Goal: Task Accomplishment & Management: Complete application form

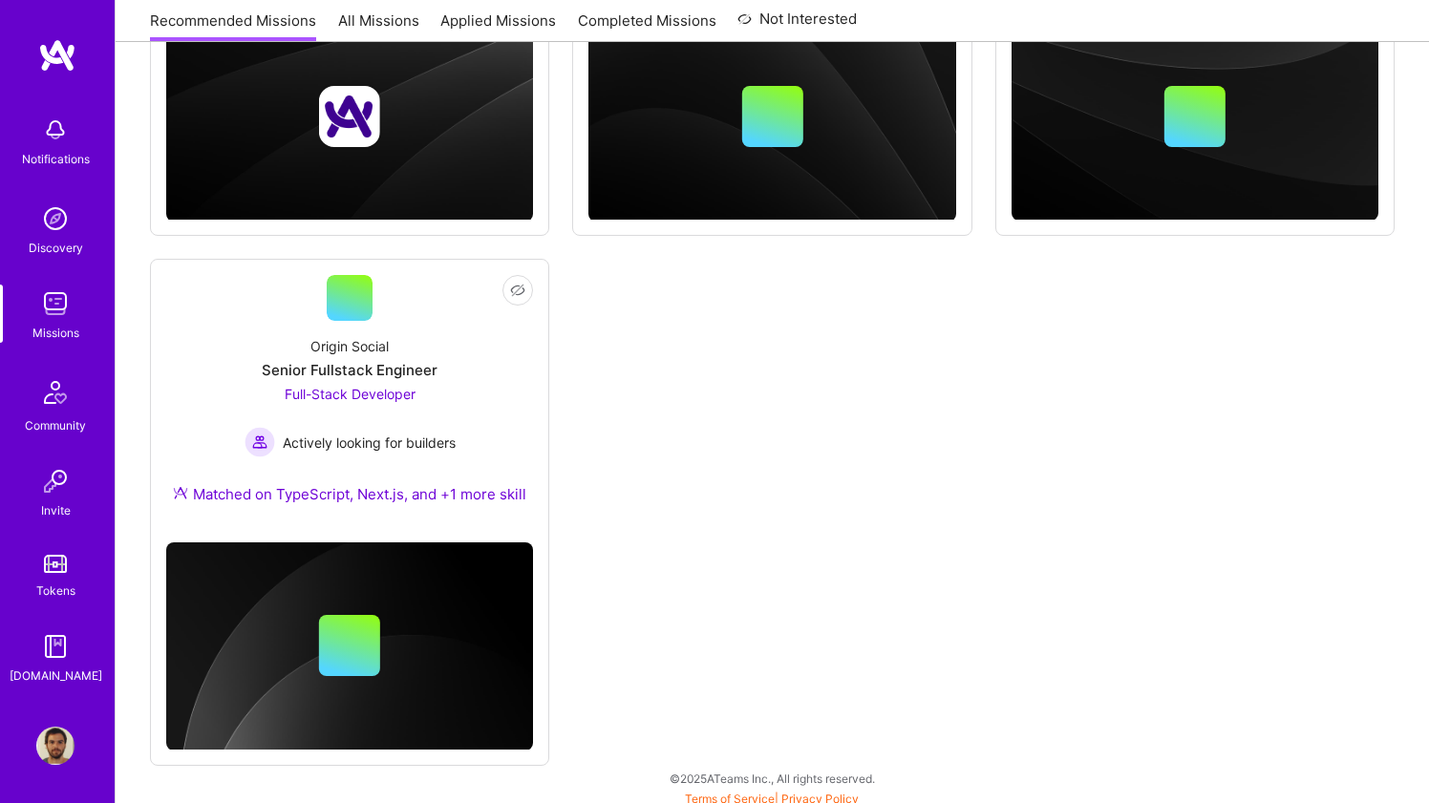
scroll to position [550, 0]
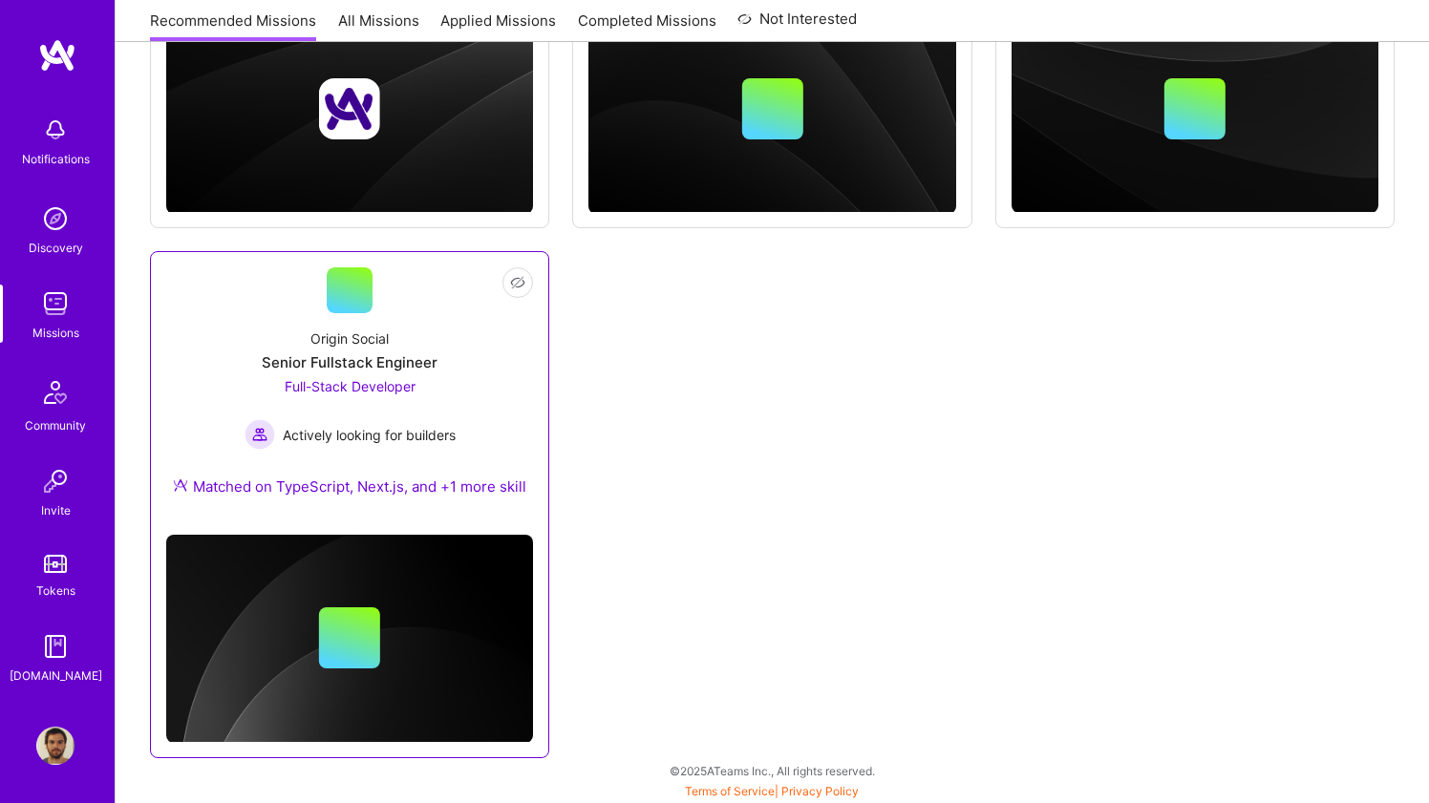
click at [524, 335] on div "Origin Social Senior Fullstack Engineer Full-Stack Developer Actively looking f…" at bounding box center [349, 416] width 367 height 206
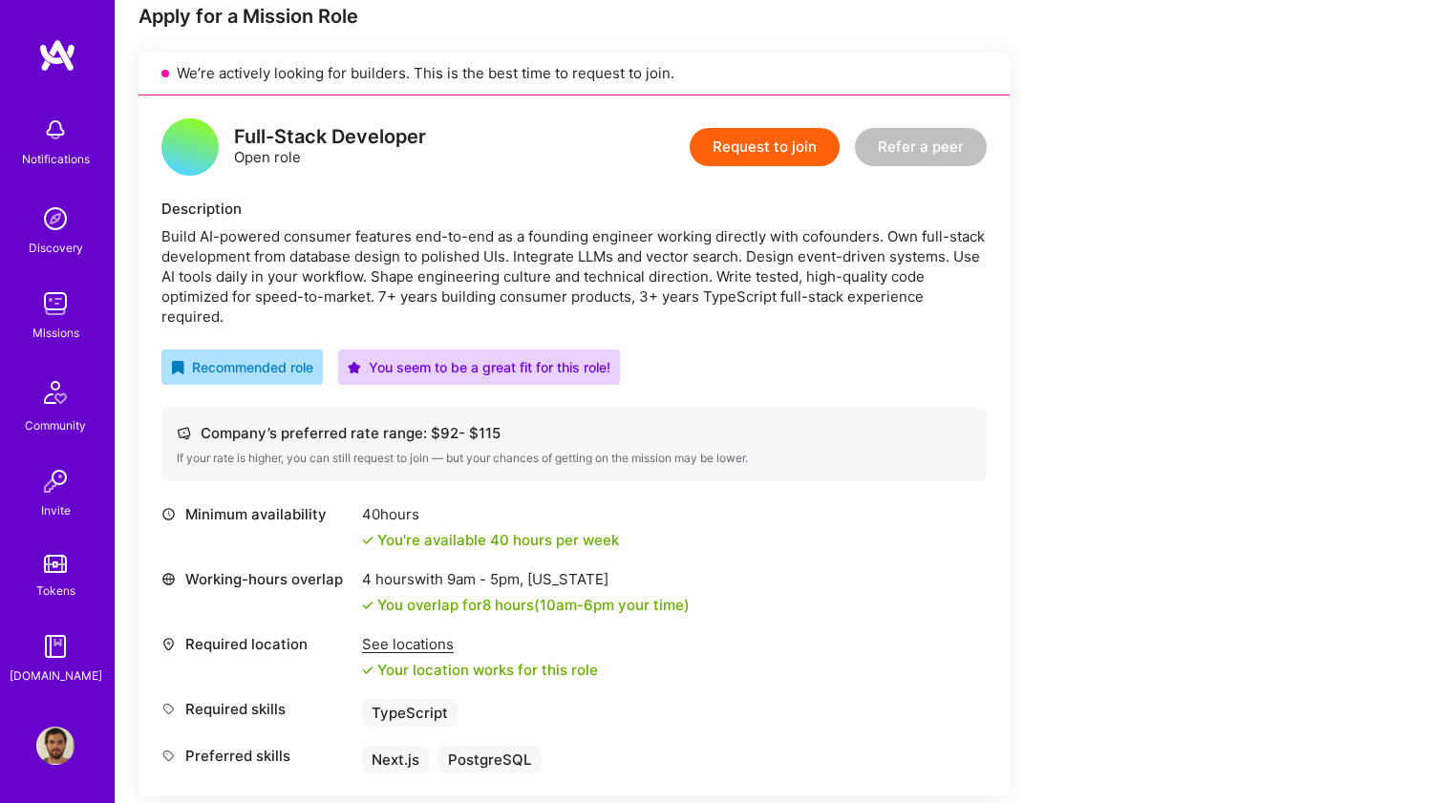
scroll to position [396, 0]
click at [757, 132] on button "Request to join" at bounding box center [765, 146] width 150 height 38
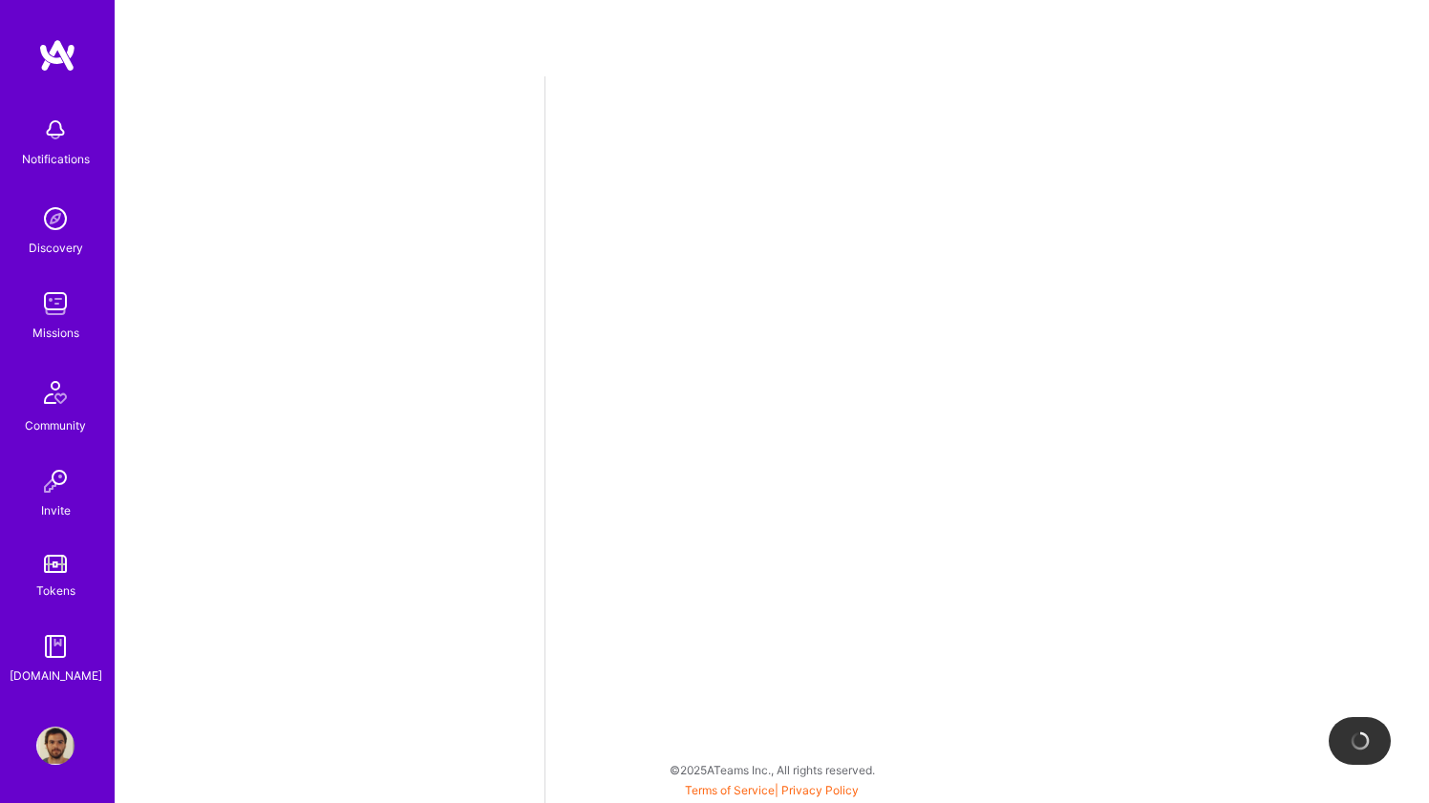
select select "BR"
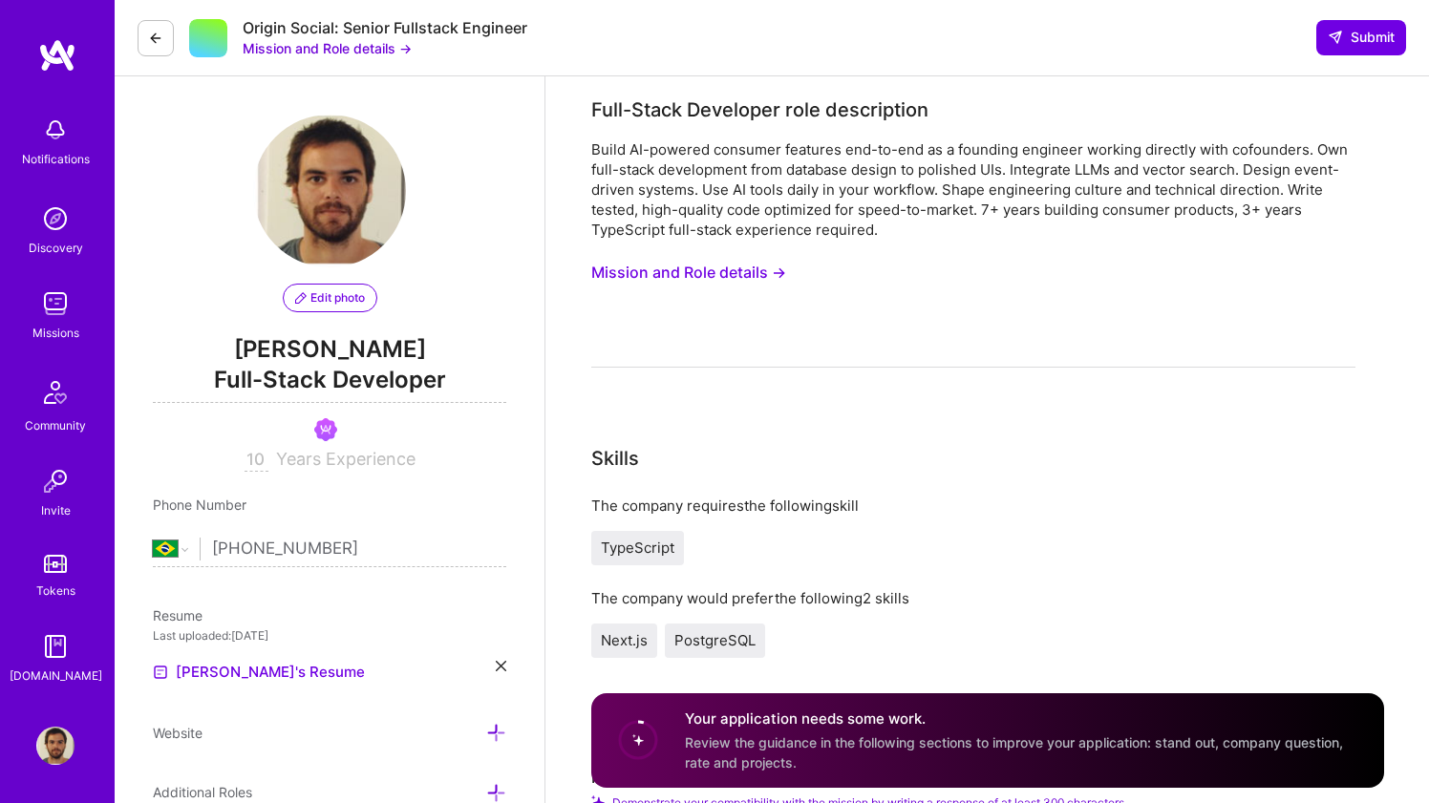
click at [394, 53] on button "Mission and Role details →" at bounding box center [327, 48] width 169 height 20
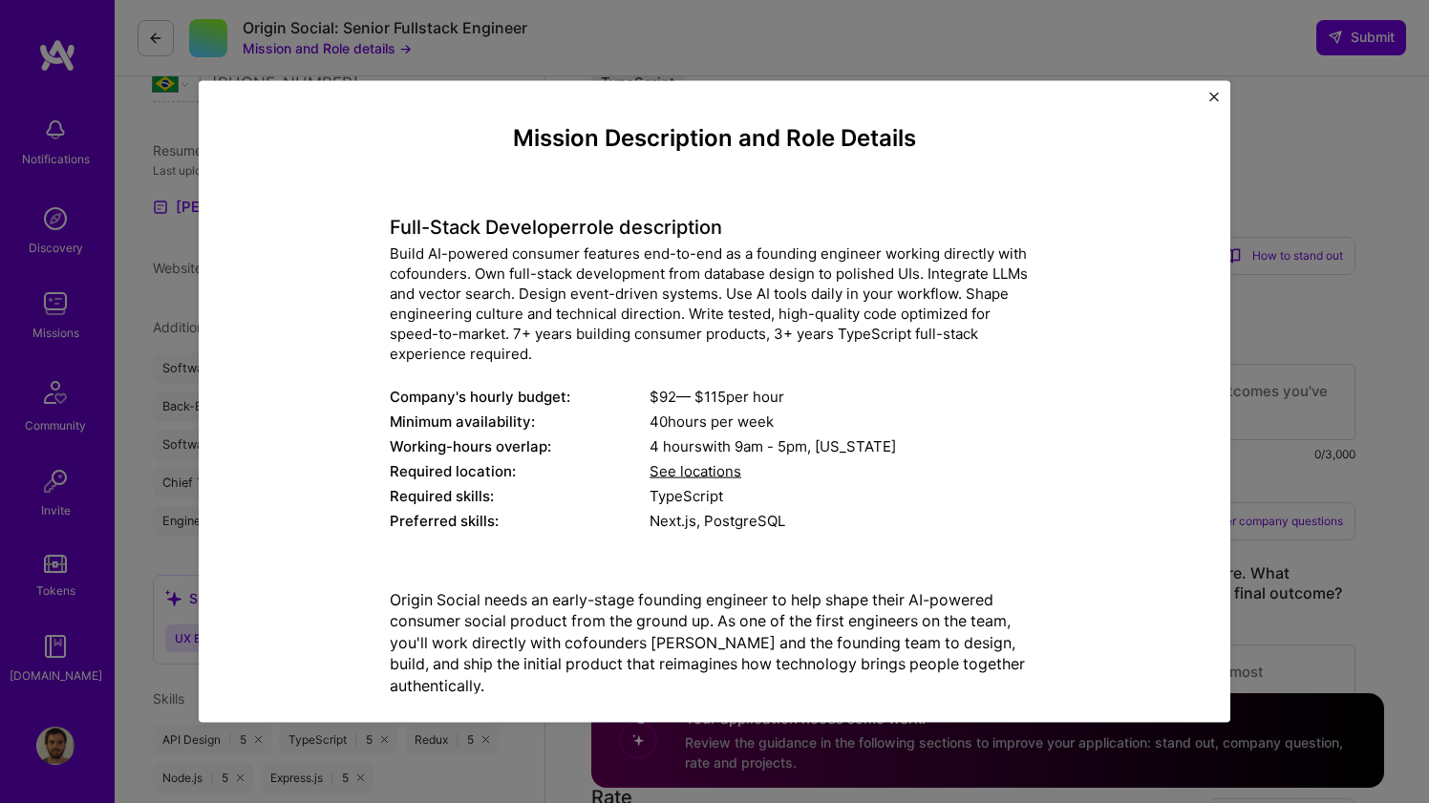
click at [1214, 96] on img "Close" at bounding box center [1214, 97] width 10 height 10
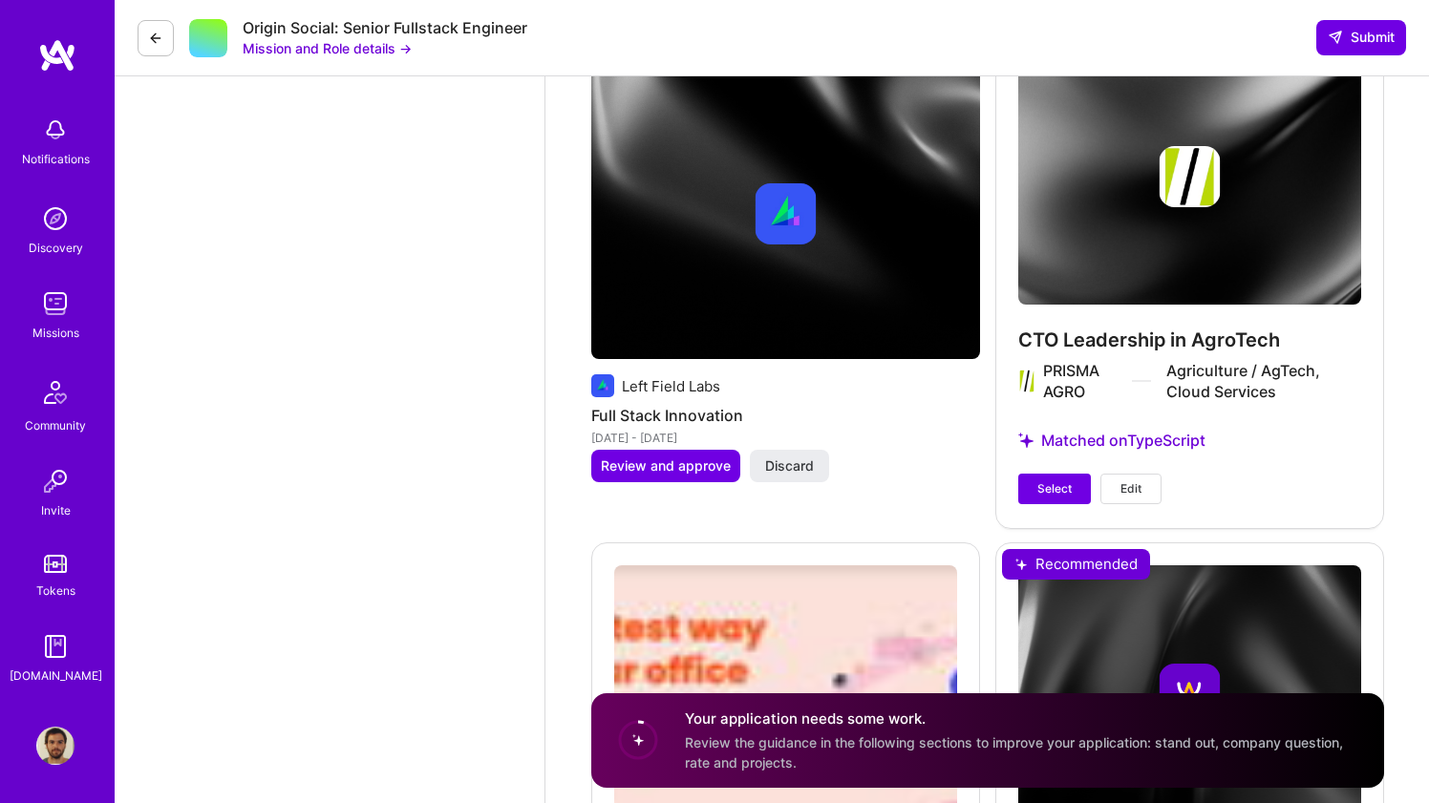
scroll to position [3445, 0]
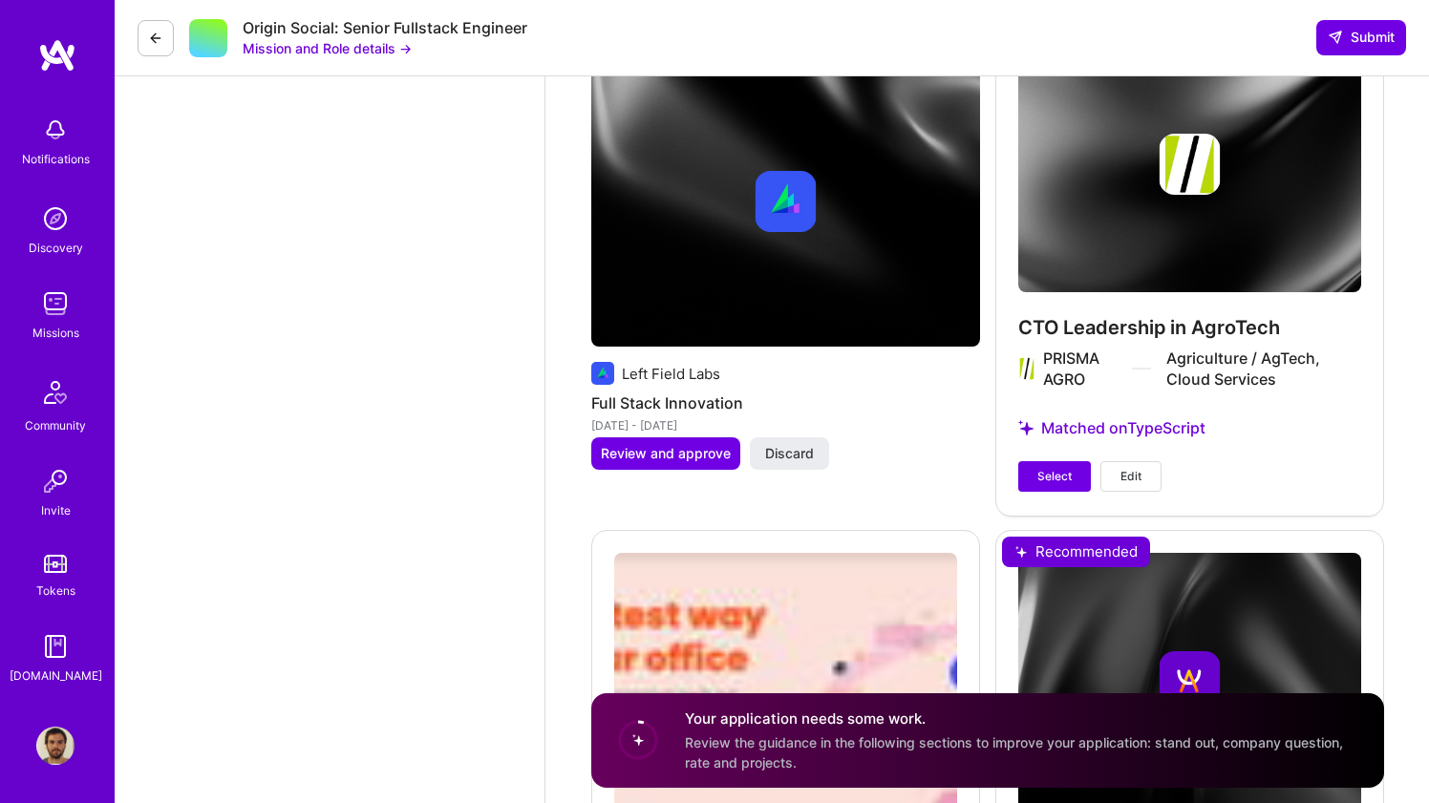
click at [1120, 474] on span "Edit" at bounding box center [1130, 476] width 21 height 17
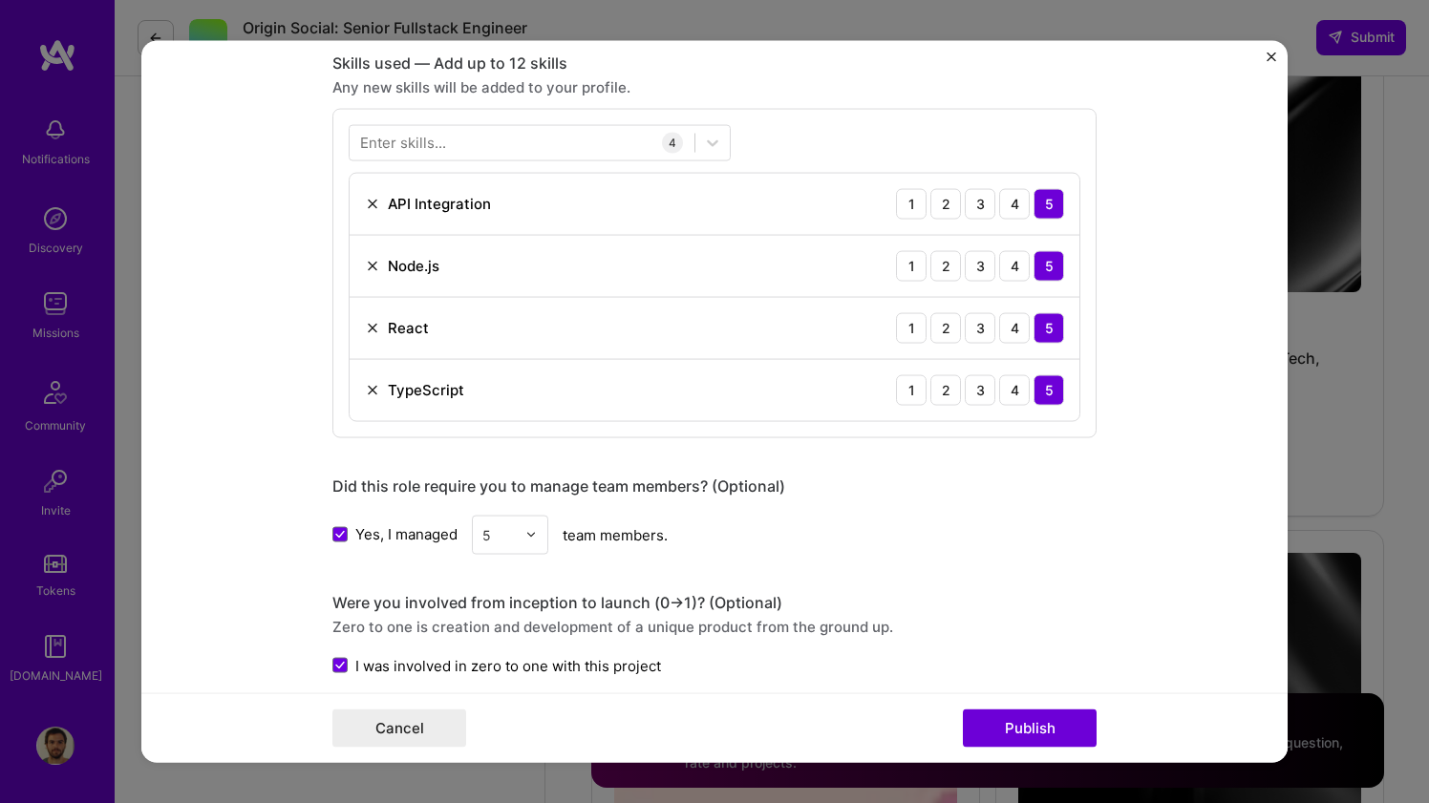
scroll to position [725, 0]
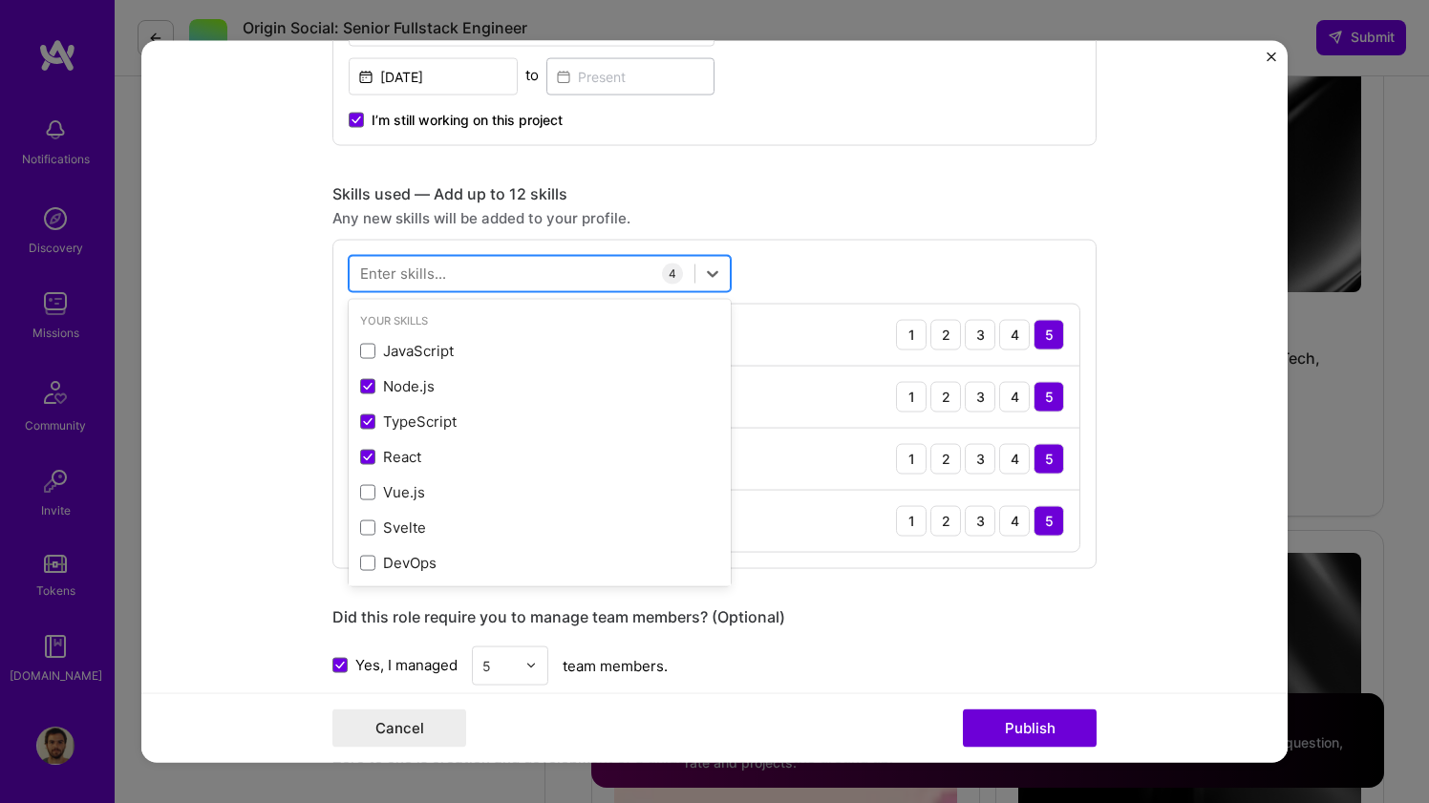
click at [509, 276] on div at bounding box center [522, 274] width 345 height 32
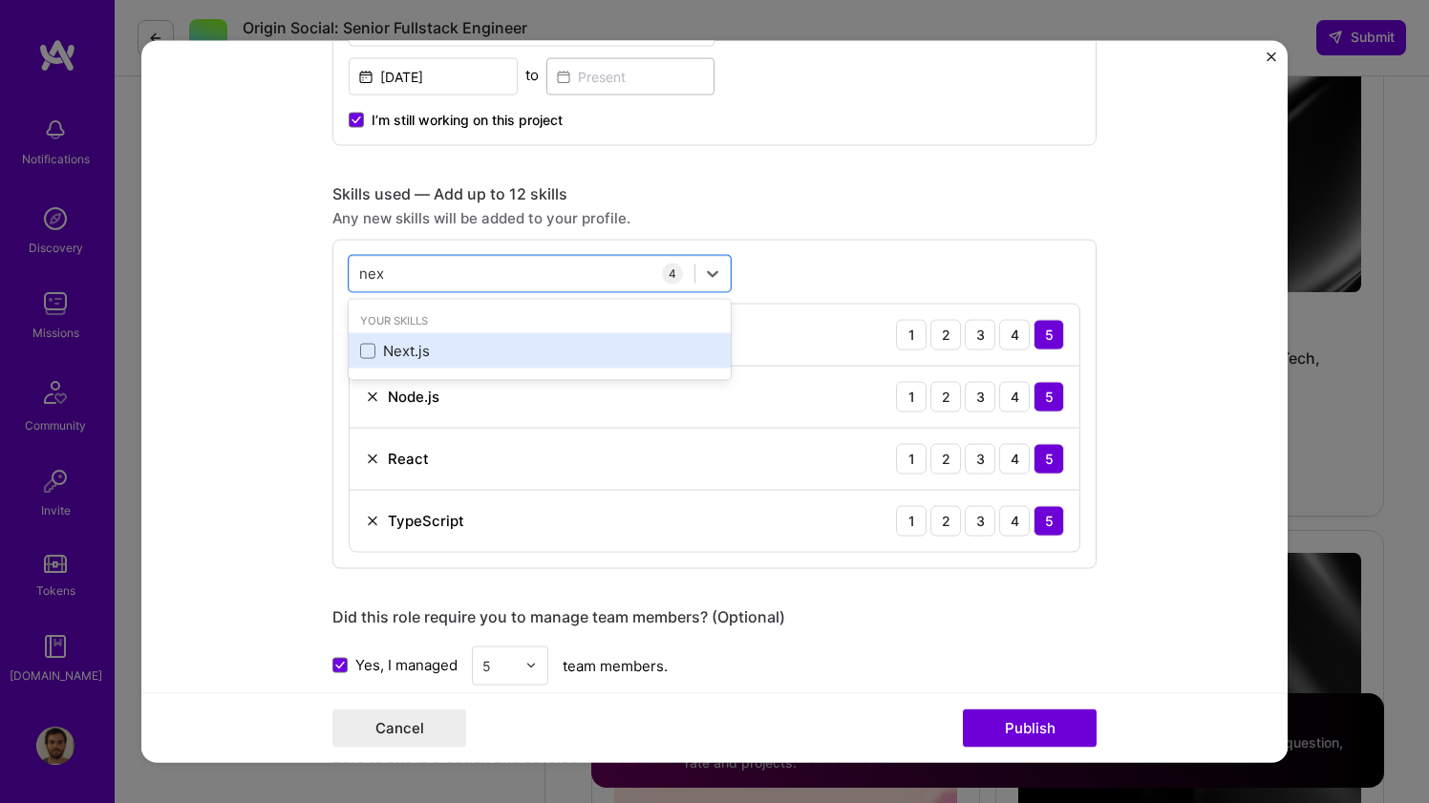
click at [375, 352] on div "Next.js" at bounding box center [539, 351] width 359 height 20
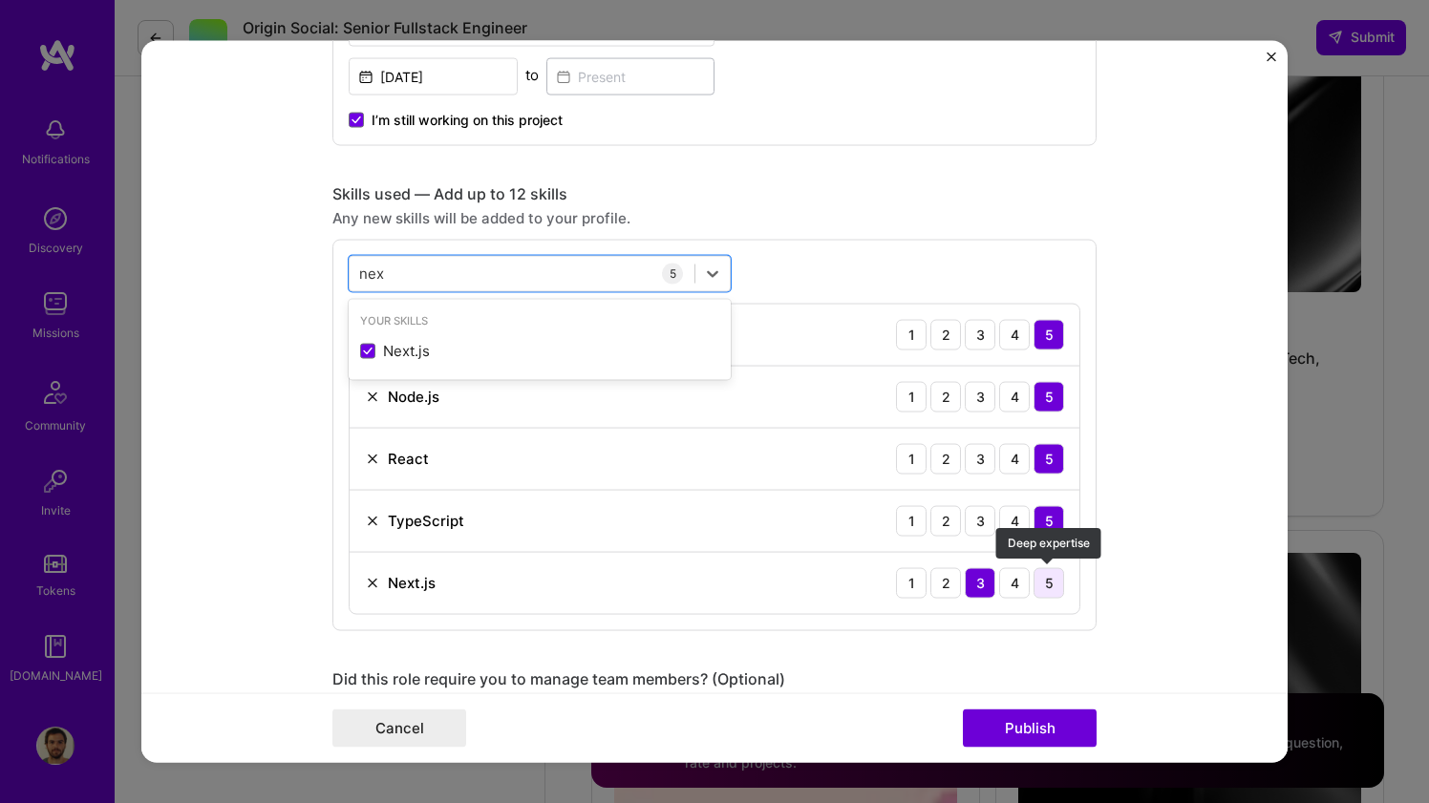
type input "nex"
click at [1049, 589] on div "5" at bounding box center [1048, 582] width 31 height 31
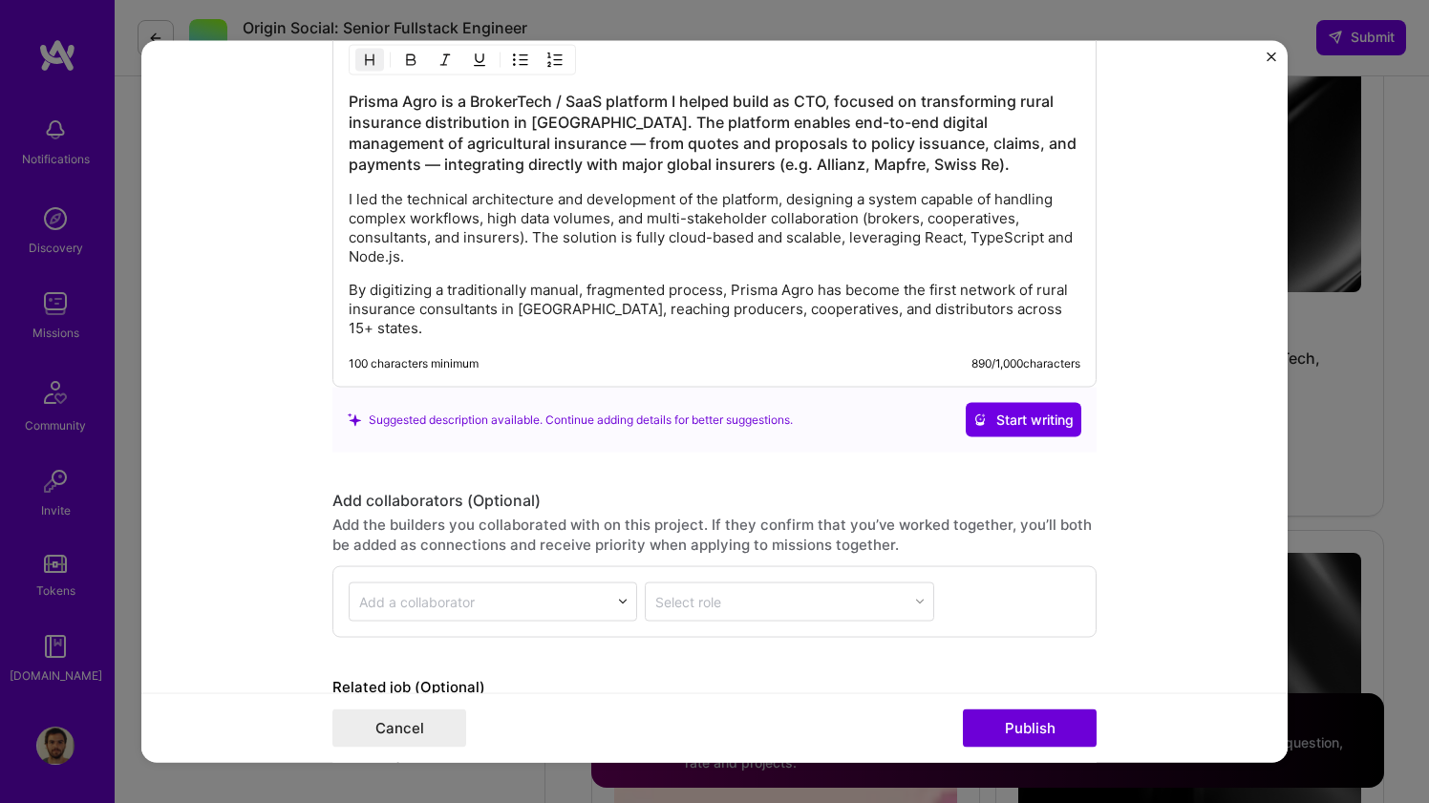
scroll to position [1929, 0]
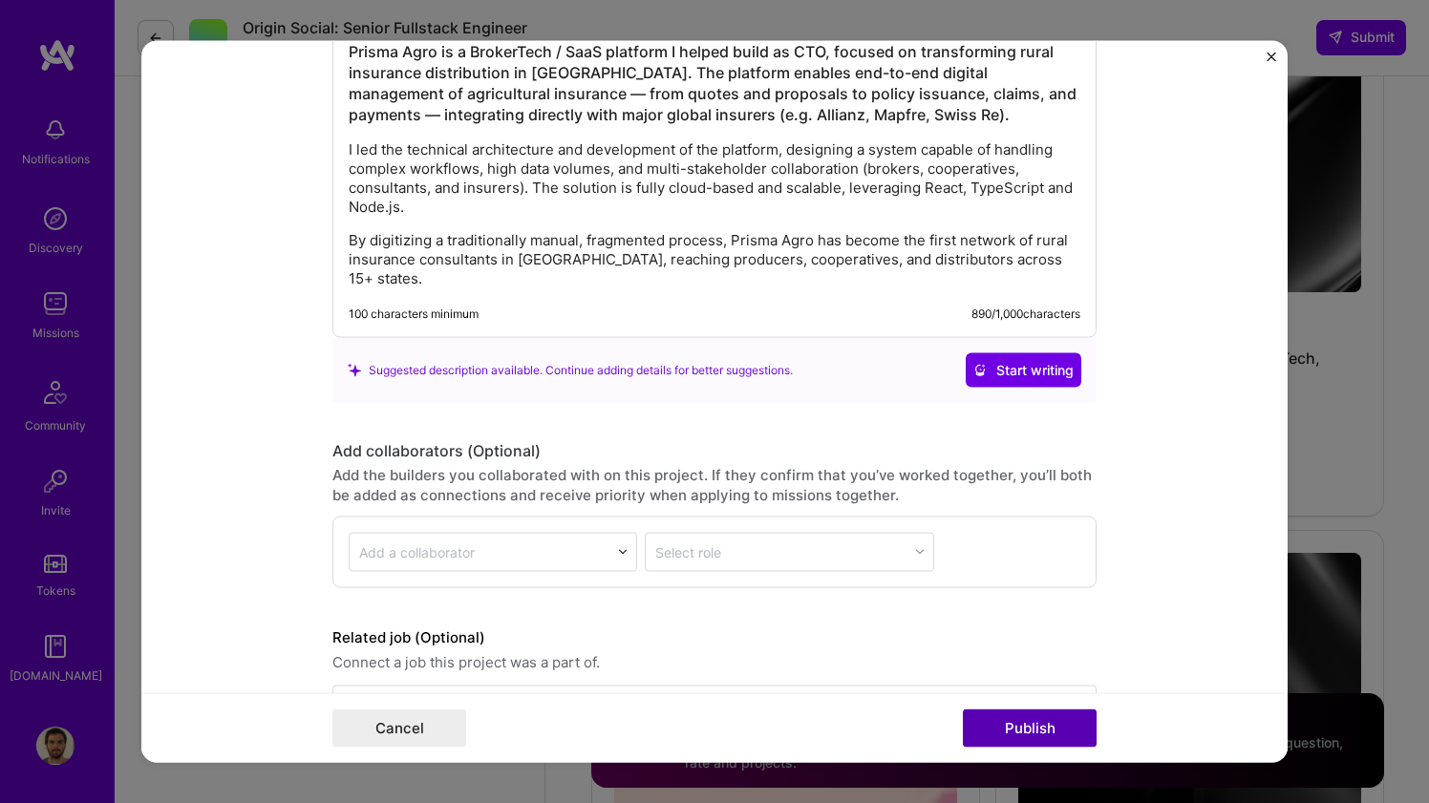
click at [1037, 726] on button "Publish" at bounding box center [1030, 729] width 134 height 38
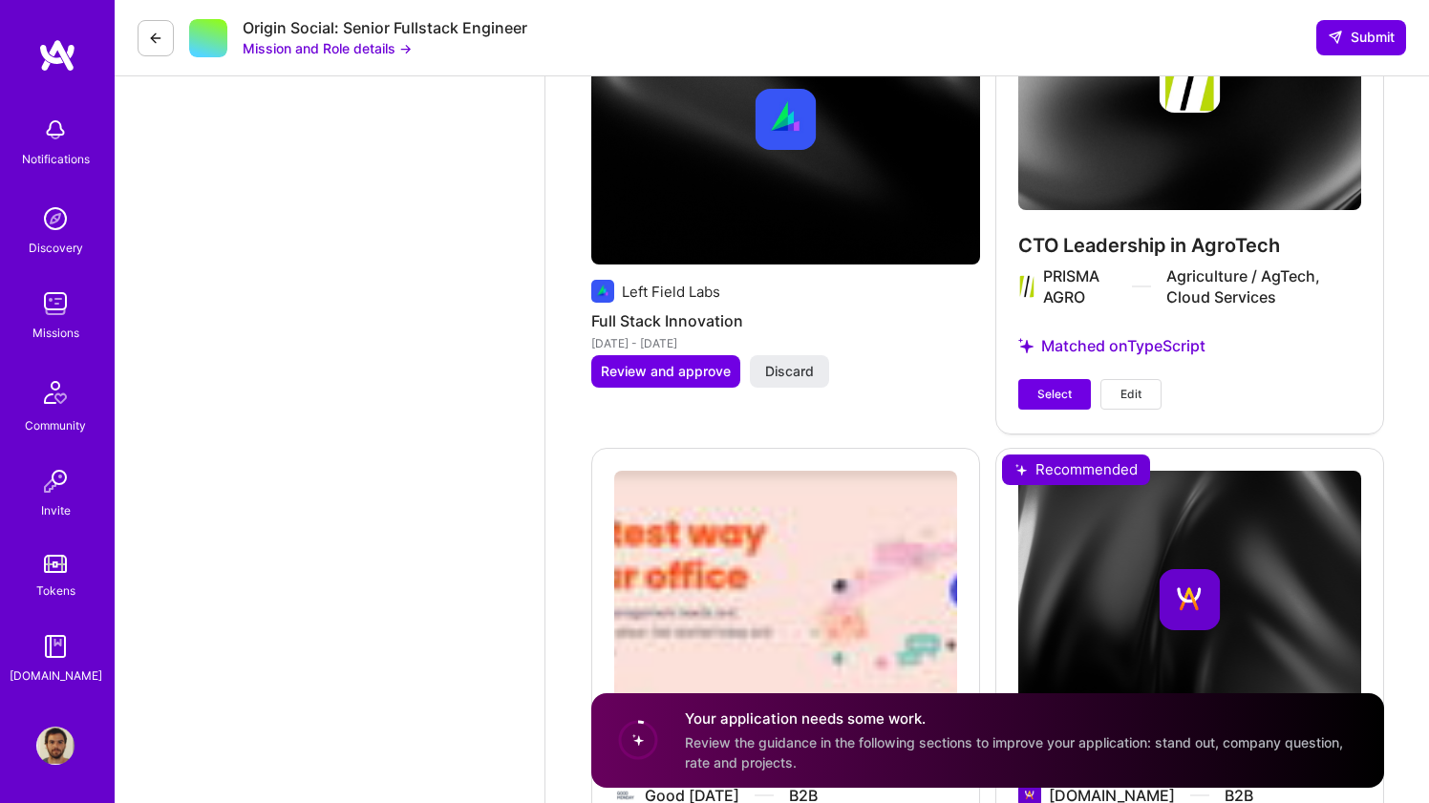
scroll to position [3370, 0]
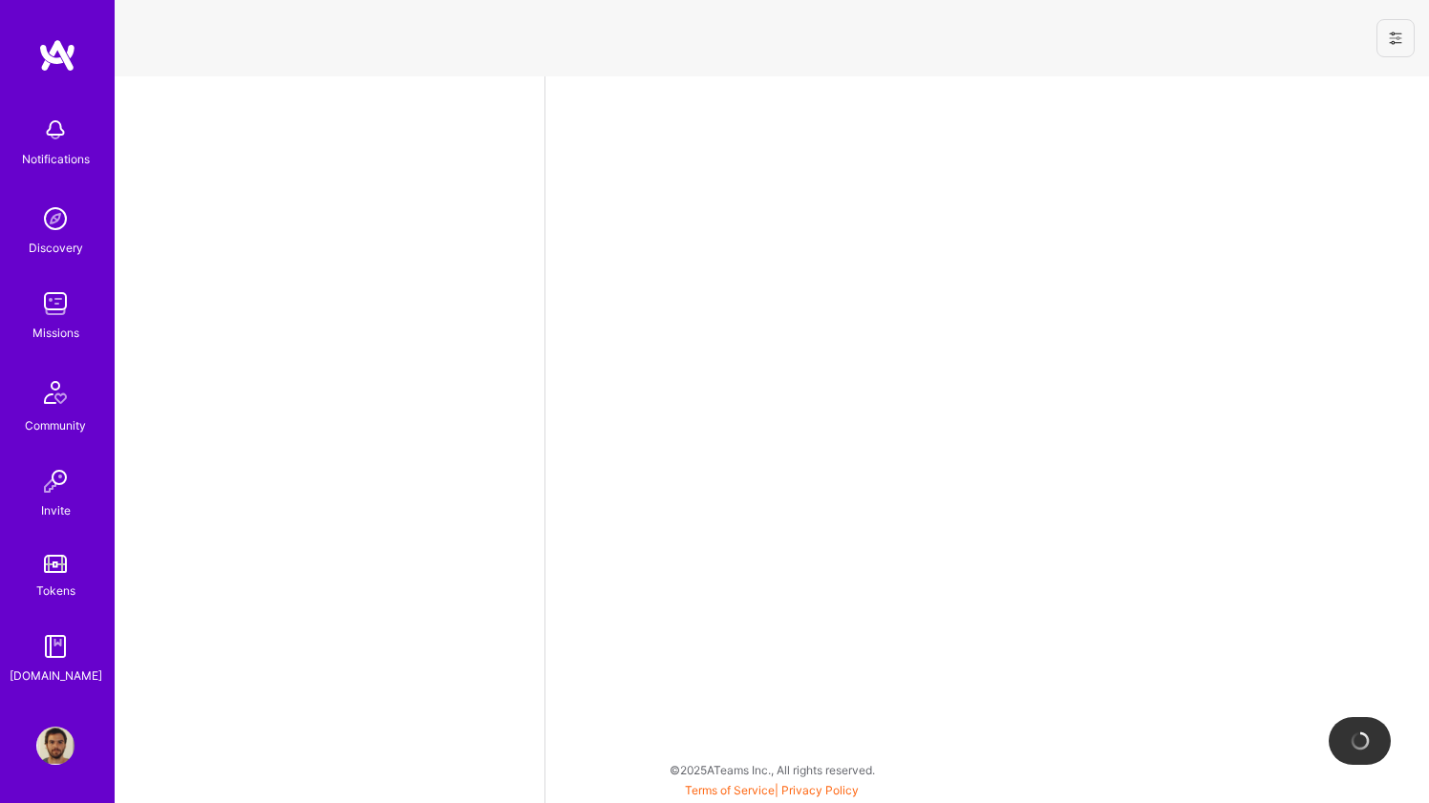
select select "BR"
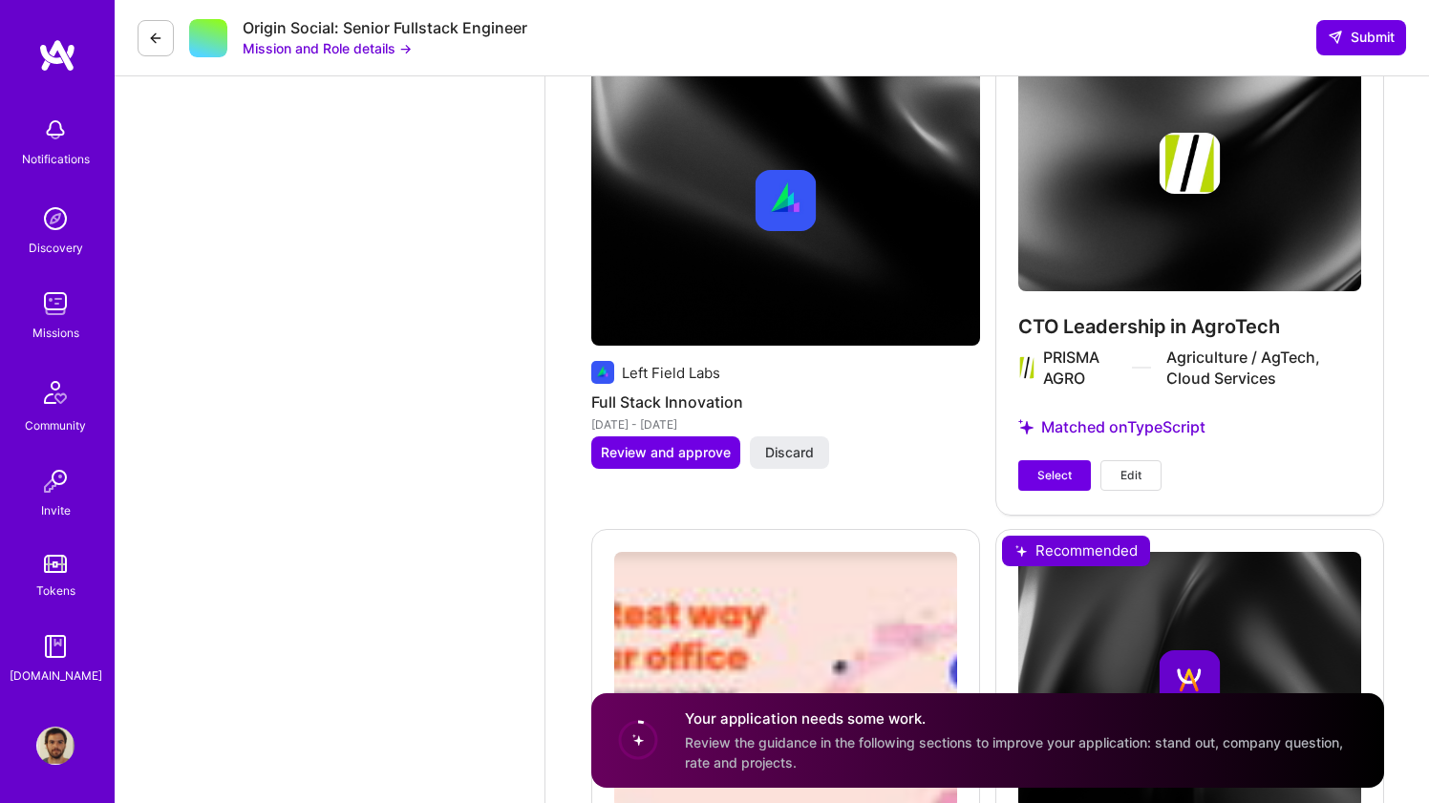
scroll to position [3440, 0]
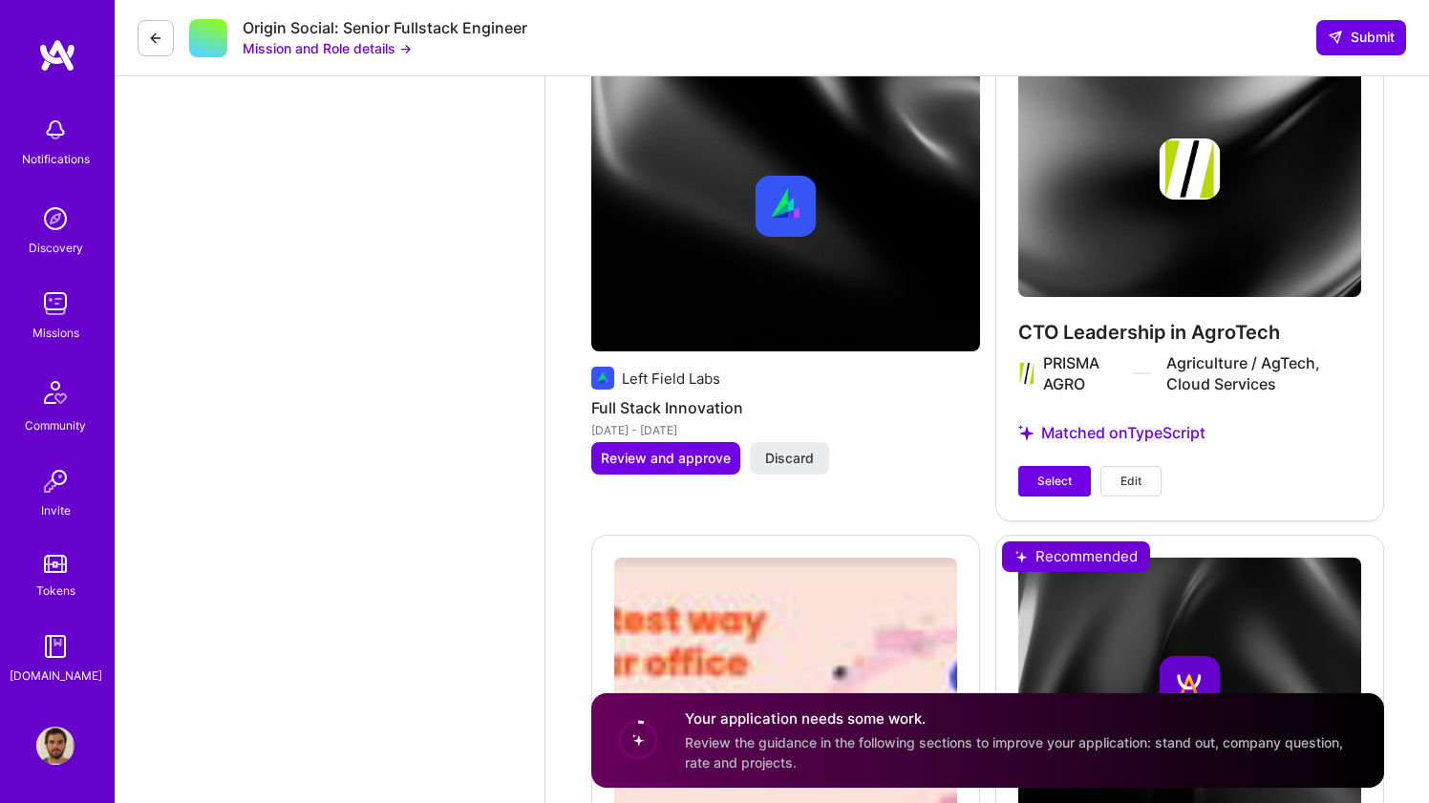
click at [44, 42] on img at bounding box center [57, 55] width 38 height 34
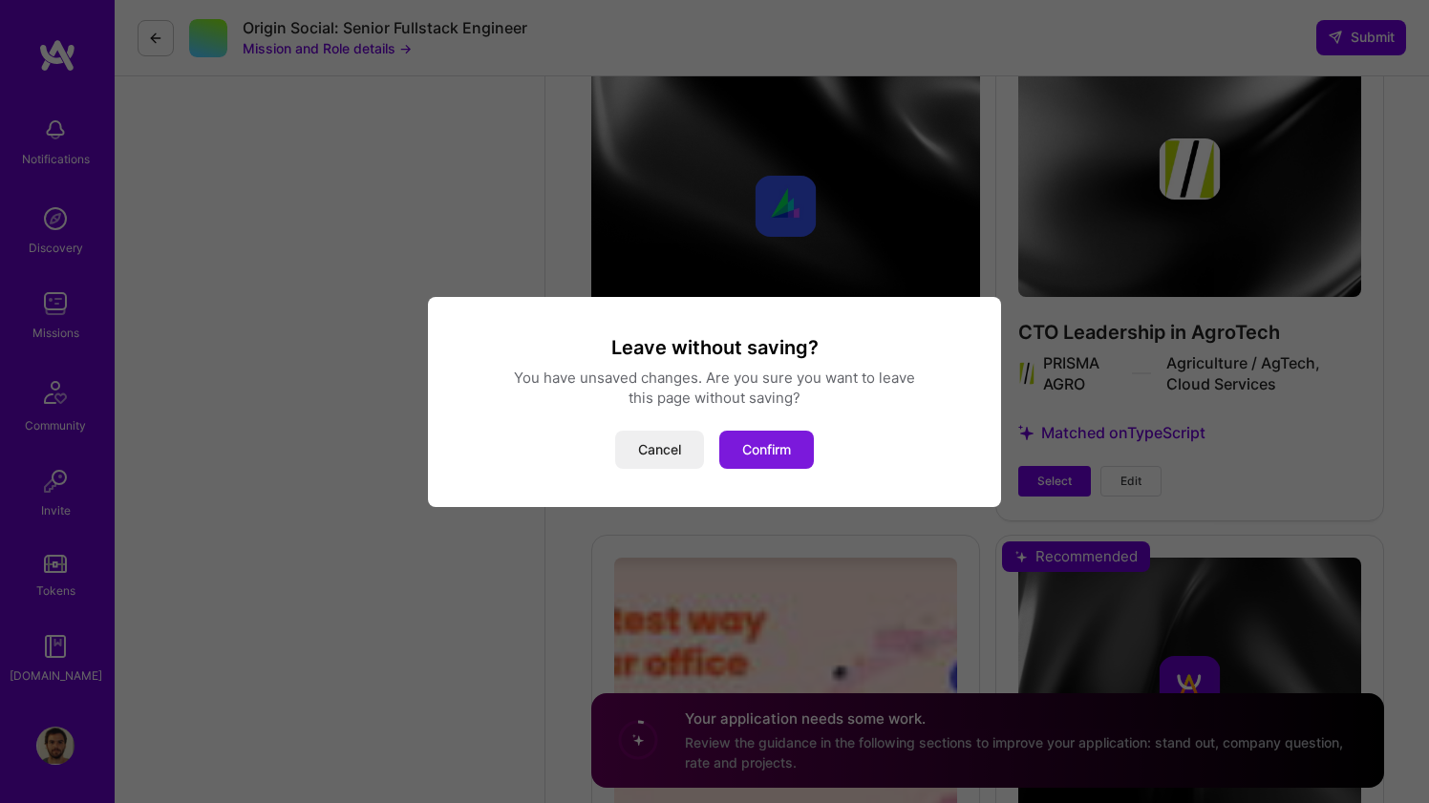
click at [726, 443] on button "Confirm" at bounding box center [766, 450] width 95 height 38
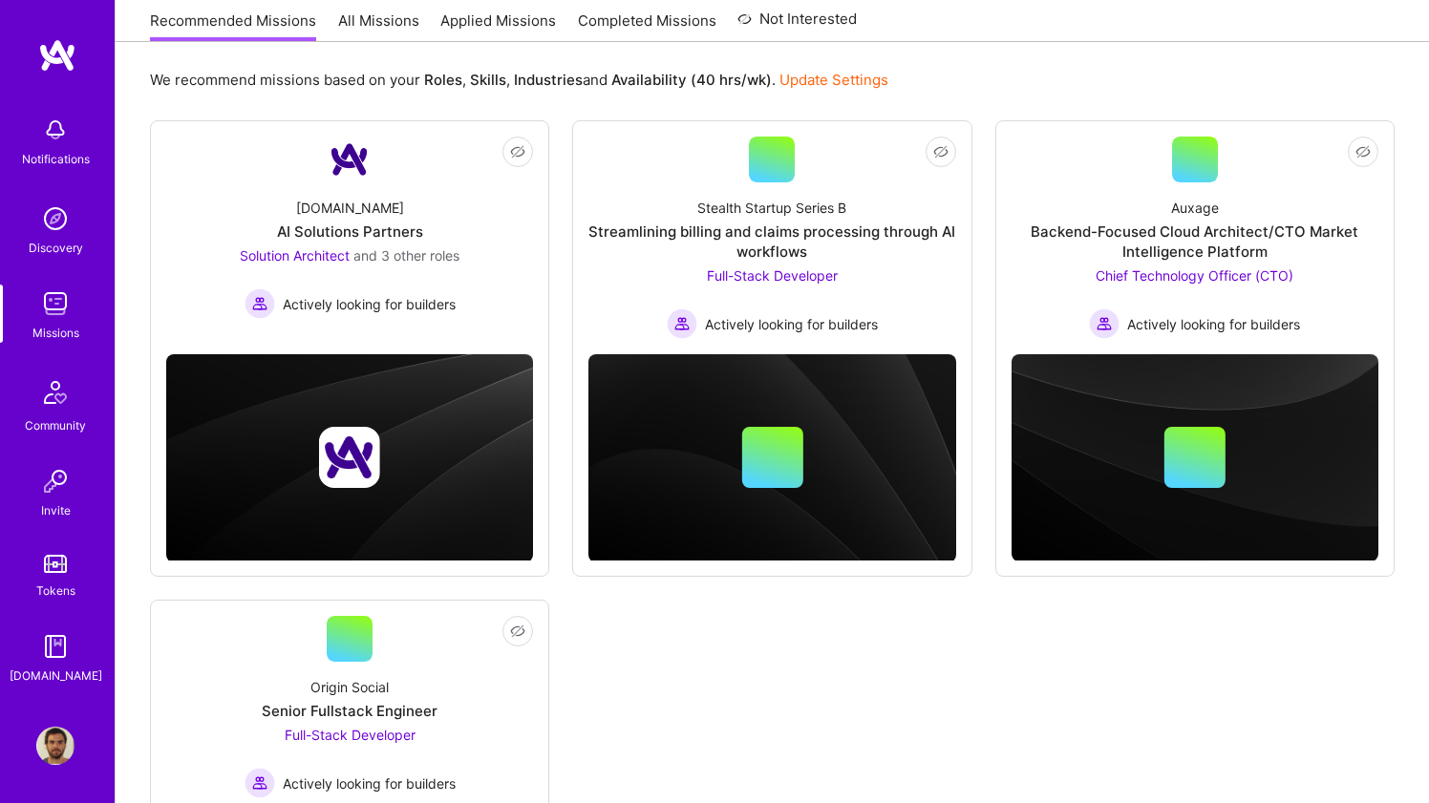
scroll to position [550, 0]
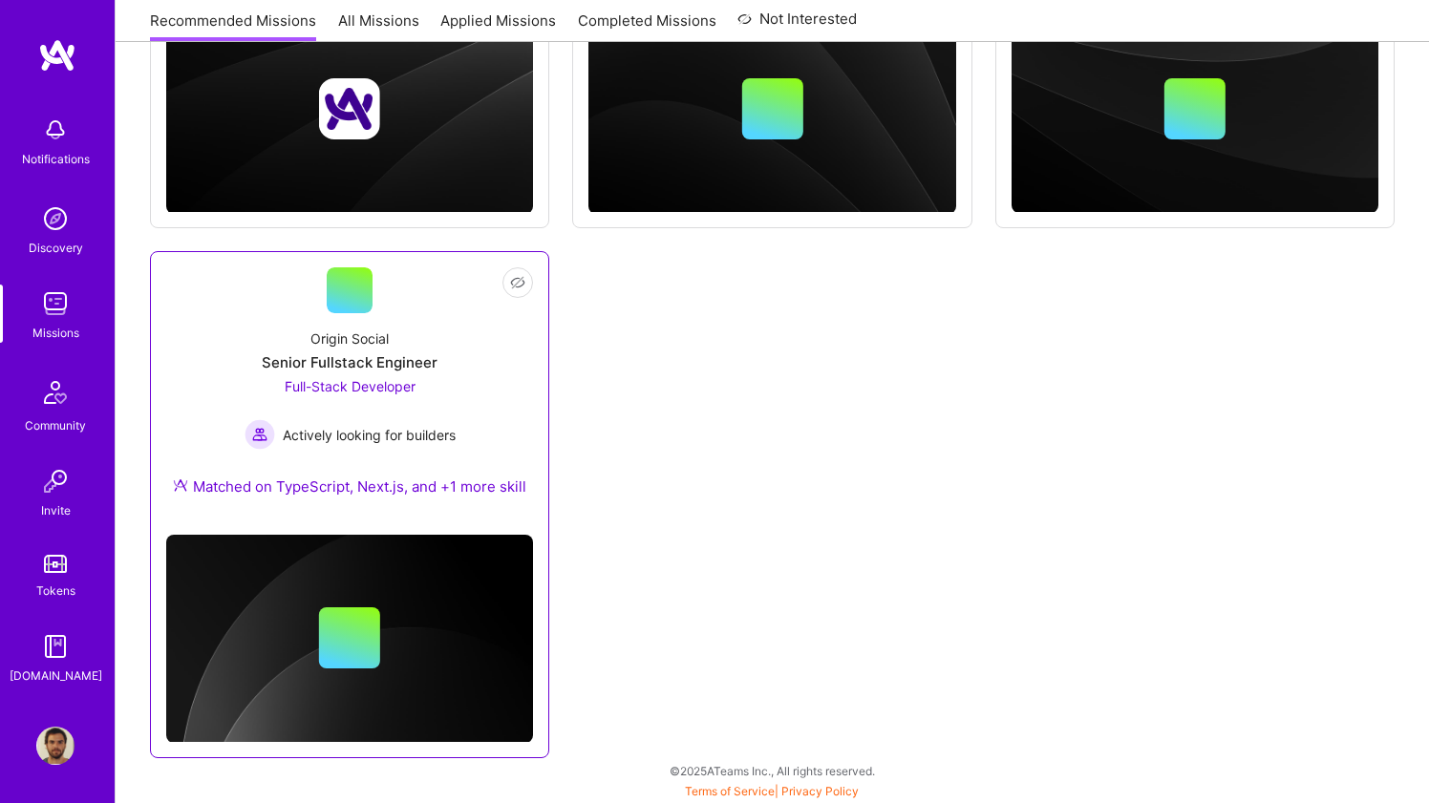
click at [497, 385] on div "Origin Social Senior Fullstack Engineer Full-Stack Developer Actively looking f…" at bounding box center [349, 416] width 367 height 206
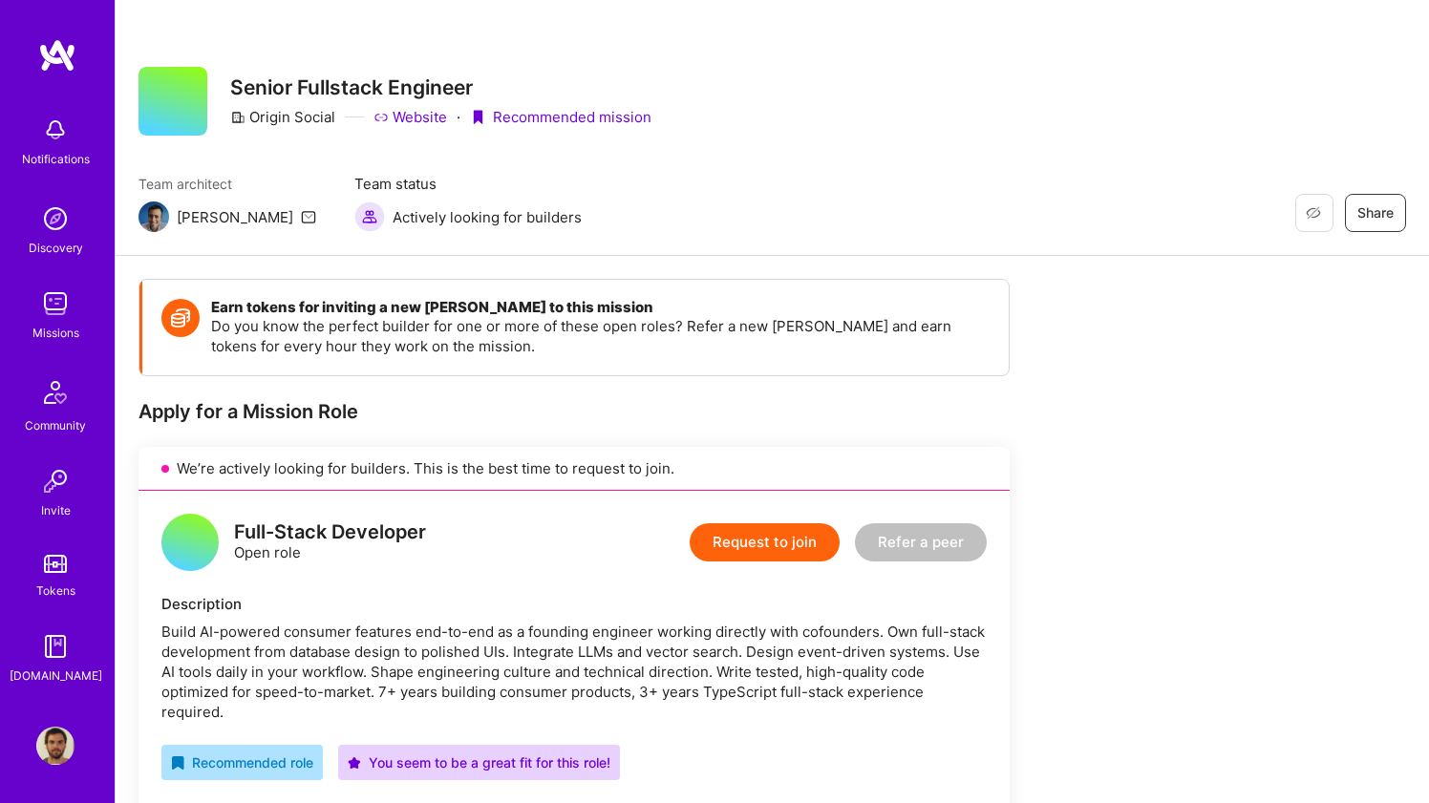
click at [159, 221] on img at bounding box center [153, 217] width 31 height 31
click at [191, 218] on div "[PERSON_NAME]" at bounding box center [235, 217] width 117 height 20
click at [160, 213] on img at bounding box center [153, 217] width 31 height 31
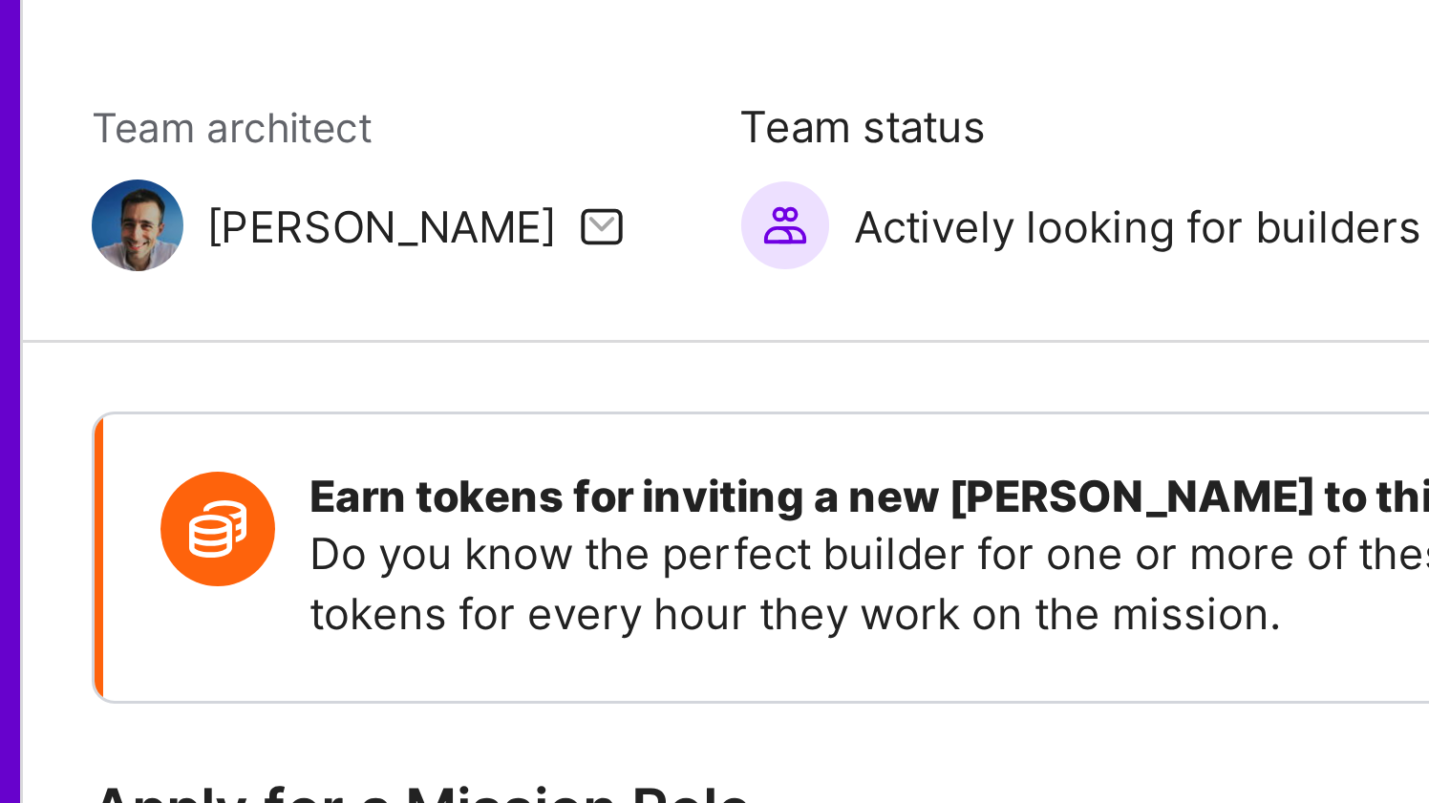
click at [301, 221] on icon at bounding box center [308, 216] width 15 height 15
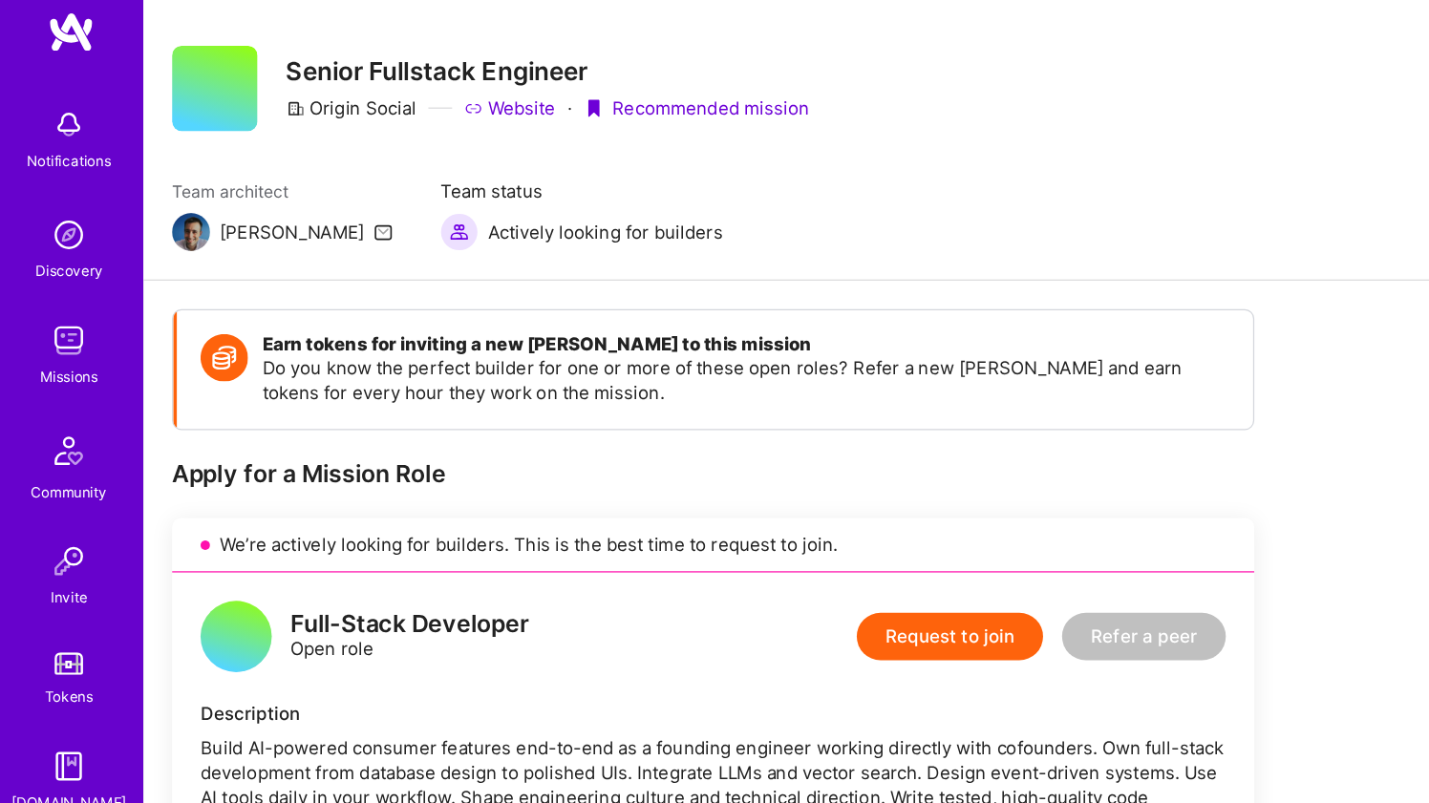
click at [301, 215] on icon at bounding box center [308, 216] width 15 height 15
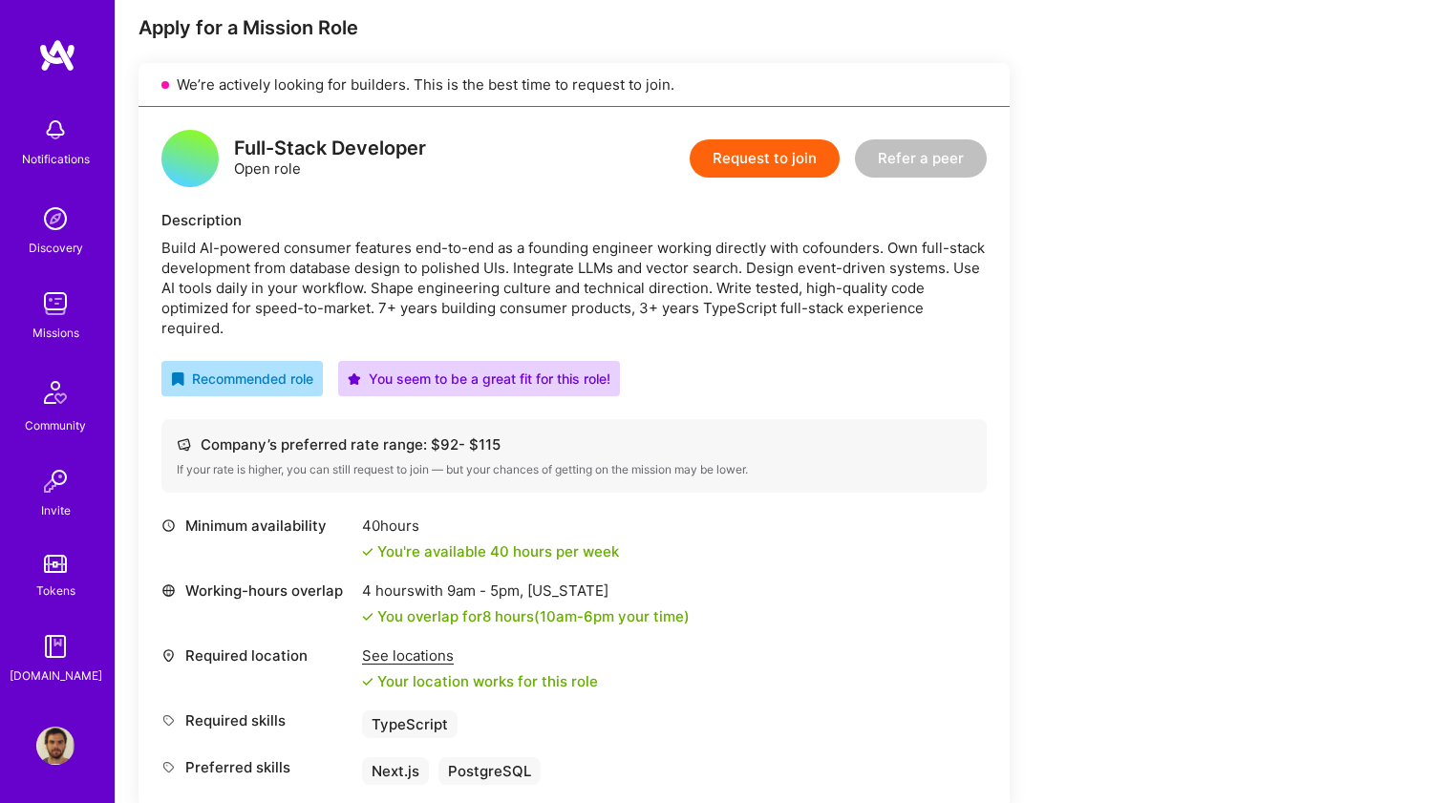
scroll to position [364, 0]
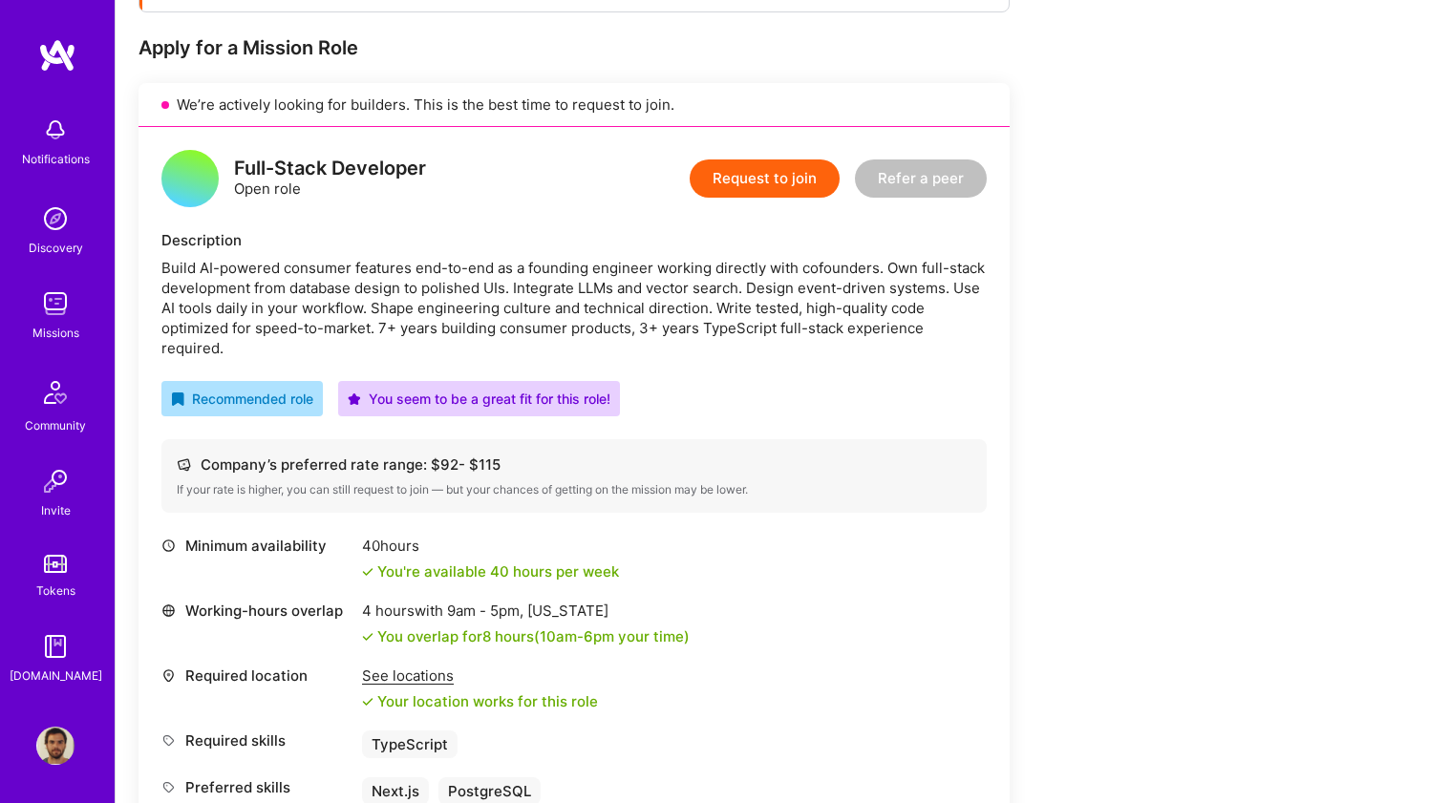
click at [738, 192] on button "Request to join" at bounding box center [765, 178] width 150 height 38
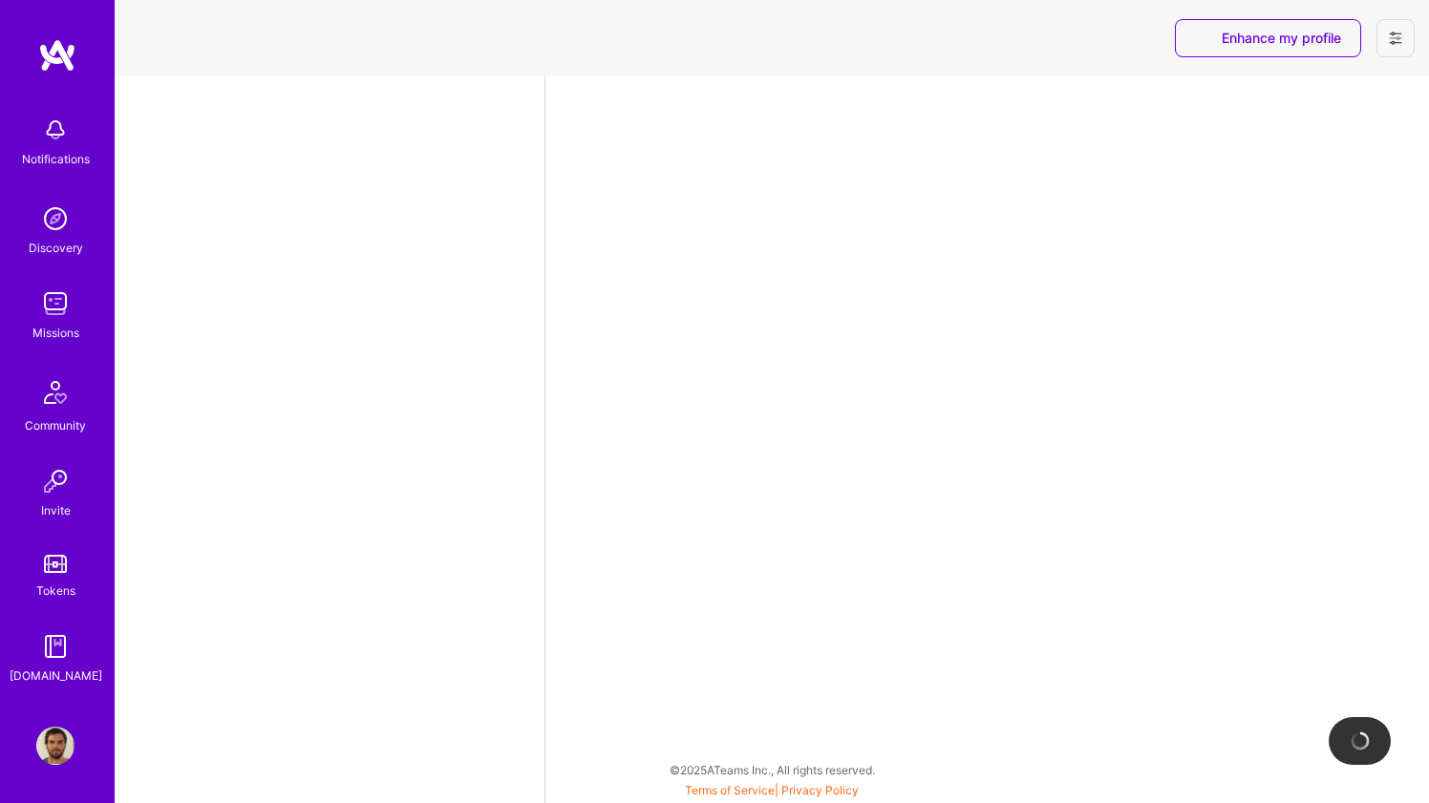
select select "BR"
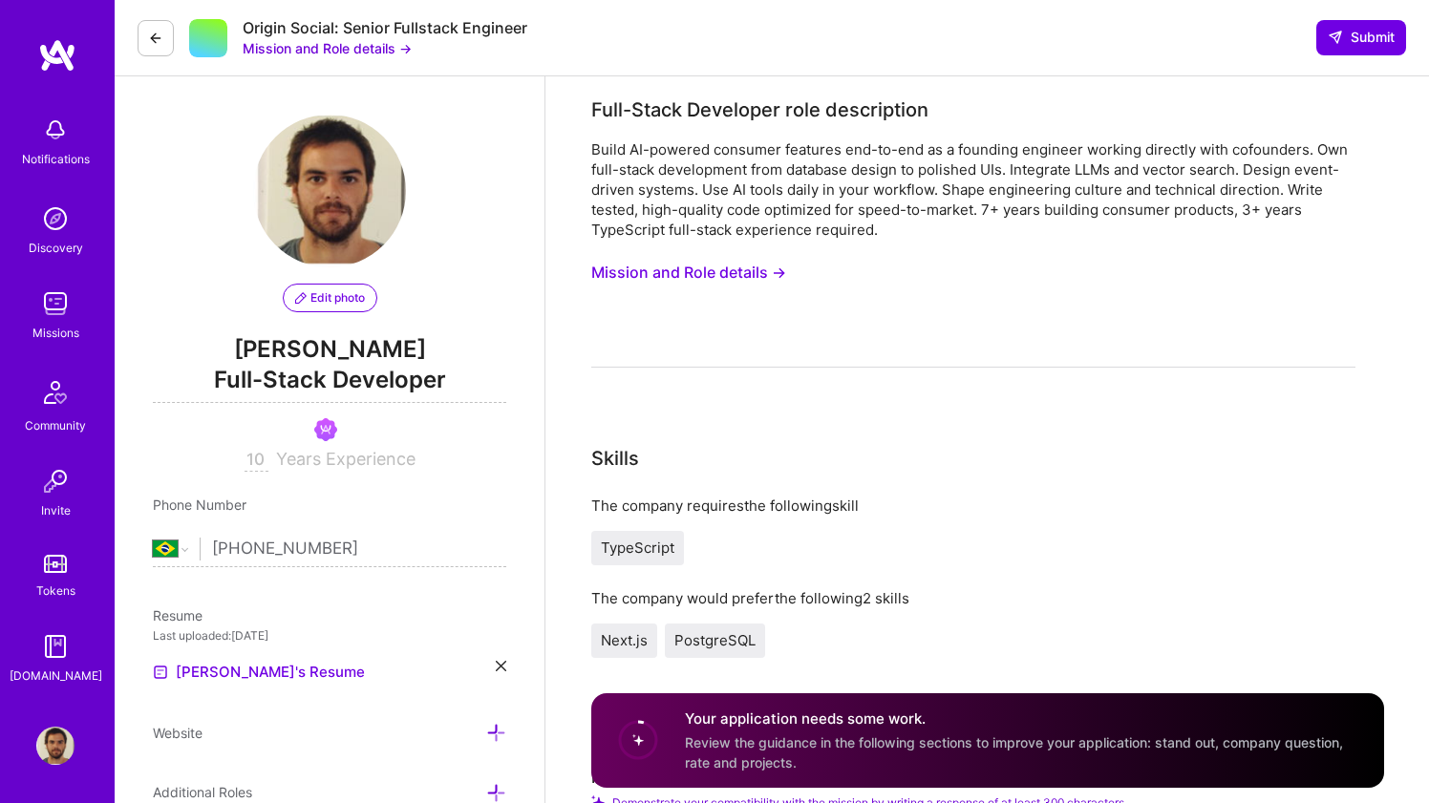
click at [60, 753] on img at bounding box center [55, 746] width 38 height 38
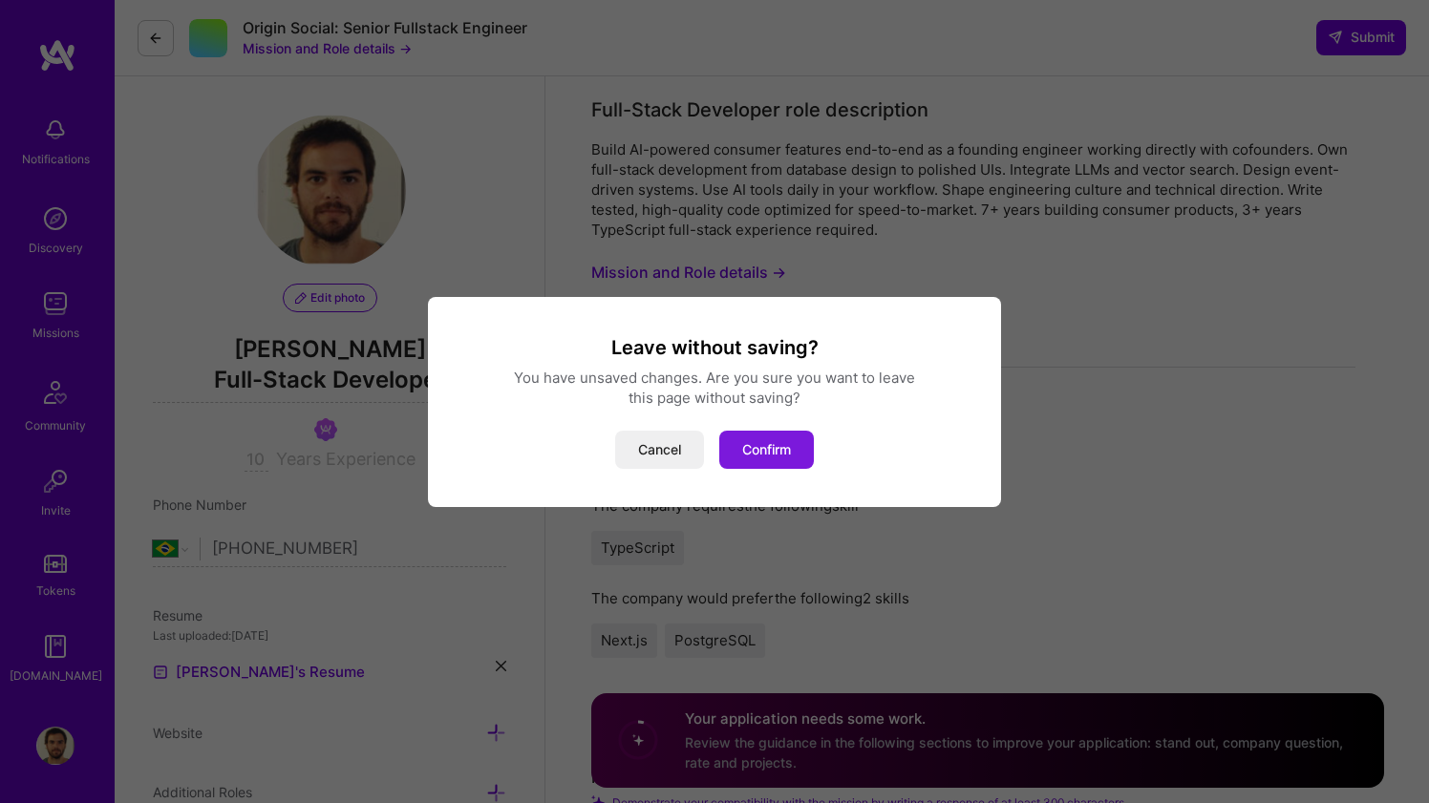
click at [739, 455] on button "Confirm" at bounding box center [766, 450] width 95 height 38
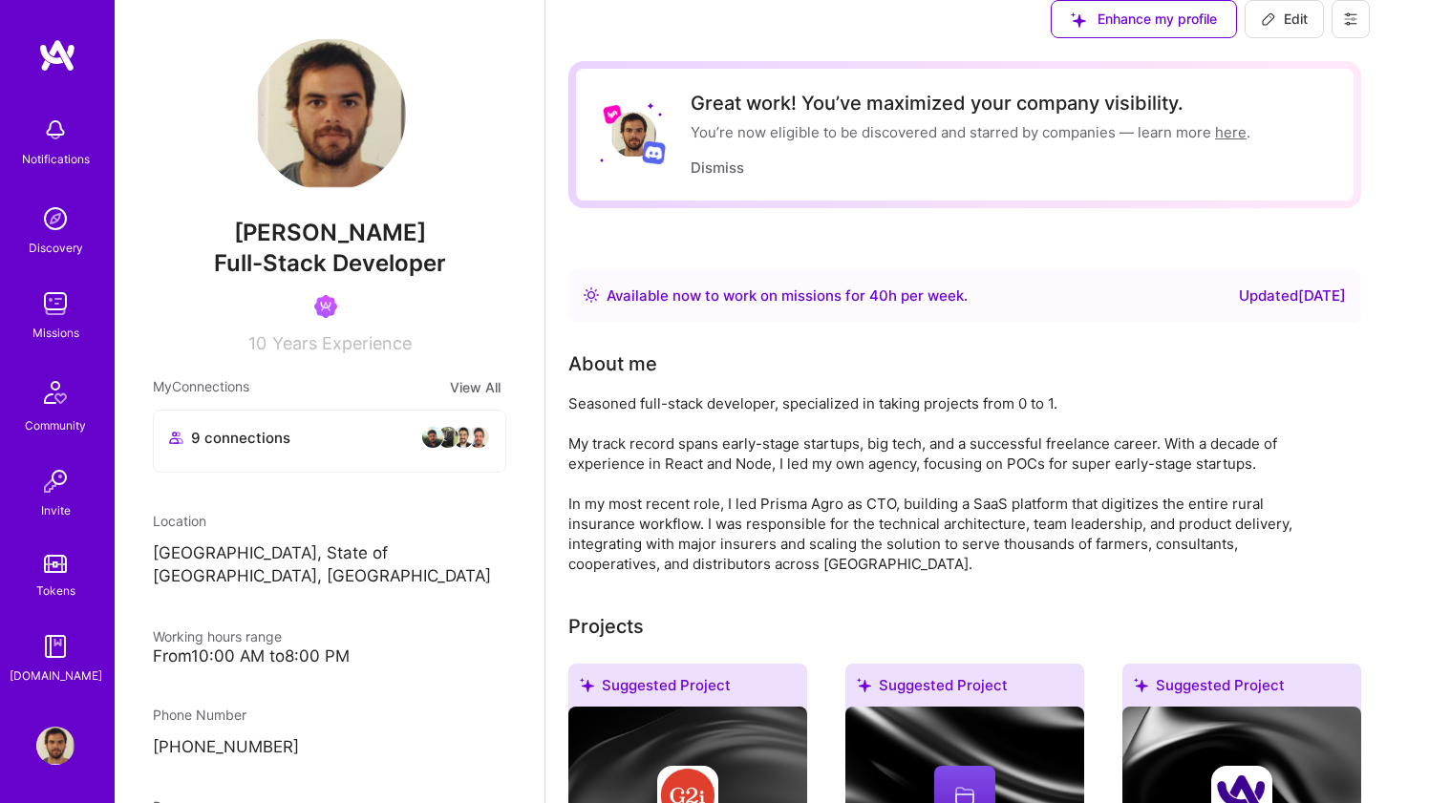
click at [53, 729] on img at bounding box center [55, 746] width 38 height 38
click at [1308, 308] on div "Updated [DATE]" at bounding box center [1292, 296] width 107 height 23
click at [1324, 38] on button "Edit" at bounding box center [1283, 19] width 79 height 38
select select "BR"
select select "Right Now"
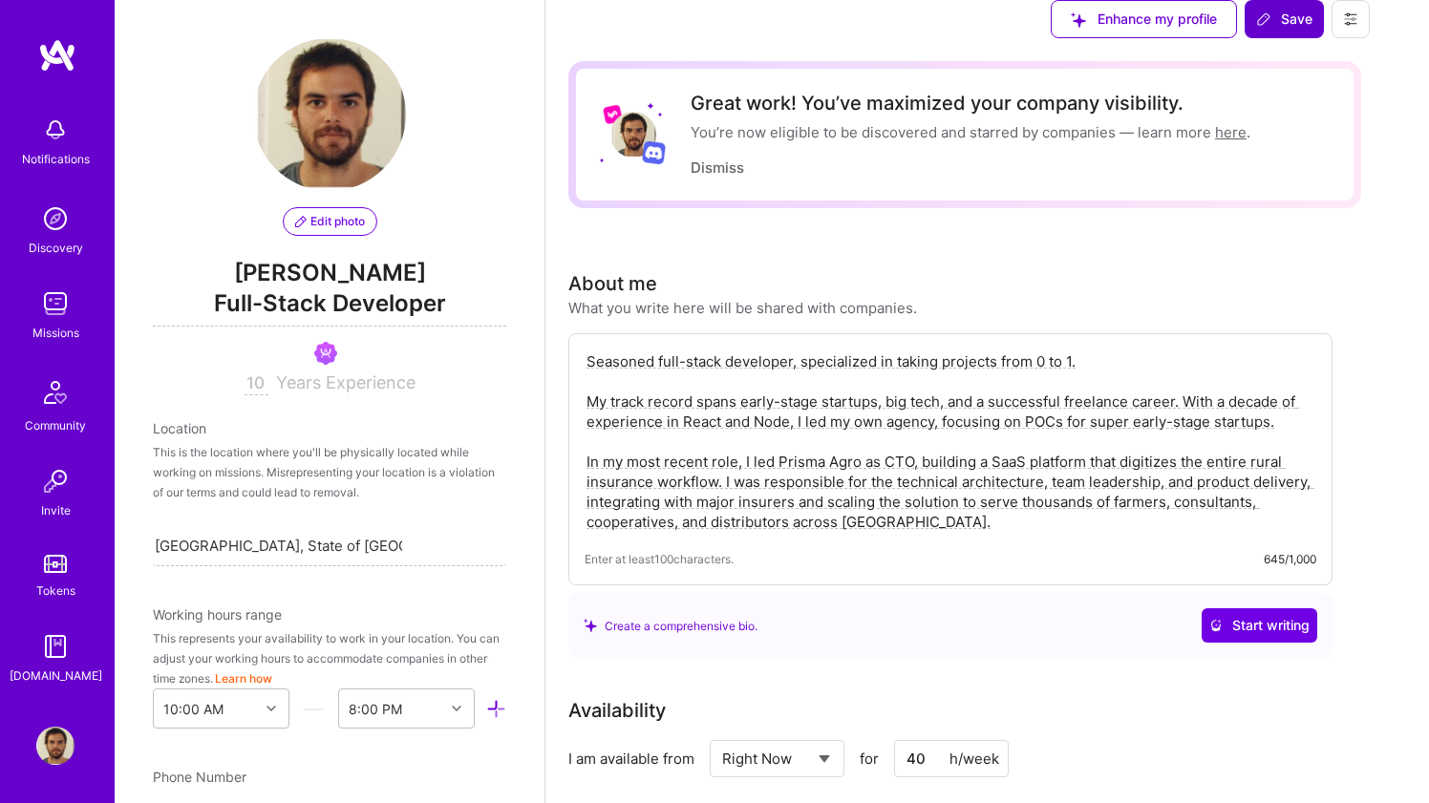
scroll to position [739, 0]
click at [1065, 455] on textarea "Seasoned full-stack developer, specialized in taking projects from 0 to 1. My t…" at bounding box center [950, 442] width 732 height 184
click at [1148, 461] on textarea "Seasoned full-stack developer, specialized in taking projects from 0 to 1. My t…" at bounding box center [950, 442] width 732 height 184
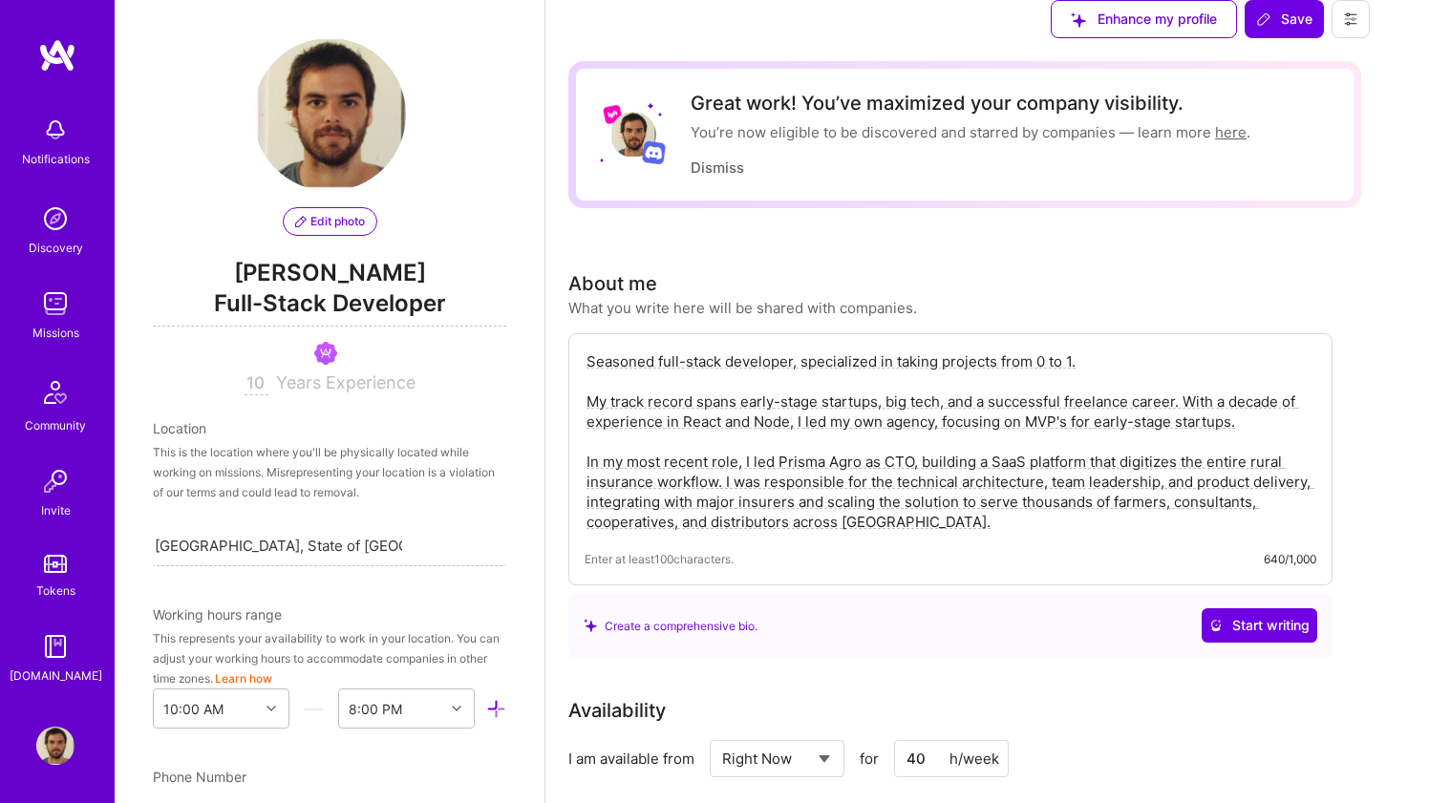
drag, startPoint x: 835, startPoint y: 439, endPoint x: 768, endPoint y: 428, distance: 67.8
click at [768, 428] on textarea "Seasoned full-stack developer, specialized in taking projects from 0 to 1. My t…" at bounding box center [950, 442] width 732 height 184
click at [815, 431] on textarea "Seasoned full-stack developer, specialized in taking projects from 0 to 1. My t…" at bounding box center [950, 442] width 732 height 184
drag, startPoint x: 839, startPoint y: 439, endPoint x: 768, endPoint y: 434, distance: 71.9
click at [768, 434] on textarea "Seasoned full-stack developer, specialized in taking projects from 0 to 1. My t…" at bounding box center [950, 442] width 732 height 184
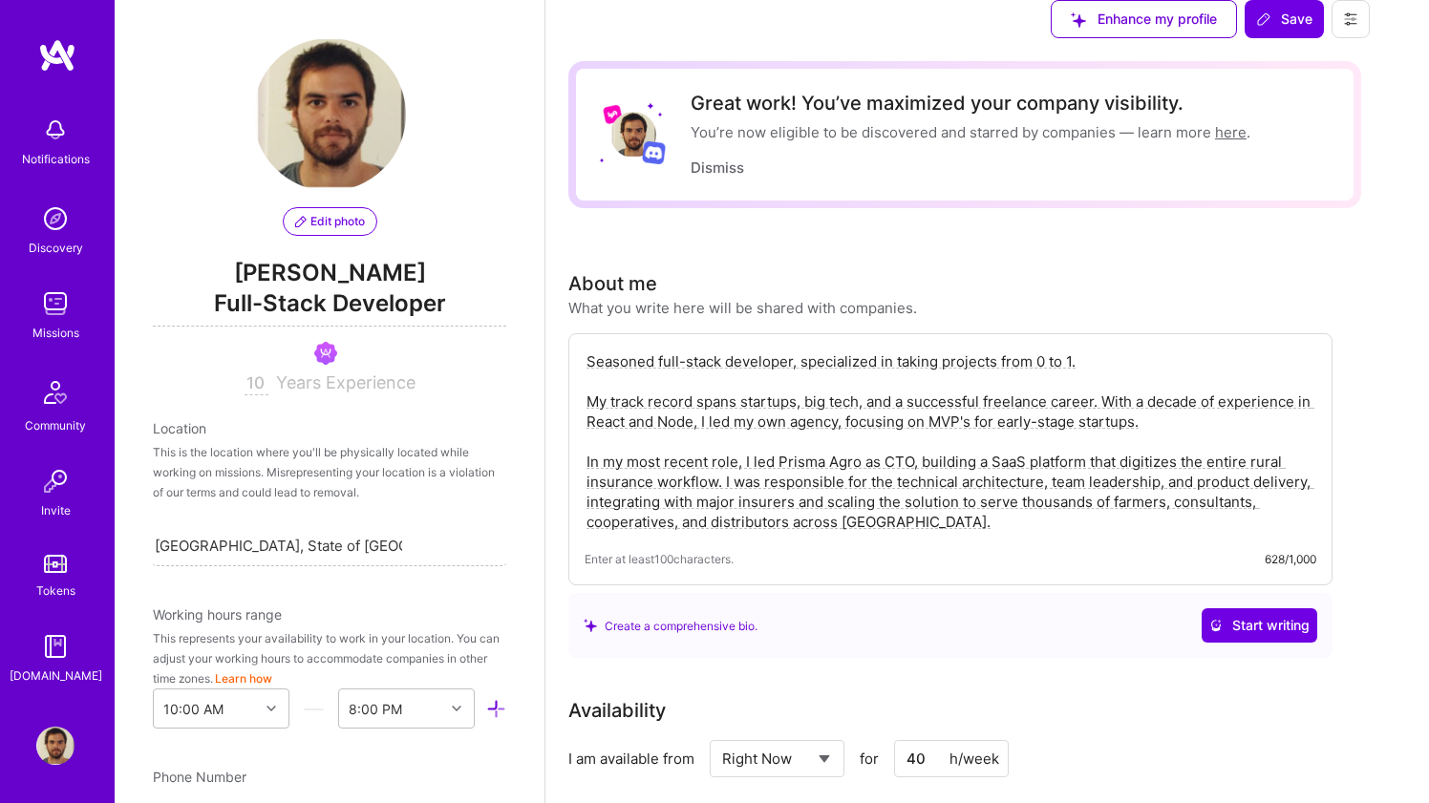
scroll to position [333, 0]
click at [1197, 350] on textarea "Seasoned full-stack developer, specialized in taking projects from 0 to 1. My t…" at bounding box center [950, 442] width 732 height 184
click at [1171, 350] on textarea "Seasoned full-stack developer, specialized in taking projects from 0 to 1. My t…" at bounding box center [950, 442] width 732 height 184
click at [1176, 350] on textarea "Seasoned full-stack developer, specialized in taking projects from 0 to 1. My t…" at bounding box center [950, 442] width 732 height 184
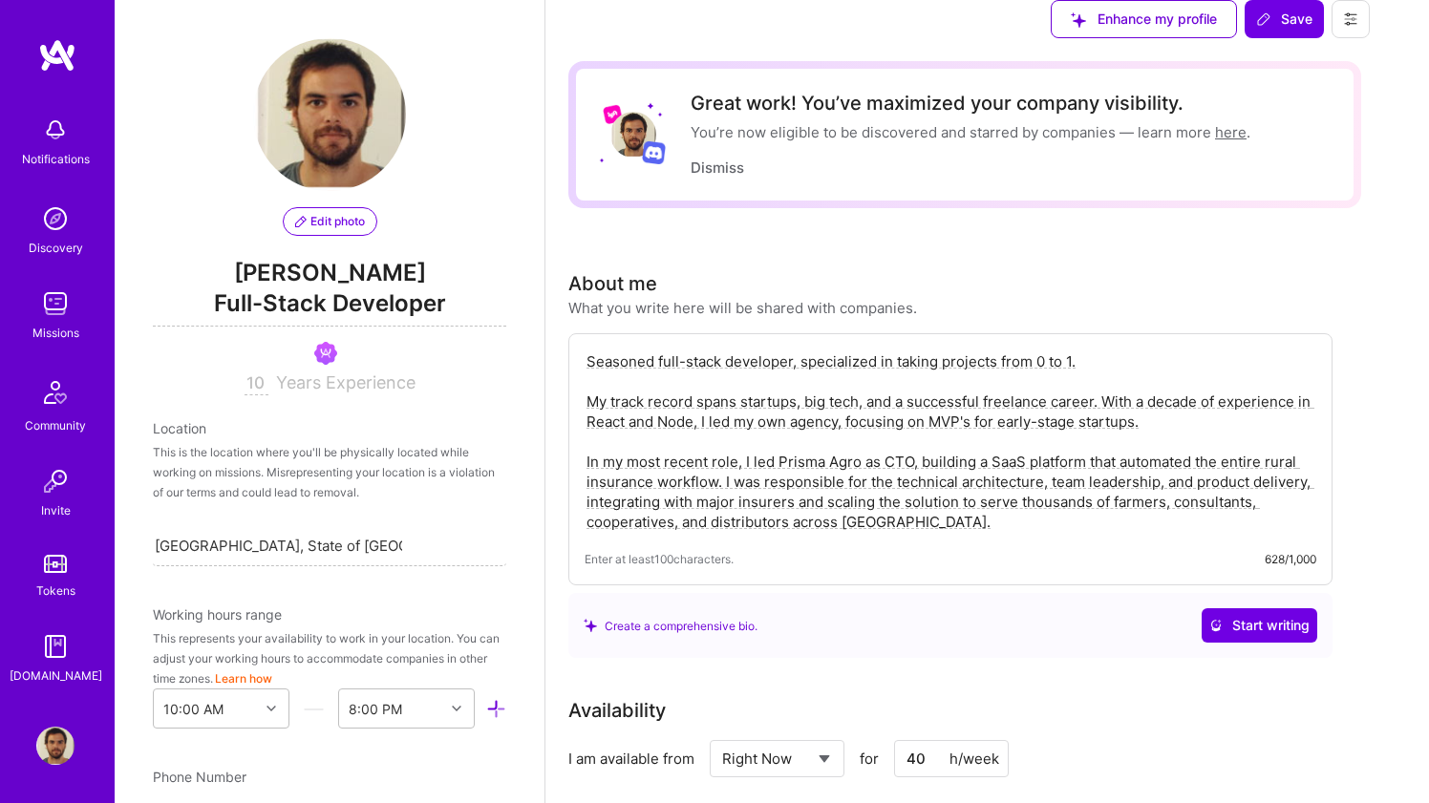
click at [1176, 350] on textarea "Seasoned full-stack developer, specialized in taking projects from 0 to 1. My t…" at bounding box center [950, 442] width 732 height 184
click at [614, 400] on textarea "Seasoned full-stack developer, specialized in taking projects from 0 to 1. My t…" at bounding box center [950, 442] width 732 height 184
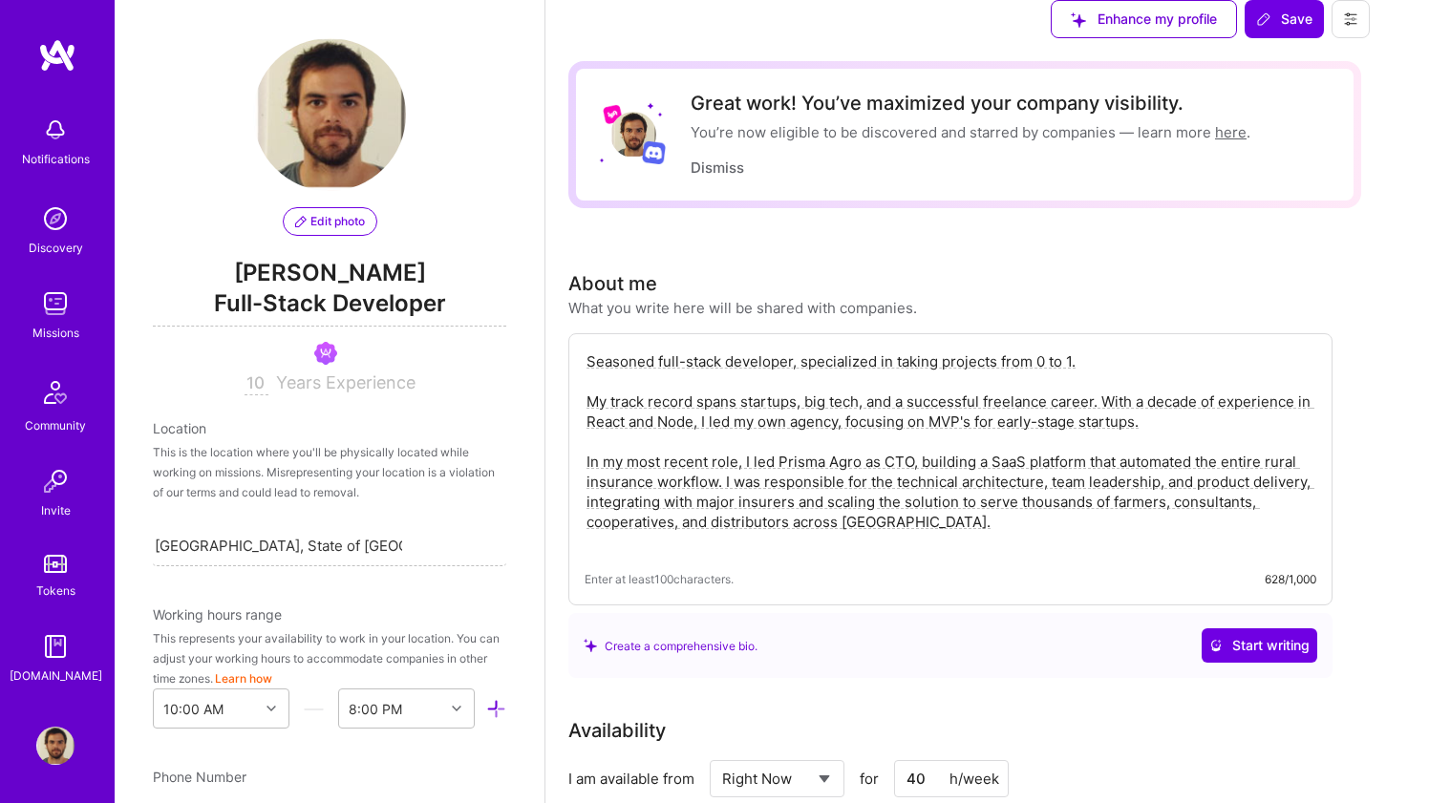
click at [609, 398] on textarea "Seasoned full-stack developer, specialized in taking projects from 0 to 1. My t…" at bounding box center [950, 452] width 732 height 204
click at [613, 392] on textarea "Seasoned full-stack developer, specialized in taking projects from 0 to 1. My t…" at bounding box center [950, 452] width 732 height 204
click at [607, 396] on textarea "Seasoned full-stack developer, specialized in taking projects from 0 to 1. My t…" at bounding box center [950, 452] width 732 height 204
paste textarea "Founding-Engineer-type · TypeScript Across the Stack · Next.js + Node/Nest · Sh…"
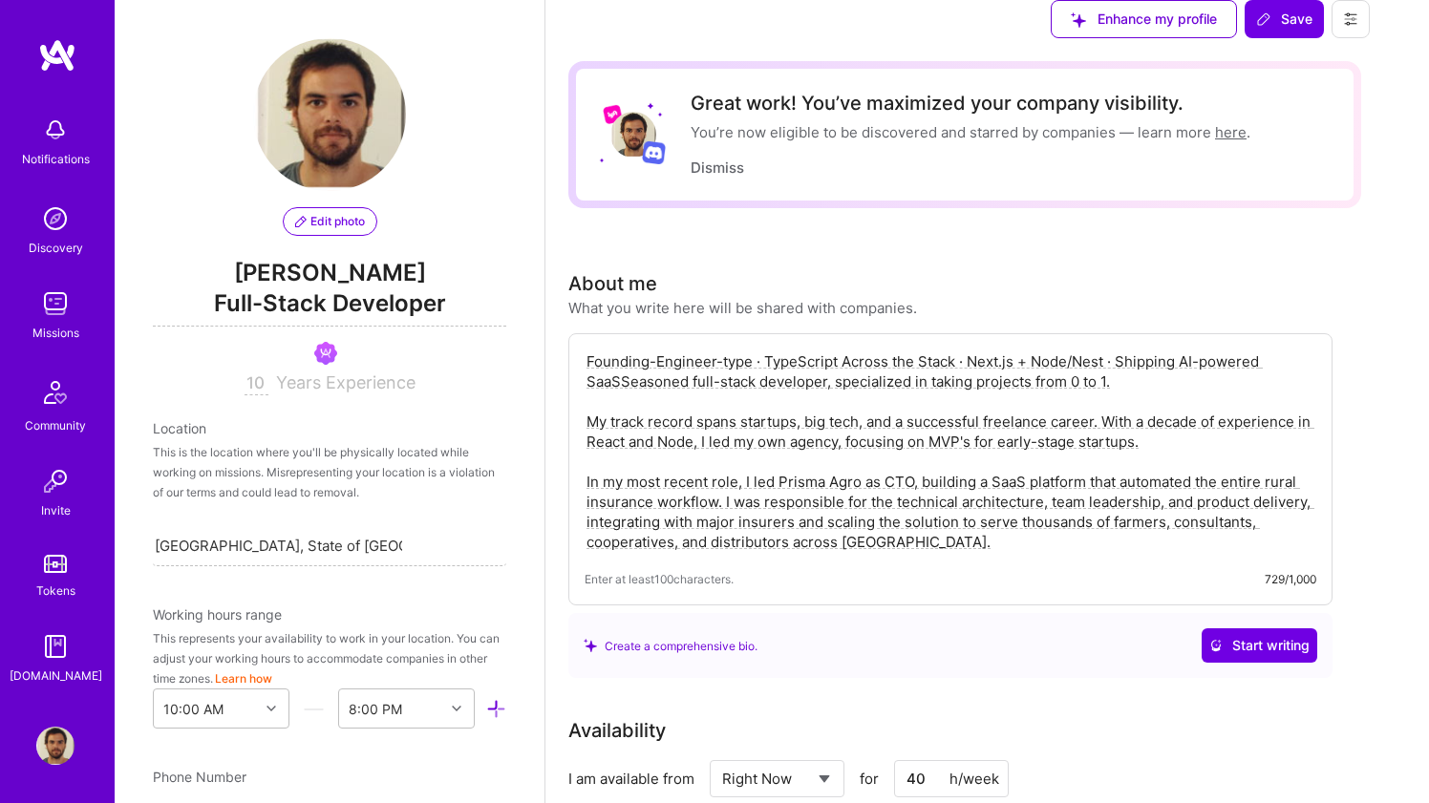
click at [634, 422] on textarea "Founding-Engineer-type · TypeScript Across the Stack · Next.js + Node/Nest · Sh…" at bounding box center [950, 452] width 732 height 204
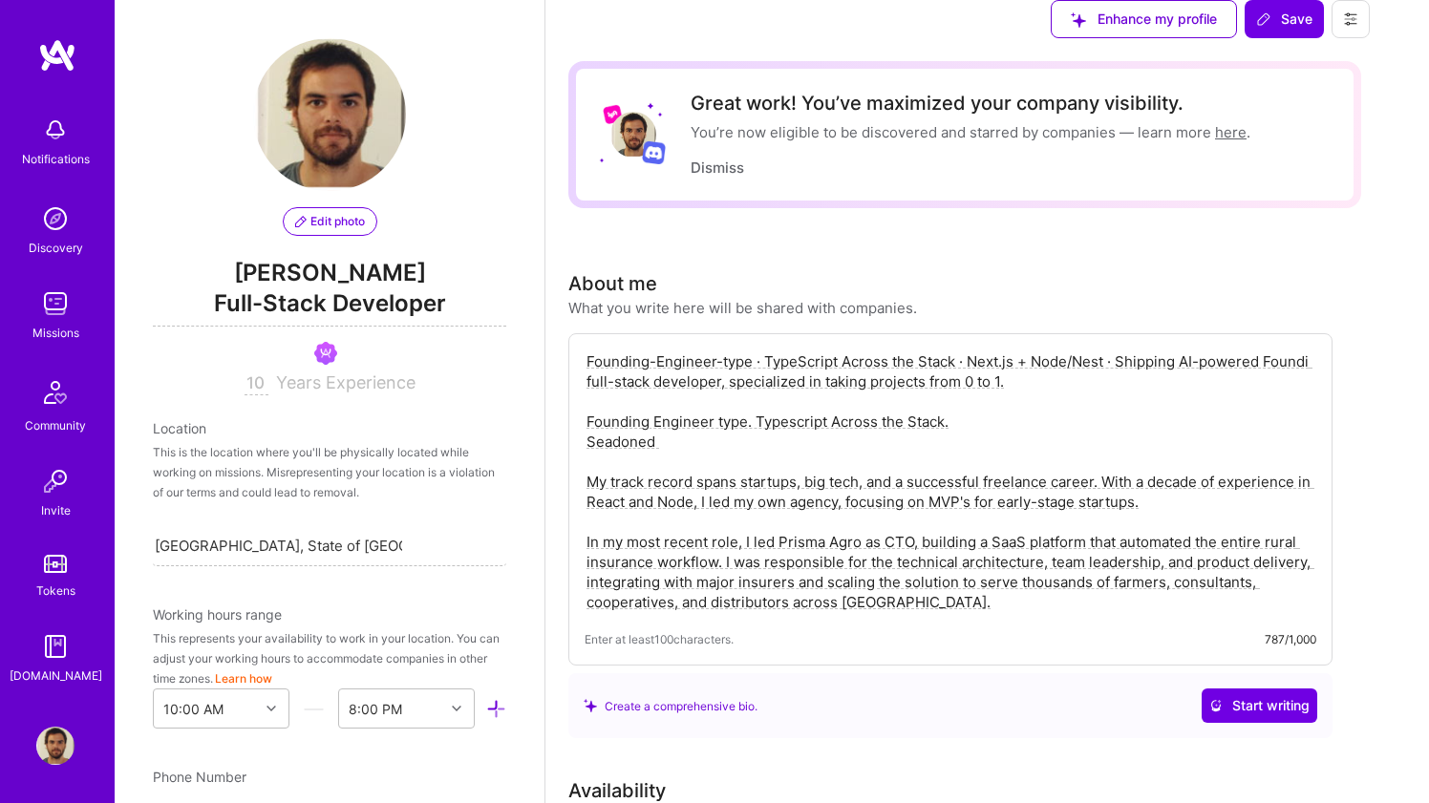
click at [642, 474] on textarea "Founding-Engineer-type · TypeScript Across the Stack · Next.js + Node/Nest · Sh…" at bounding box center [950, 482] width 732 height 265
drag, startPoint x: 611, startPoint y: 418, endPoint x: 1024, endPoint y: 424, distance: 412.6
click at [1024, 424] on textarea "Founding-Engineer-type · TypeScript Across the Stack · Next.js + Node/Nest · Sh…" at bounding box center [950, 482] width 732 height 265
click at [816, 487] on textarea "Founding-Engineer-type · TypeScript Across the Stack · Next.js + Node/Nest · Sh…" at bounding box center [950, 482] width 732 height 265
paste textarea "full-stack developer, specialized in taking projects from 0 to 1"
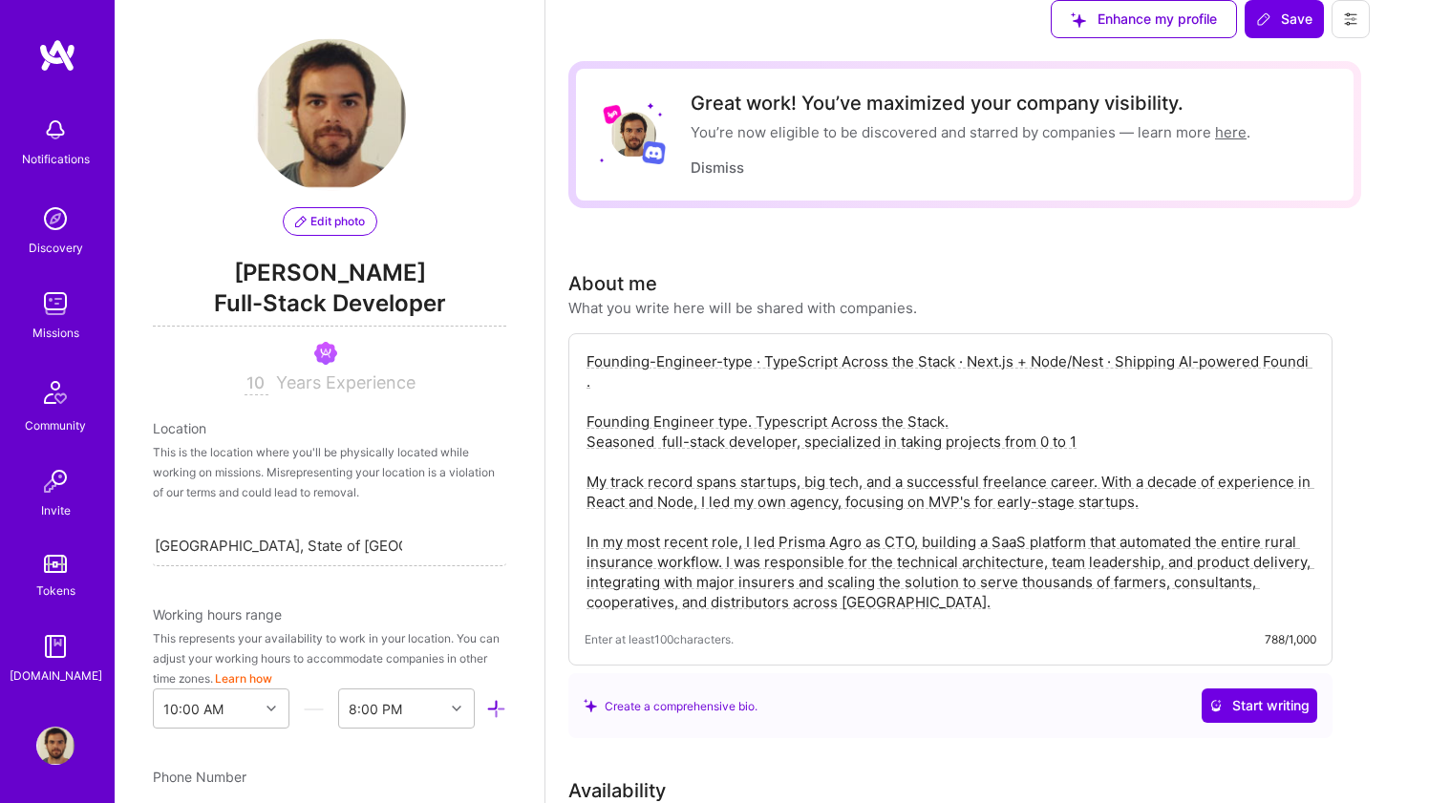
click at [691, 471] on textarea "Founding-Engineer-type · TypeScript Across the Stack · Next.js + Node/Nest · Sh…" at bounding box center [950, 482] width 732 height 265
click at [950, 457] on textarea "Founding-Engineer-type · TypeScript Across the Stack · Next.js + Node/Nest · Sh…" at bounding box center [950, 482] width 732 height 265
drag, startPoint x: 1138, startPoint y: 396, endPoint x: 1281, endPoint y: 394, distance: 142.3
click at [1281, 394] on textarea "Founding-Engineer-type · TypeScript Across the Stack · Next.js + Node/Nest · Sh…" at bounding box center [950, 482] width 732 height 265
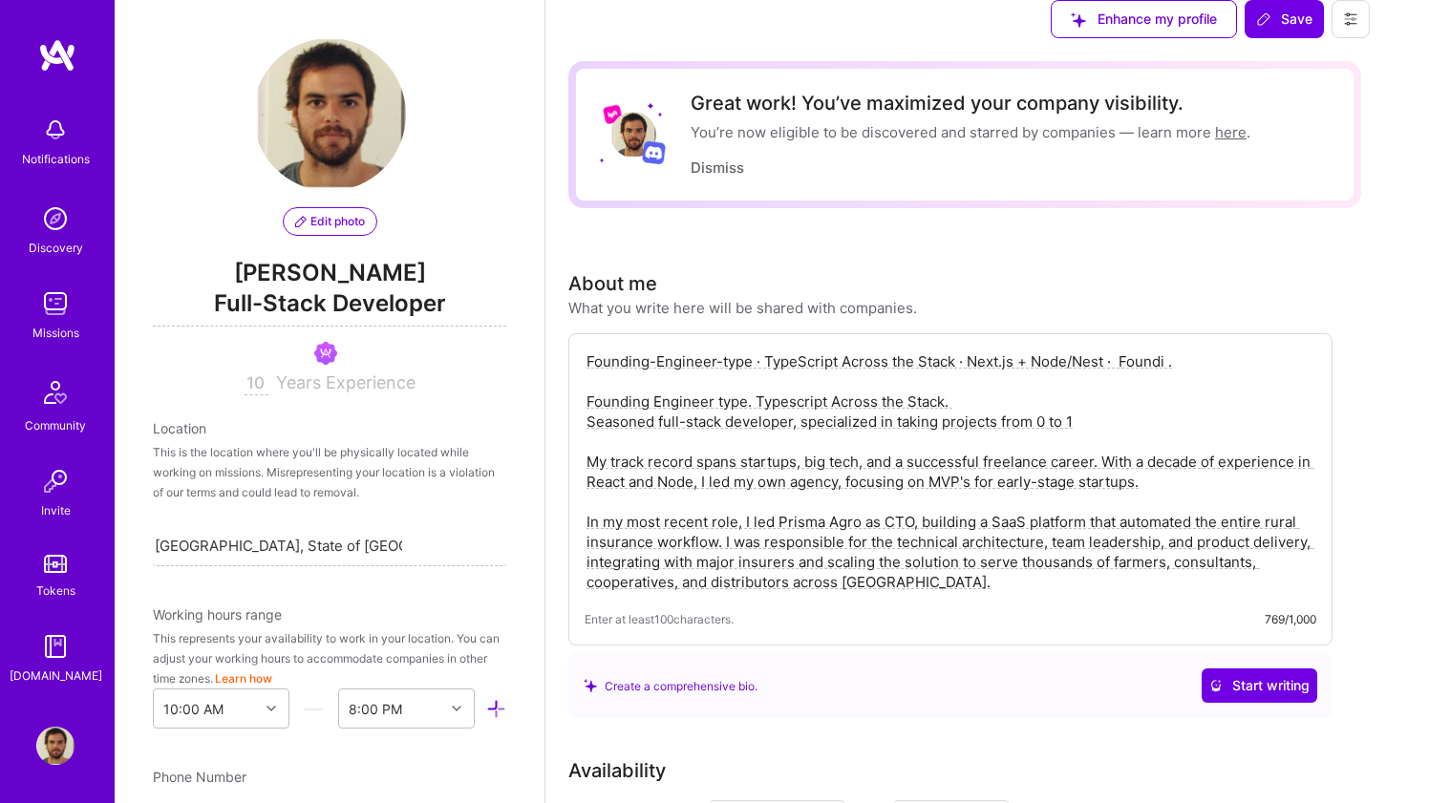
click at [1057, 436] on textarea "Founding-Engineer-type · TypeScript Across the Stack · Next.js + Node/Nest · Fo…" at bounding box center [950, 472] width 732 height 244
paste textarea "Shipping AI-powered"
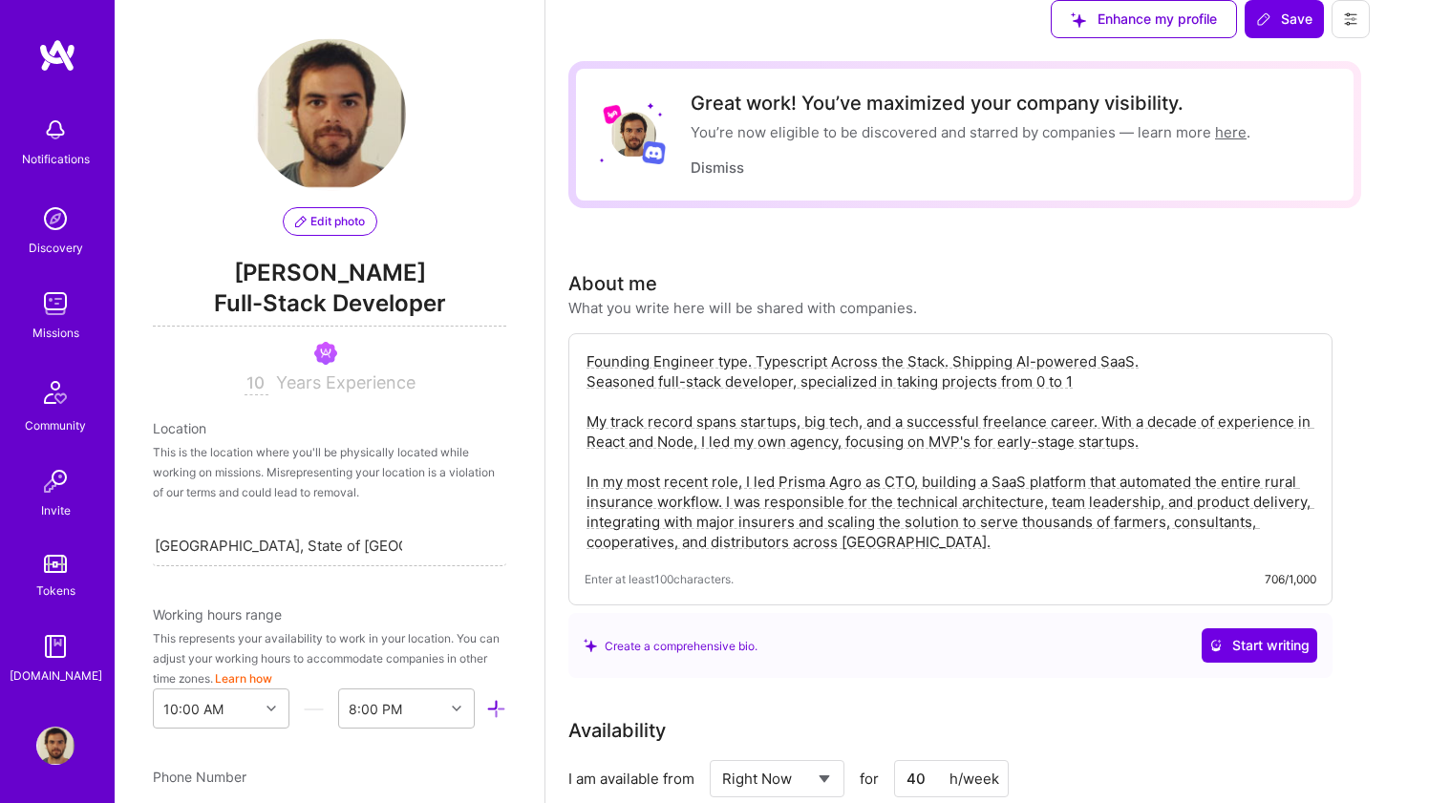
click at [818, 476] on textarea "Founding Engineer type. Typescript Across the Stack. Shipping AI-powered SaaS. …" at bounding box center [950, 452] width 732 height 204
click at [1129, 456] on textarea "Founding Engineer type. Typescript Across the Stack. Shipping AI-powered SaaS. …" at bounding box center [950, 452] width 732 height 204
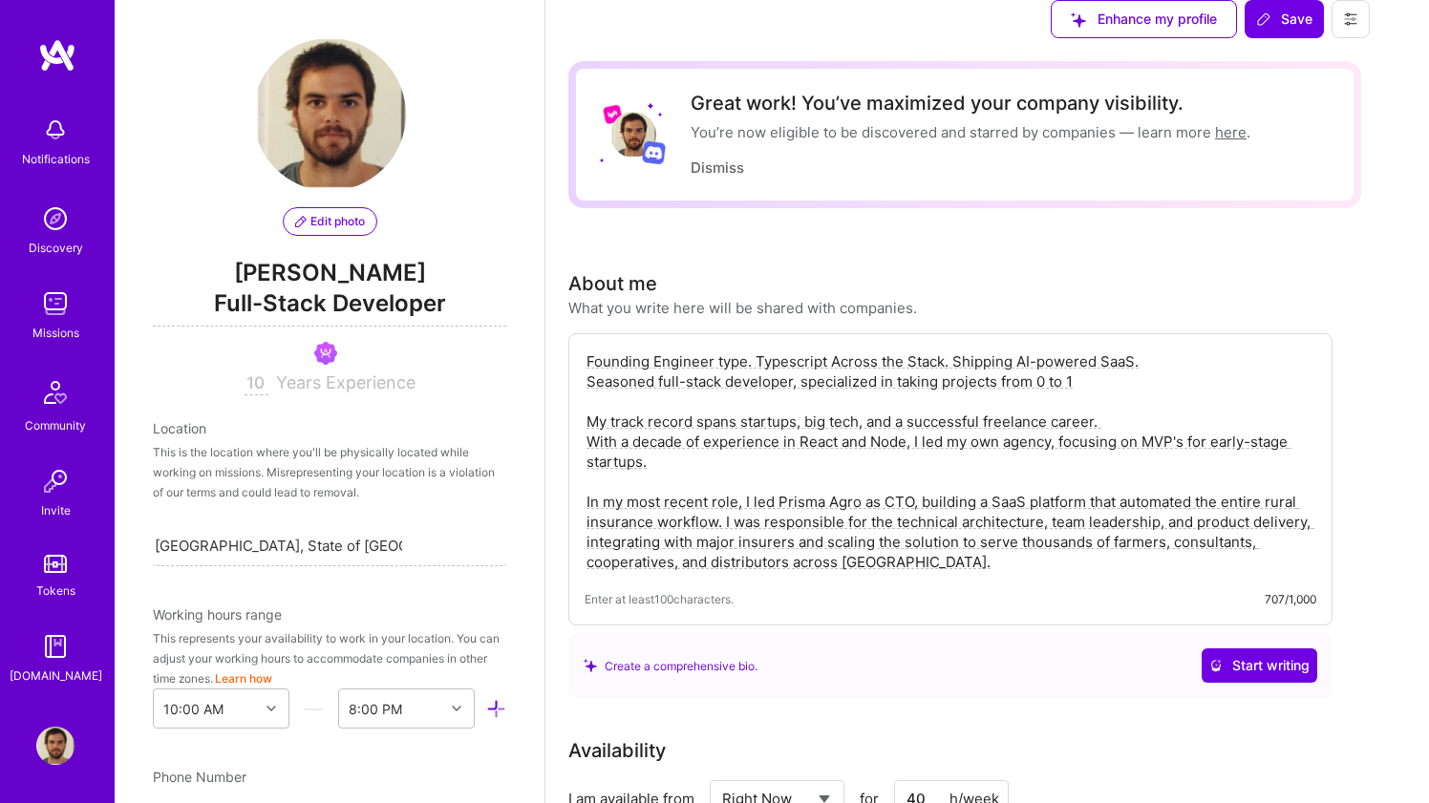
click at [658, 478] on textarea "Founding Engineer type. Typescript Across the Stack. Shipping AI-powered SaaS. …" at bounding box center [950, 462] width 732 height 224
click at [1090, 491] on textarea "Founding Engineer type. Typescript Across the Stack. Shipping AI-powered SaaS. …" at bounding box center [950, 462] width 732 height 224
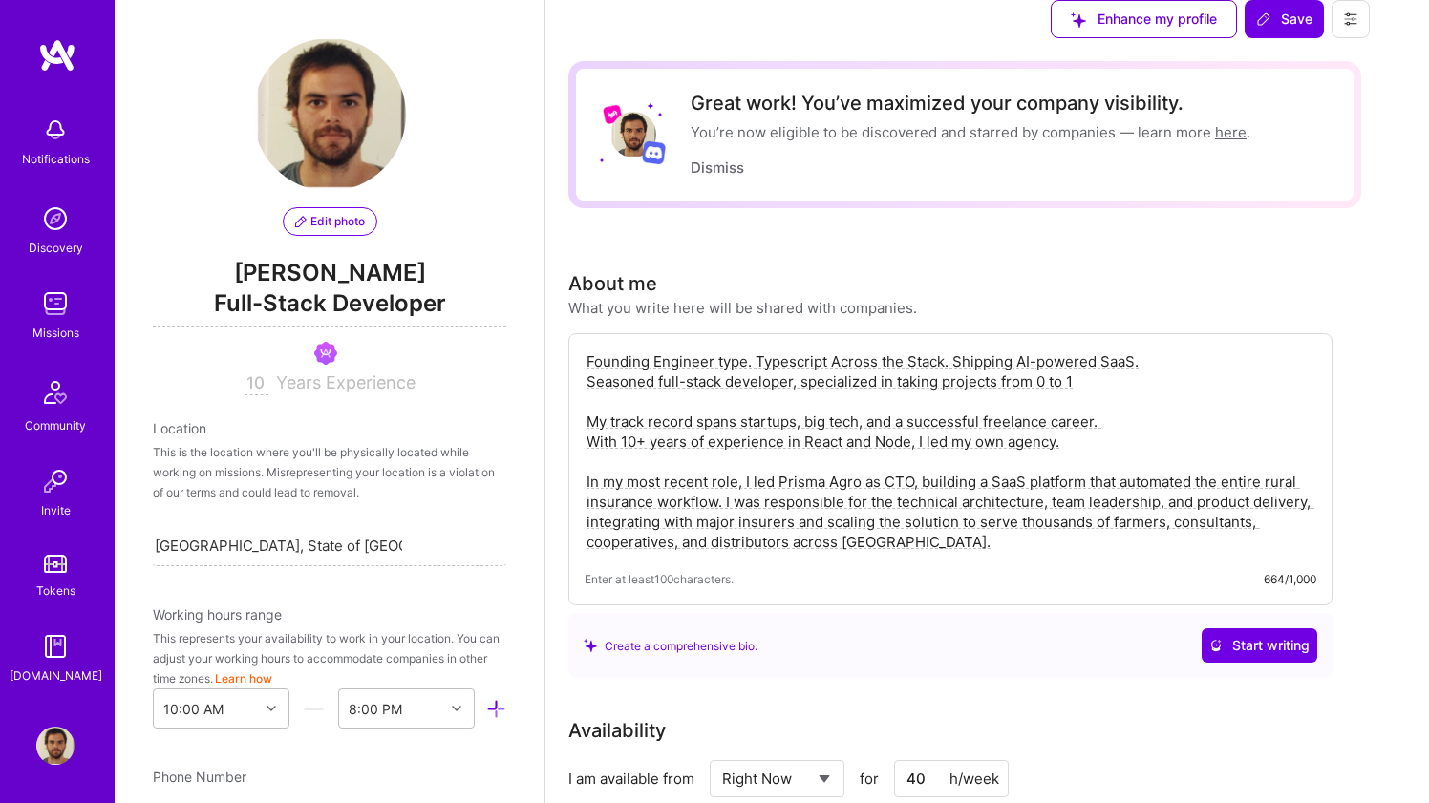
click at [939, 480] on textarea "Founding Engineer type. Typescript Across the Stack. Shipping AI-powered SaaS. …" at bounding box center [950, 452] width 732 height 204
type textarea "Founding Engineer type. Typescript Across the Stack. Shipping AI-powered SaaS. …"
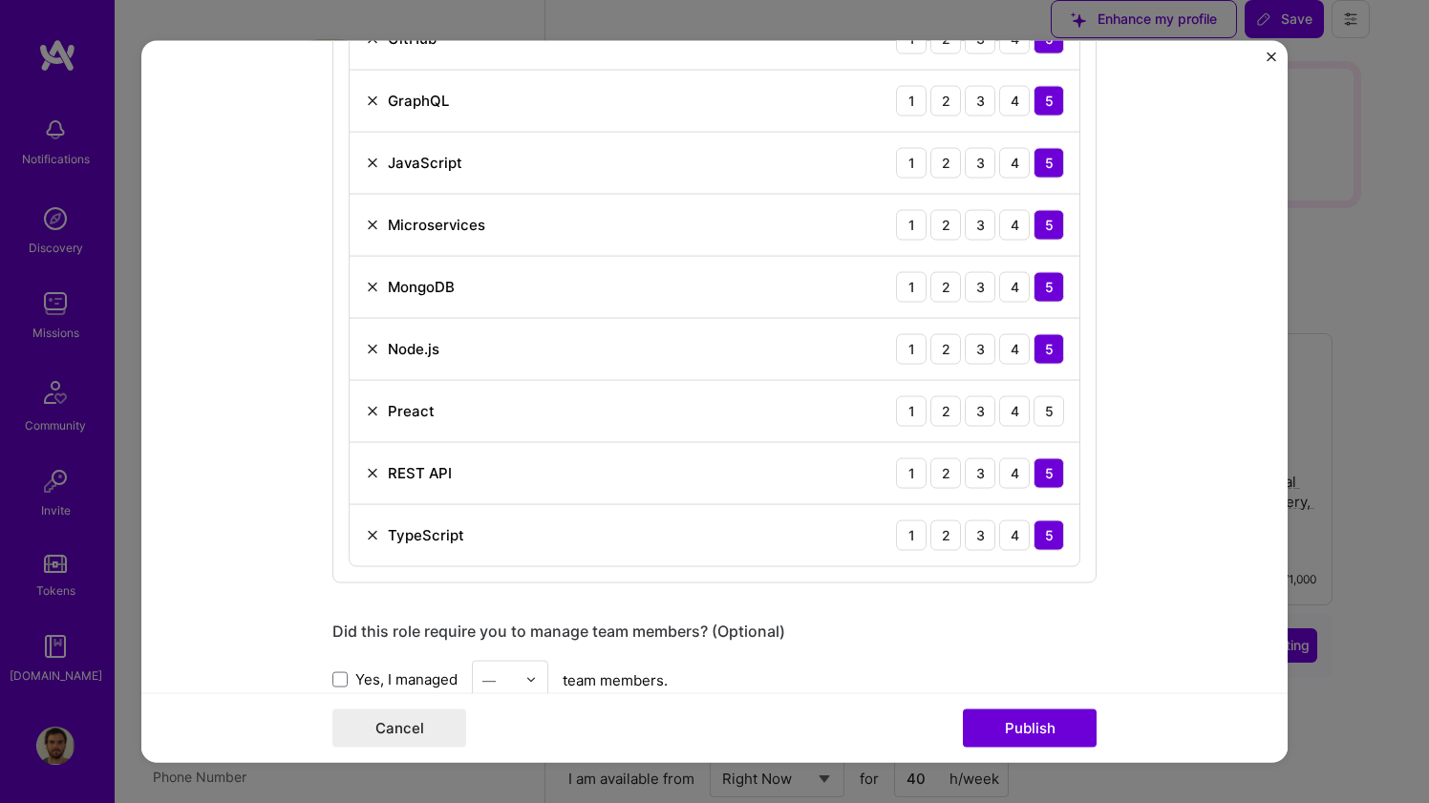
scroll to position [1201, 0]
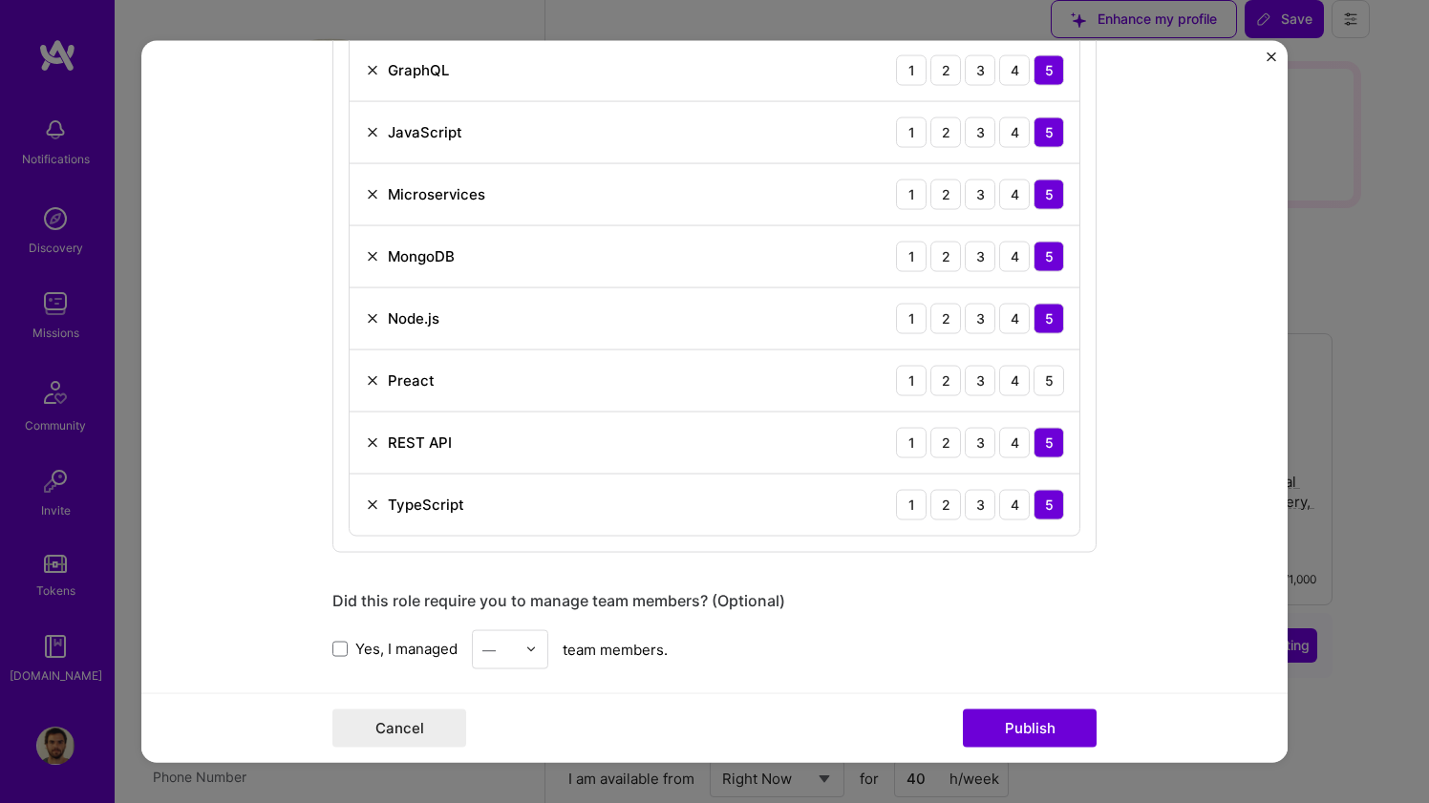
click at [374, 378] on img at bounding box center [372, 379] width 15 height 15
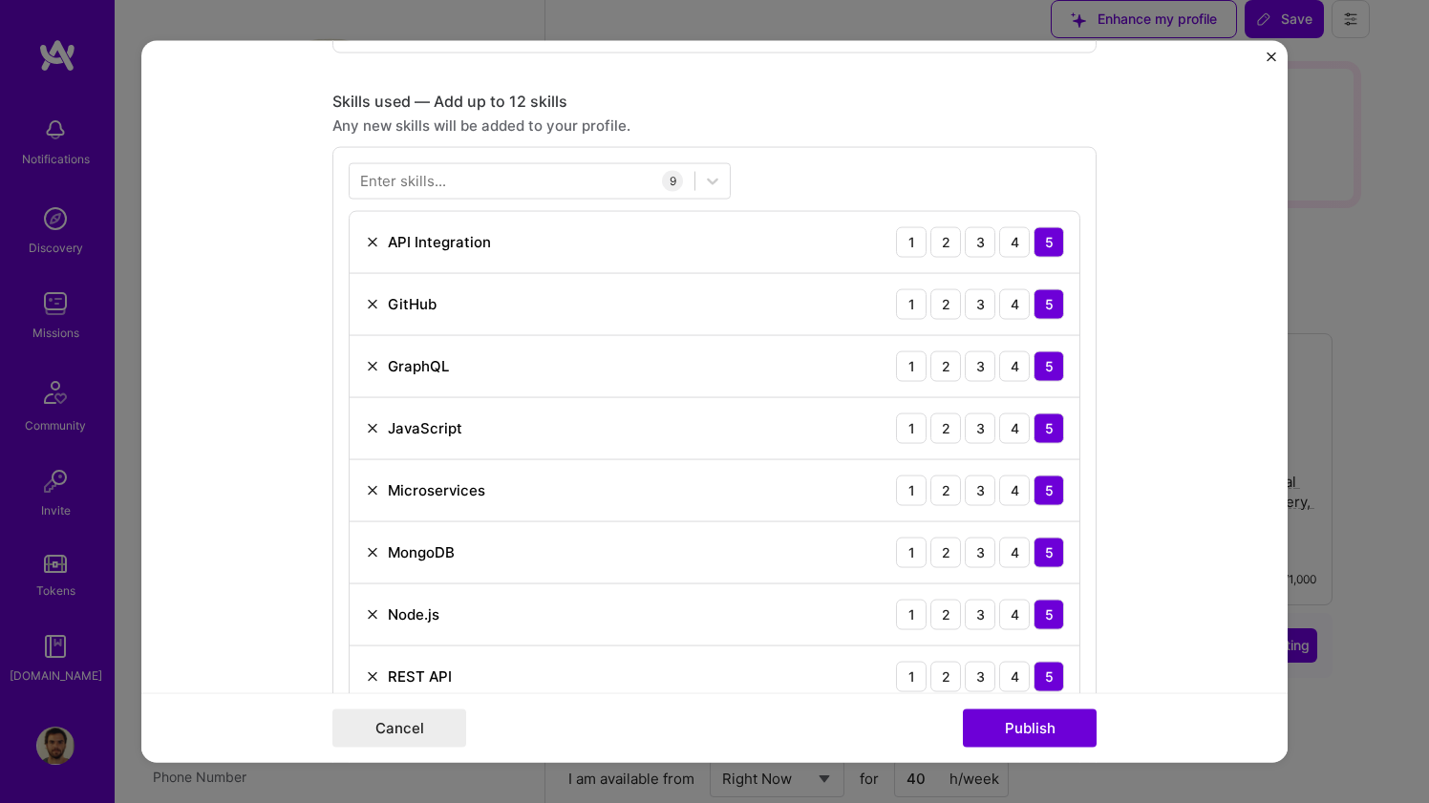
scroll to position [879, 0]
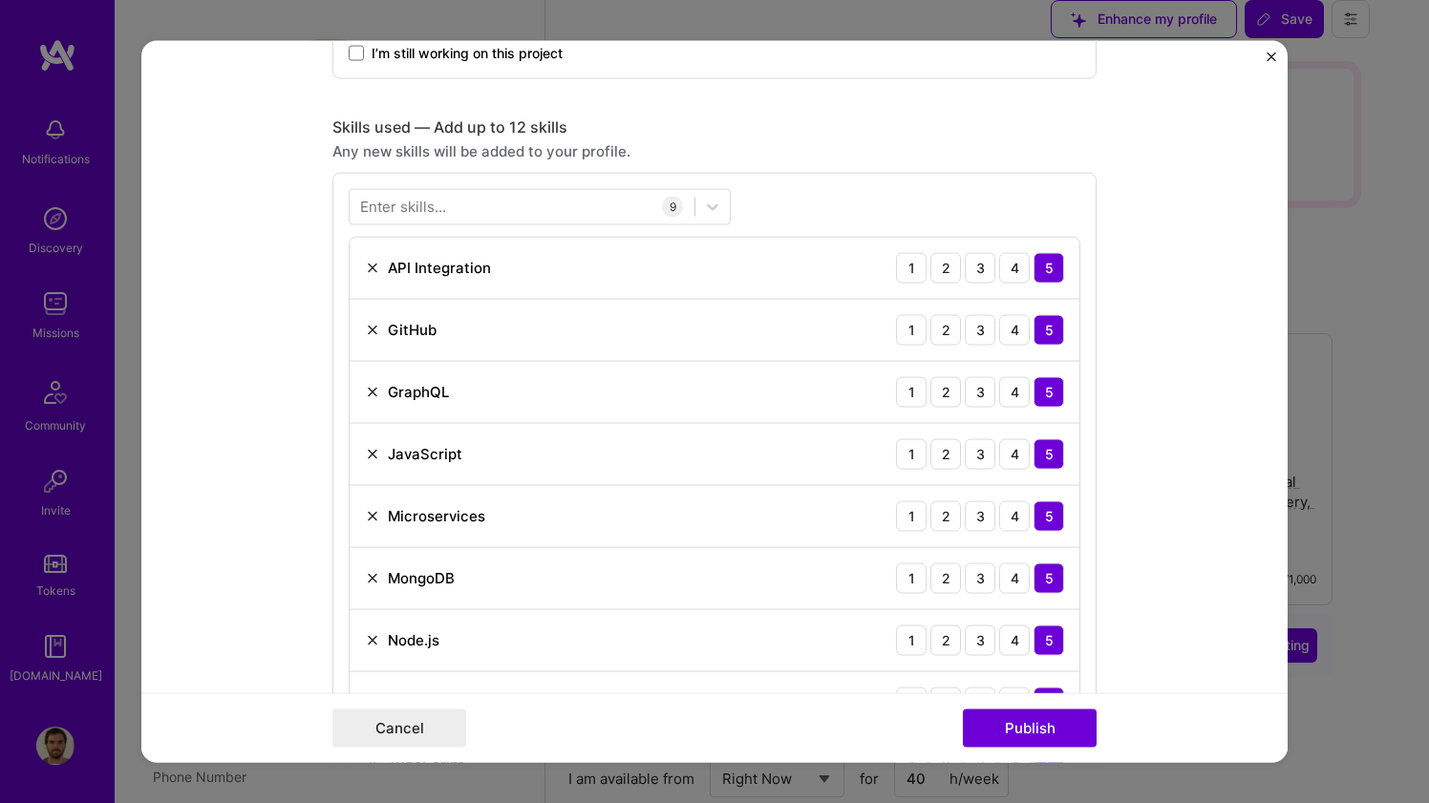
click at [424, 200] on div "Enter skills..." at bounding box center [403, 207] width 86 height 20
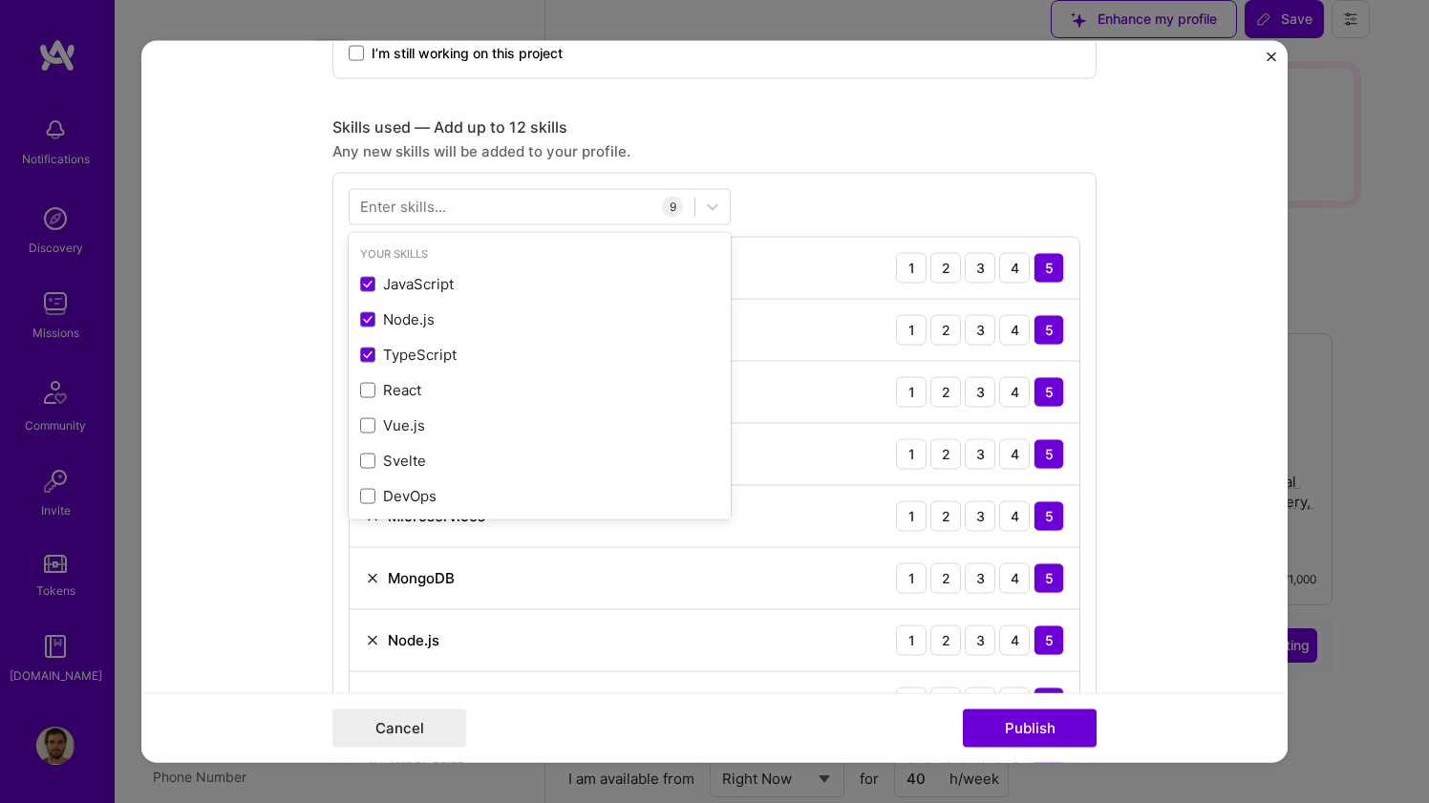
click at [421, 212] on div "Enter skills..." at bounding box center [403, 207] width 86 height 20
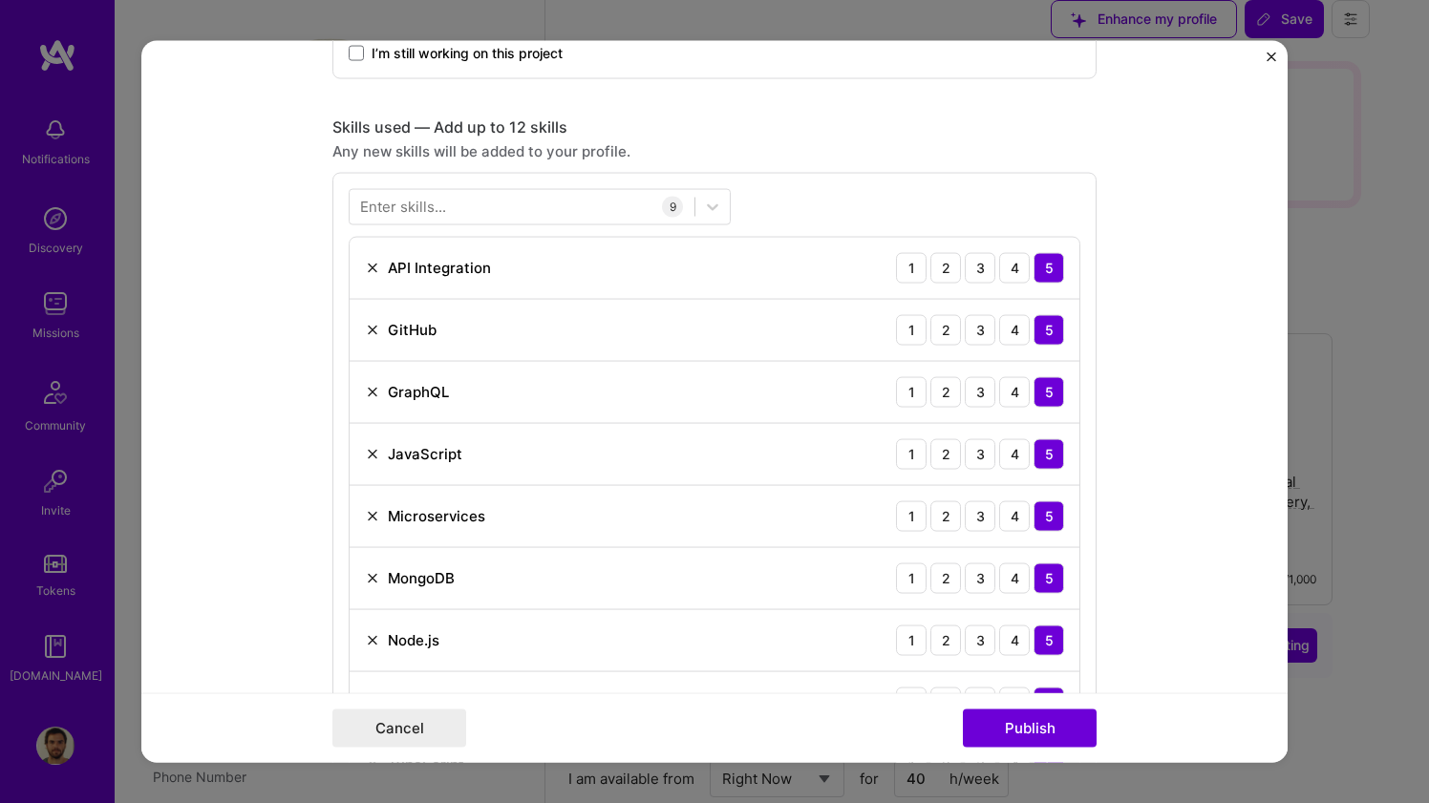
click at [421, 212] on div "Enter skills..." at bounding box center [403, 207] width 86 height 20
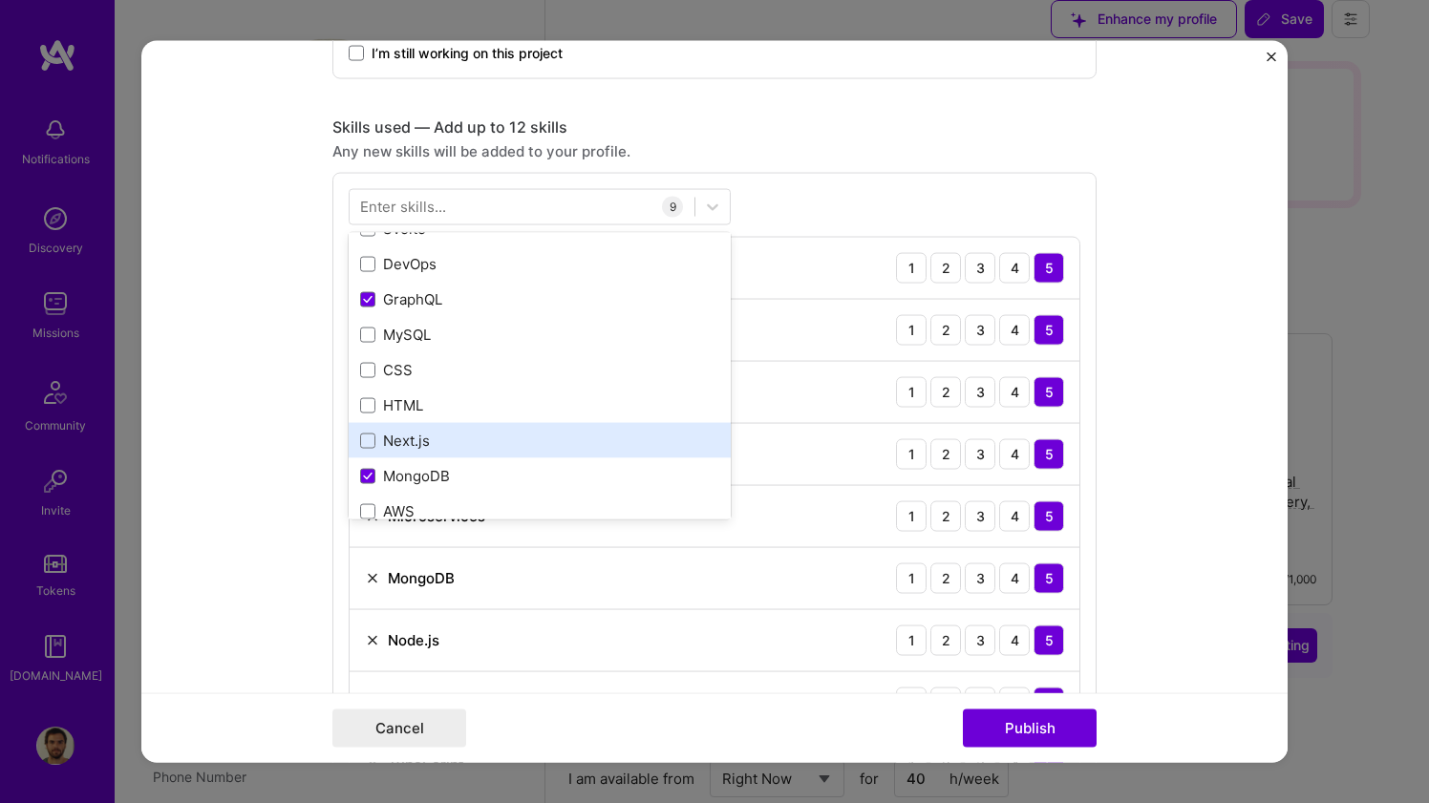
click at [375, 447] on div "JavaScript Node.js TypeScript React Vue.js Svelte DevOps GraphQL MySQL CSS HTML…" at bounding box center [540, 617] width 382 height 1166
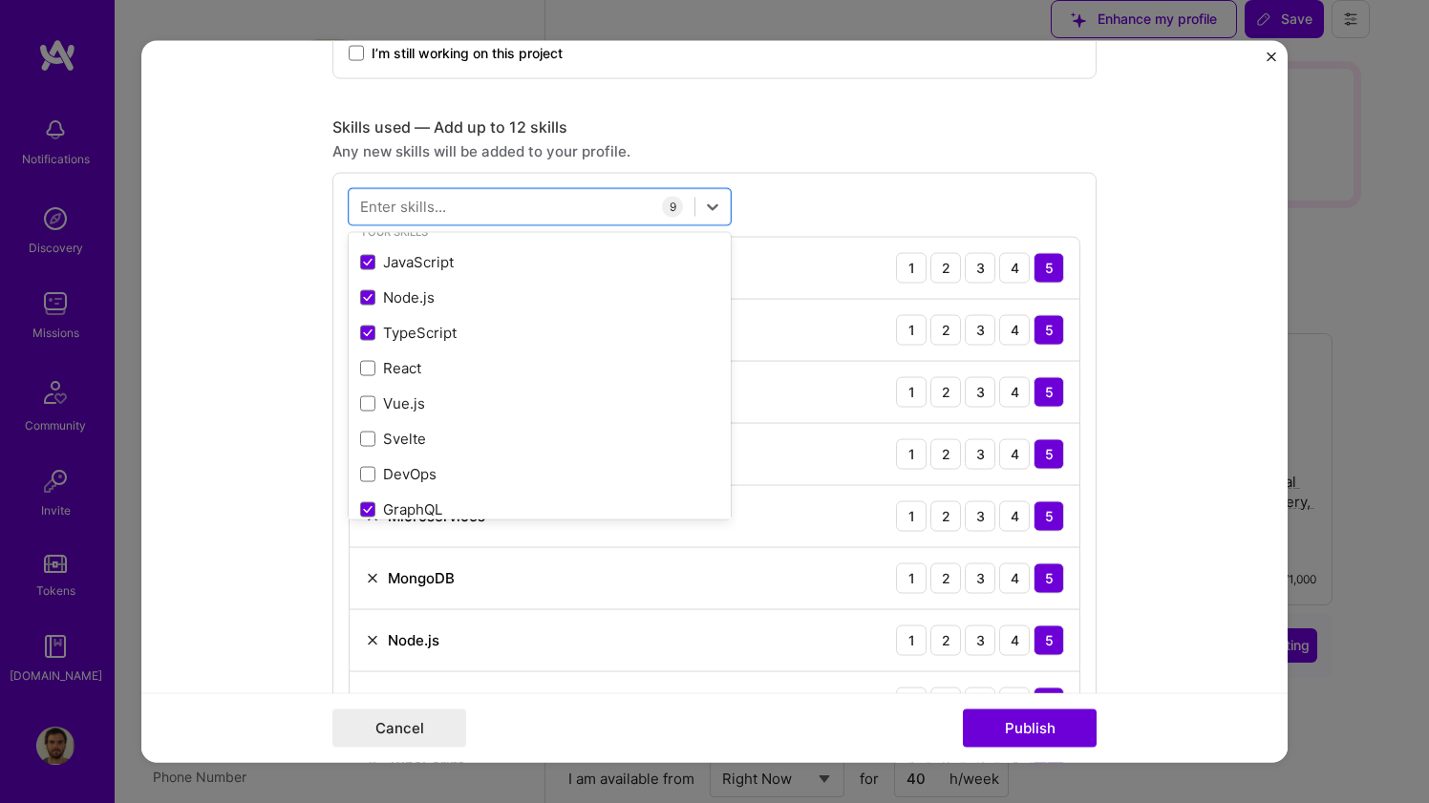
scroll to position [0, 0]
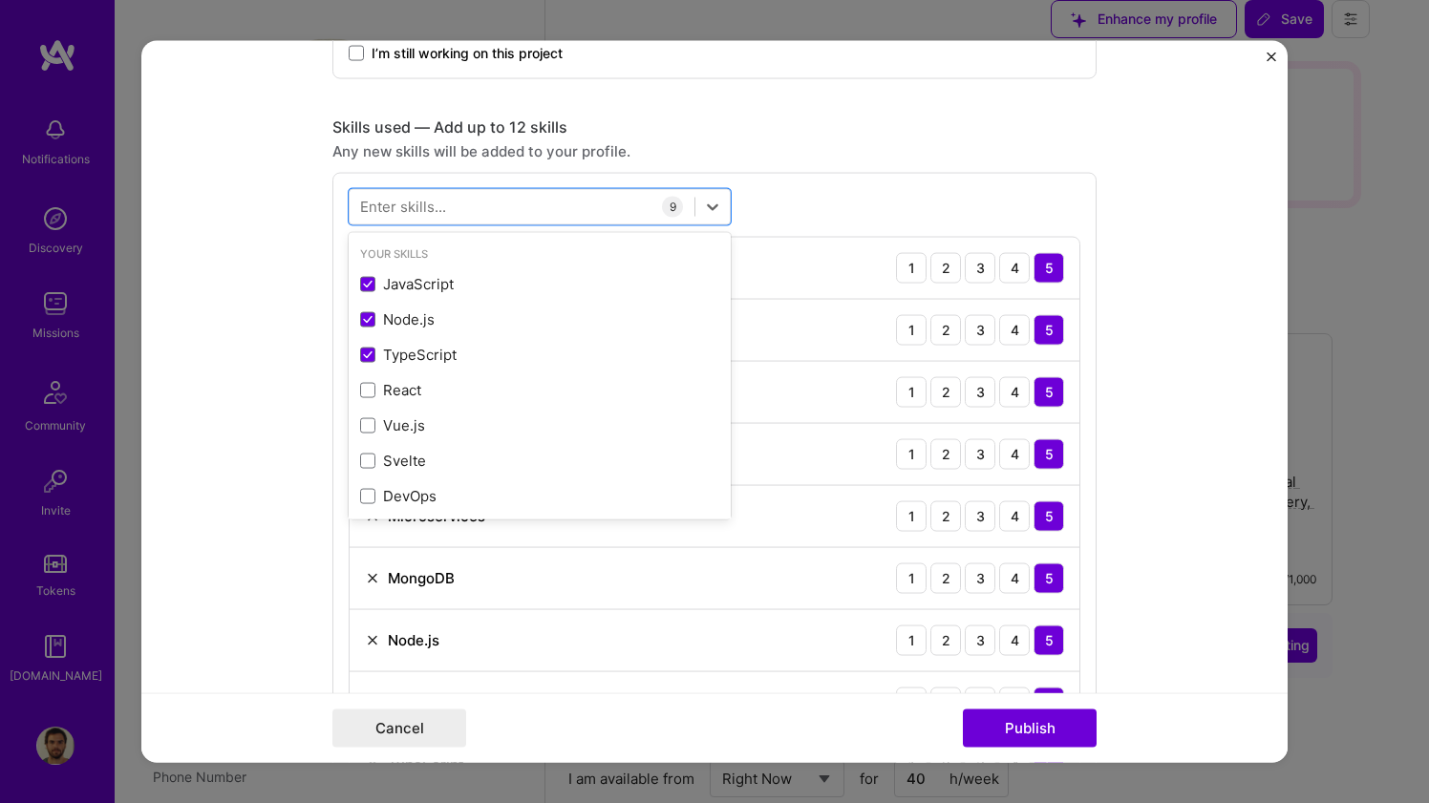
click at [752, 139] on div "Skills used — Add up to 12 skills Any new skills will be added to your profile.…" at bounding box center [714, 464] width 764 height 695
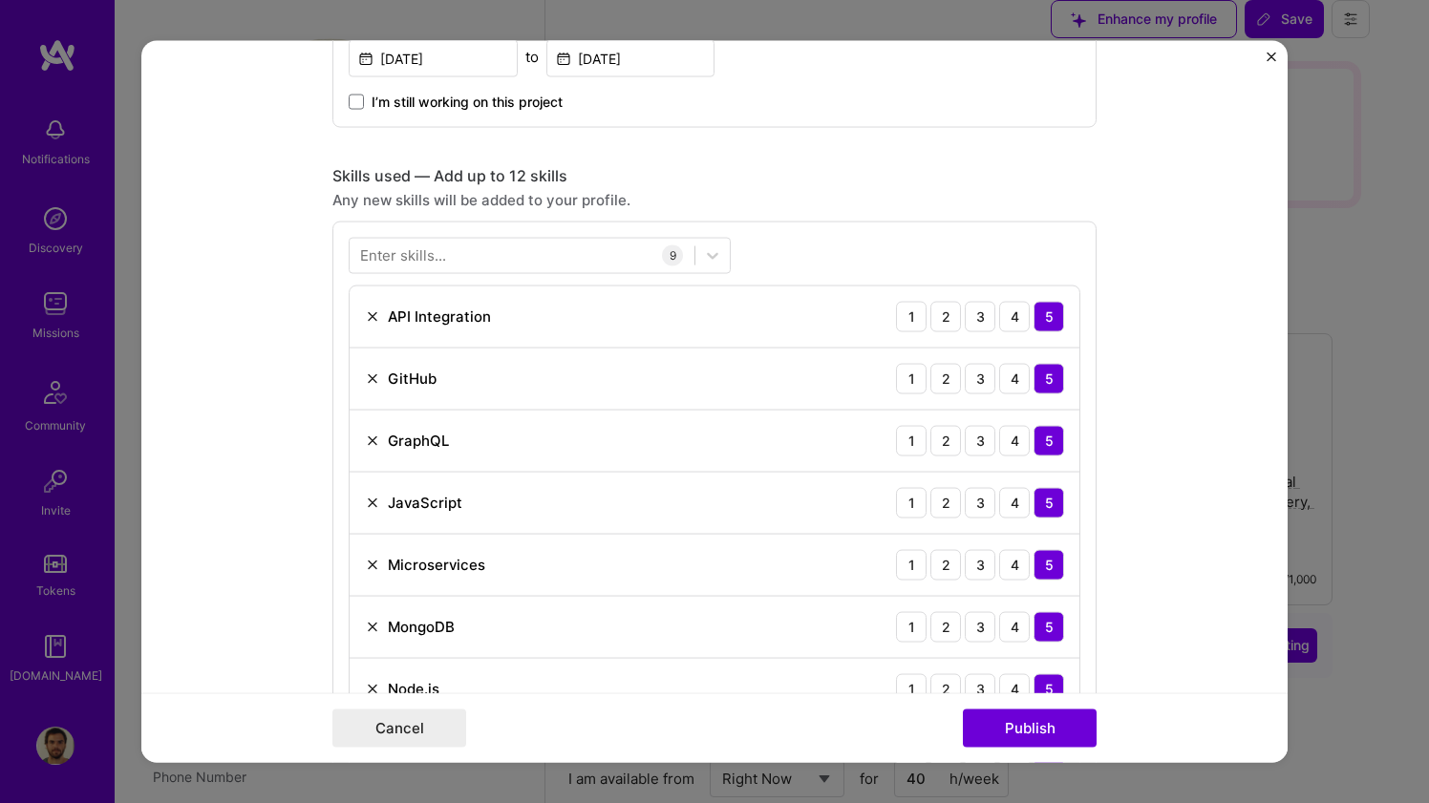
scroll to position [808, 0]
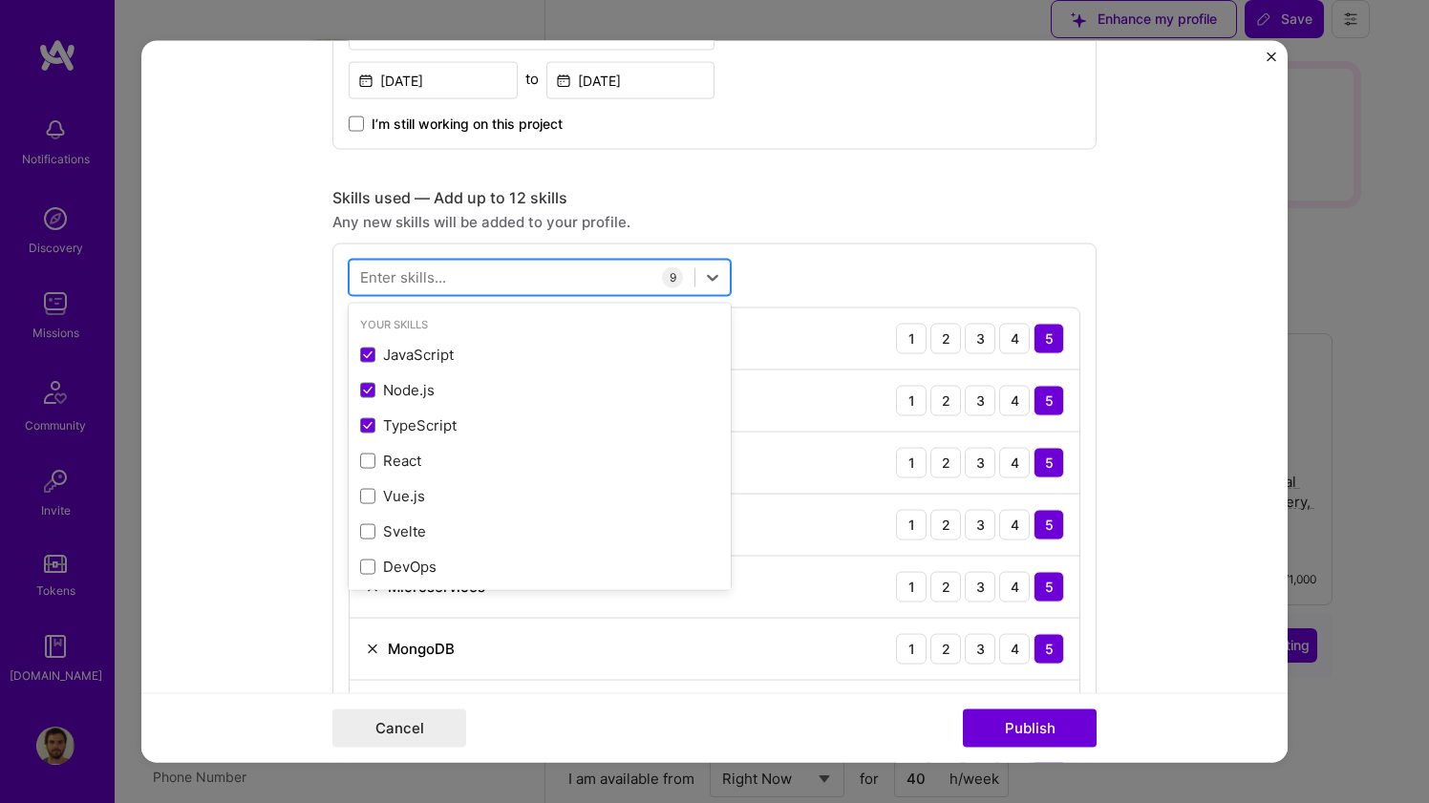
click at [508, 271] on div at bounding box center [522, 278] width 345 height 32
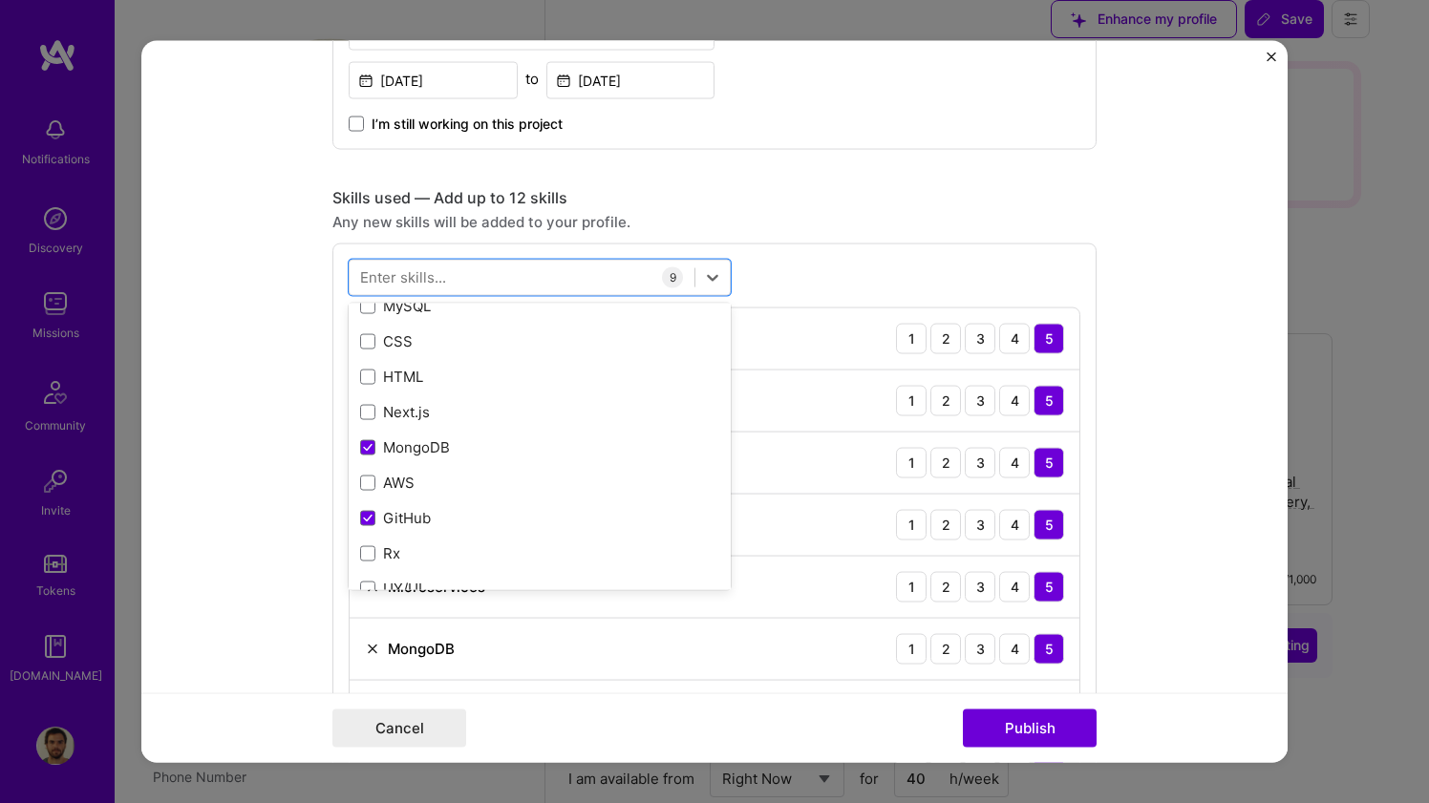
scroll to position [351, 0]
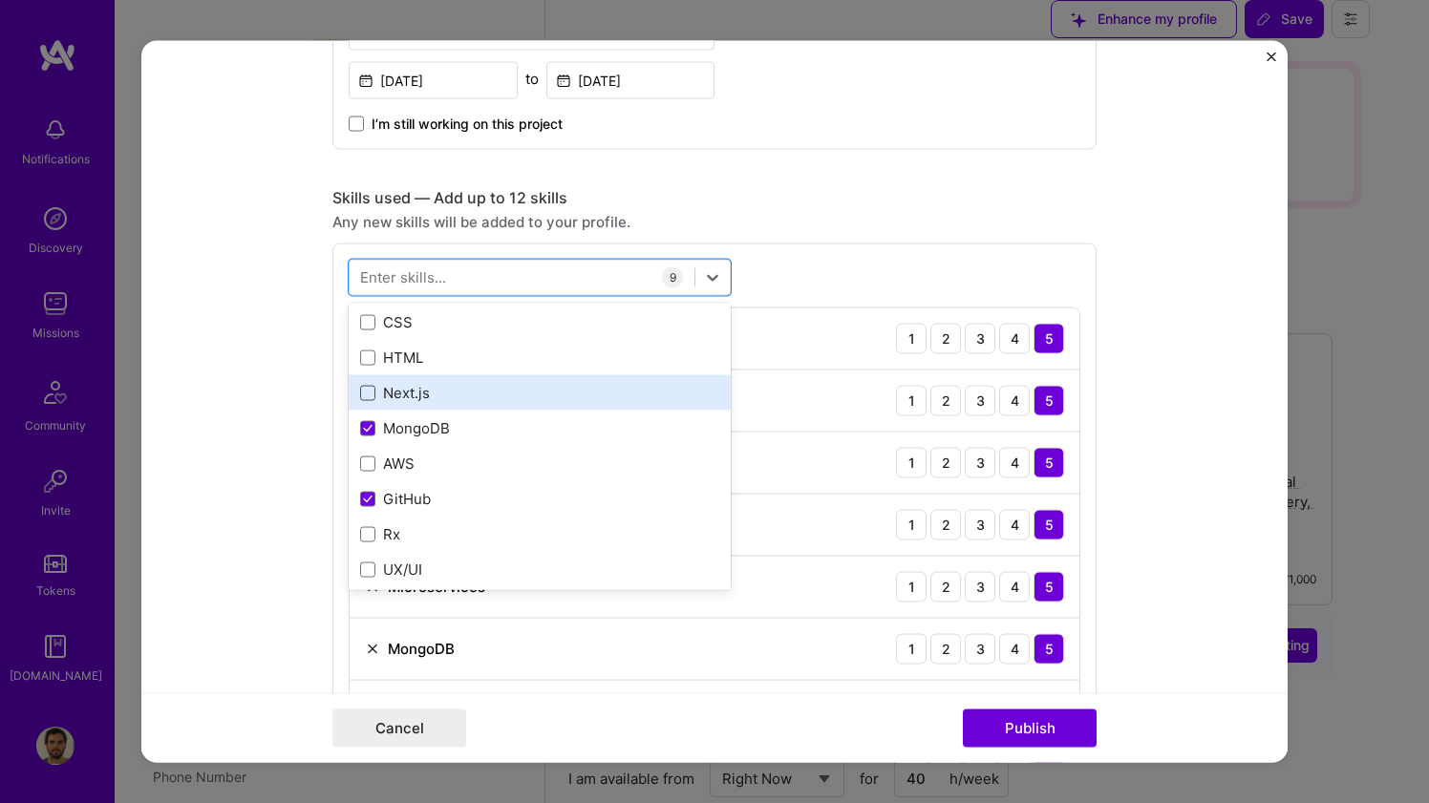
click at [373, 391] on span at bounding box center [367, 392] width 15 height 15
click at [0, 0] on input "checkbox" at bounding box center [0, 0] width 0 height 0
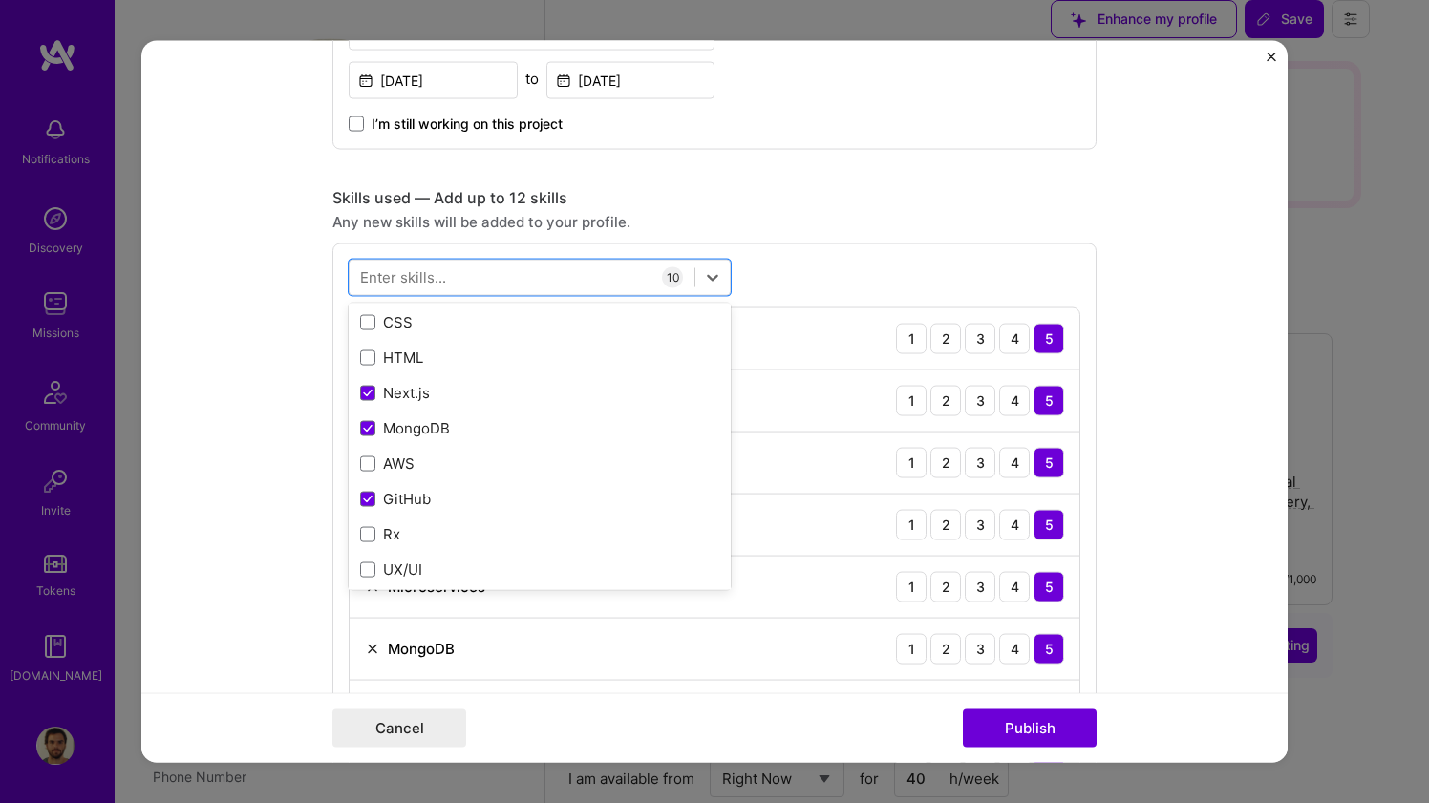
click at [325, 407] on form "Editing suggested project This project is suggested based on your LinkedIn, res…" at bounding box center [714, 401] width 1146 height 723
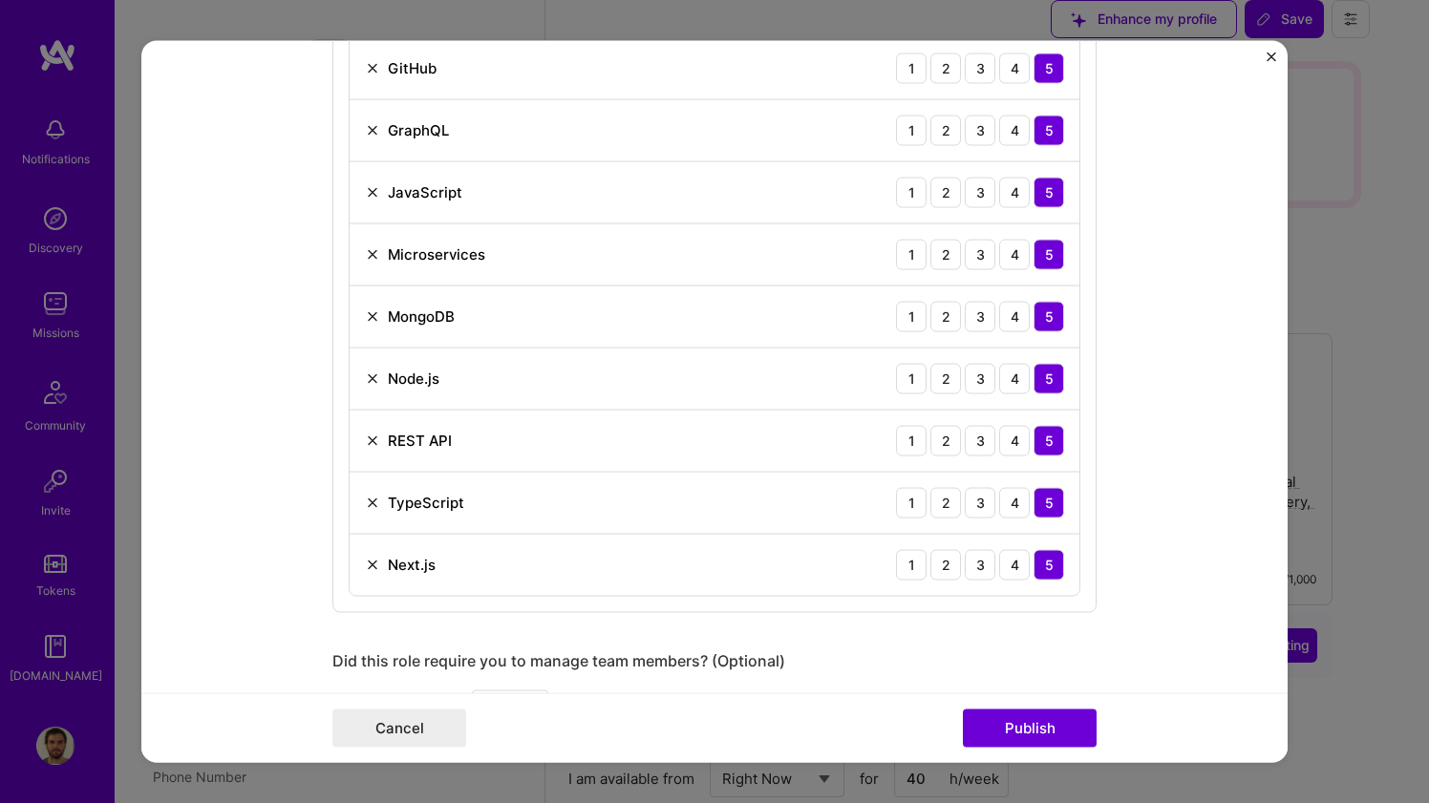
scroll to position [1120, 0]
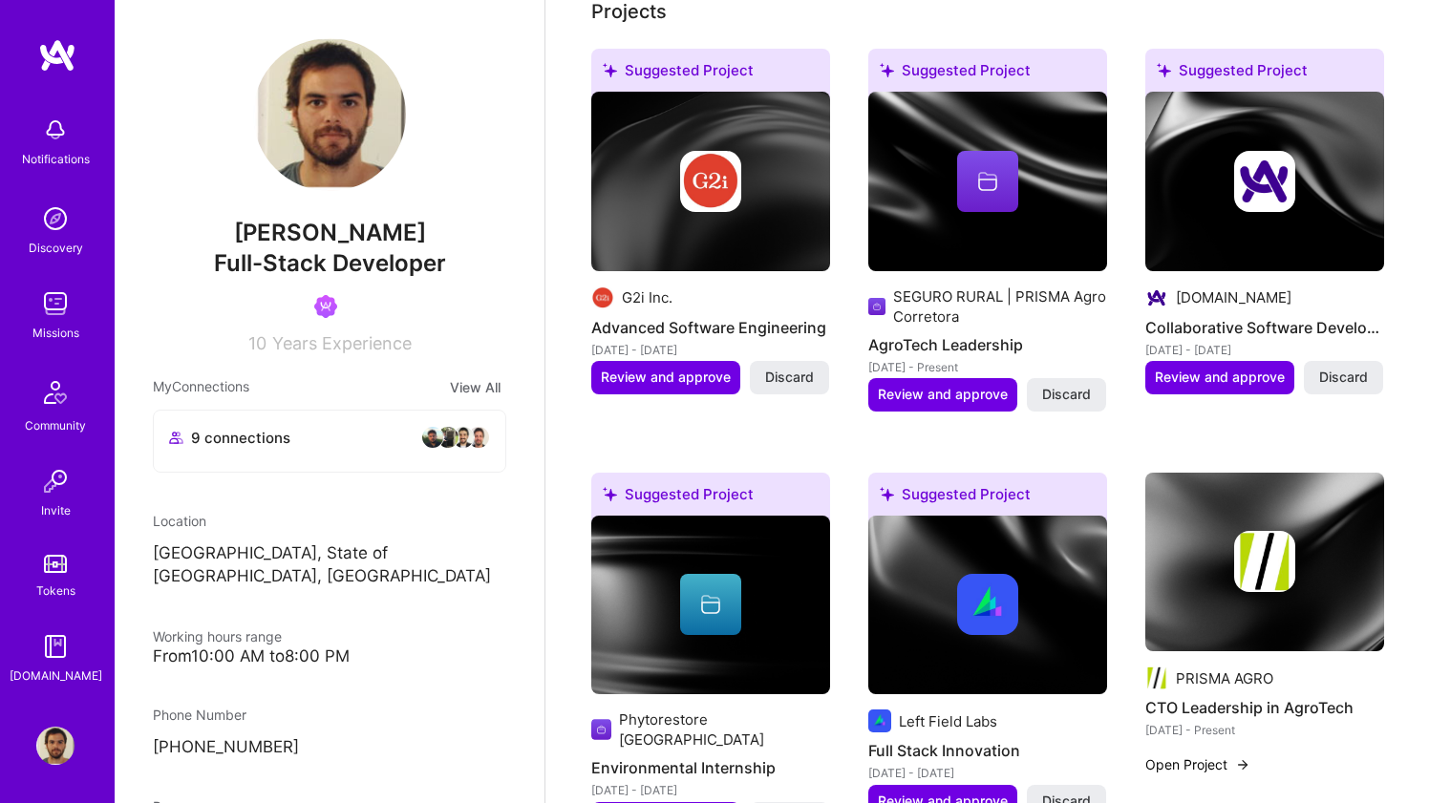
scroll to position [651, 0]
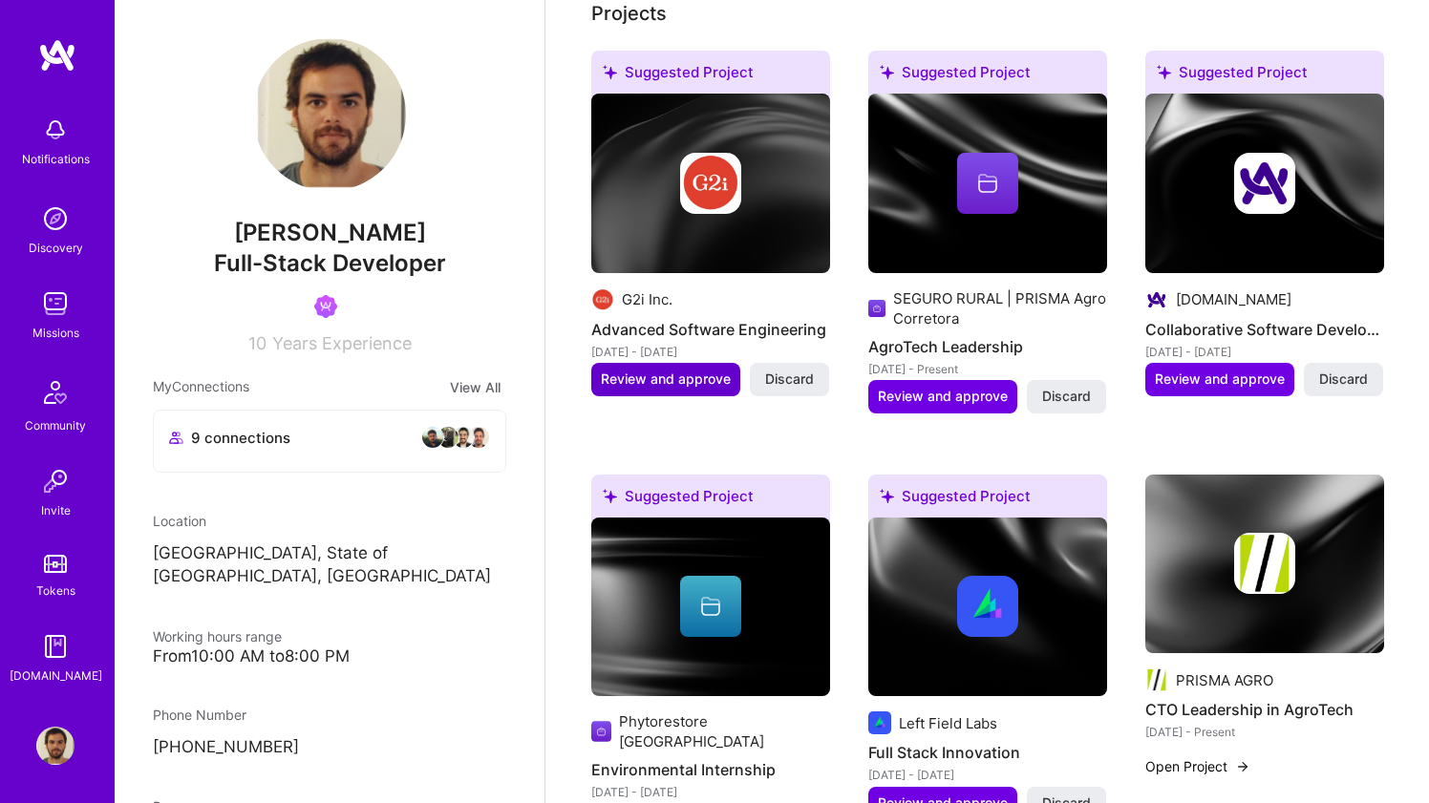
click at [701, 371] on span "Review and approve" at bounding box center [666, 379] width 130 height 19
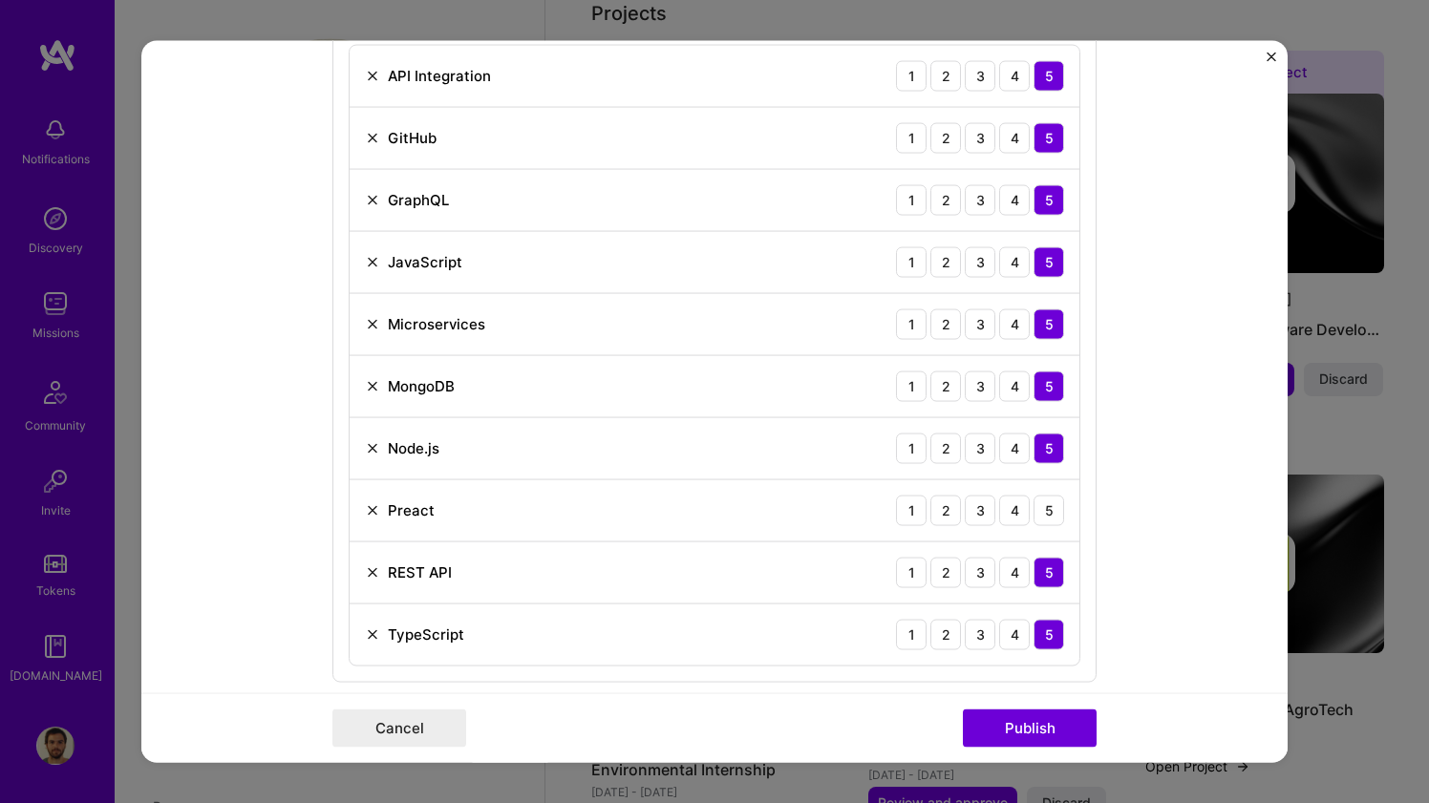
scroll to position [1045, 0]
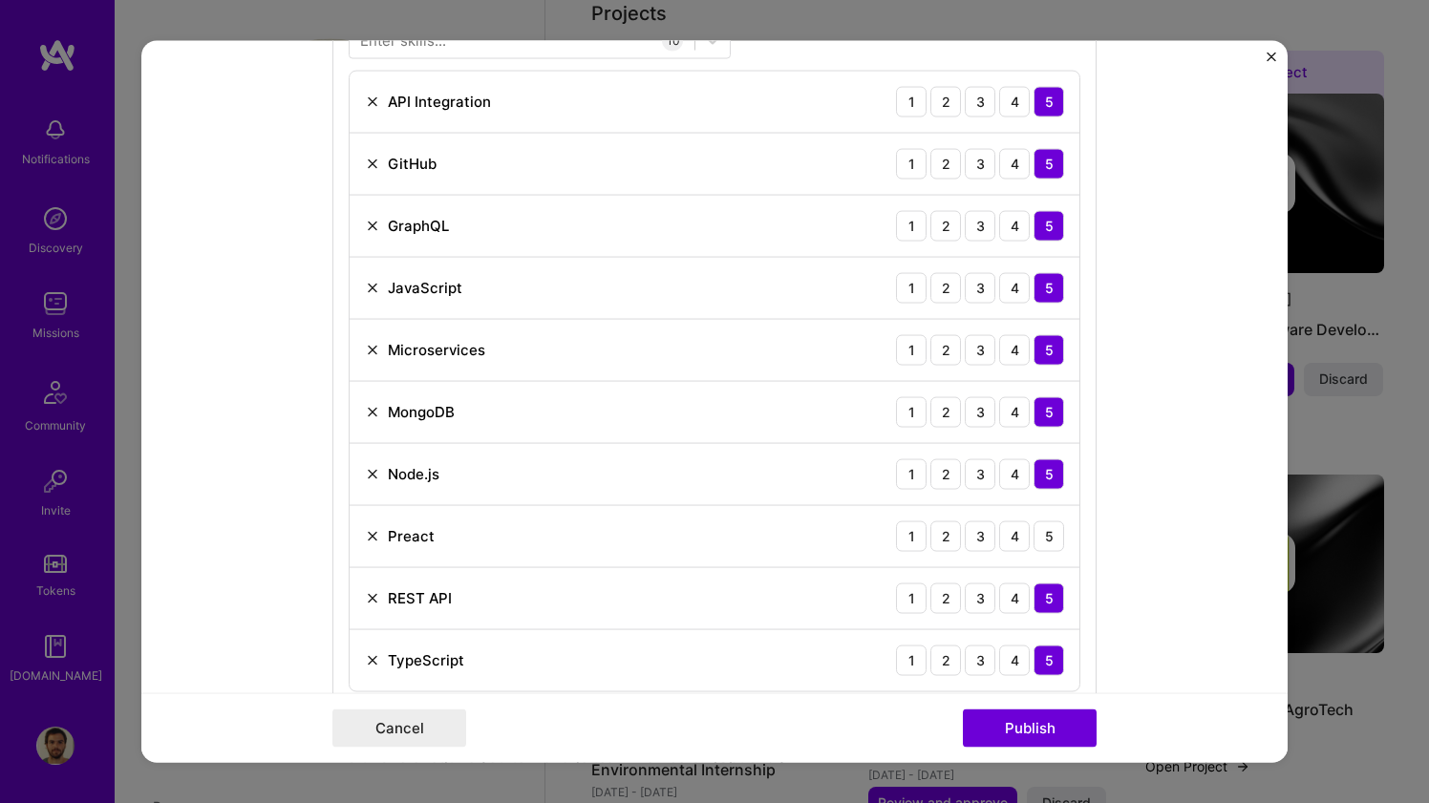
click at [374, 537] on img at bounding box center [372, 535] width 15 height 15
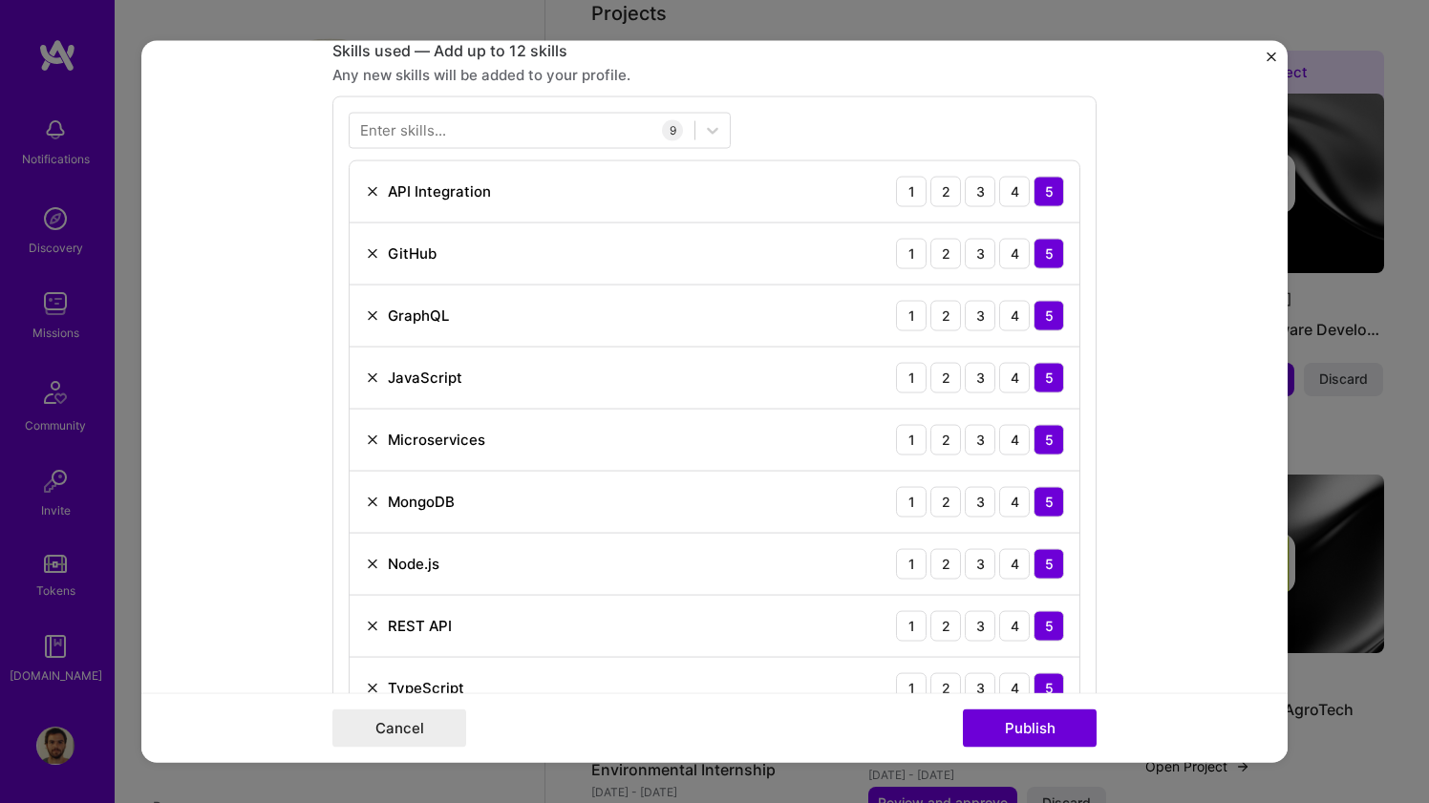
scroll to position [972, 0]
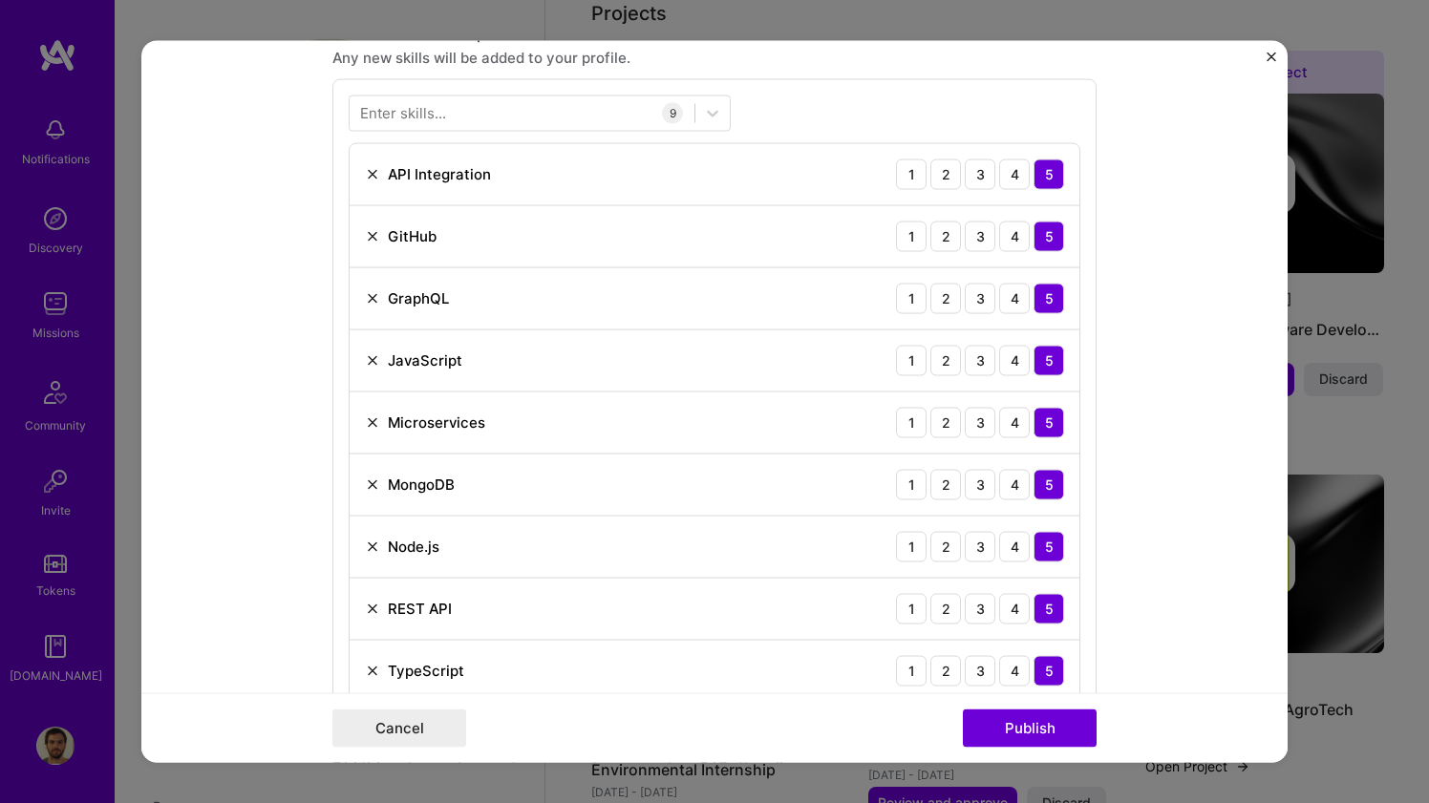
click at [375, 229] on img at bounding box center [372, 235] width 15 height 15
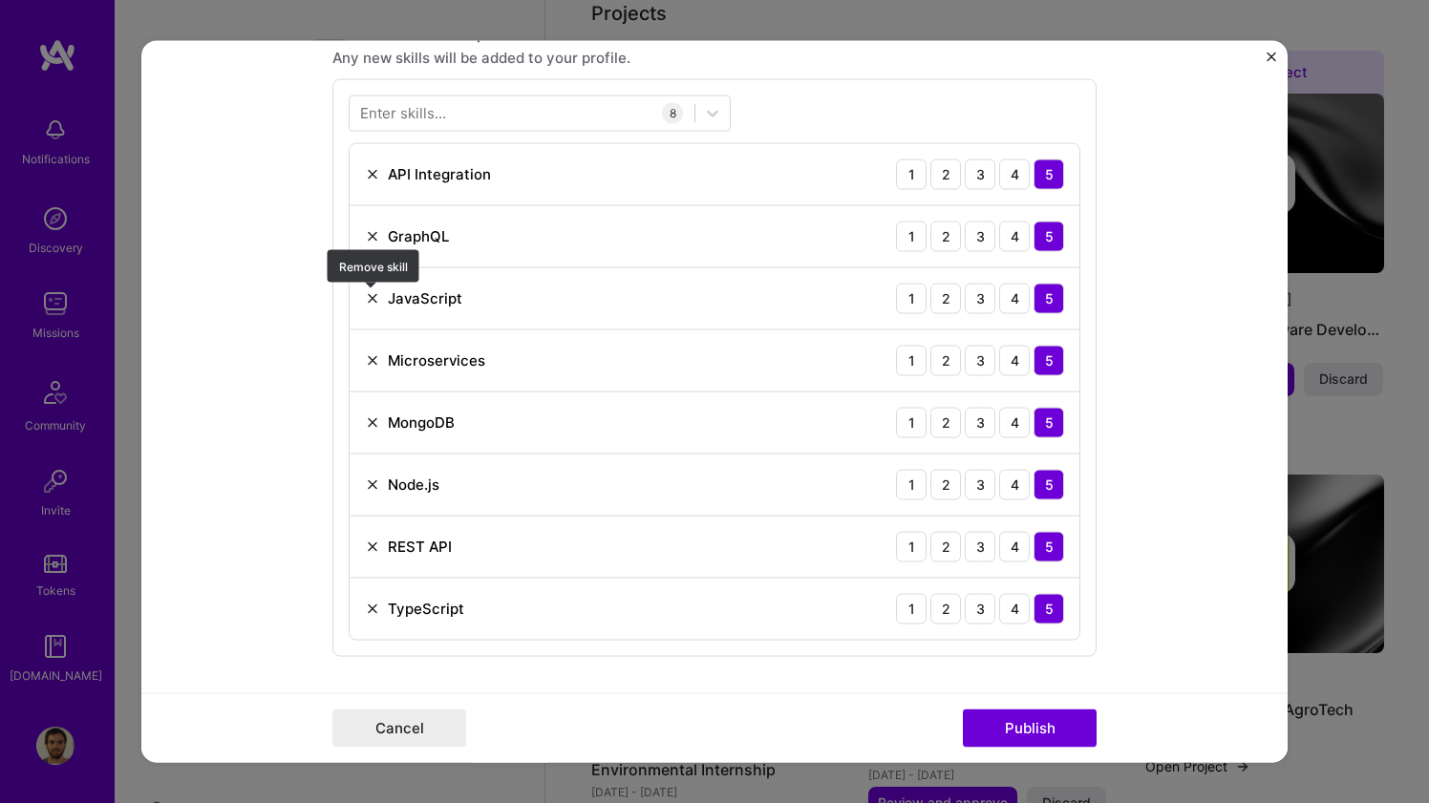
click at [372, 303] on img at bounding box center [372, 297] width 15 height 15
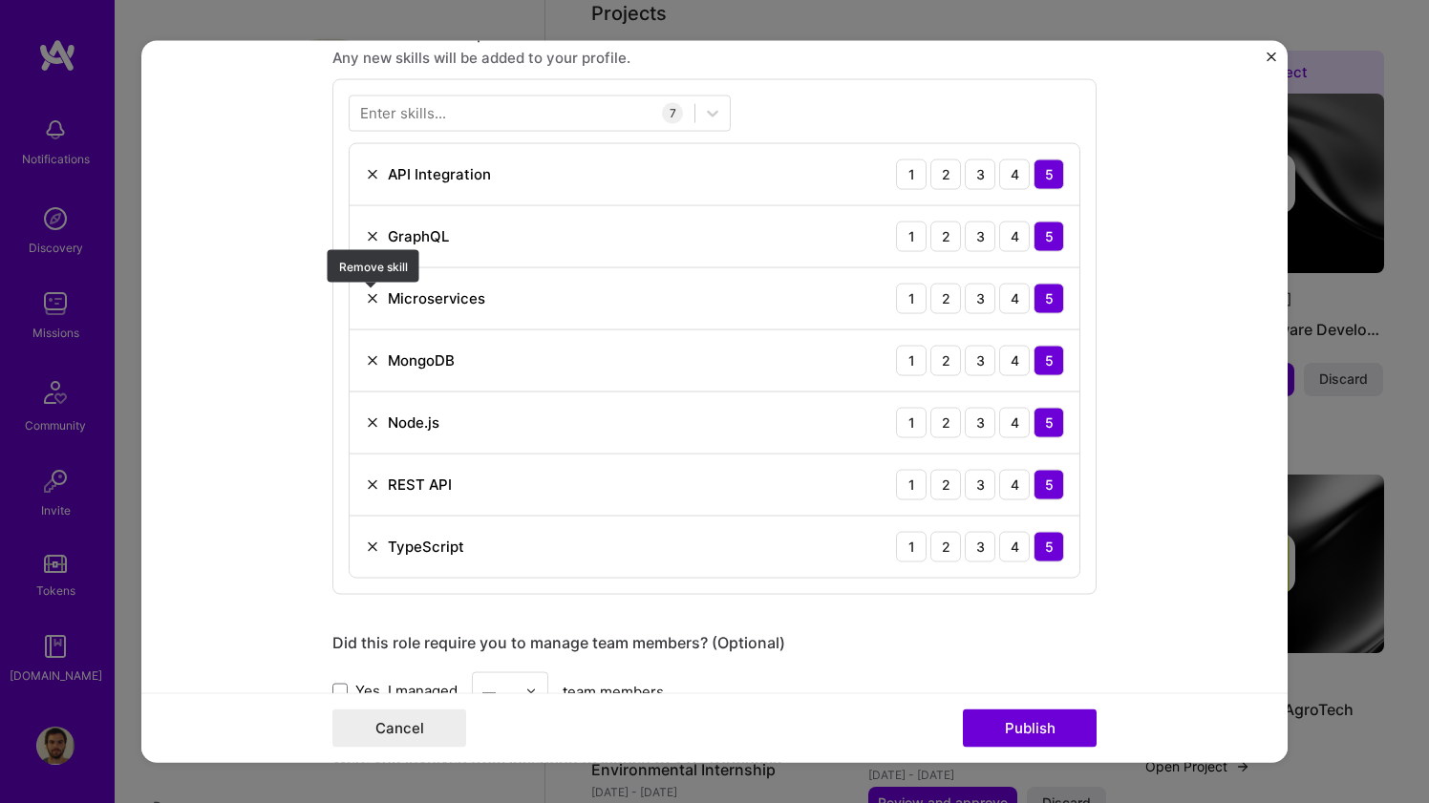
click at [372, 303] on img at bounding box center [372, 297] width 15 height 15
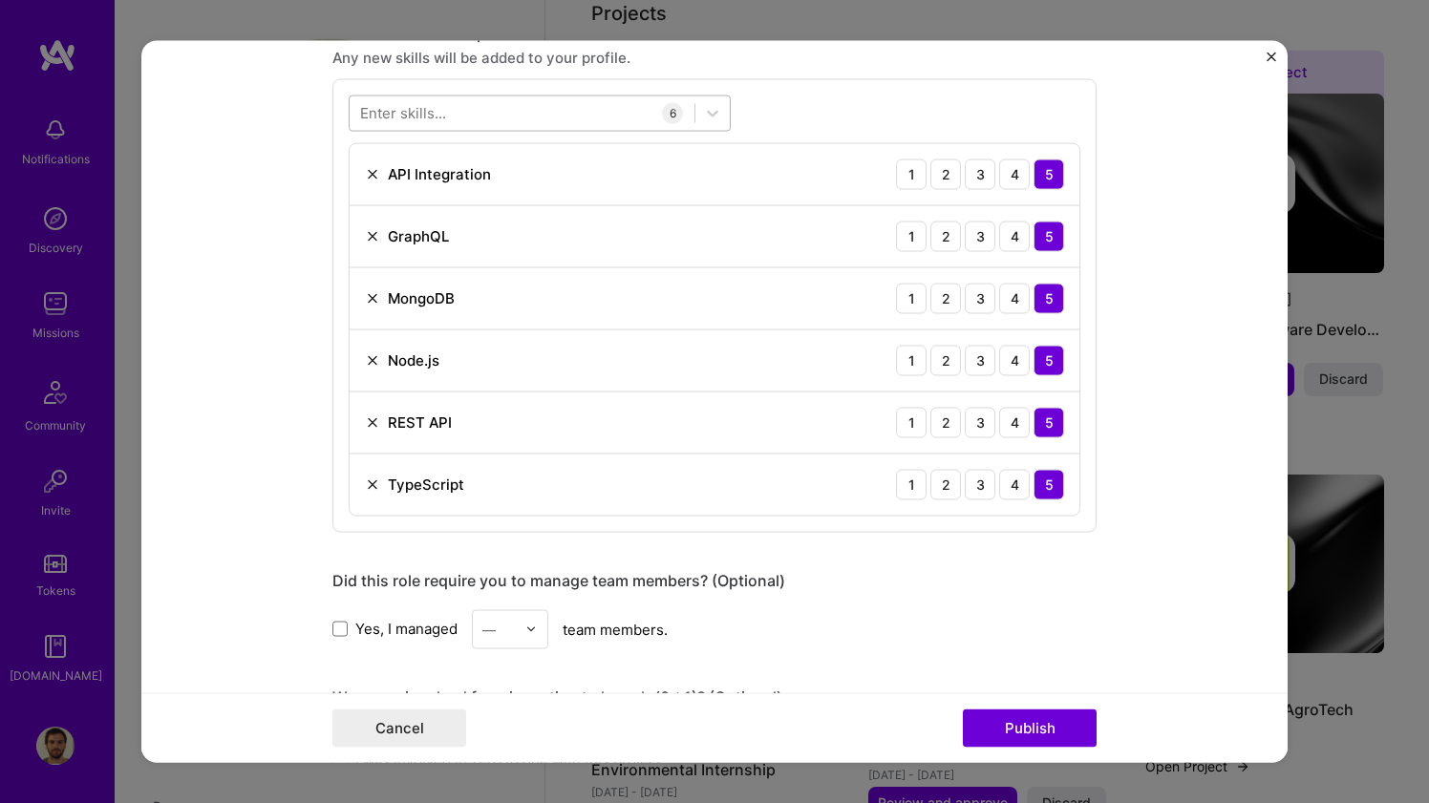
click at [429, 130] on div at bounding box center [540, 113] width 382 height 36
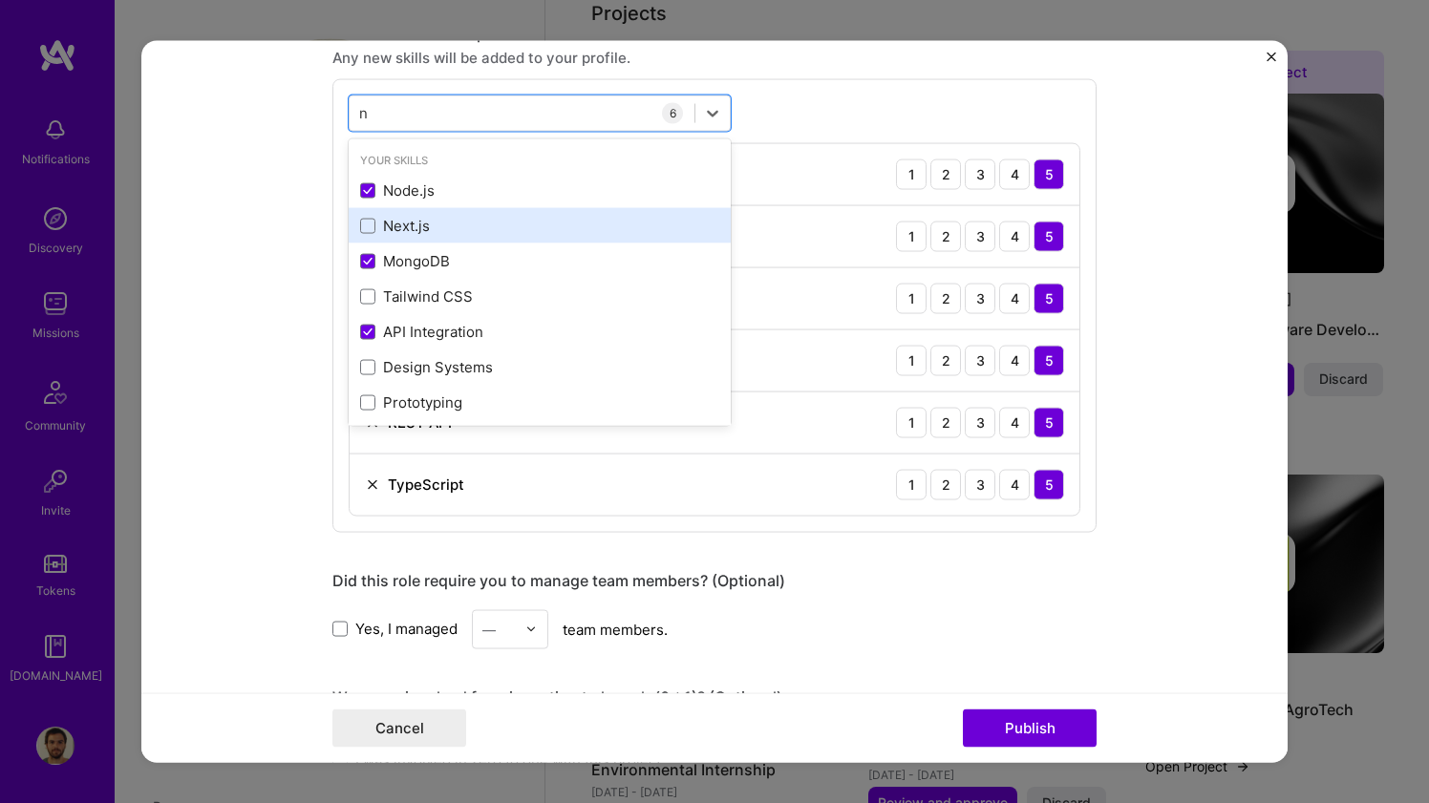
click at [414, 220] on div "Next.js" at bounding box center [539, 226] width 359 height 20
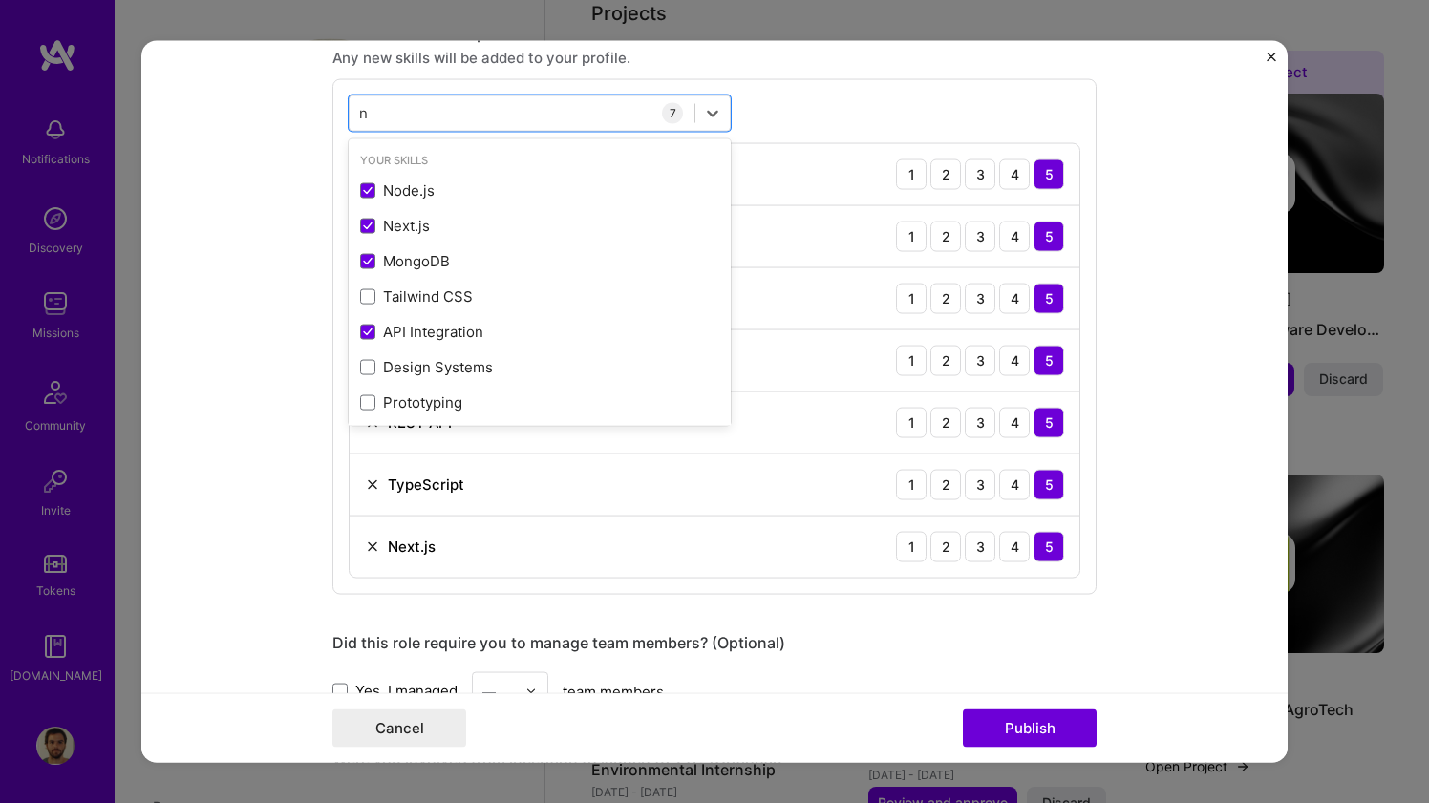
type input "n"
click at [305, 264] on form "Editing suggested project This project is suggested based on your LinkedIn, res…" at bounding box center [714, 401] width 1146 height 723
click at [589, 123] on div "n n" at bounding box center [522, 113] width 345 height 32
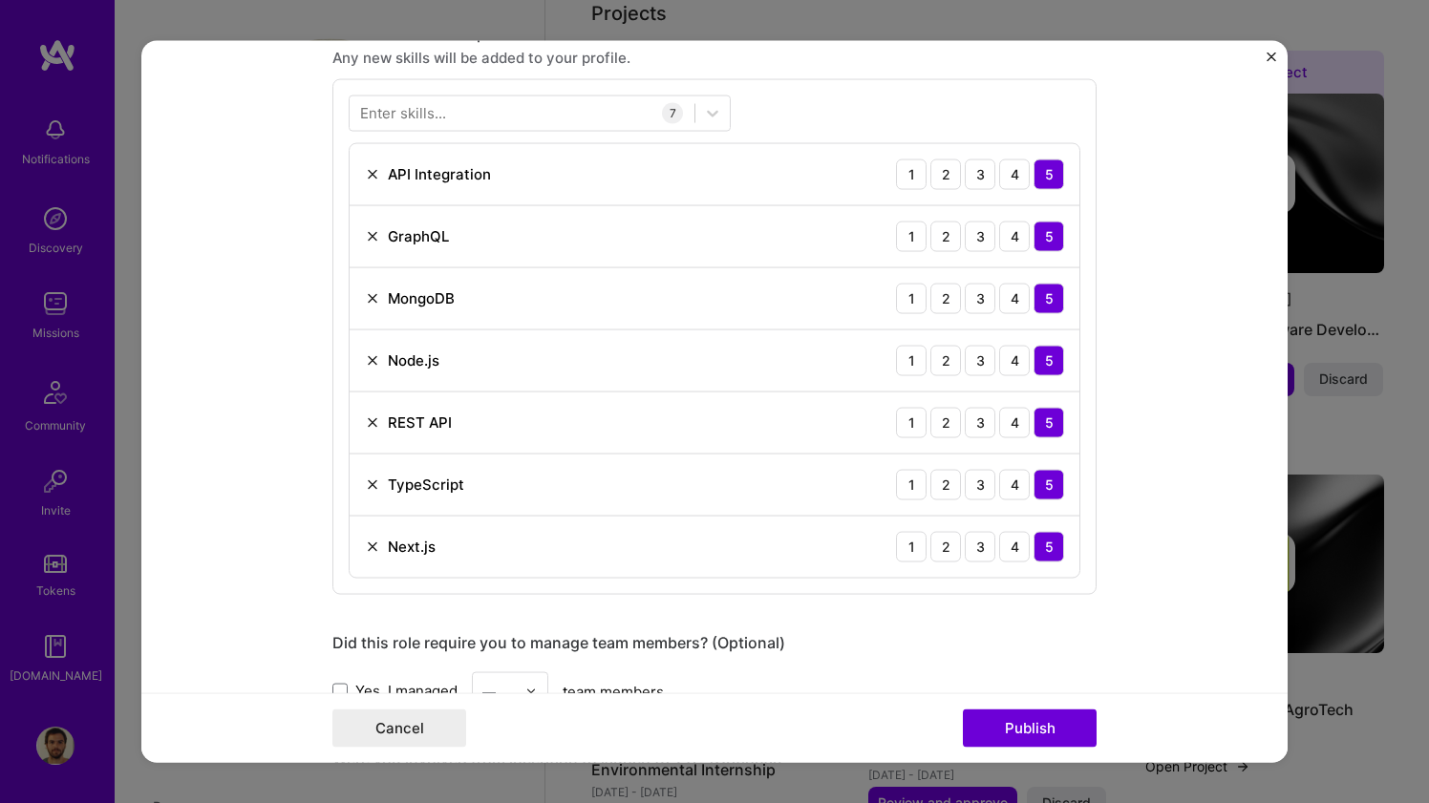
click at [328, 262] on form "Editing suggested project This project is suggested based on your LinkedIn, res…" at bounding box center [714, 401] width 1146 height 723
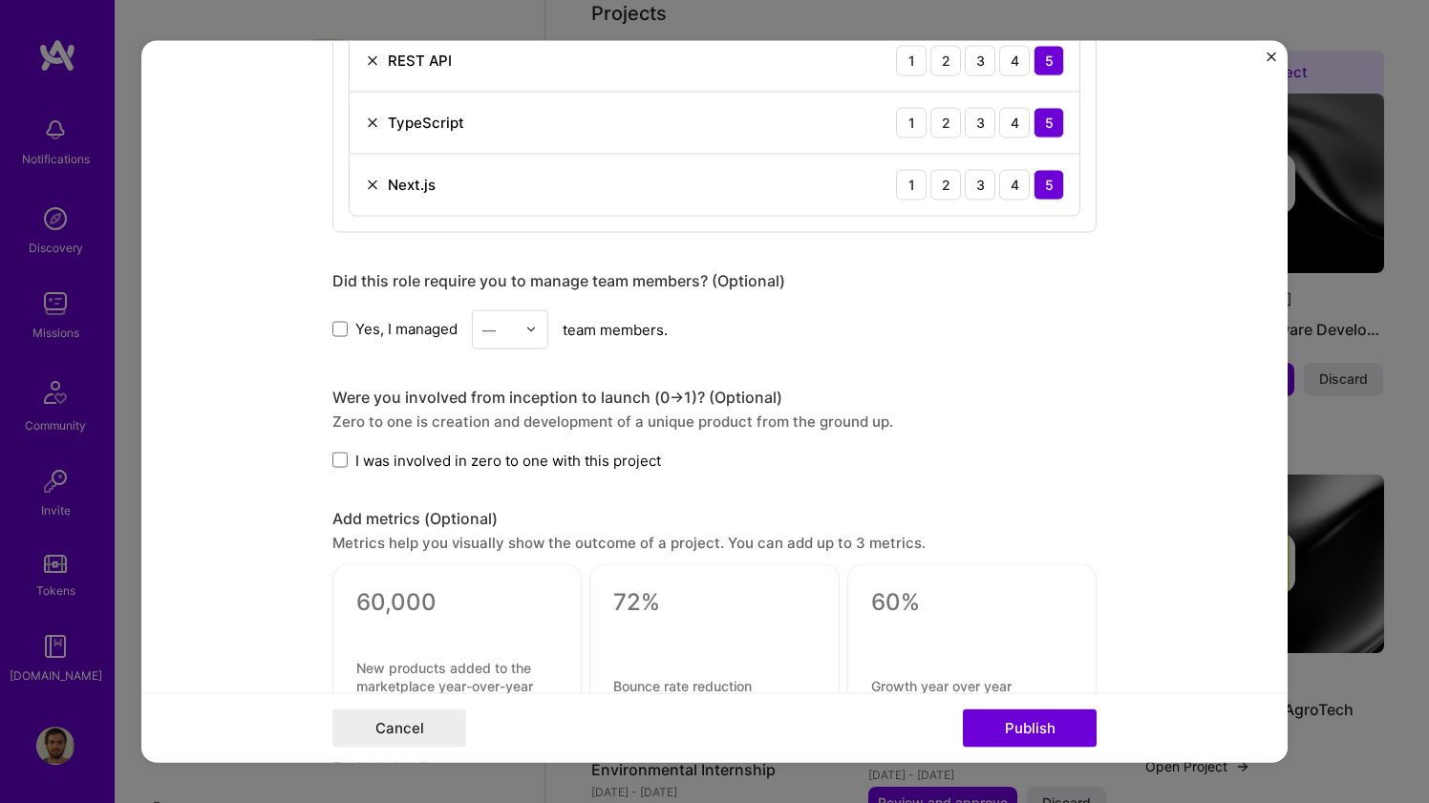
scroll to position [1336, 0]
click at [346, 455] on span at bounding box center [339, 458] width 15 height 15
click at [0, 0] on input "I was involved in zero to one with this project" at bounding box center [0, 0] width 0 height 0
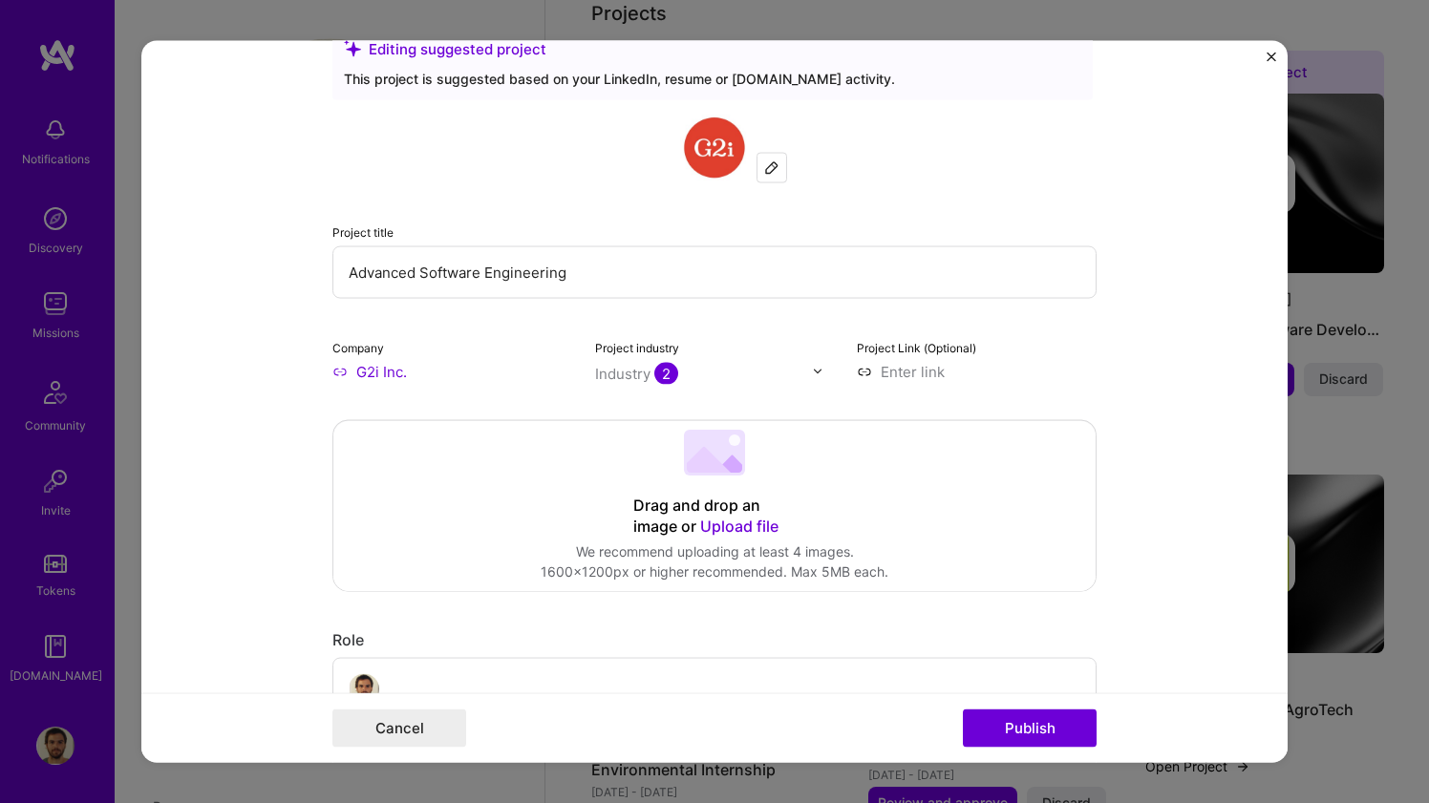
scroll to position [0, 0]
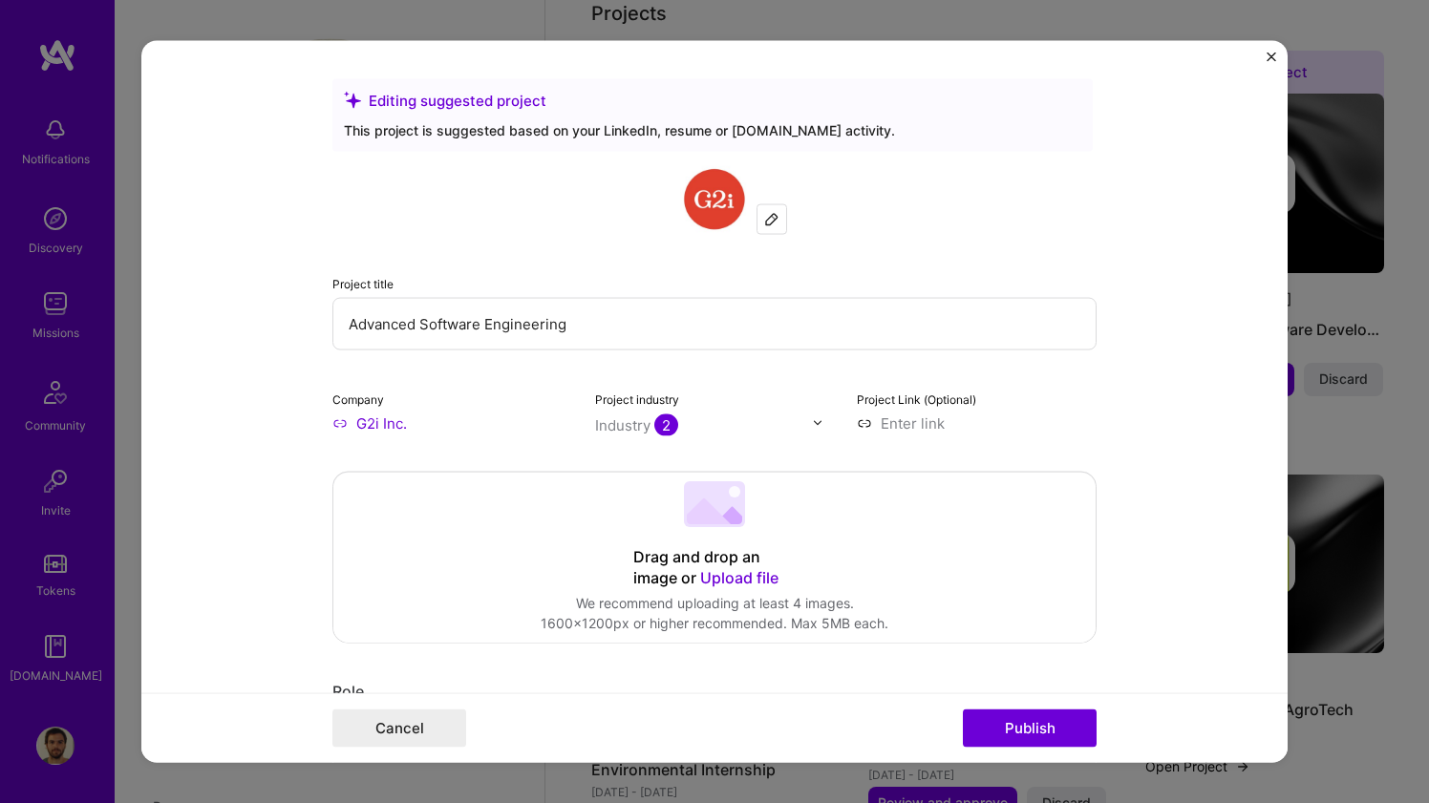
click at [375, 313] on input "Advanced Software Engineering" at bounding box center [714, 323] width 764 height 53
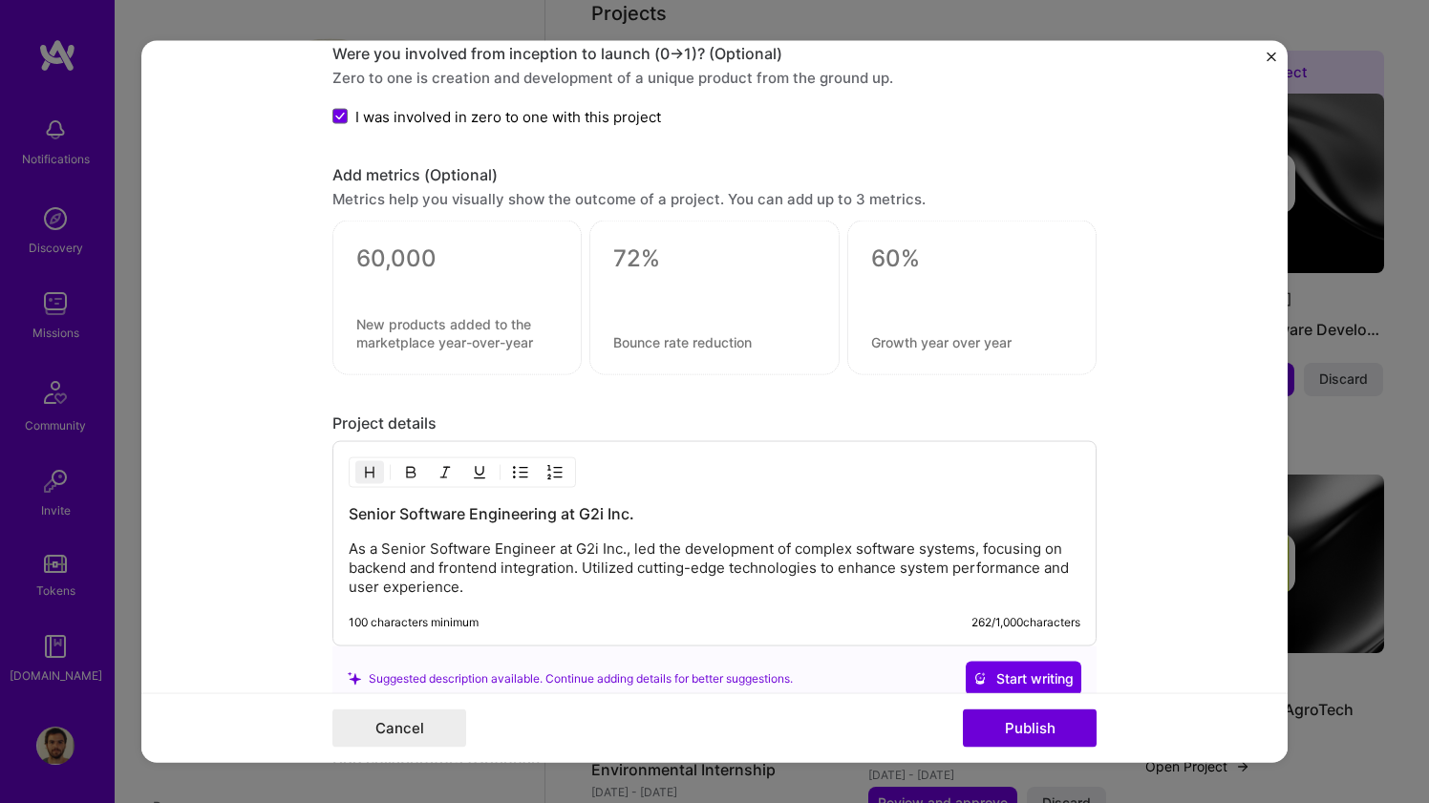
scroll to position [1679, 0]
type input "Sennior Software Engineering"
click at [340, 125] on label "I was involved in zero to one with this project" at bounding box center [496, 115] width 329 height 20
click at [0, 0] on input "I was involved in zero to one with this project" at bounding box center [0, 0] width 0 height 0
click at [1025, 733] on button "Publish" at bounding box center [1030, 729] width 134 height 38
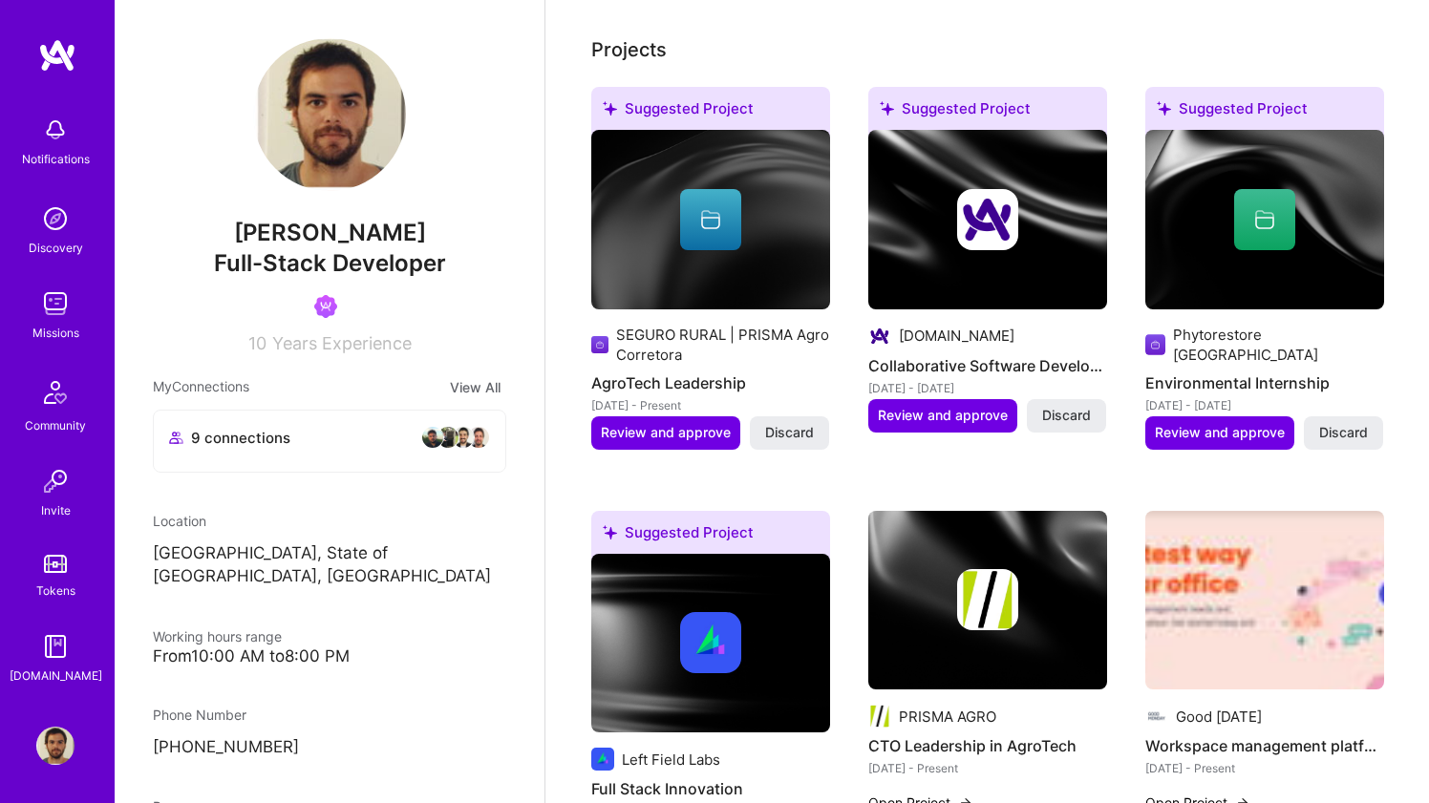
scroll to position [609, 0]
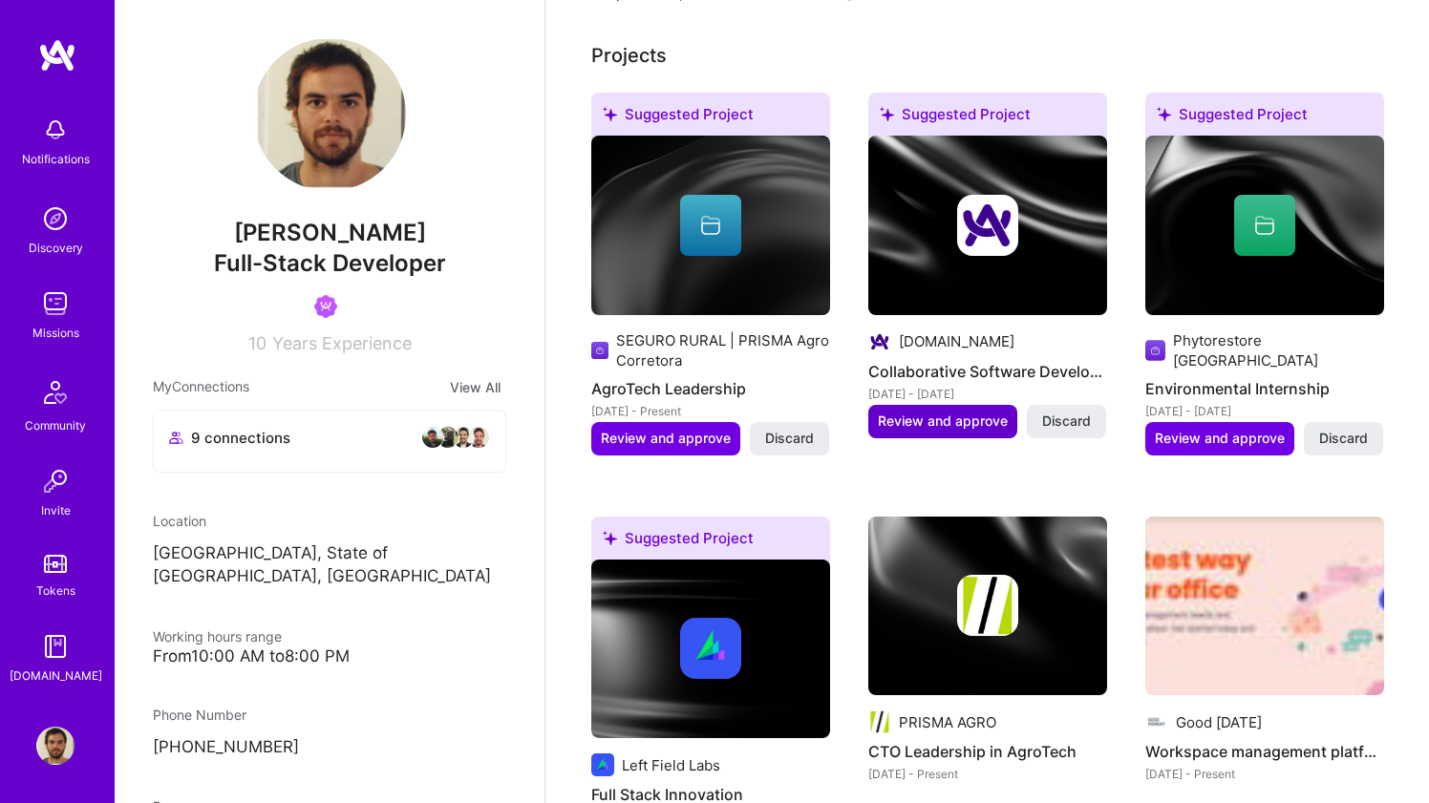
click at [967, 421] on span "Review and approve" at bounding box center [943, 421] width 130 height 19
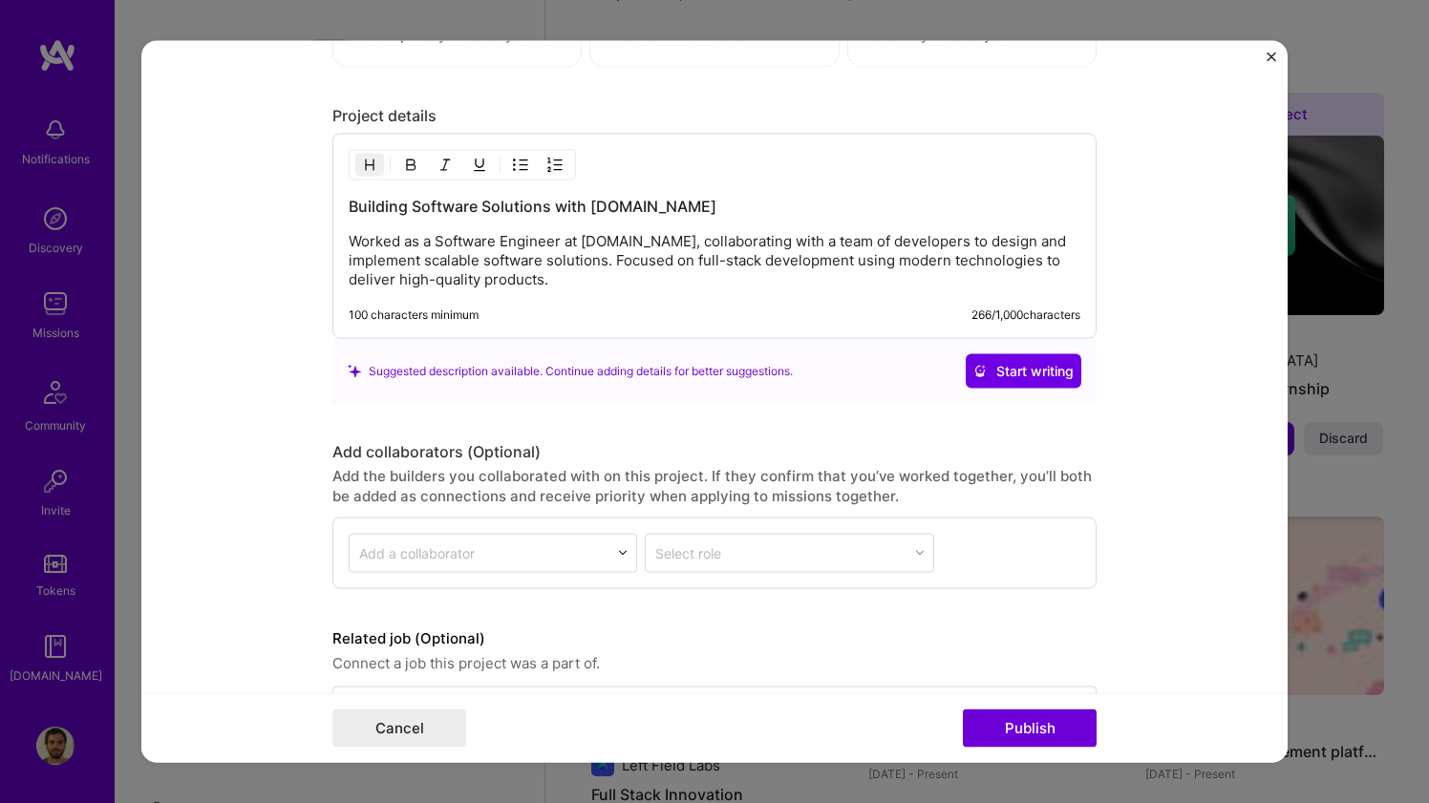
scroll to position [2233, 0]
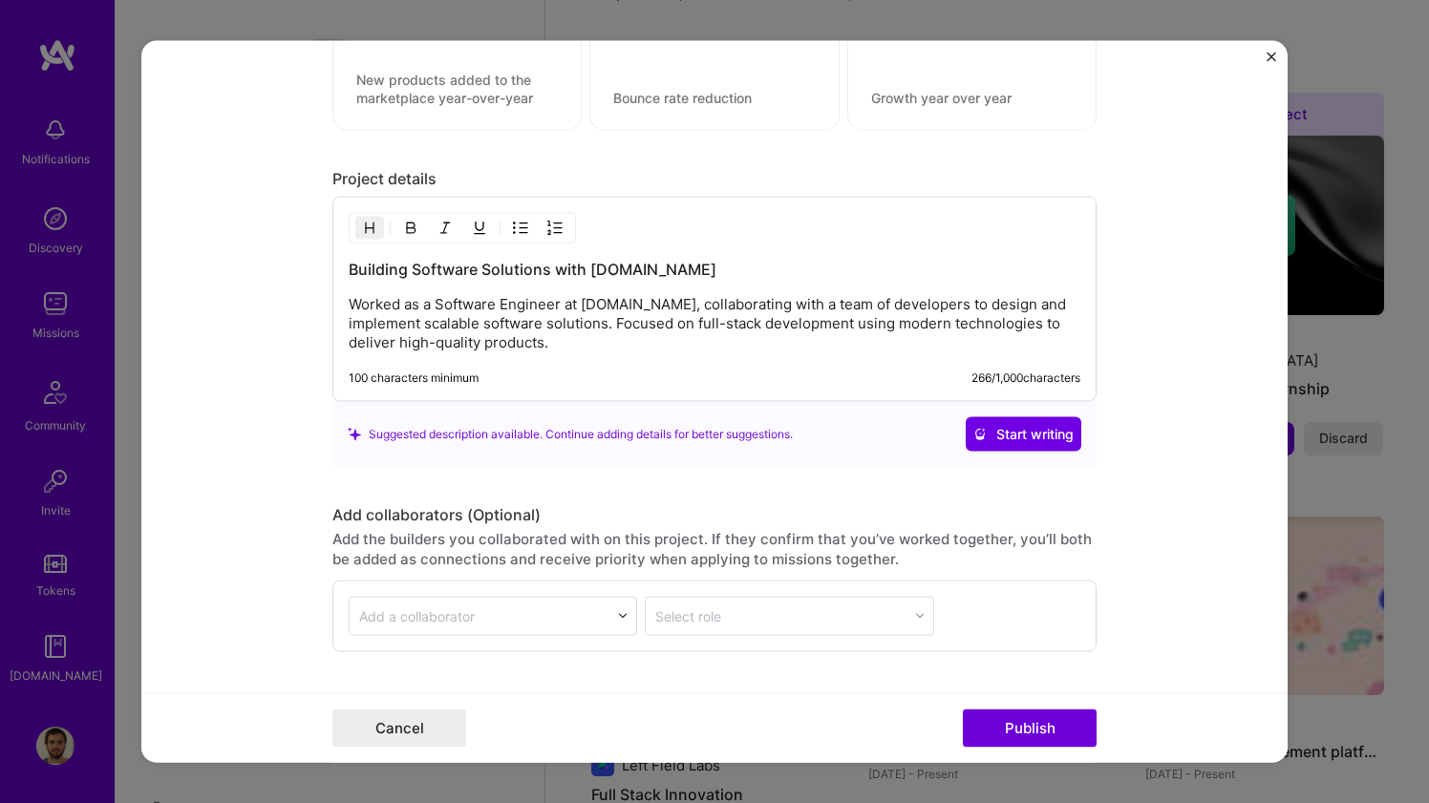
click at [1347, 450] on div "Editing suggested project This project is suggested based on your LinkedIn, res…" at bounding box center [714, 401] width 1429 height 803
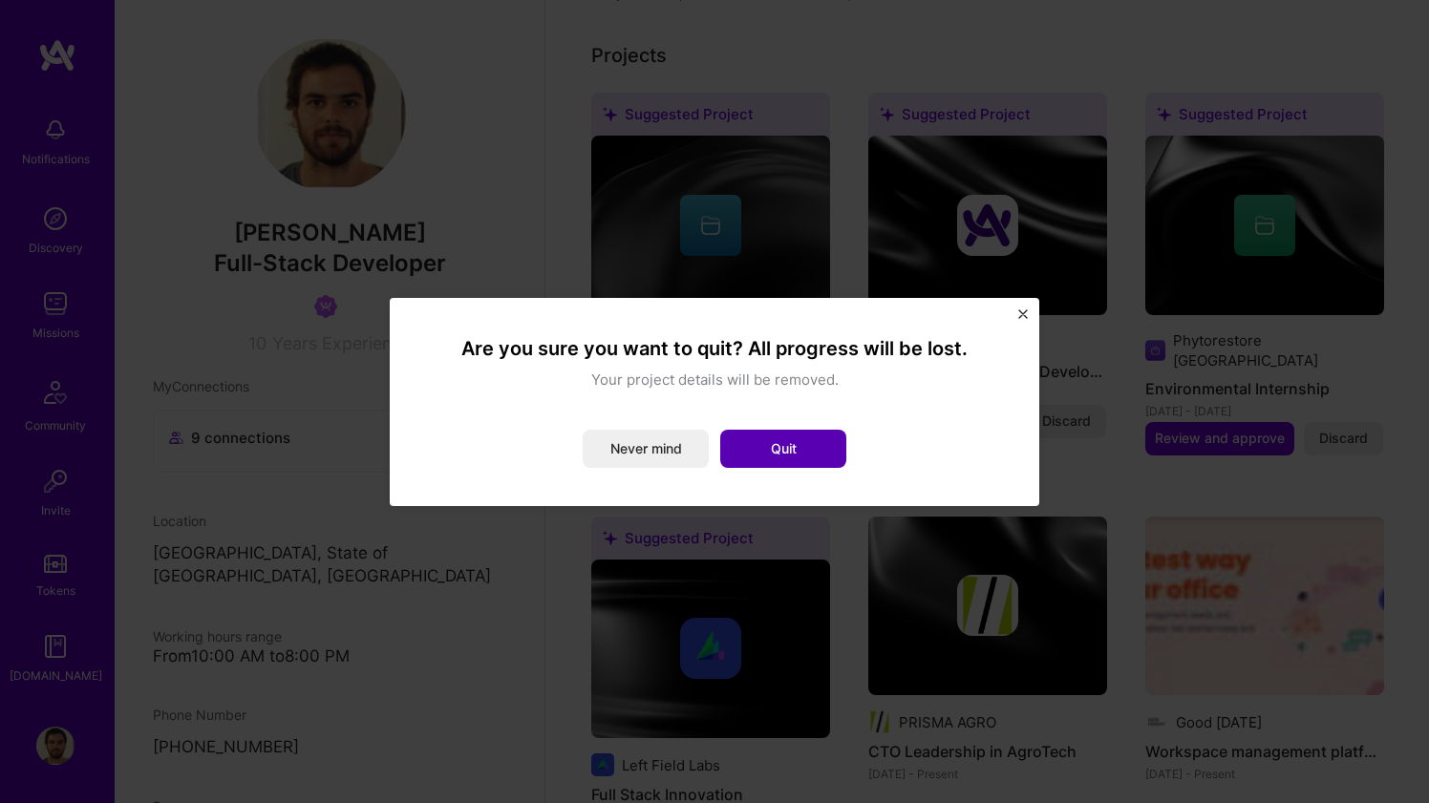
click at [781, 449] on button "Quit" at bounding box center [783, 449] width 126 height 38
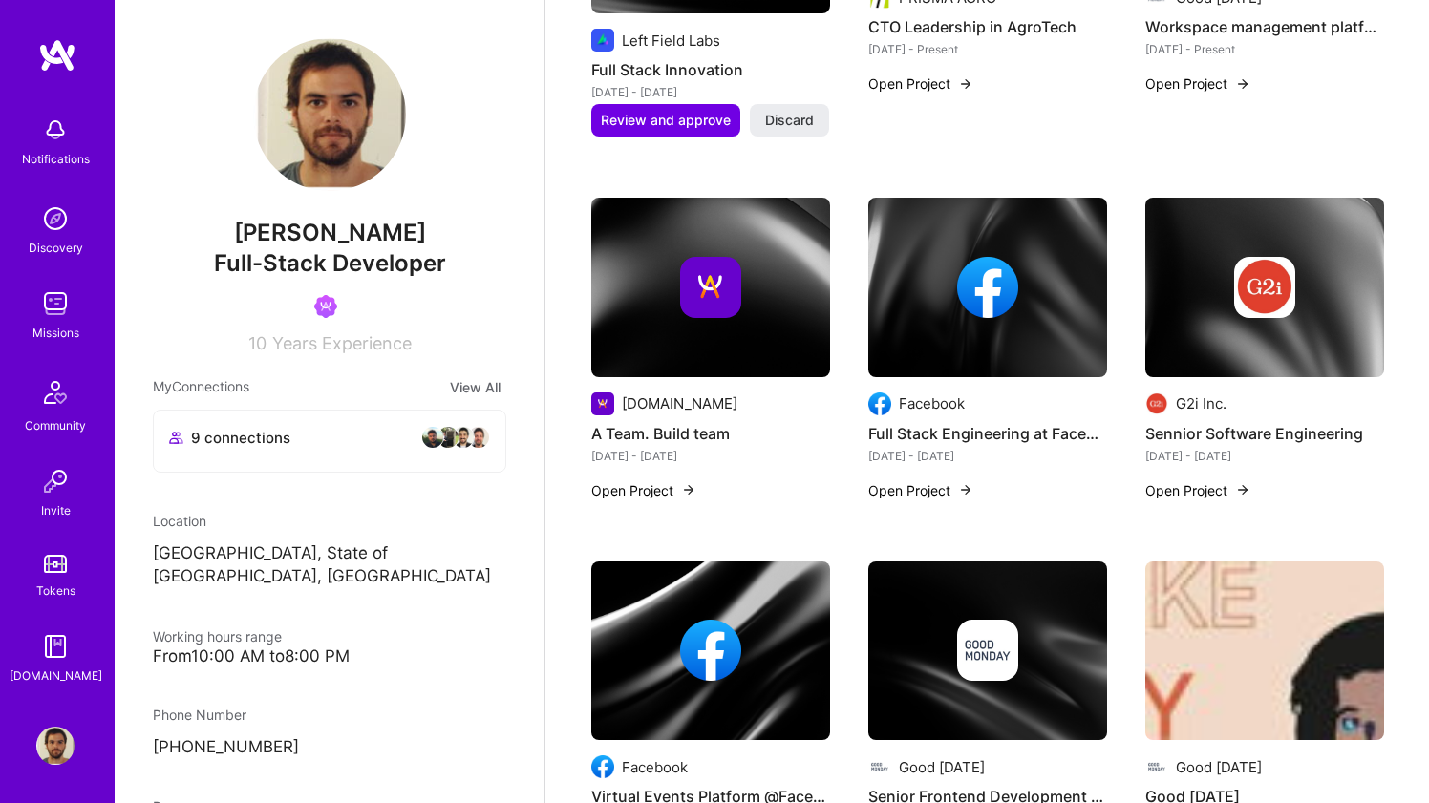
scroll to position [1332, 0]
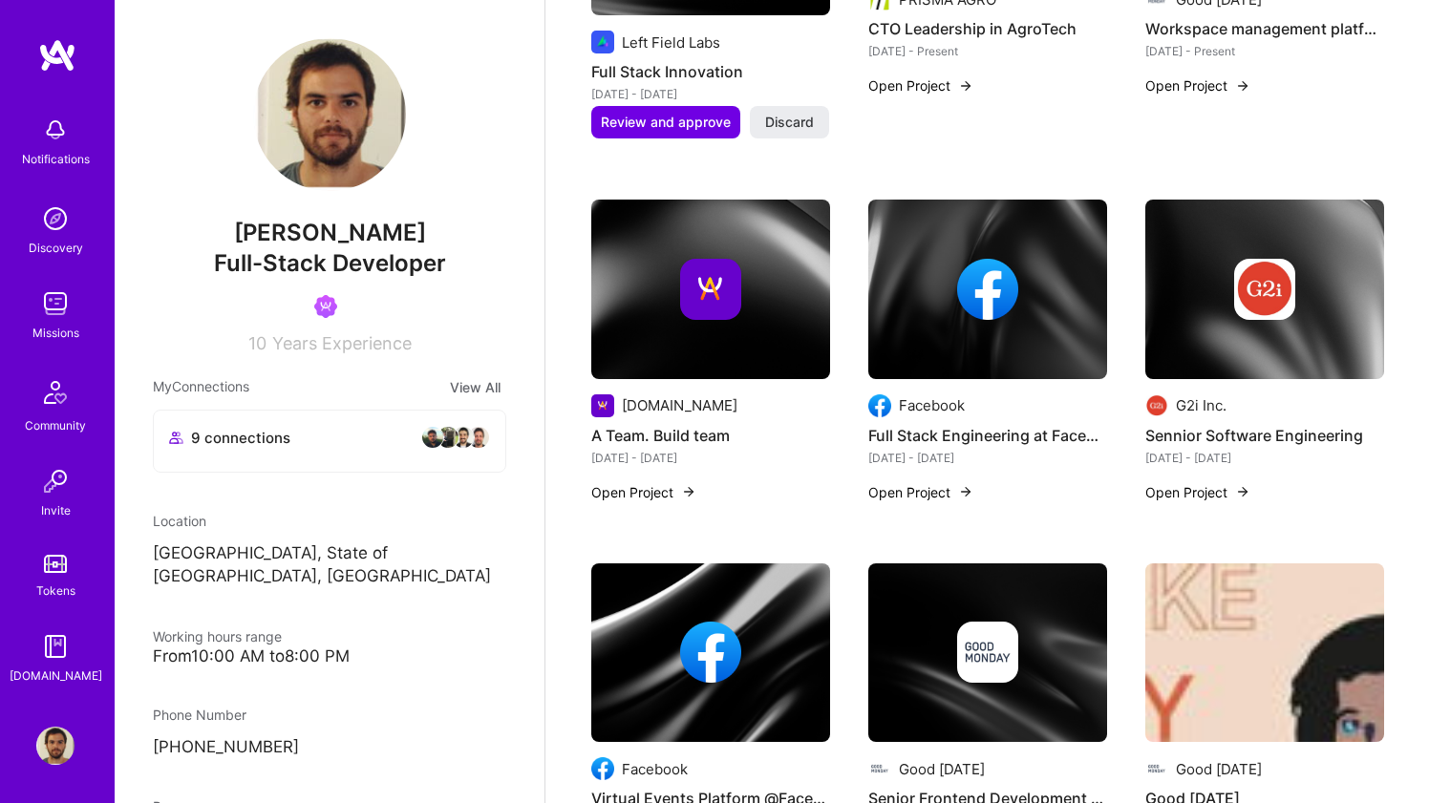
click at [63, 298] on img at bounding box center [55, 304] width 38 height 38
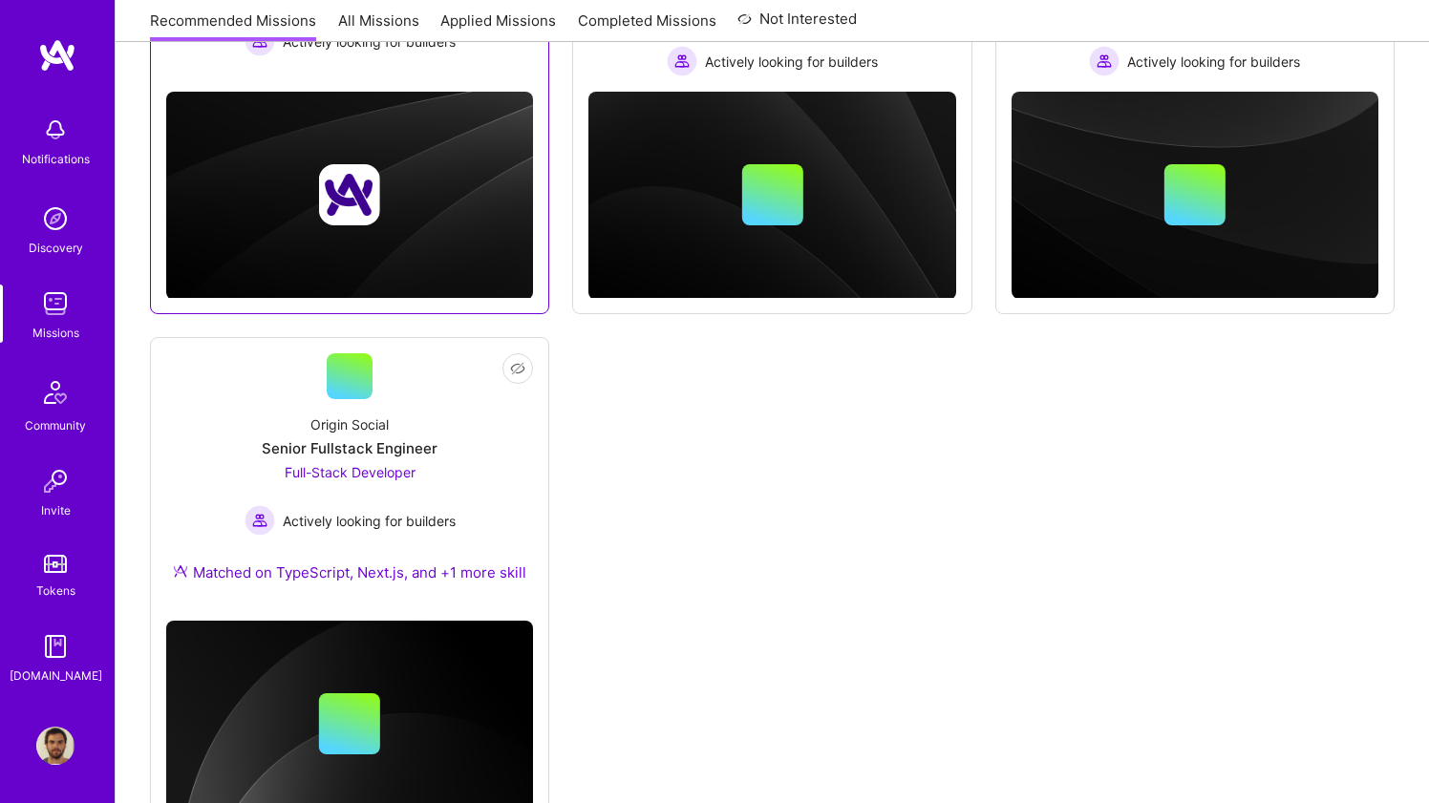
scroll to position [467, 0]
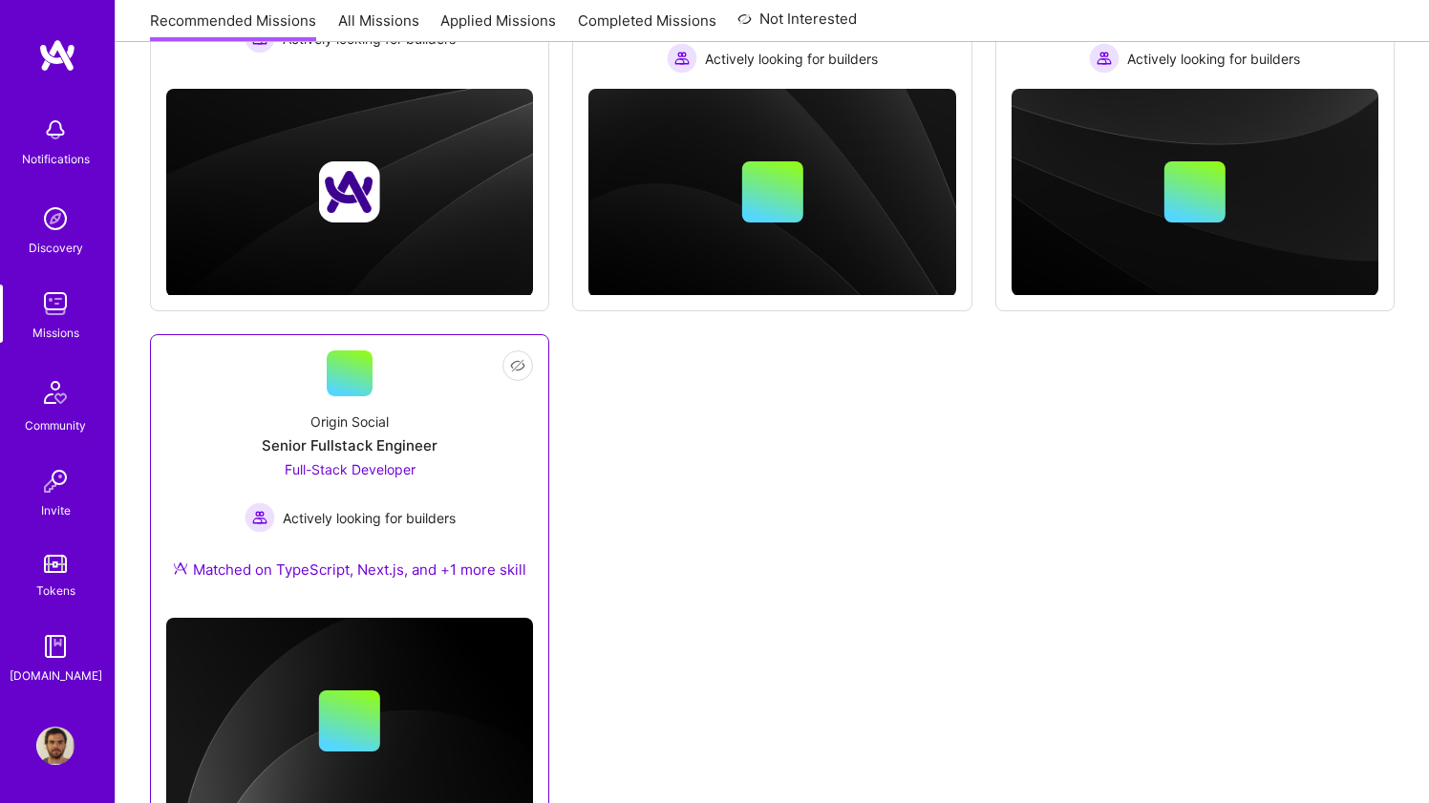
click at [202, 430] on div "Origin Social Senior Fullstack Engineer Full-Stack Developer Actively looking f…" at bounding box center [349, 499] width 367 height 206
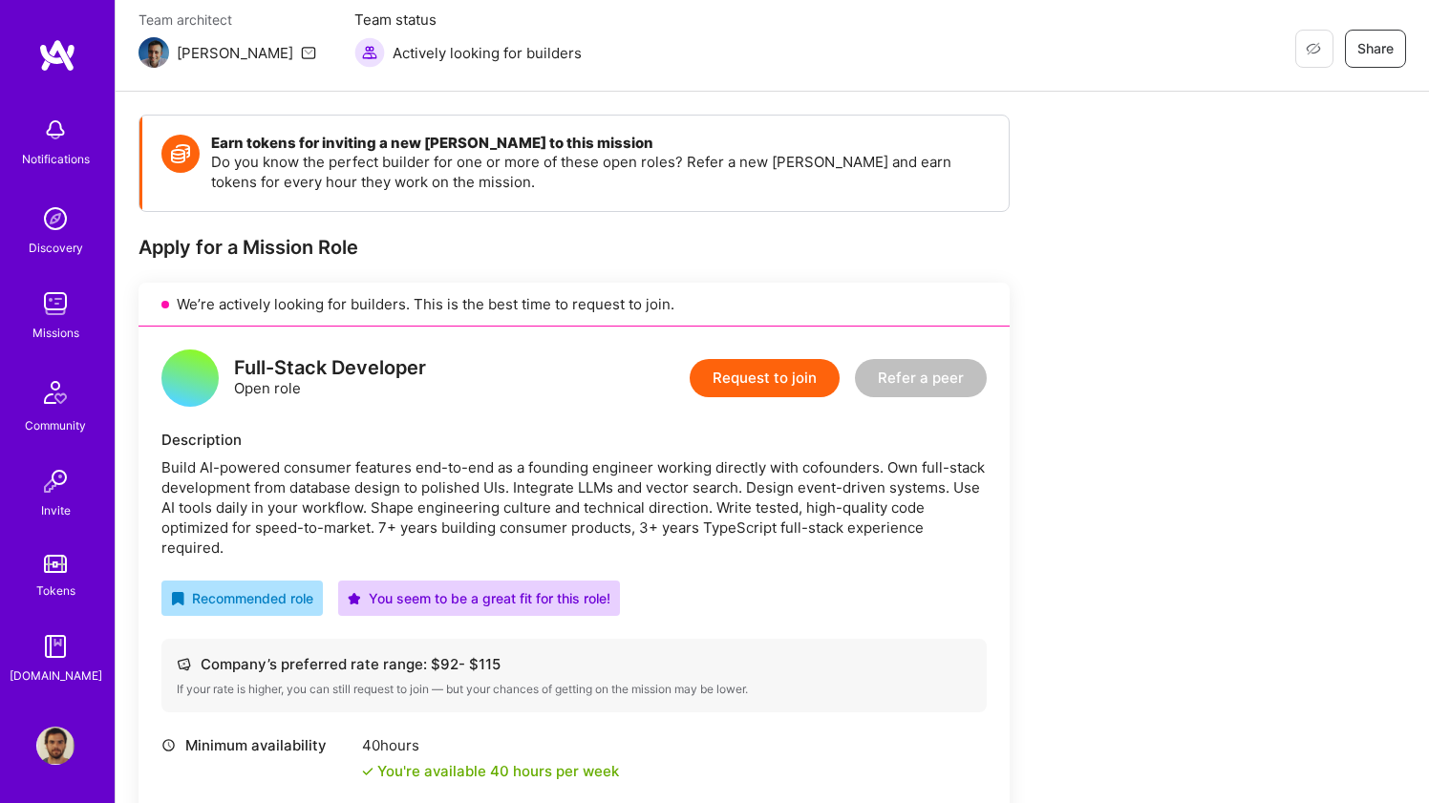
scroll to position [138, 0]
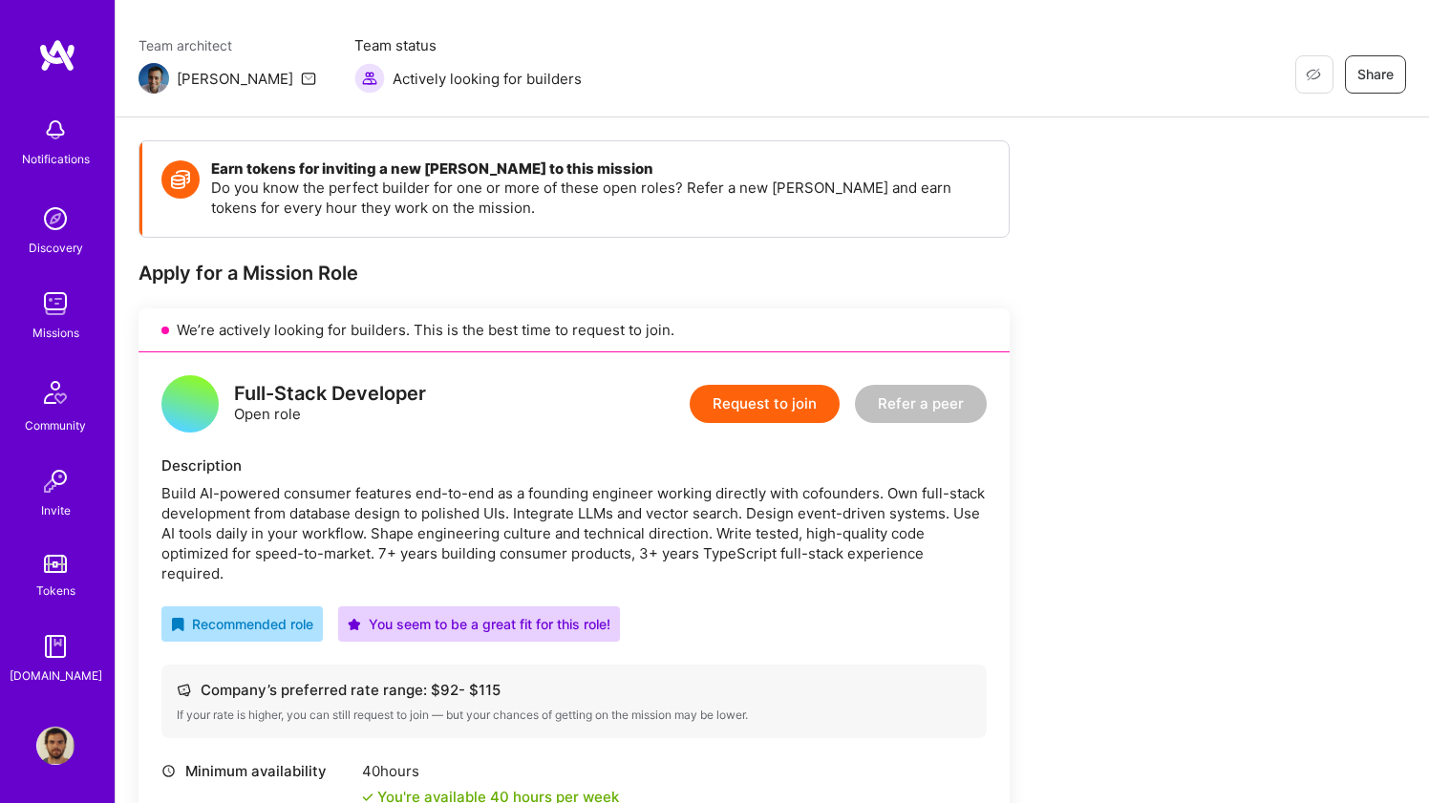
click at [735, 414] on button "Request to join" at bounding box center [765, 404] width 150 height 38
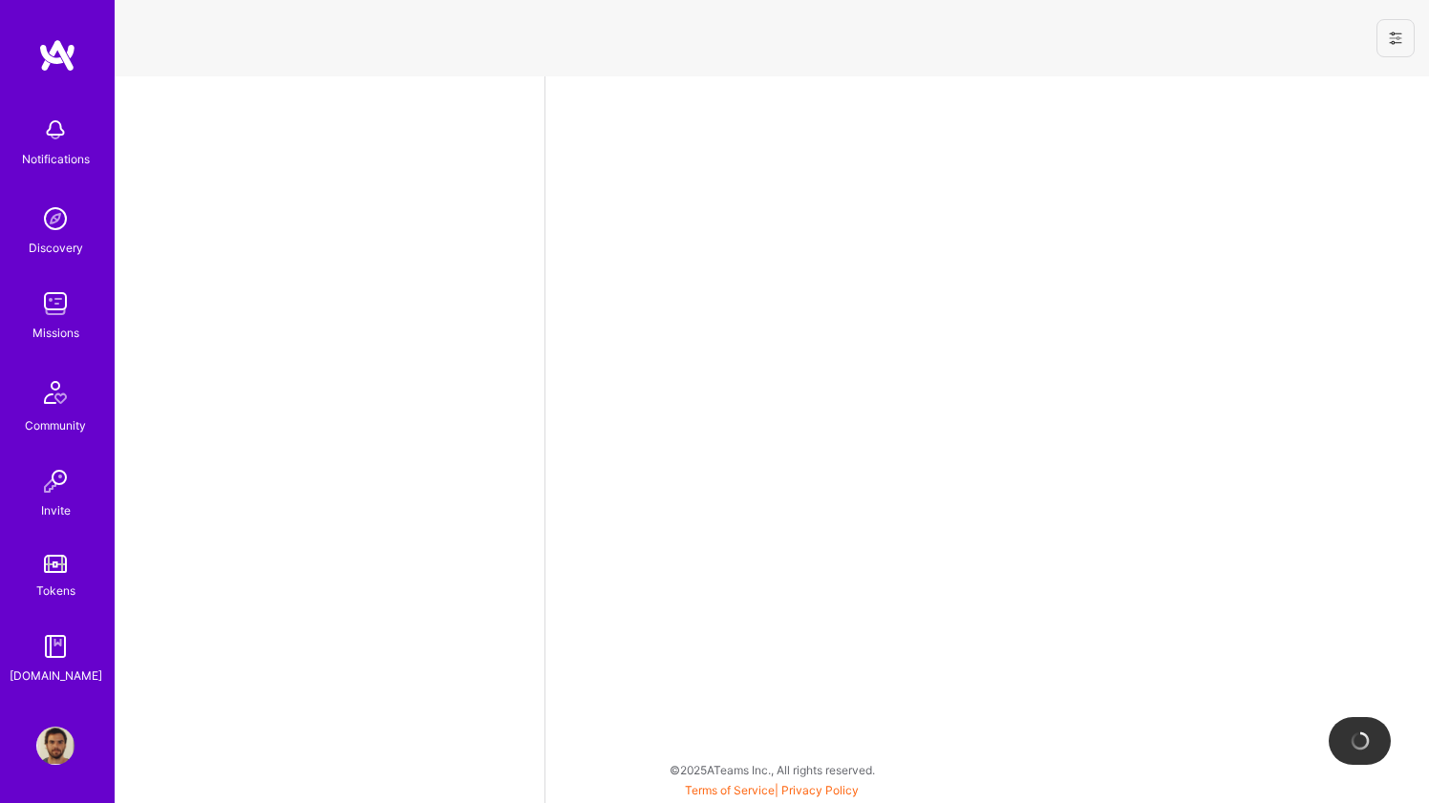
select select "BR"
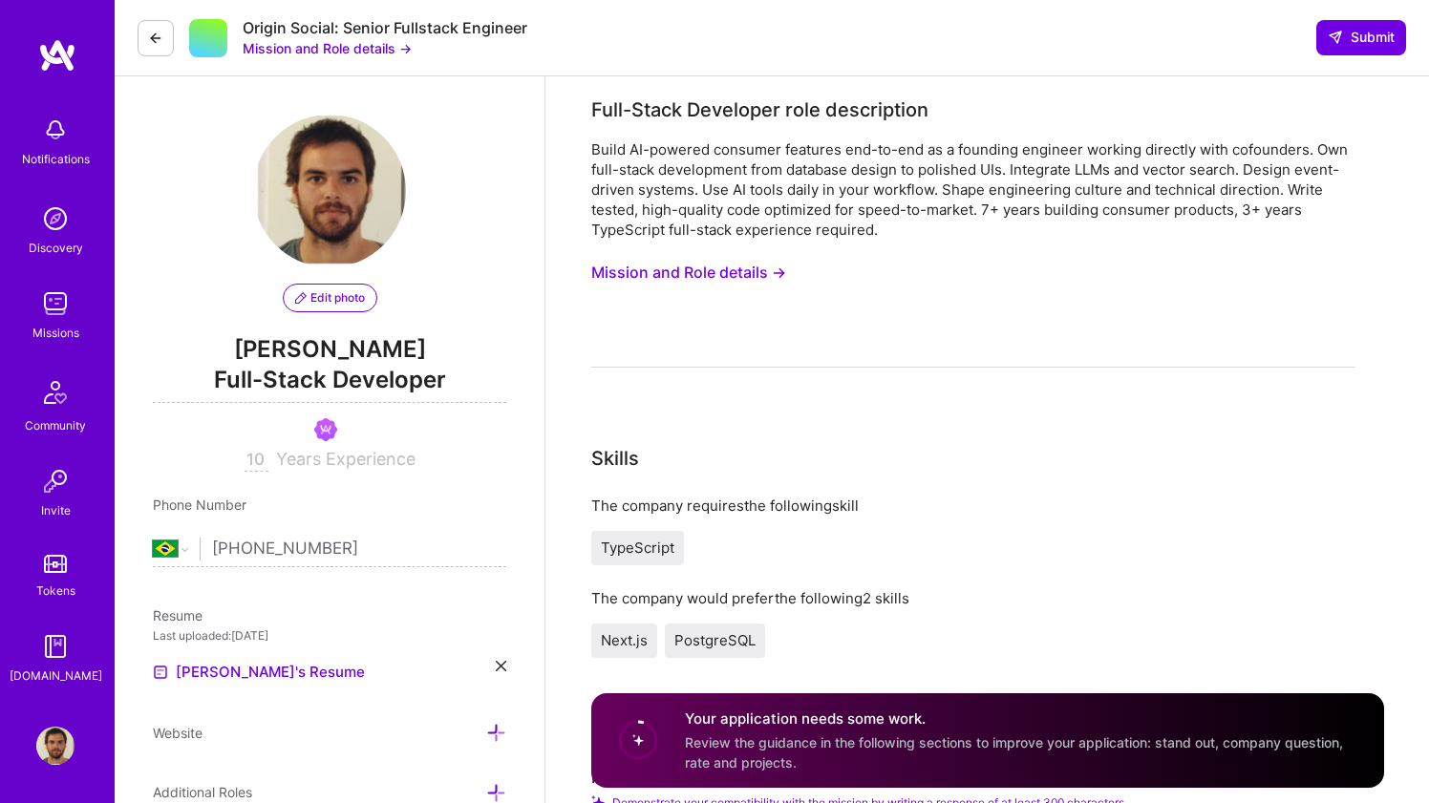
click at [59, 750] on img at bounding box center [55, 746] width 38 height 38
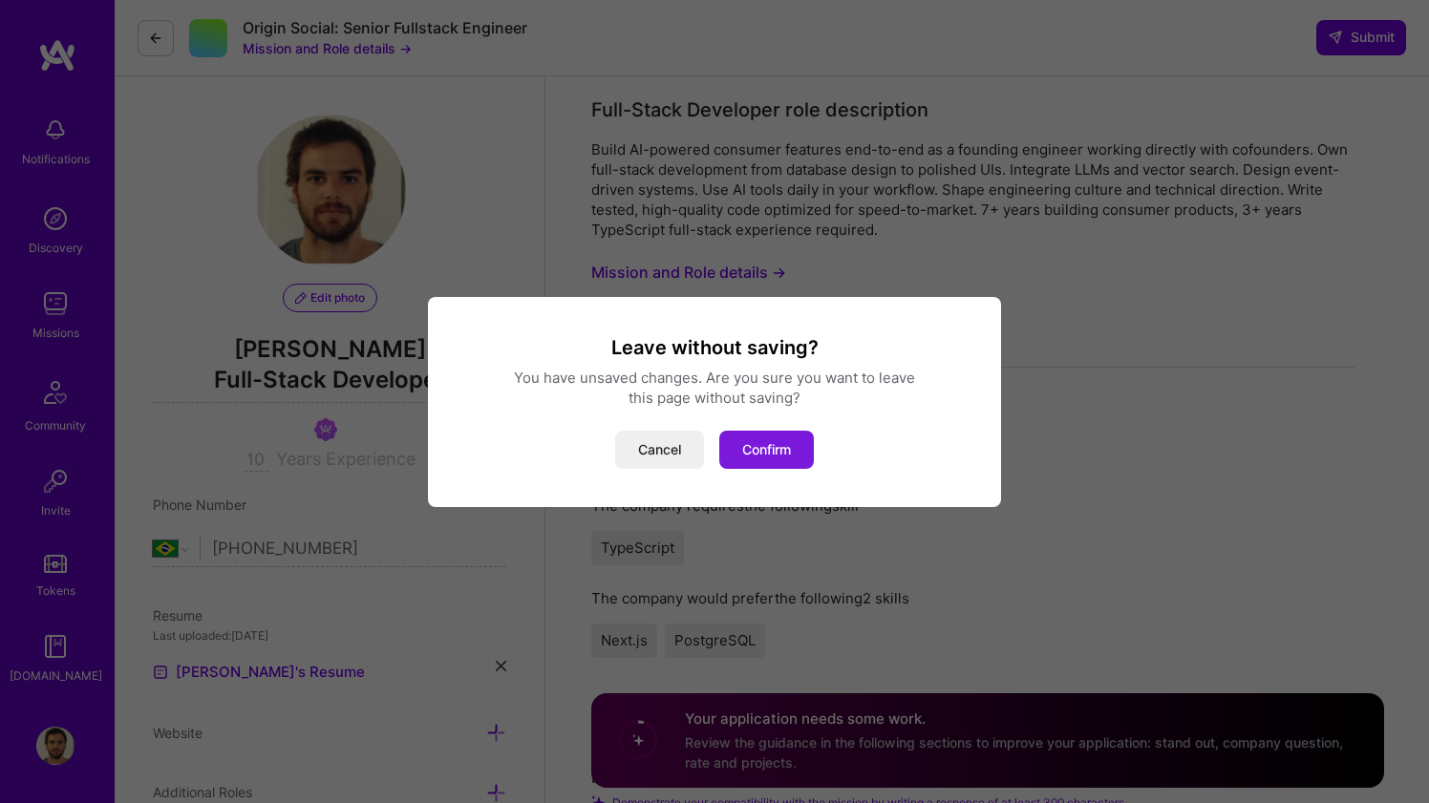
click at [734, 452] on button "Confirm" at bounding box center [766, 450] width 95 height 38
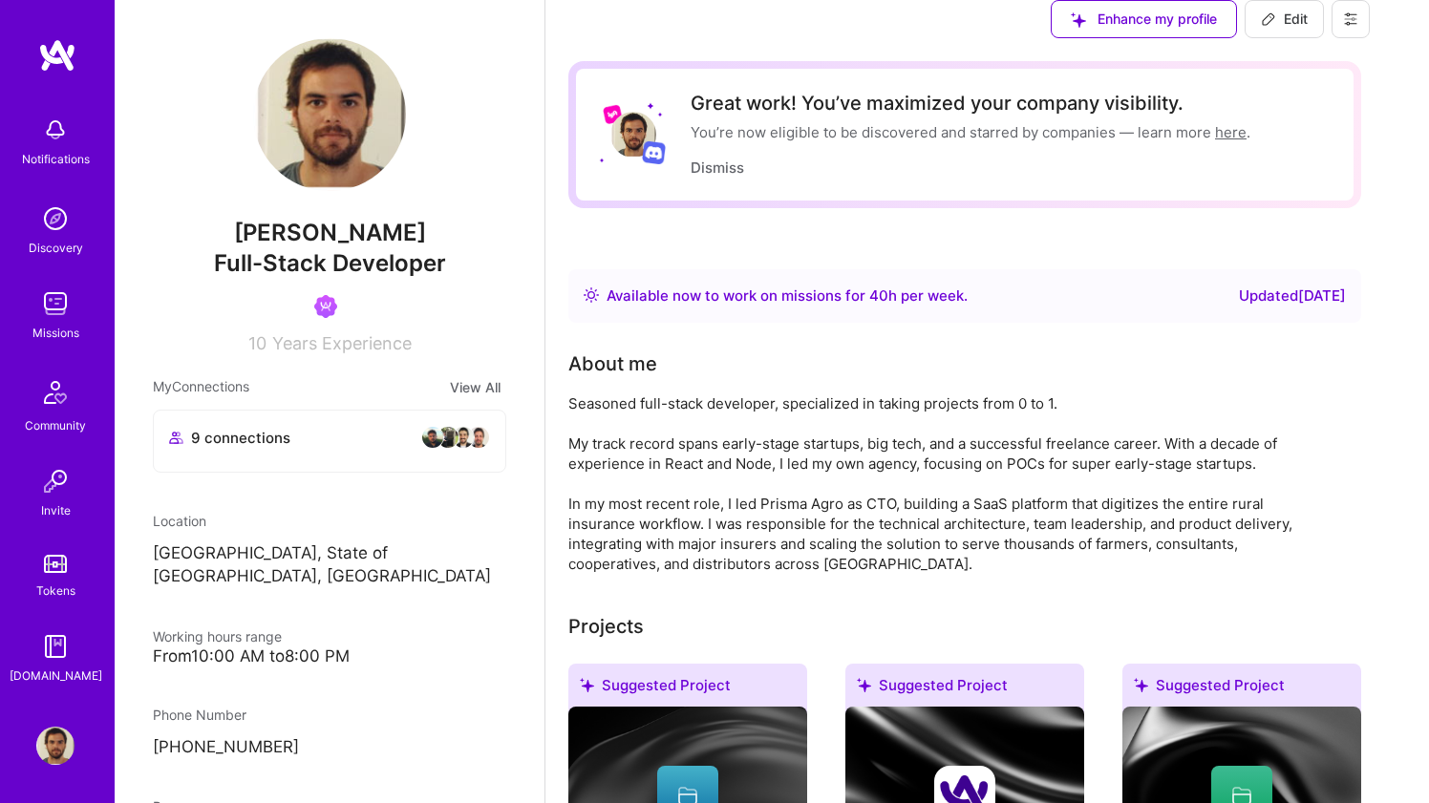
scroll to position [1046, 0]
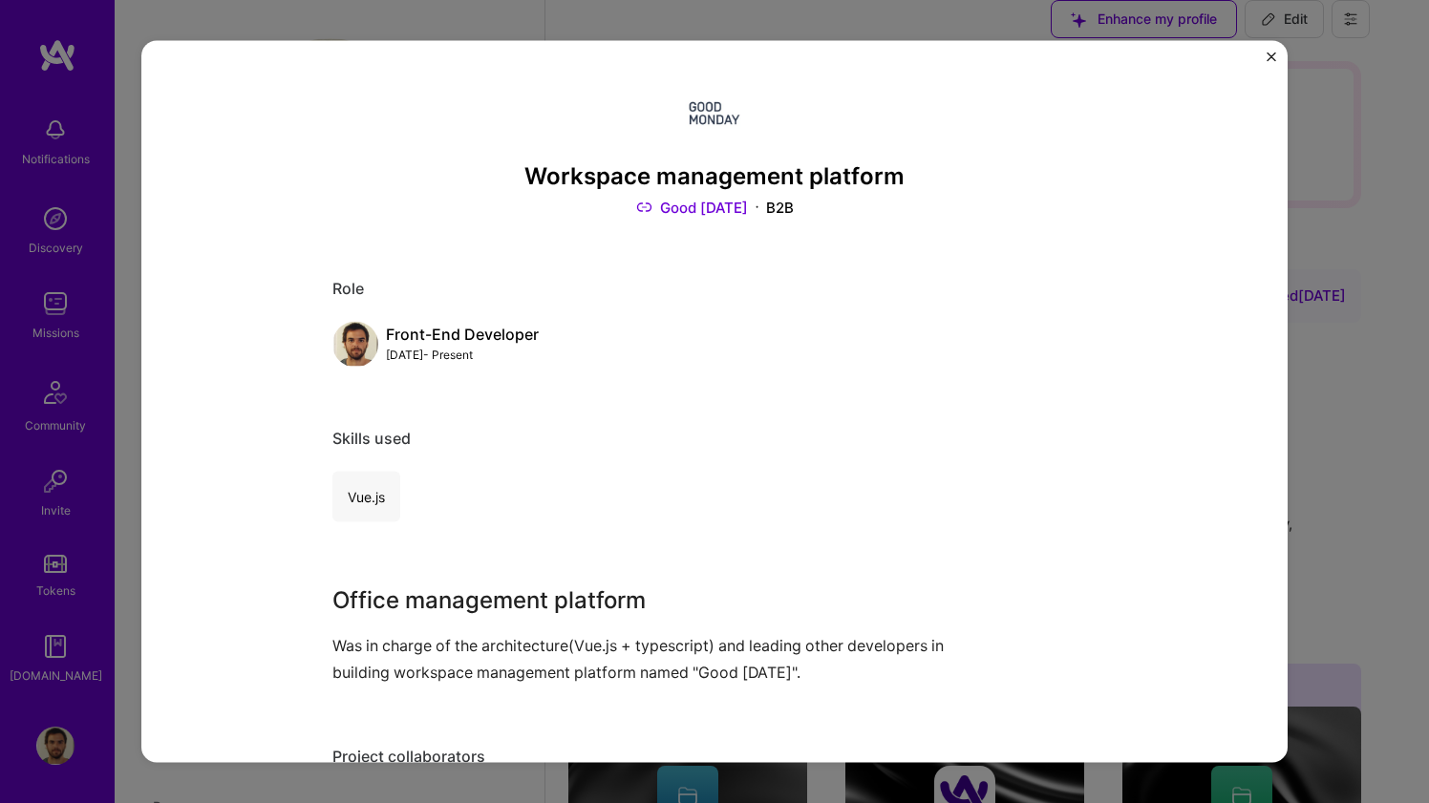
click at [1264, 59] on div "Workspace management platform Good Monday B2B Role Front-End Developer Aug, 201…" at bounding box center [714, 401] width 1146 height 723
click at [1268, 56] on img "Close" at bounding box center [1271, 57] width 10 height 10
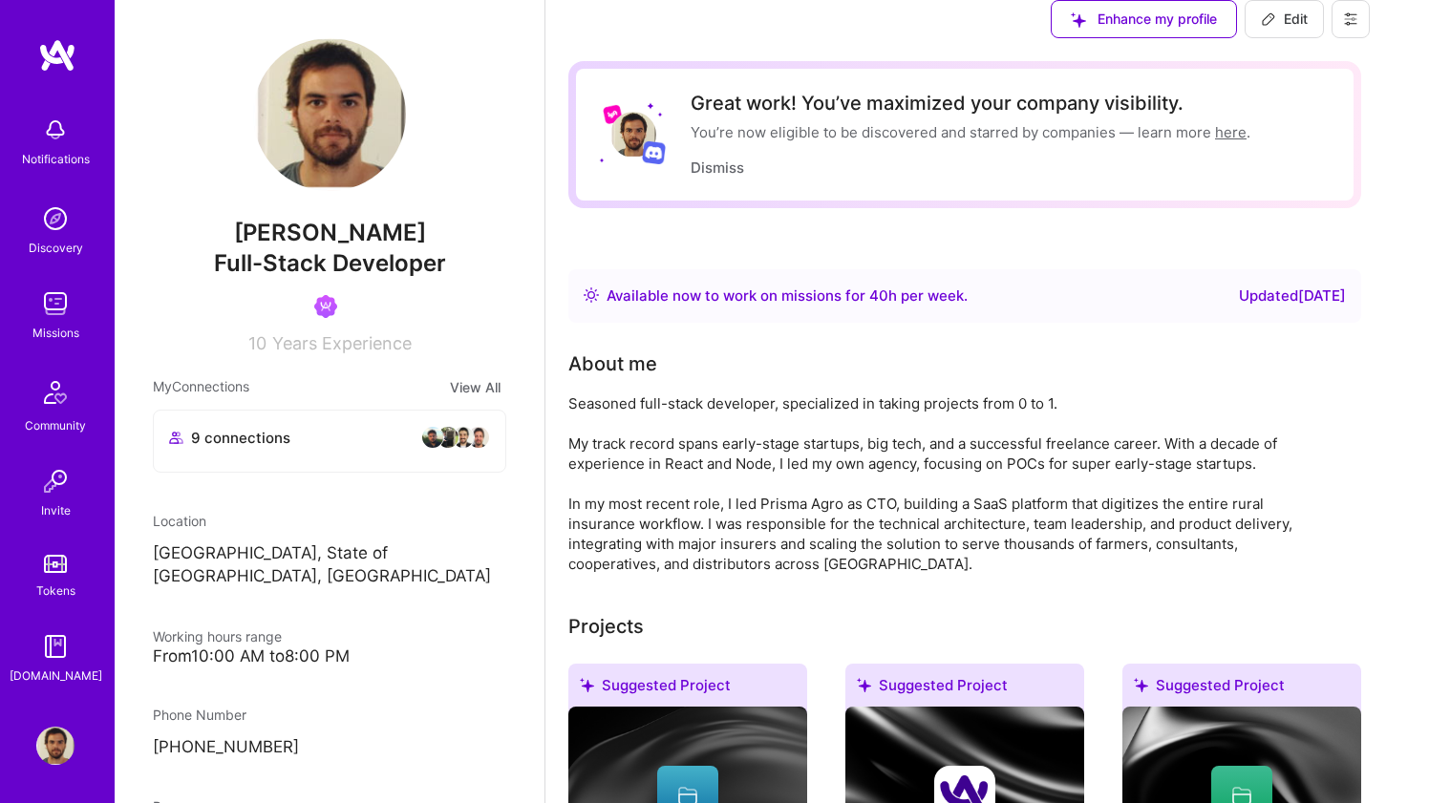
click at [1307, 29] on span "Edit" at bounding box center [1284, 19] width 47 height 19
select select "BR"
select select "Right Now"
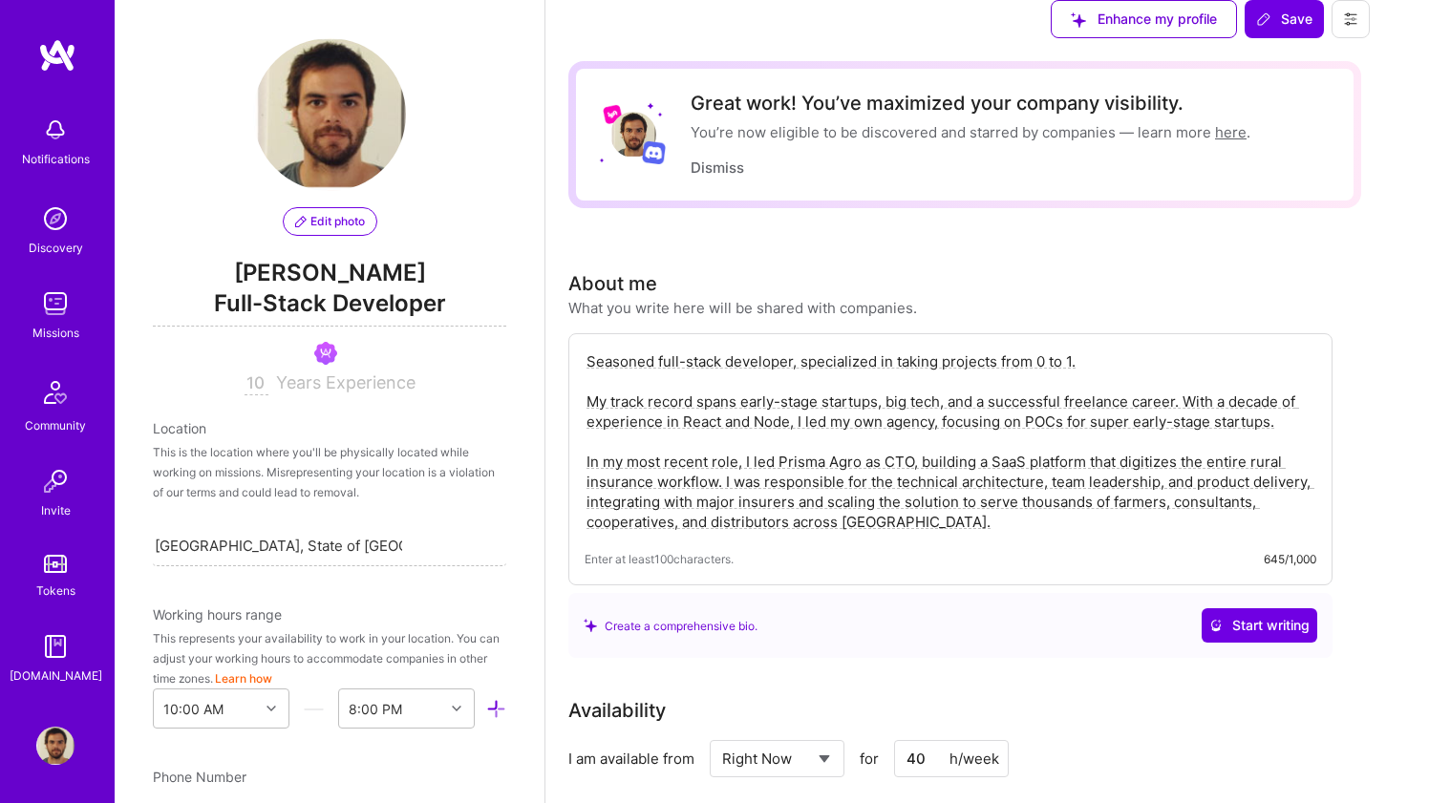
scroll to position [2412, 0]
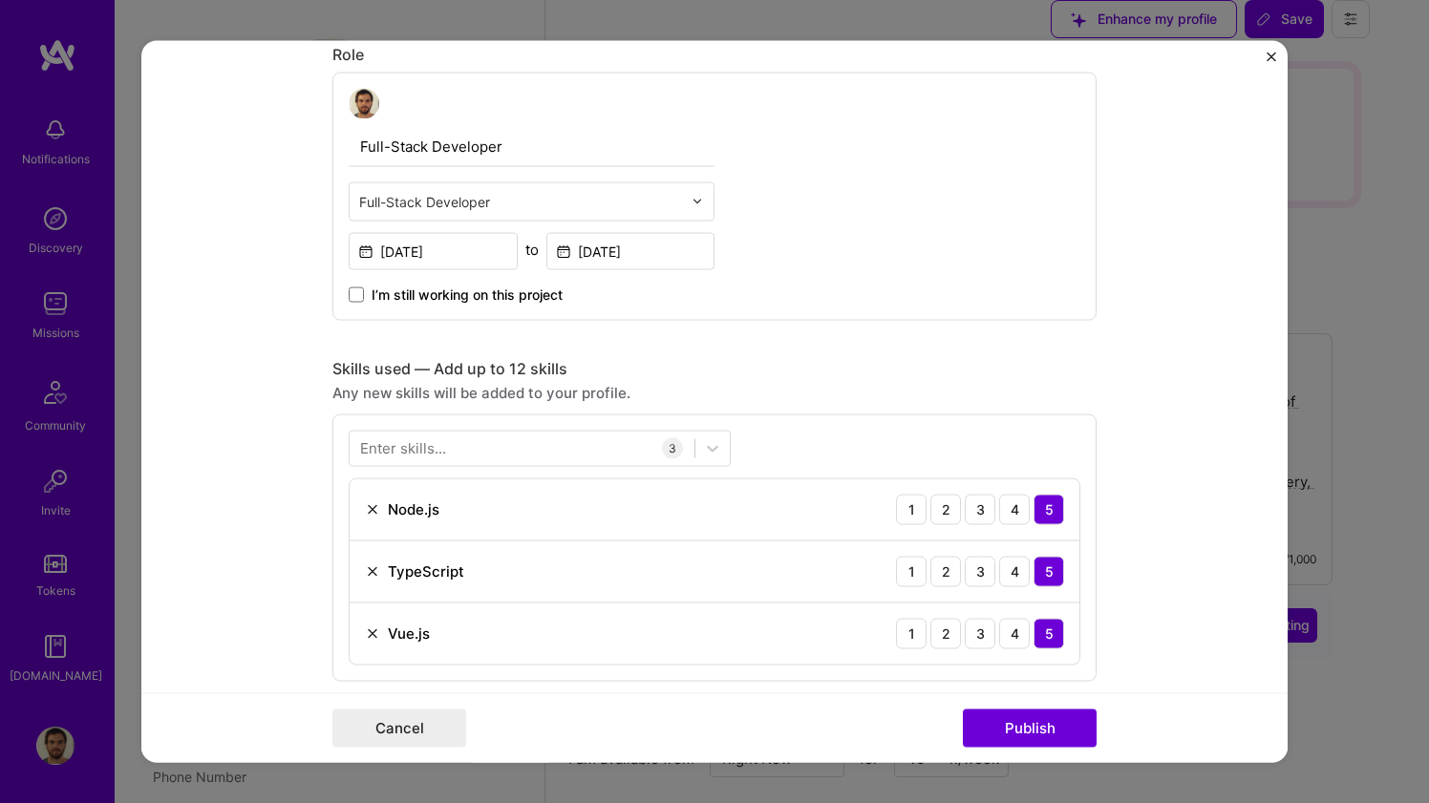
scroll to position [903, 0]
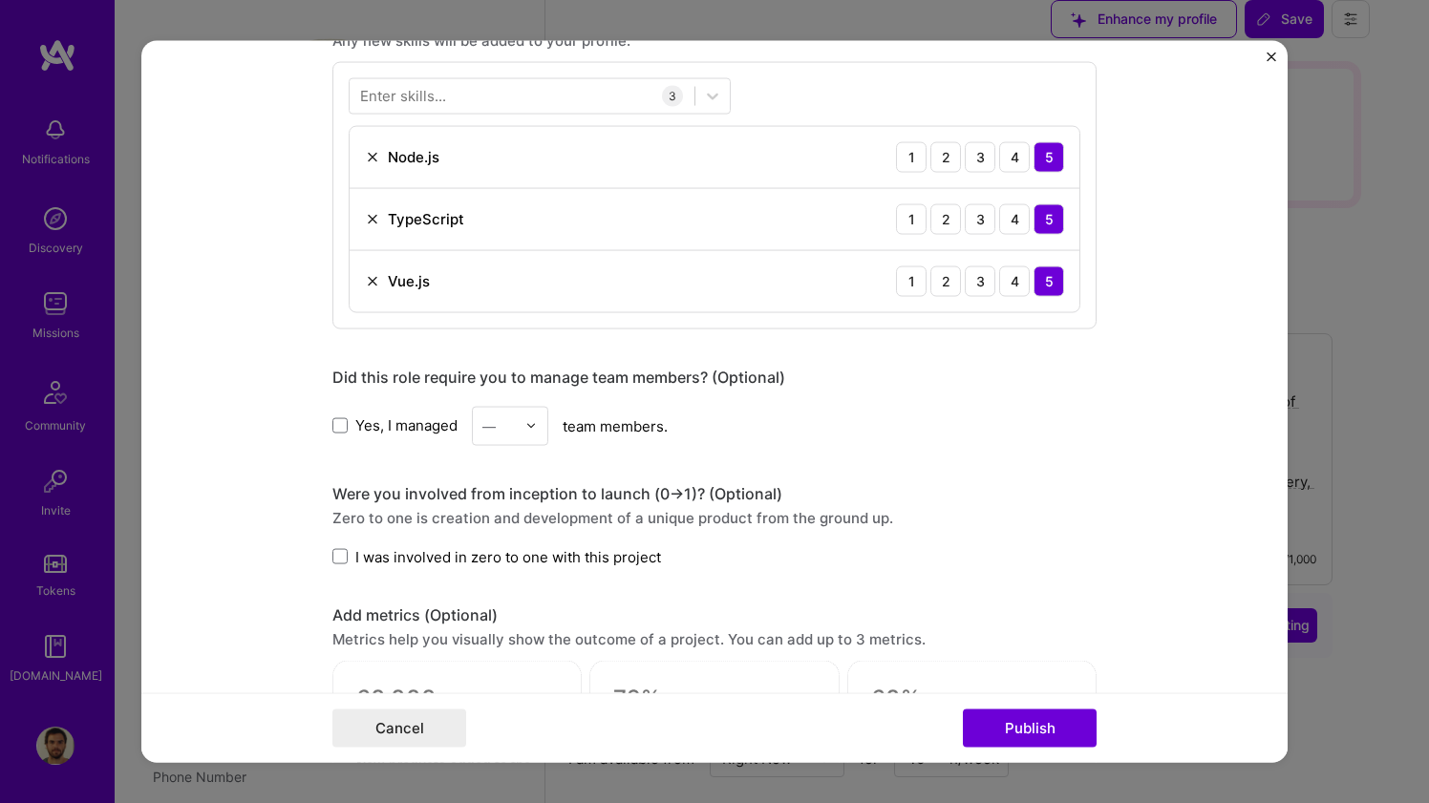
click at [1264, 60] on form "Project title Good Monday Company Good Monday Project industry Industry 1 Proje…" at bounding box center [714, 401] width 1146 height 723
click at [1267, 57] on img "Close" at bounding box center [1271, 57] width 10 height 10
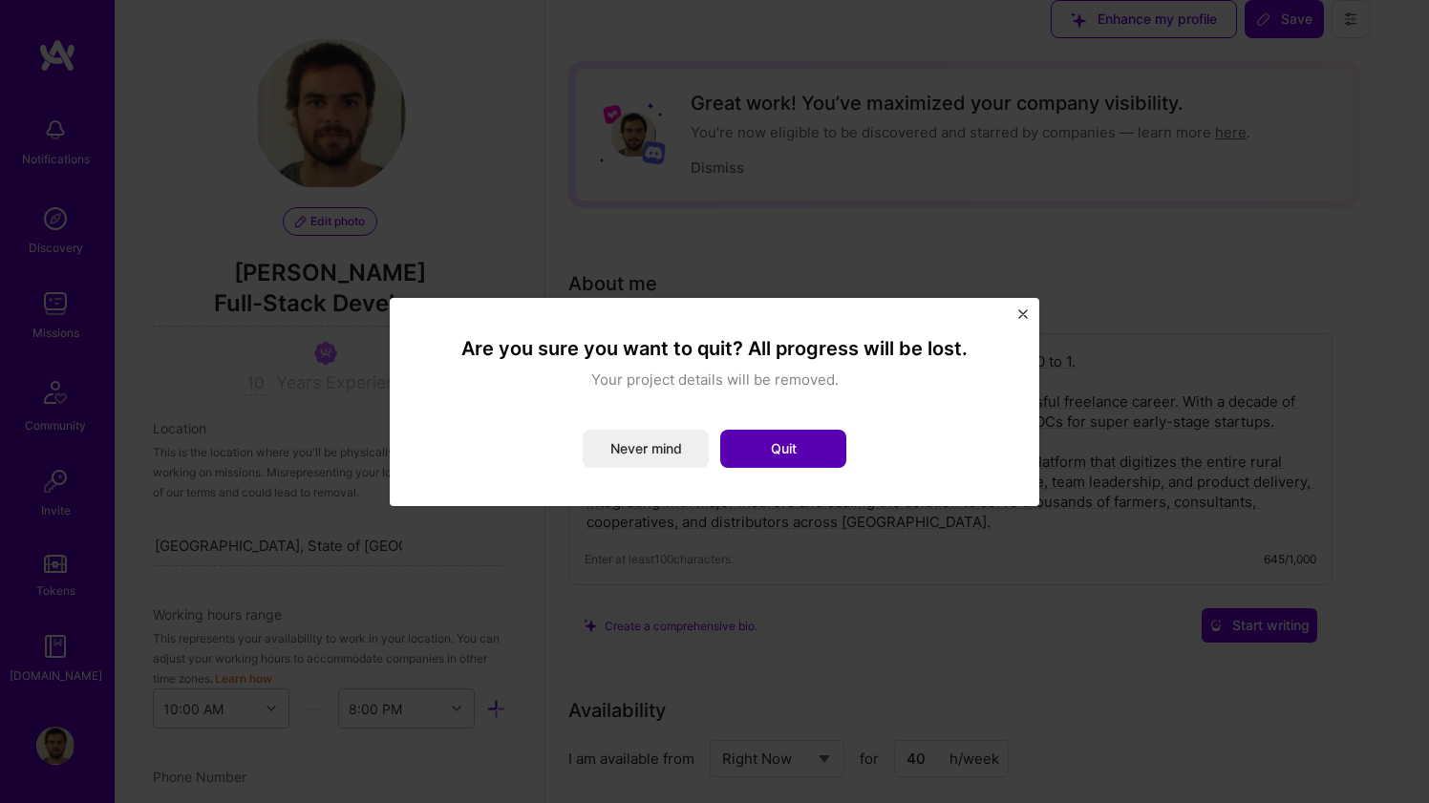
click at [783, 431] on button "Quit" at bounding box center [783, 449] width 126 height 38
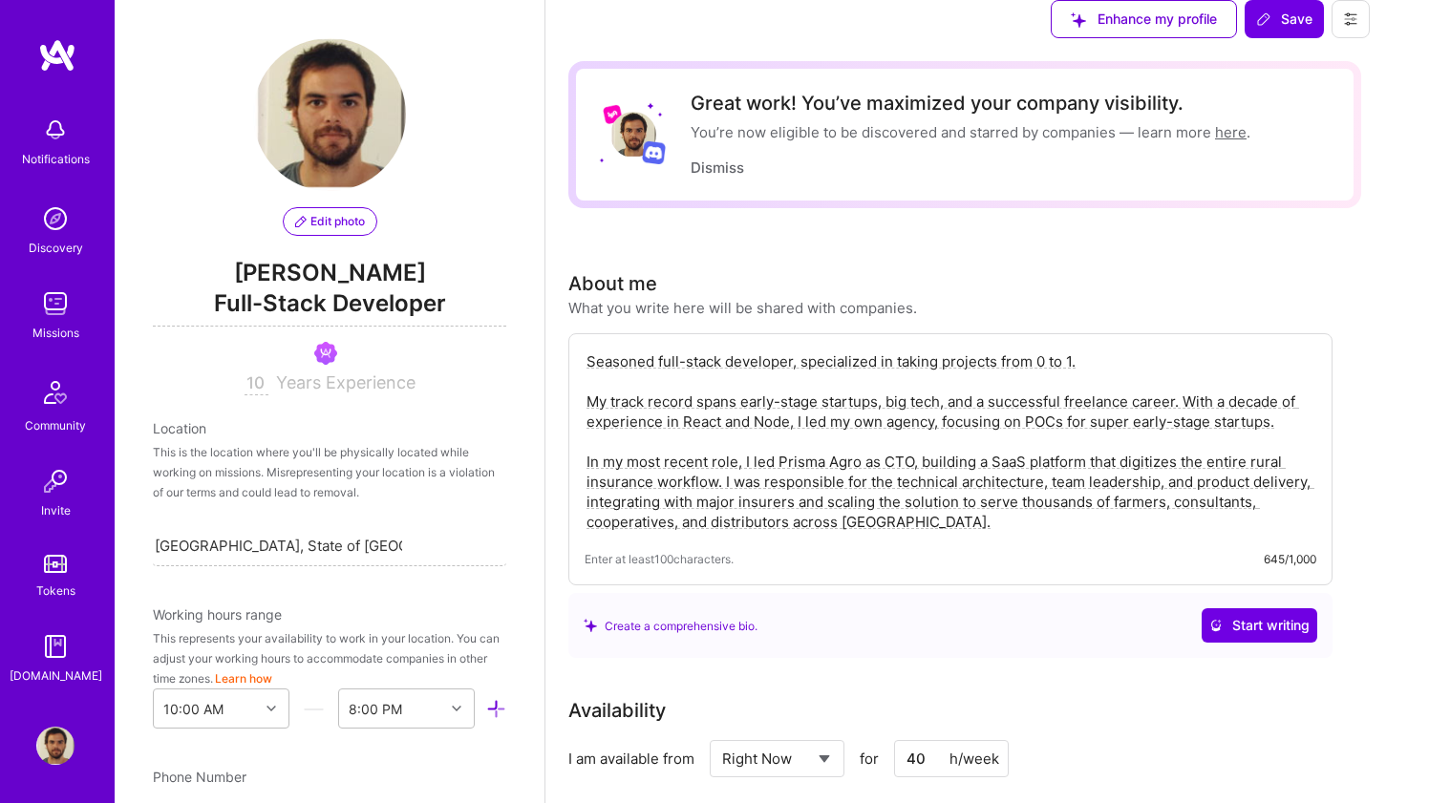
scroll to position [1597, 0]
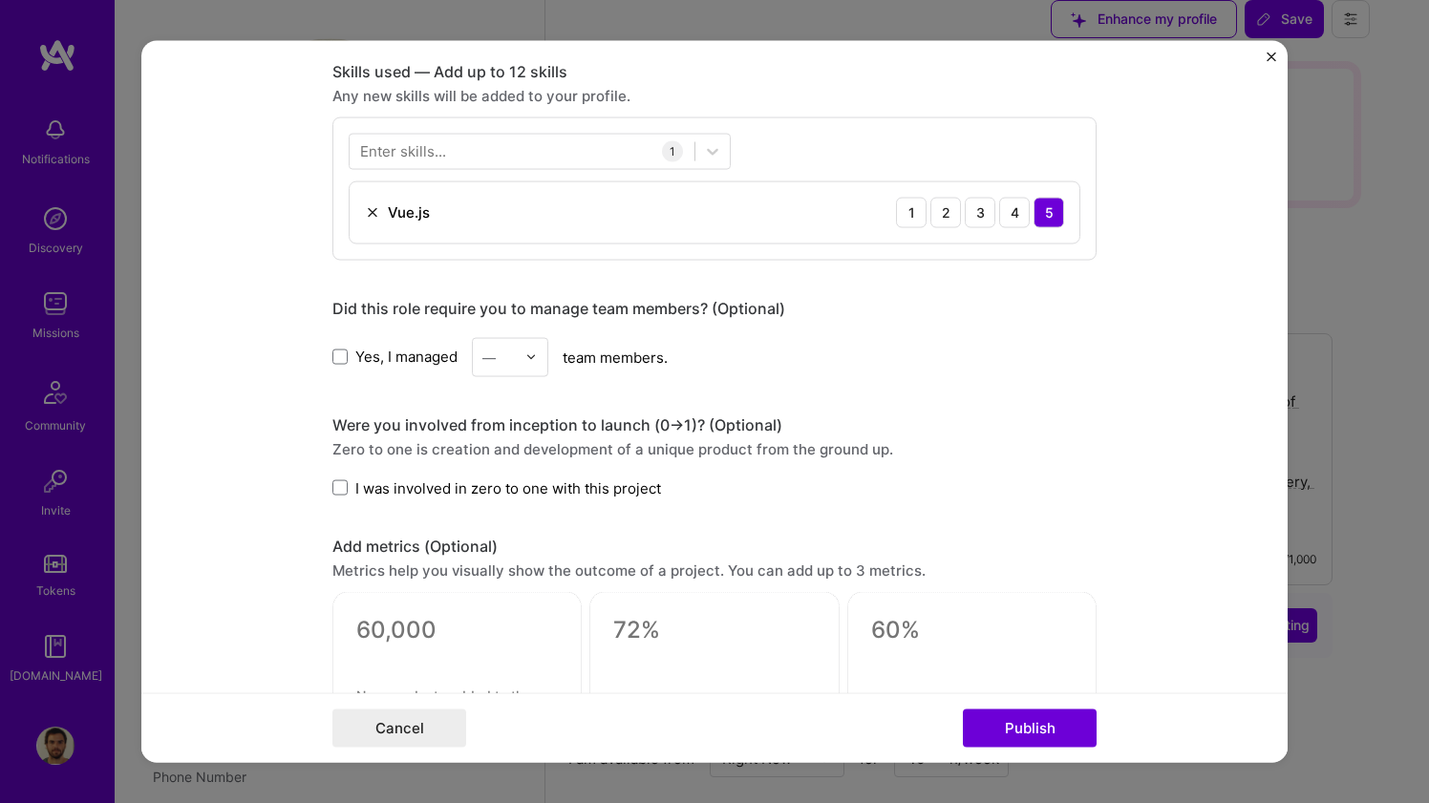
scroll to position [797, 0]
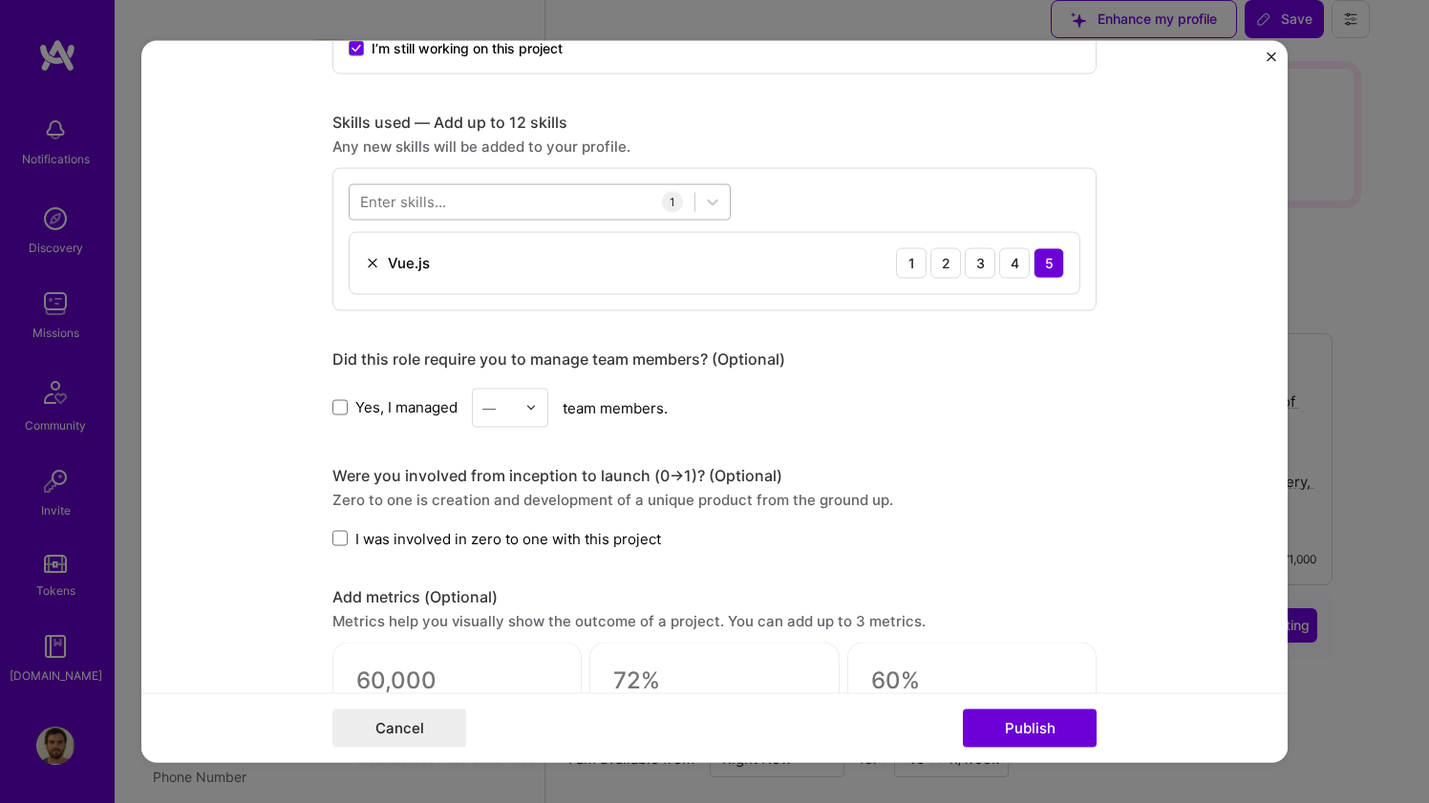
click at [536, 200] on div at bounding box center [522, 202] width 345 height 32
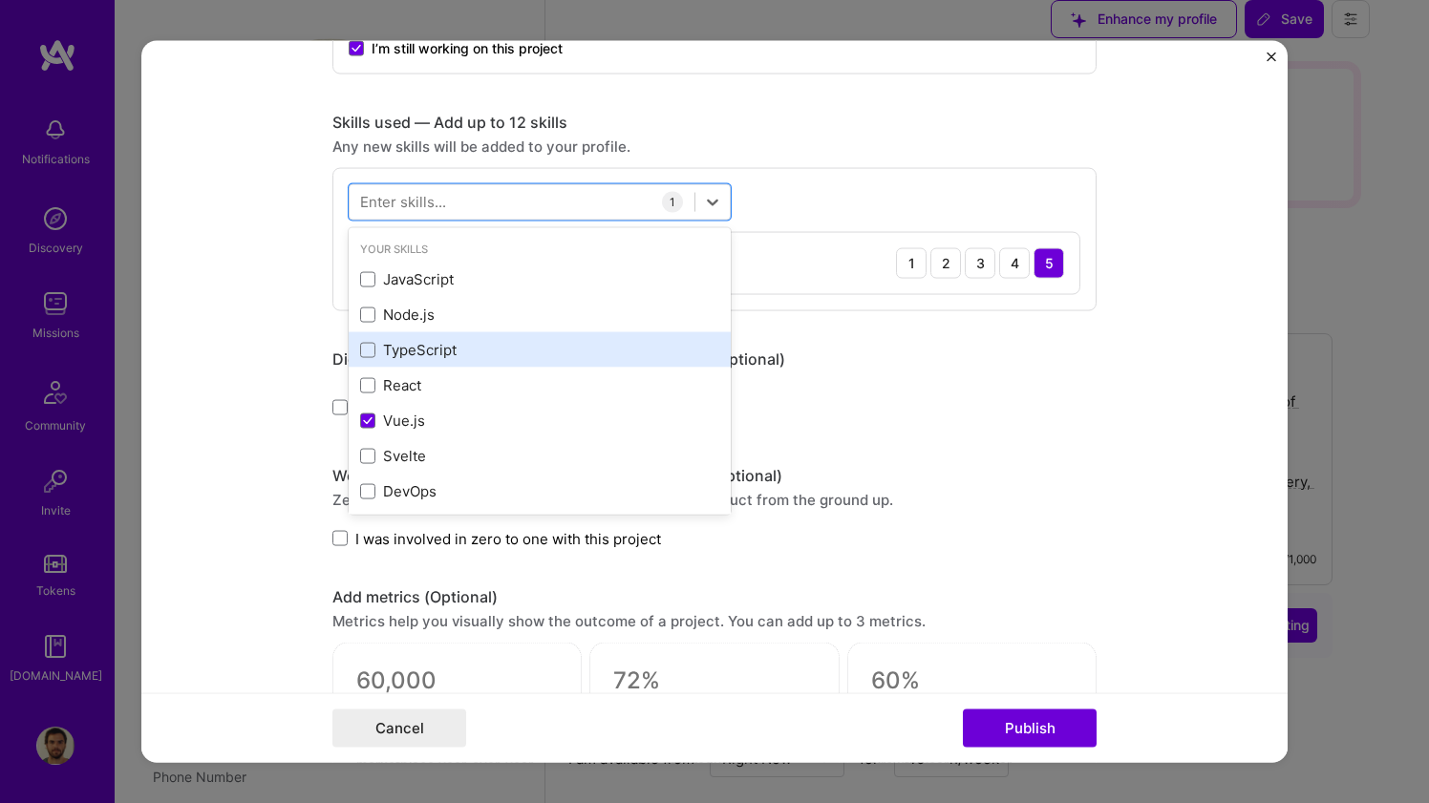
click at [487, 343] on div "TypeScript" at bounding box center [539, 350] width 359 height 20
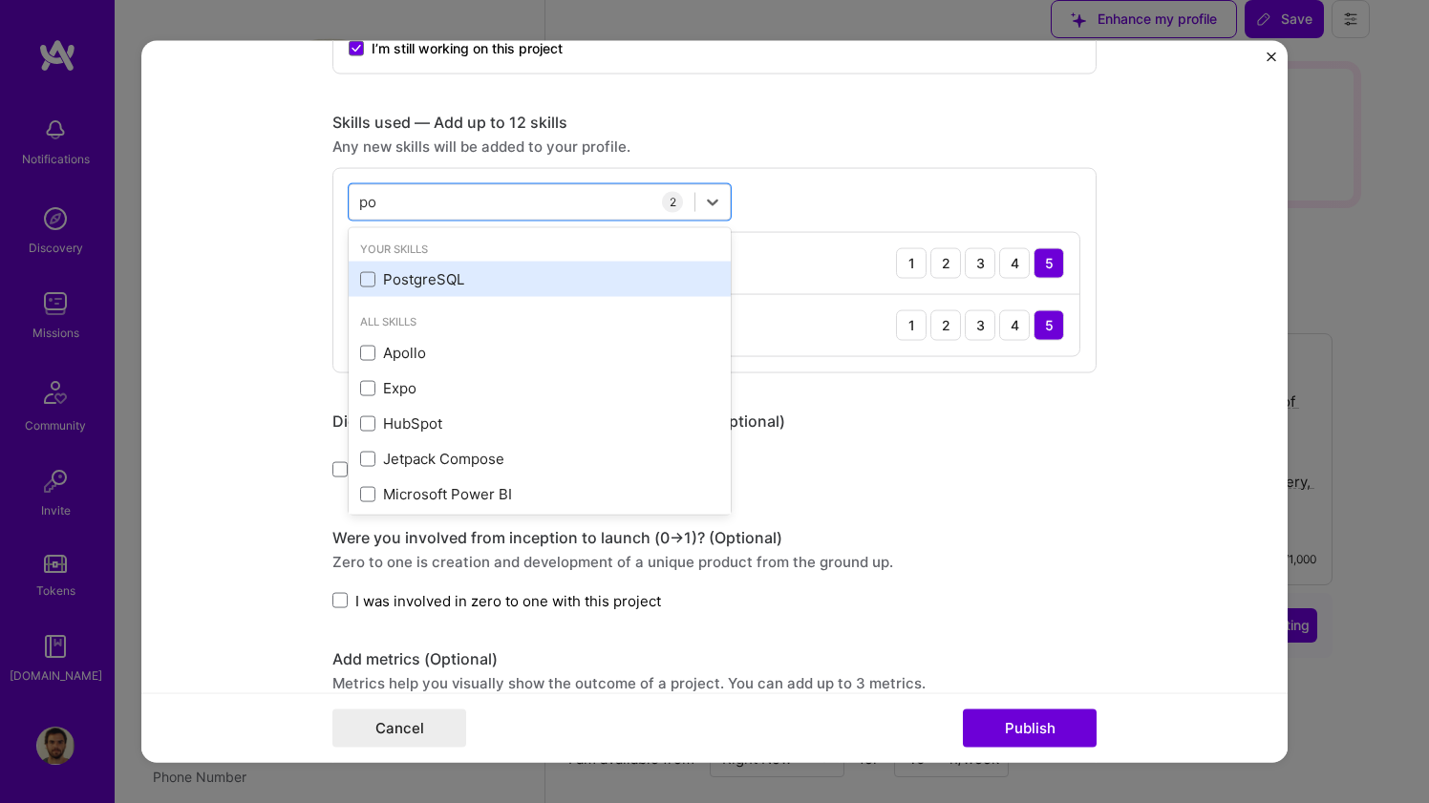
click at [450, 289] on div "PostgreSQL" at bounding box center [539, 279] width 359 height 20
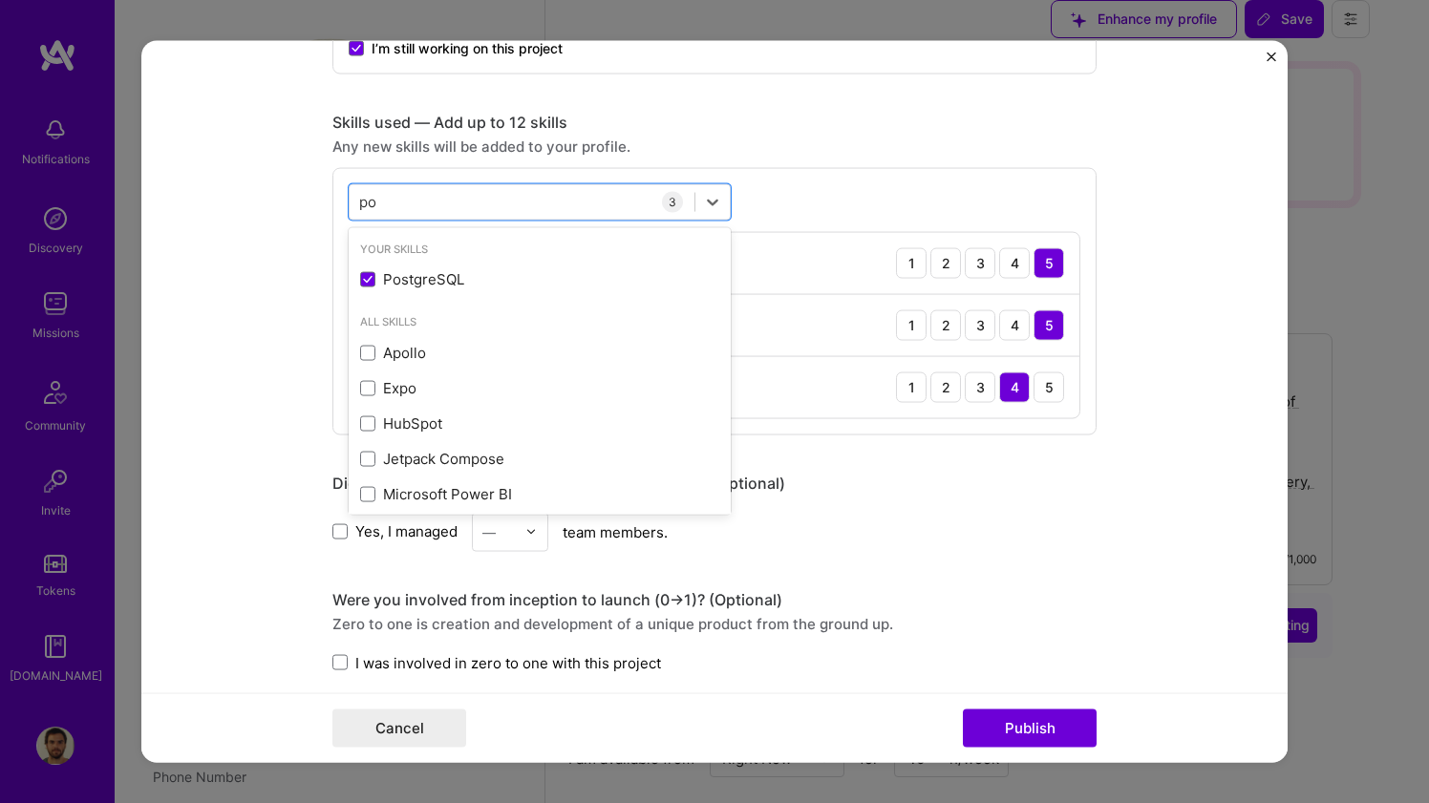
type input "po"
click at [857, 523] on div "Yes, I managed — team members." at bounding box center [714, 531] width 764 height 39
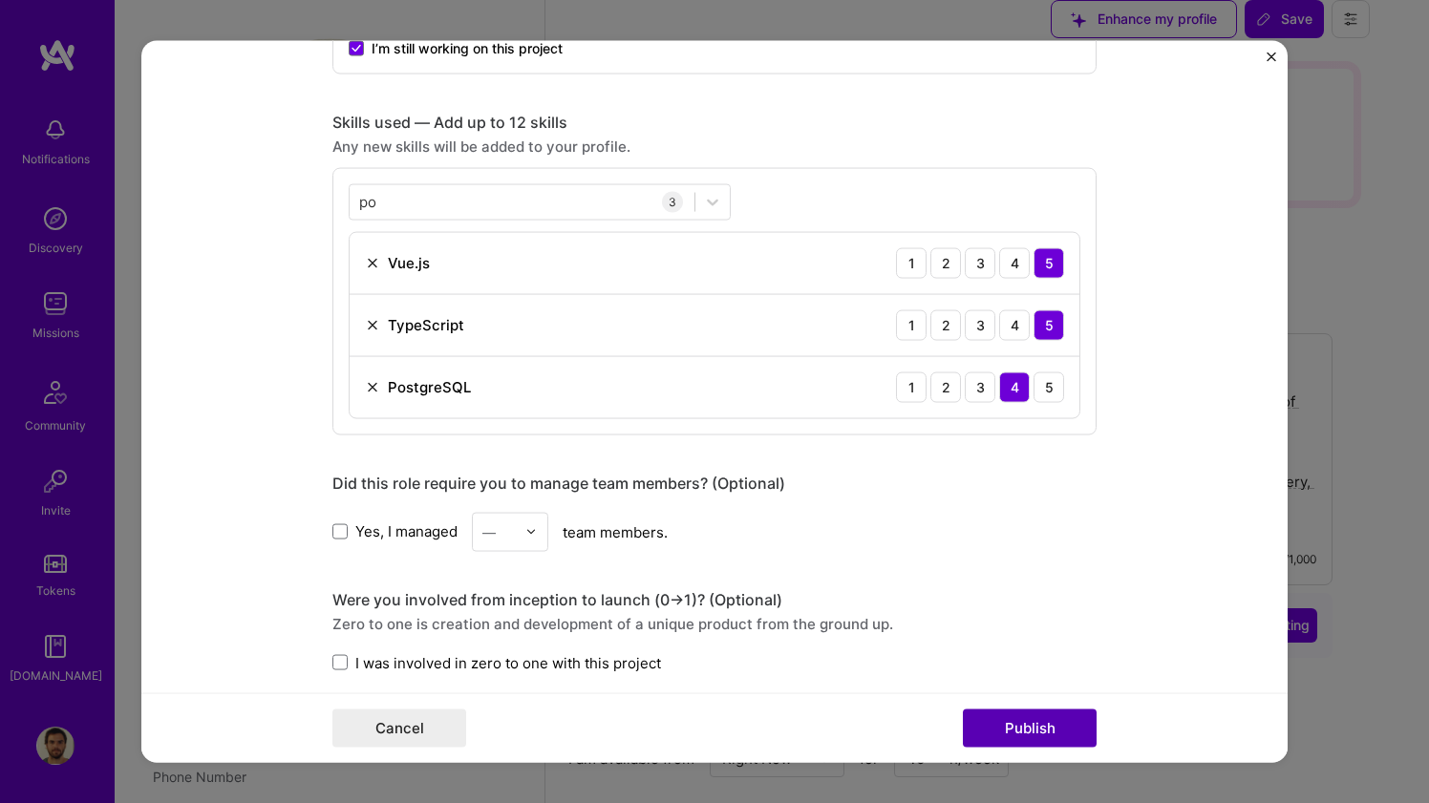
click at [1004, 725] on button "Publish" at bounding box center [1030, 729] width 134 height 38
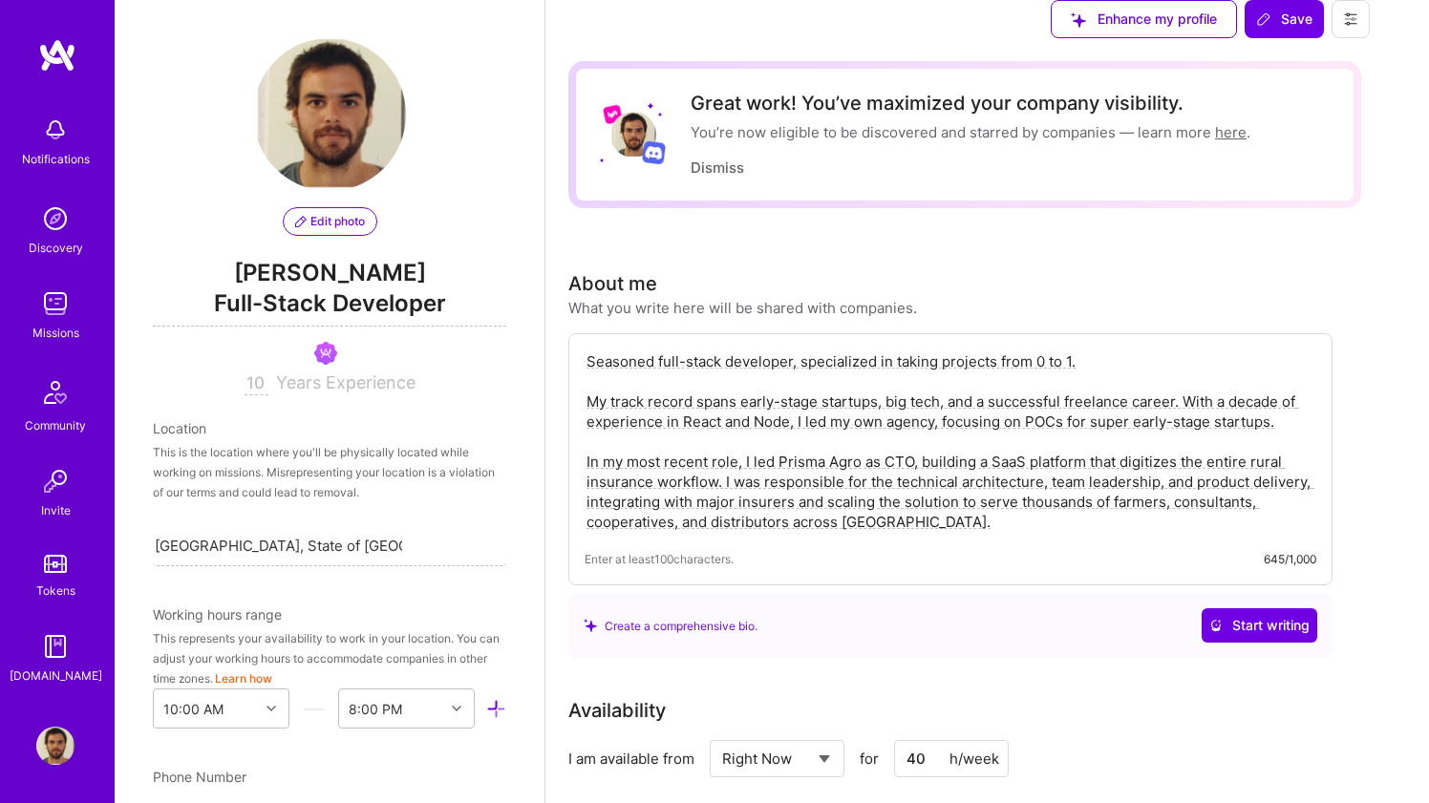
scroll to position [0, 0]
click at [1312, 29] on span "Save" at bounding box center [1284, 19] width 56 height 19
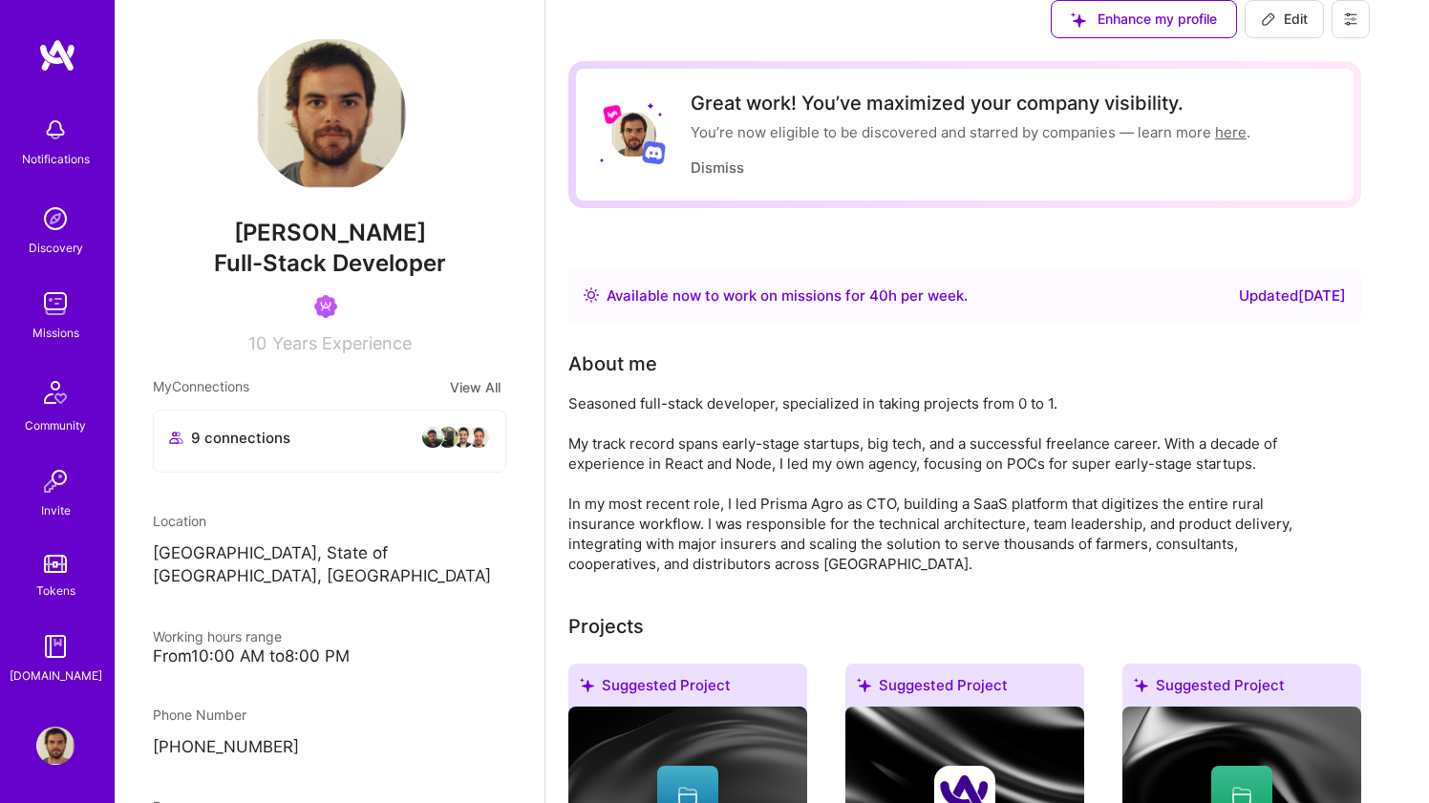
scroll to position [654, 0]
click at [932, 497] on div "Seasoned full-stack developer, specialized in taking projects from 0 to 1. My t…" at bounding box center [950, 483] width 764 height 181
click at [1307, 29] on span "Edit" at bounding box center [1284, 19] width 47 height 19
select select "BR"
select select "Right Now"
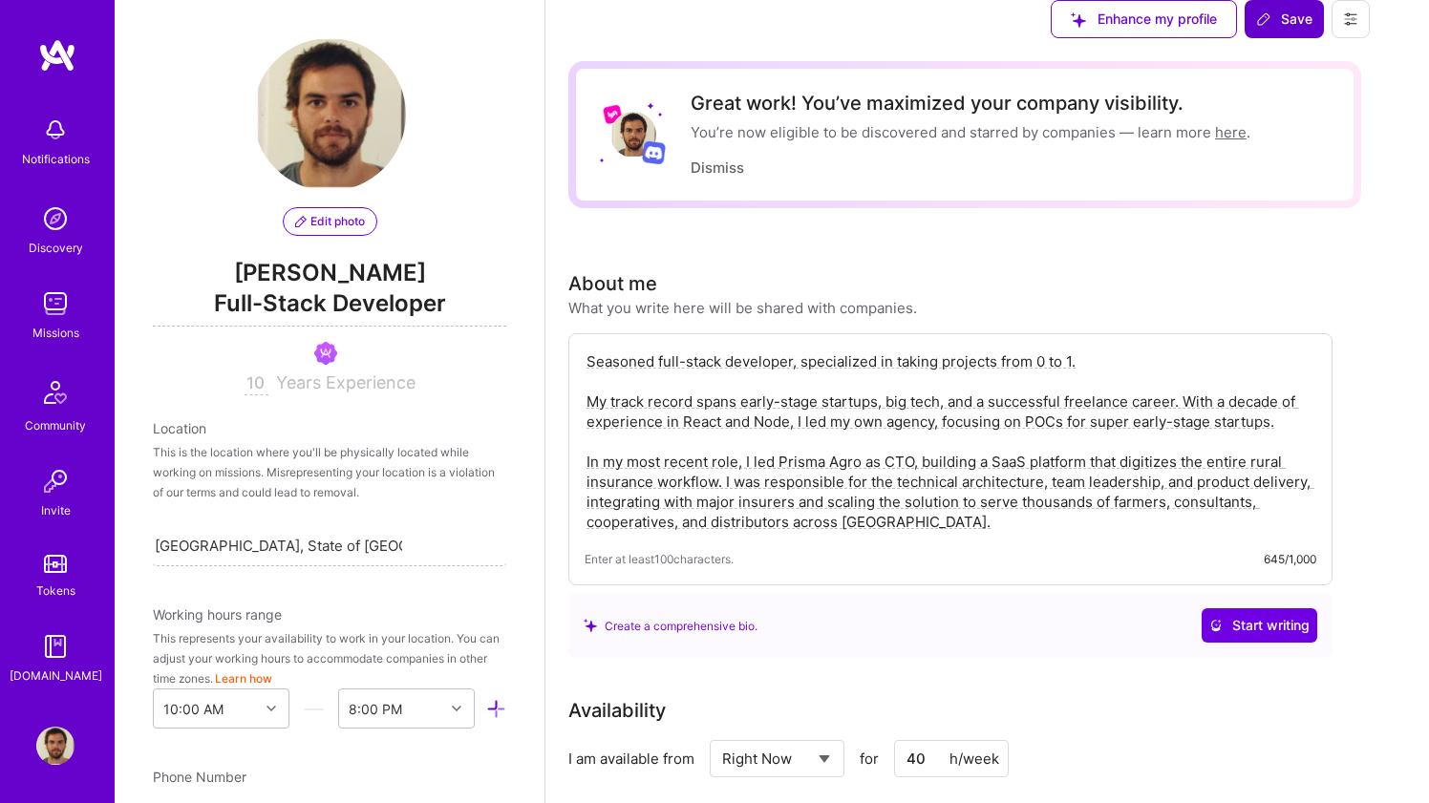
scroll to position [739, 0]
paste textarea "Founding-Engineer-type · TypeScript Across the Stack · Next.js + Node/Nest · Sh…"
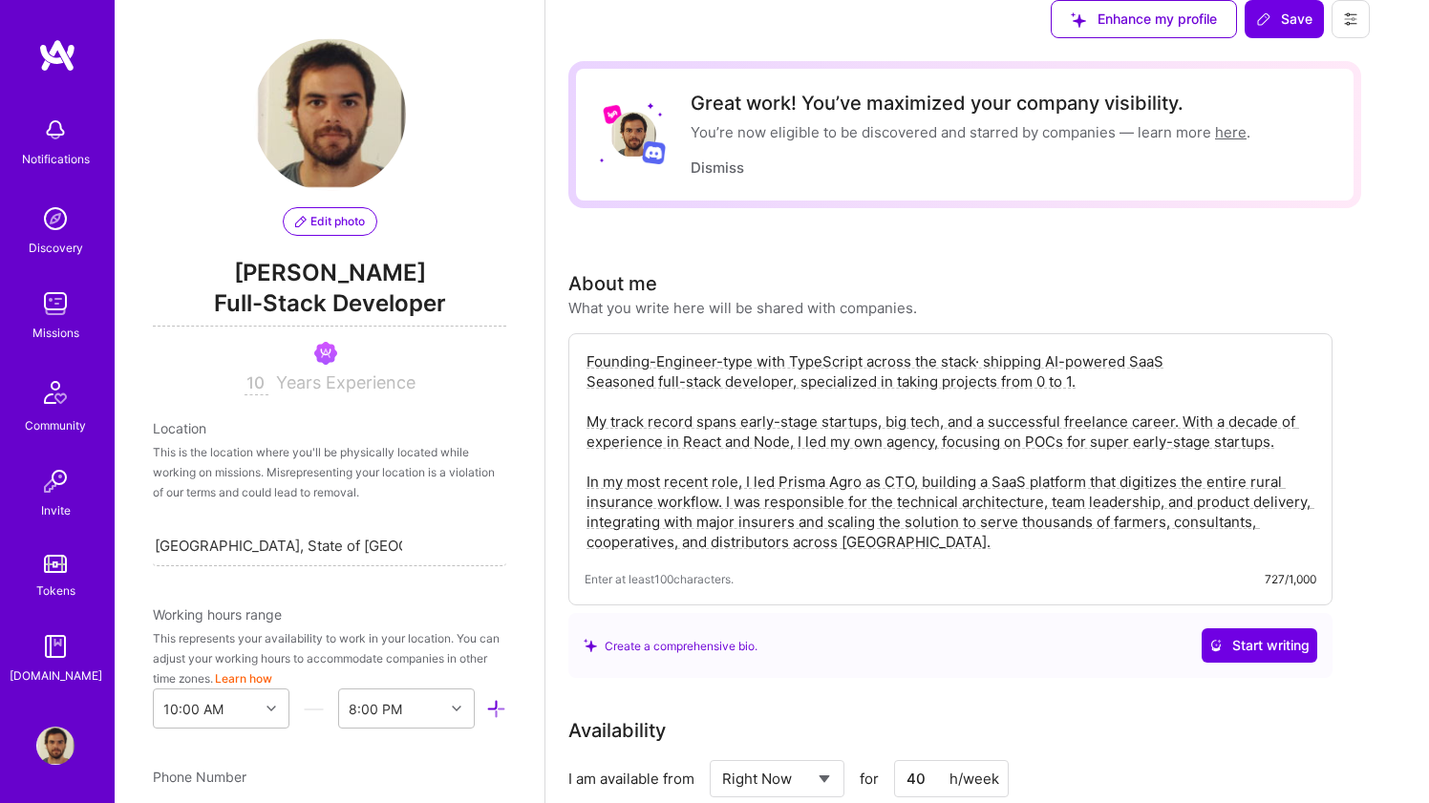
click at [767, 461] on textarea "Founding-Engineer-type with TypeScript across the stack· shipping AI-powered Sa…" at bounding box center [950, 452] width 732 height 204
click at [1248, 458] on textarea "Founding-Engineer-type with TypeScript across the stack· shipping AI-powered Sa…" at bounding box center [950, 452] width 732 height 204
click at [1287, 459] on textarea "Founding-Engineer-type with TypeScript across the stack· shipping AI-powered Sa…" at bounding box center [950, 452] width 732 height 204
drag, startPoint x: 959, startPoint y: 488, endPoint x: 1293, endPoint y: 486, distance: 334.3
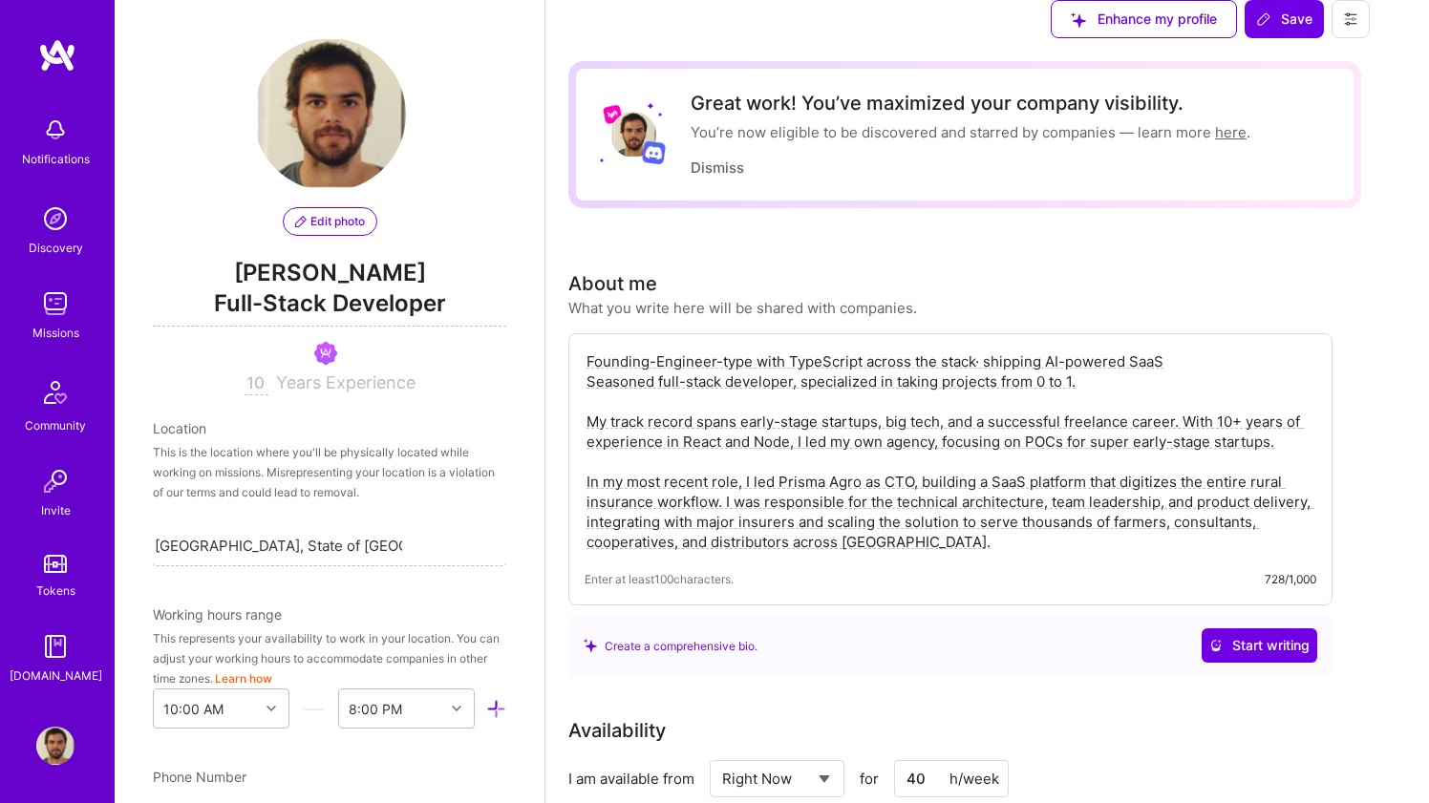
click at [1293, 486] on textarea "Founding-Engineer-type with TypeScript across the stack· shipping AI-powered Sa…" at bounding box center [950, 452] width 732 height 204
click at [975, 480] on textarea "Founding-Engineer-type with TypeScript across the stack· shipping AI-powered Sa…" at bounding box center [950, 452] width 732 height 204
click at [963, 479] on textarea "Founding-Engineer-type with TypeScript across the stack· shipping AI-powered Sa…" at bounding box center [950, 452] width 732 height 204
drag, startPoint x: 844, startPoint y: 456, endPoint x: 766, endPoint y: 457, distance: 78.3
click at [766, 457] on textarea "Founding-Engineer-type with TypeScript across the stack· shipping AI-powered Sa…" at bounding box center [950, 452] width 732 height 204
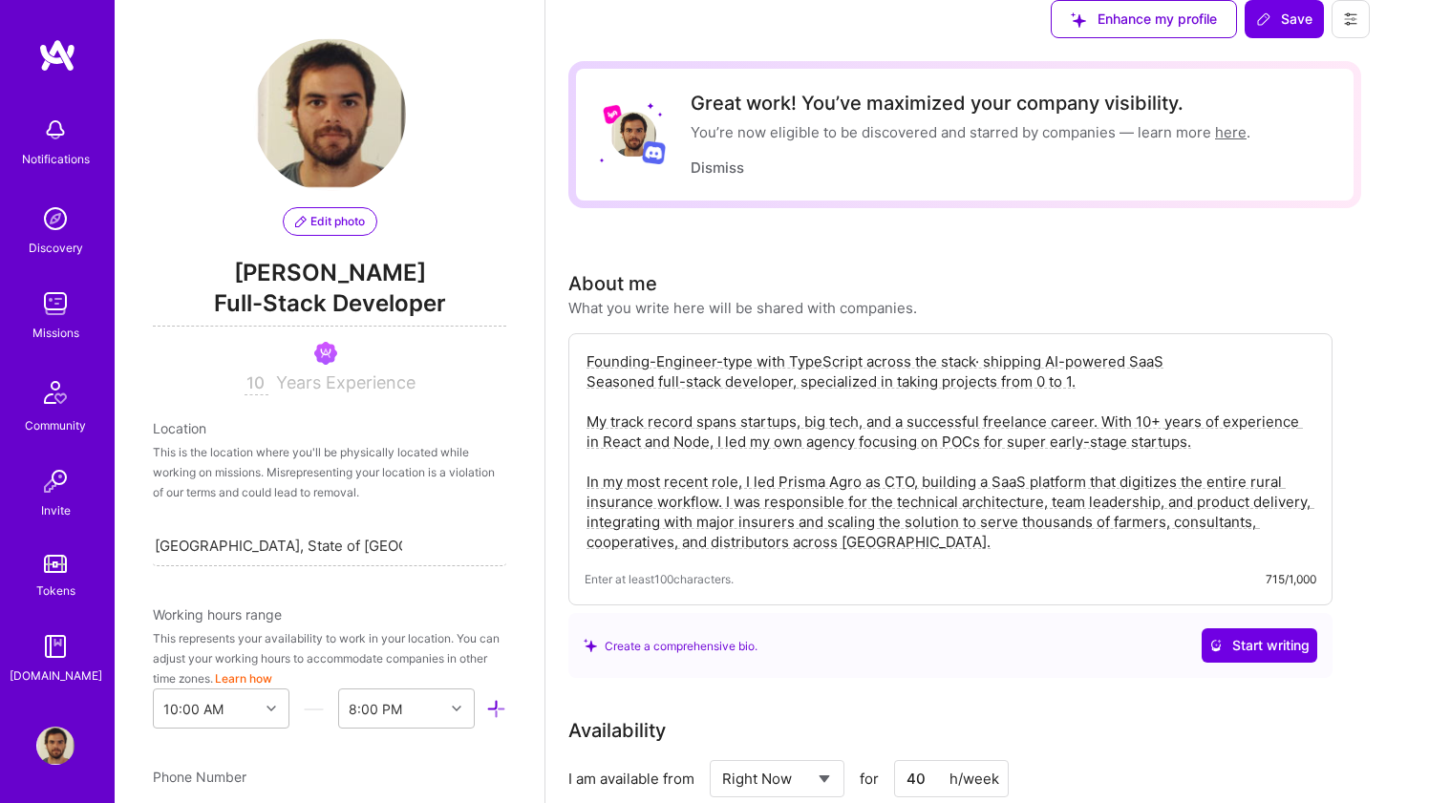
click at [1052, 483] on textarea "Founding-Engineer-type with TypeScript across the stack· shipping AI-powered Sa…" at bounding box center [950, 452] width 732 height 204
click at [1153, 485] on textarea "Founding-Engineer-type with TypeScript across the stack· shipping AI-powered Sa…" at bounding box center [950, 452] width 732 height 204
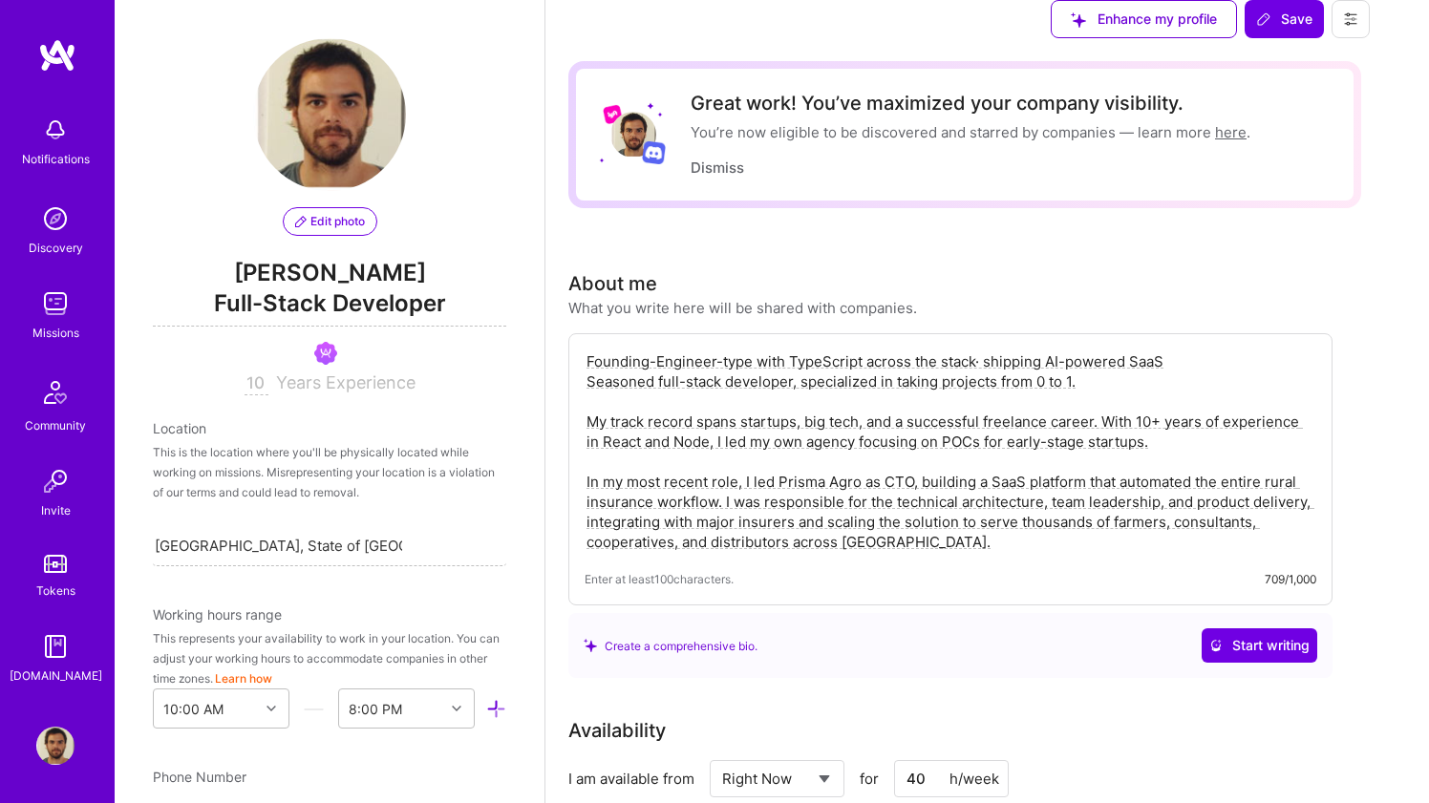
click at [1191, 499] on textarea "Founding-Engineer-type with TypeScript across the stack· shipping AI-powered Sa…" at bounding box center [950, 452] width 732 height 204
click at [1142, 478] on textarea "Founding-Engineer-type with TypeScript across the stack· shipping AI-powered Sa…" at bounding box center [950, 452] width 732 height 204
click at [1141, 502] on textarea "Founding-Engineer-type with TypeScript across the stack· shipping AI-powered Sa…" at bounding box center [950, 452] width 732 height 204
click at [1175, 475] on textarea "Founding-Engineer-type with TypeScript across the stack· shipping AI-powered Sa…" at bounding box center [950, 452] width 732 height 204
click at [1198, 549] on textarea "Founding-Engineer-type with TypeScript across the stack· shipping AI-powered Sa…" at bounding box center [950, 452] width 732 height 204
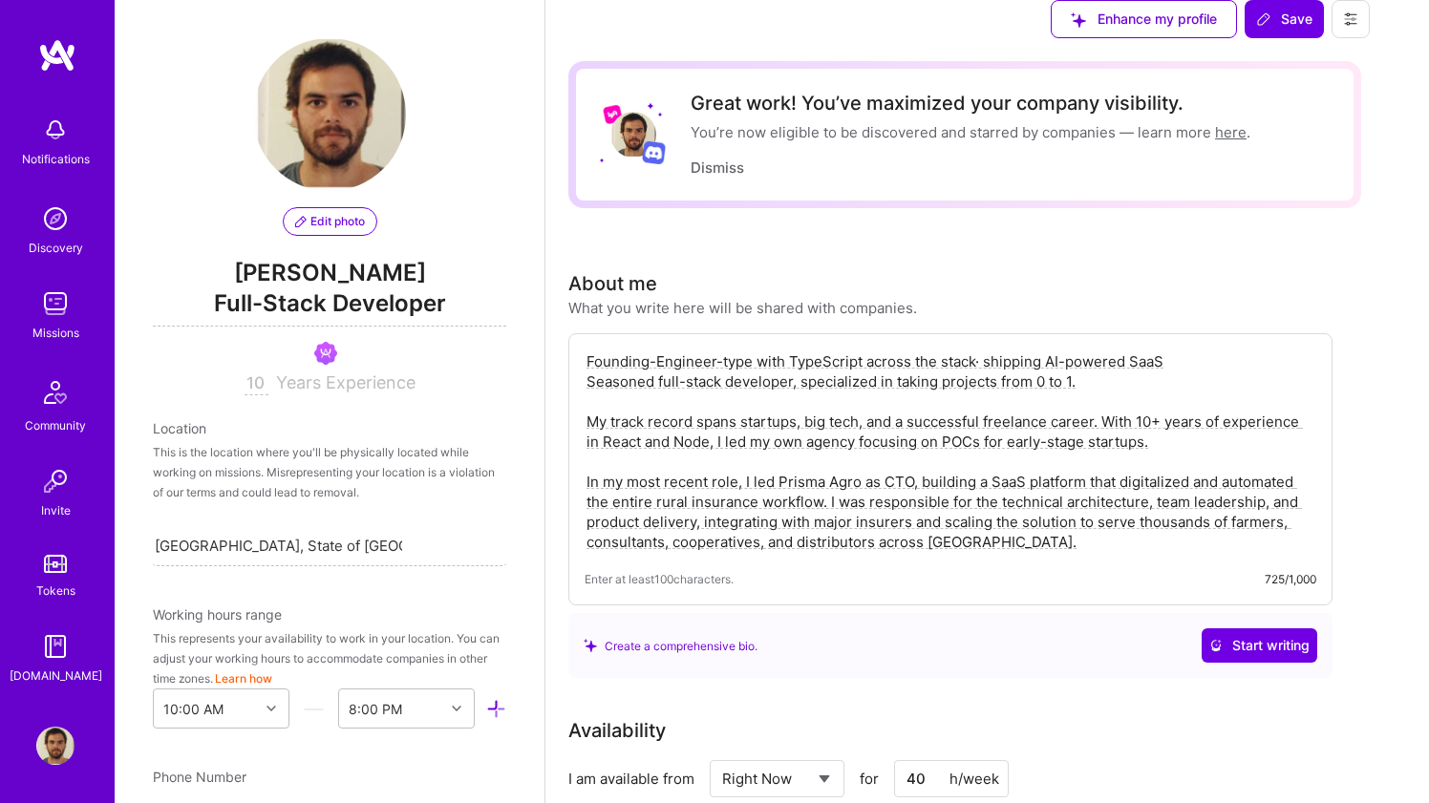
scroll to position [2168, 0]
type textarea "Founding-Engineer-type with TypeScript across the stack· shipping AI-powered Sa…"
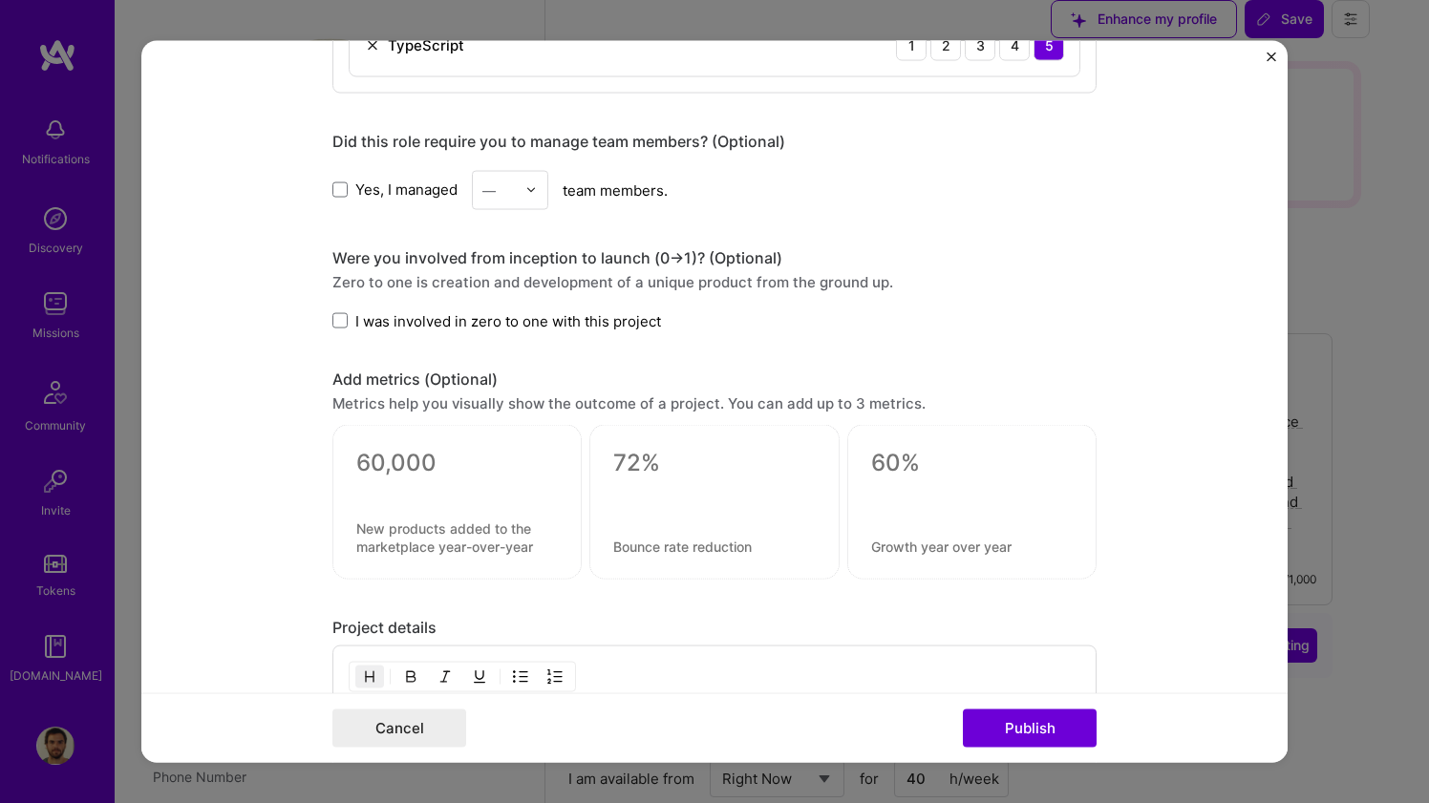
scroll to position [1313, 0]
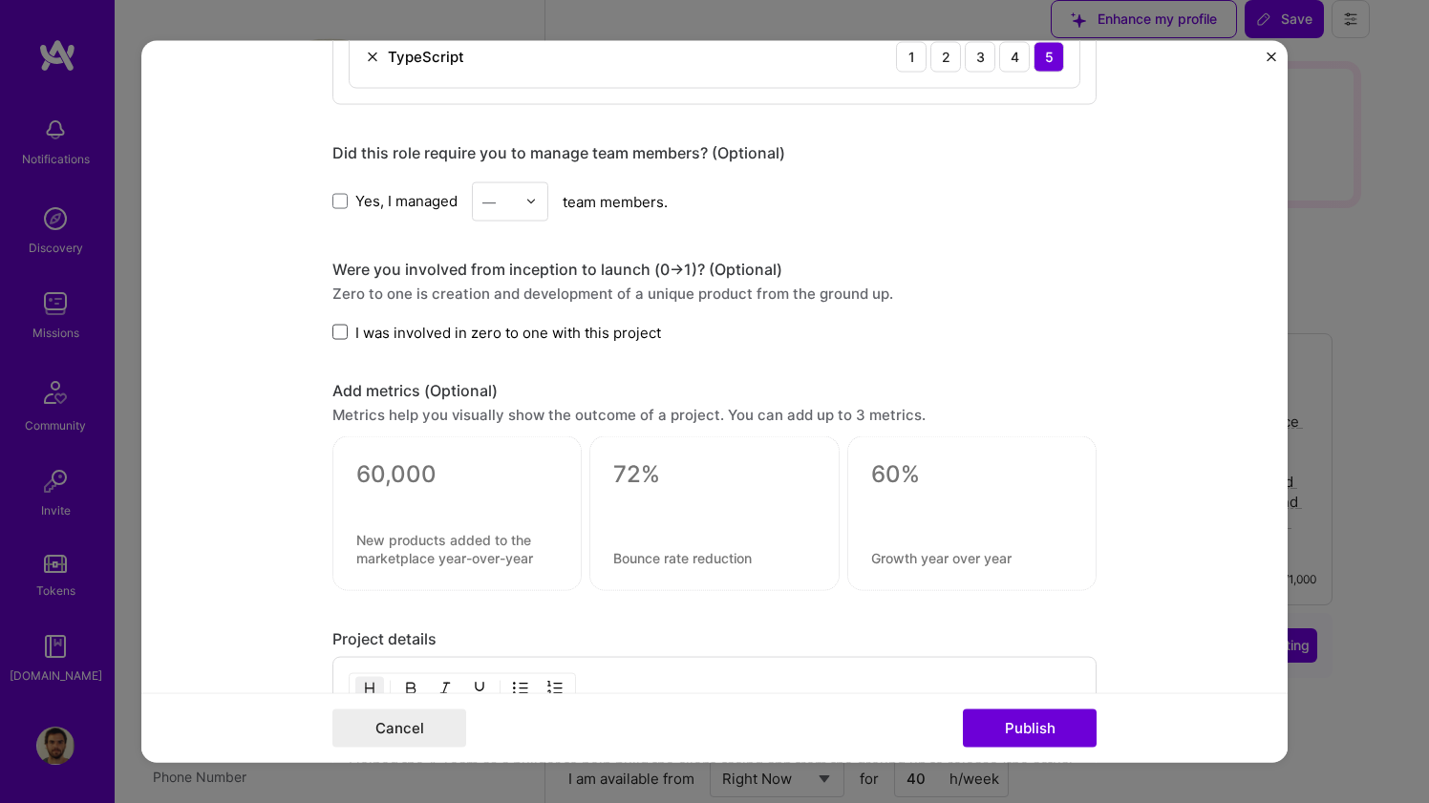
click at [343, 339] on span at bounding box center [339, 332] width 15 height 15
click at [0, 0] on input "I was involved in zero to one with this project" at bounding box center [0, 0] width 0 height 0
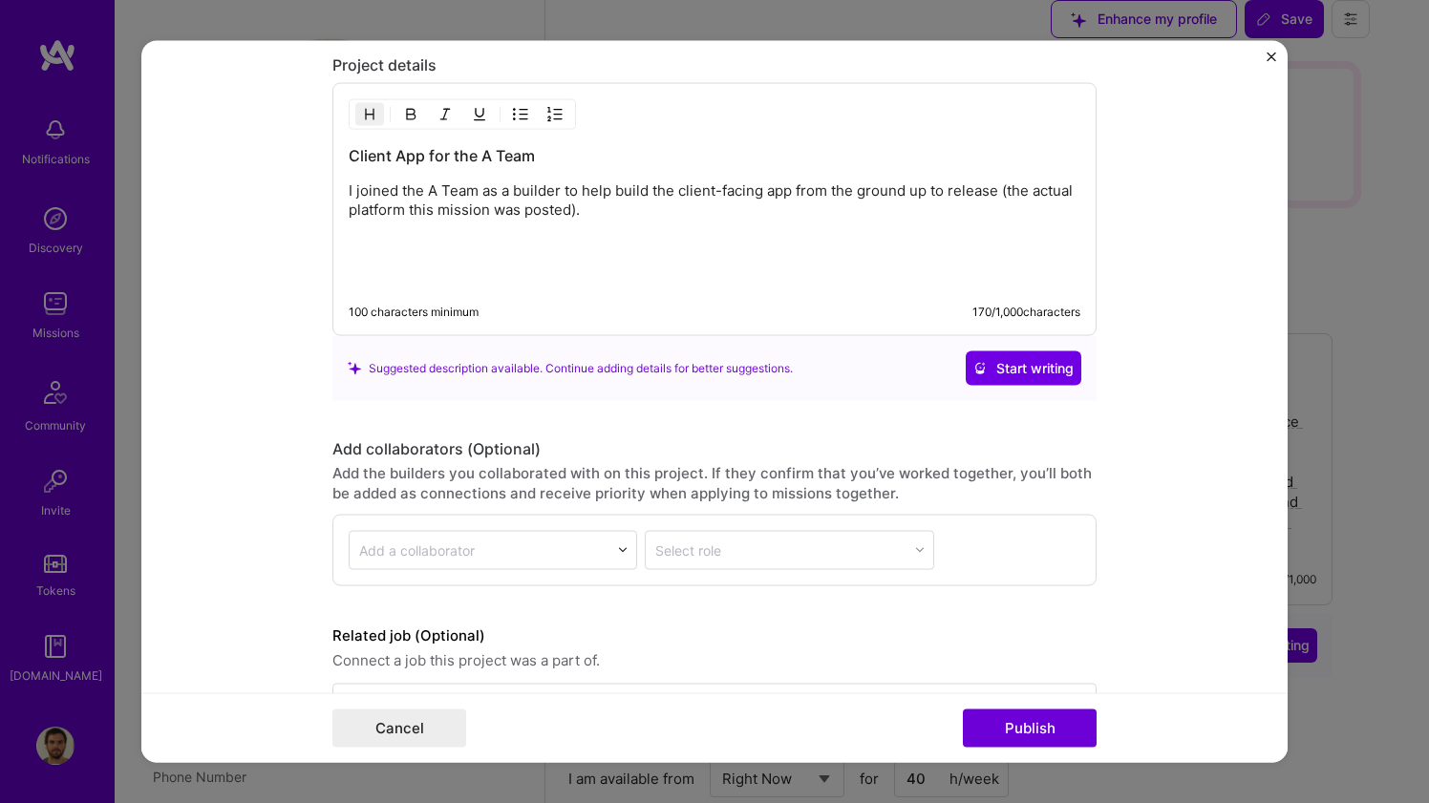
scroll to position [1952, 0]
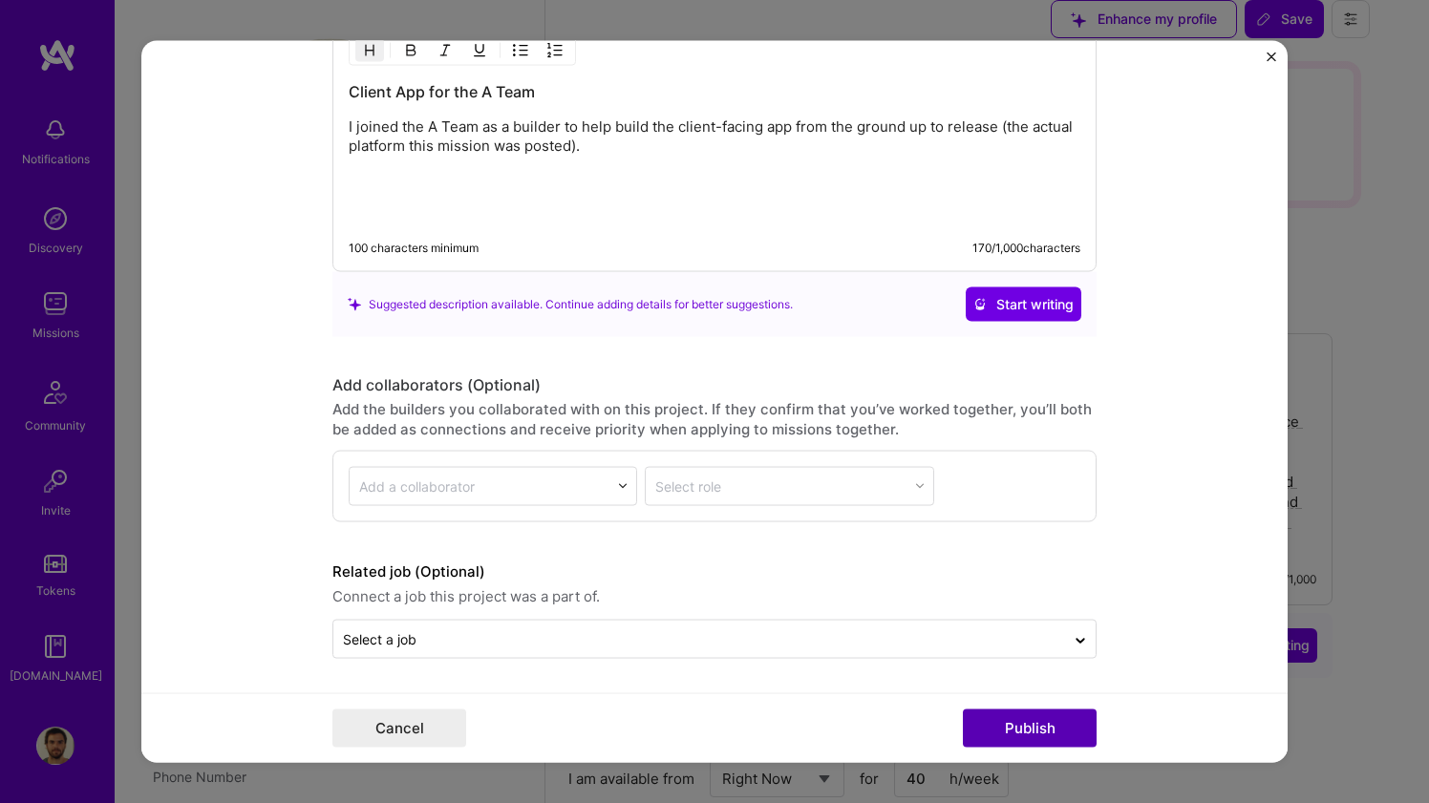
click at [989, 716] on button "Publish" at bounding box center [1030, 729] width 134 height 38
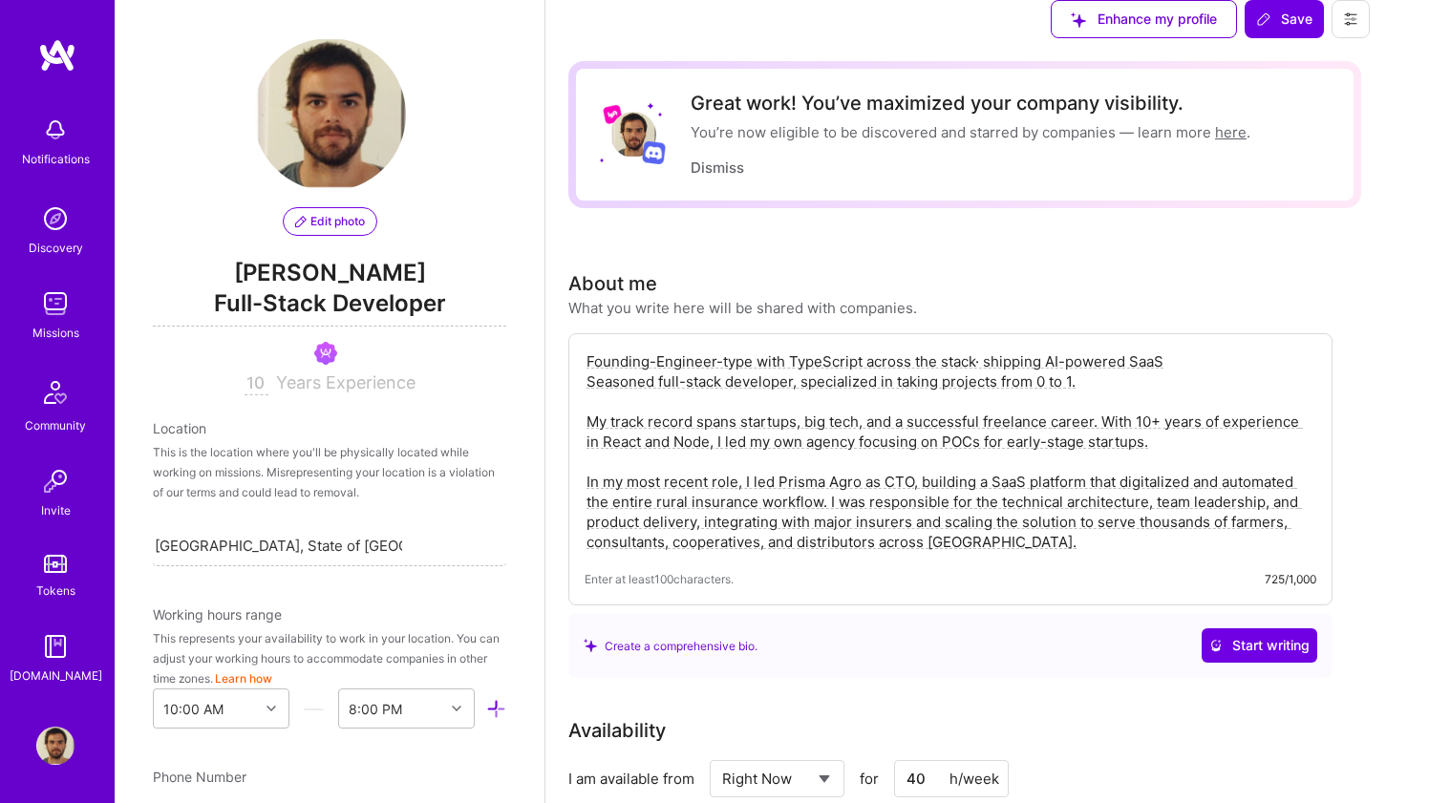
scroll to position [0, 0]
click at [1271, 27] on icon at bounding box center [1263, 18] width 15 height 15
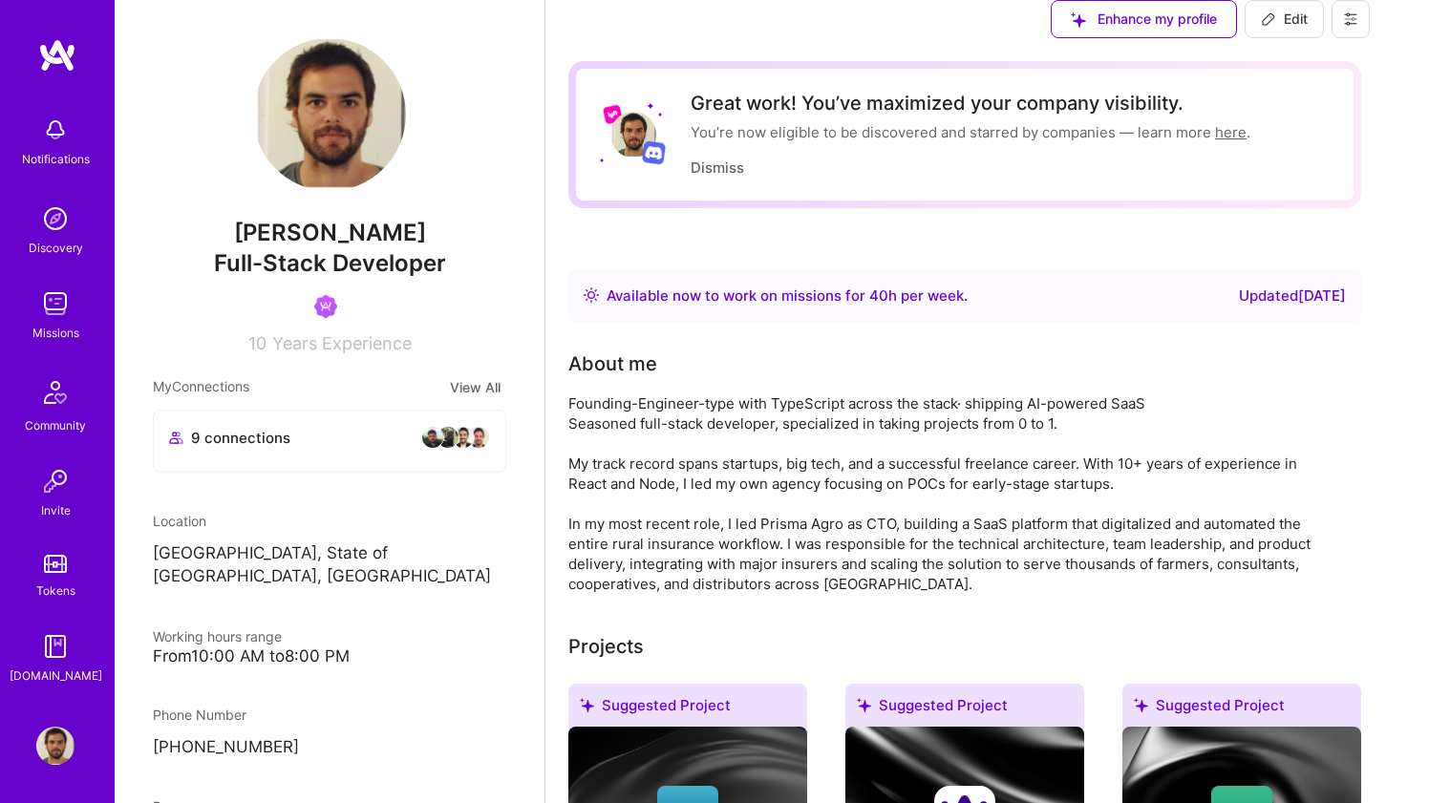
scroll to position [654, 0]
click at [67, 312] on img at bounding box center [55, 304] width 38 height 38
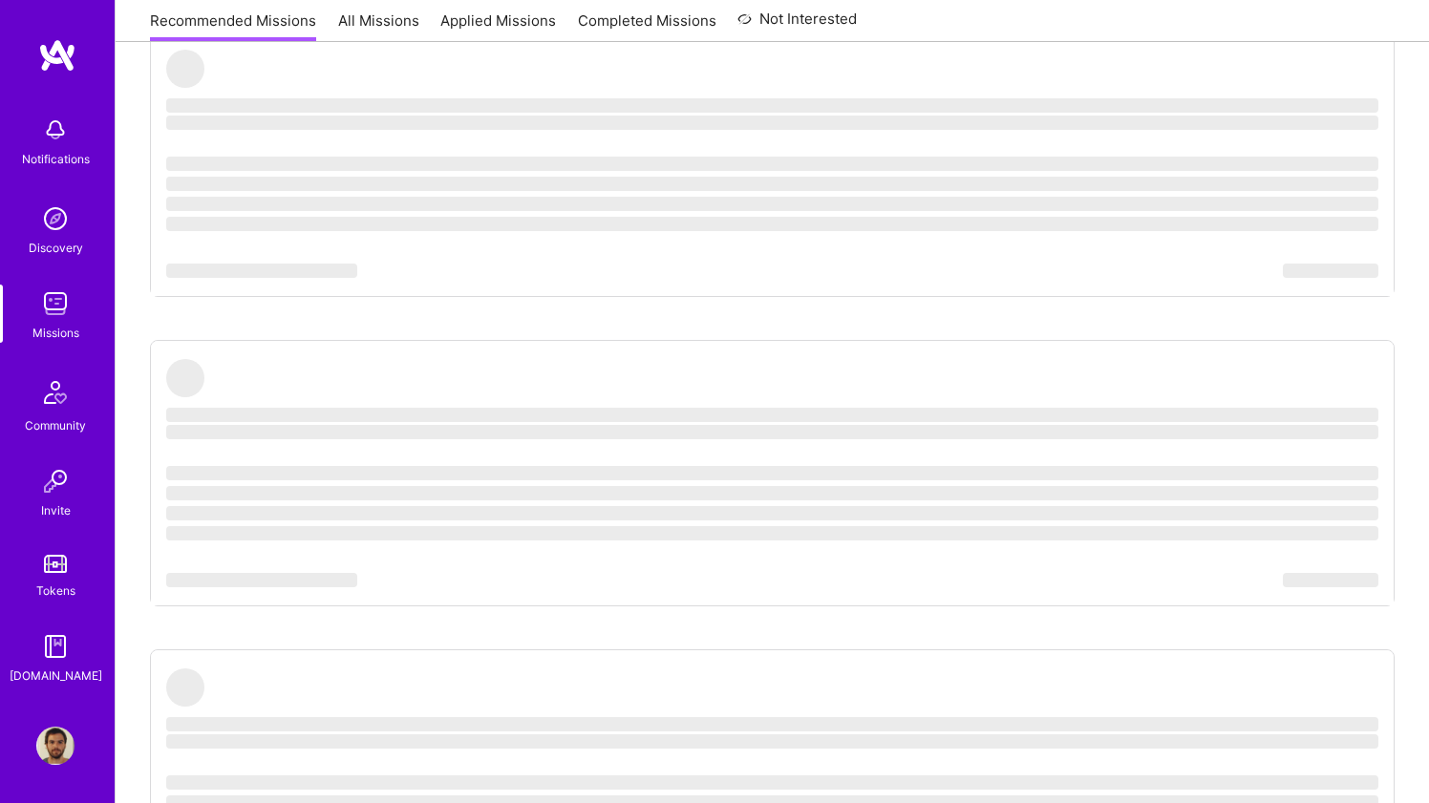
scroll to position [309, 0]
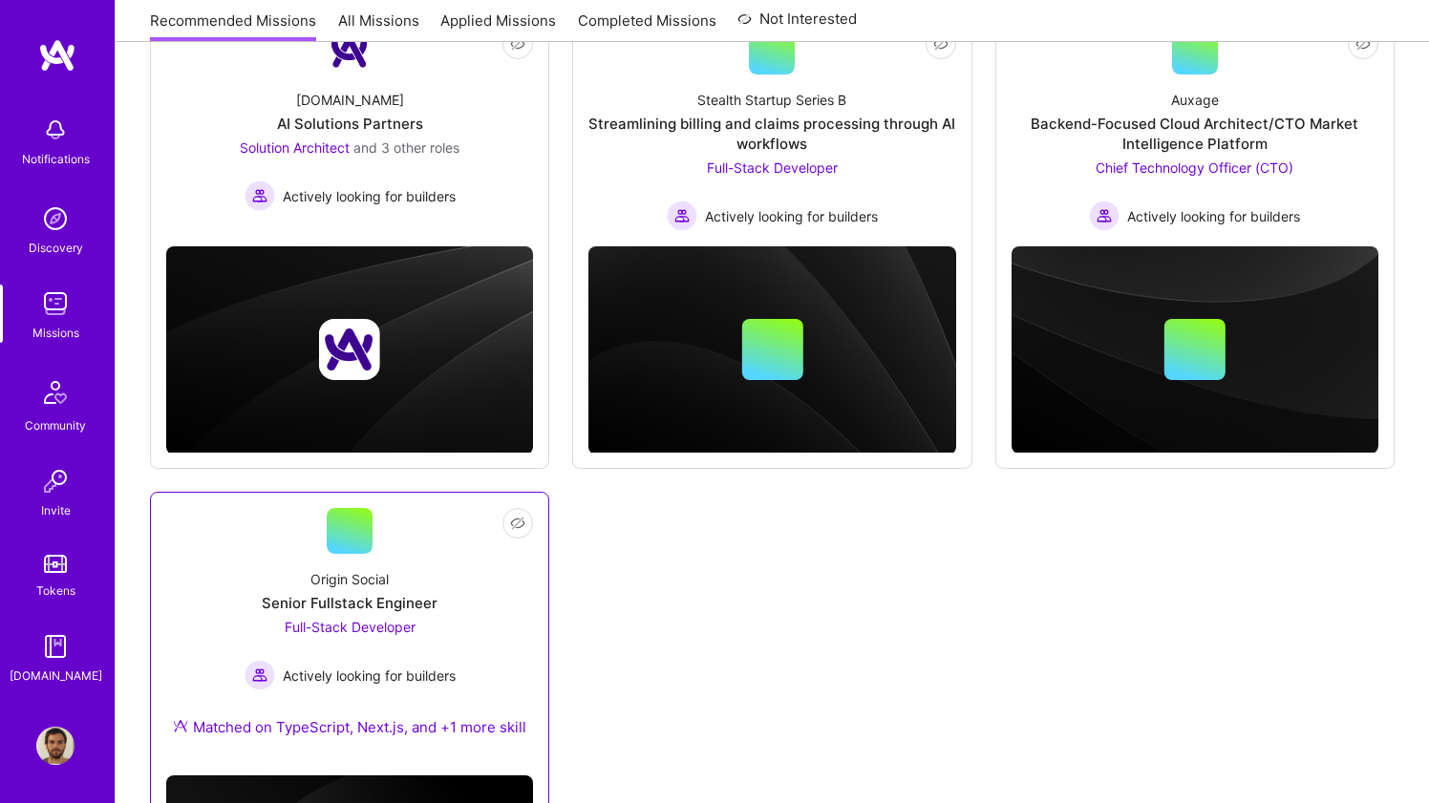
click at [431, 542] on link "Not Interested Origin Social Senior Fullstack Engineer Full-Stack Developer Act…" at bounding box center [349, 634] width 367 height 252
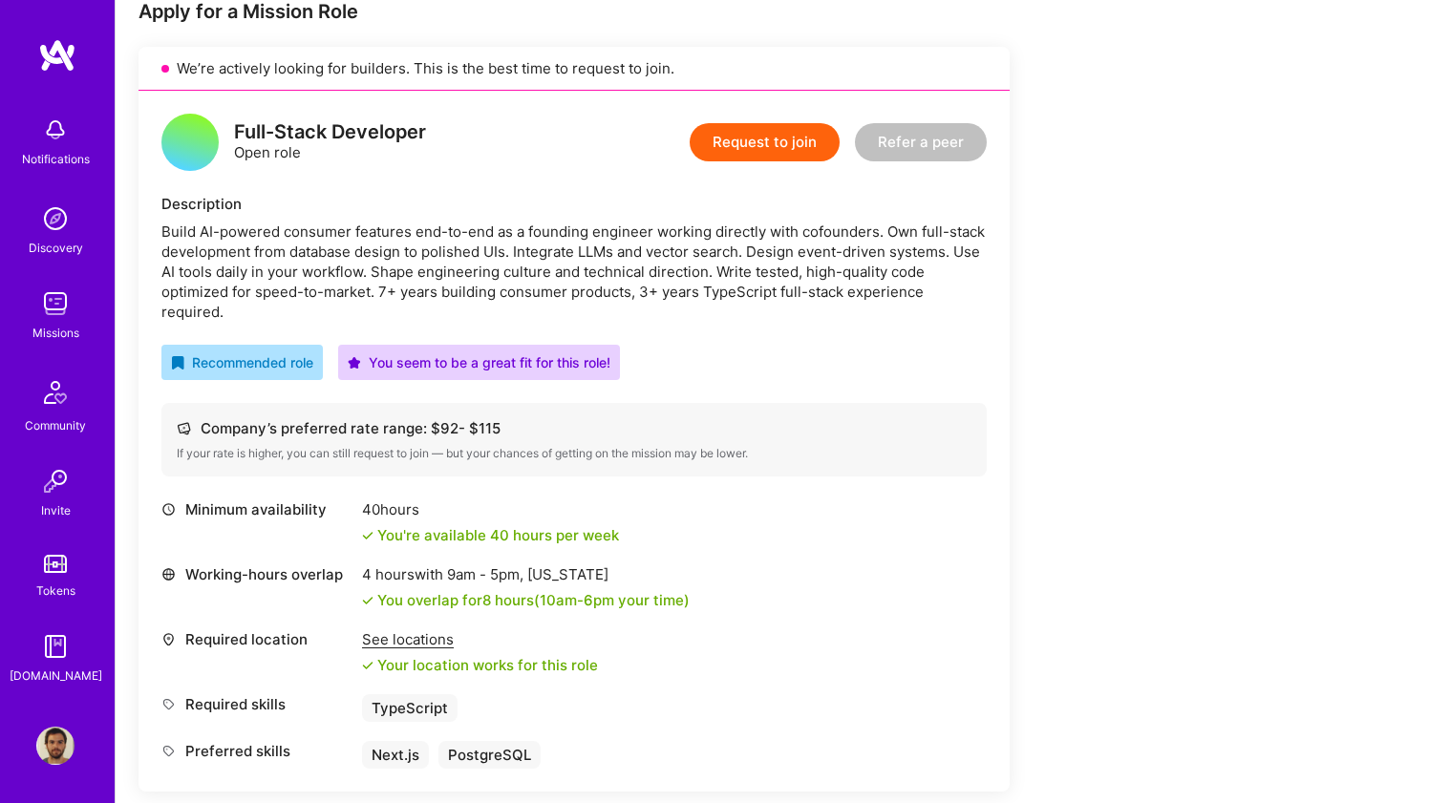
scroll to position [438, 0]
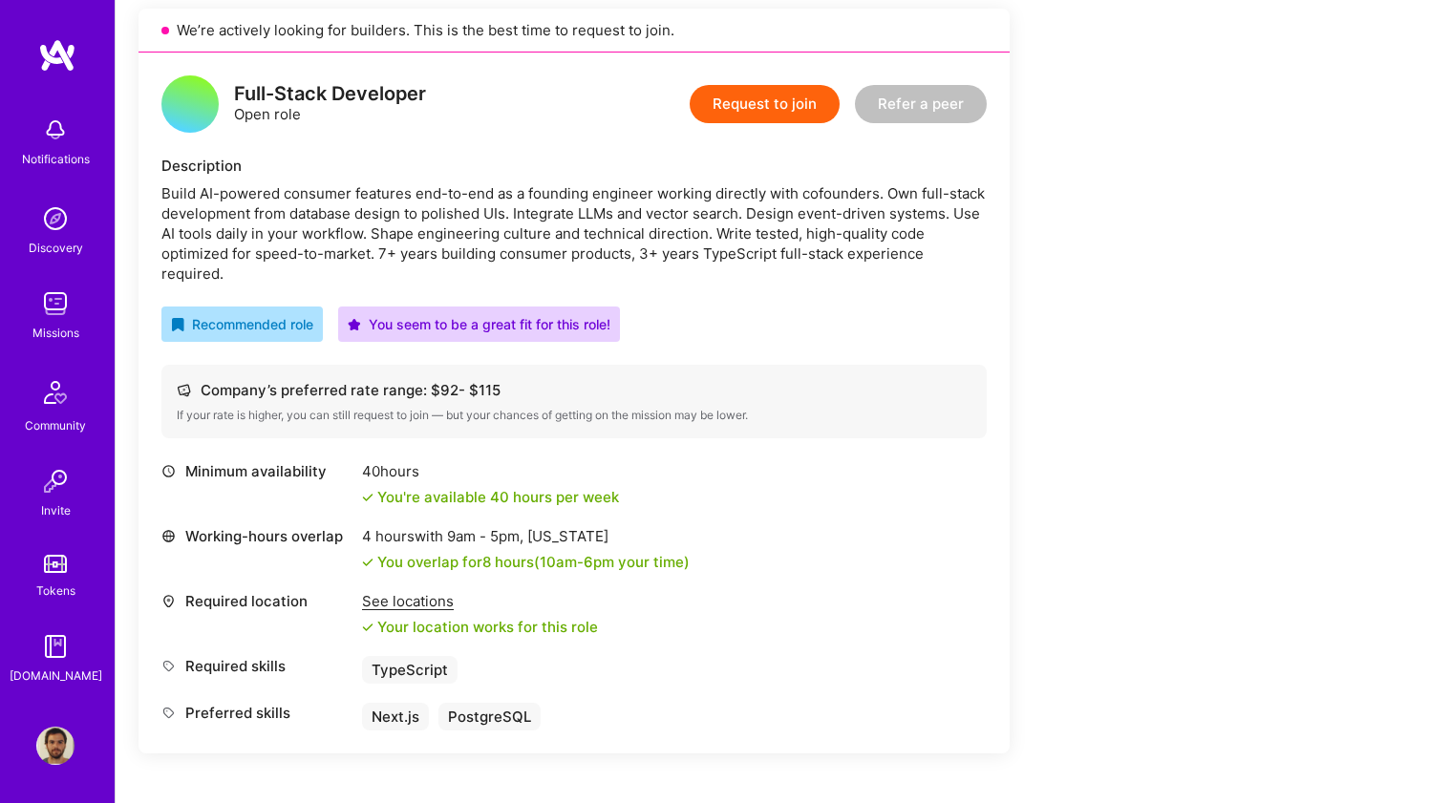
click at [742, 89] on button "Request to join" at bounding box center [765, 104] width 150 height 38
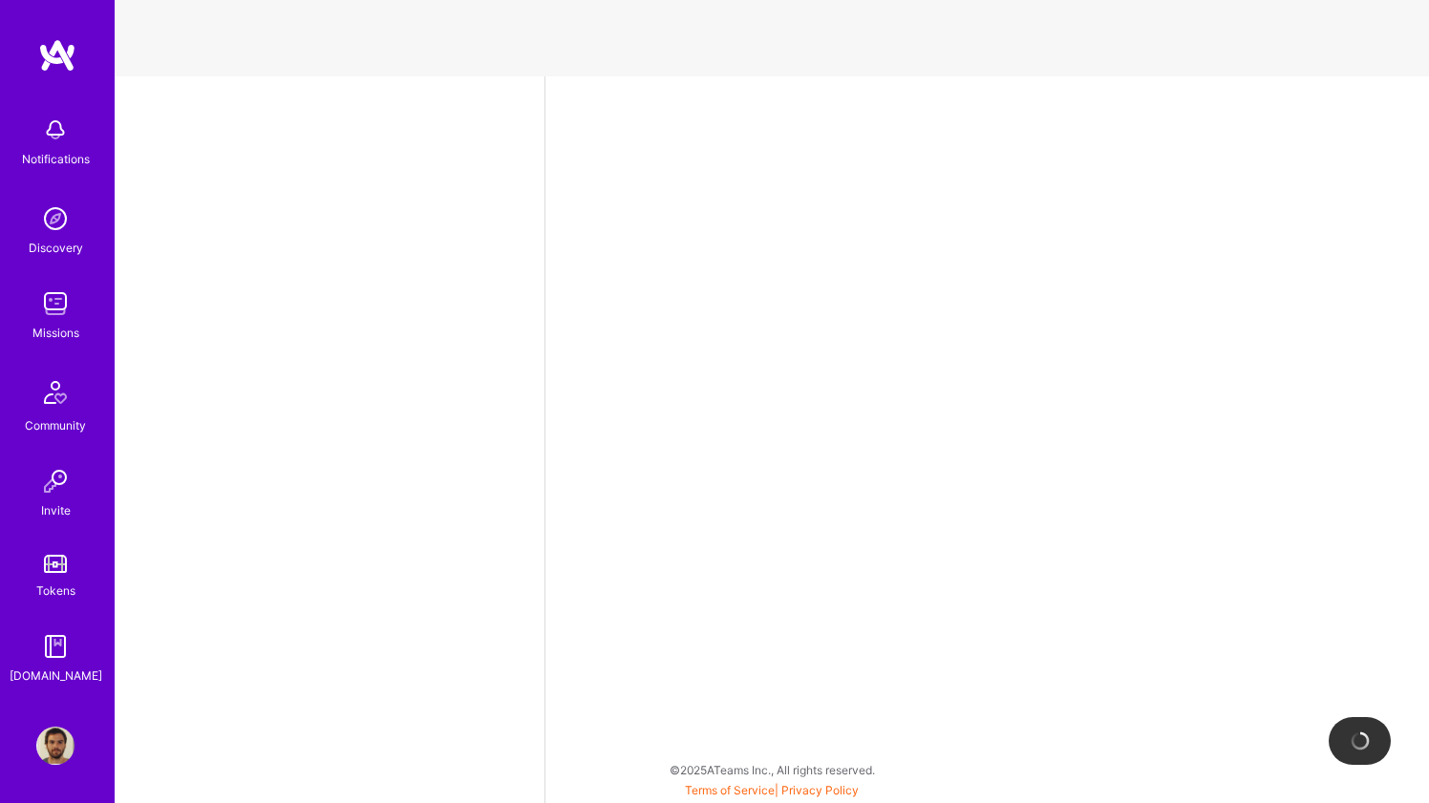
select select "BR"
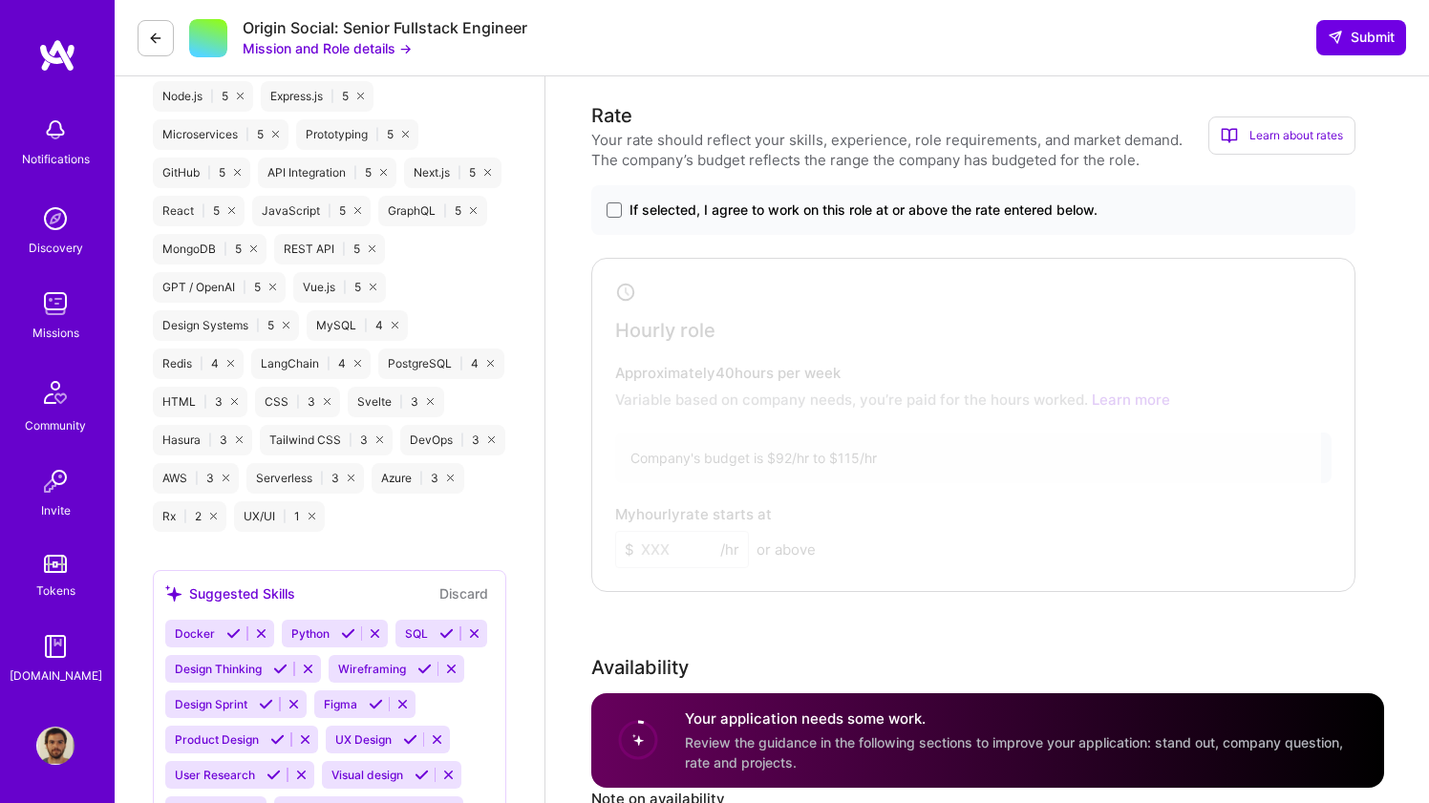
scroll to position [1152, 0]
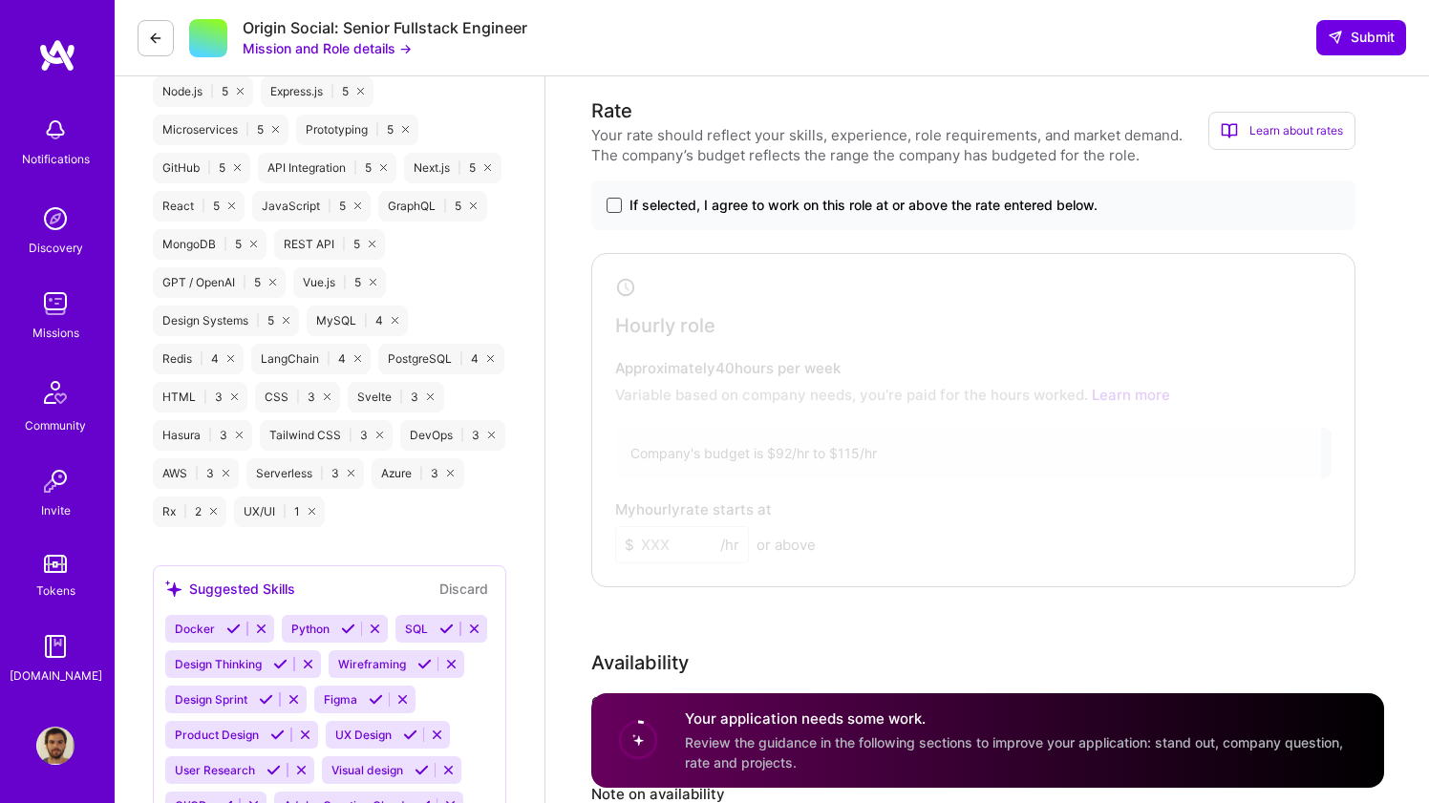
click at [613, 198] on span at bounding box center [613, 205] width 15 height 15
click at [0, 0] on input "If selected, I agree to work on this role at or above the rate entered below." at bounding box center [0, 0] width 0 height 0
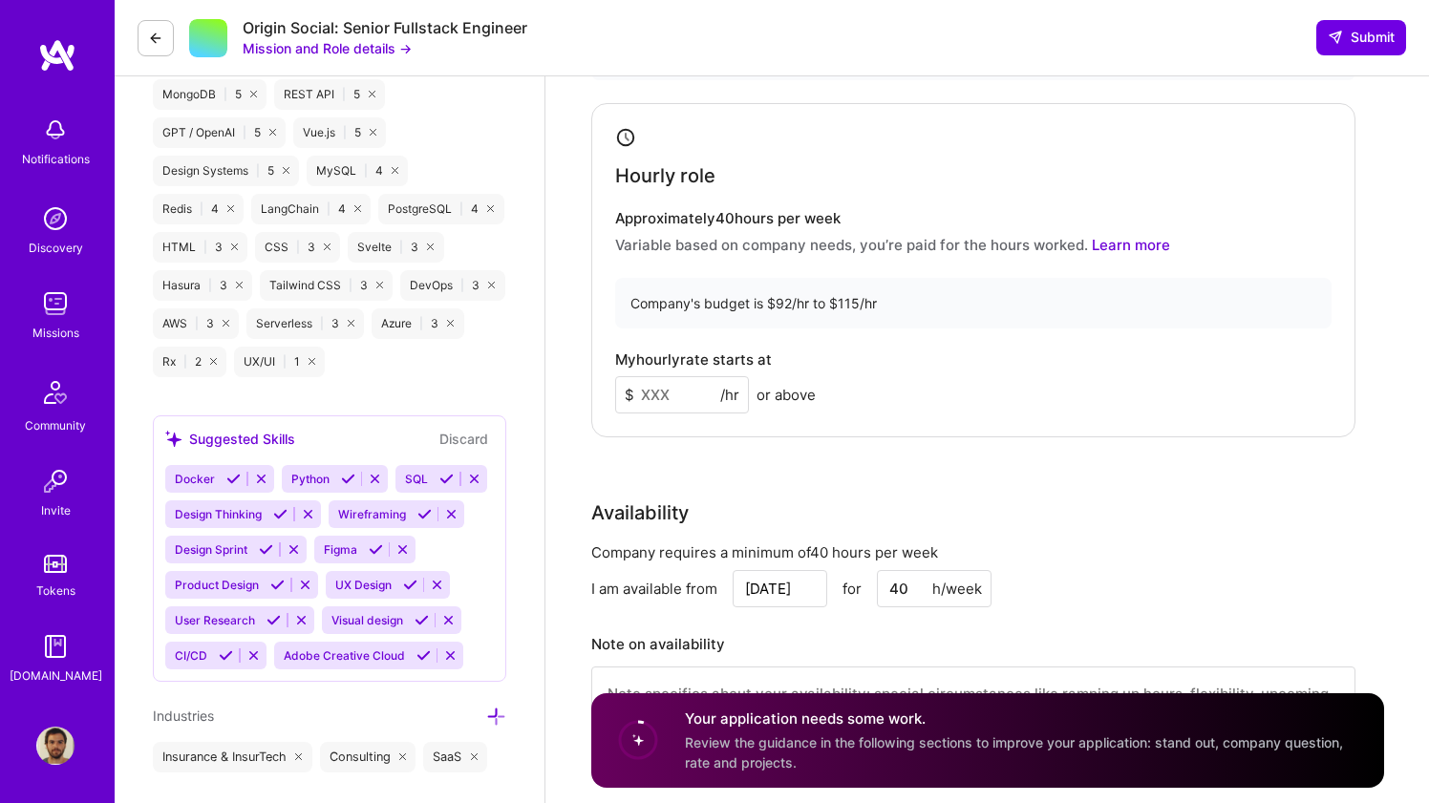
scroll to position [1320, 0]
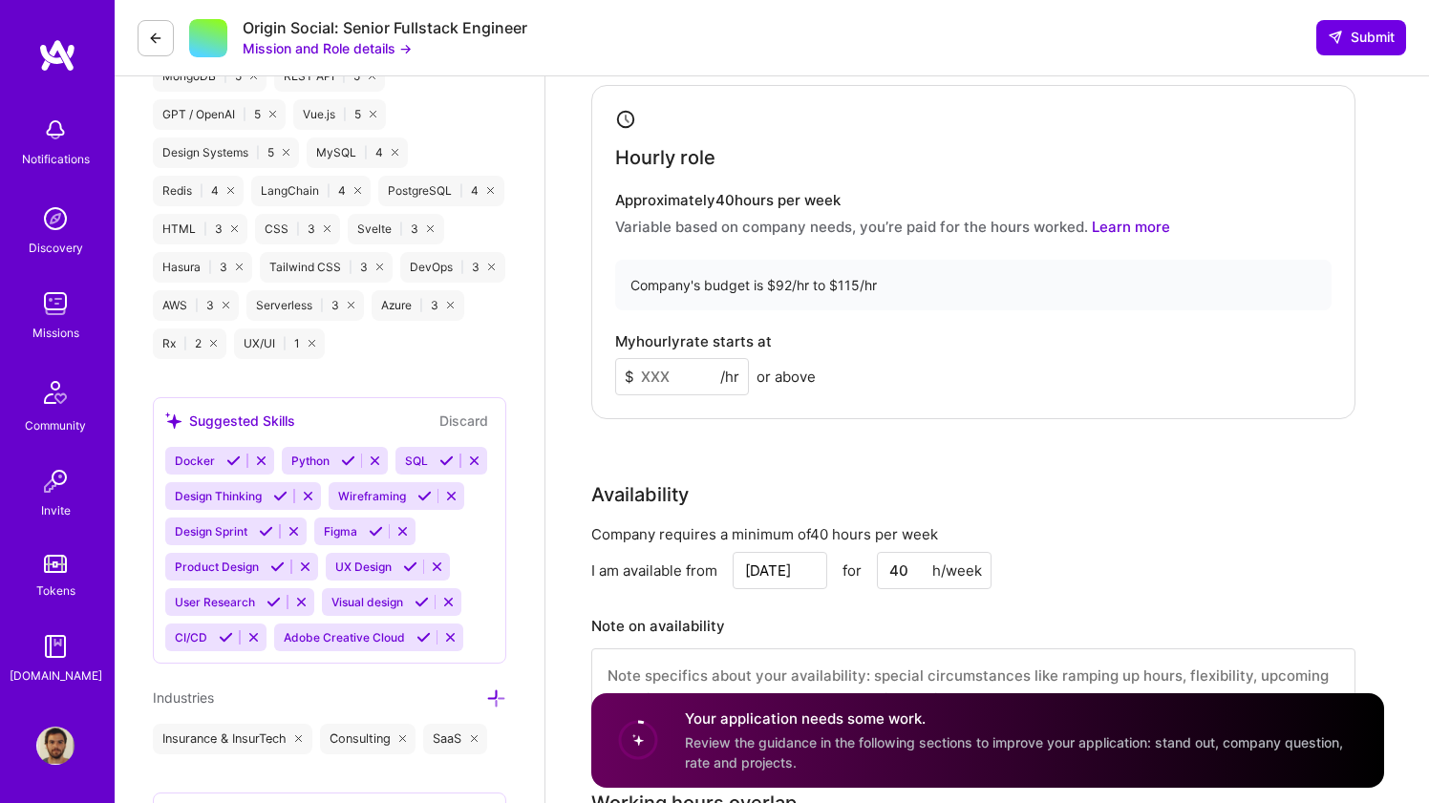
click at [696, 368] on input at bounding box center [682, 376] width 134 height 37
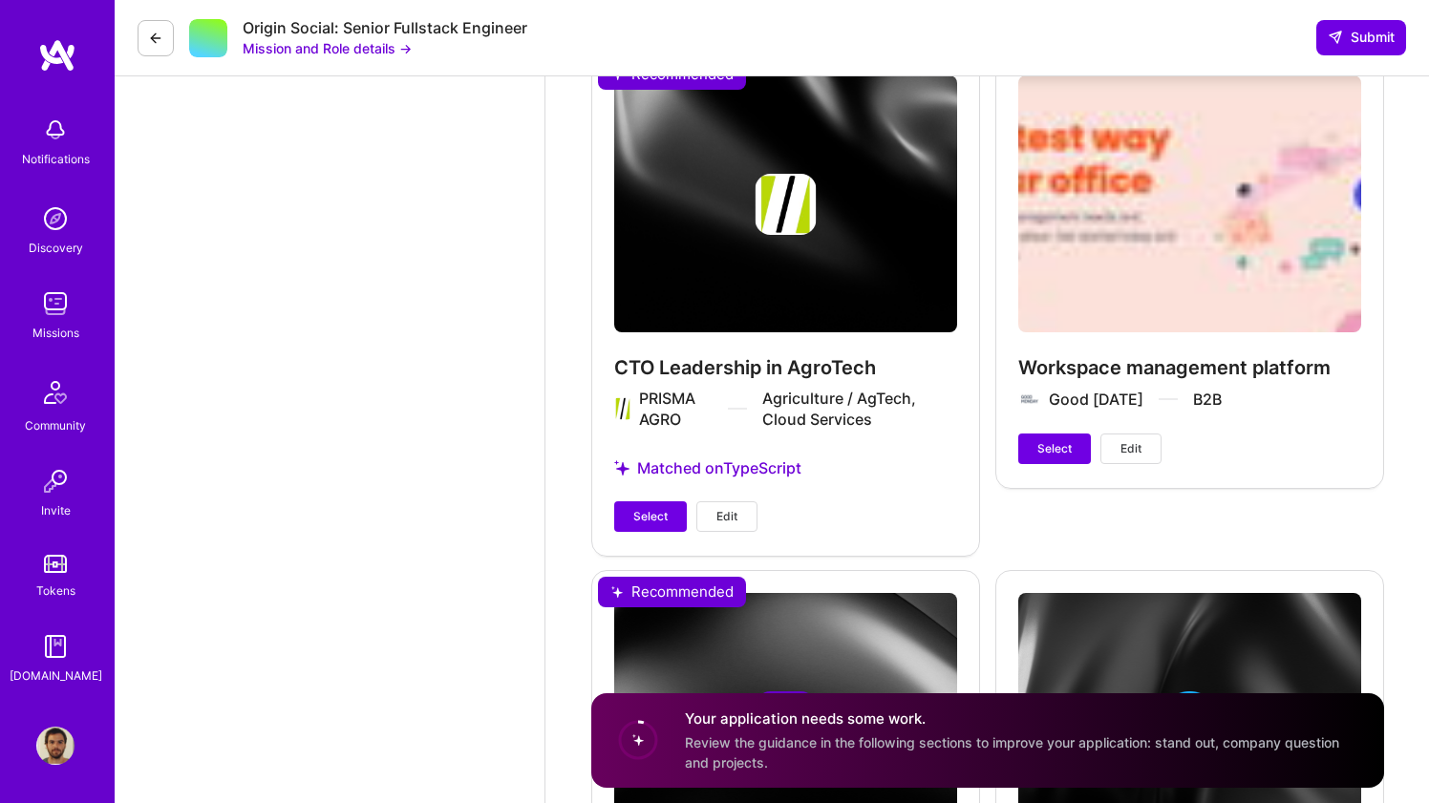
scroll to position [3407, 0]
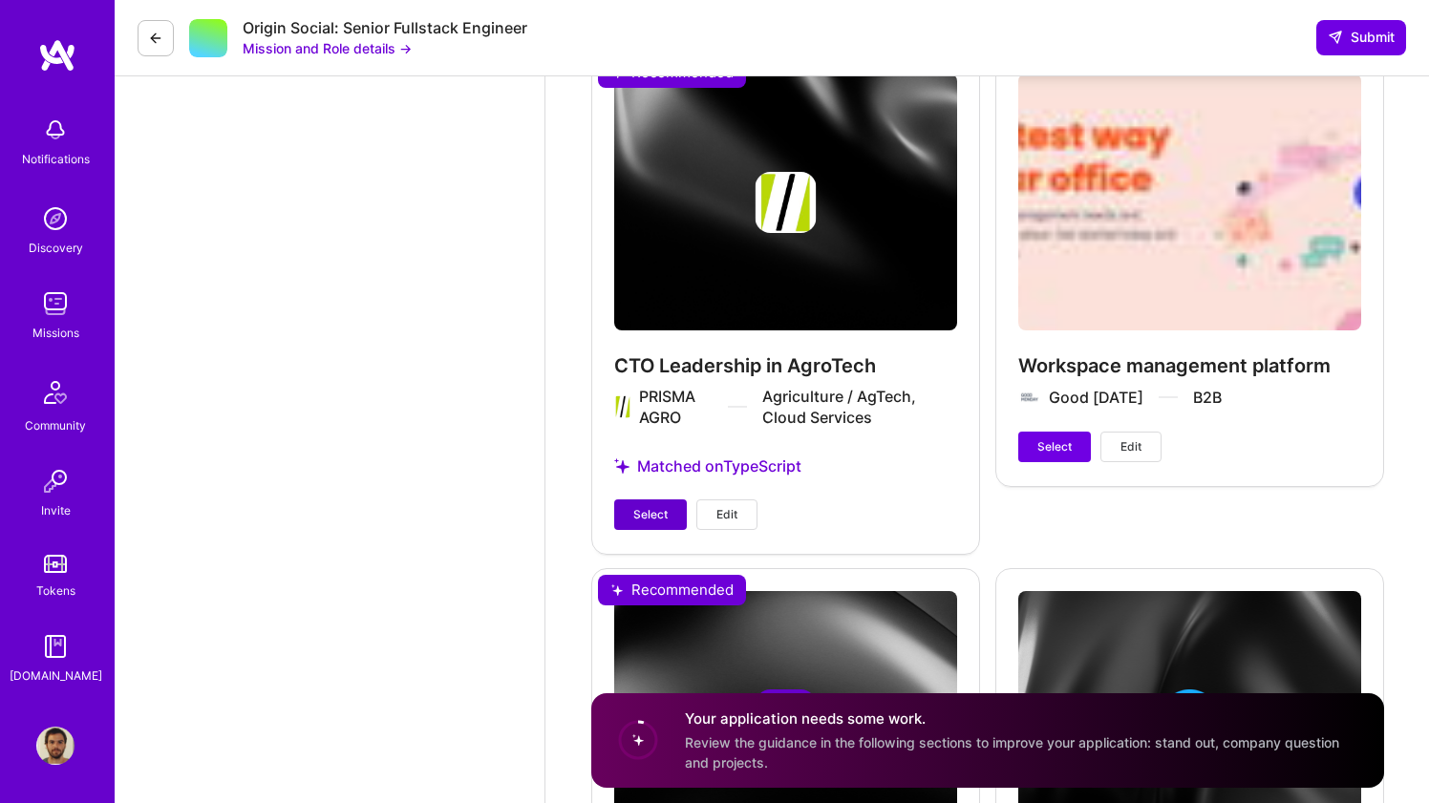
type input "105"
click at [646, 508] on span "Select" at bounding box center [650, 514] width 34 height 17
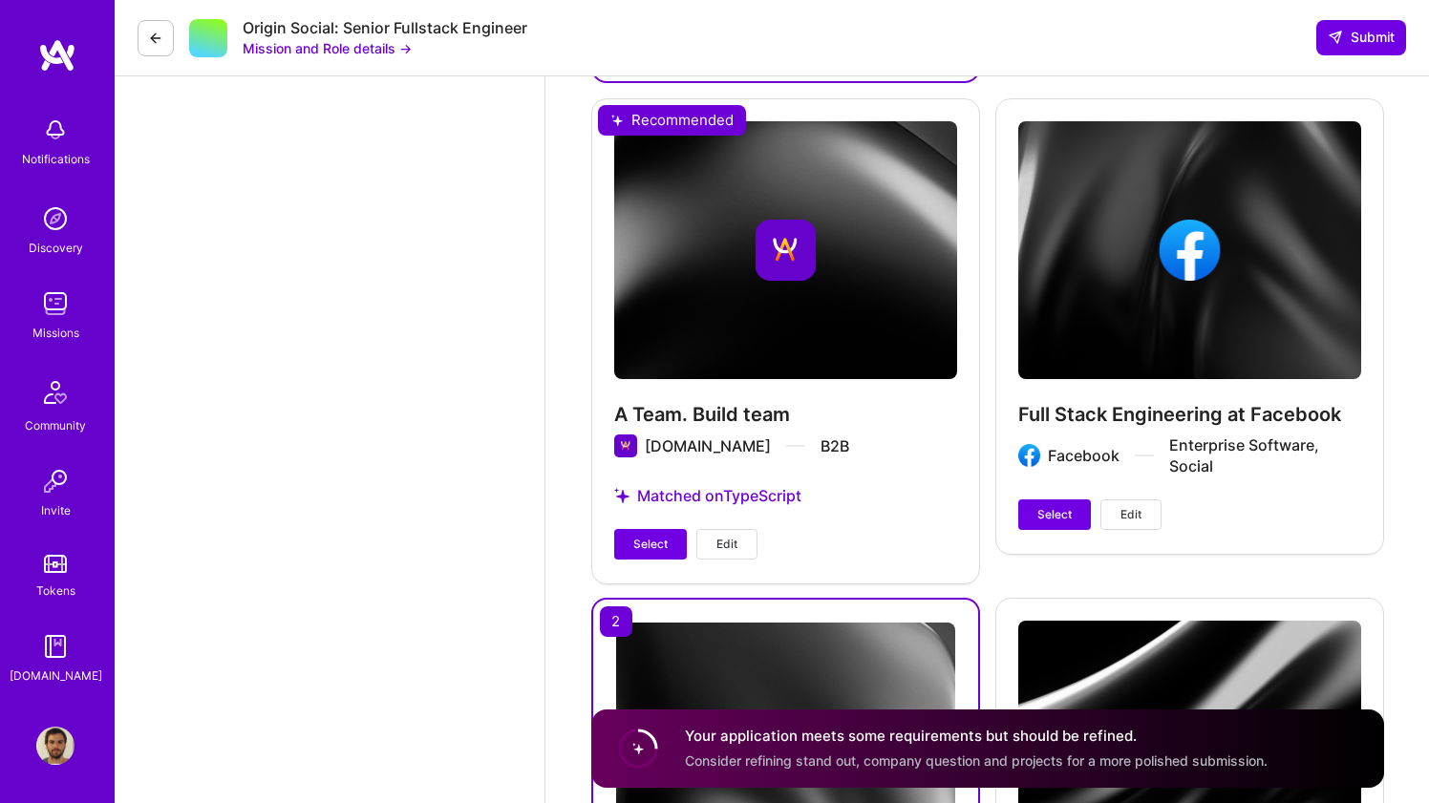
scroll to position [3882, 0]
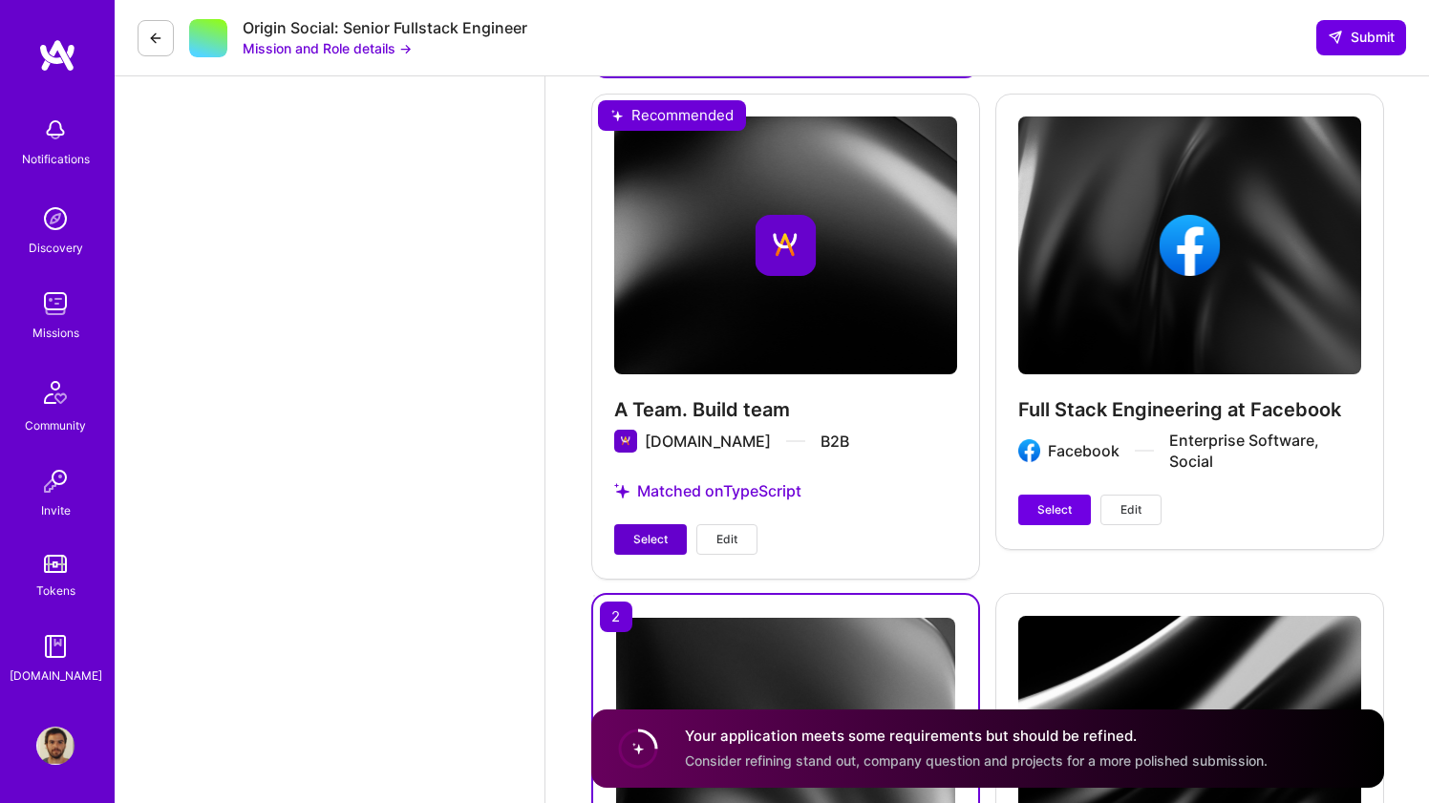
click at [644, 535] on span "Select" at bounding box center [650, 539] width 34 height 17
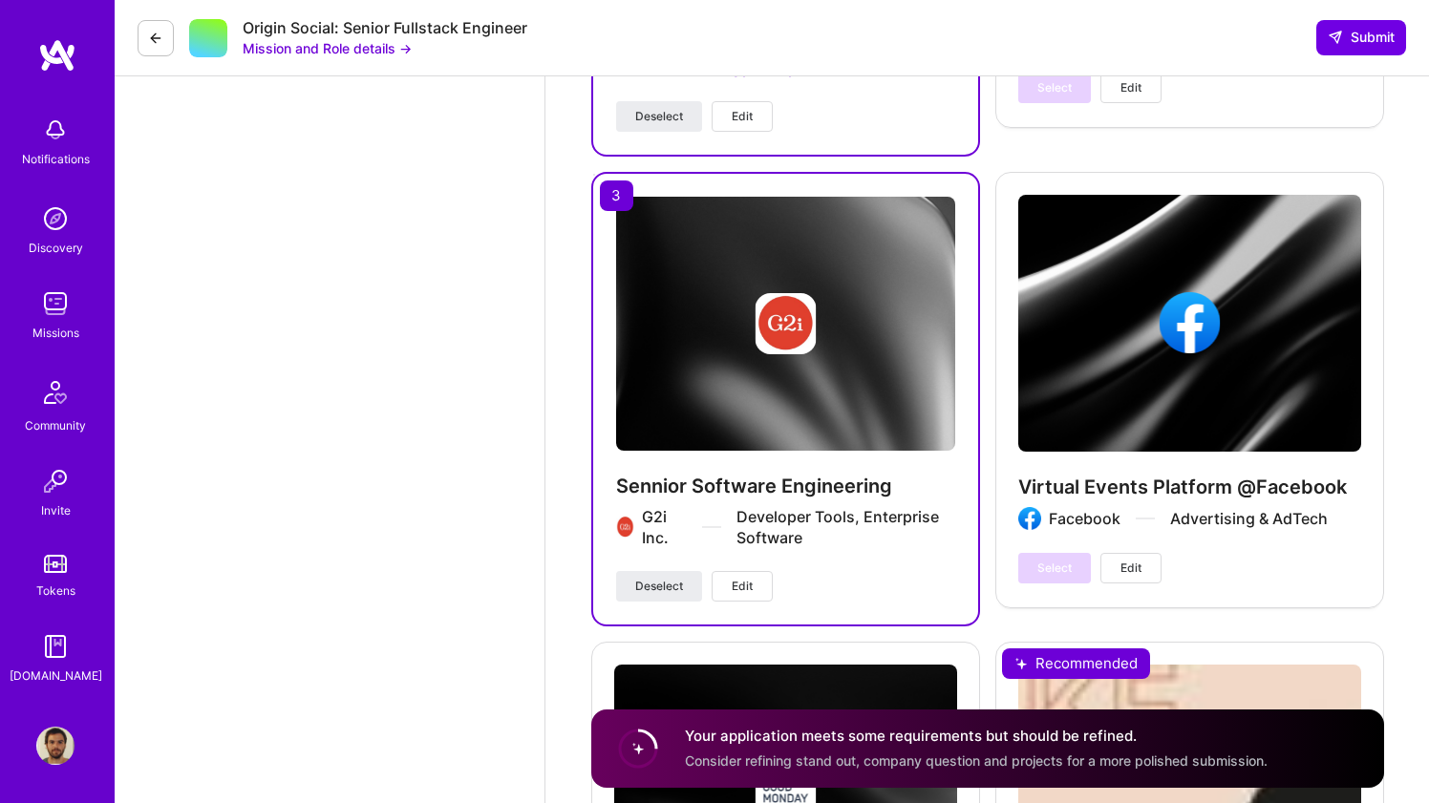
scroll to position [4288, 0]
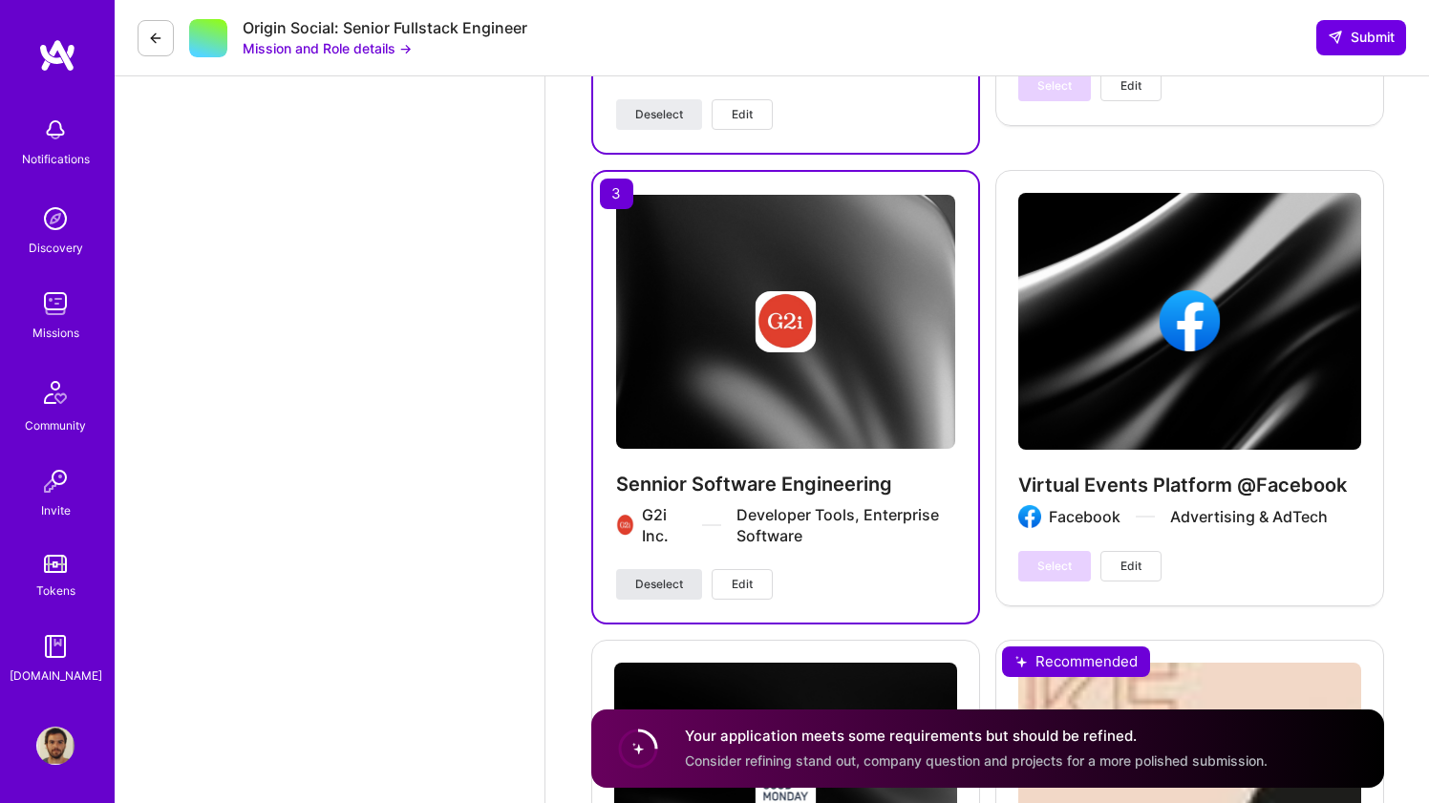
click at [684, 579] on button "Deselect" at bounding box center [659, 584] width 86 height 31
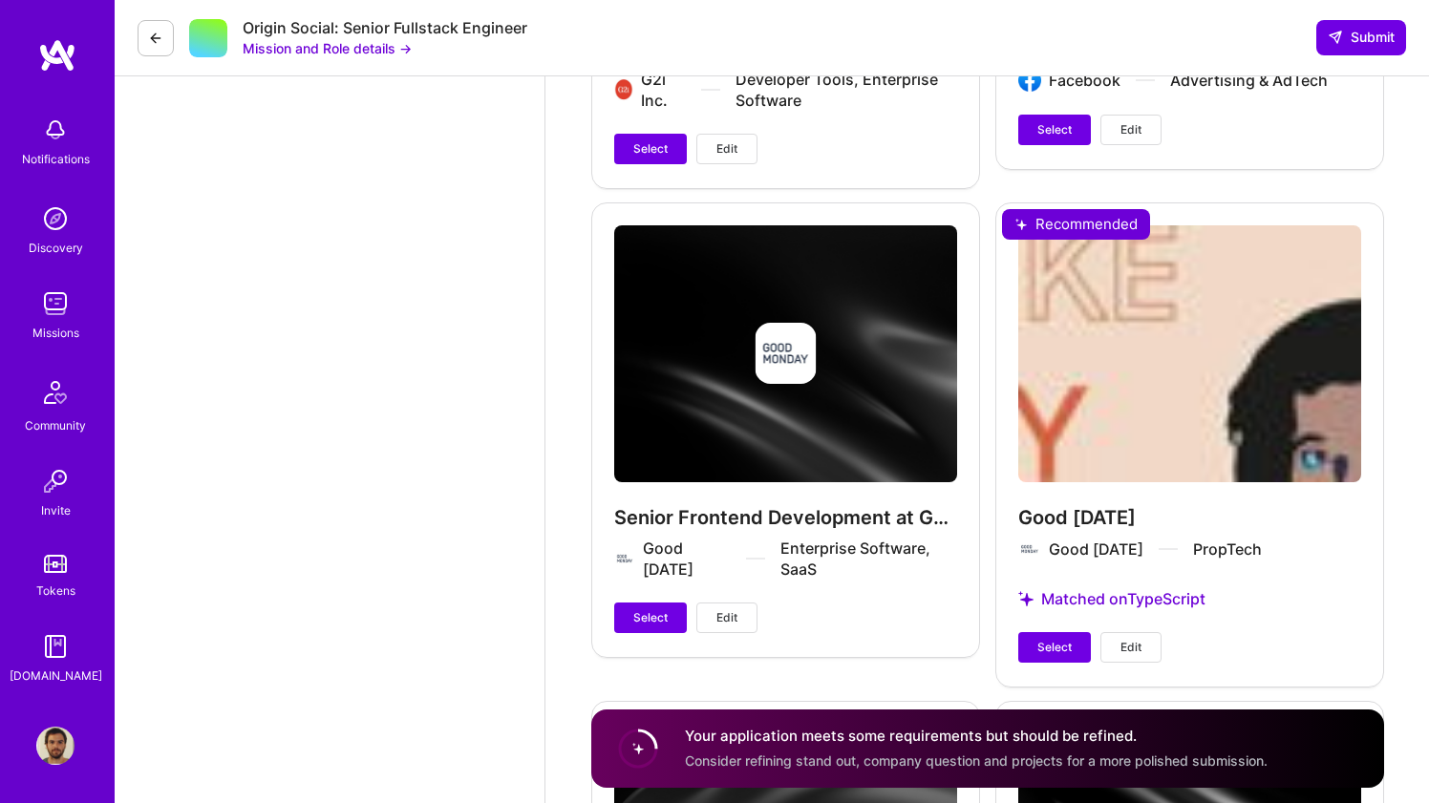
scroll to position [4729, 0]
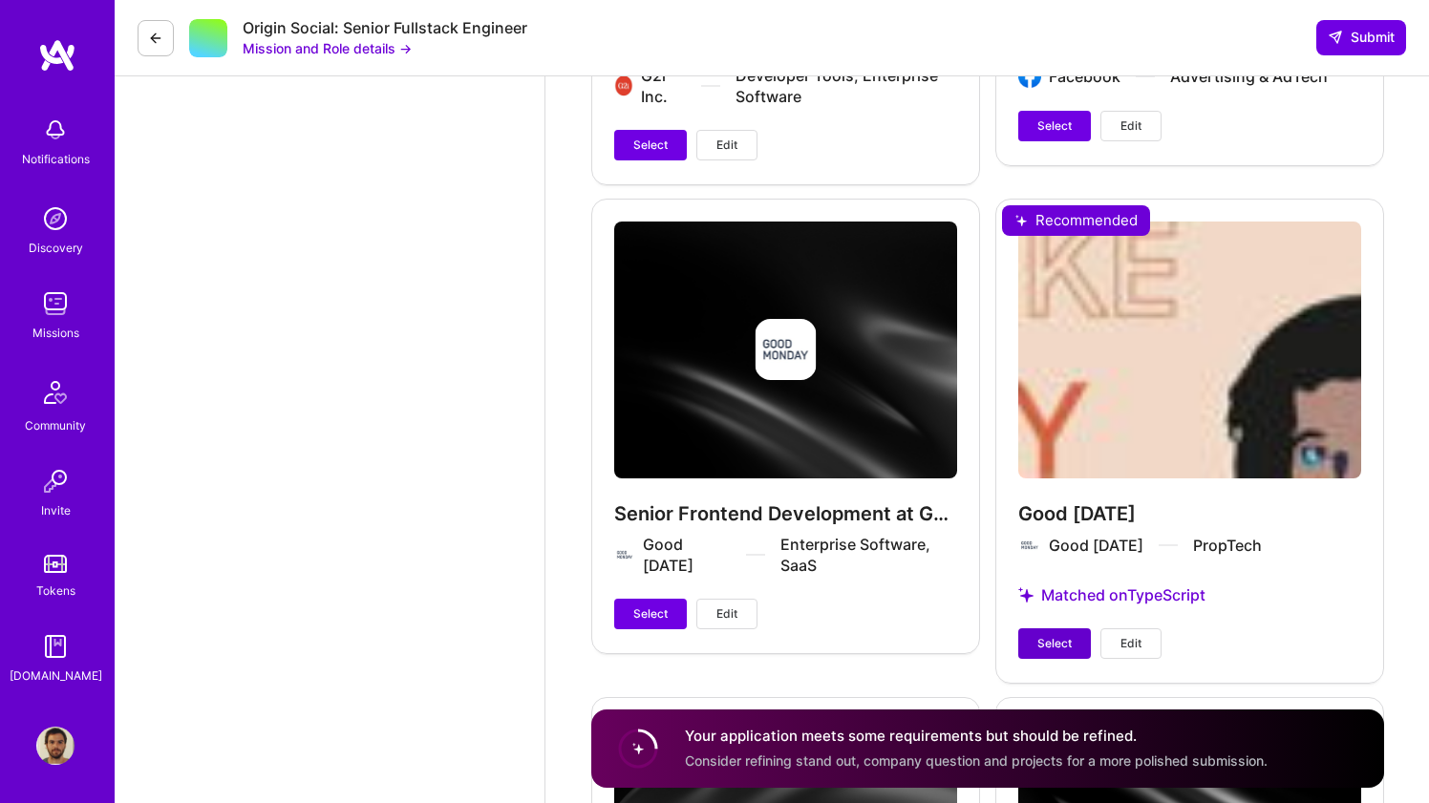
click at [1046, 644] on span "Select" at bounding box center [1054, 643] width 34 height 17
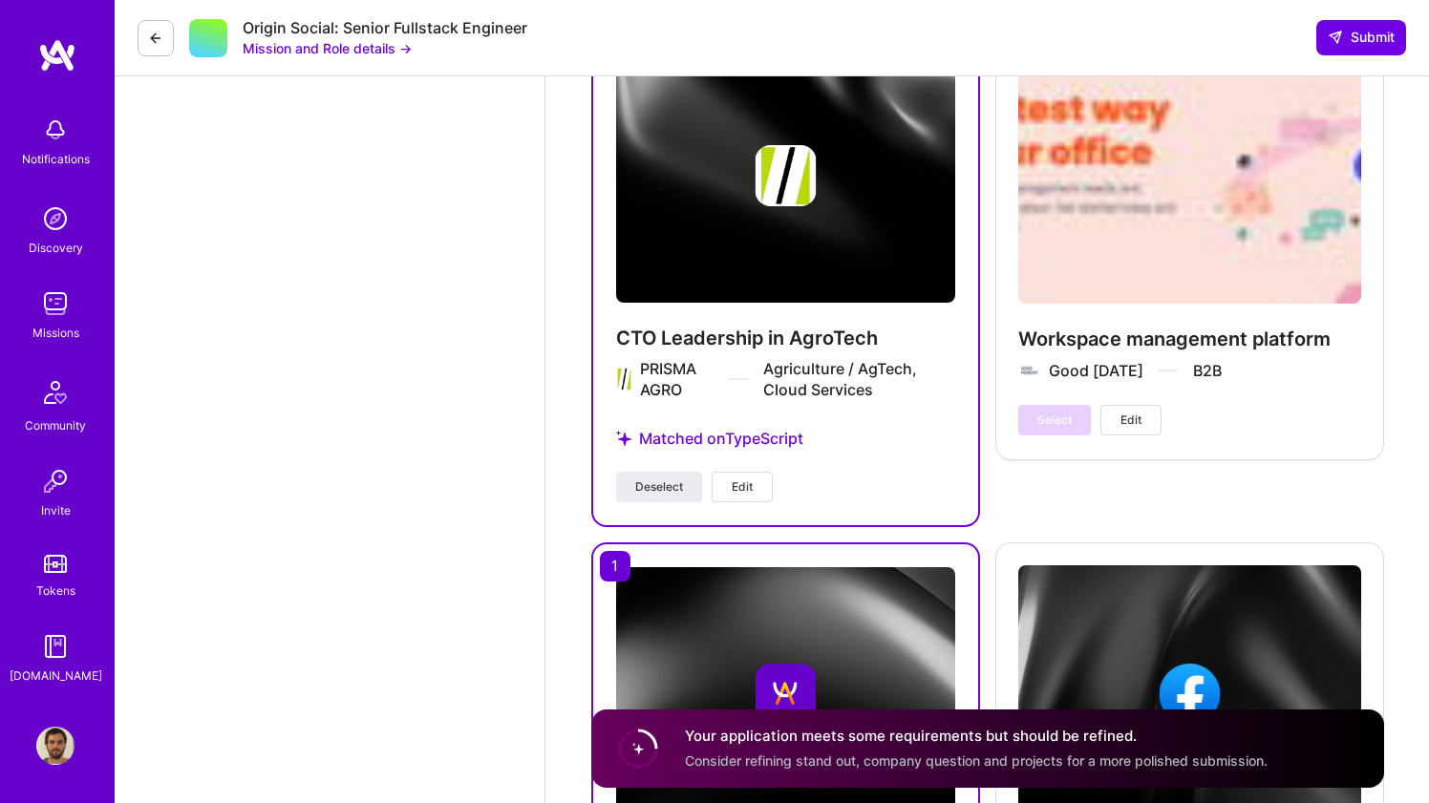
scroll to position [3417, 0]
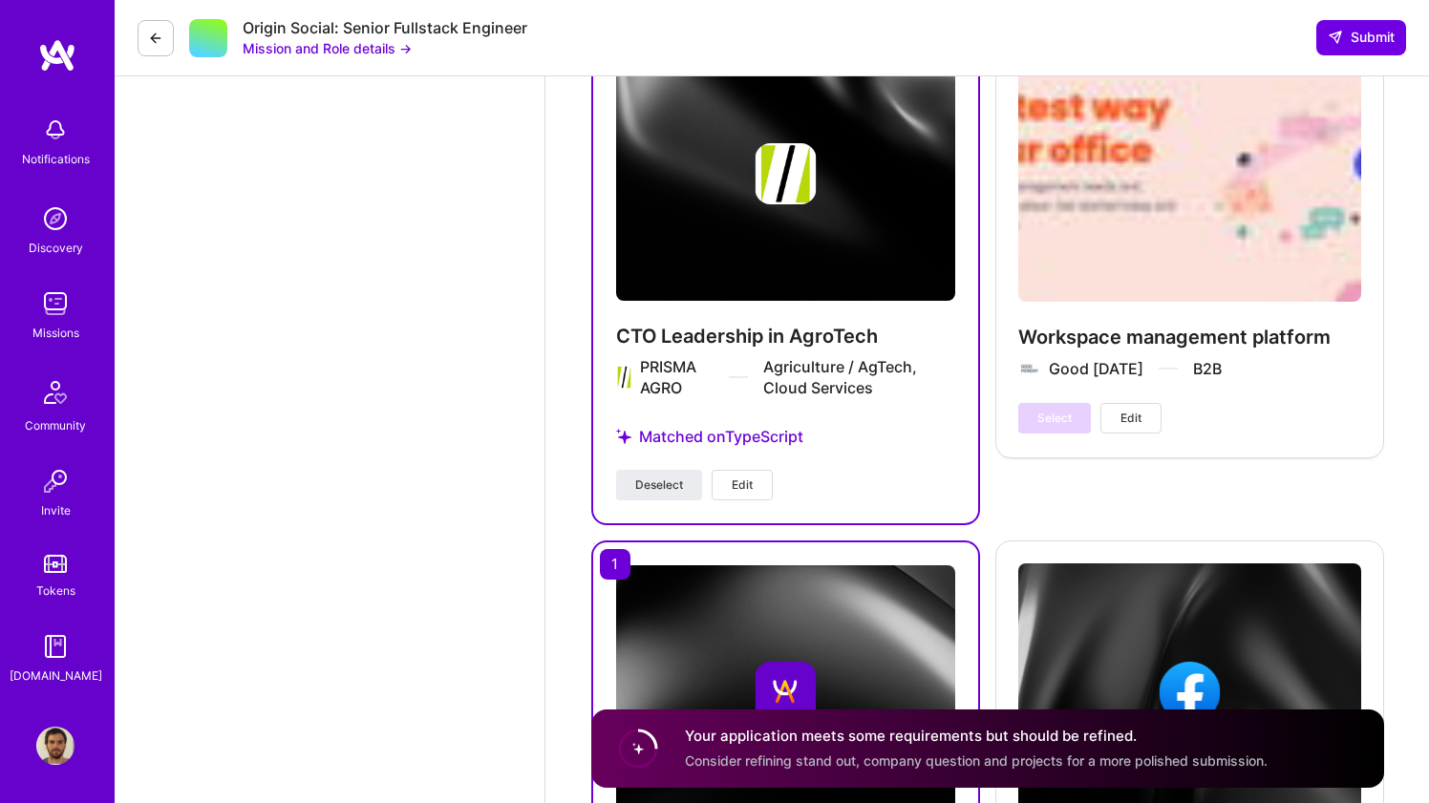
click at [750, 491] on span "Edit" at bounding box center [742, 485] width 21 height 17
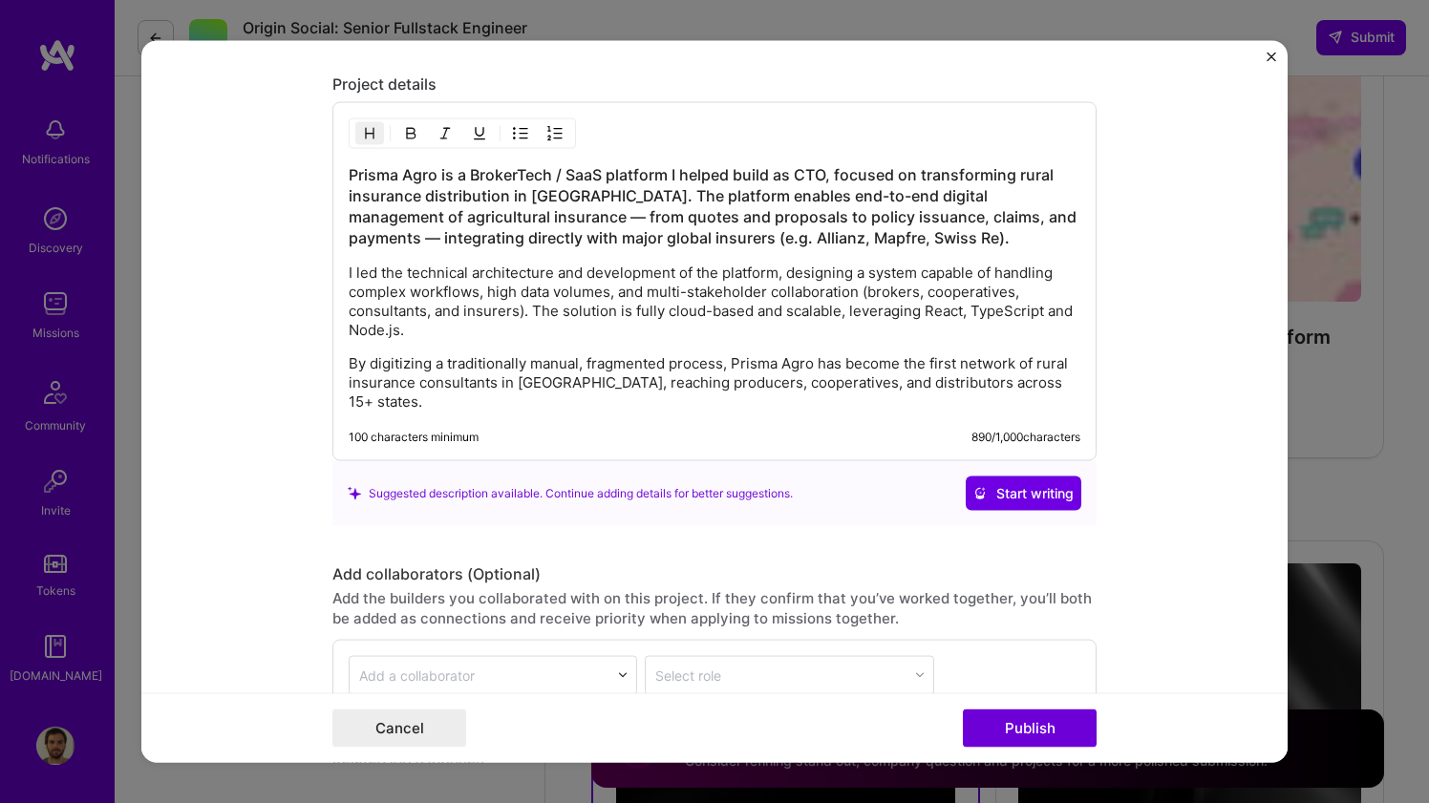
scroll to position [1801, 0]
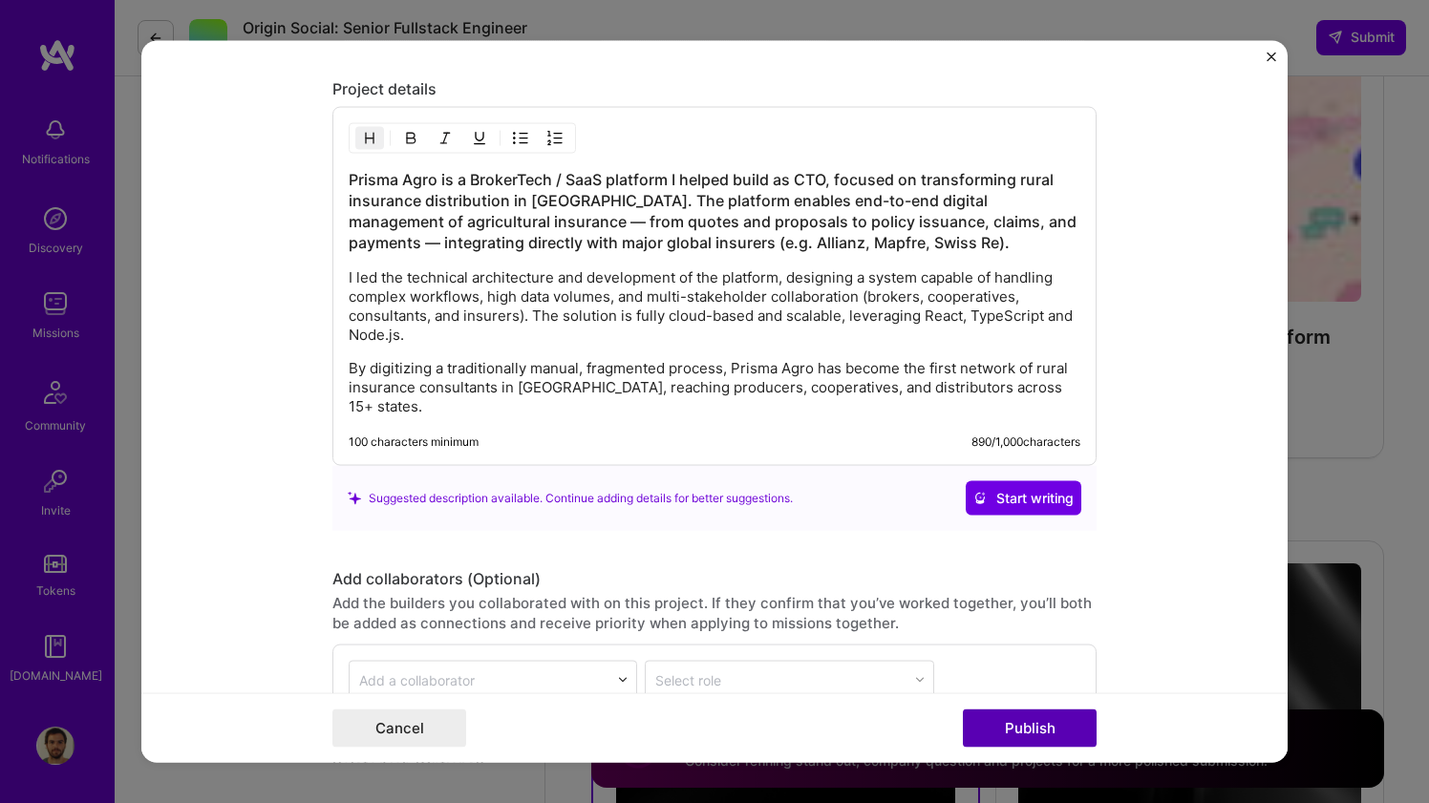
click at [1005, 736] on button "Publish" at bounding box center [1030, 729] width 134 height 38
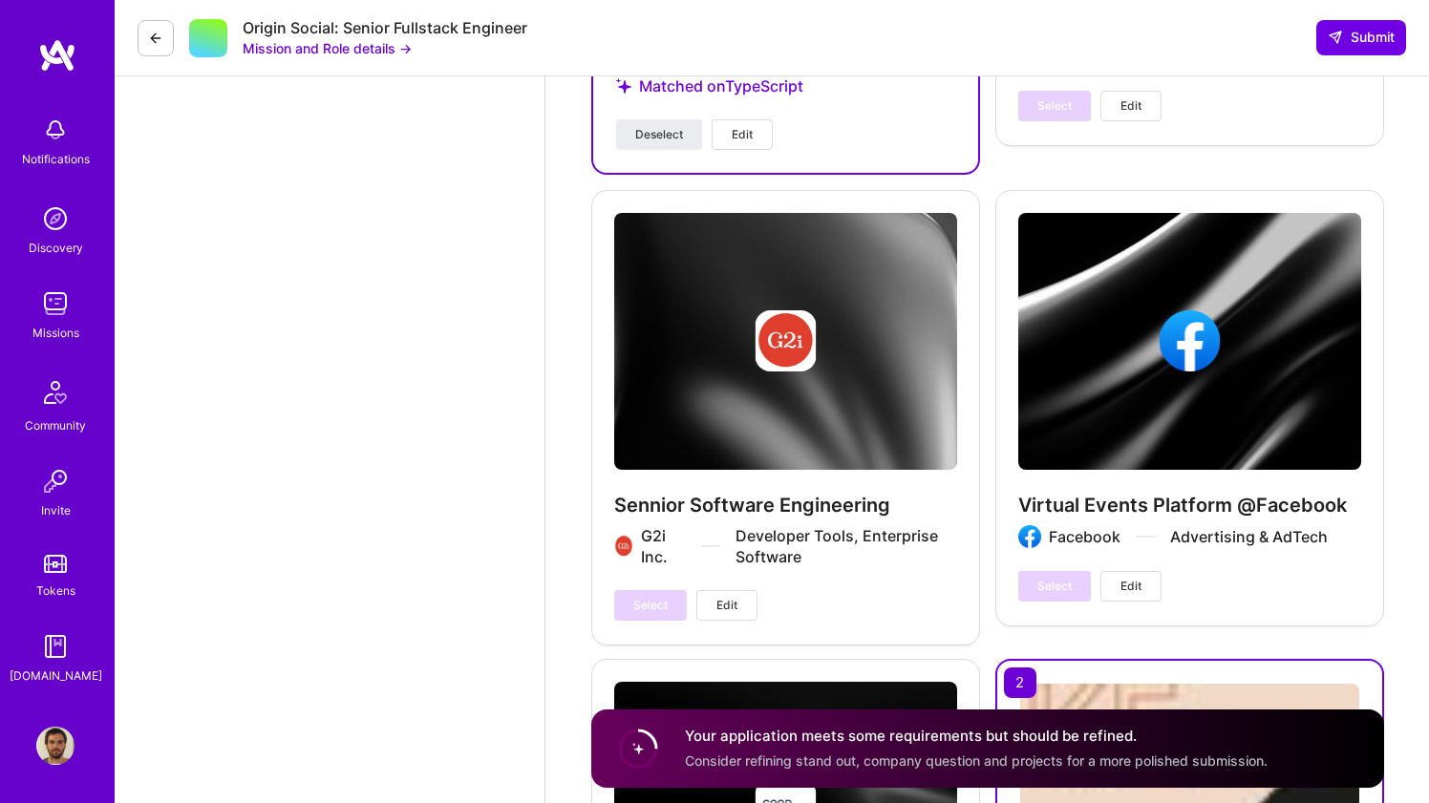
scroll to position [4282, 0]
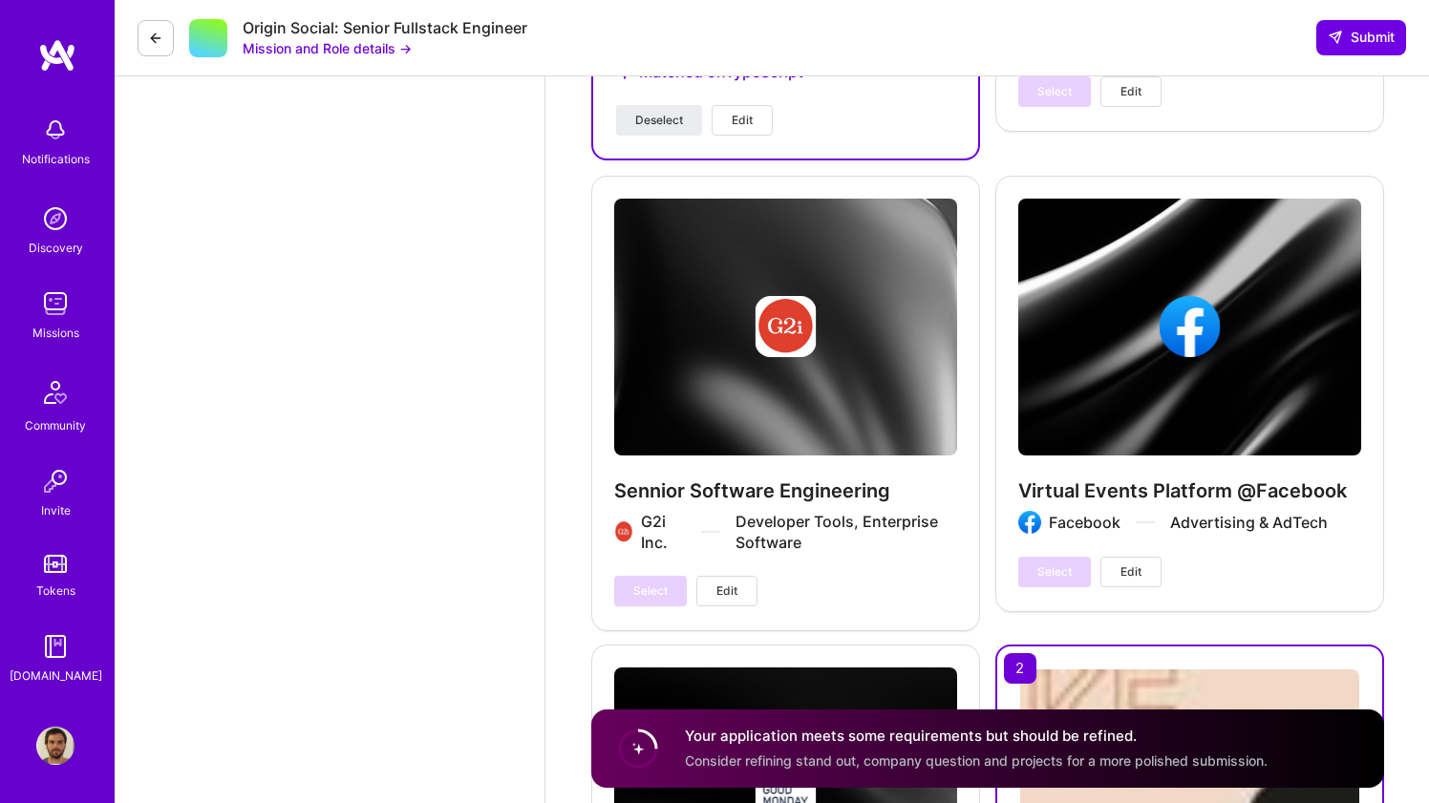
click at [736, 602] on button "Edit" at bounding box center [726, 591] width 61 height 31
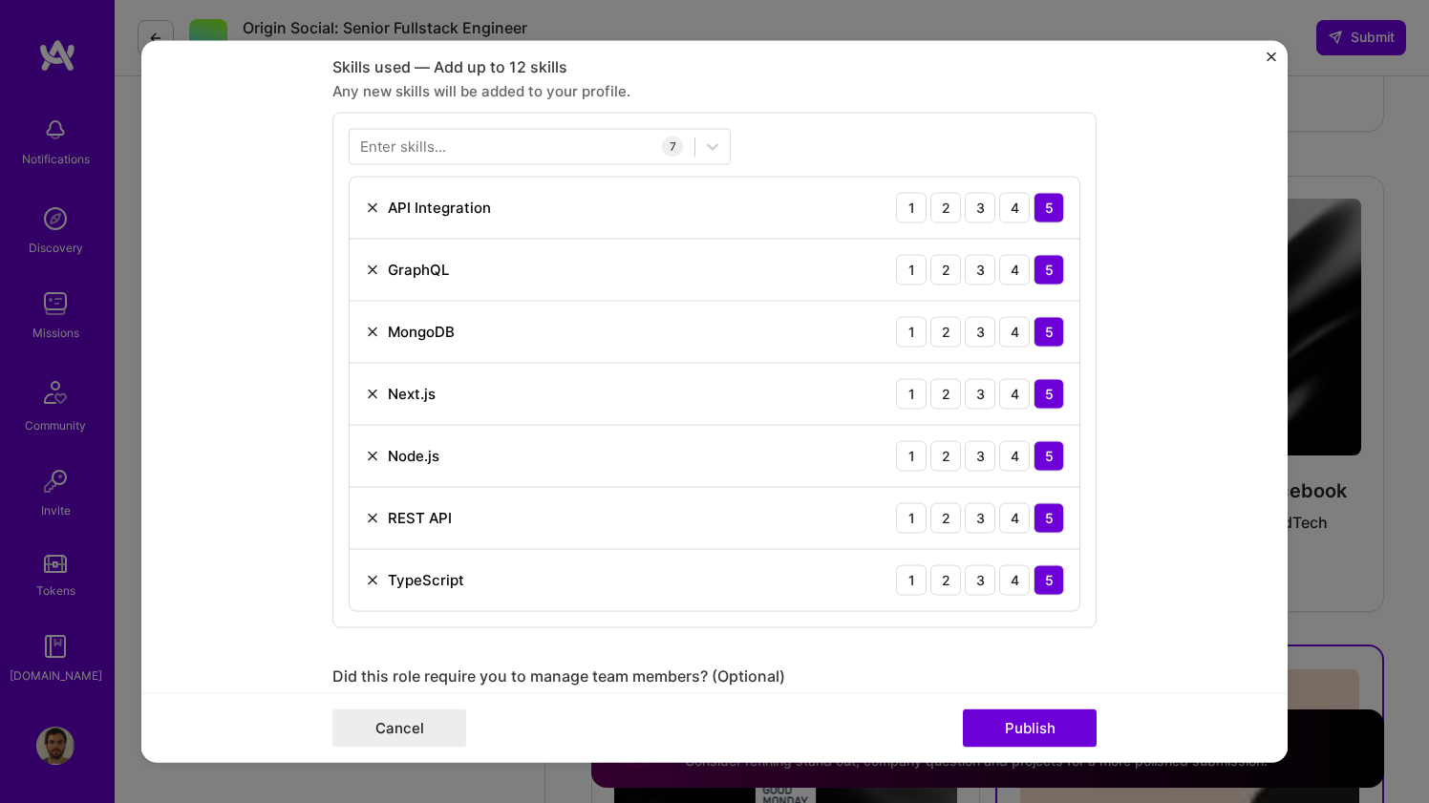
scroll to position [854, 0]
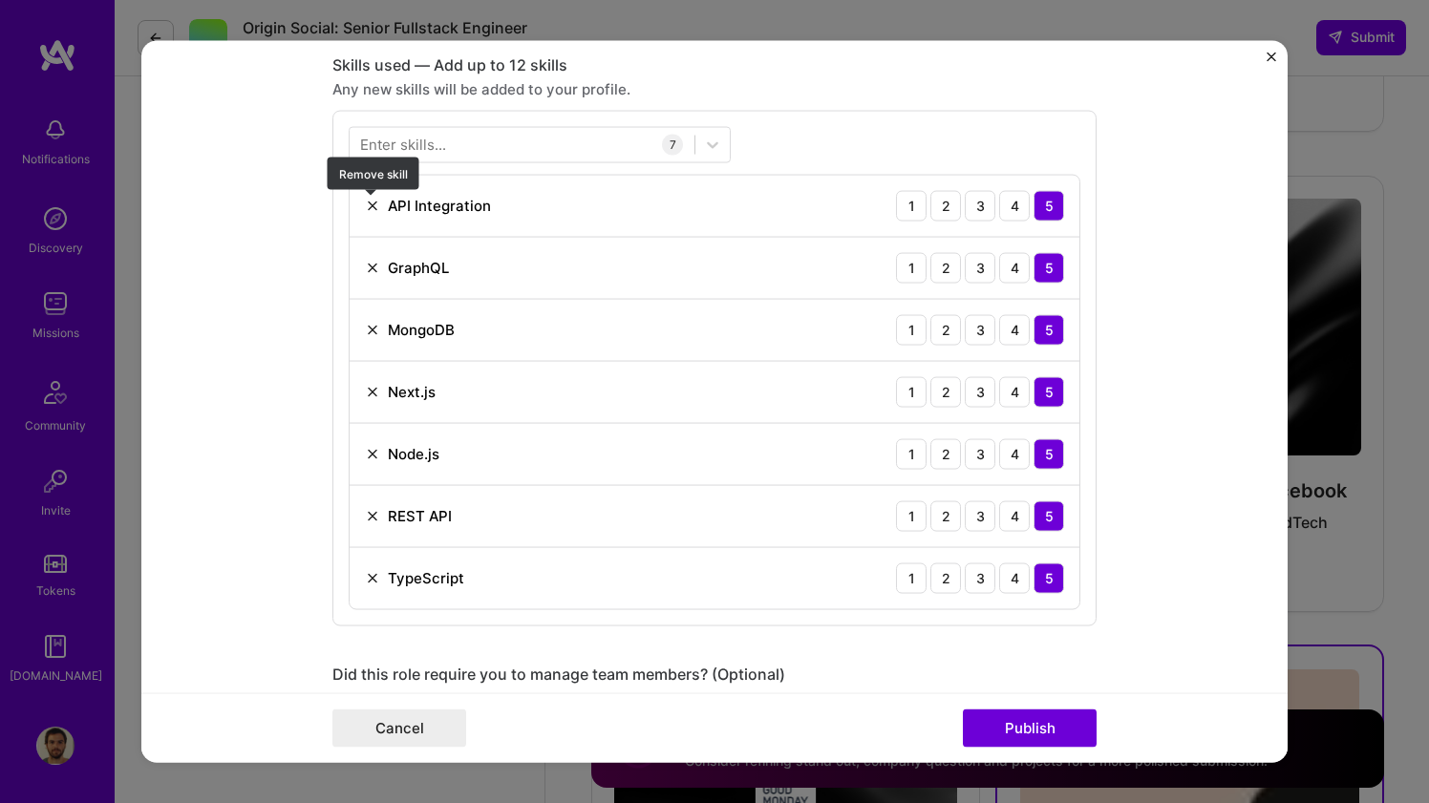
click at [365, 213] on img at bounding box center [372, 205] width 15 height 15
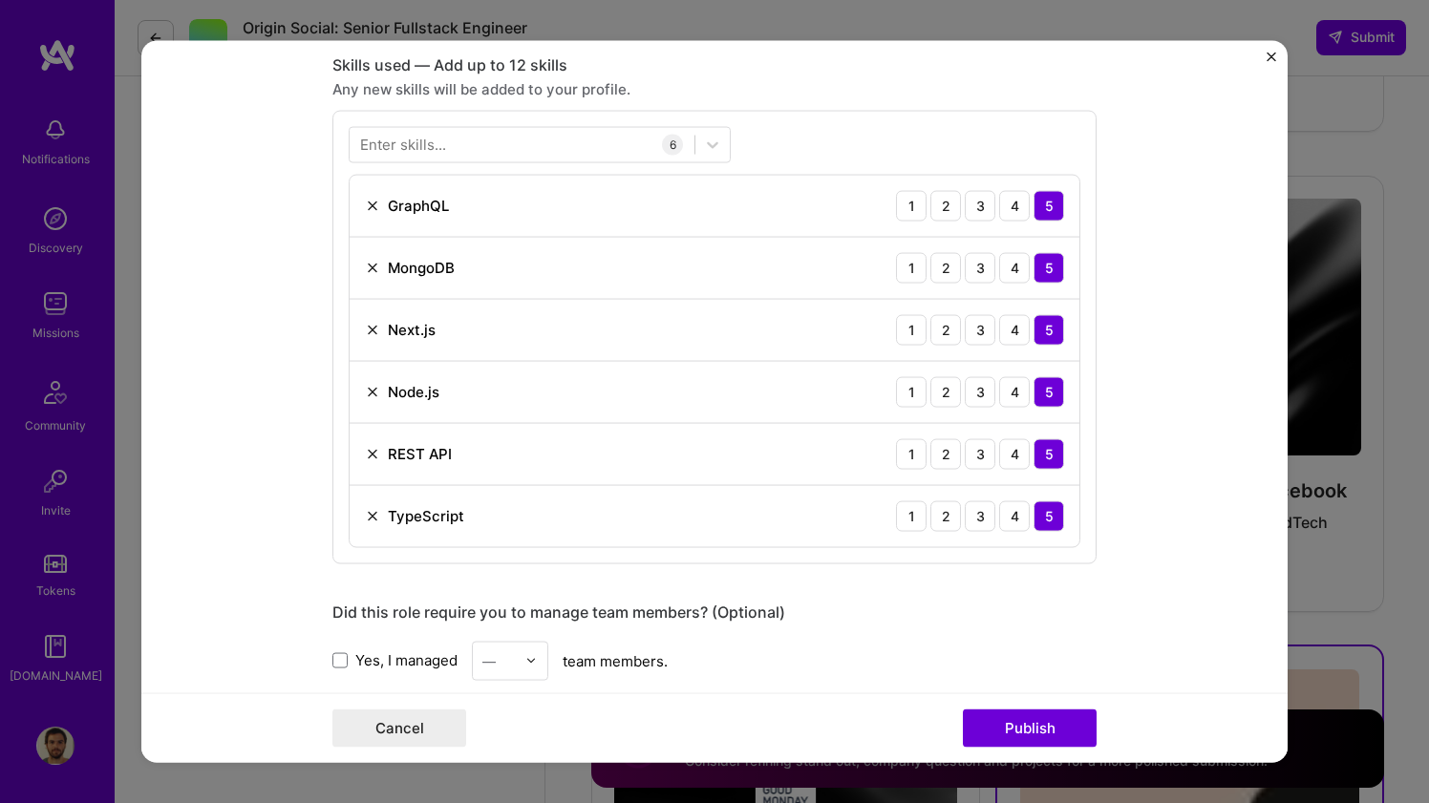
click at [365, 213] on img at bounding box center [372, 205] width 15 height 15
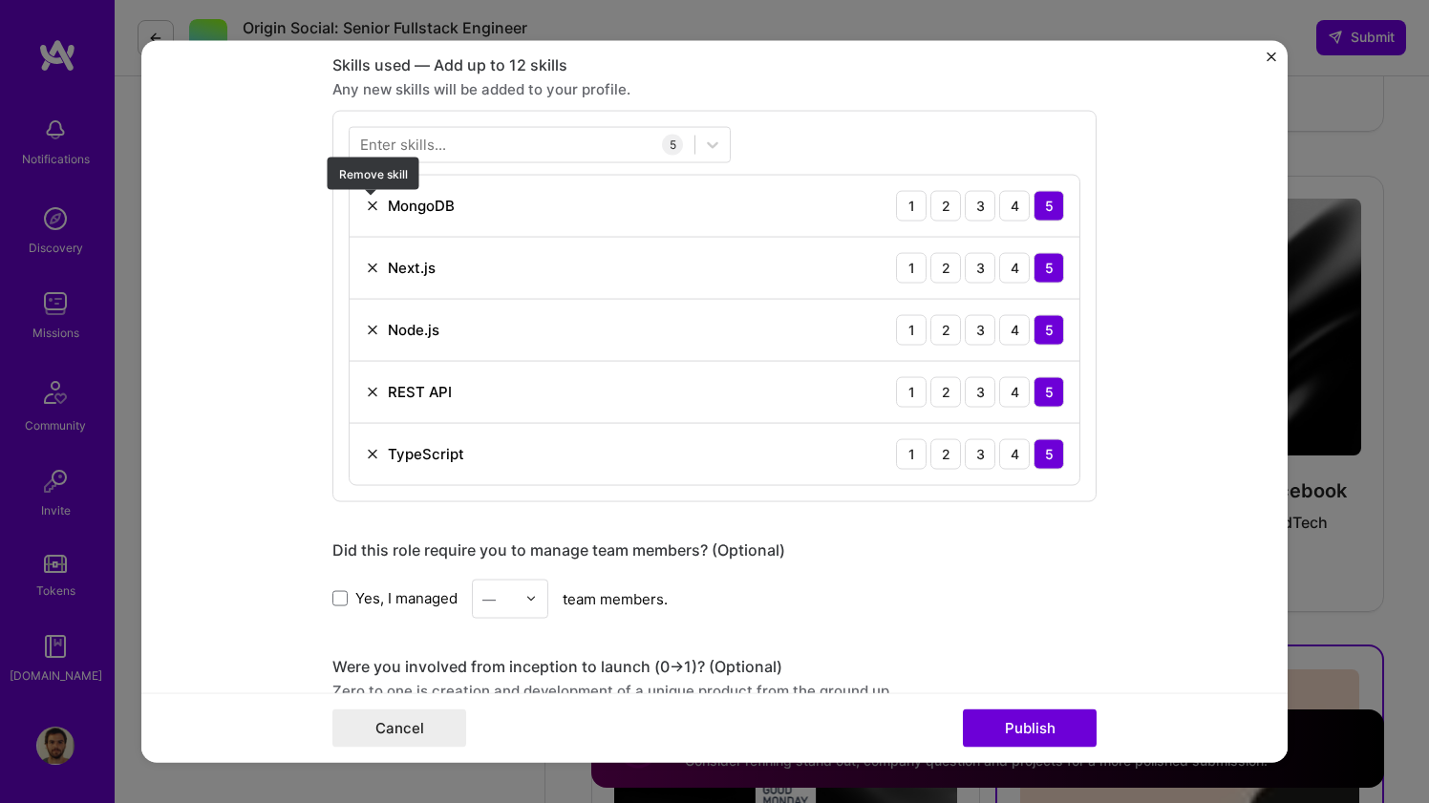
click at [365, 213] on img at bounding box center [372, 205] width 15 height 15
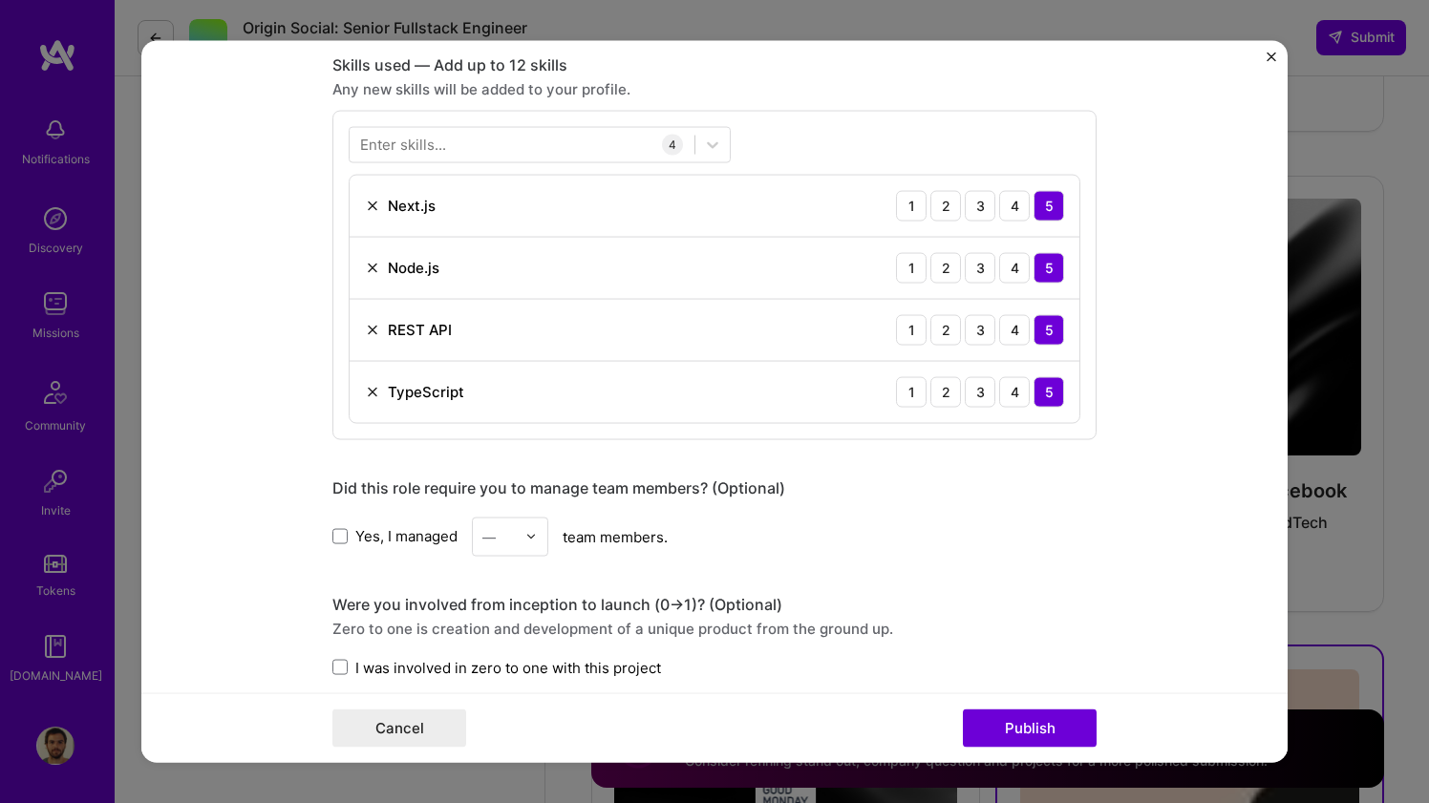
click at [369, 259] on div "Node.js" at bounding box center [402, 268] width 74 height 20
click at [368, 265] on img at bounding box center [372, 267] width 15 height 15
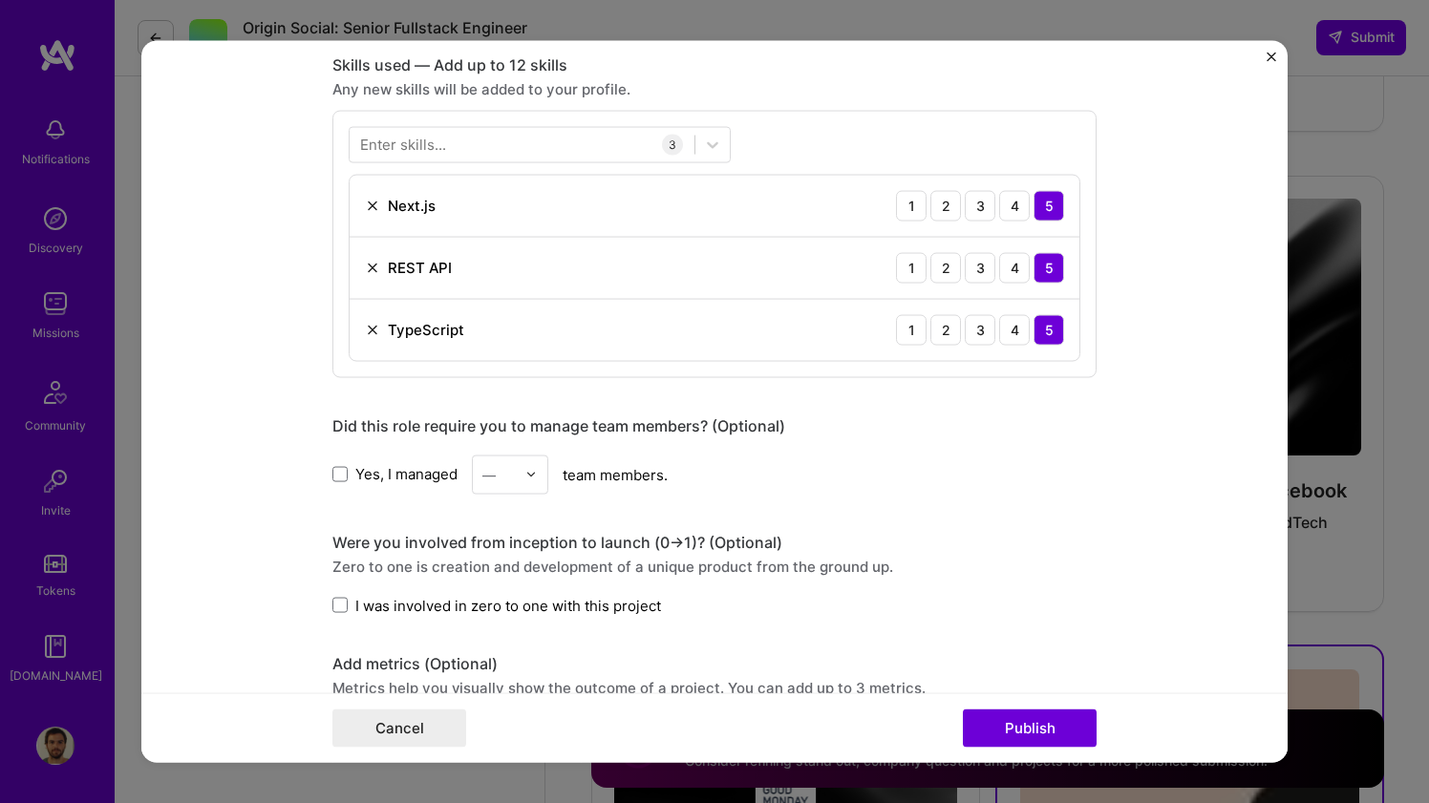
click at [369, 269] on img at bounding box center [372, 267] width 15 height 15
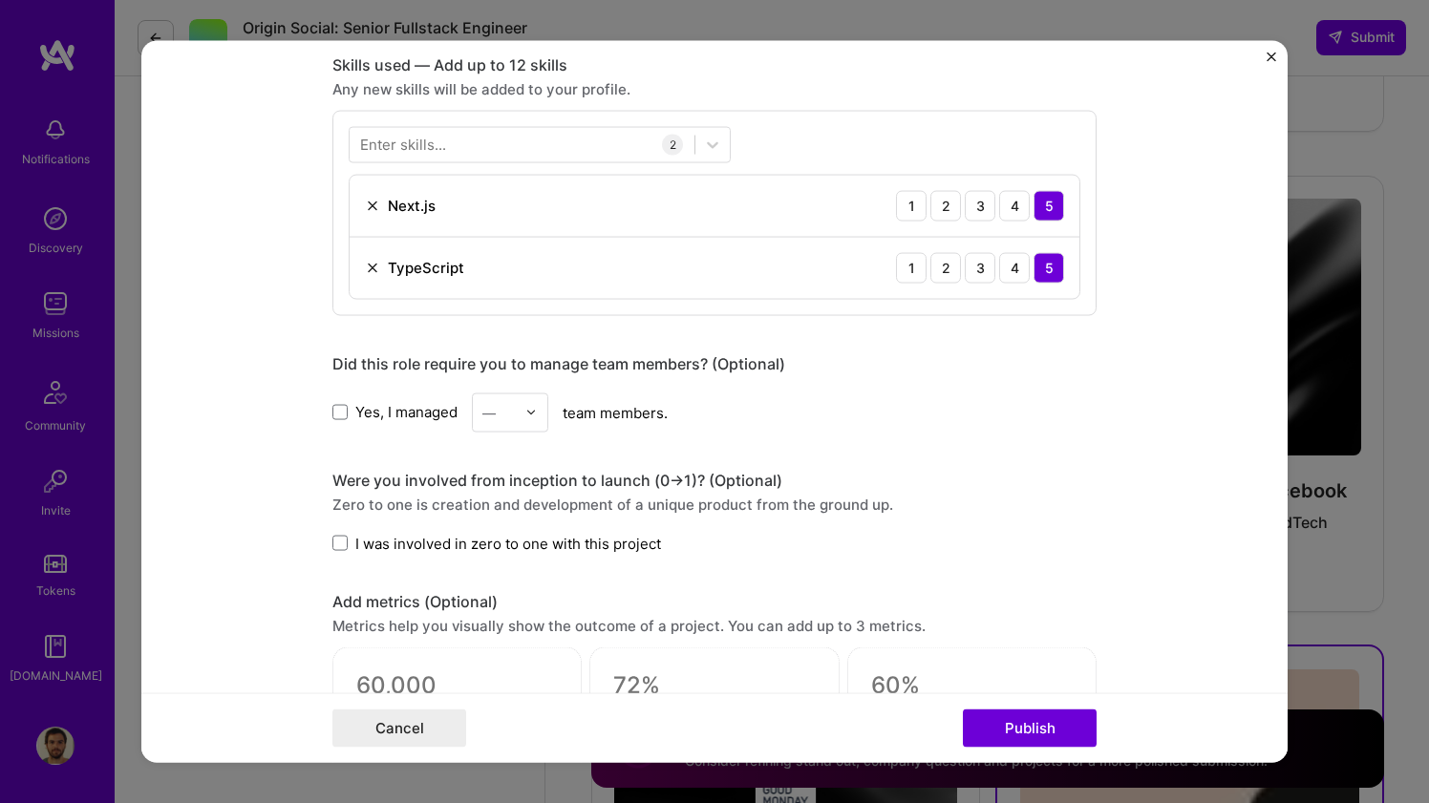
click at [415, 151] on div "Enter skills..." at bounding box center [403, 145] width 86 height 20
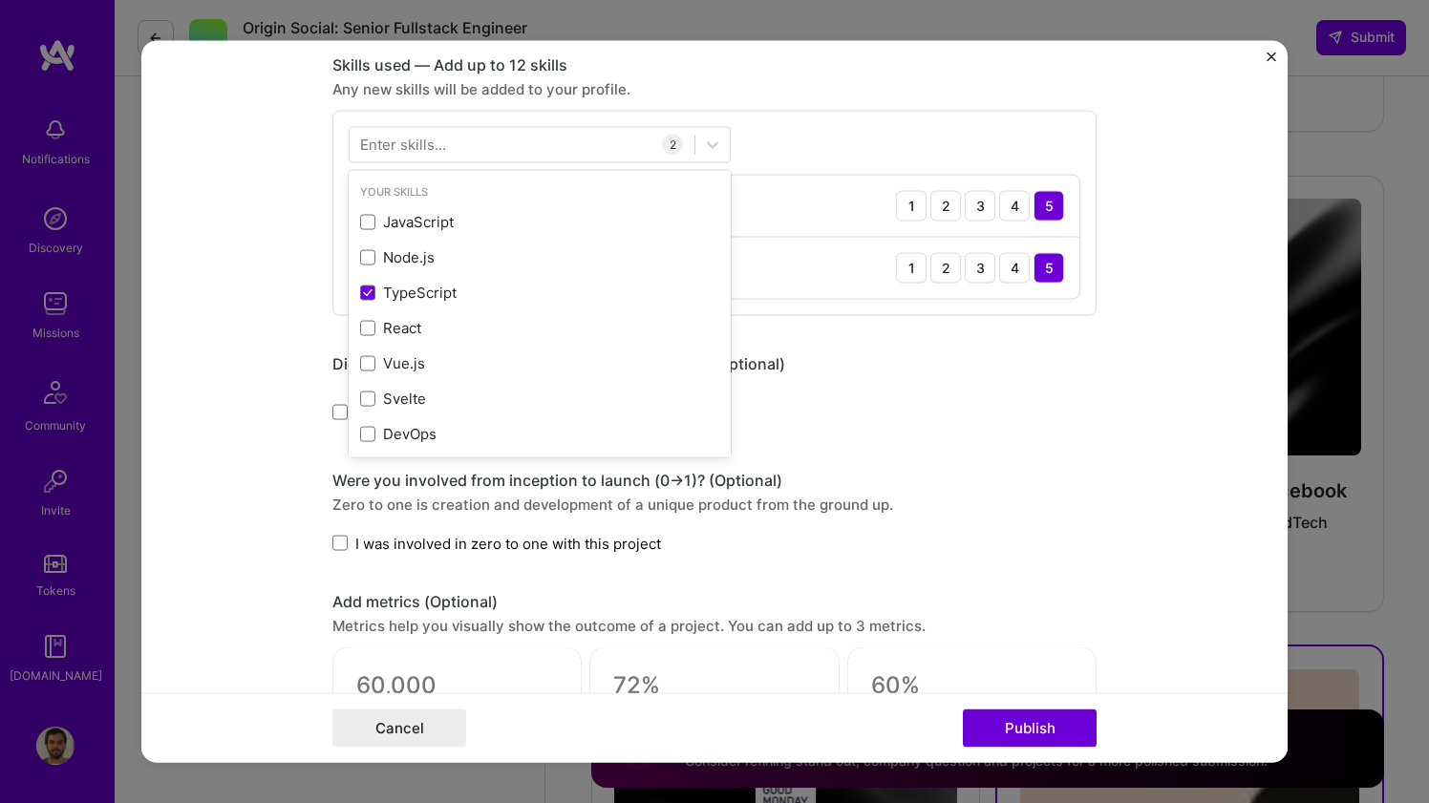
click at [397, 144] on div "Enter skills..." at bounding box center [403, 145] width 86 height 20
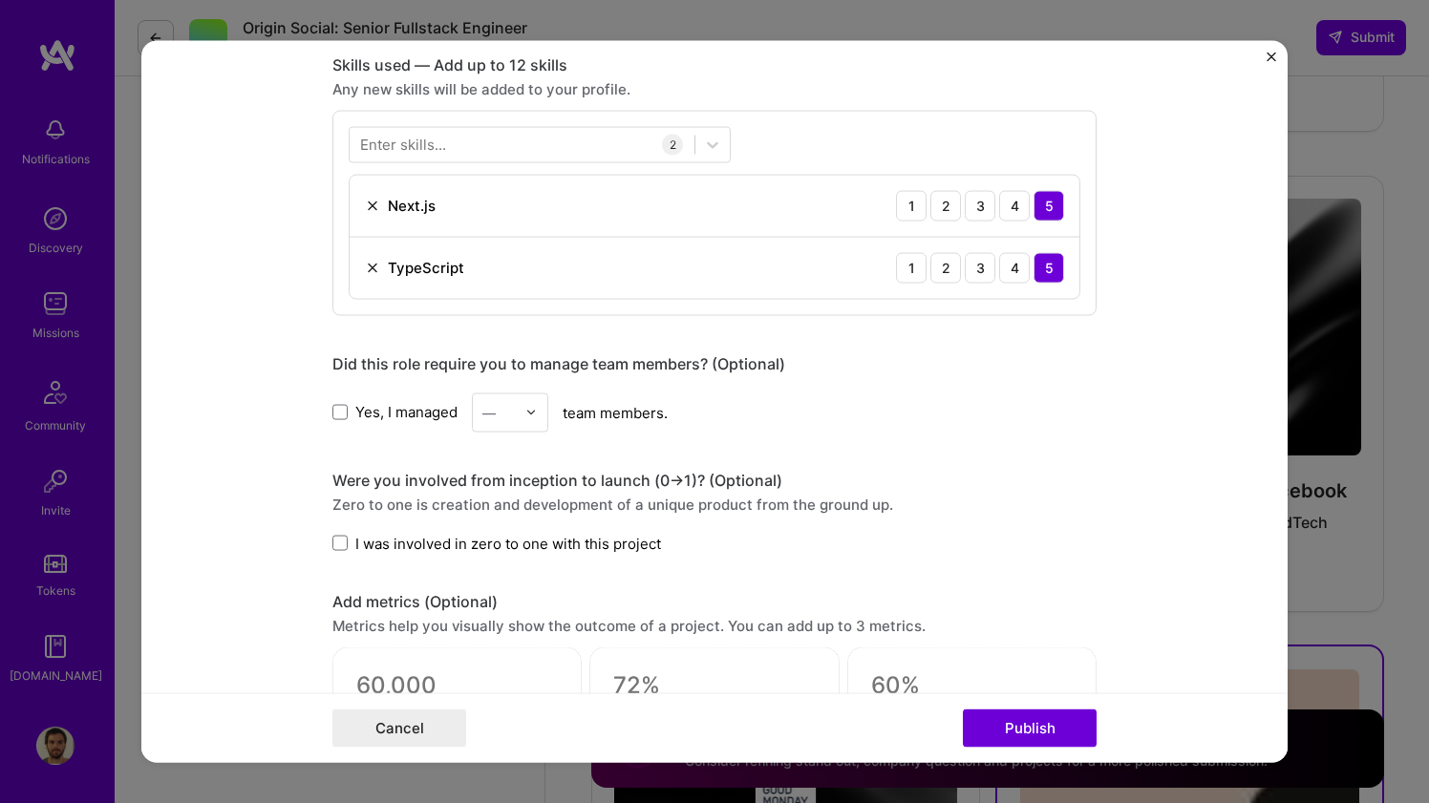
click at [380, 146] on div "Enter skills..." at bounding box center [403, 145] width 86 height 20
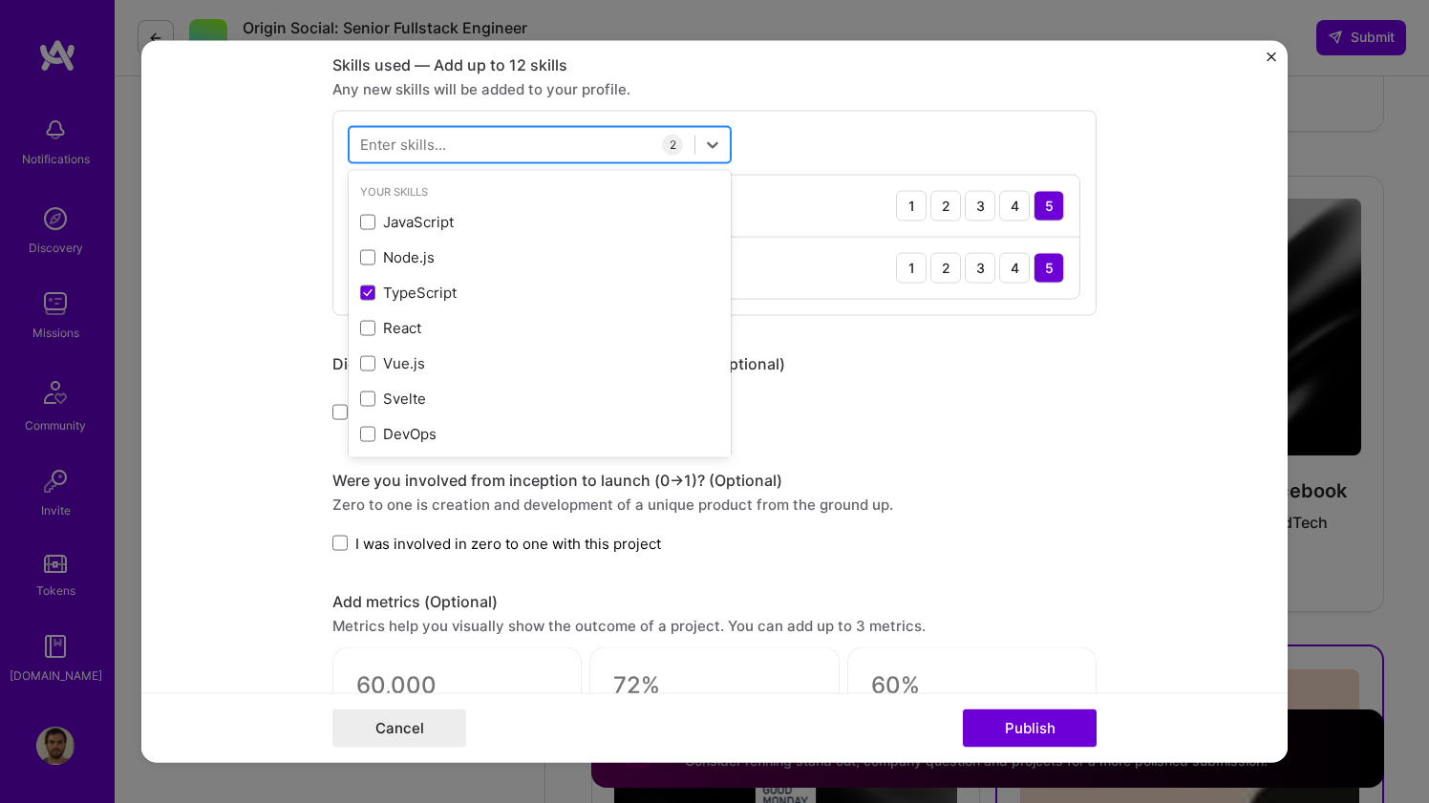
click at [453, 149] on div at bounding box center [522, 145] width 345 height 32
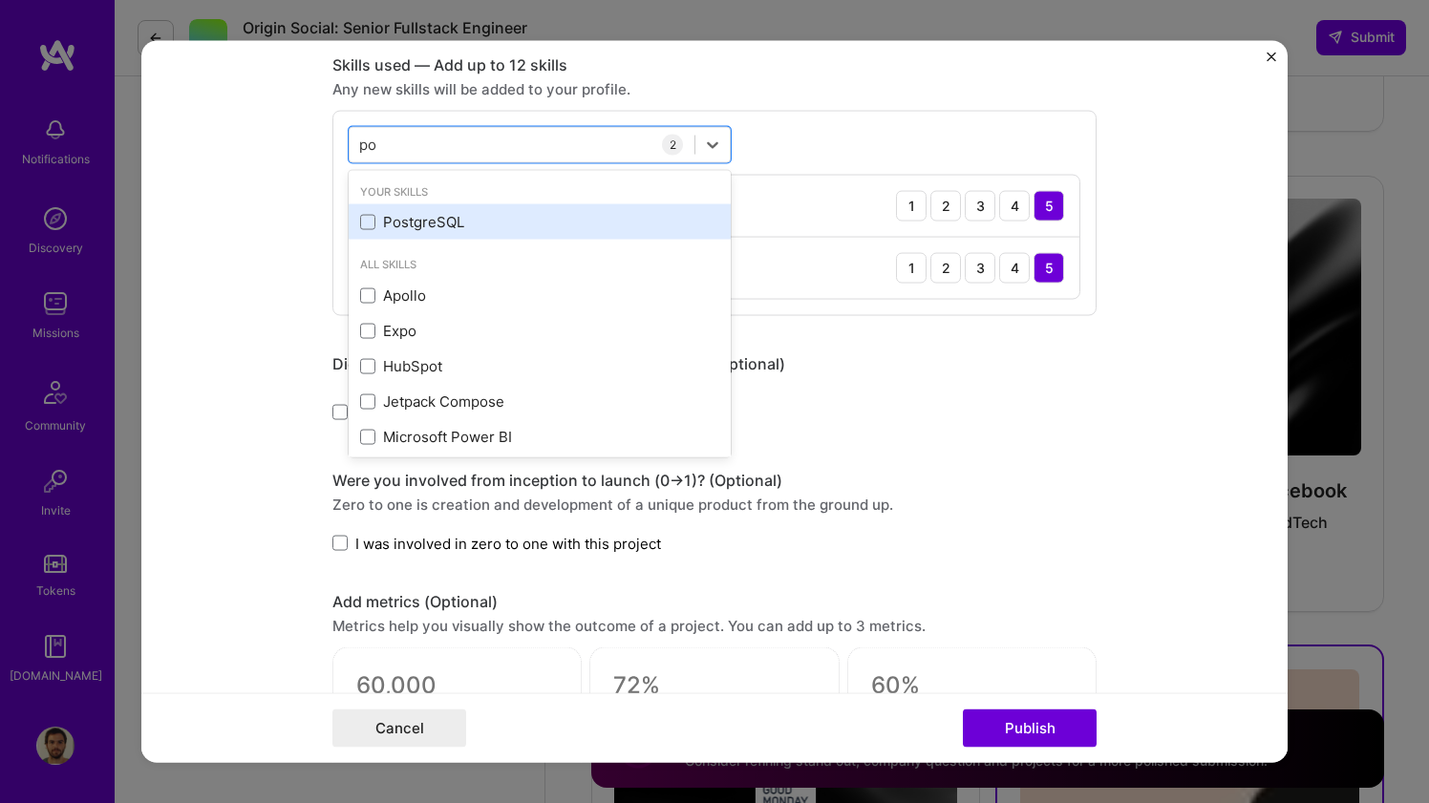
click at [443, 215] on div "PostgreSQL" at bounding box center [539, 222] width 359 height 20
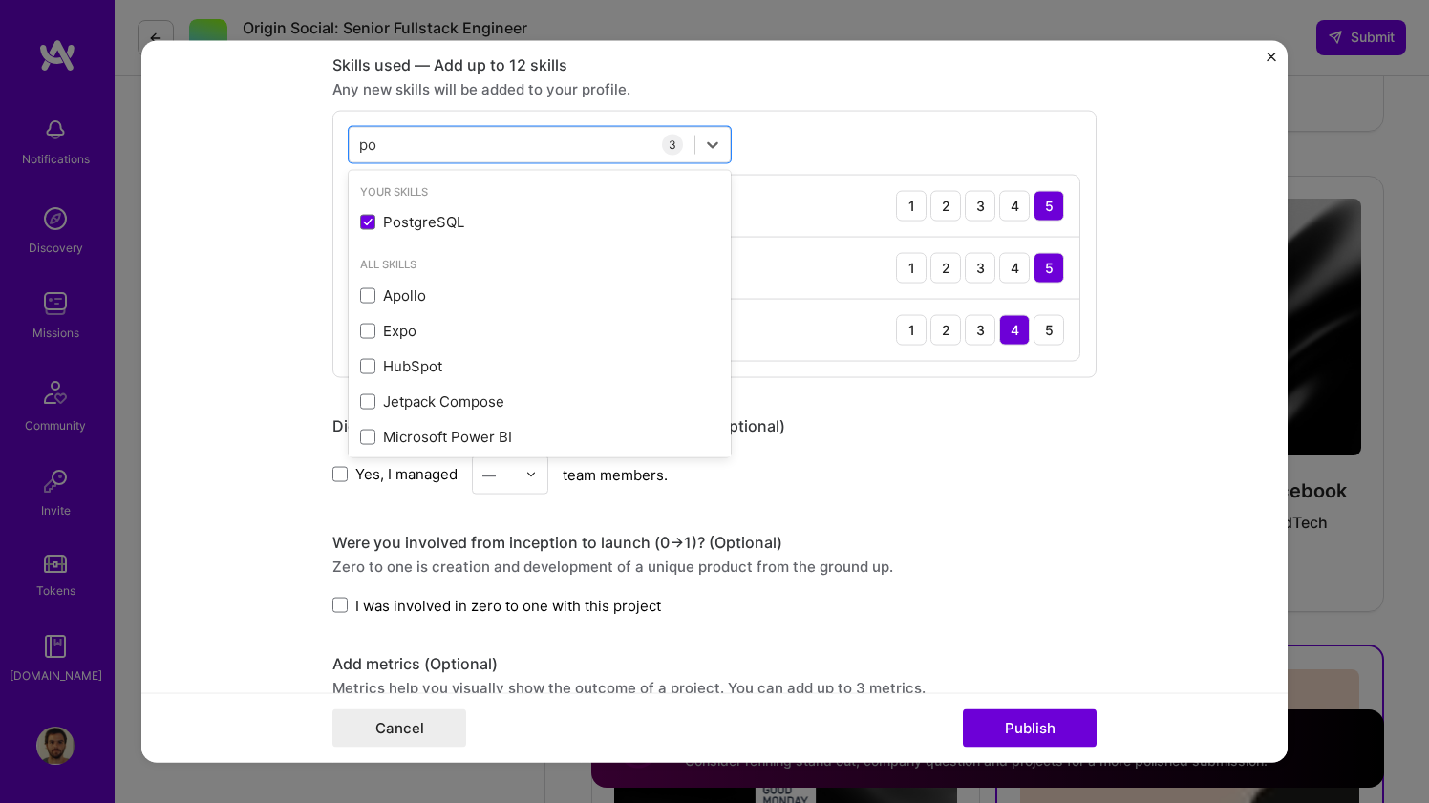
type input "po"
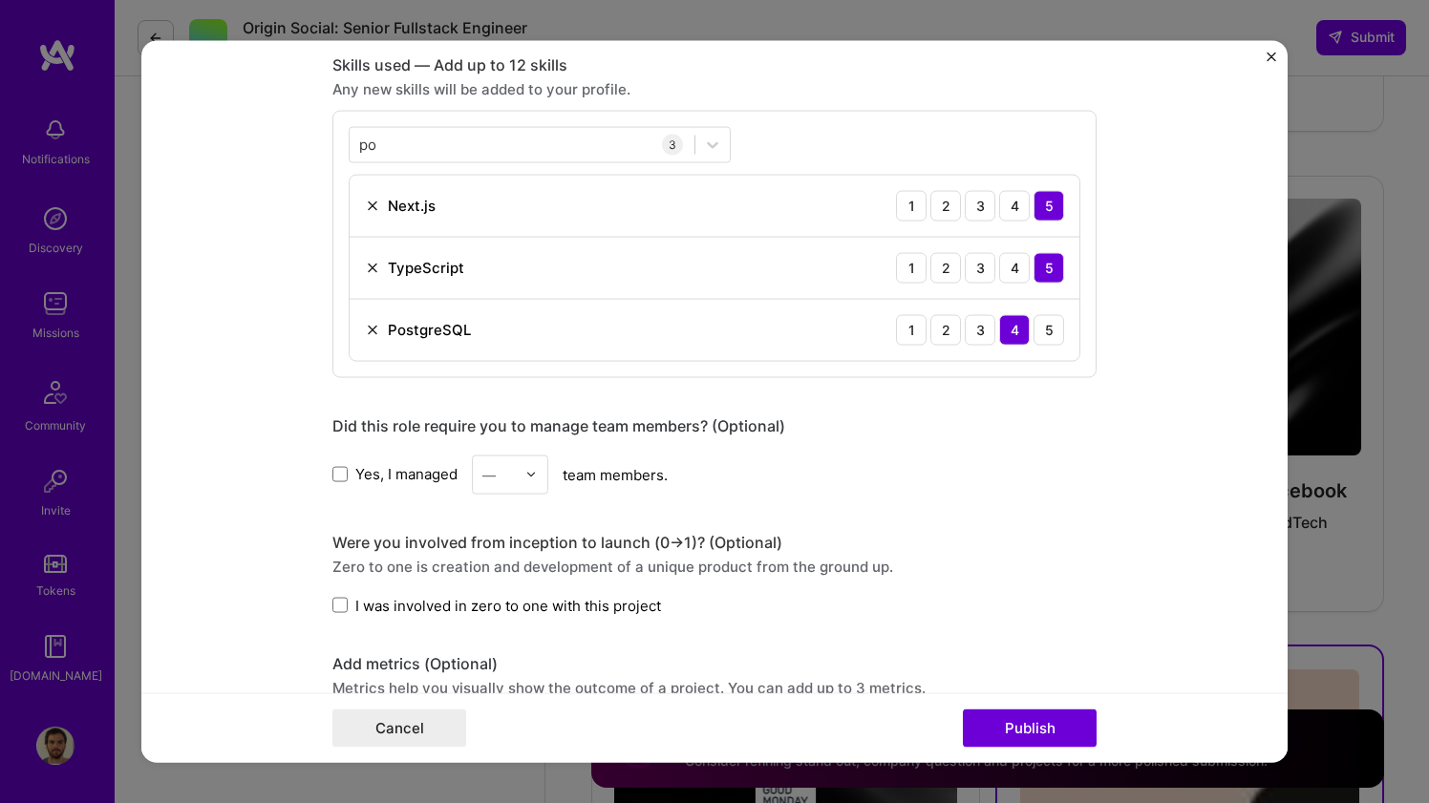
click at [1006, 363] on div "po po 3 Next.js 1 2 3 4 5 TypeScript 1 2 3 4 5 PostgreSQL 1 2 3 4 5" at bounding box center [714, 243] width 764 height 267
click at [1045, 340] on div "5" at bounding box center [1048, 329] width 31 height 31
click at [1058, 725] on button "Publish" at bounding box center [1030, 729] width 134 height 38
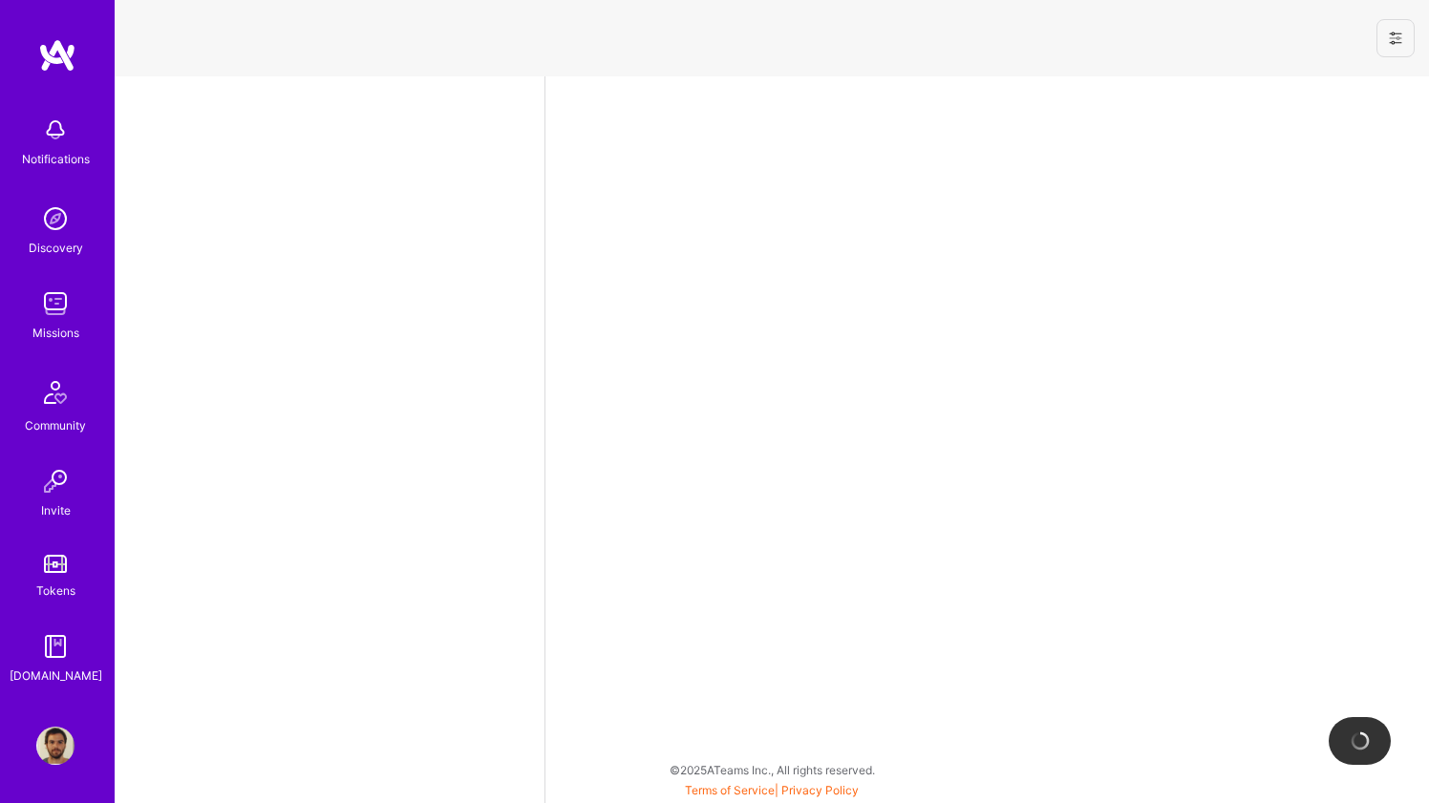
select select "BR"
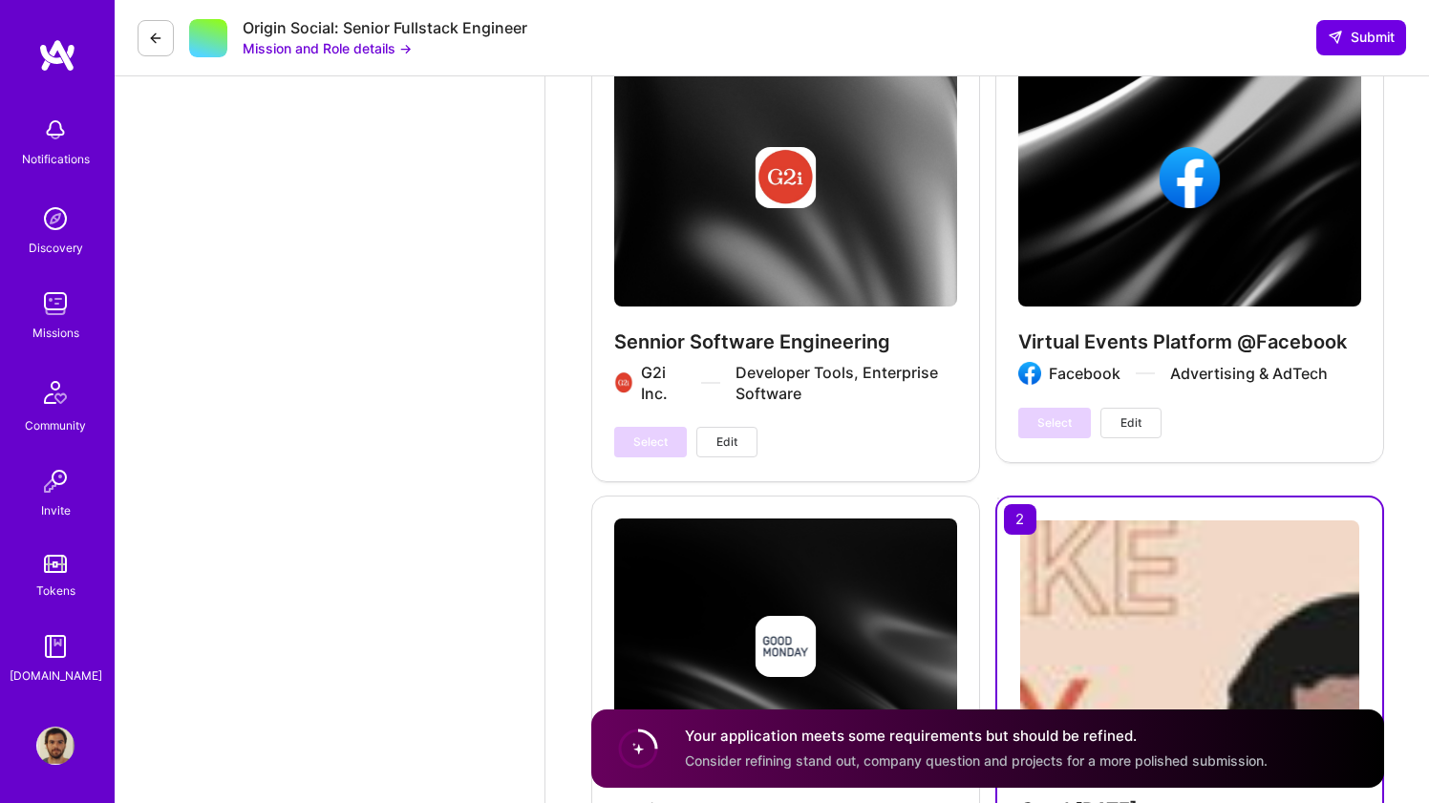
scroll to position [4441, 0]
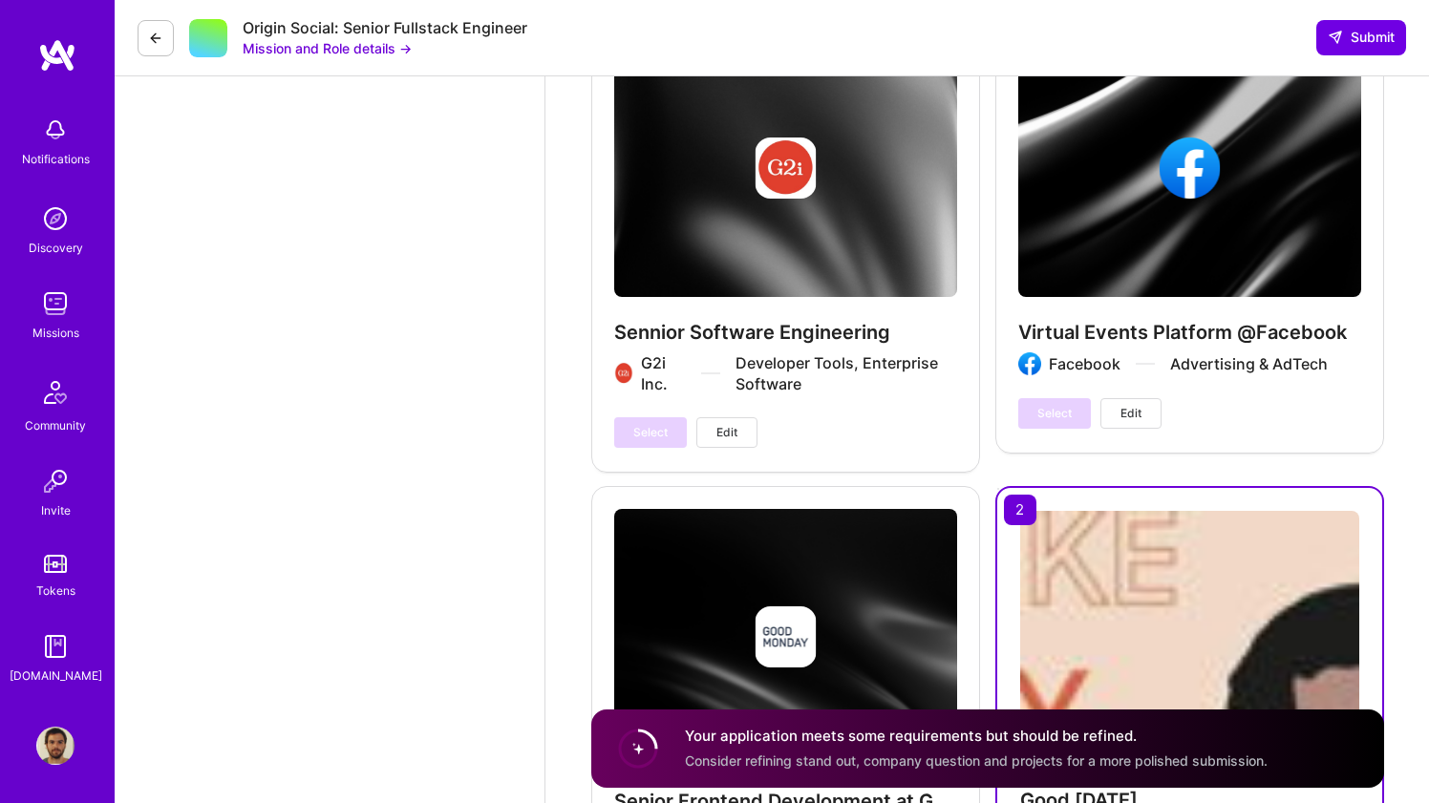
click at [724, 430] on span "Edit" at bounding box center [726, 432] width 21 height 17
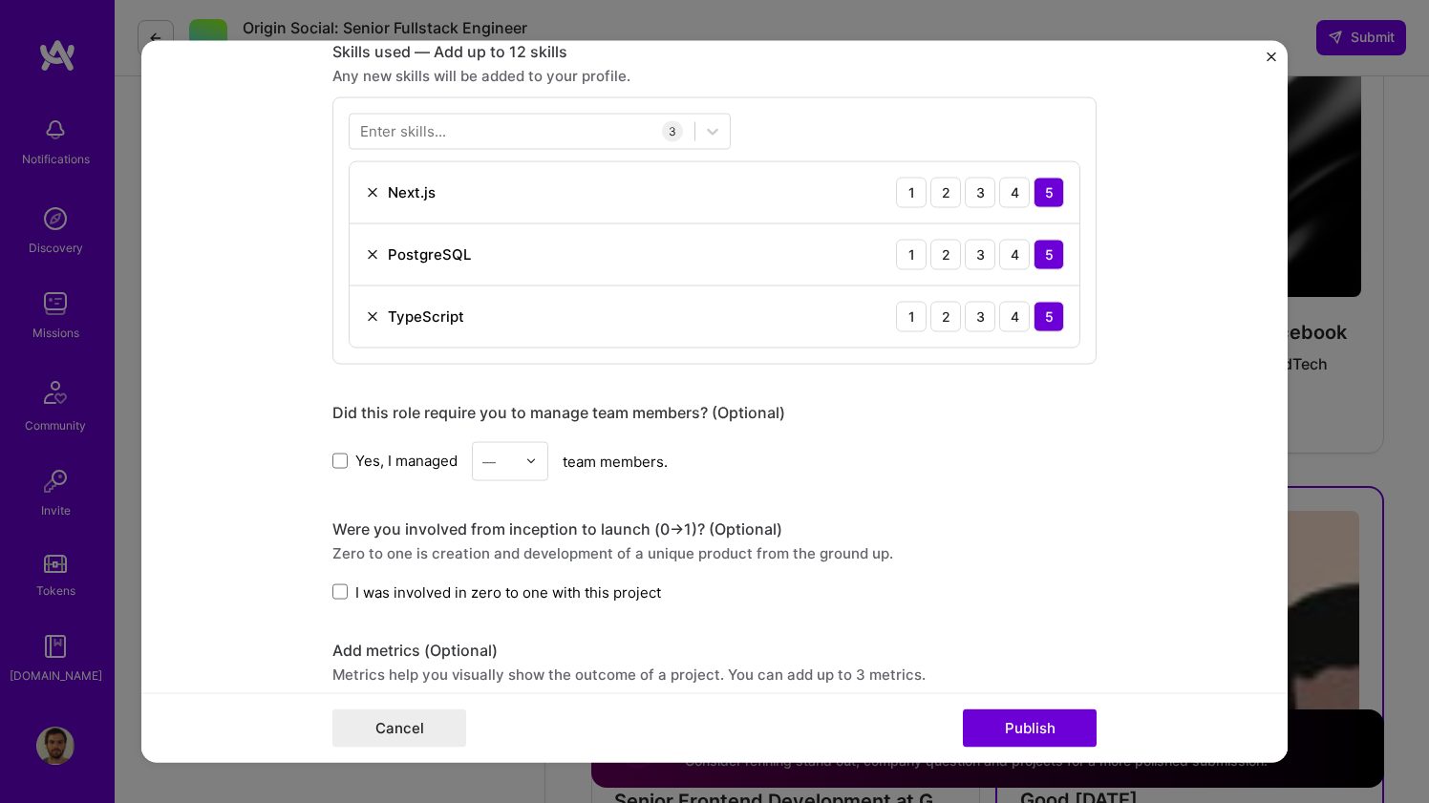
scroll to position [868, 0]
click at [96, 150] on div "Project title Sennior Software Engineering Company G2i Inc. Project industry In…" at bounding box center [714, 401] width 1429 height 803
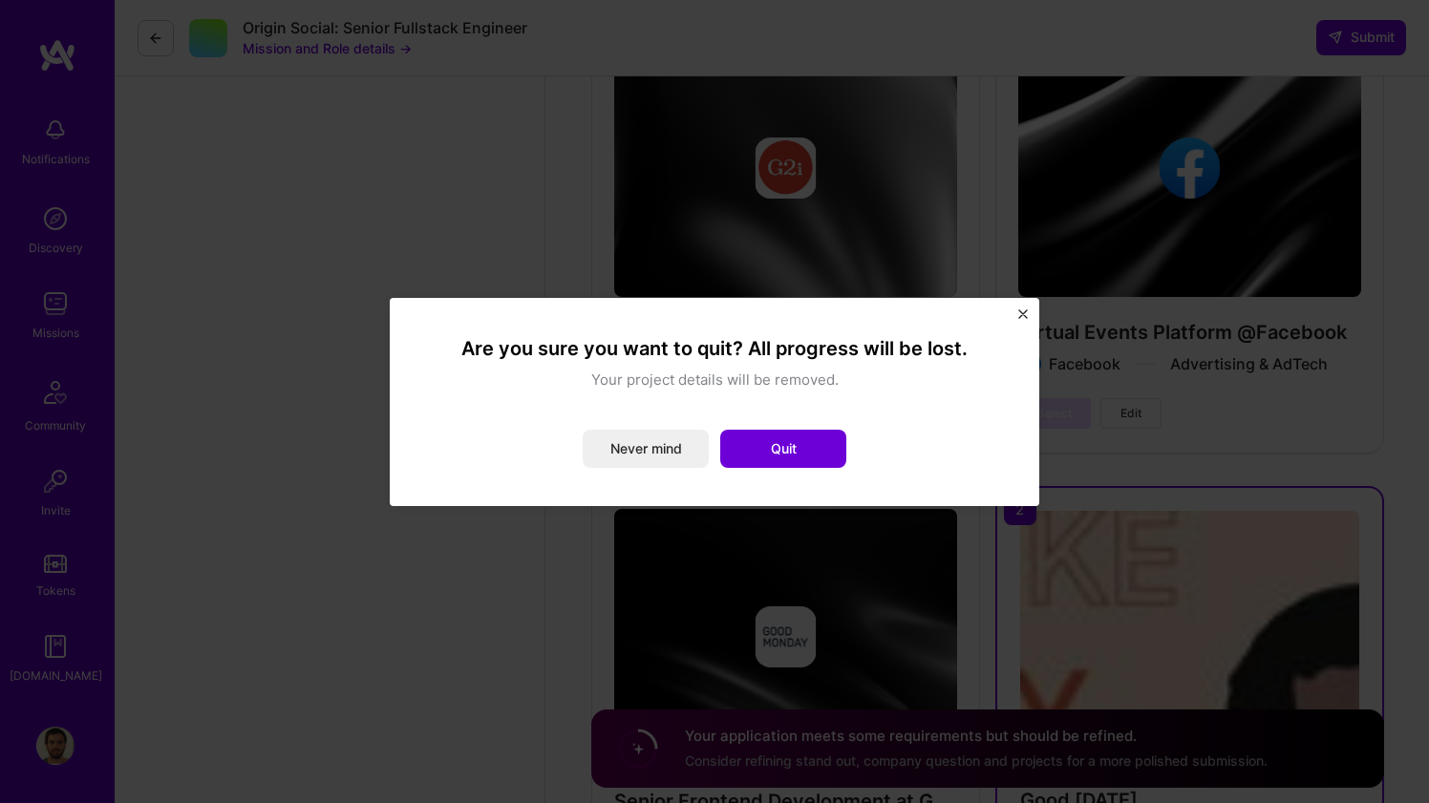
click at [754, 425] on div "Are you sure you want to quit? All progress will be lost. Your project details …" at bounding box center [714, 402] width 573 height 132
click at [773, 436] on button "Quit" at bounding box center [783, 449] width 126 height 38
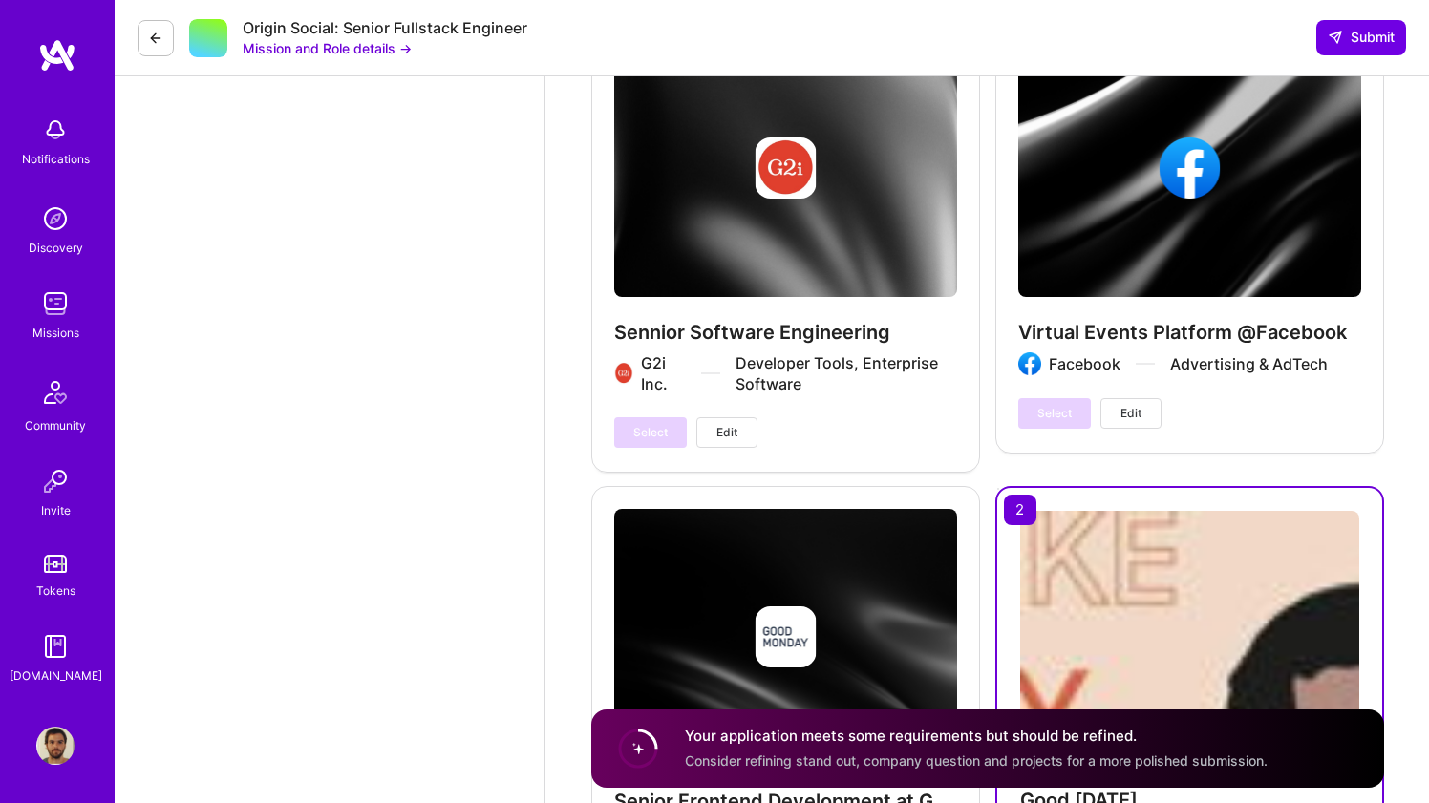
click at [52, 727] on img at bounding box center [55, 746] width 38 height 38
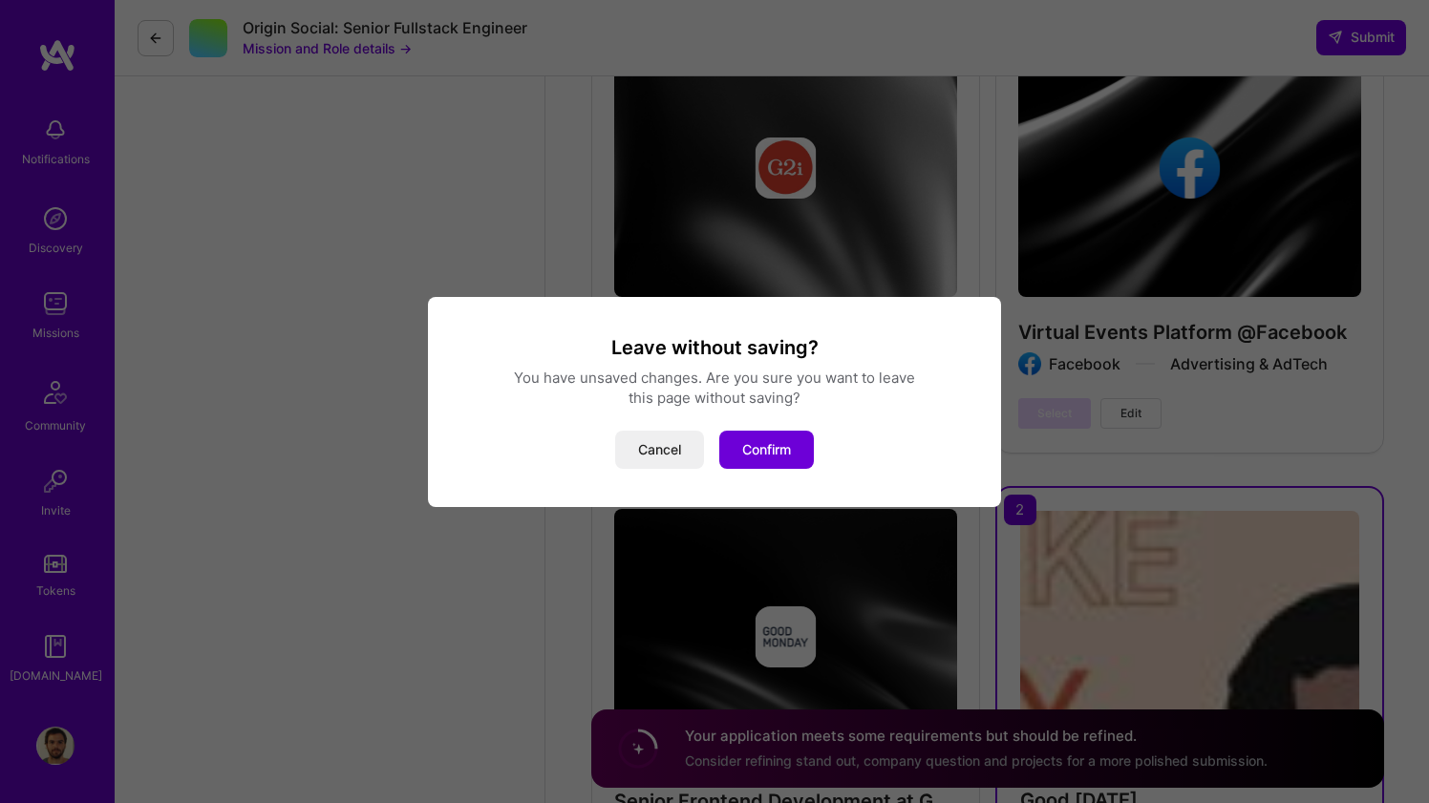
click at [765, 422] on div "Leave without saving? You have unsaved changes. Are you sure you want to leave …" at bounding box center [714, 402] width 527 height 134
click at [765, 435] on button "Confirm" at bounding box center [766, 450] width 95 height 38
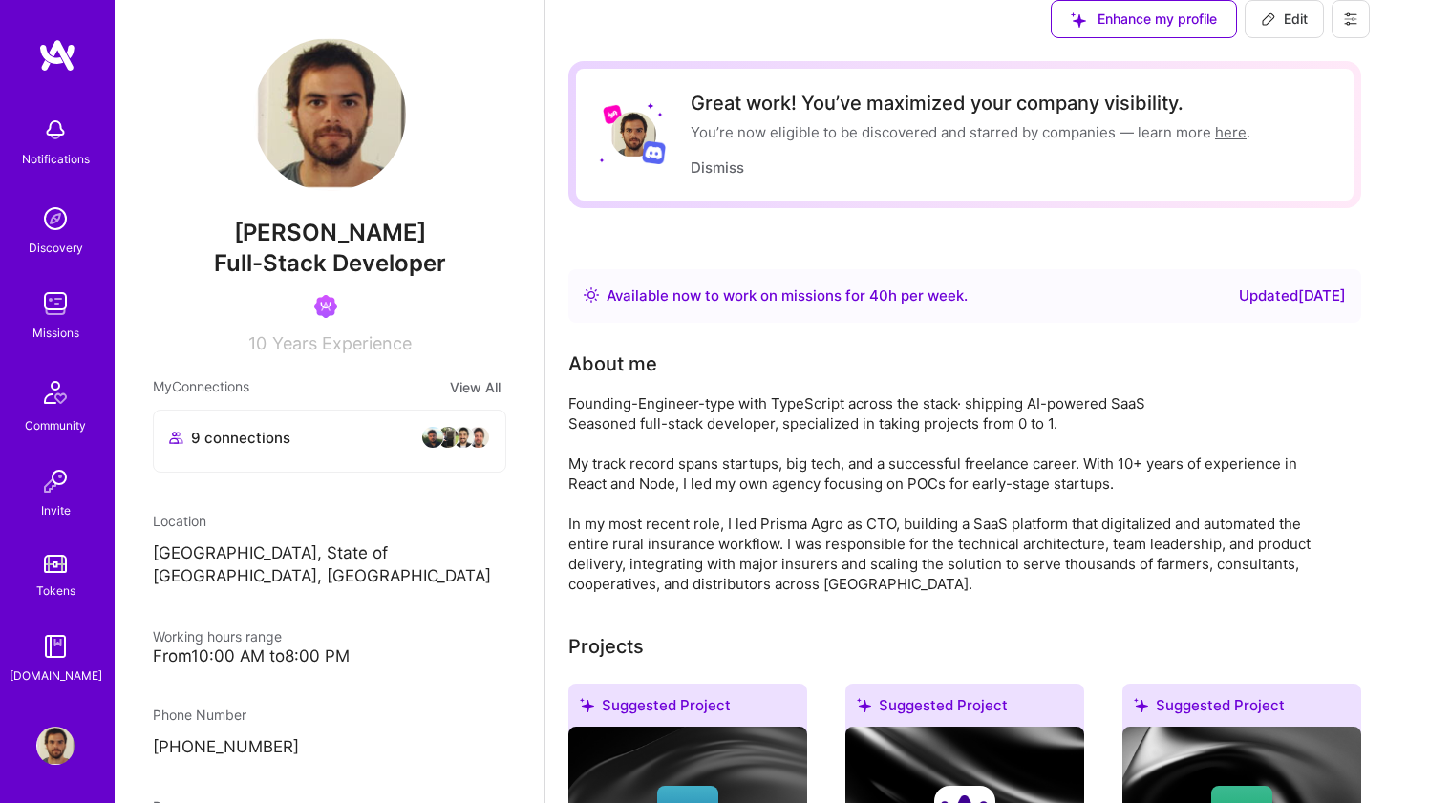
click at [1311, 38] on button "Edit" at bounding box center [1283, 19] width 79 height 38
select select "BR"
select select "Right Now"
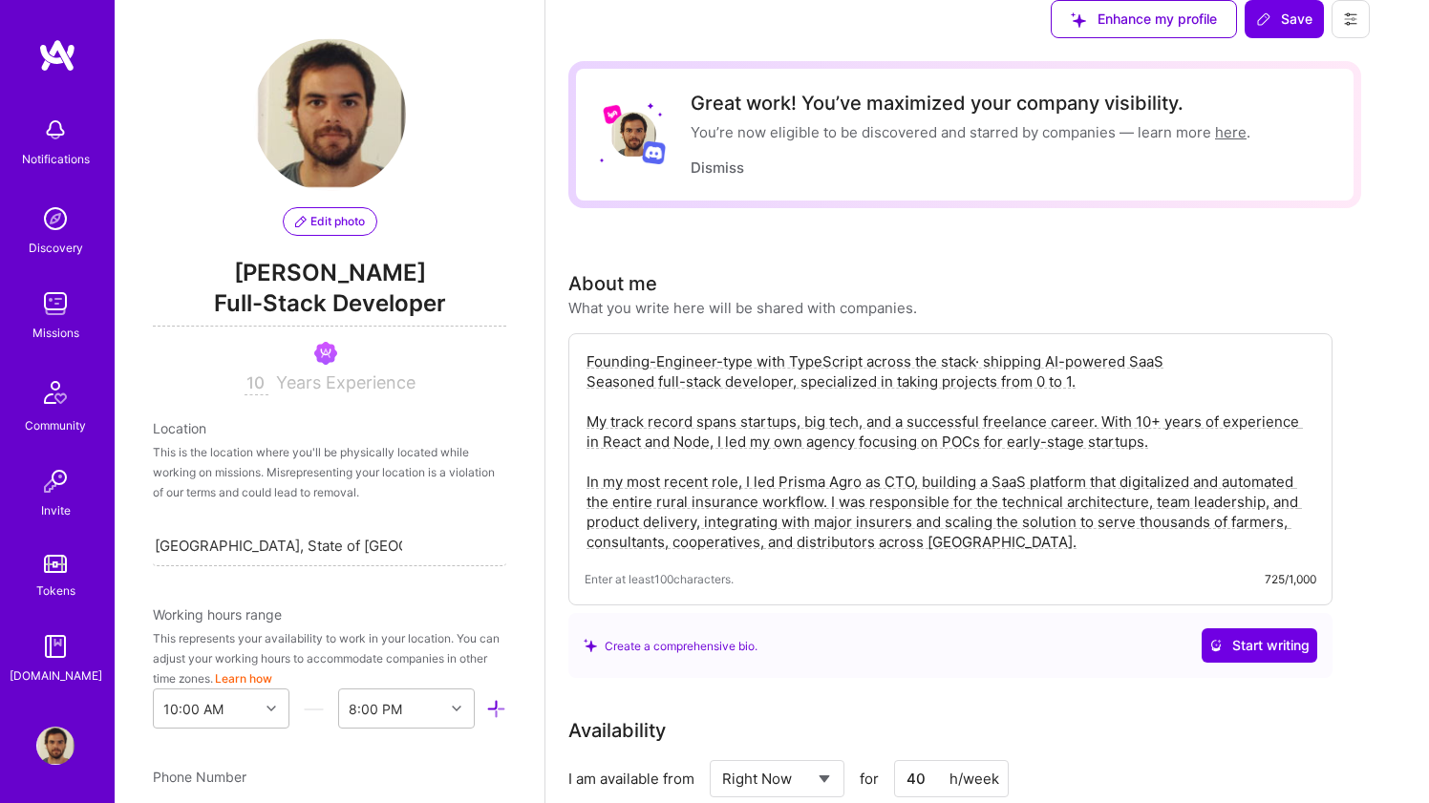
scroll to position [2248, 0]
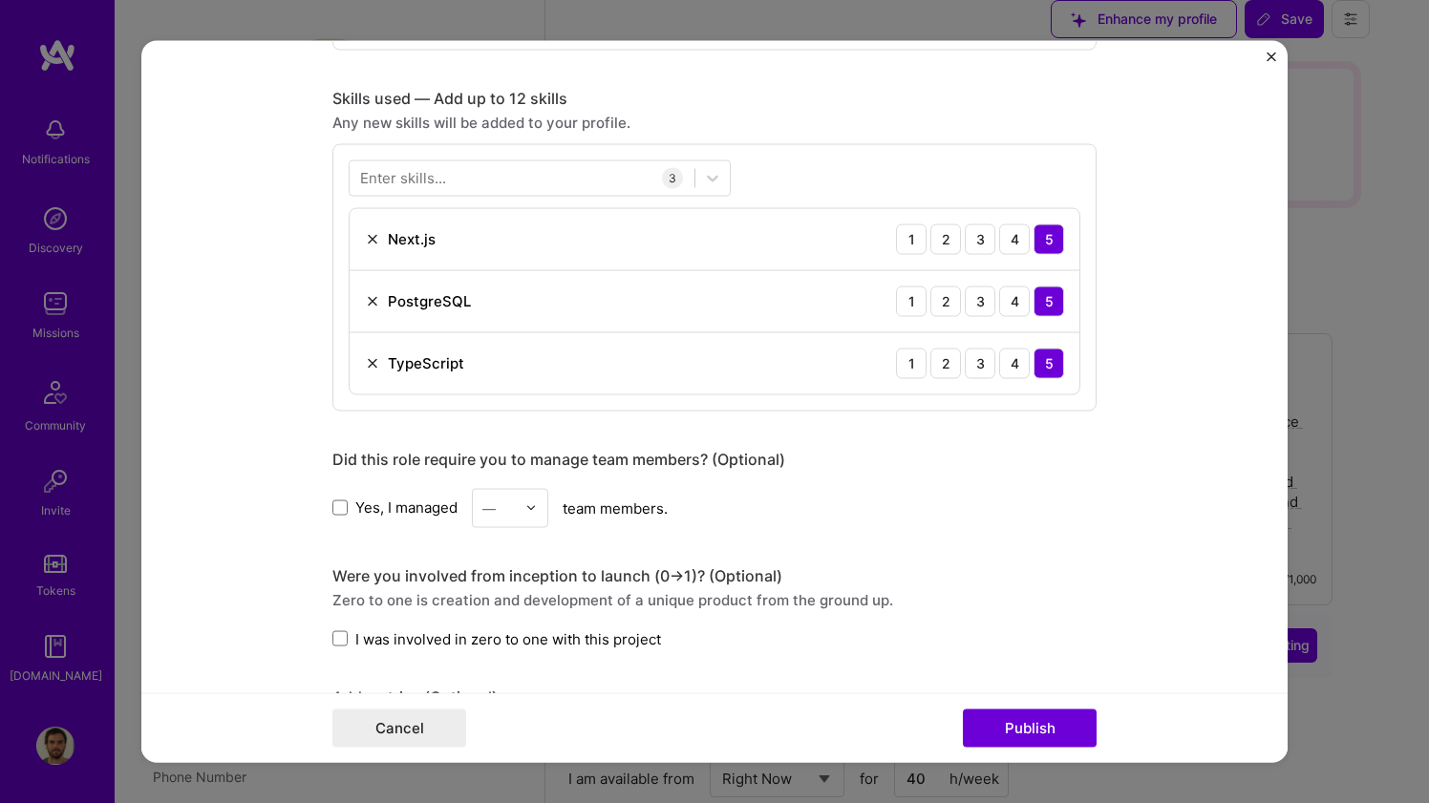
scroll to position [814, 0]
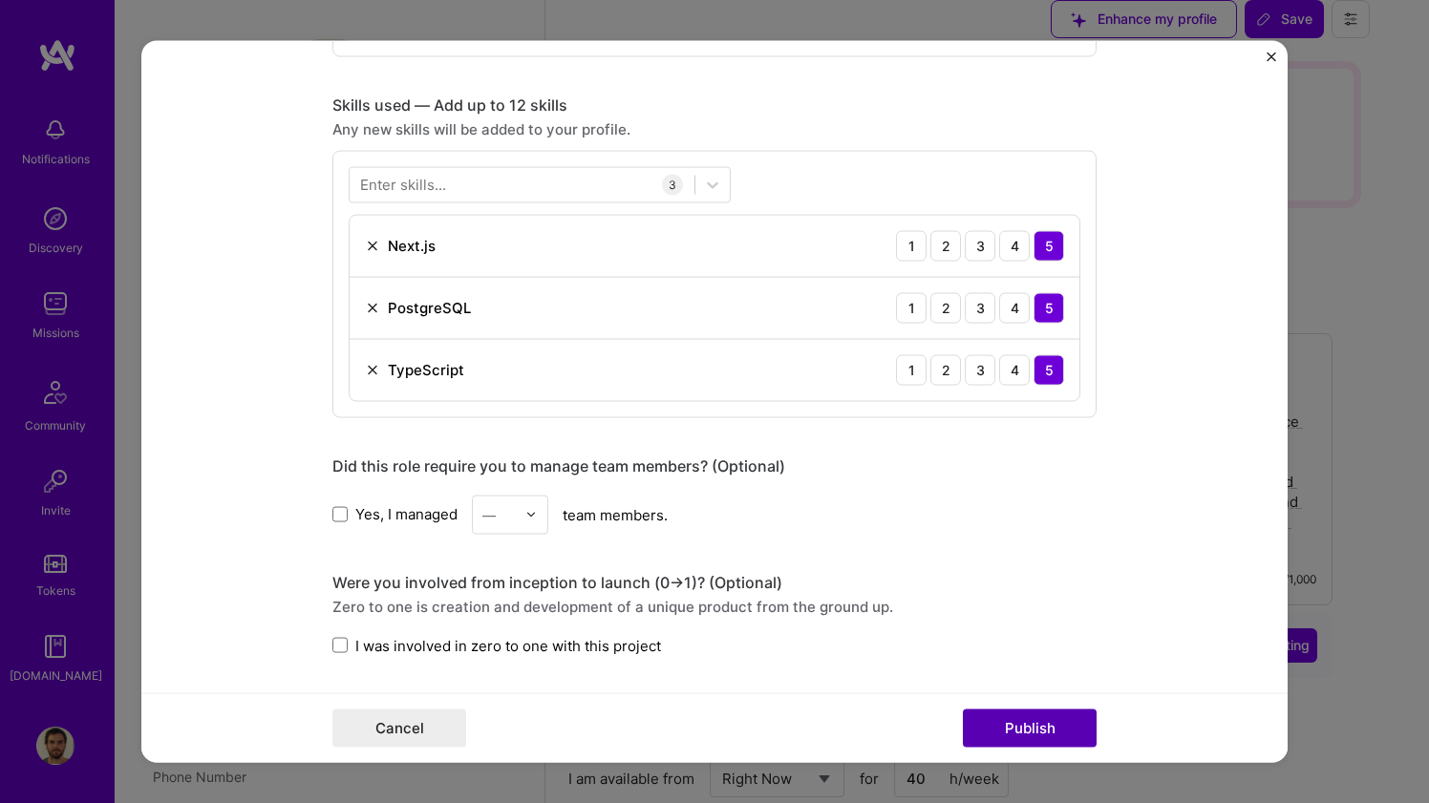
click at [997, 734] on button "Publish" at bounding box center [1030, 729] width 134 height 38
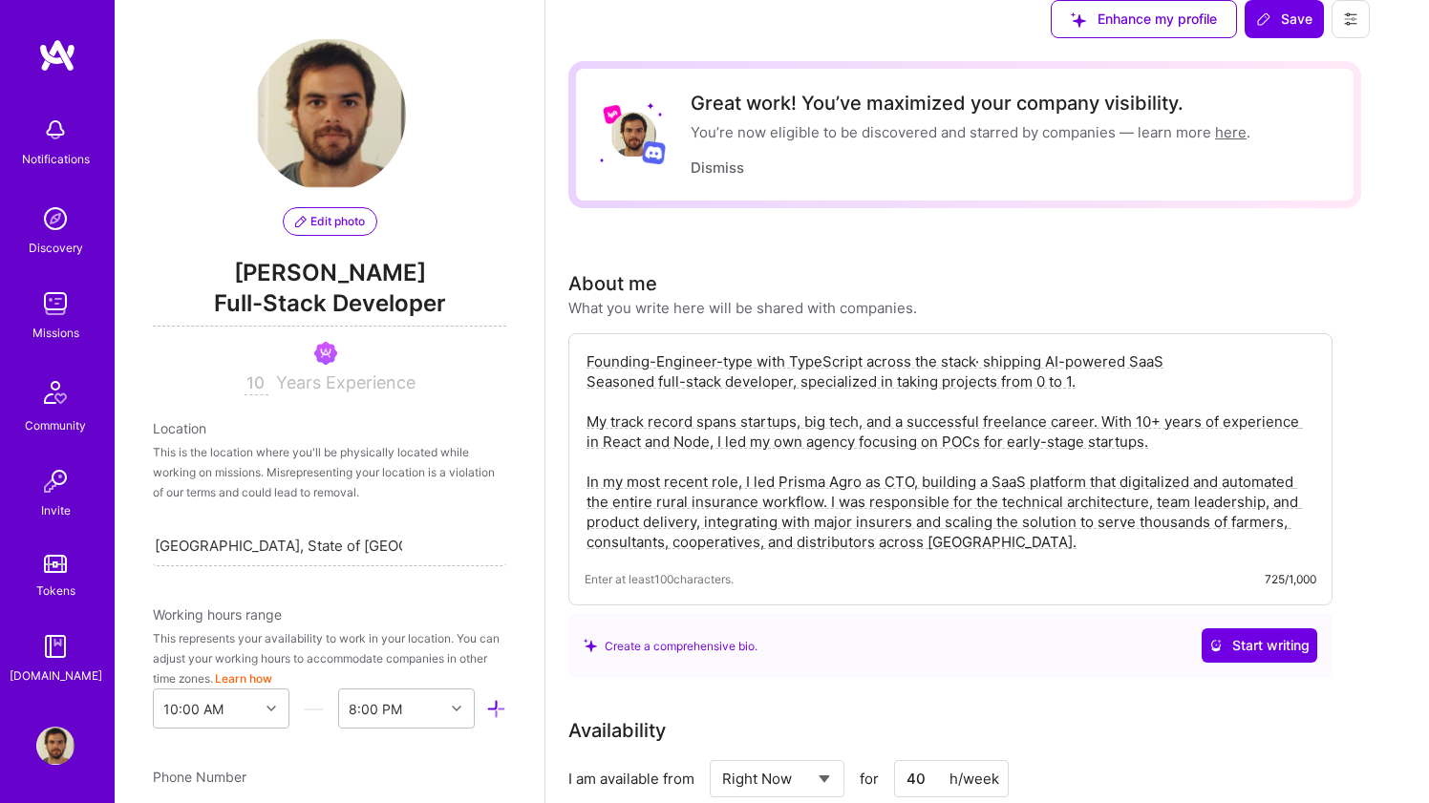
scroll to position [1677, 0]
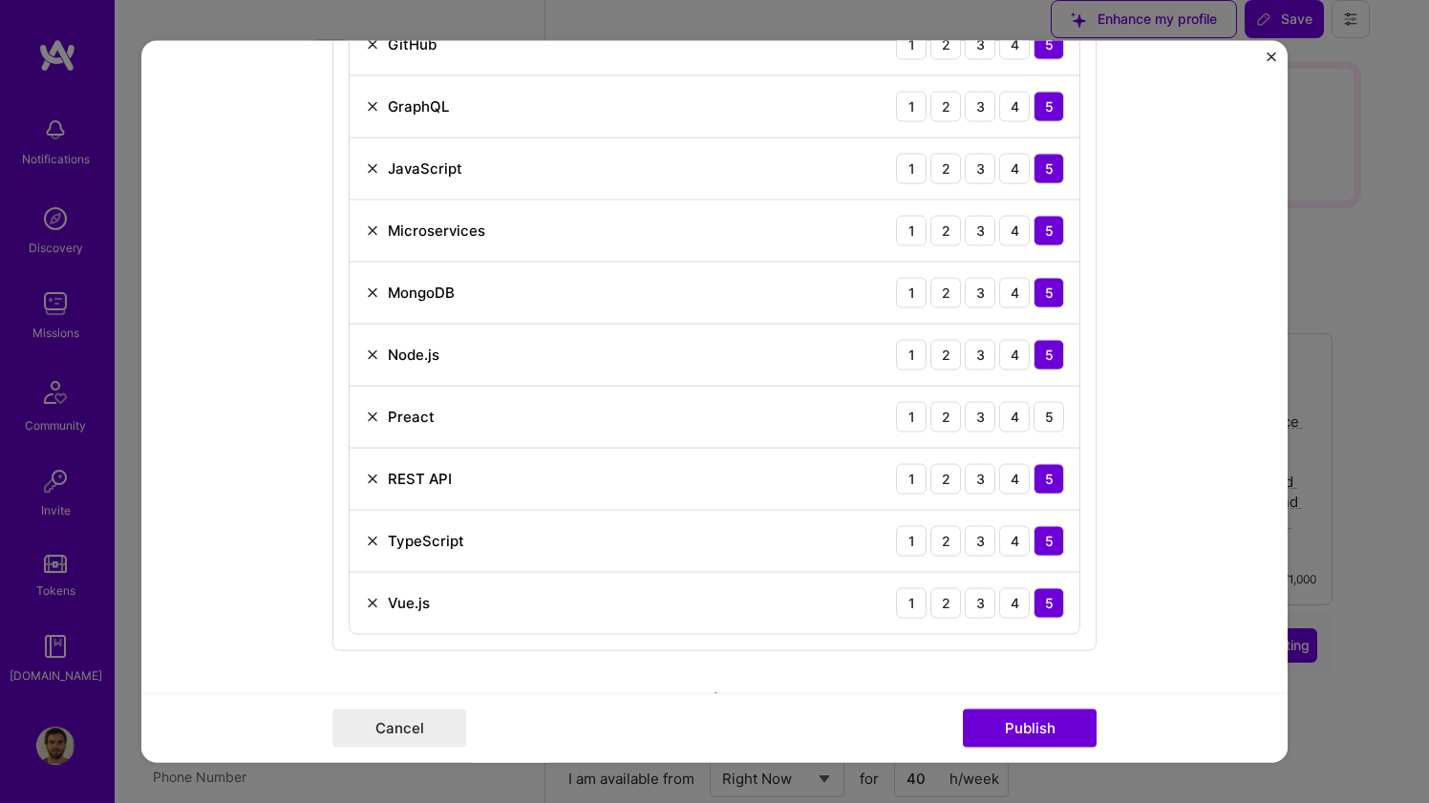
scroll to position [1180, 0]
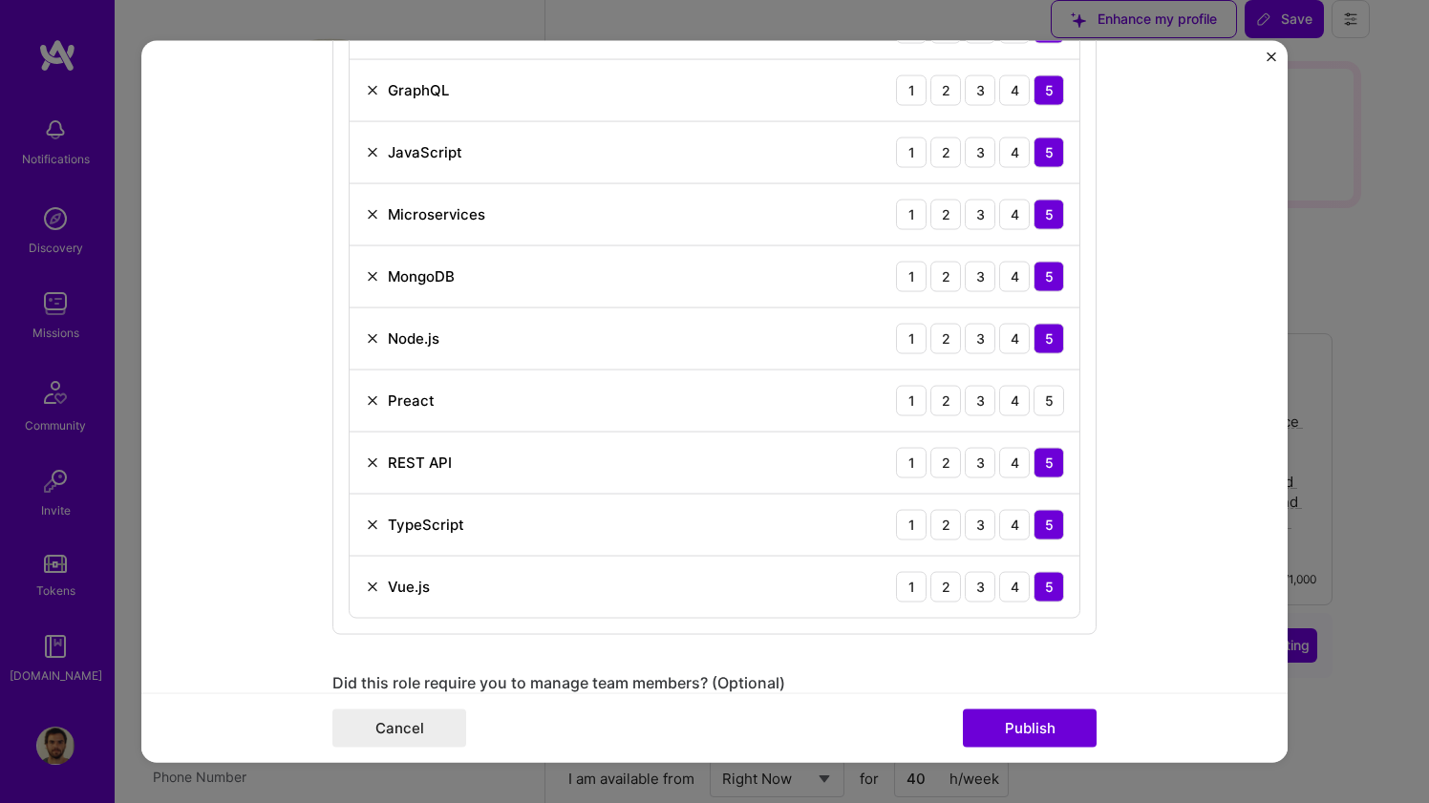
click at [375, 395] on img at bounding box center [372, 400] width 15 height 15
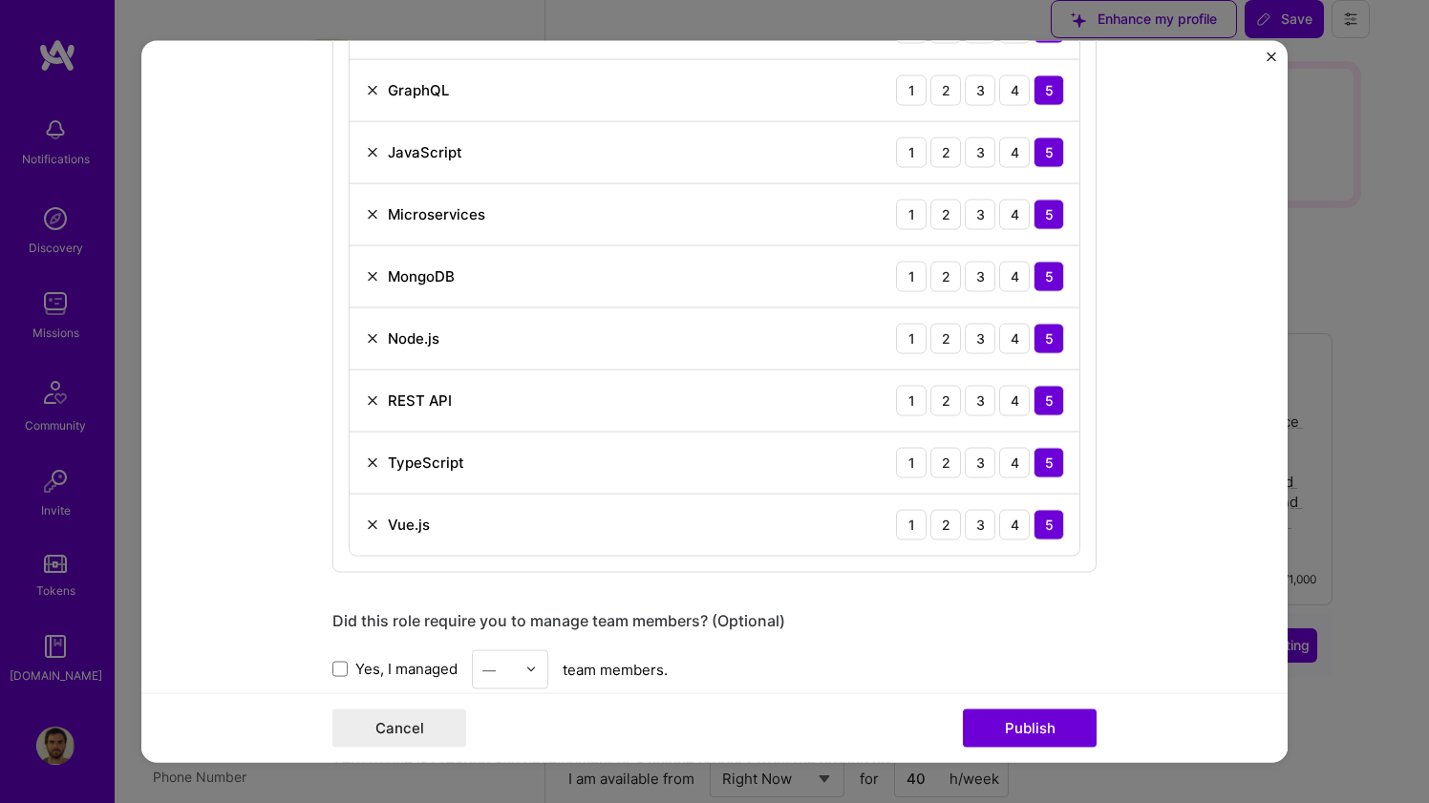
click at [371, 529] on img at bounding box center [372, 524] width 15 height 15
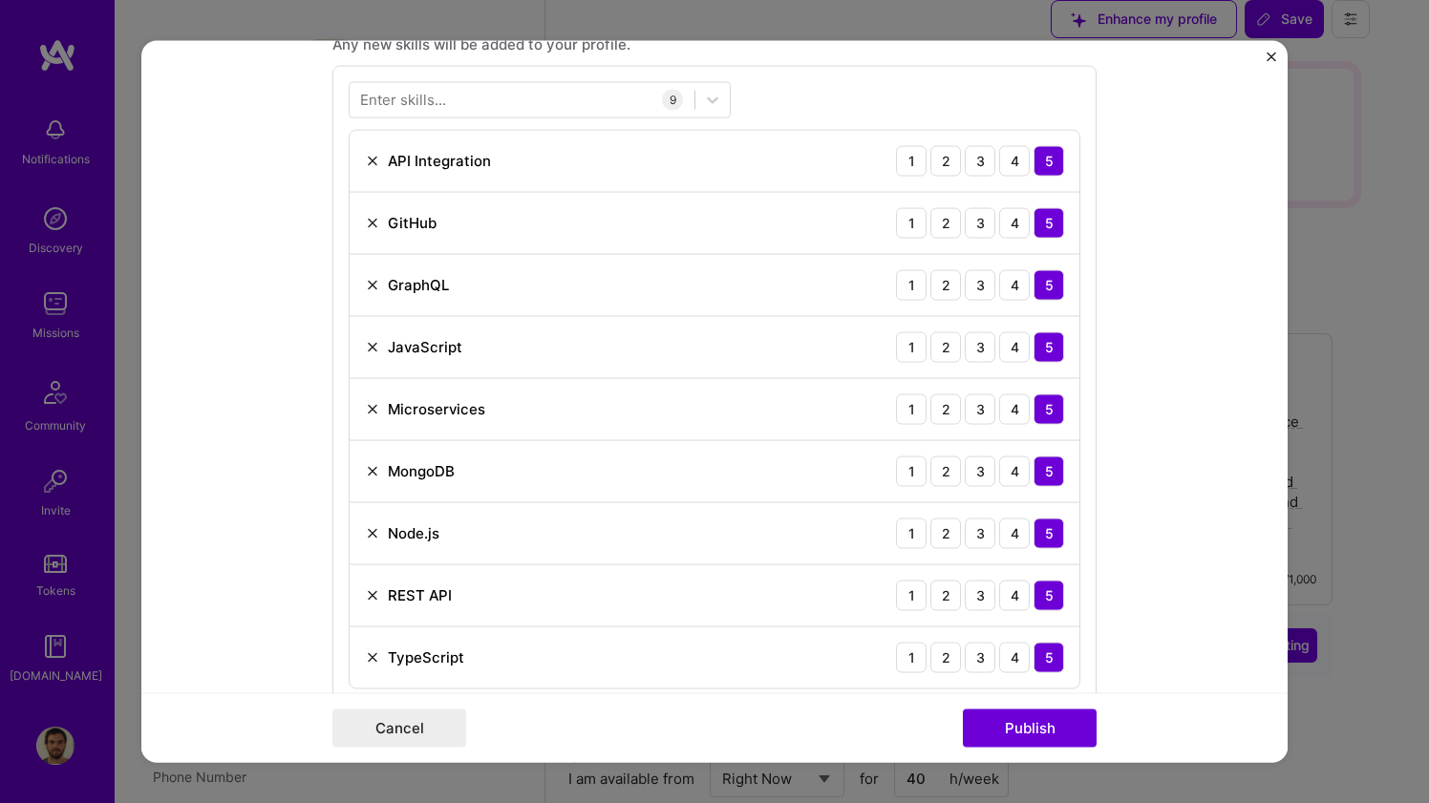
scroll to position [967, 0]
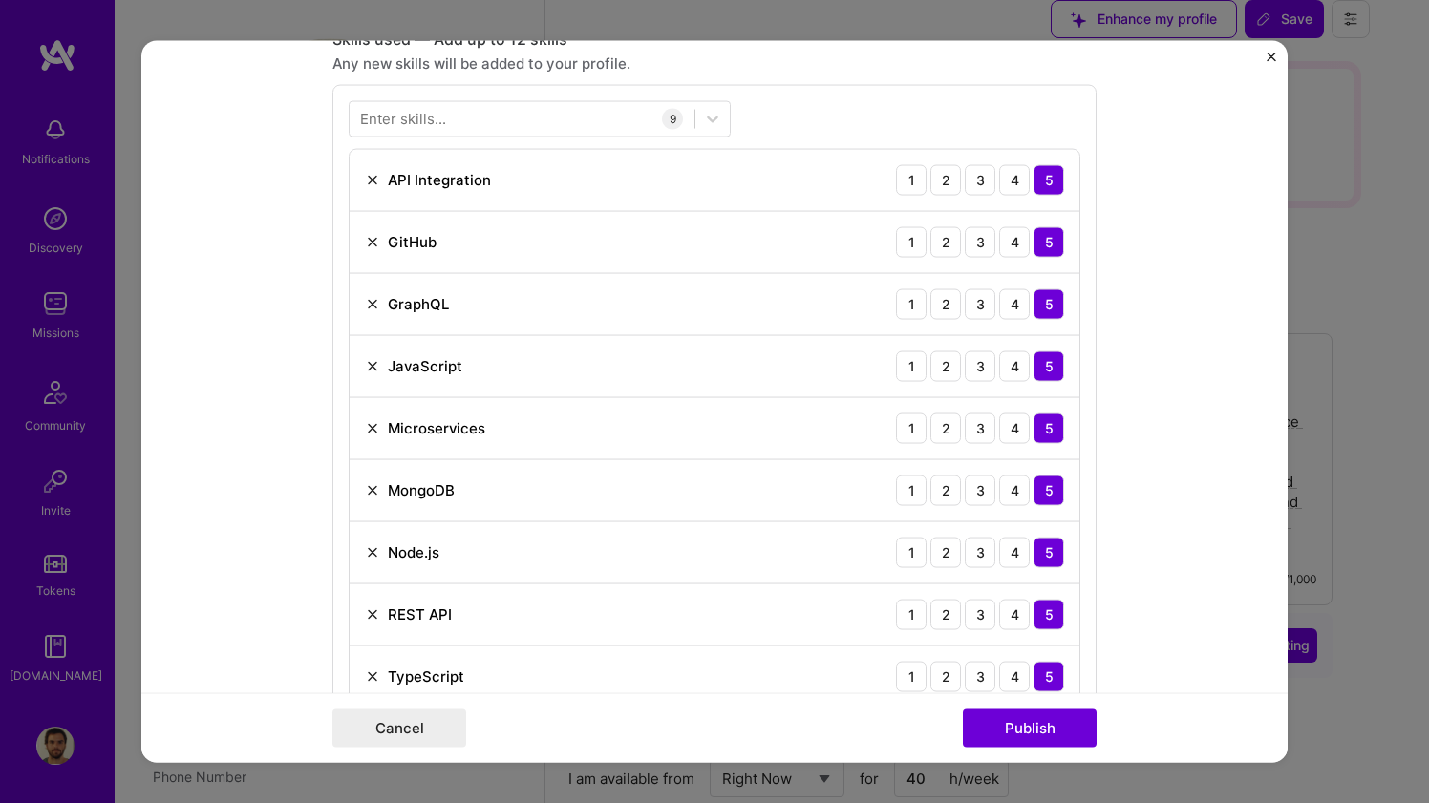
click at [372, 423] on img at bounding box center [372, 427] width 15 height 15
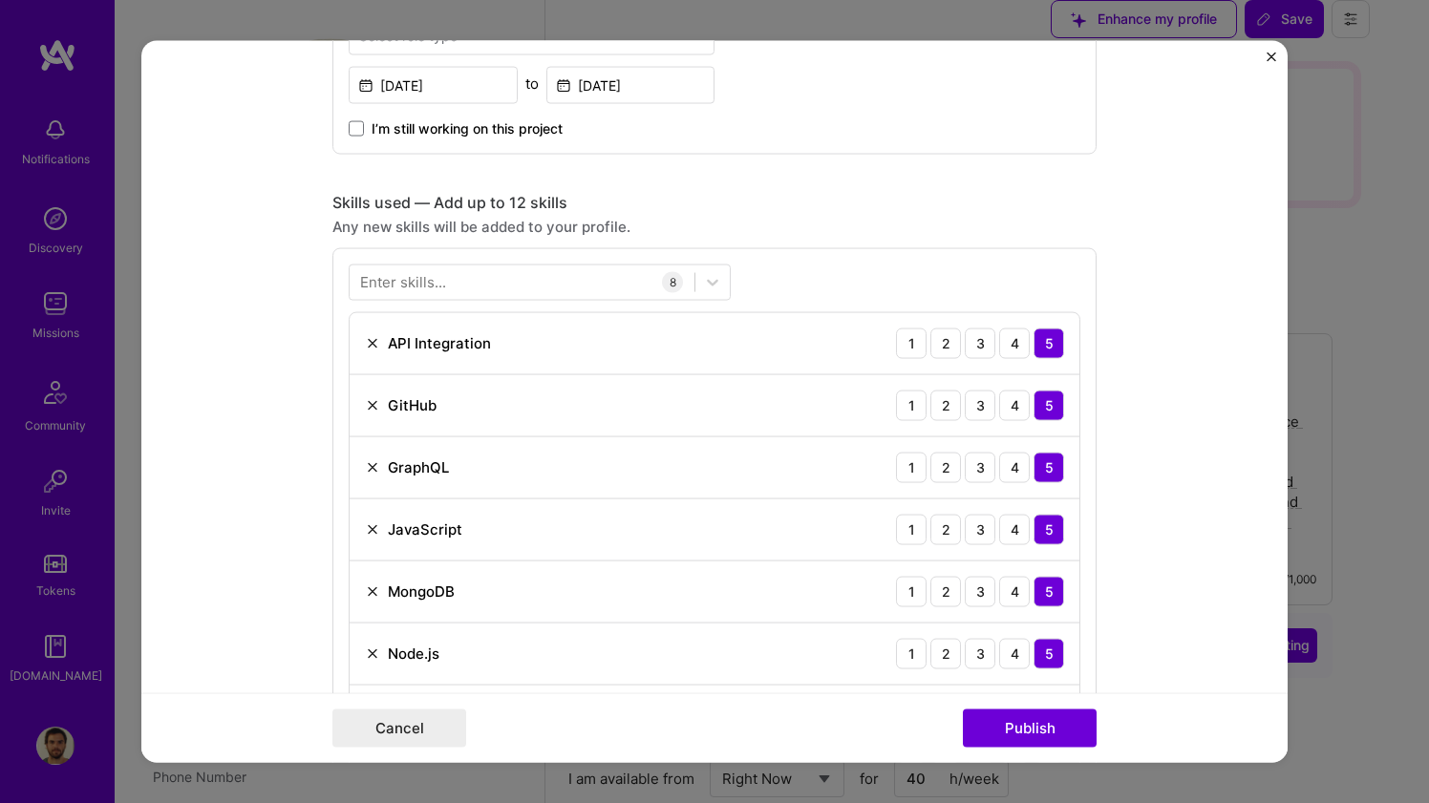
scroll to position [780, 0]
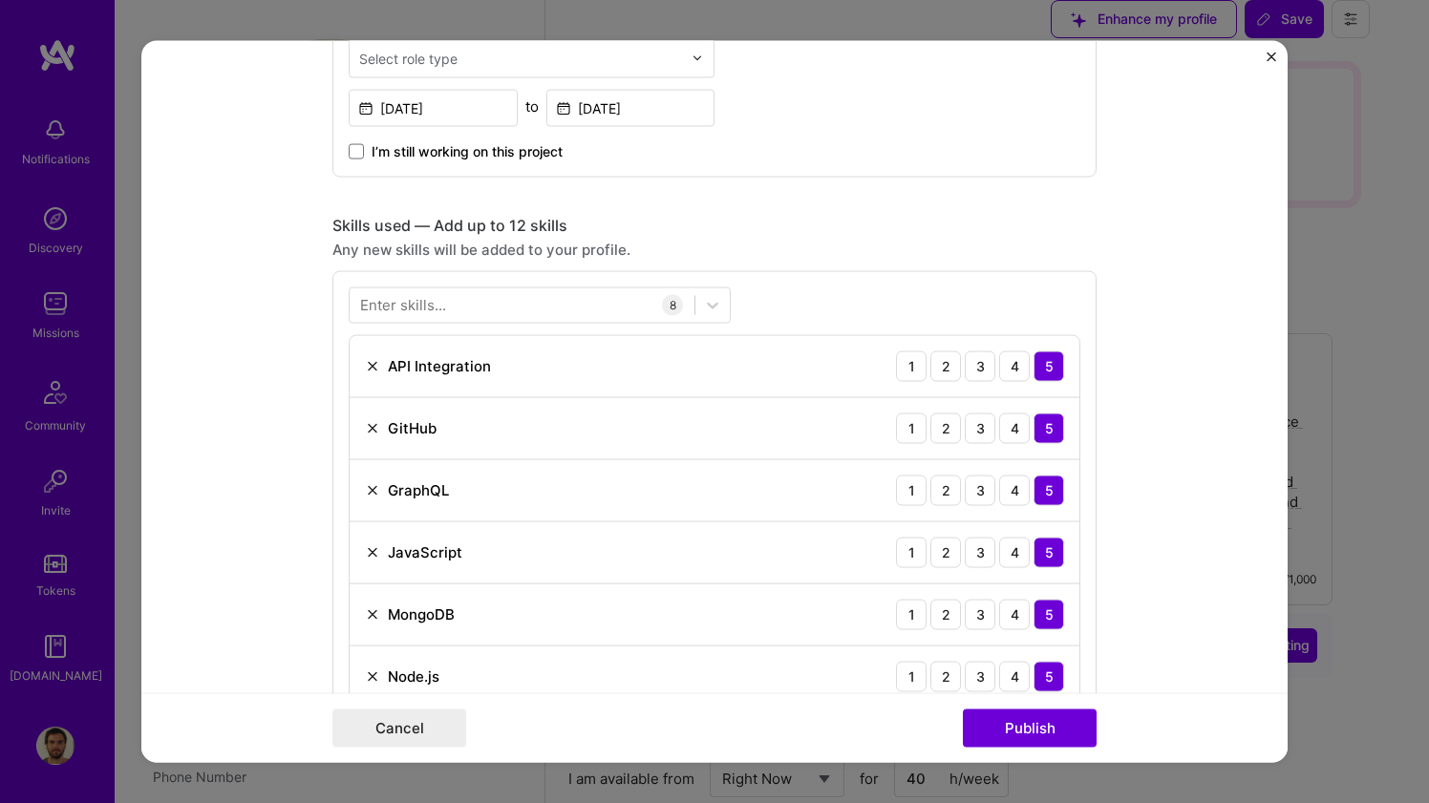
click at [372, 420] on div "GitHub" at bounding box center [401, 428] width 72 height 20
click at [371, 428] on img at bounding box center [372, 427] width 15 height 15
click at [366, 359] on img at bounding box center [372, 365] width 15 height 15
click at [403, 305] on div "Enter skills..." at bounding box center [403, 305] width 86 height 20
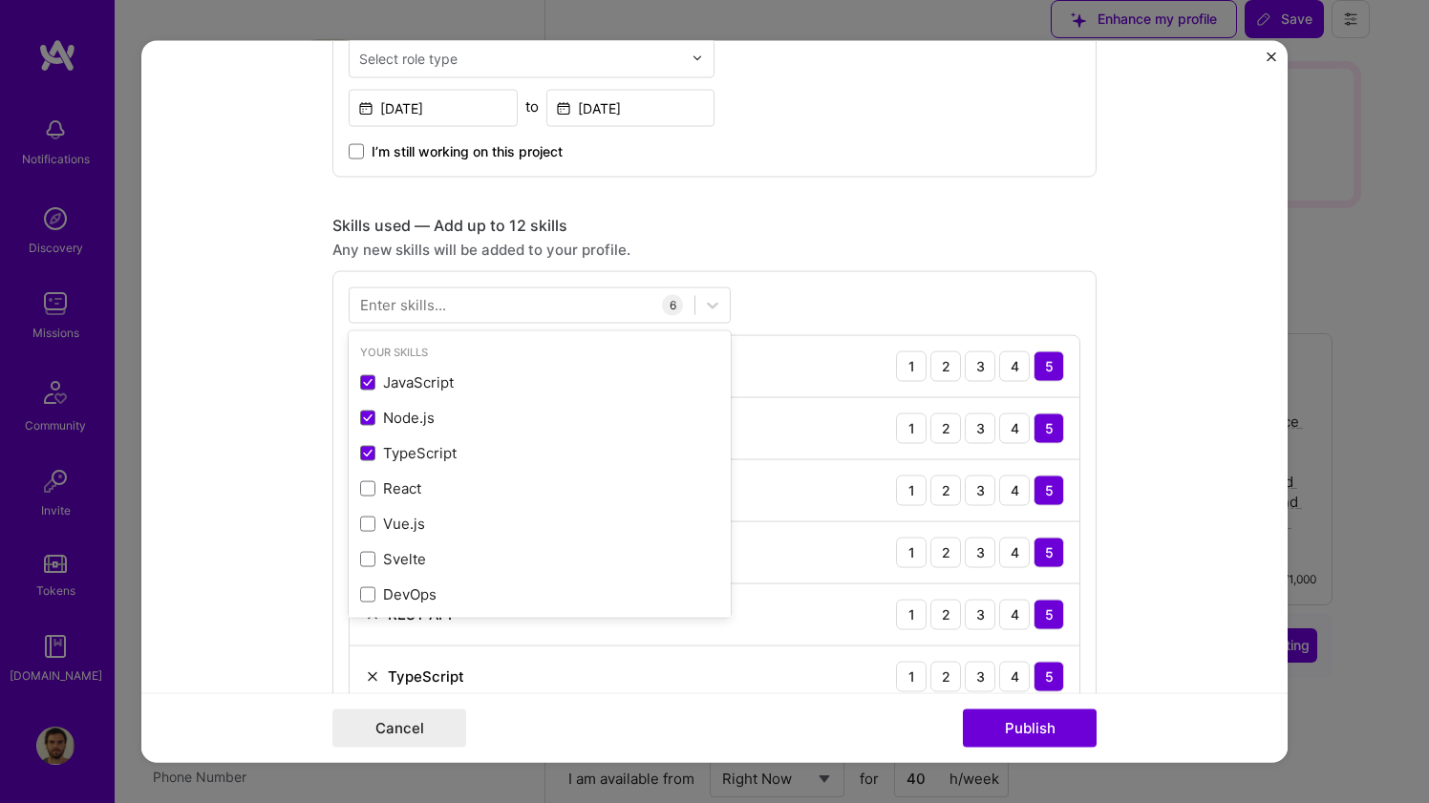
click at [403, 305] on div "Enter skills..." at bounding box center [403, 305] width 86 height 20
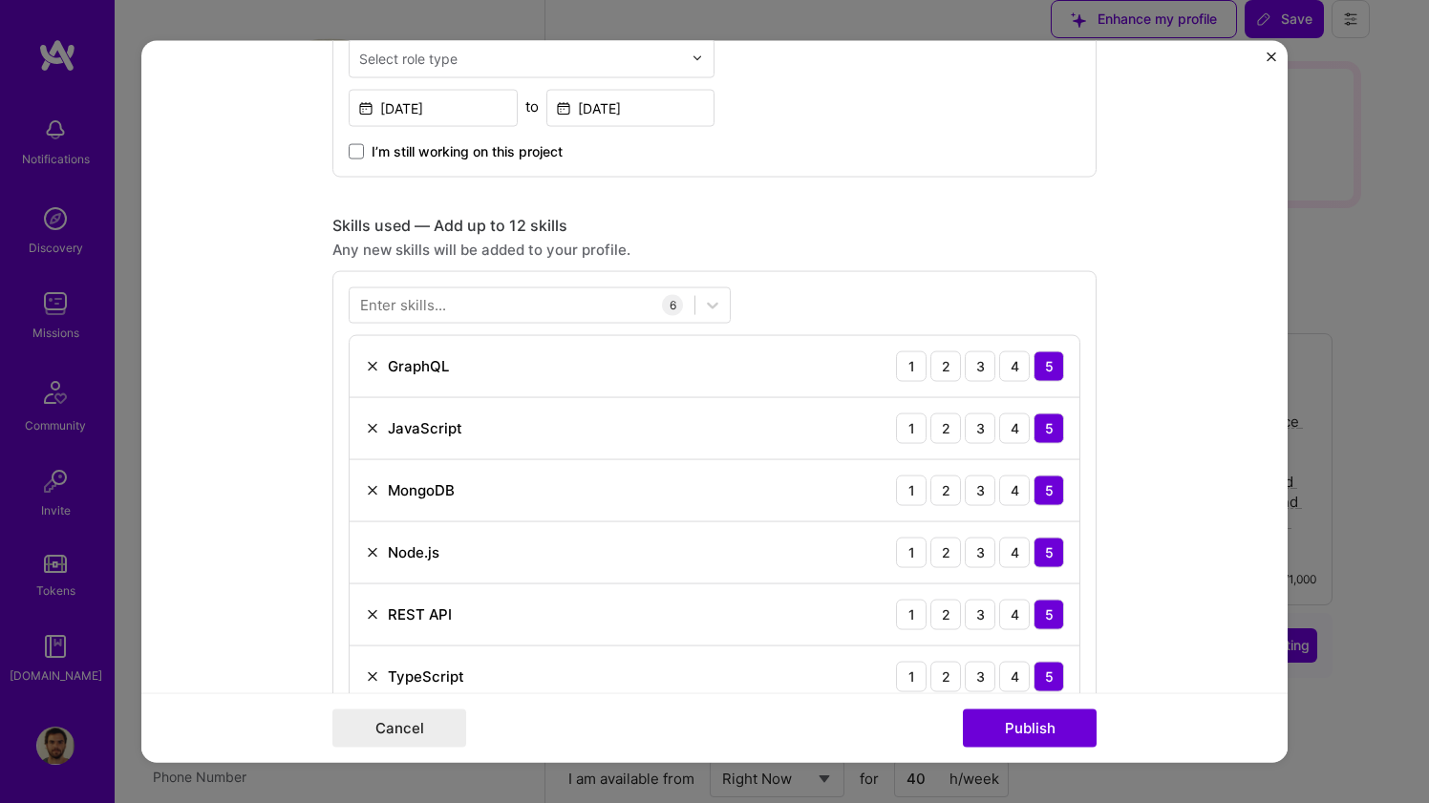
click at [403, 305] on div "Enter skills..." at bounding box center [403, 305] width 86 height 20
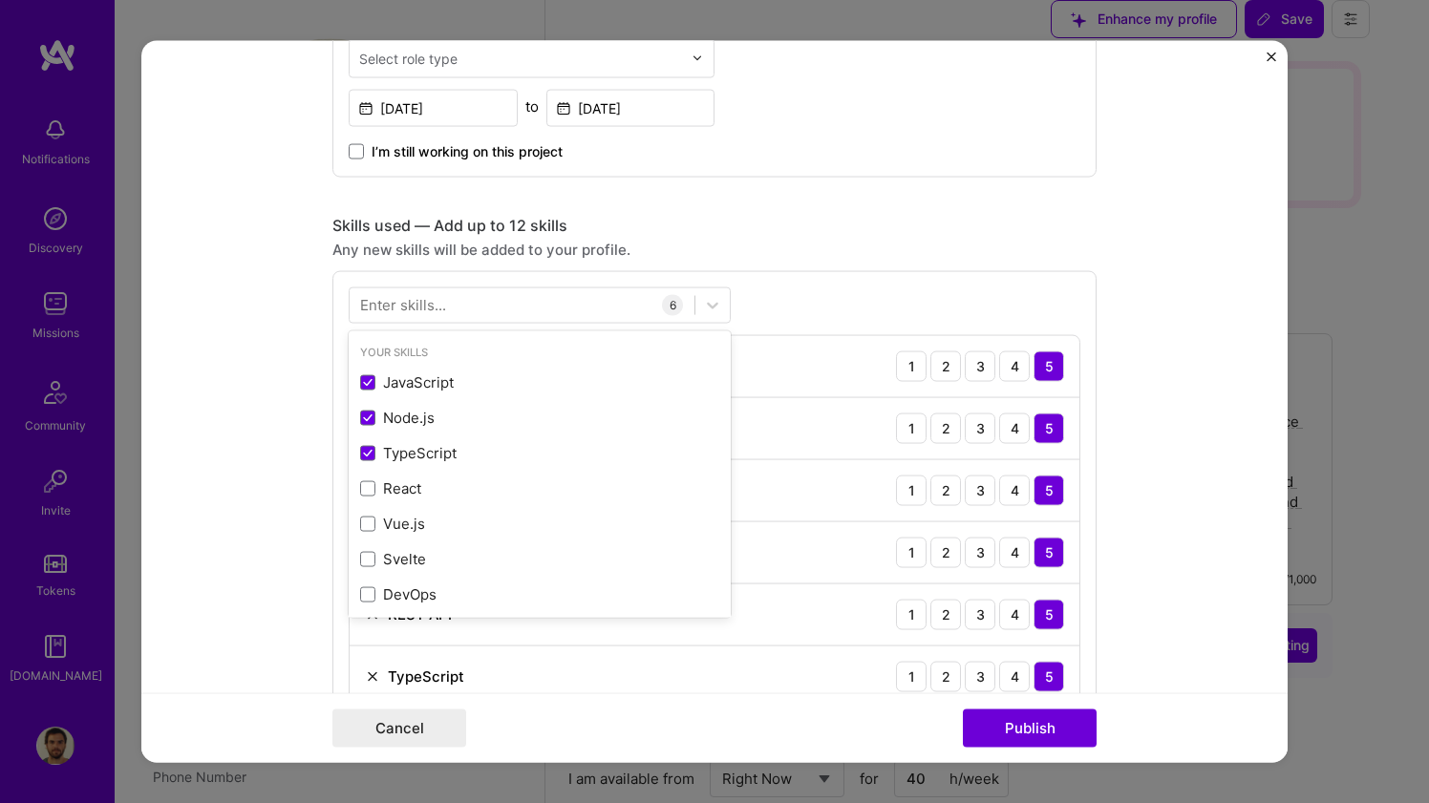
click at [403, 305] on div "Enter skills..." at bounding box center [403, 305] width 86 height 20
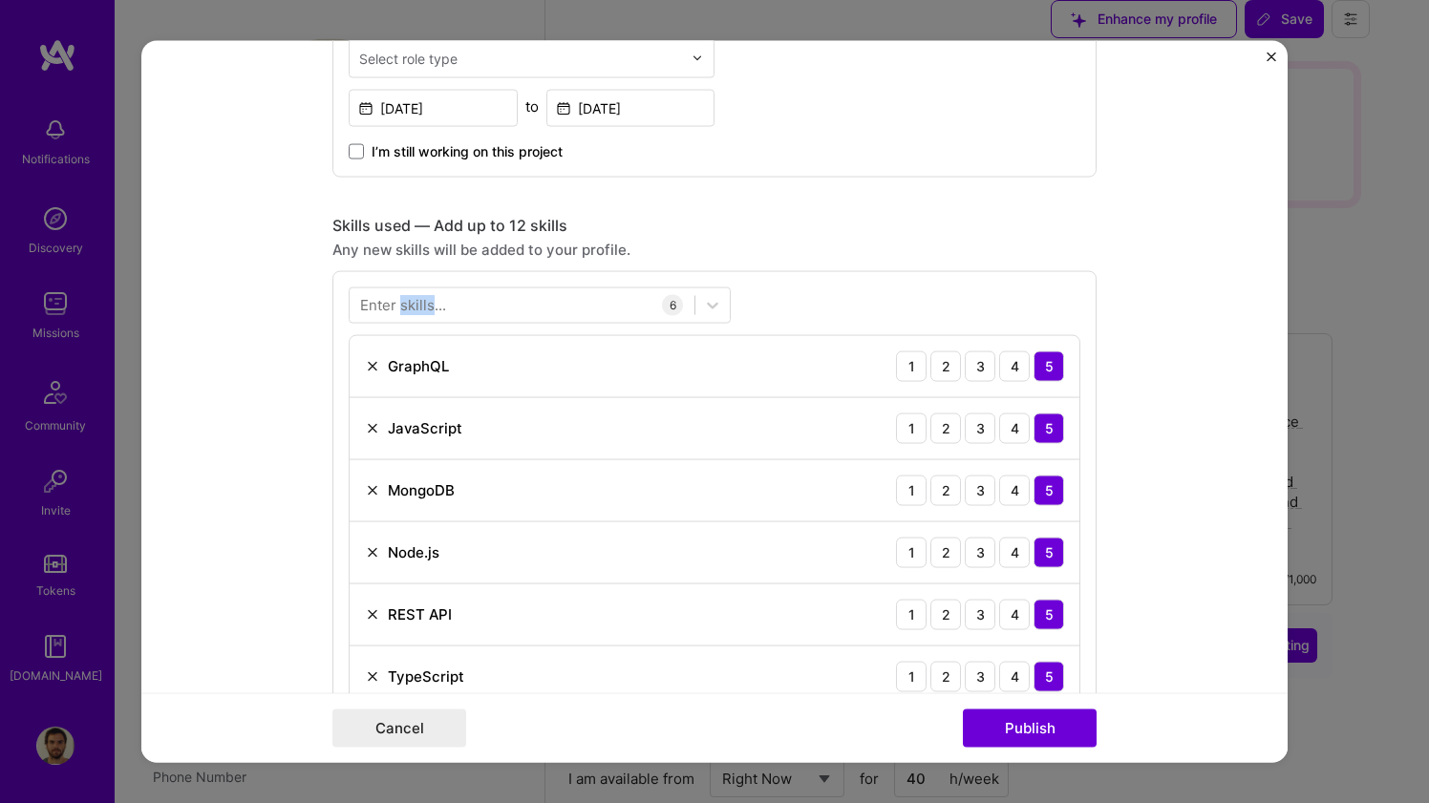
click at [403, 305] on div "Enter skills..." at bounding box center [403, 305] width 86 height 20
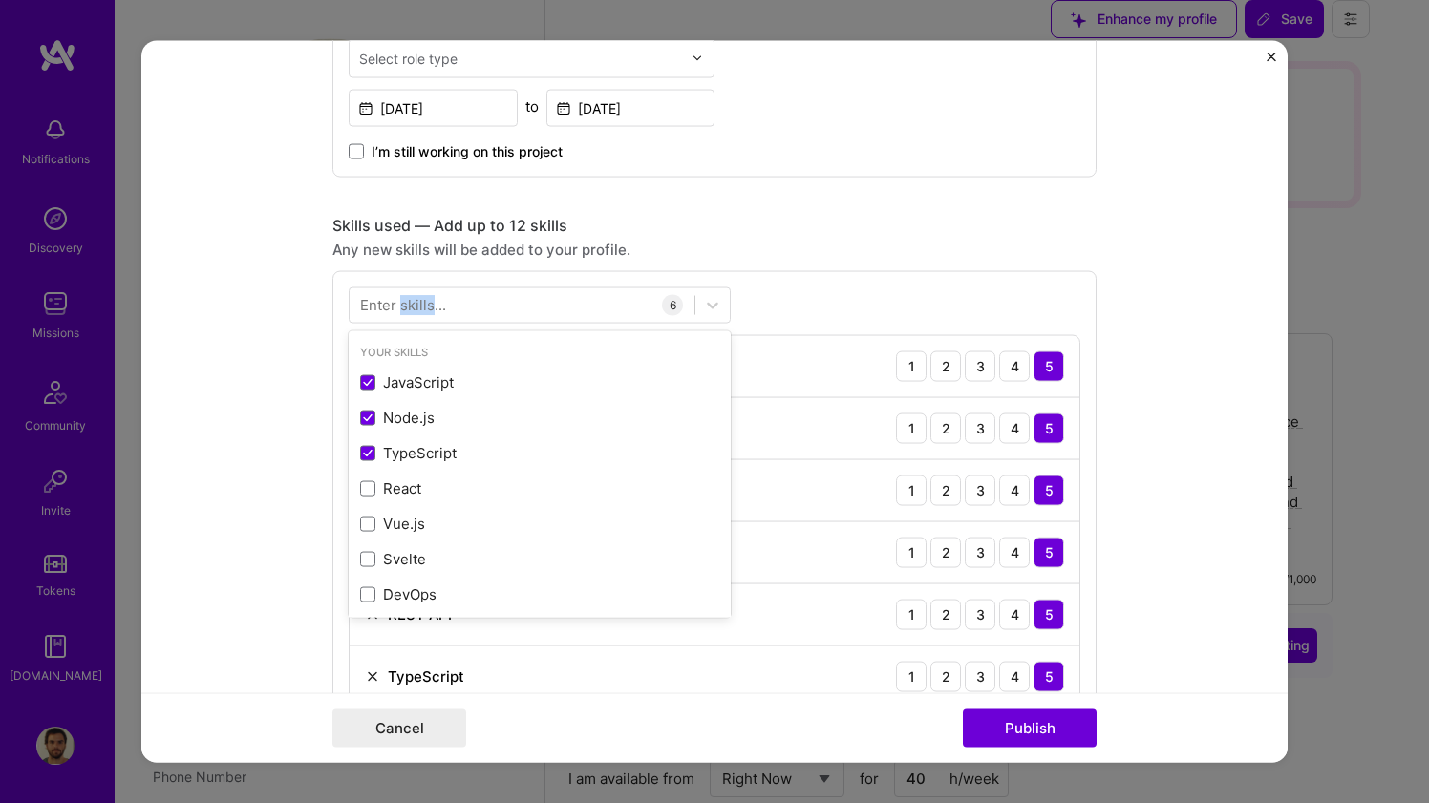
click at [403, 305] on div "Enter skills..." at bounding box center [403, 305] width 86 height 20
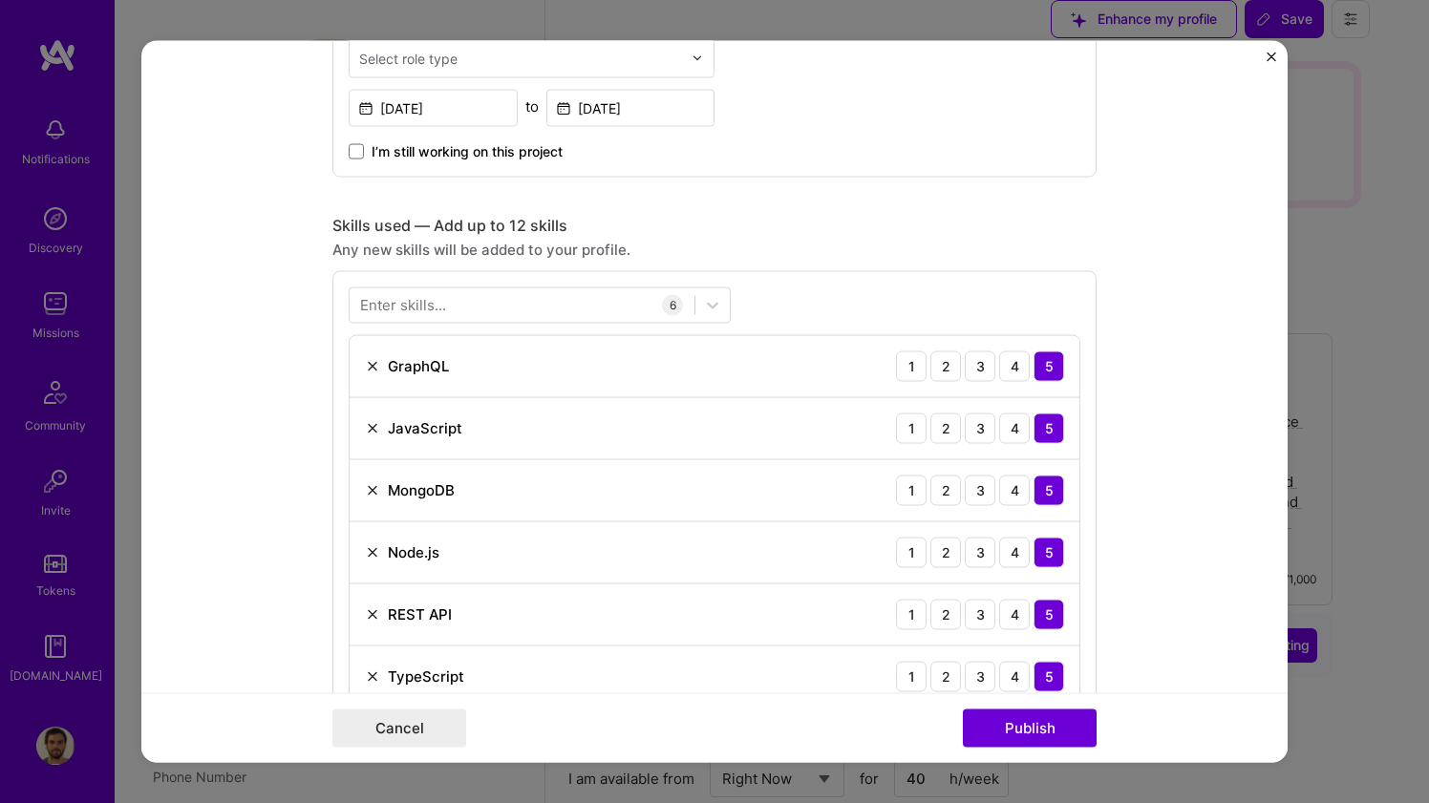
click at [403, 305] on div "Enter skills..." at bounding box center [403, 305] width 86 height 20
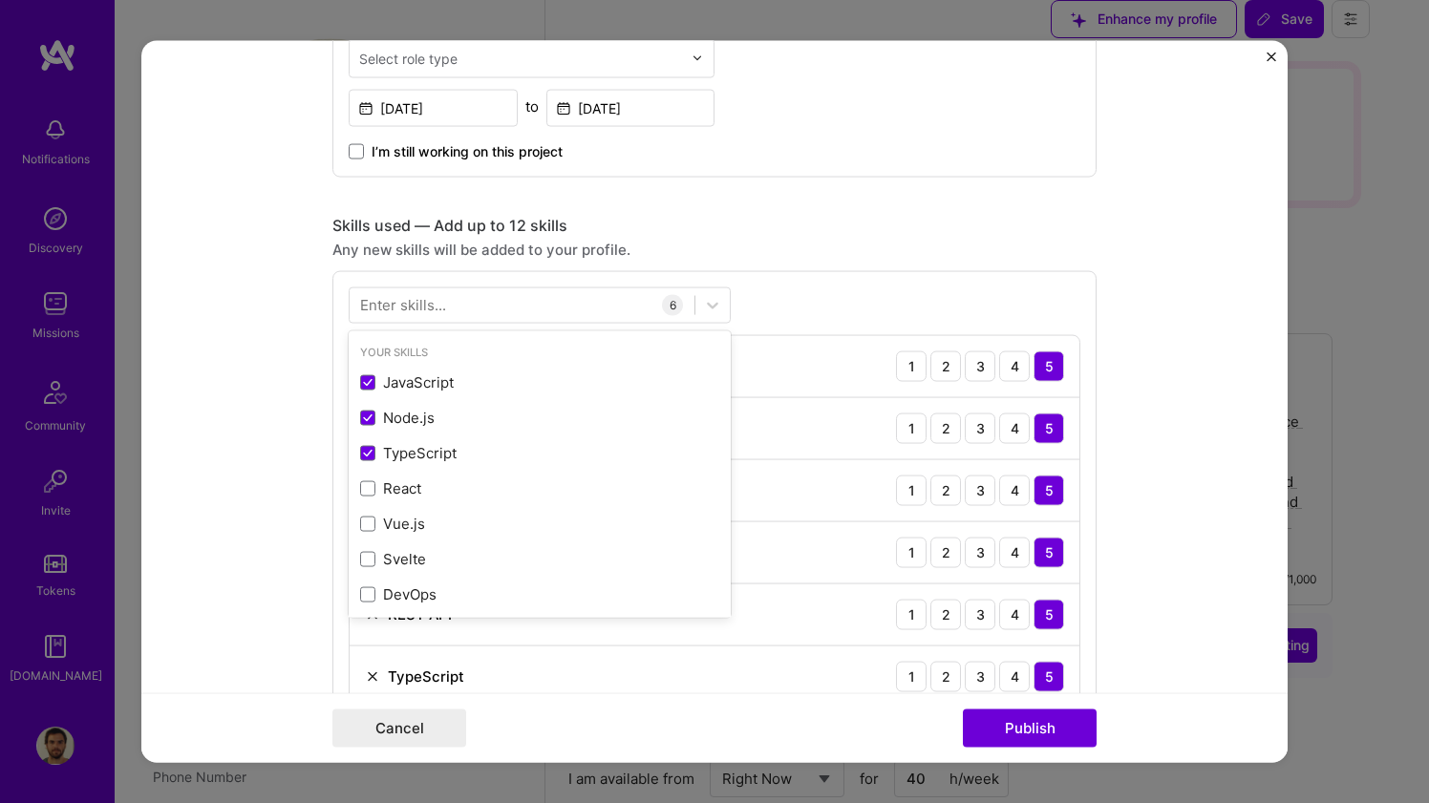
click at [403, 305] on div "Enter skills..." at bounding box center [403, 305] width 86 height 20
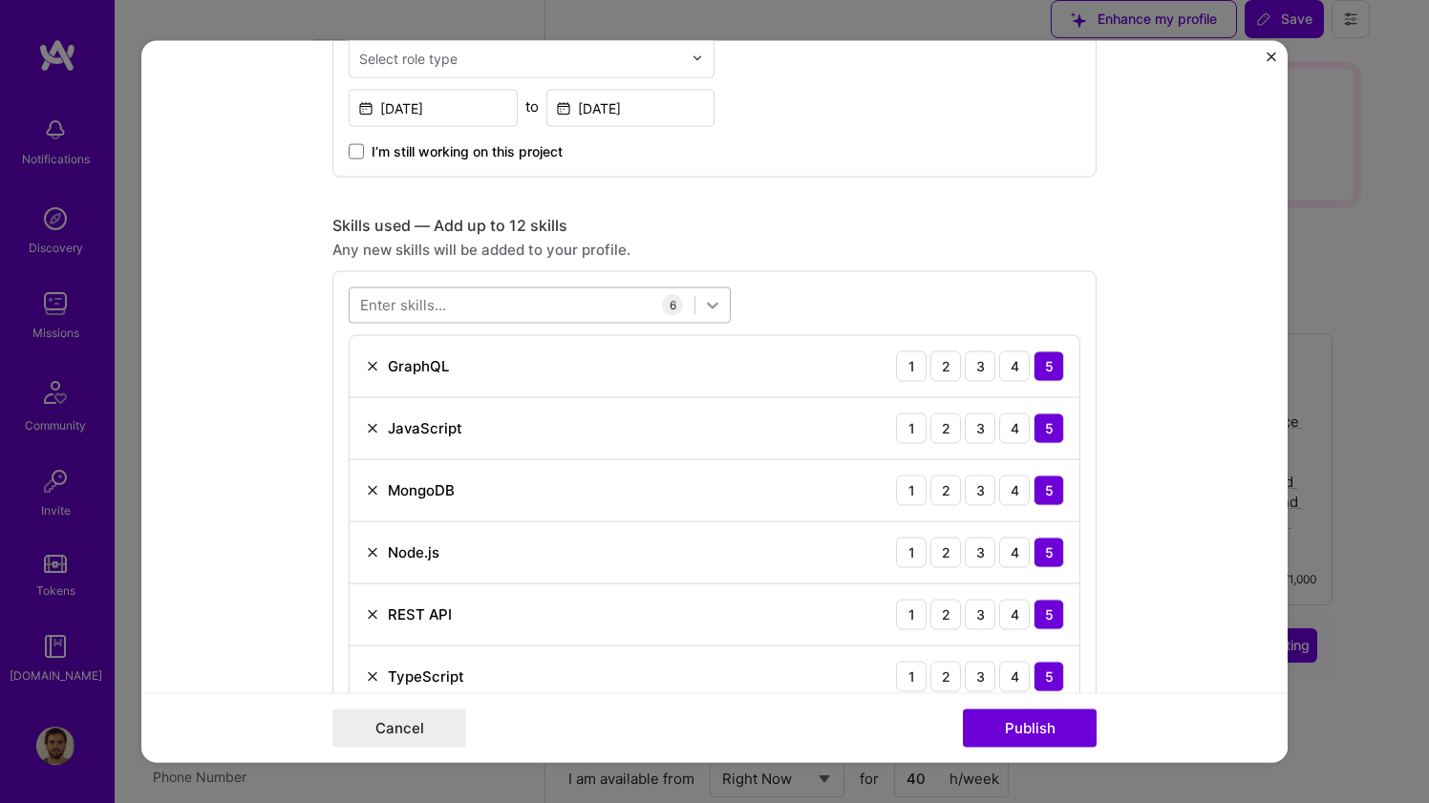
click at [712, 303] on icon at bounding box center [712, 304] width 19 height 19
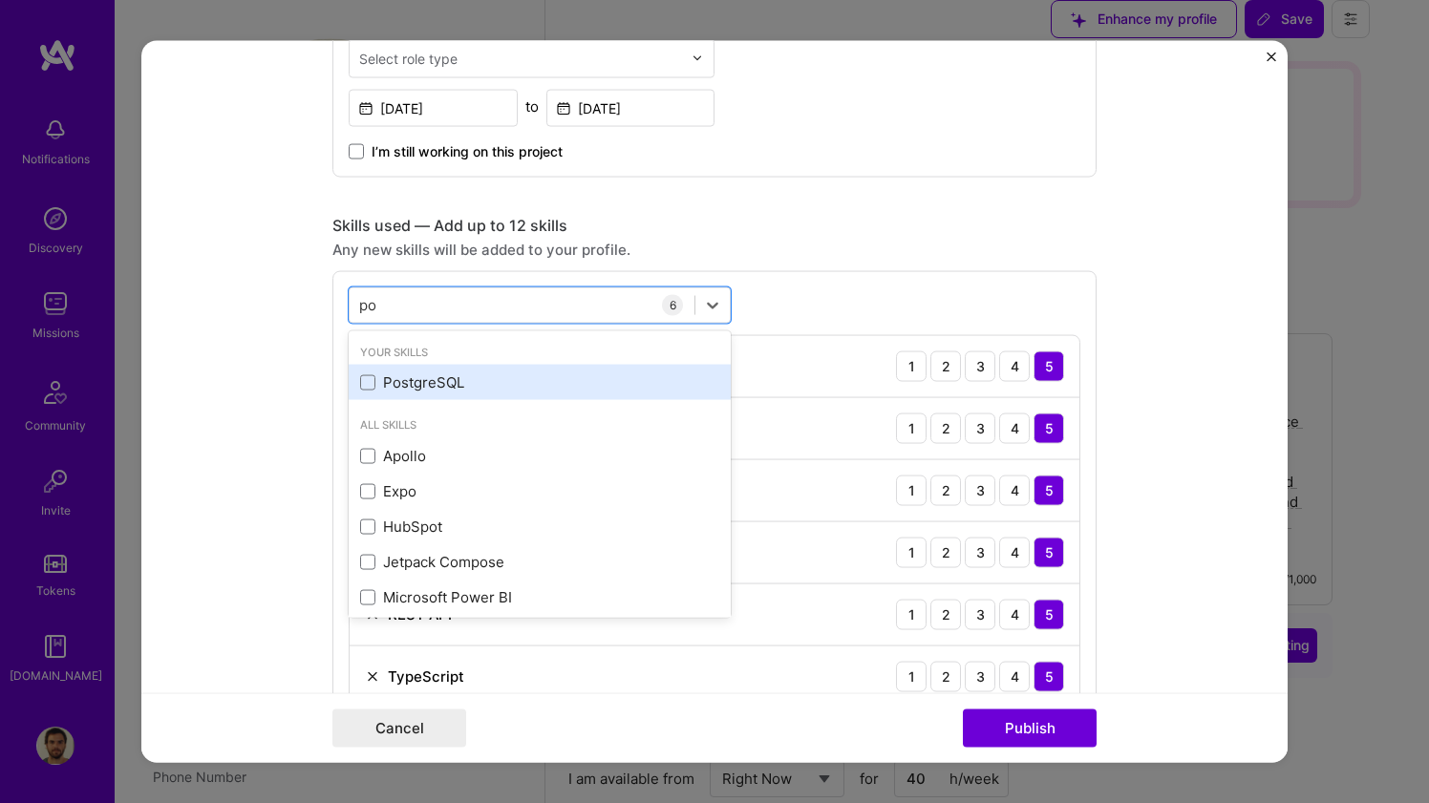
click at [538, 379] on div "PostgreSQL" at bounding box center [539, 382] width 359 height 20
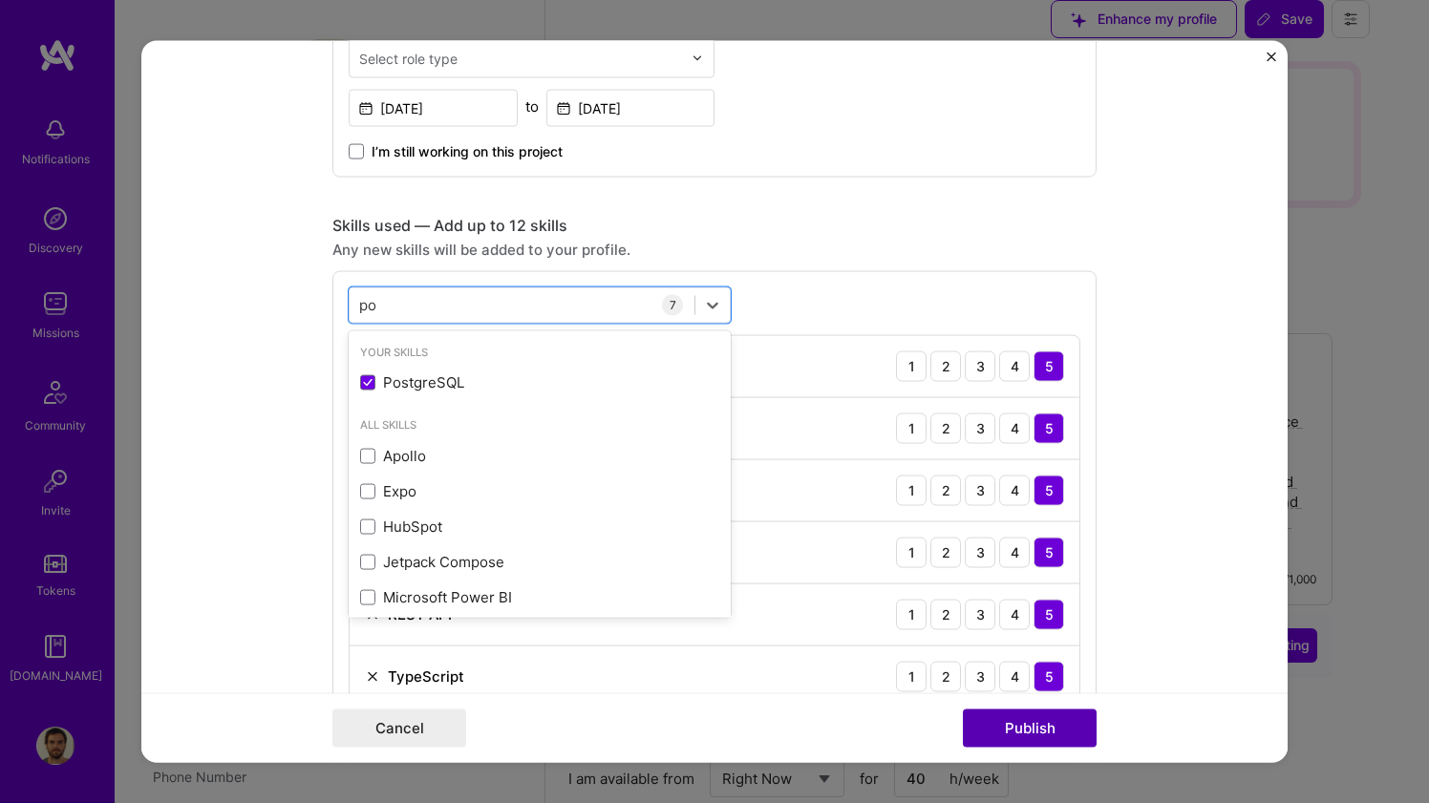
type input "po"
click at [1018, 717] on button "Publish" at bounding box center [1030, 729] width 134 height 38
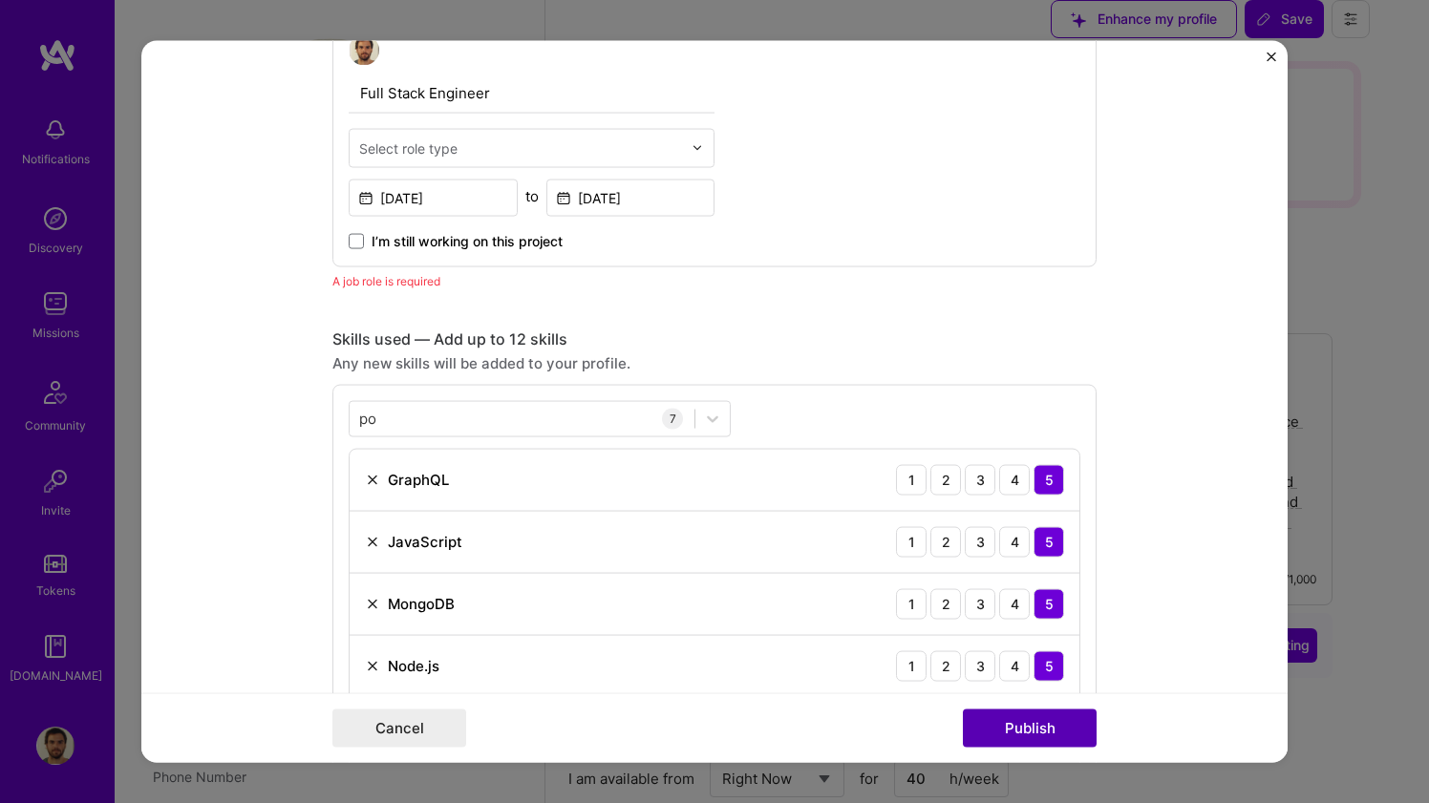
scroll to position [642, 0]
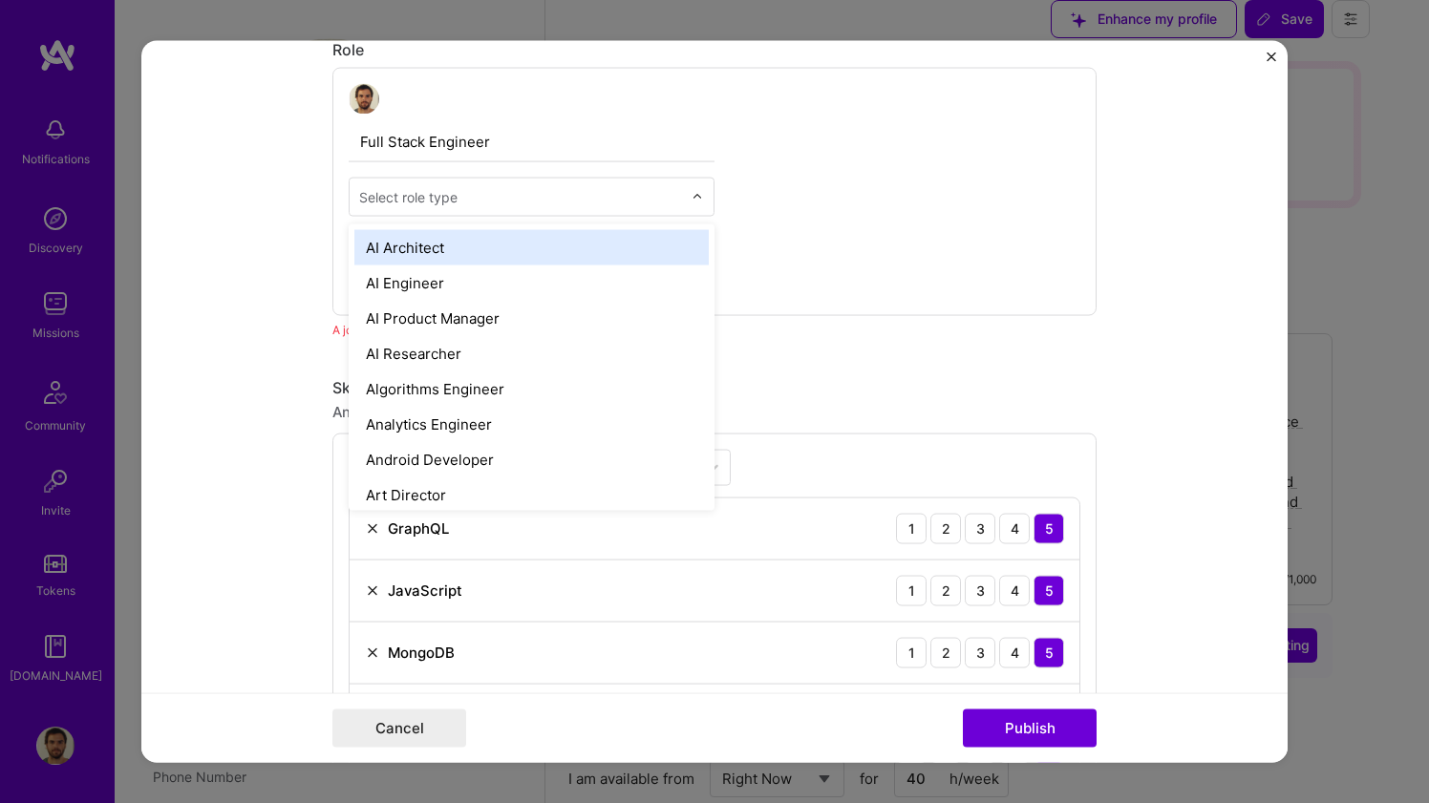
click at [564, 183] on div "Select role type" at bounding box center [521, 196] width 342 height 37
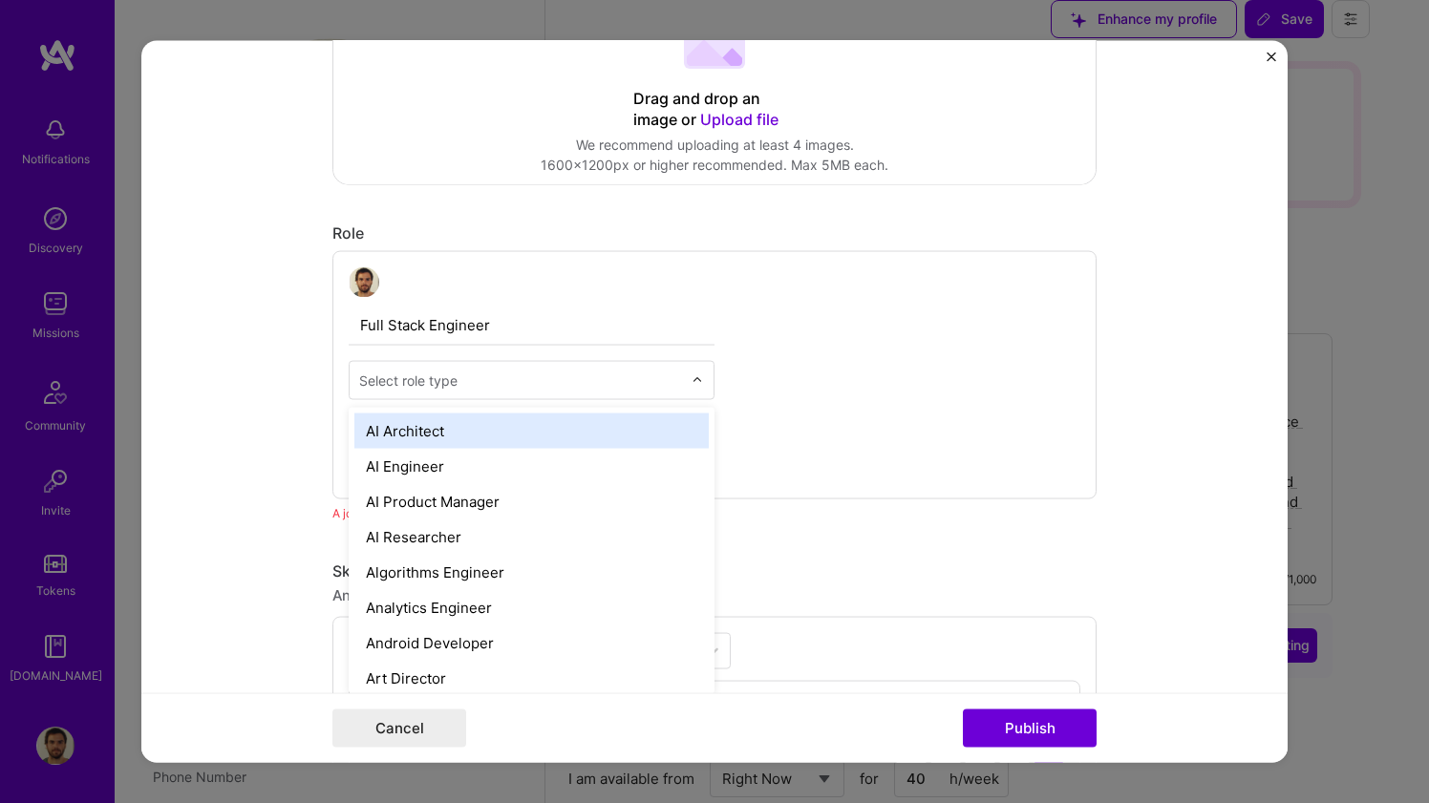
scroll to position [466, 0]
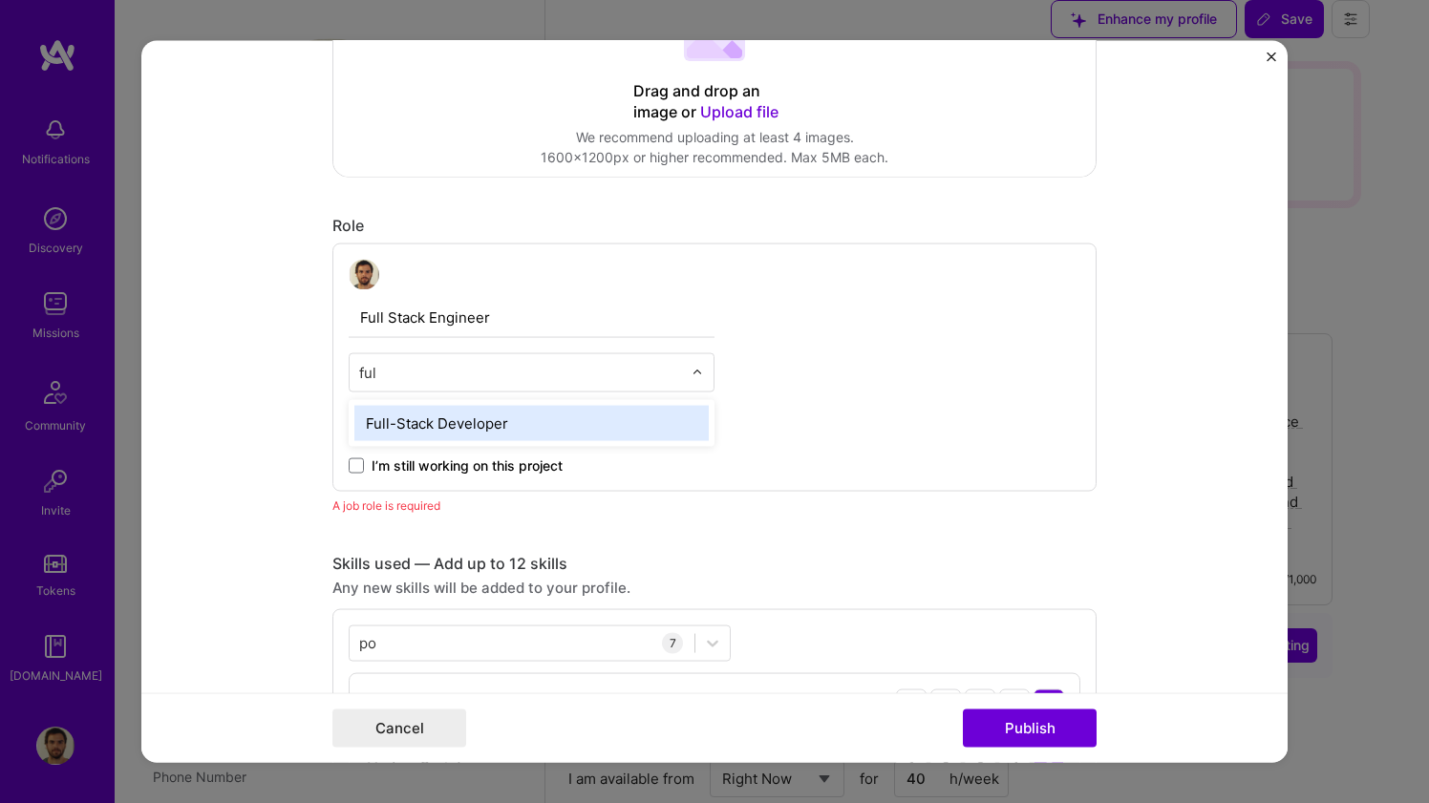
type input "full"
click at [478, 413] on div "Full-Stack Developer" at bounding box center [531, 422] width 354 height 35
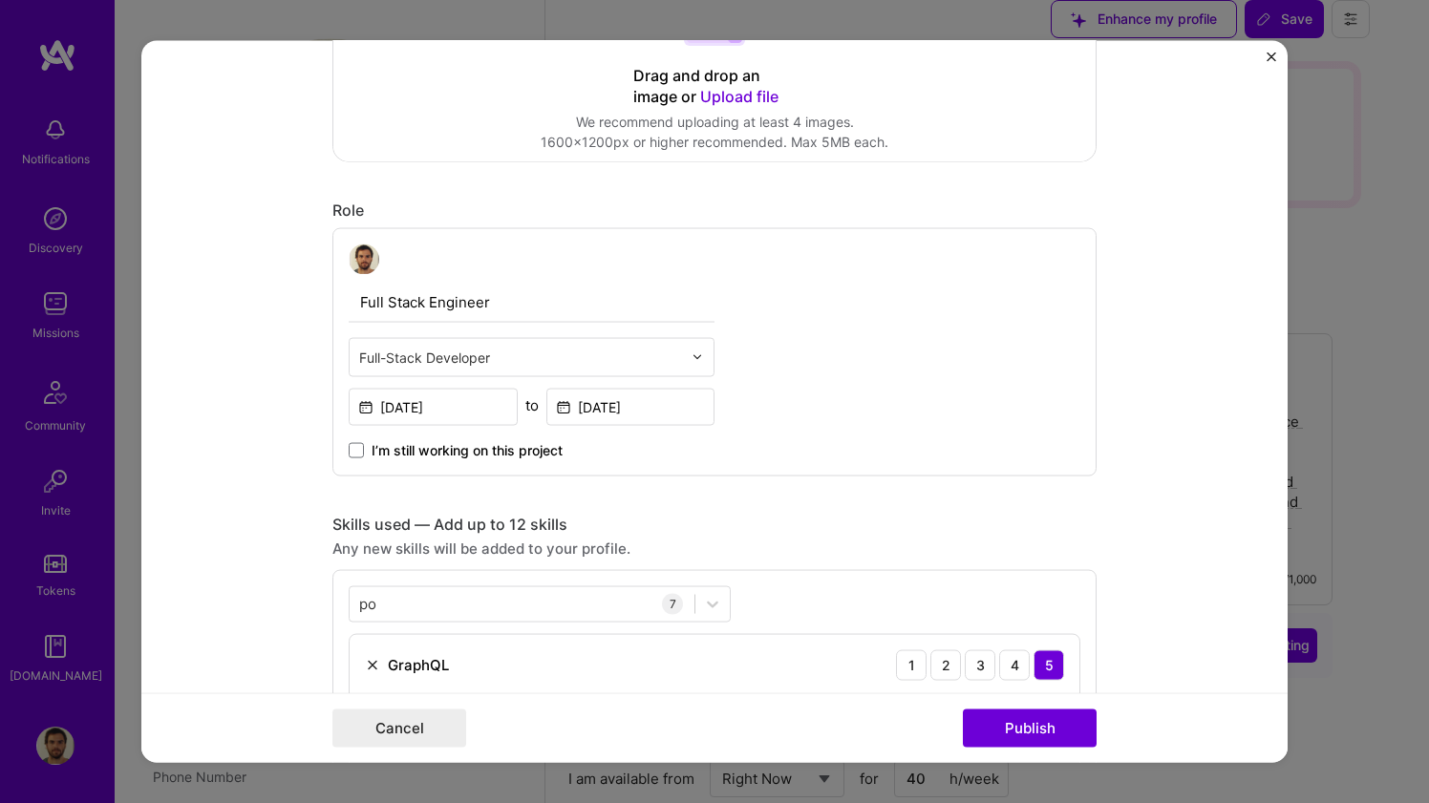
scroll to position [483, 0]
click at [423, 340] on div "Full-Stack Developer" at bounding box center [521, 354] width 342 height 37
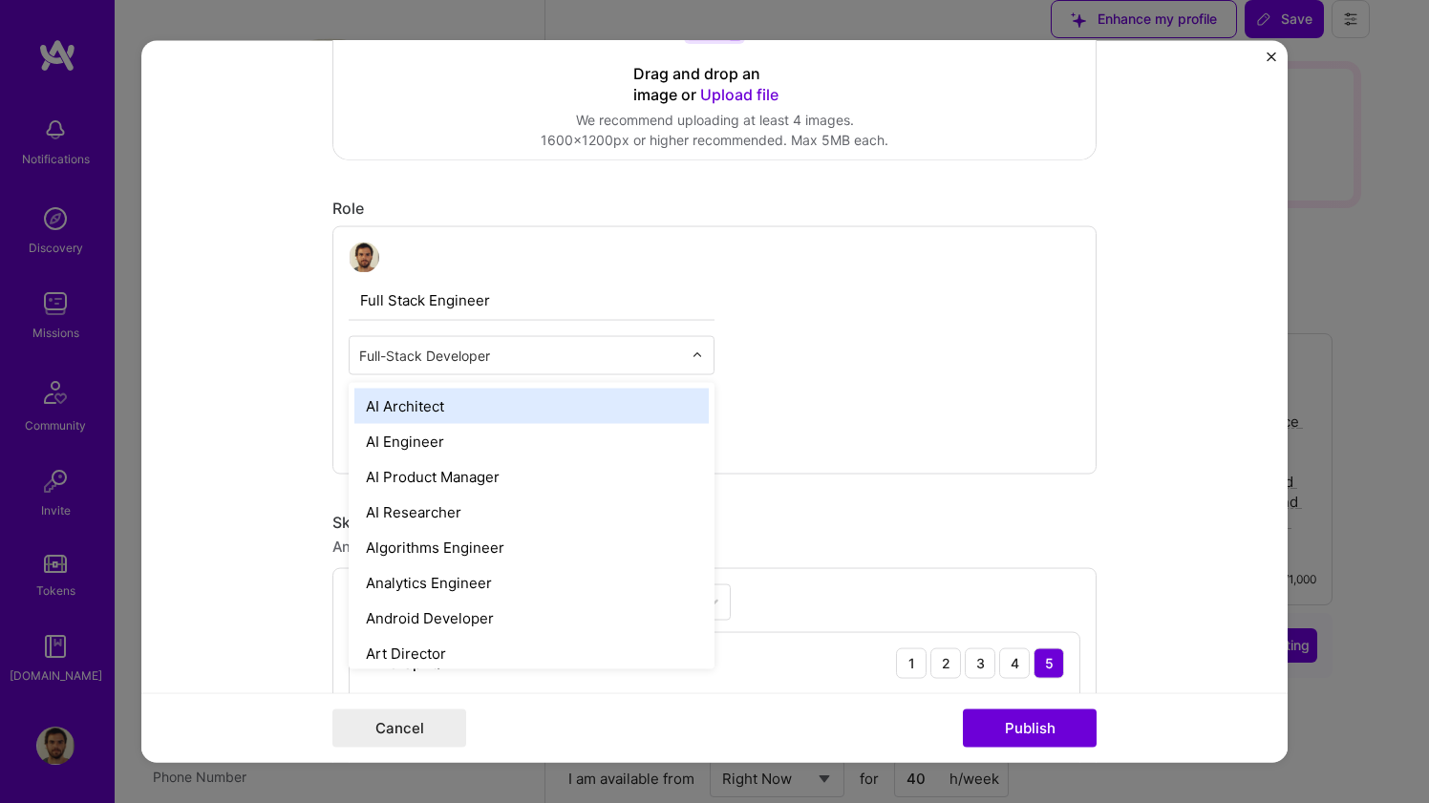
click at [423, 340] on div "Full-Stack Developer" at bounding box center [521, 354] width 342 height 37
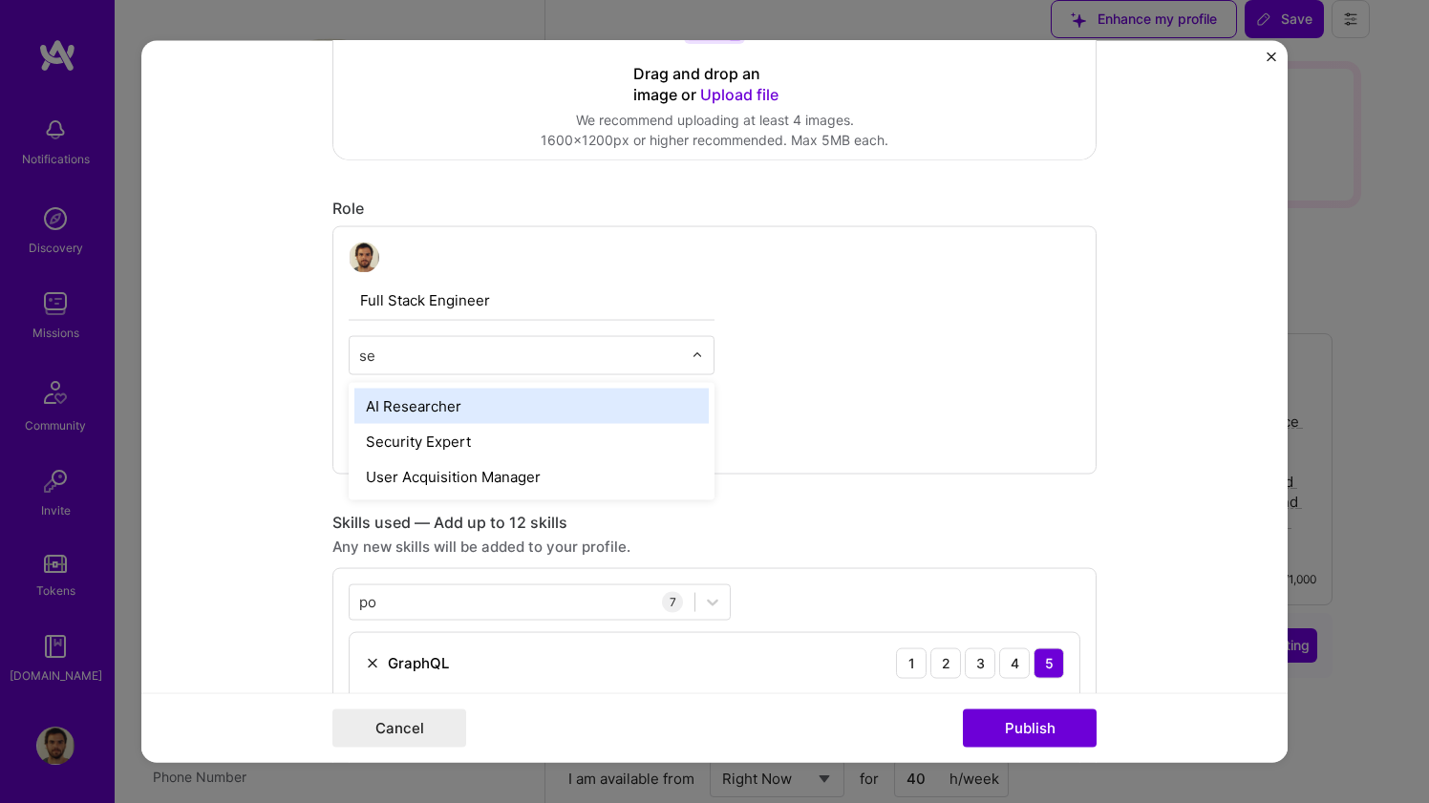
type input "s"
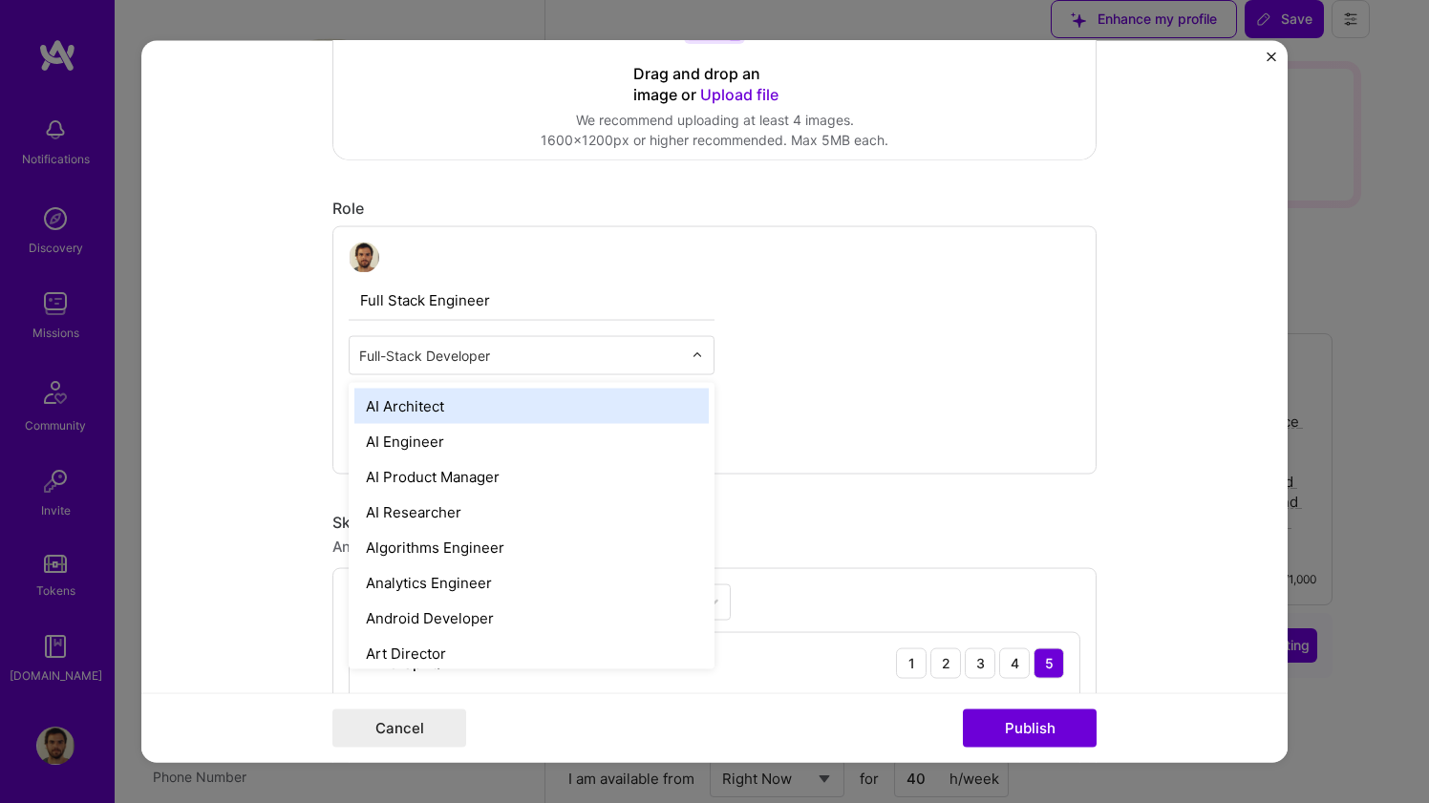
click at [555, 355] on input "text" at bounding box center [520, 355] width 323 height 20
click at [726, 317] on div "Full Stack Engineer option Full-Stack Developer, selected. option AI Architect …" at bounding box center [714, 349] width 764 height 248
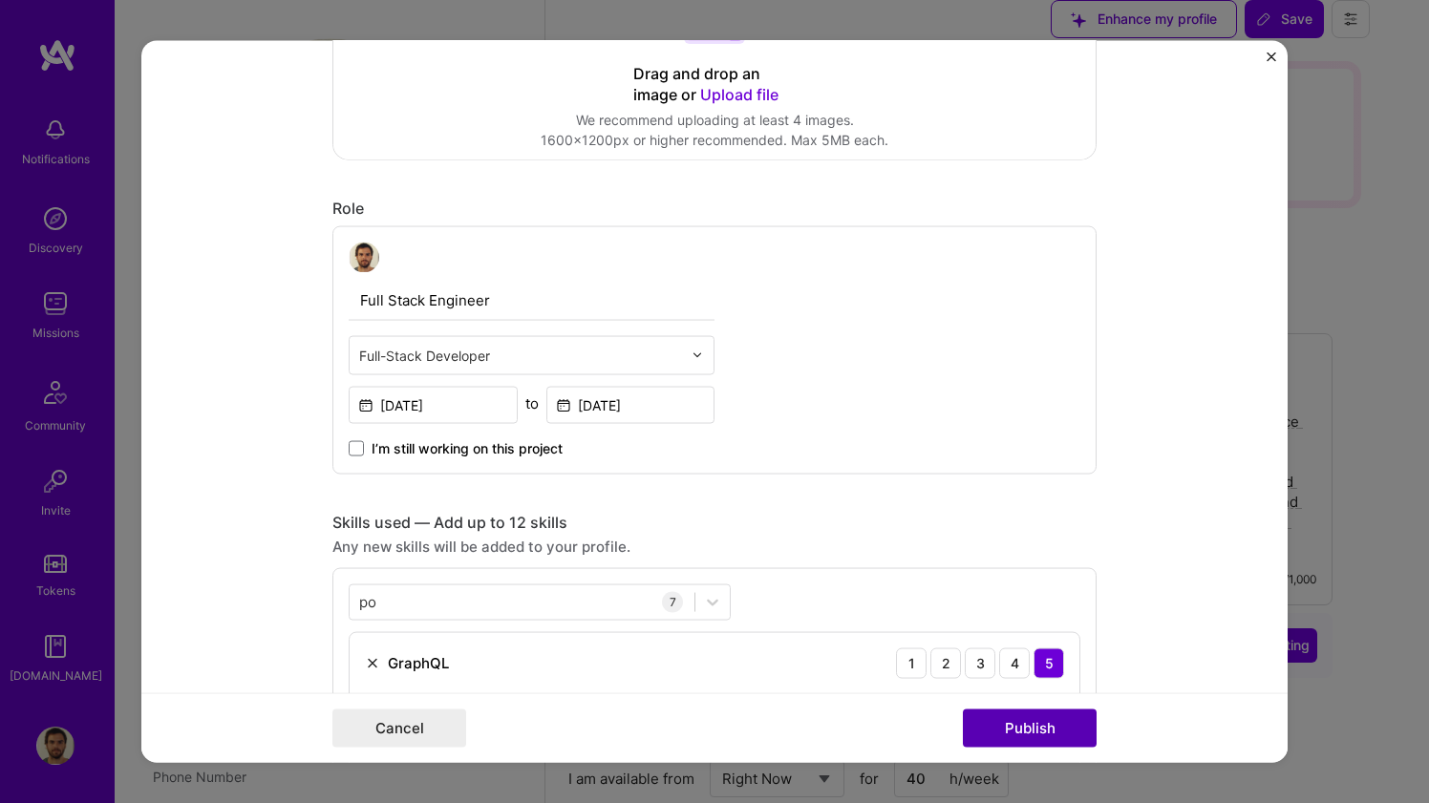
click at [1017, 721] on button "Publish" at bounding box center [1030, 729] width 134 height 38
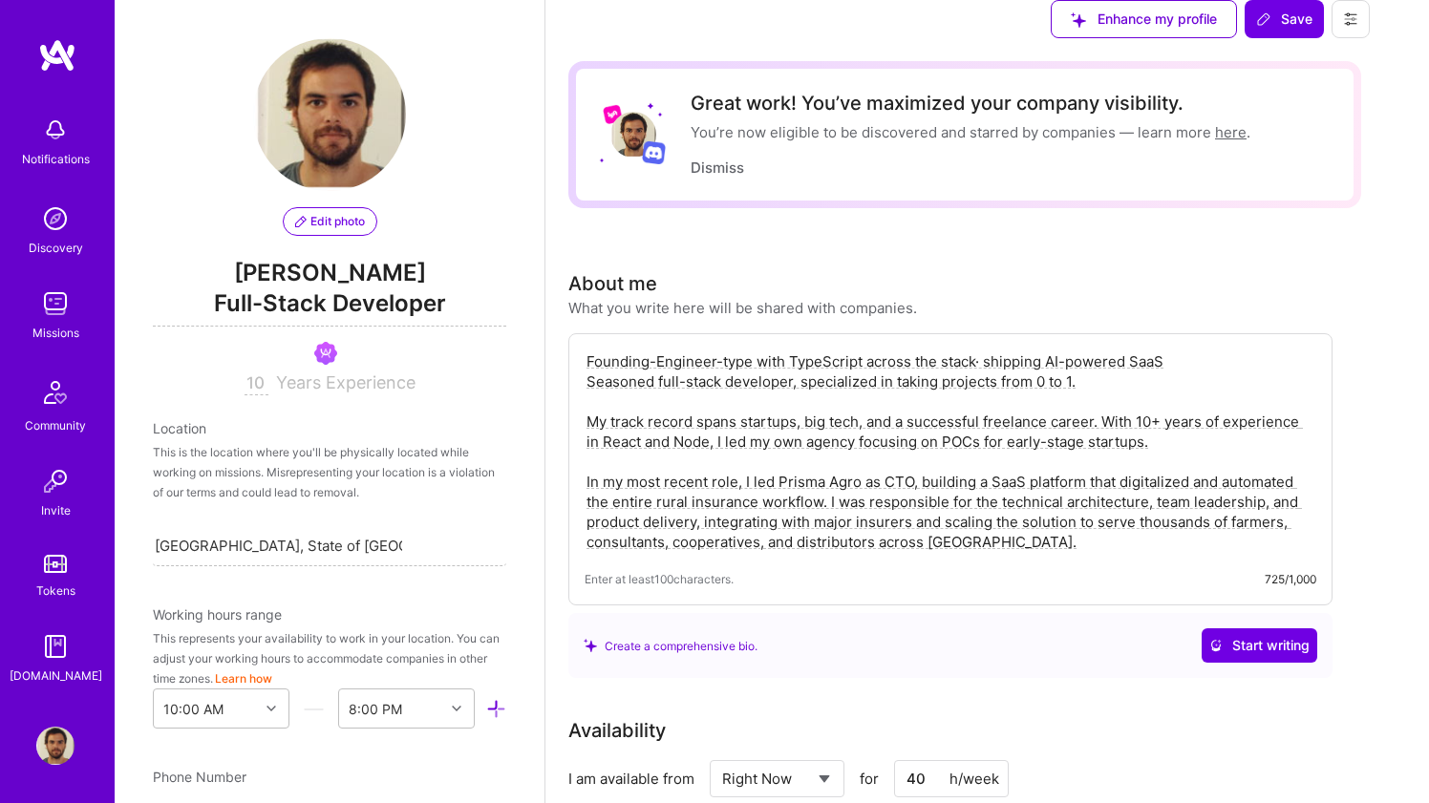
scroll to position [0, 0]
click at [1312, 29] on span "Save" at bounding box center [1284, 19] width 56 height 19
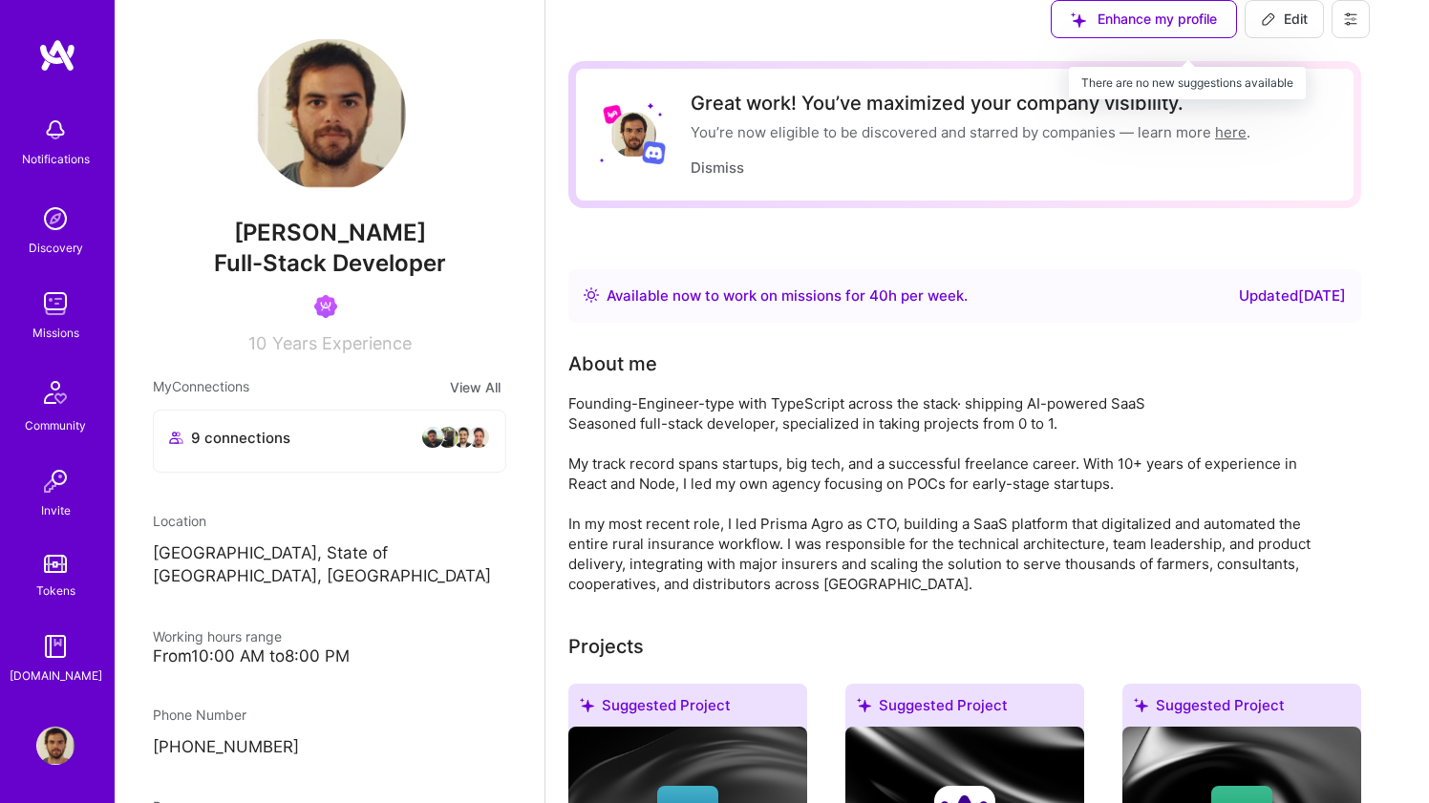
scroll to position [654, 0]
click at [57, 299] on img at bounding box center [55, 304] width 38 height 38
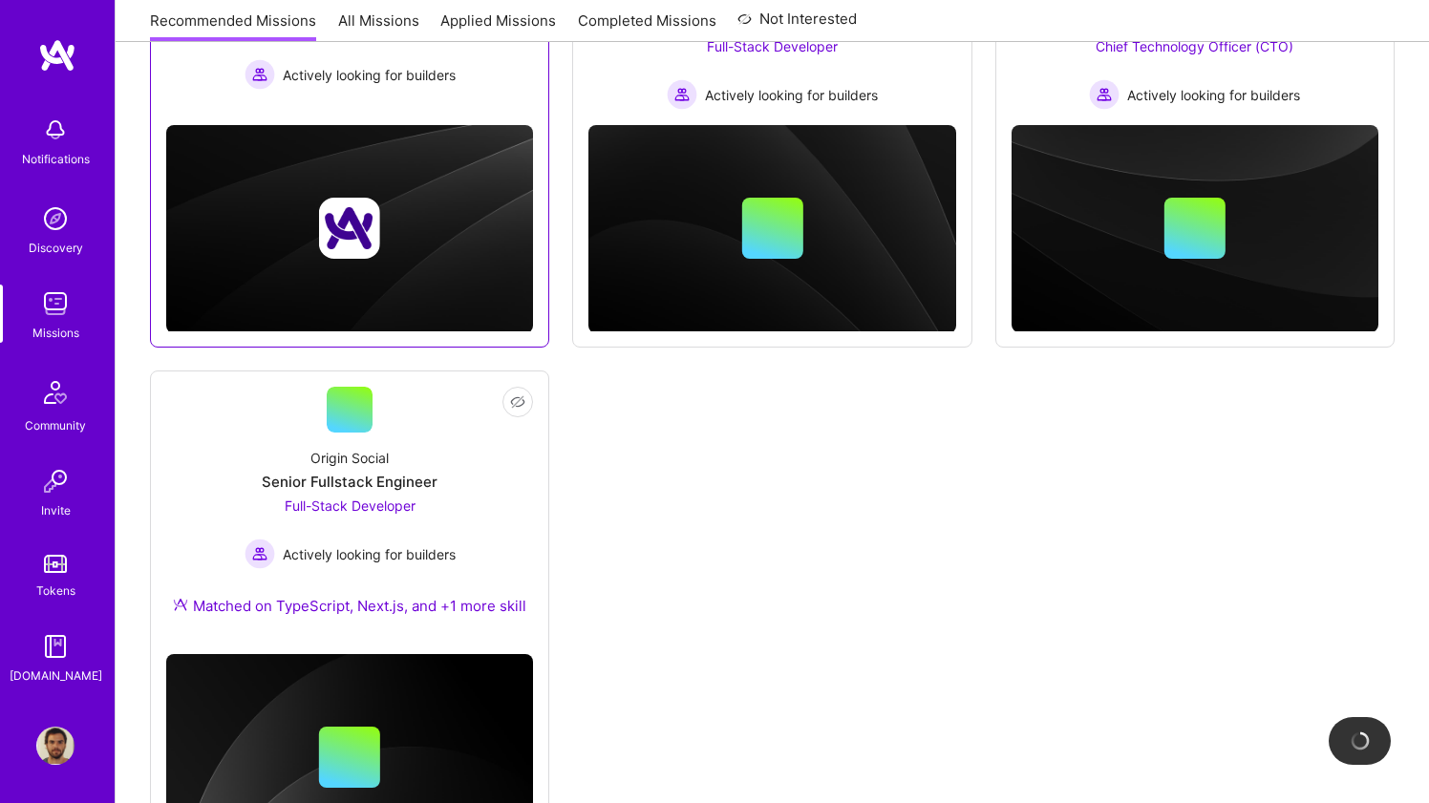
scroll to position [516, 0]
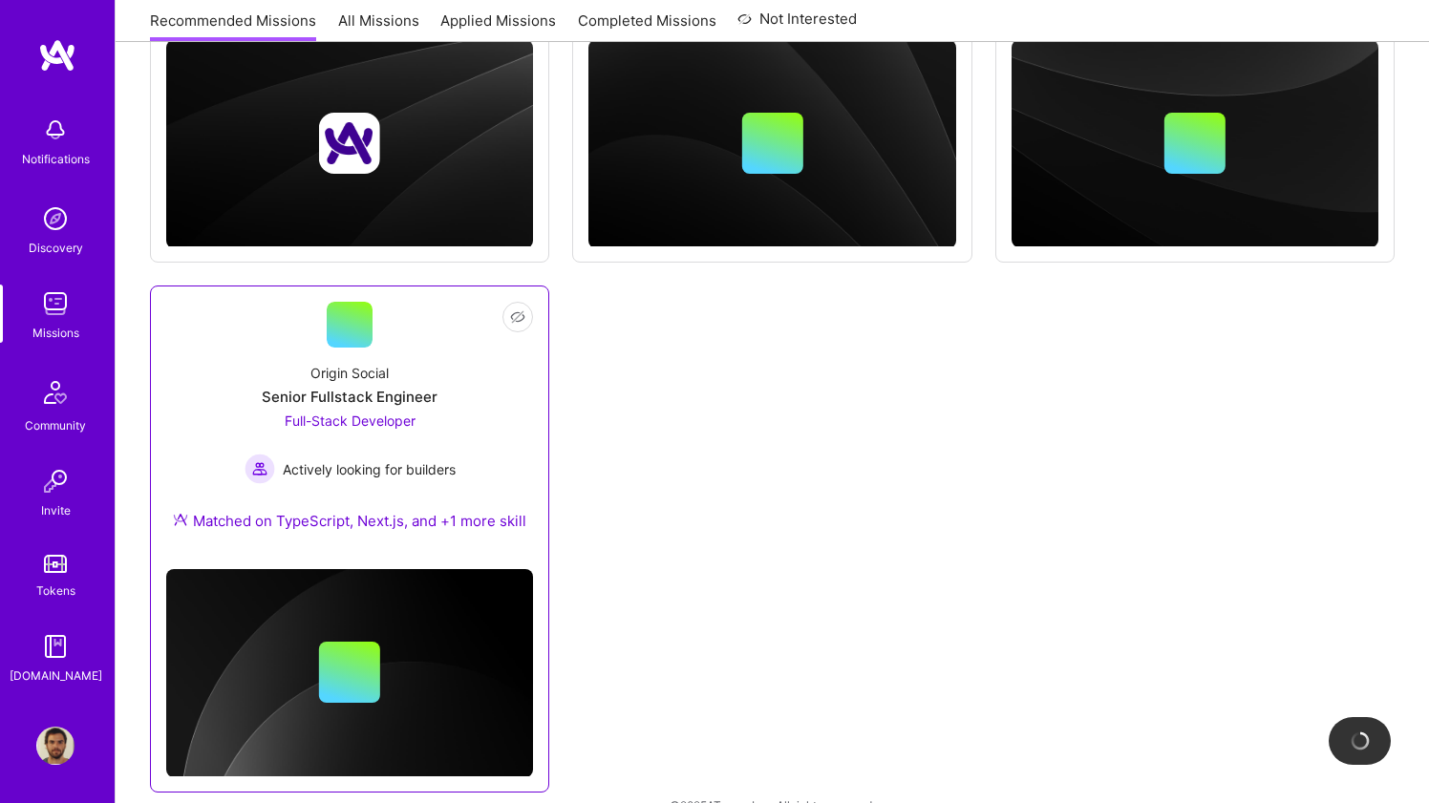
click at [497, 445] on div "Origin Social Senior Fullstack Engineer Full-Stack Developer Actively looking f…" at bounding box center [349, 451] width 367 height 206
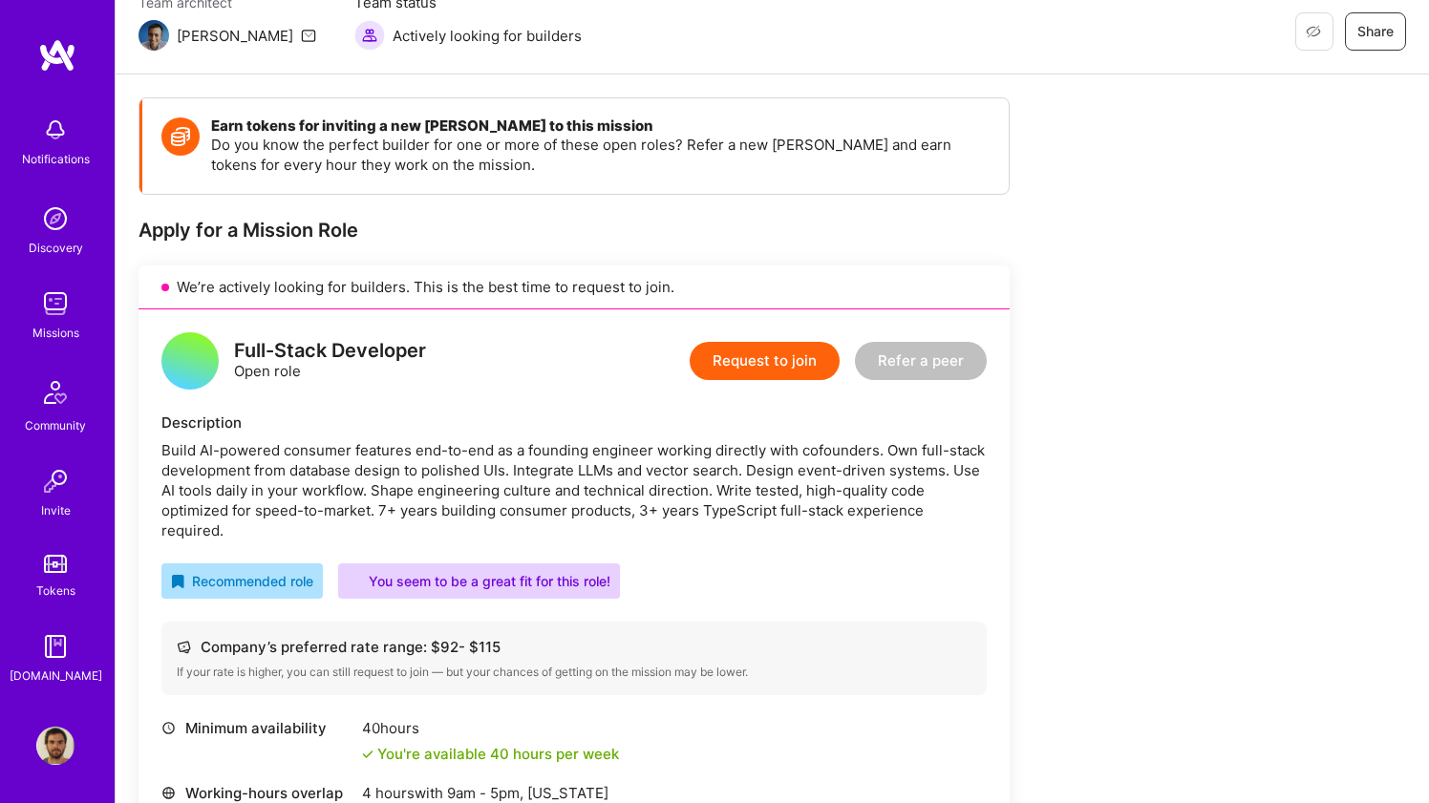
scroll to position [237, 0]
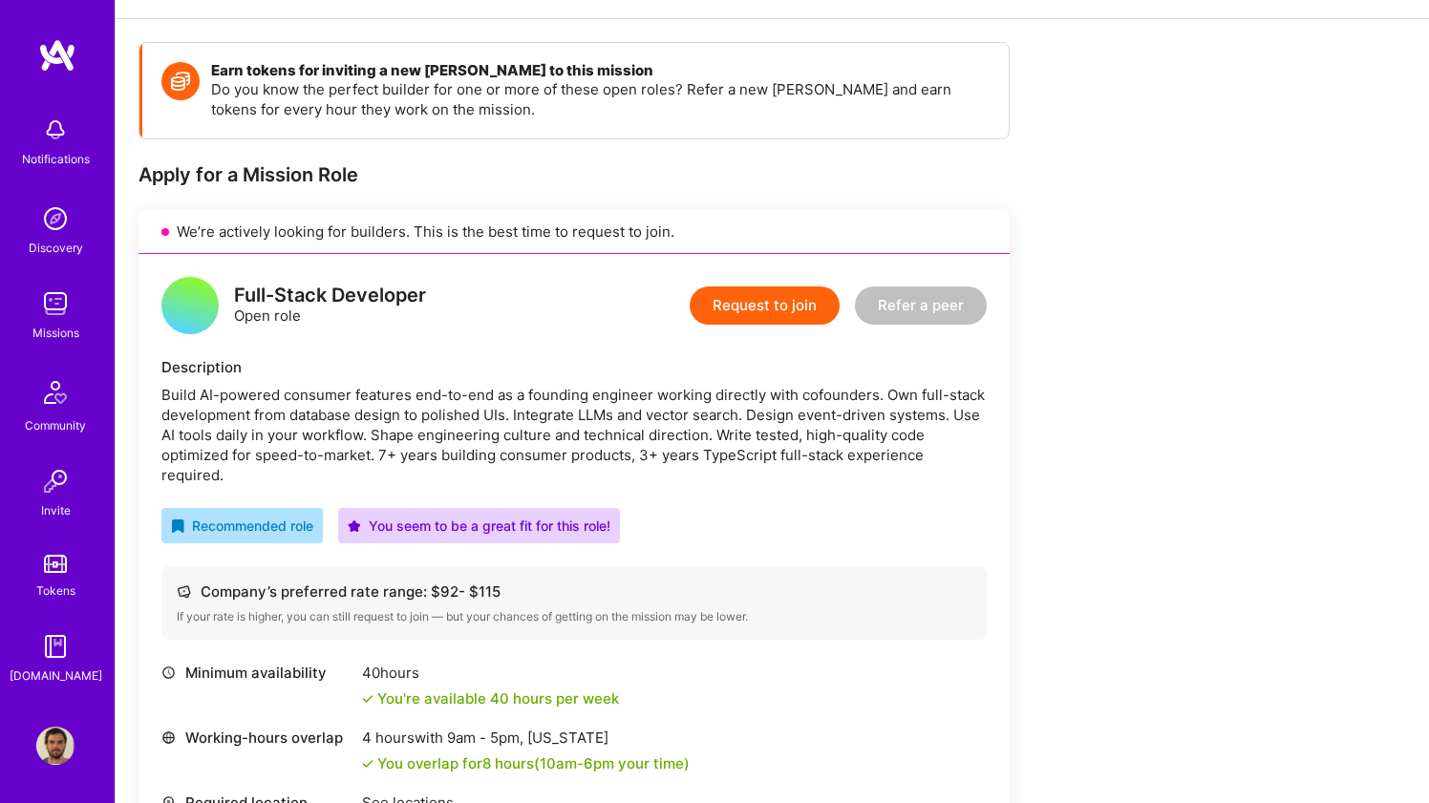
click at [719, 287] on button "Request to join" at bounding box center [765, 306] width 150 height 38
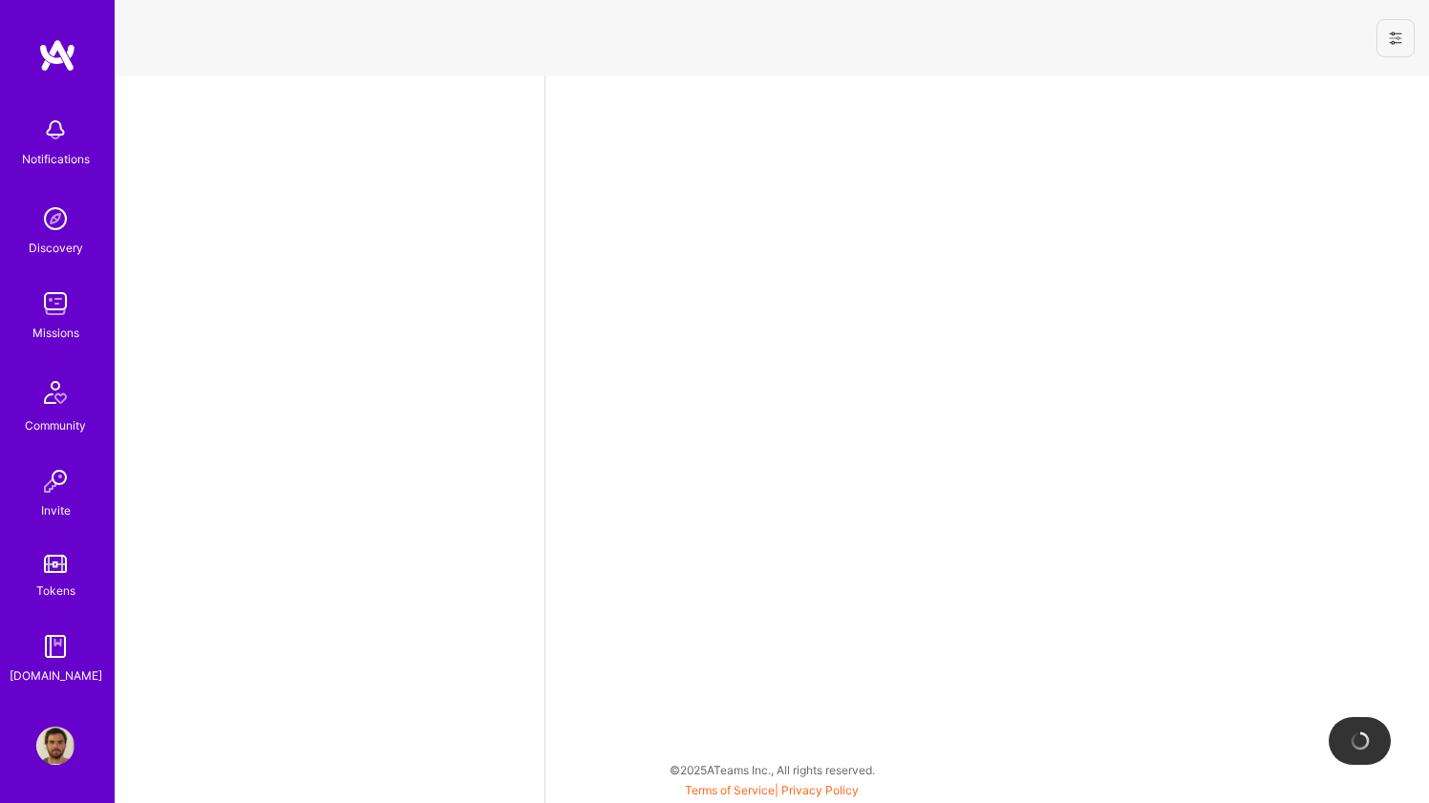
select select "BR"
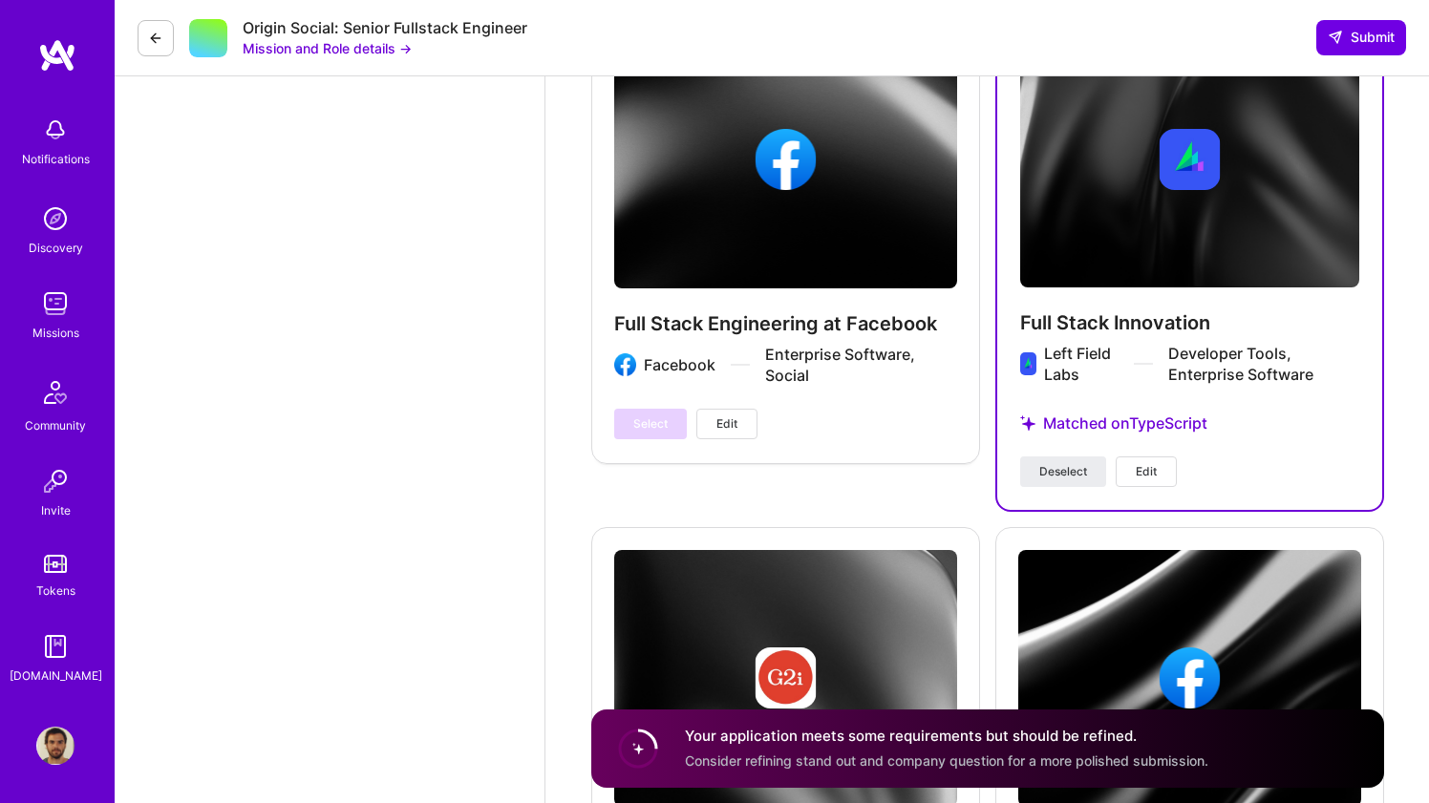
scroll to position [3893, 0]
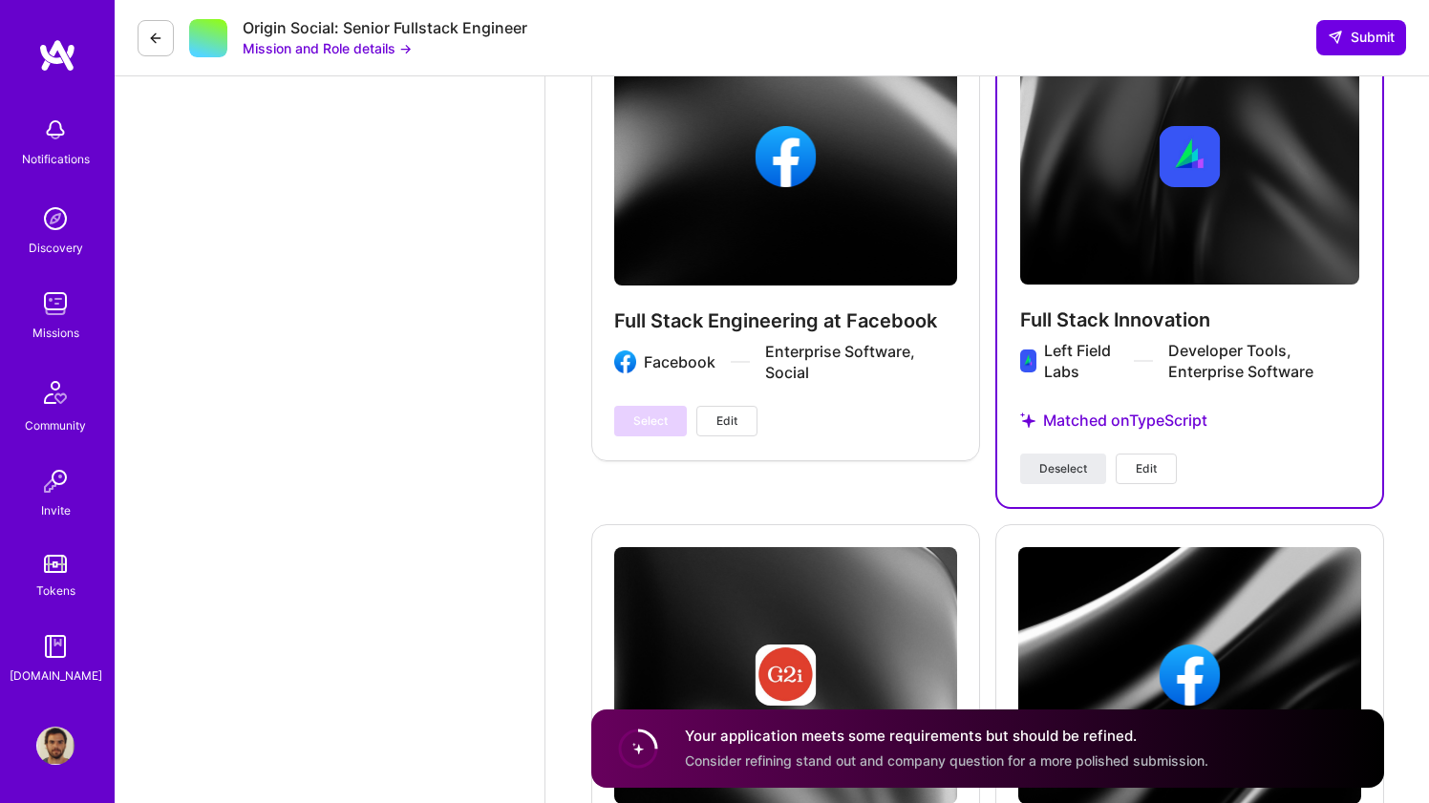
click at [1080, 486] on div "Full Stack Innovation Left Field Labs Developer Tools, Enterprise Software Matc…" at bounding box center [1189, 256] width 389 height 503
click at [1079, 472] on span "Deselect" at bounding box center [1063, 468] width 48 height 17
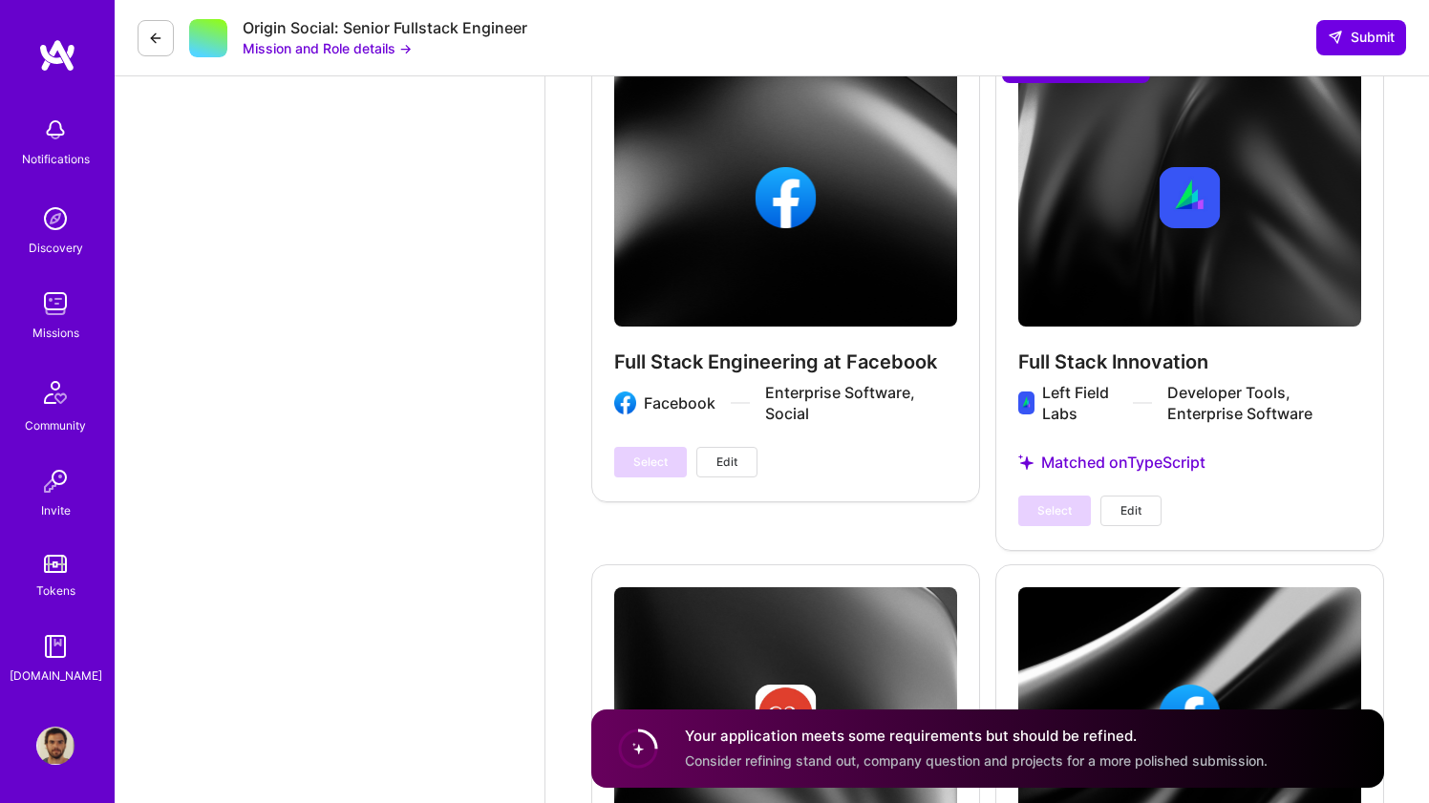
click at [1112, 520] on button "Edit" at bounding box center [1130, 511] width 61 height 31
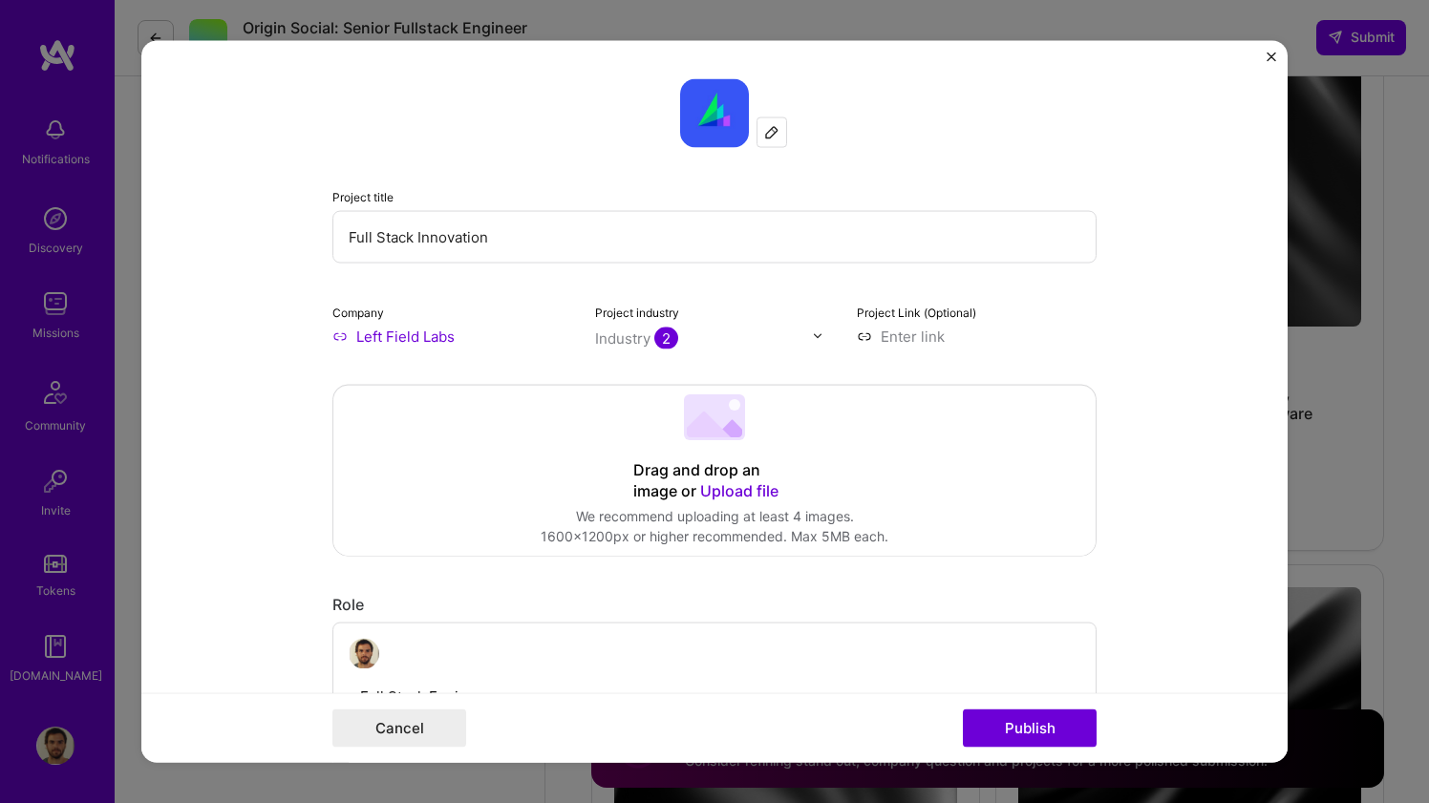
click at [1272, 52] on img "Close" at bounding box center [1271, 57] width 10 height 10
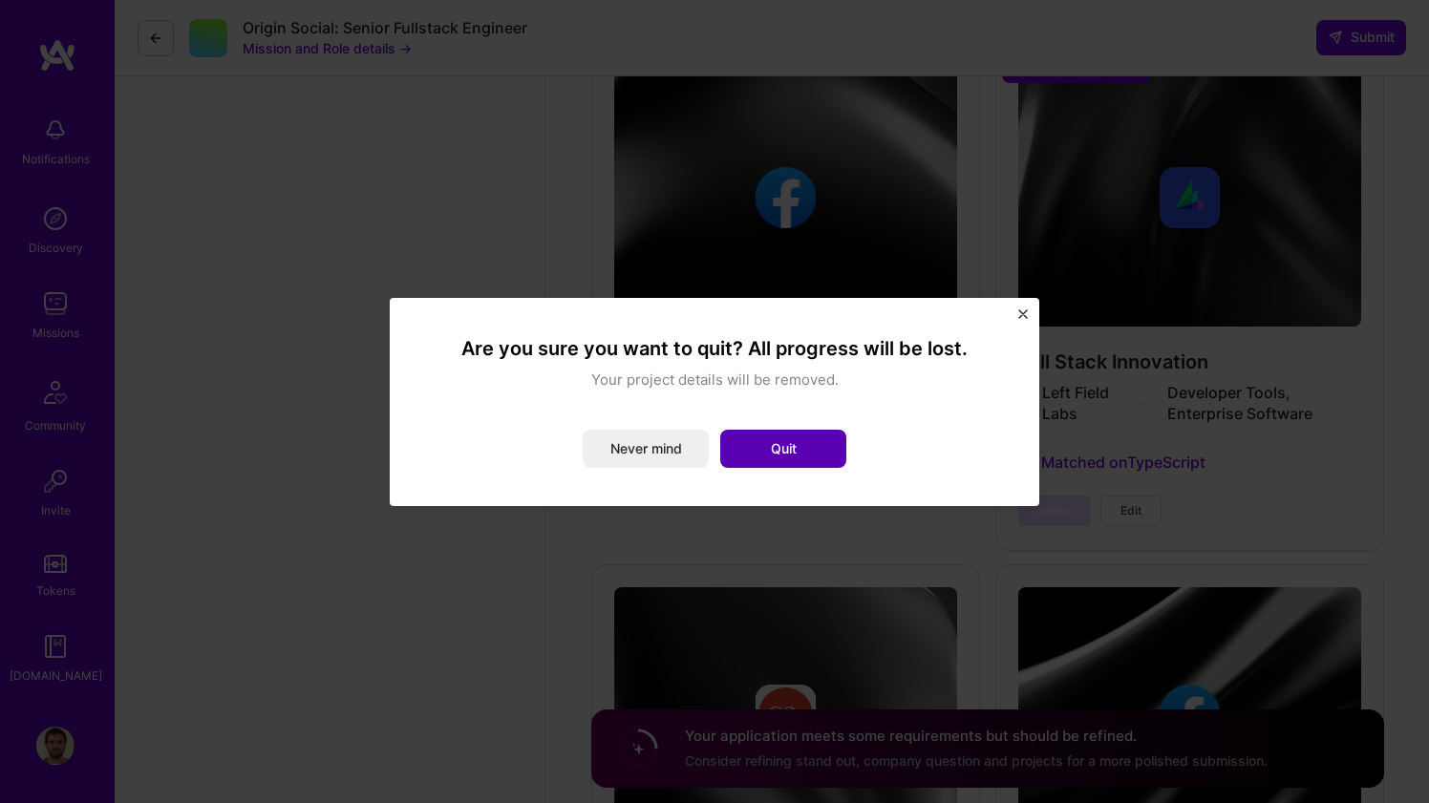
click at [826, 444] on button "Quit" at bounding box center [783, 449] width 126 height 38
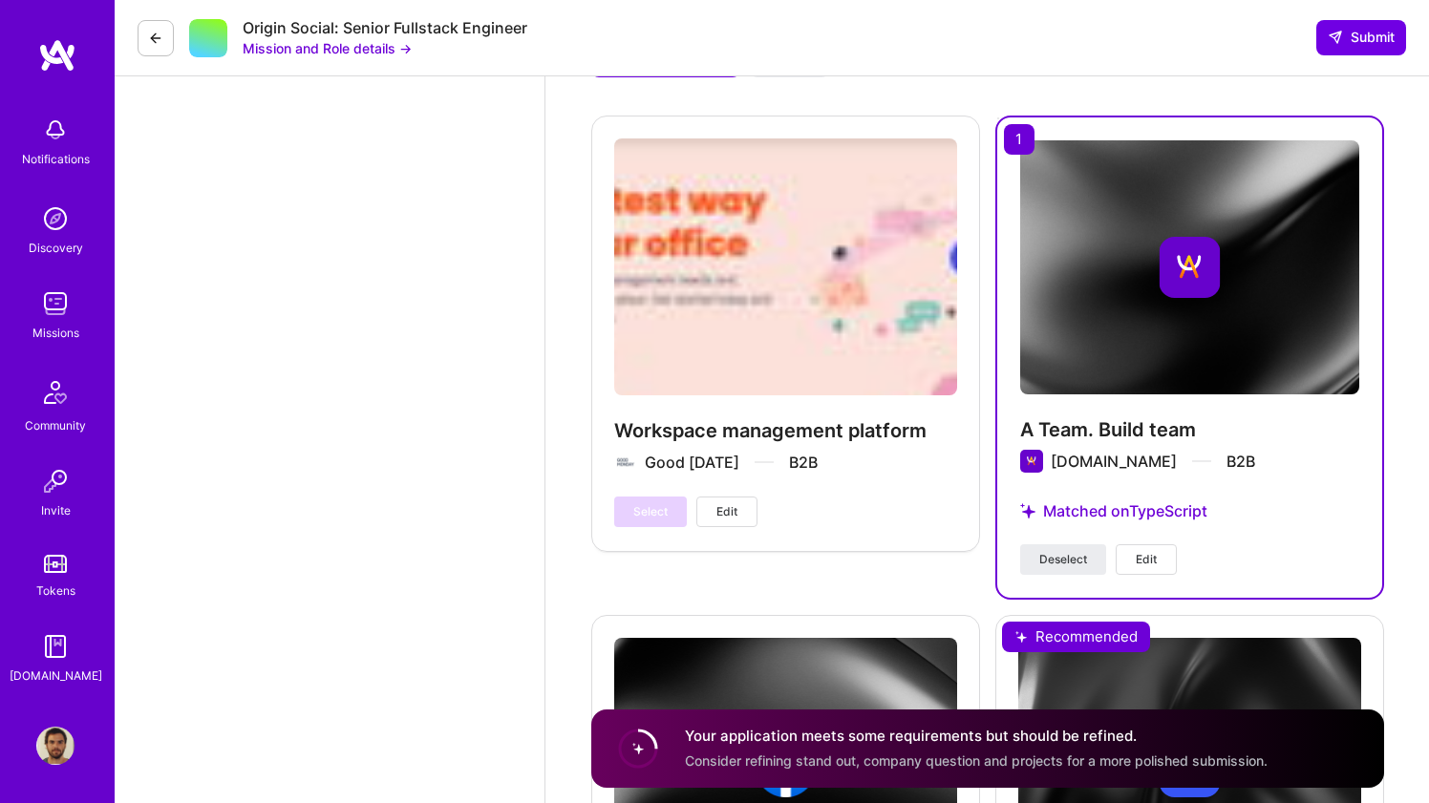
scroll to position [3308, 0]
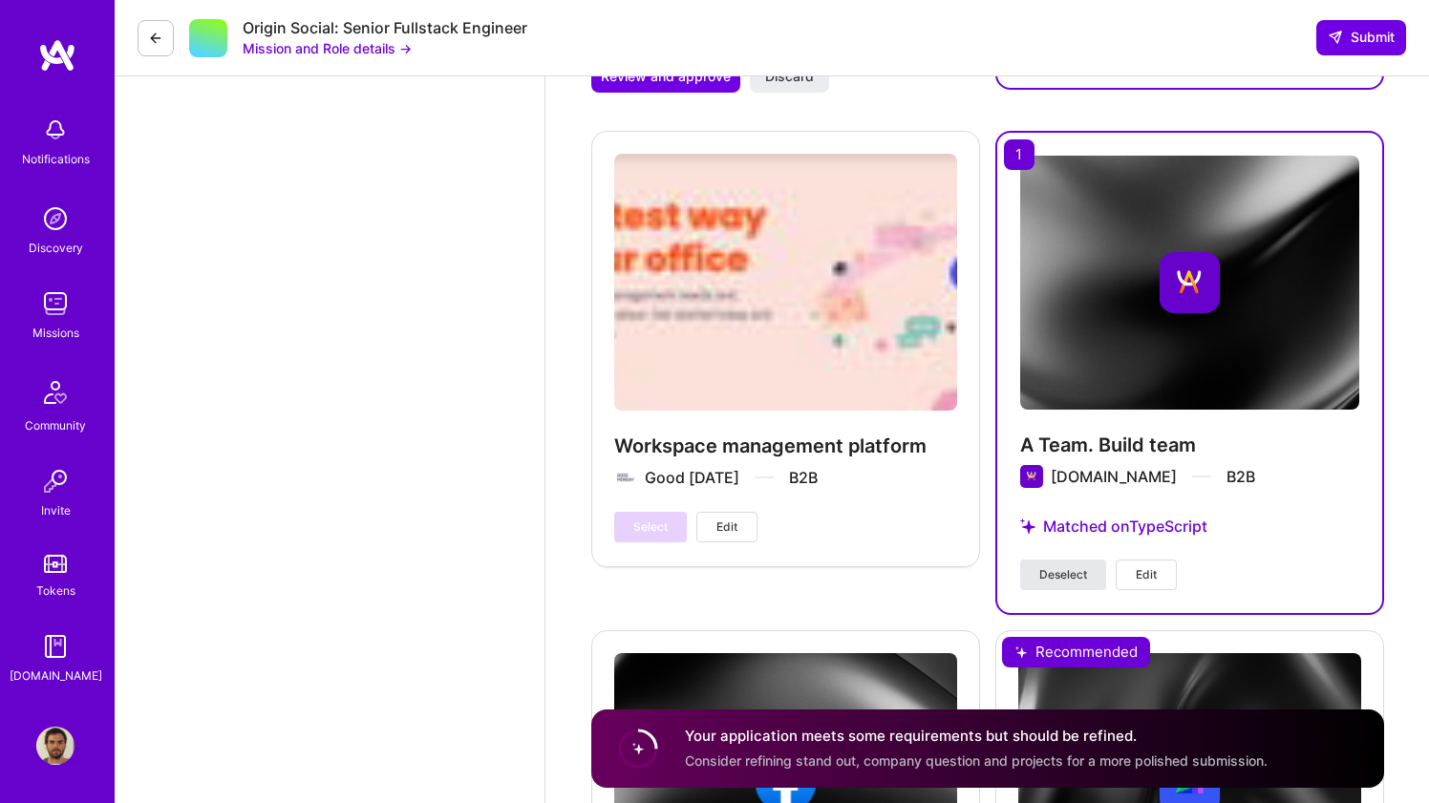
click at [1068, 574] on span "Deselect" at bounding box center [1063, 574] width 48 height 17
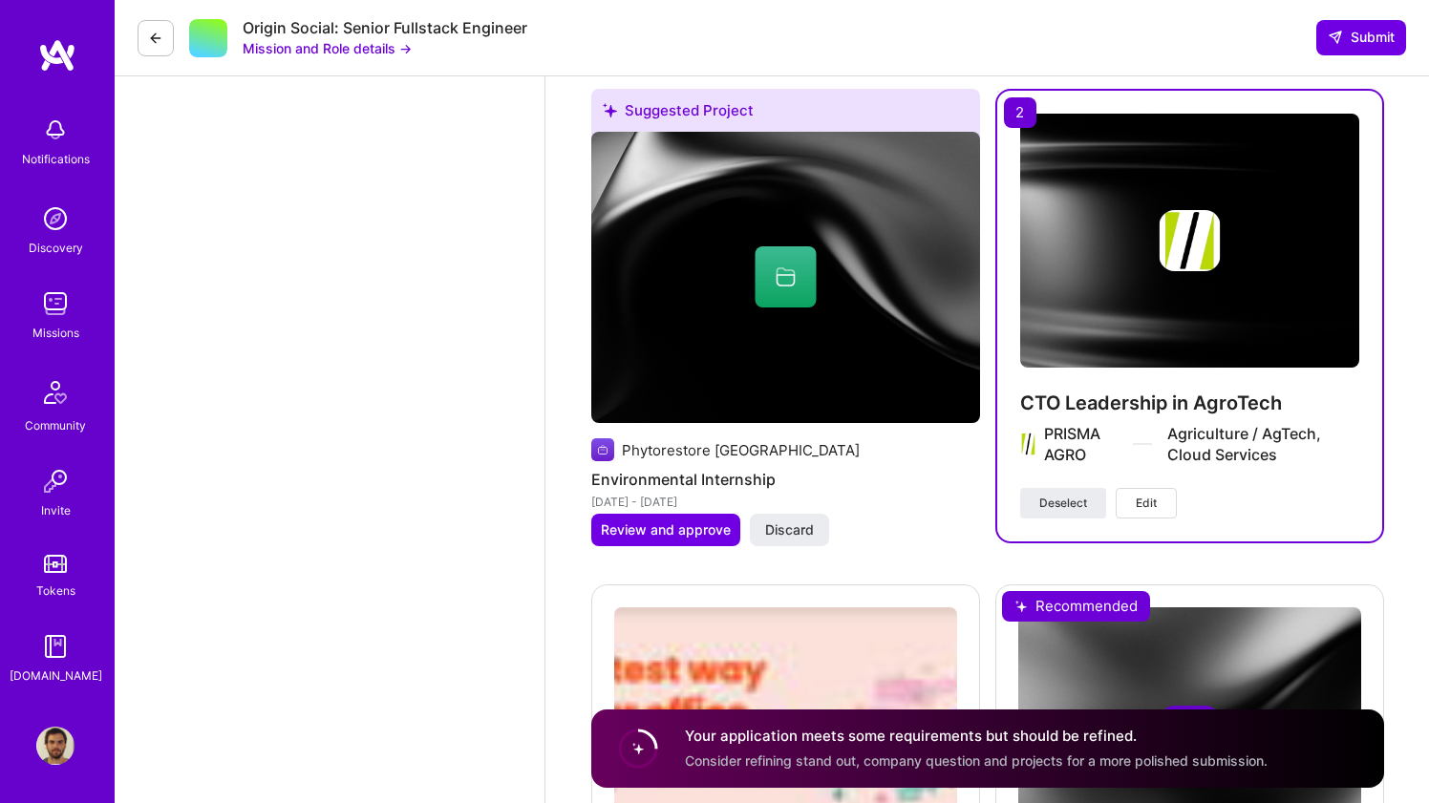
scroll to position [2824, 0]
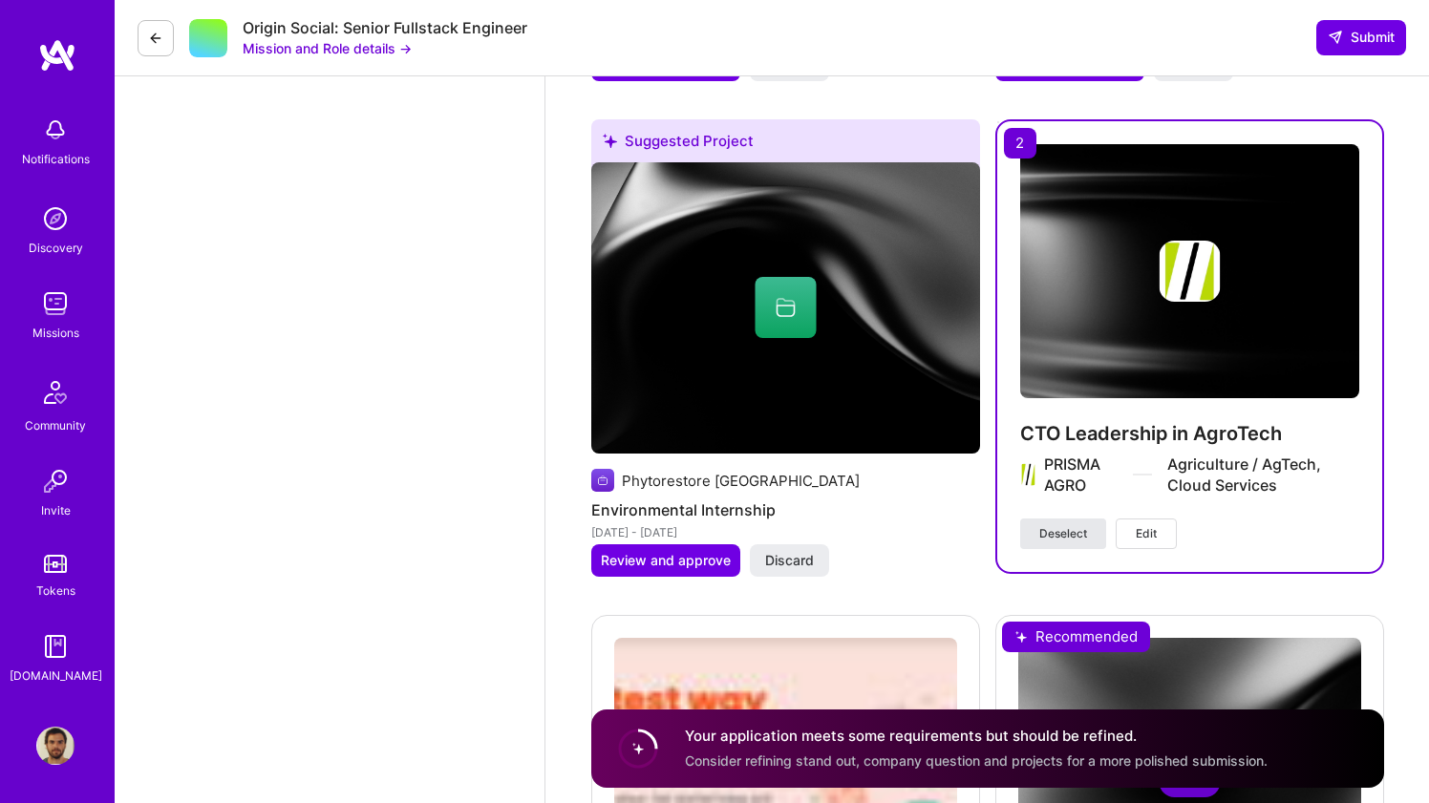
click at [1057, 529] on span "Deselect" at bounding box center [1063, 533] width 48 height 17
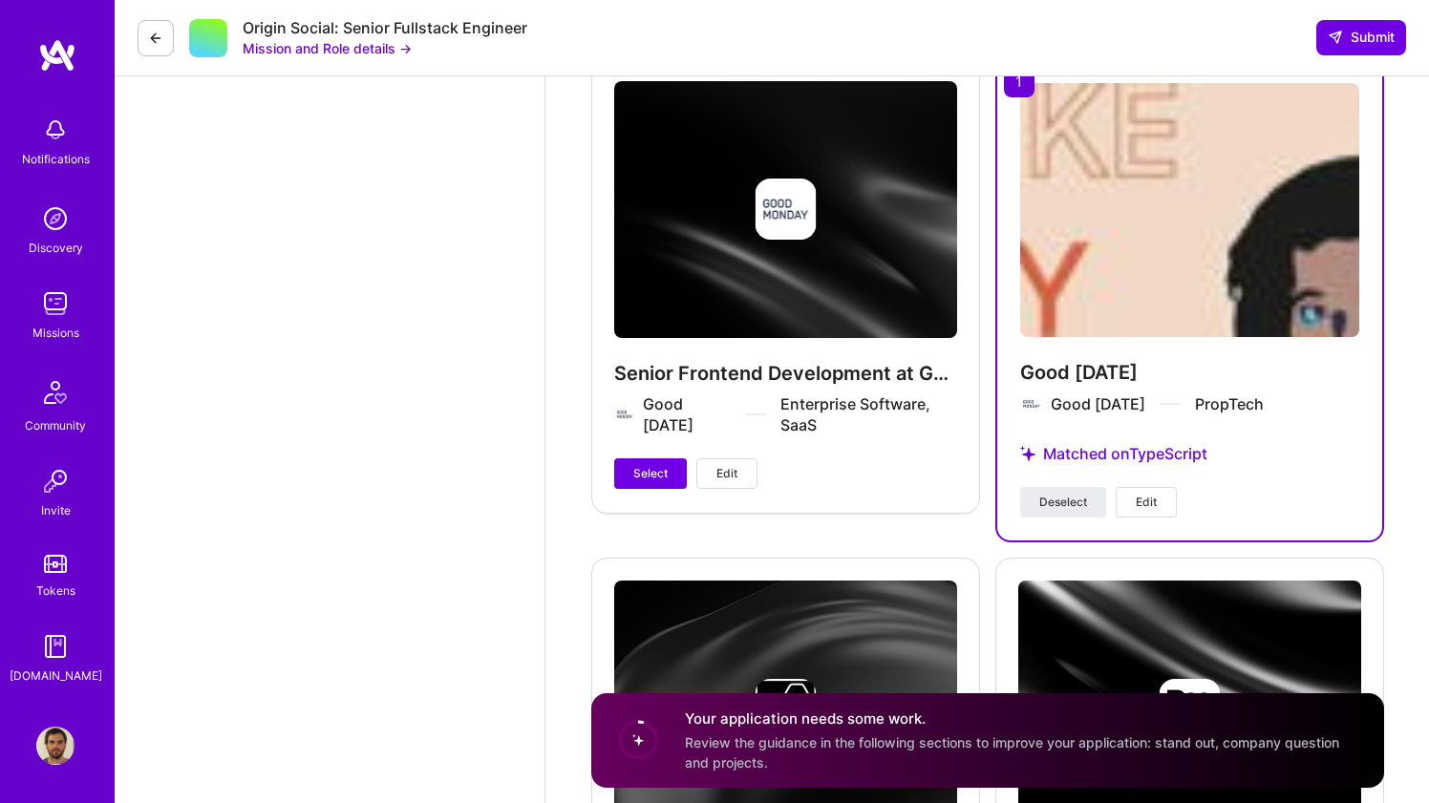
scroll to position [4938, 0]
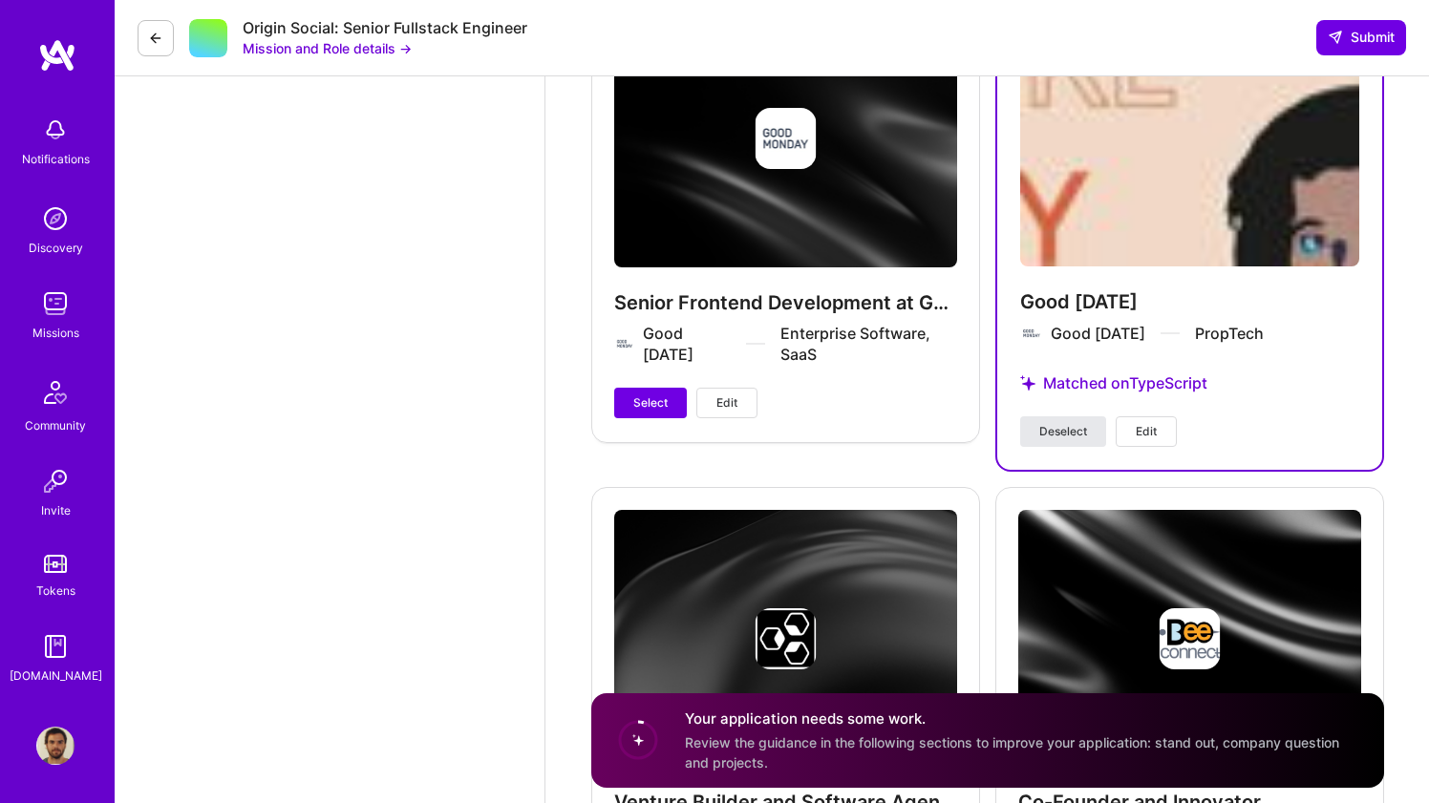
click at [1071, 434] on span "Deselect" at bounding box center [1063, 431] width 48 height 17
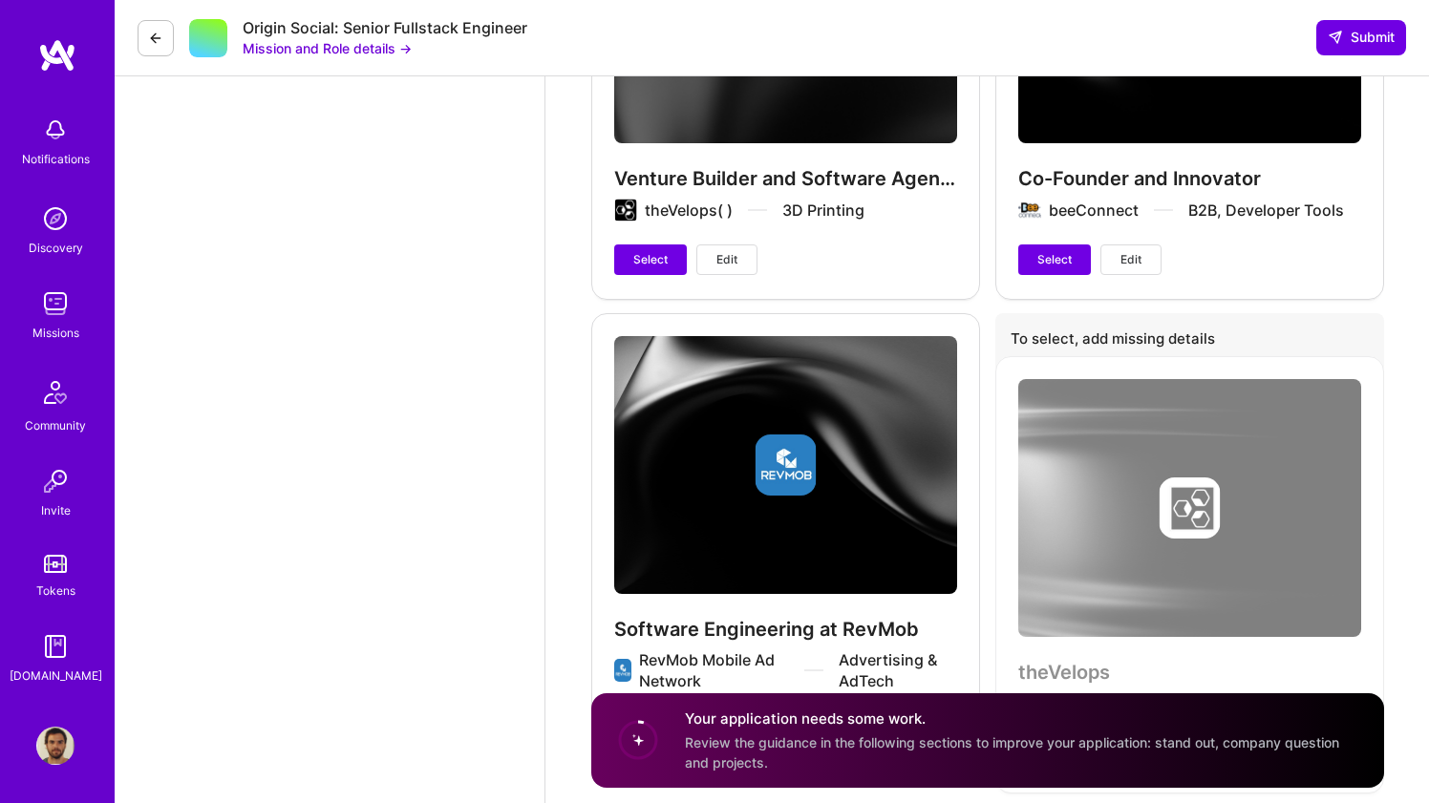
scroll to position [5568, 0]
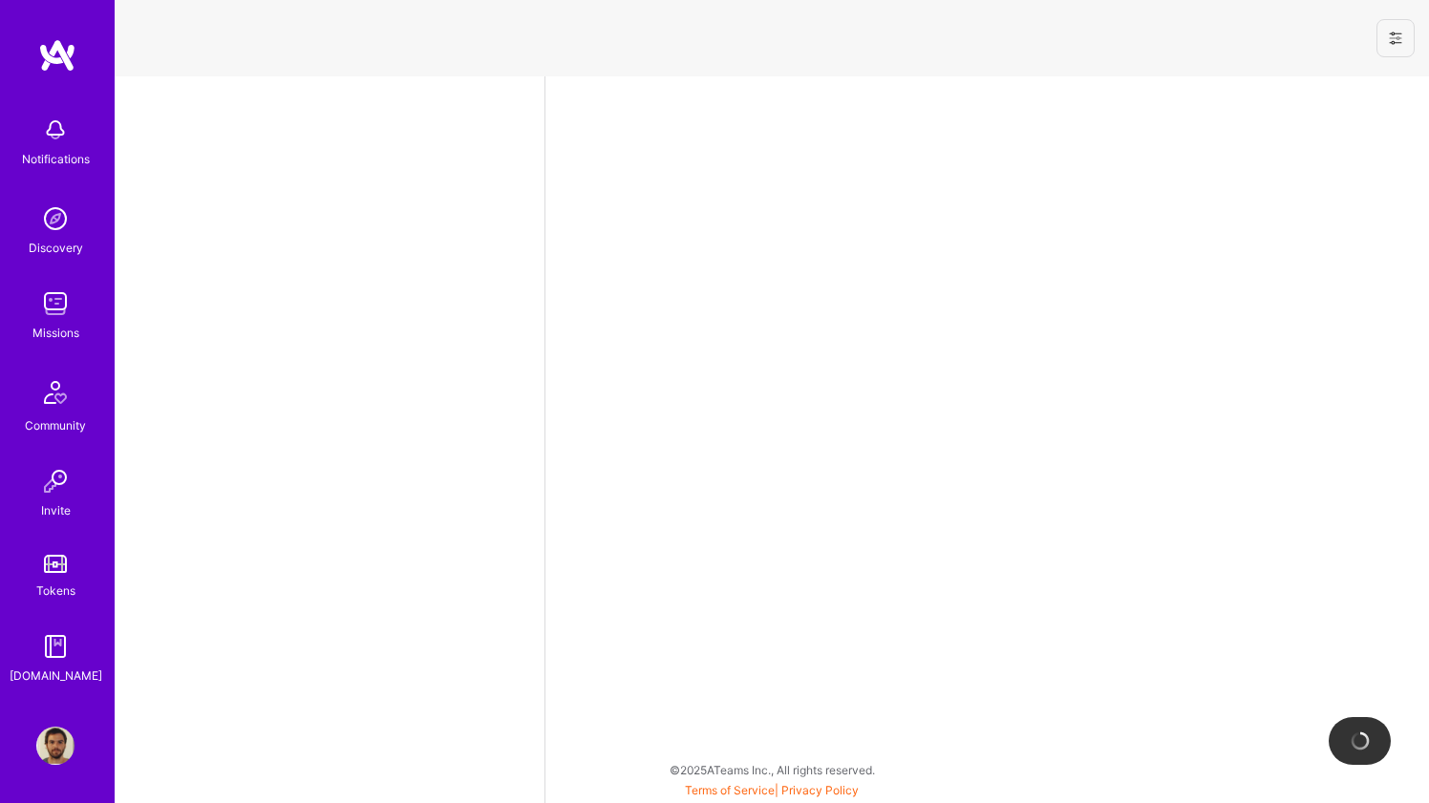
select select "BR"
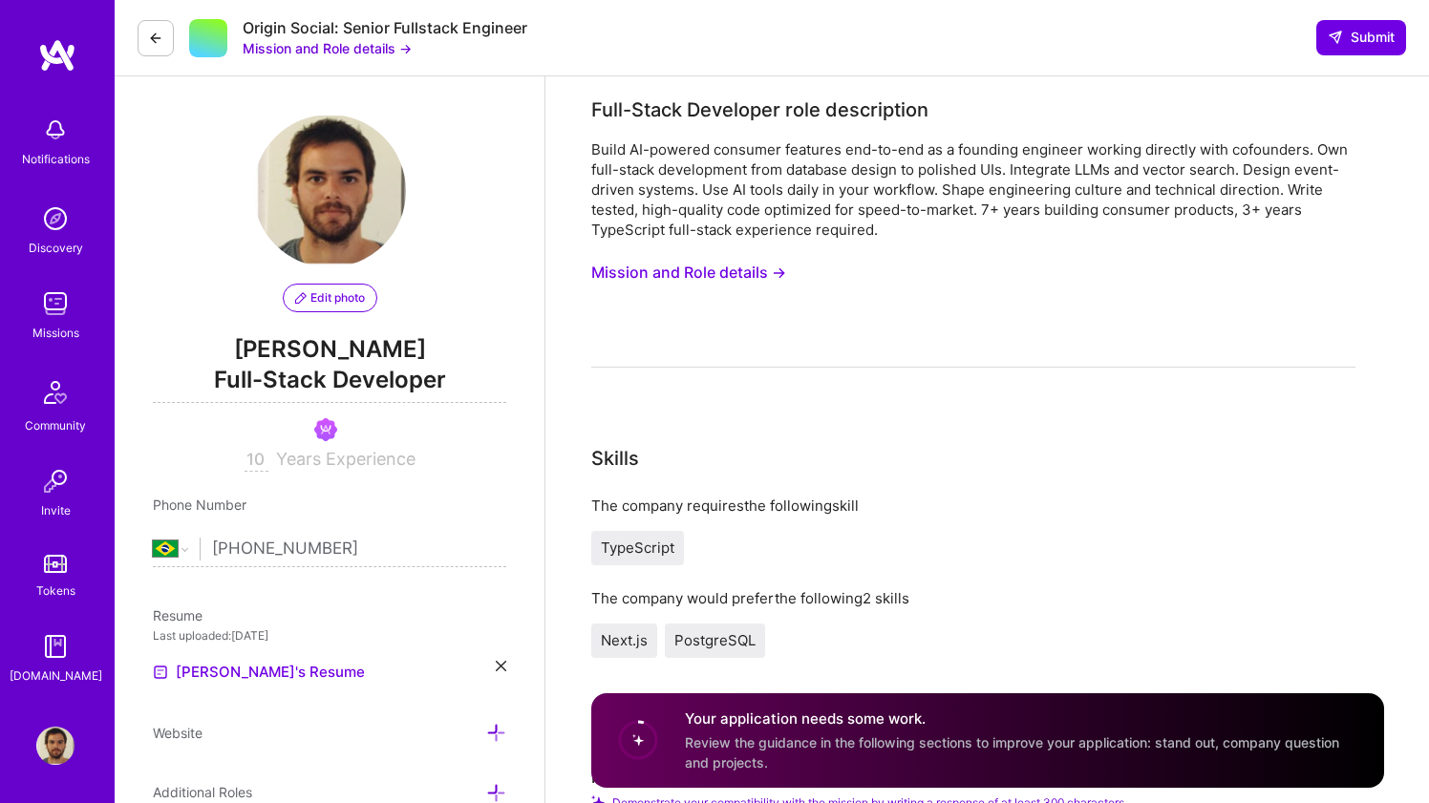
click at [764, 270] on button "Mission and Role details →" at bounding box center [688, 272] width 195 height 35
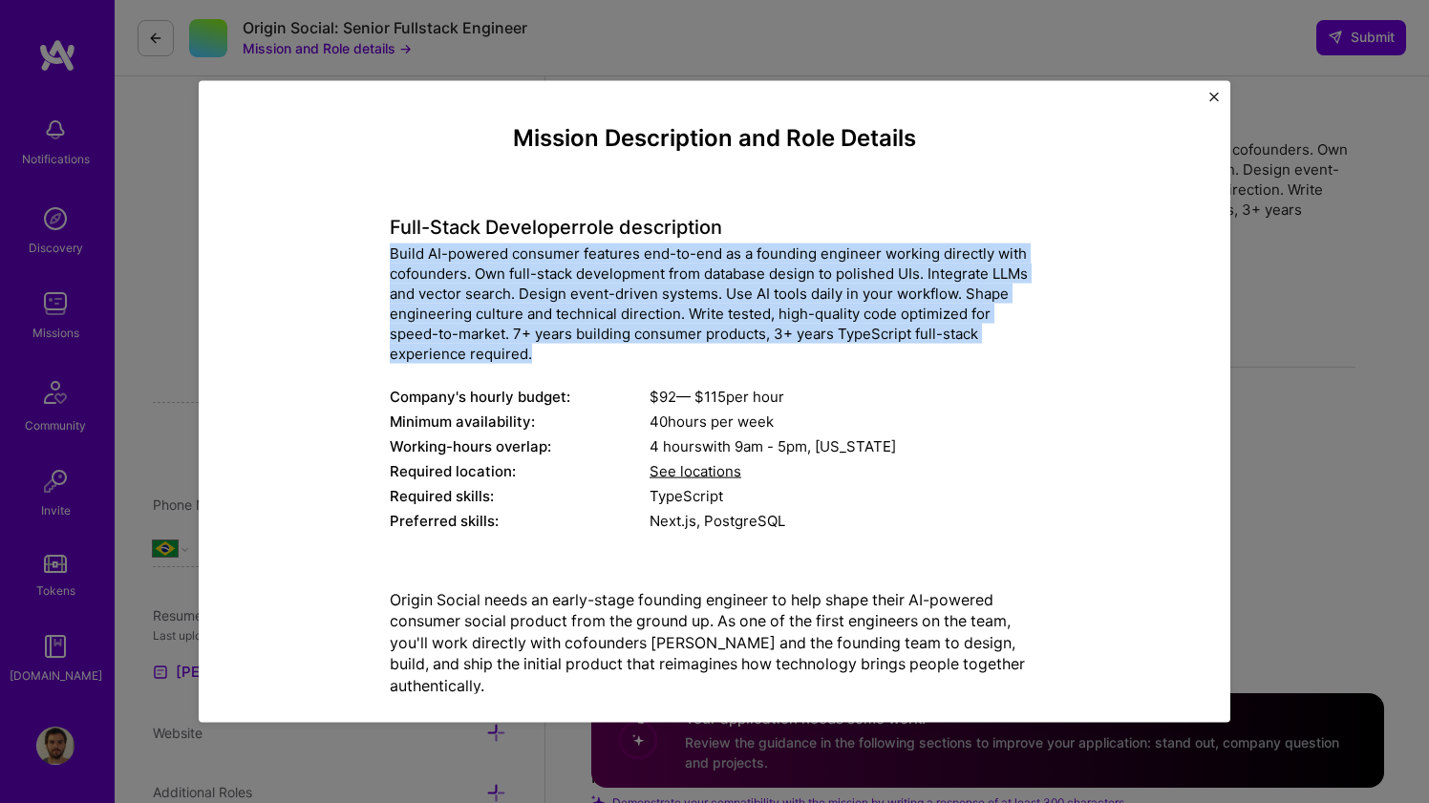
drag, startPoint x: 575, startPoint y: 358, endPoint x: 389, endPoint y: 250, distance: 215.2
click at [390, 250] on div "Build AI-powered consumer features end-to-end as a founding engineer working di…" at bounding box center [714, 303] width 649 height 120
copy div "Build AI-powered consumer features end-to-end as a founding engineer working di…"
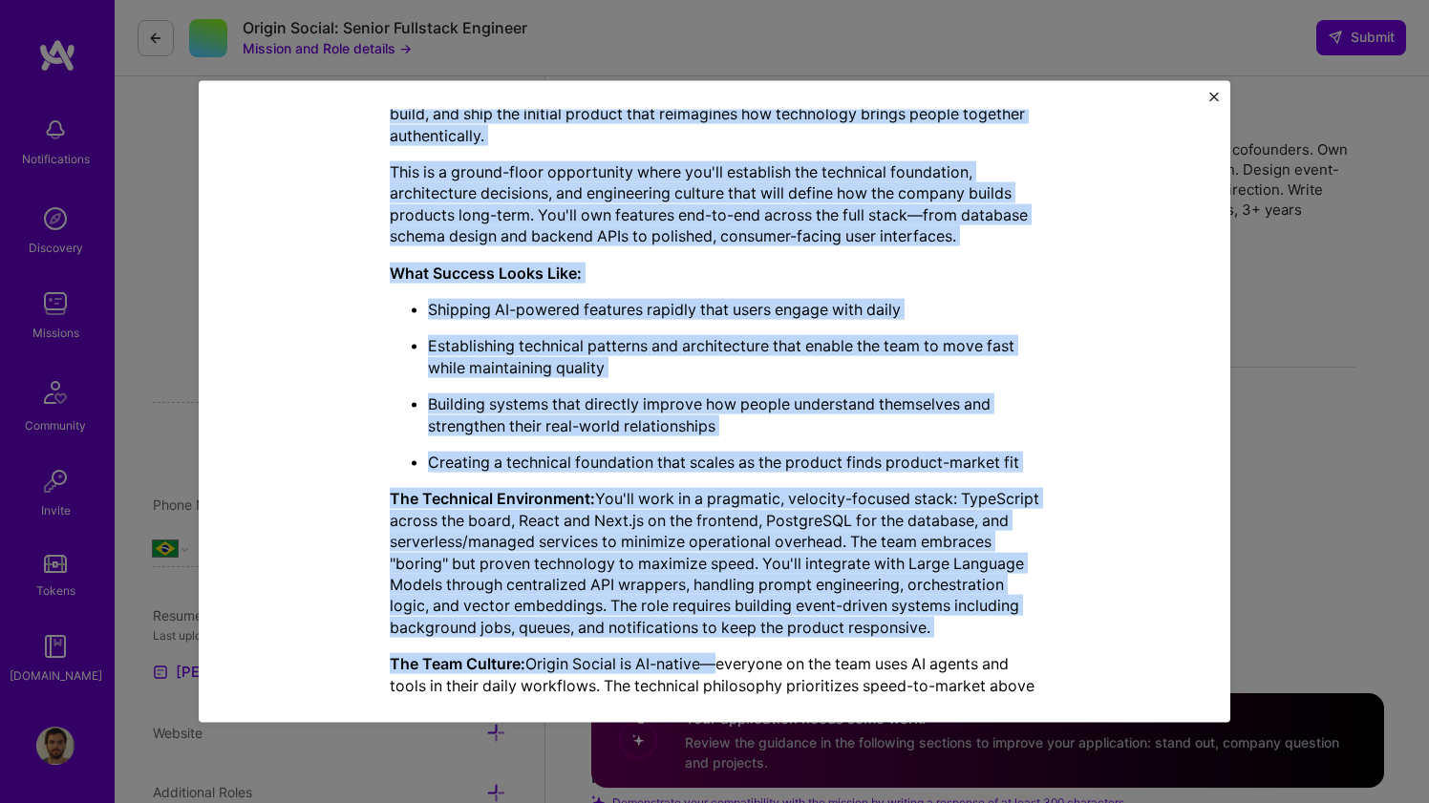
scroll to position [699, 0]
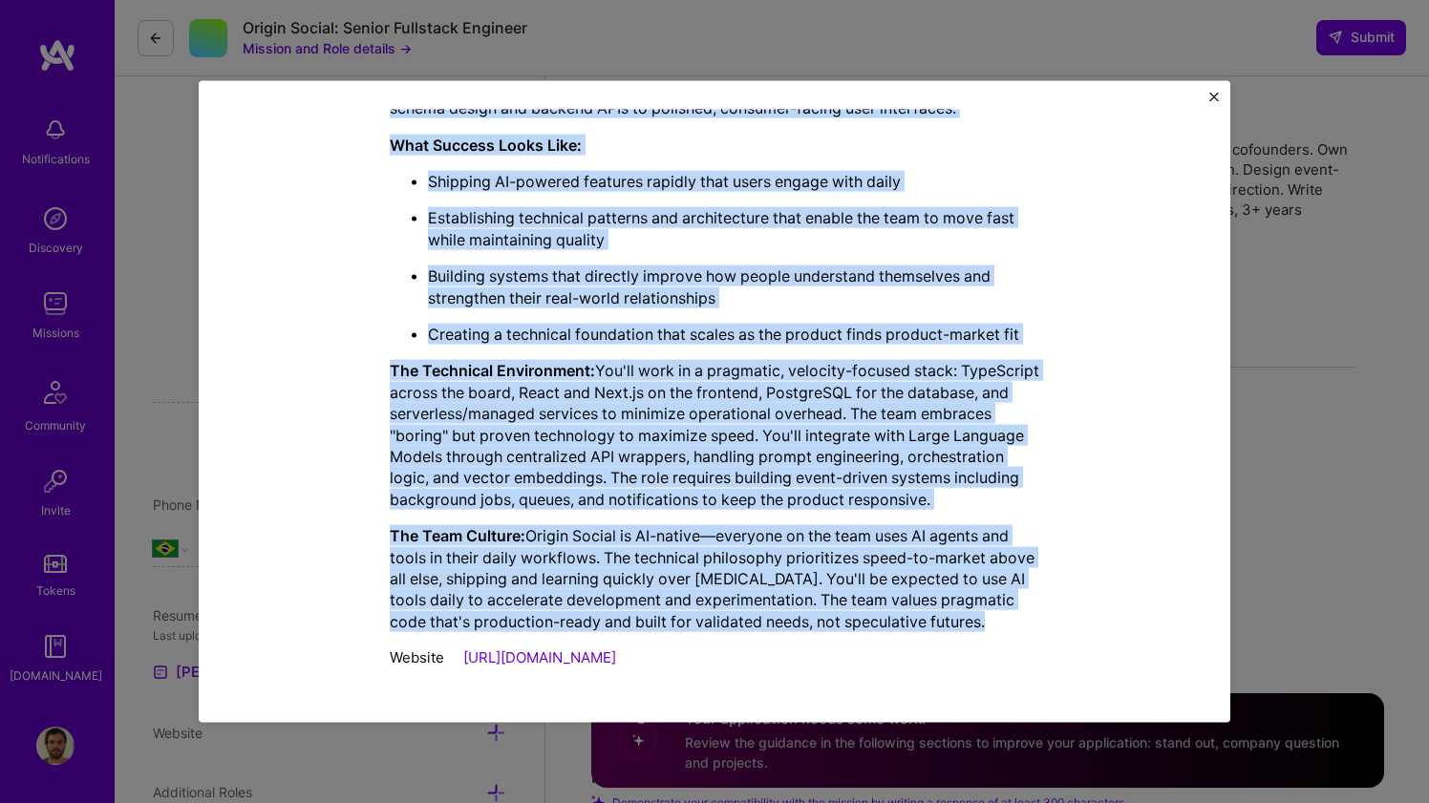
drag, startPoint x: 389, startPoint y: 309, endPoint x: 1008, endPoint y: 621, distance: 692.8
click at [1008, 621] on div "Mission Description and Role Details Full-Stack Developer role description Buil…" at bounding box center [715, 62] width 944 height 1233
copy div "Loremi Dolors ametc ad elits-doeiu temporin utlabore et dolo magna aliqu EN-adm…"
click at [1216, 98] on img "Close" at bounding box center [1214, 97] width 10 height 10
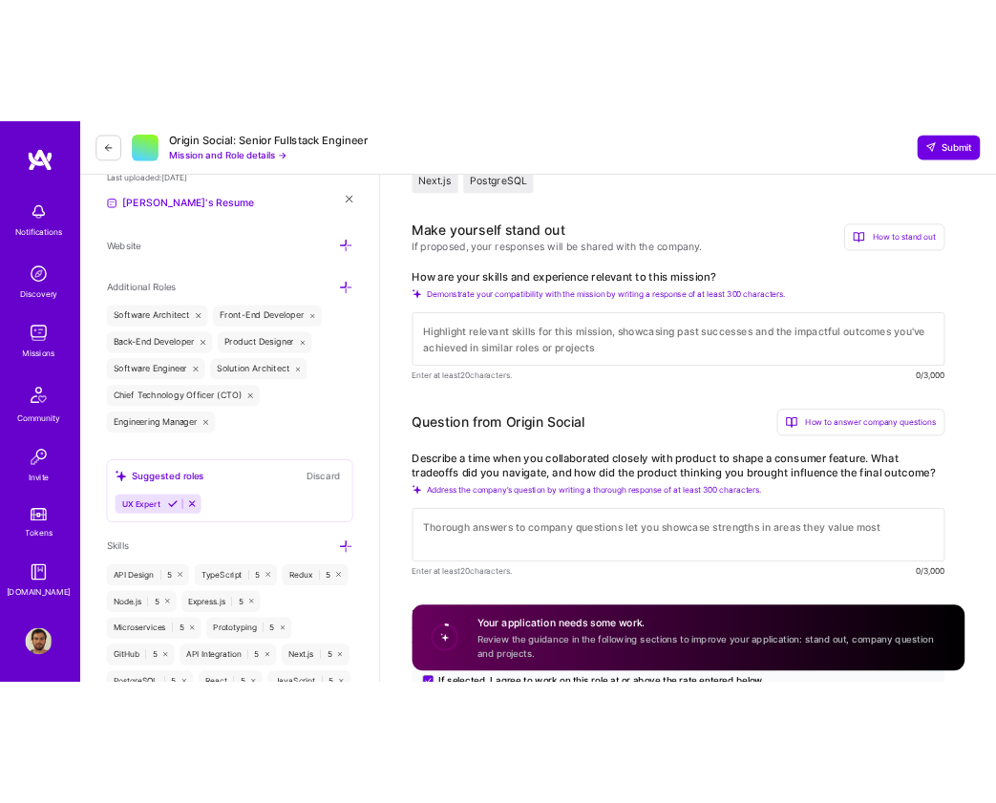
scroll to position [550, 0]
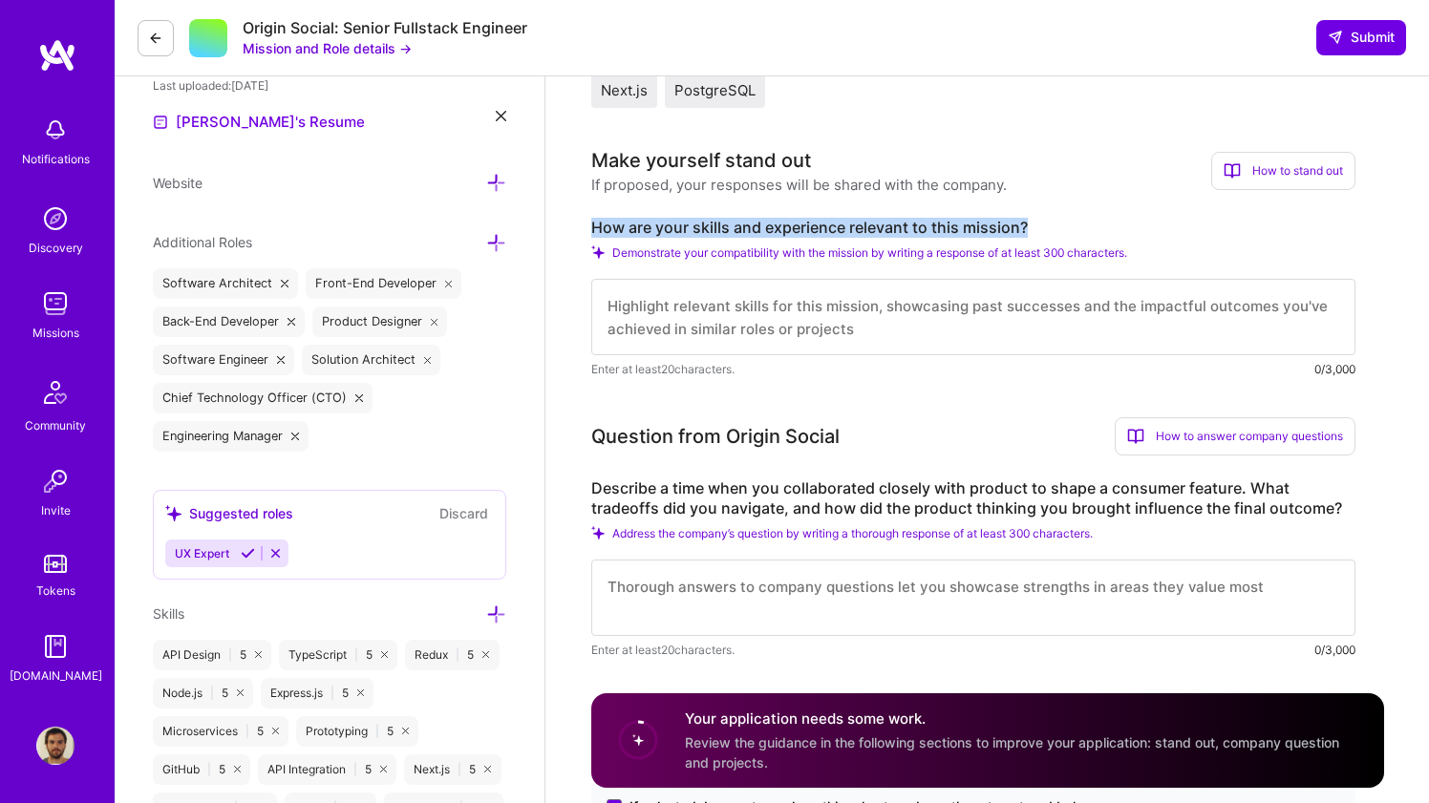
drag, startPoint x: 1031, startPoint y: 223, endPoint x: 585, endPoint y: 224, distance: 446.0
copy label "How are your skills and experience relevant to this mission?"
drag, startPoint x: 606, startPoint y: 304, endPoint x: 750, endPoint y: 331, distance: 145.9
click at [750, 331] on textarea at bounding box center [973, 317] width 764 height 76
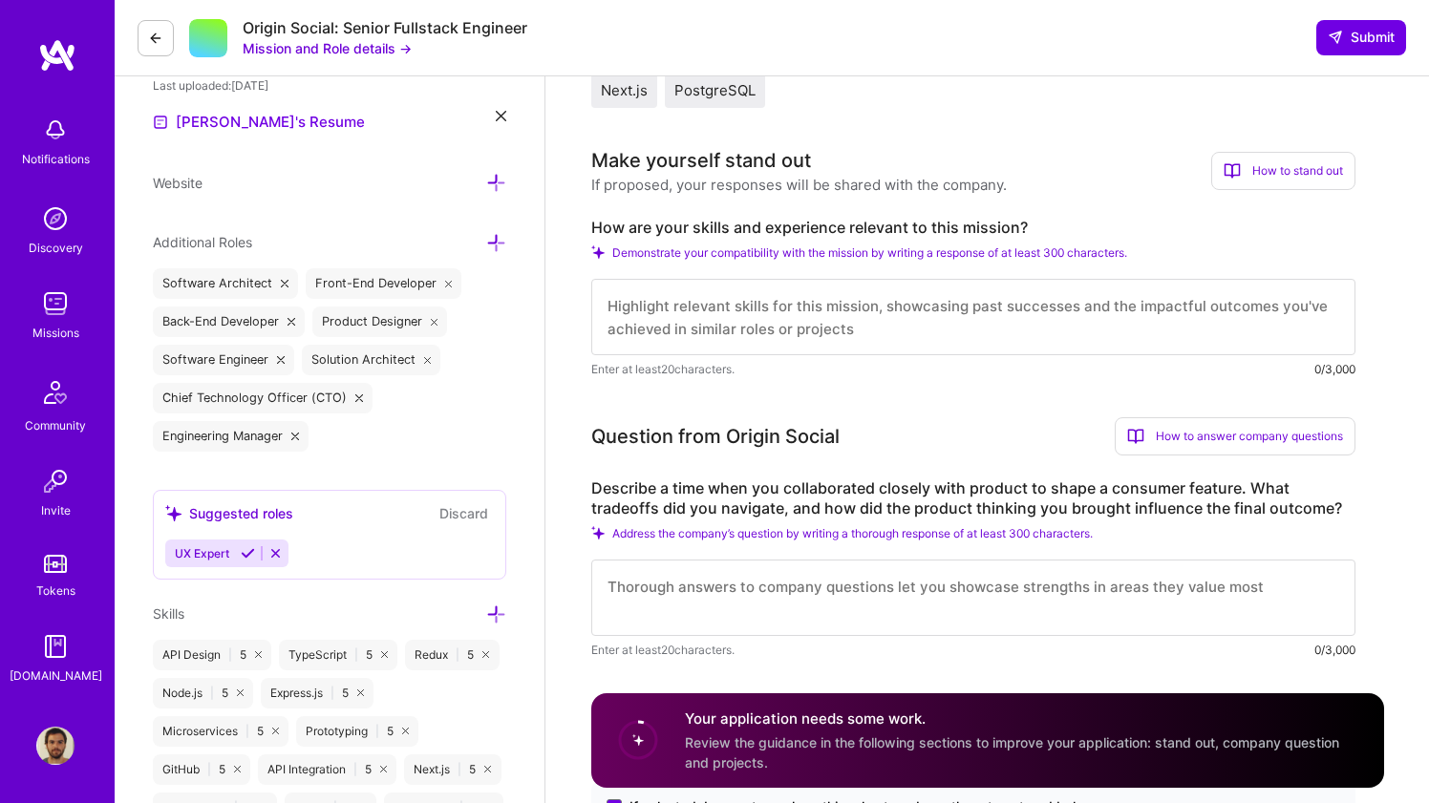
click at [720, 306] on textarea at bounding box center [973, 317] width 764 height 76
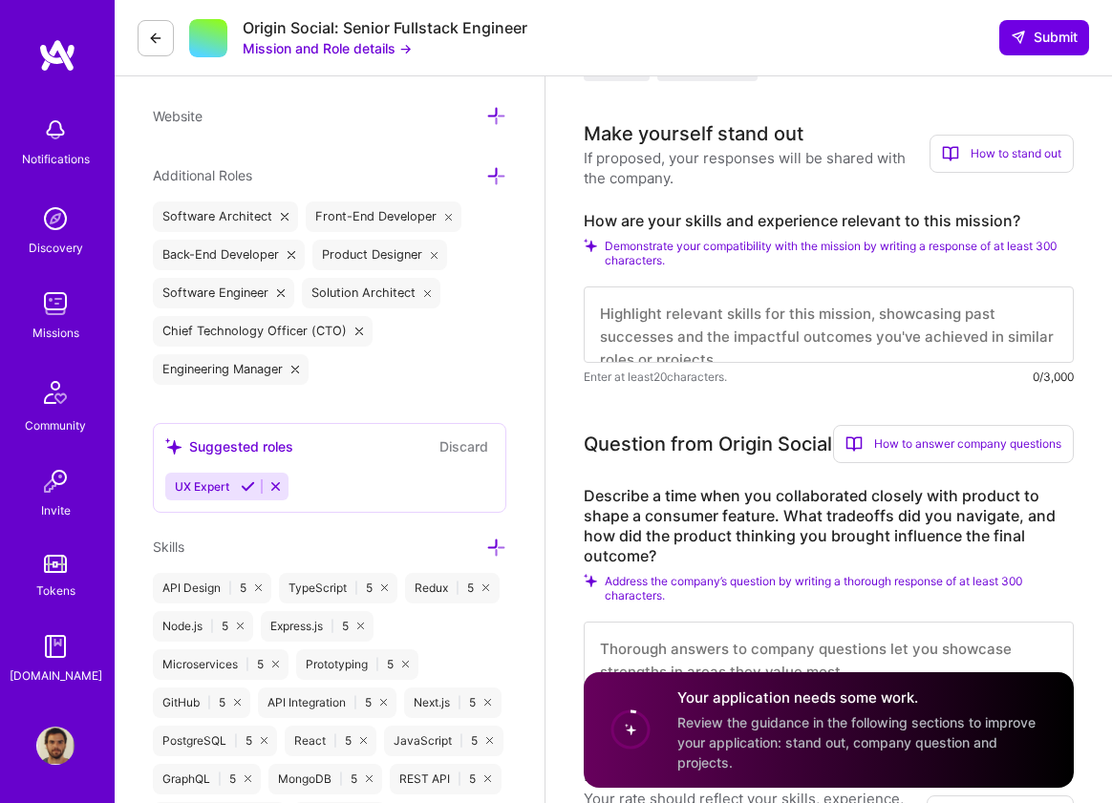
scroll to position [625, 0]
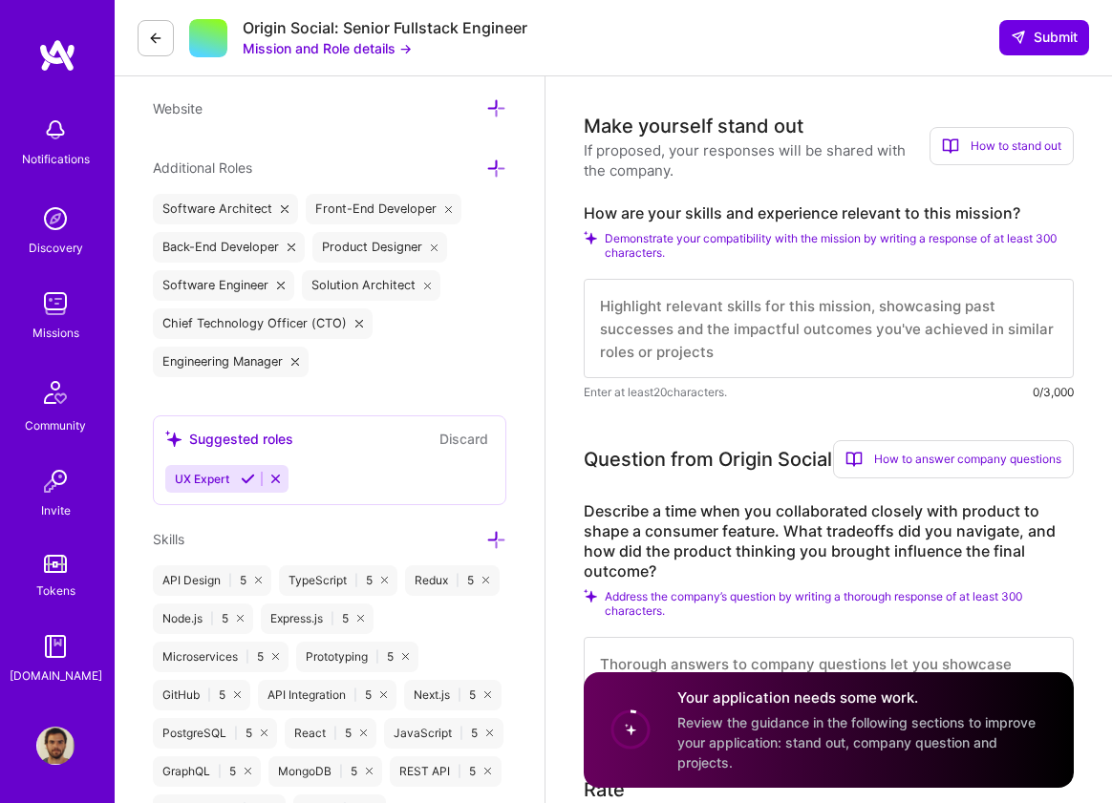
click at [712, 310] on textarea at bounding box center [829, 328] width 490 height 99
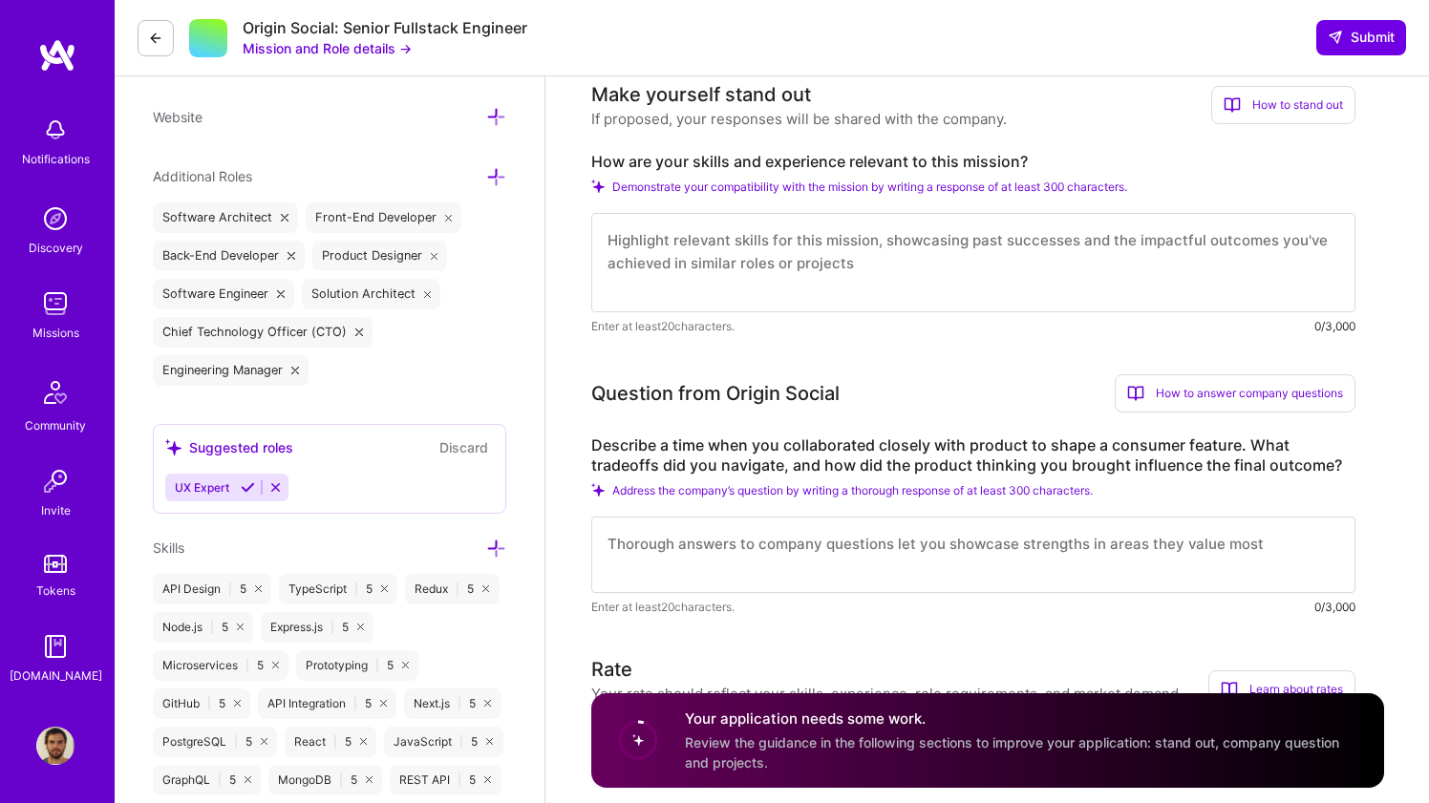
scroll to position [656, 0]
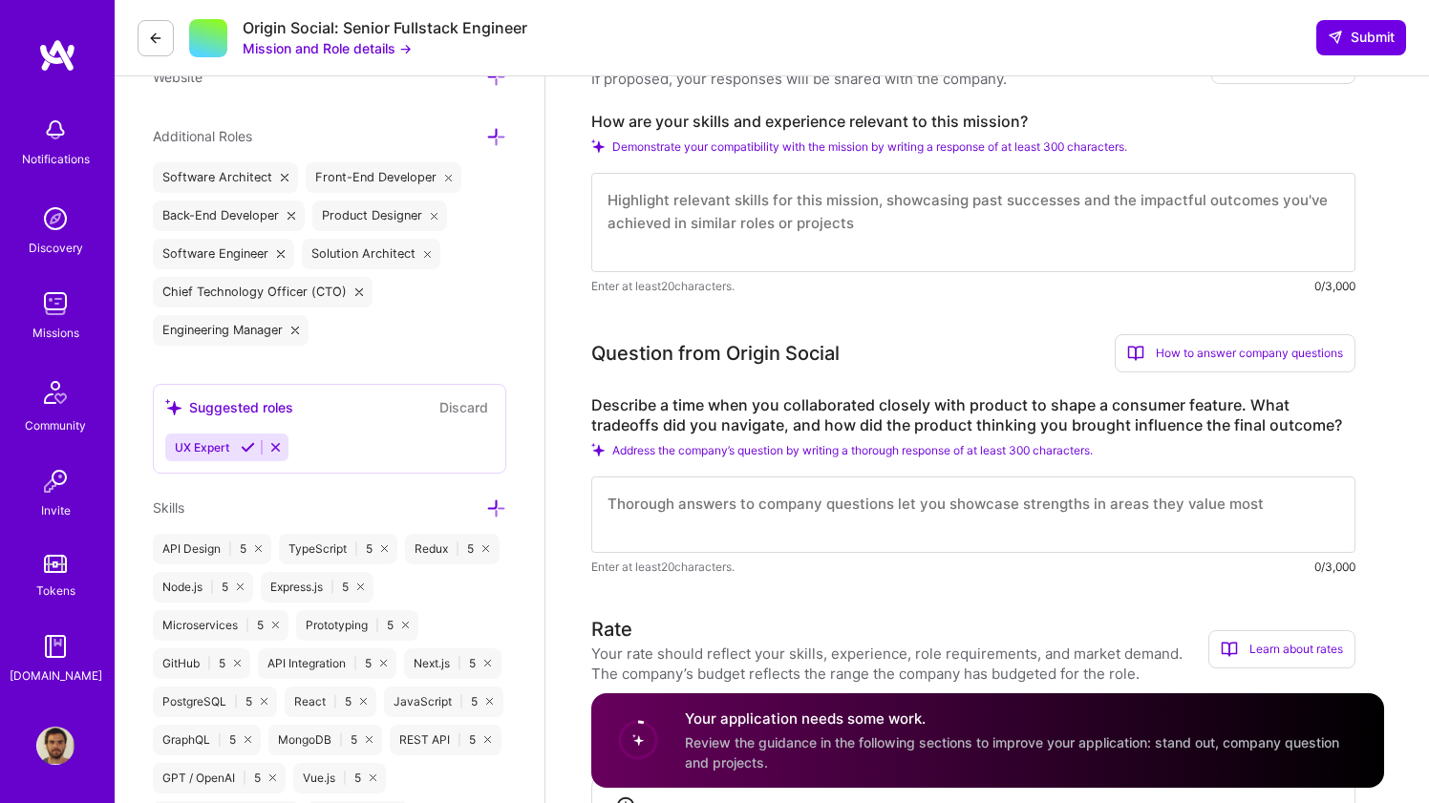
click at [819, 214] on textarea at bounding box center [973, 222] width 764 height 99
paste textarea "Lo ipsumdolor sitame consecte adip Elitse Doeius’t incidid utl etdol. M’al enim…"
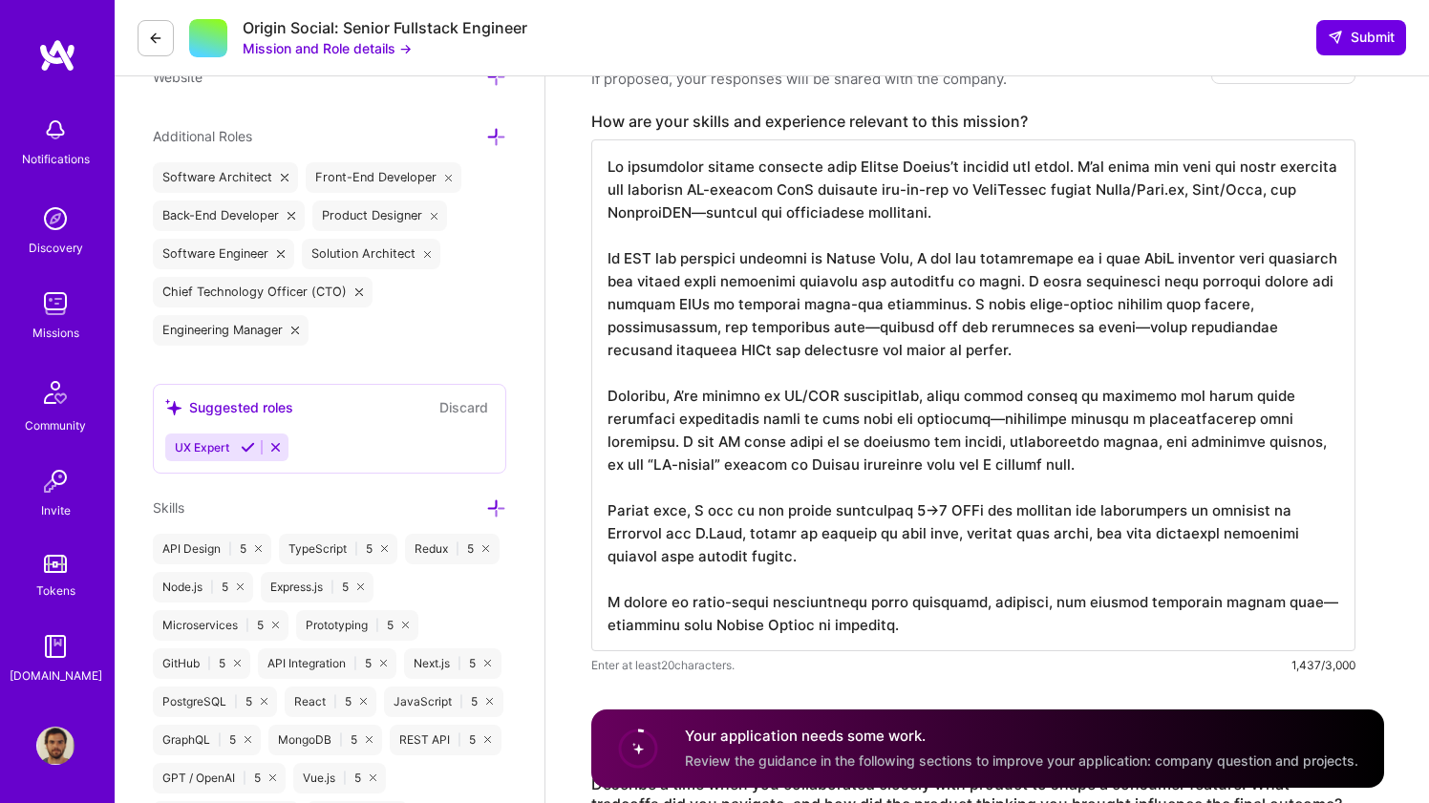
click at [920, 591] on textarea at bounding box center [973, 395] width 764 height 512
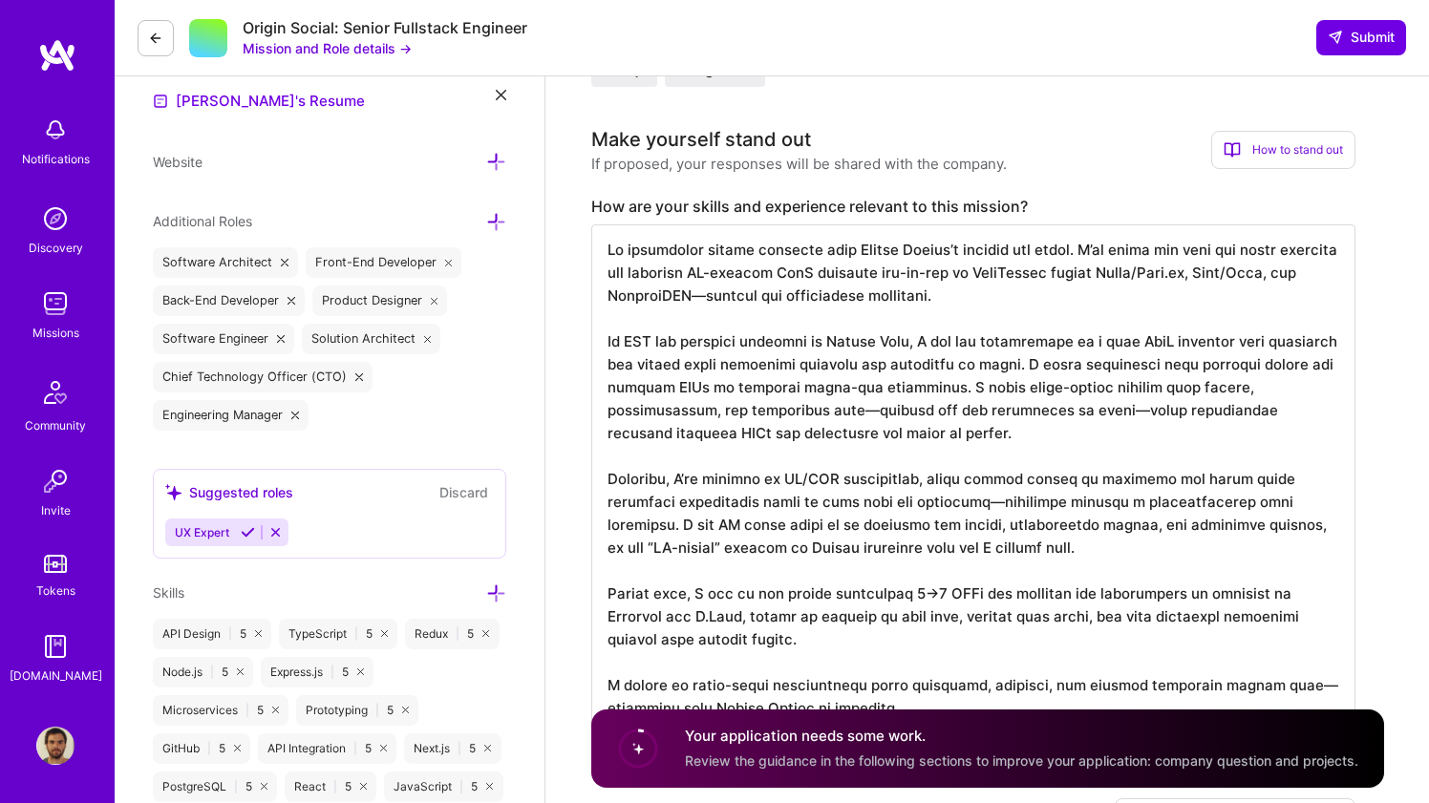
scroll to position [574, 0]
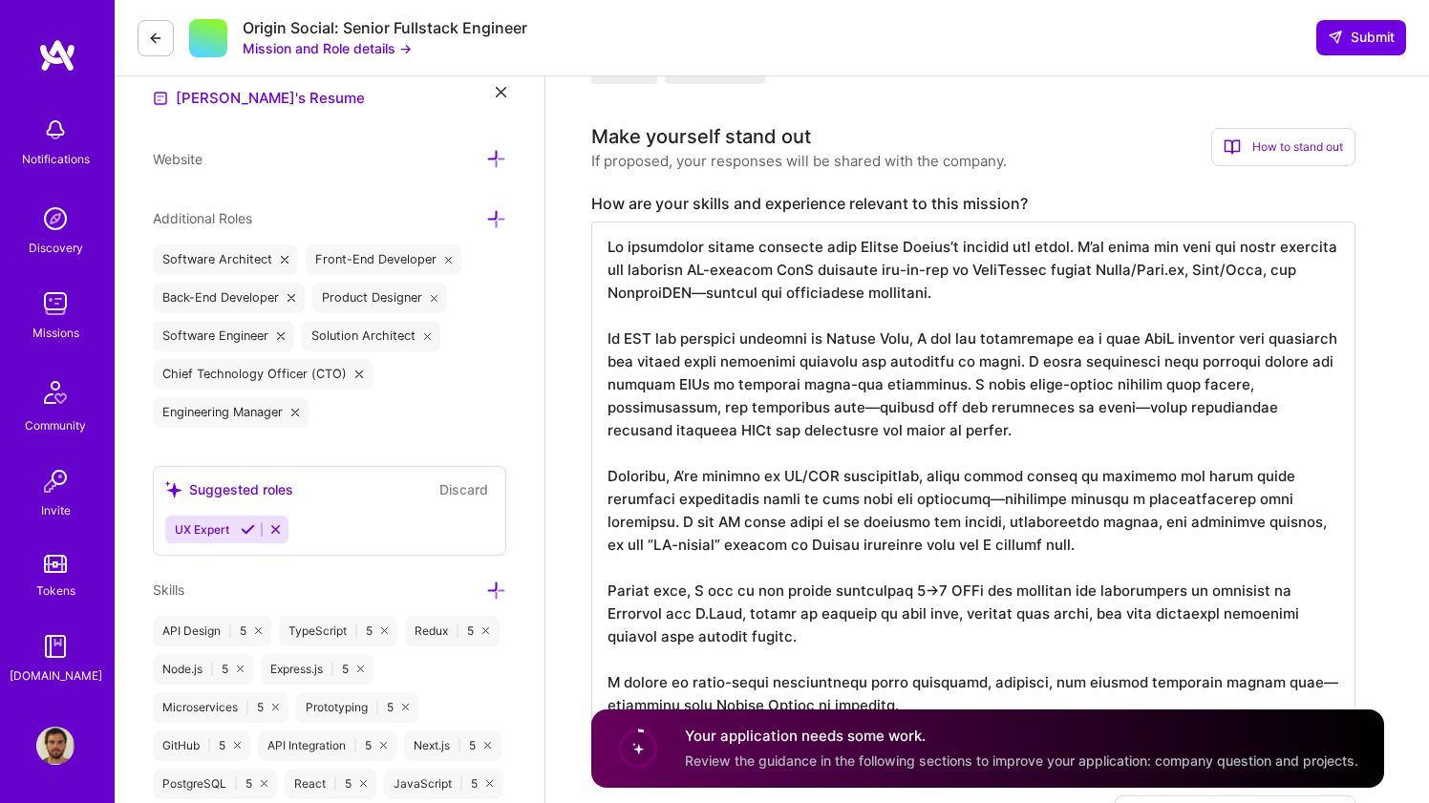
click at [1268, 266] on textarea at bounding box center [973, 478] width 764 height 512
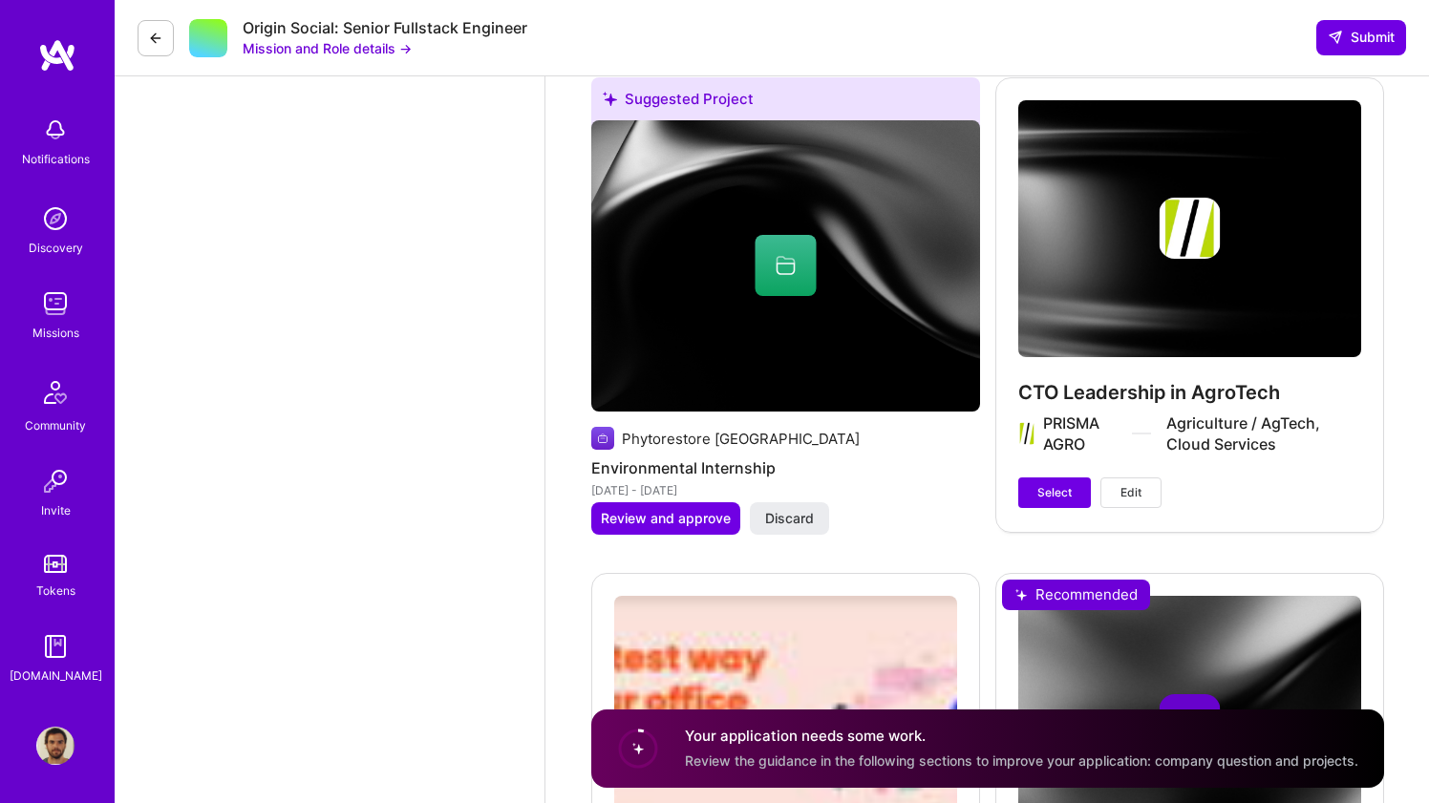
scroll to position [3280, 0]
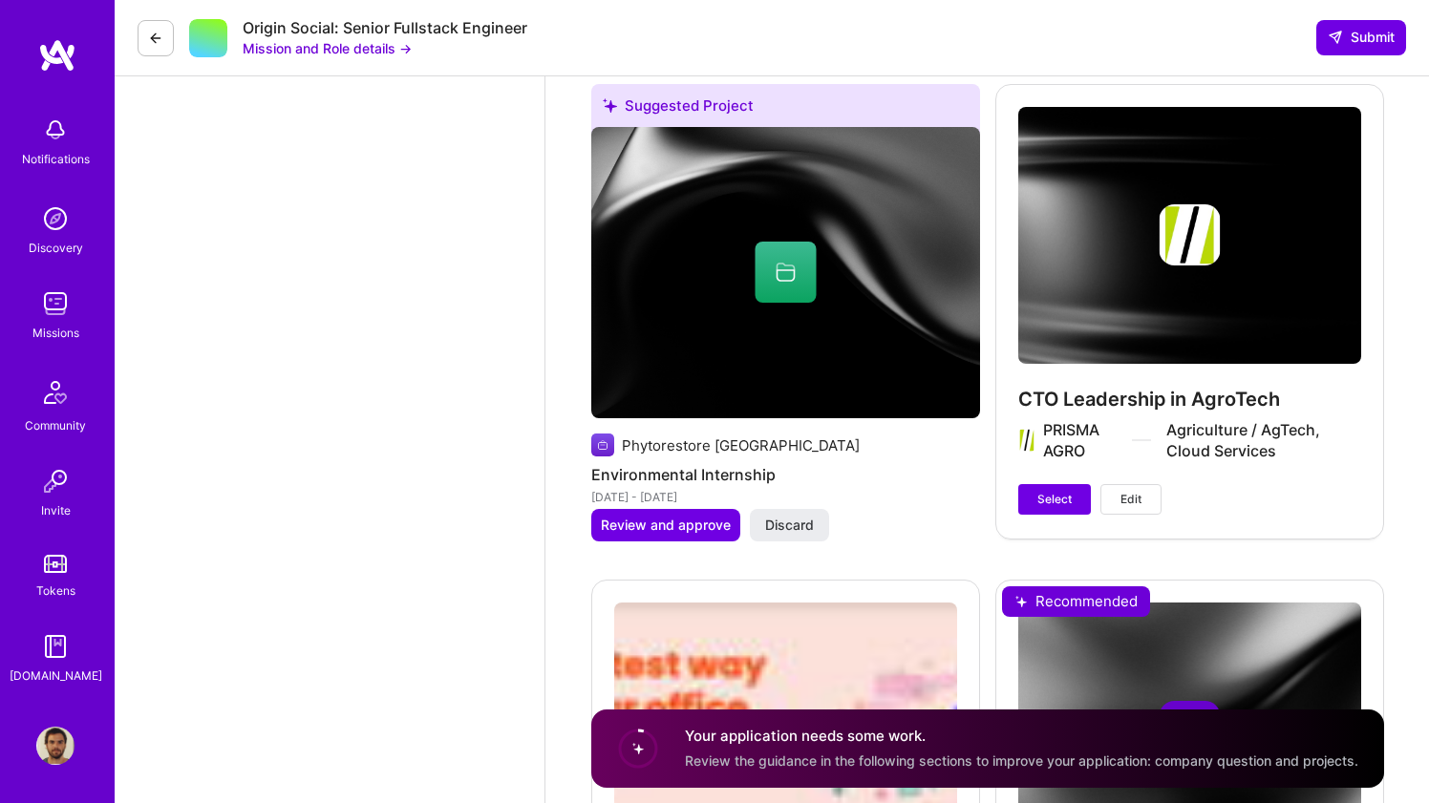
type textarea "Lo ipsumdolor sitame consecte adip Elitse Doeius’t incidid utl etdol. M’al enim…"
click at [1128, 500] on span "Edit" at bounding box center [1130, 499] width 21 height 17
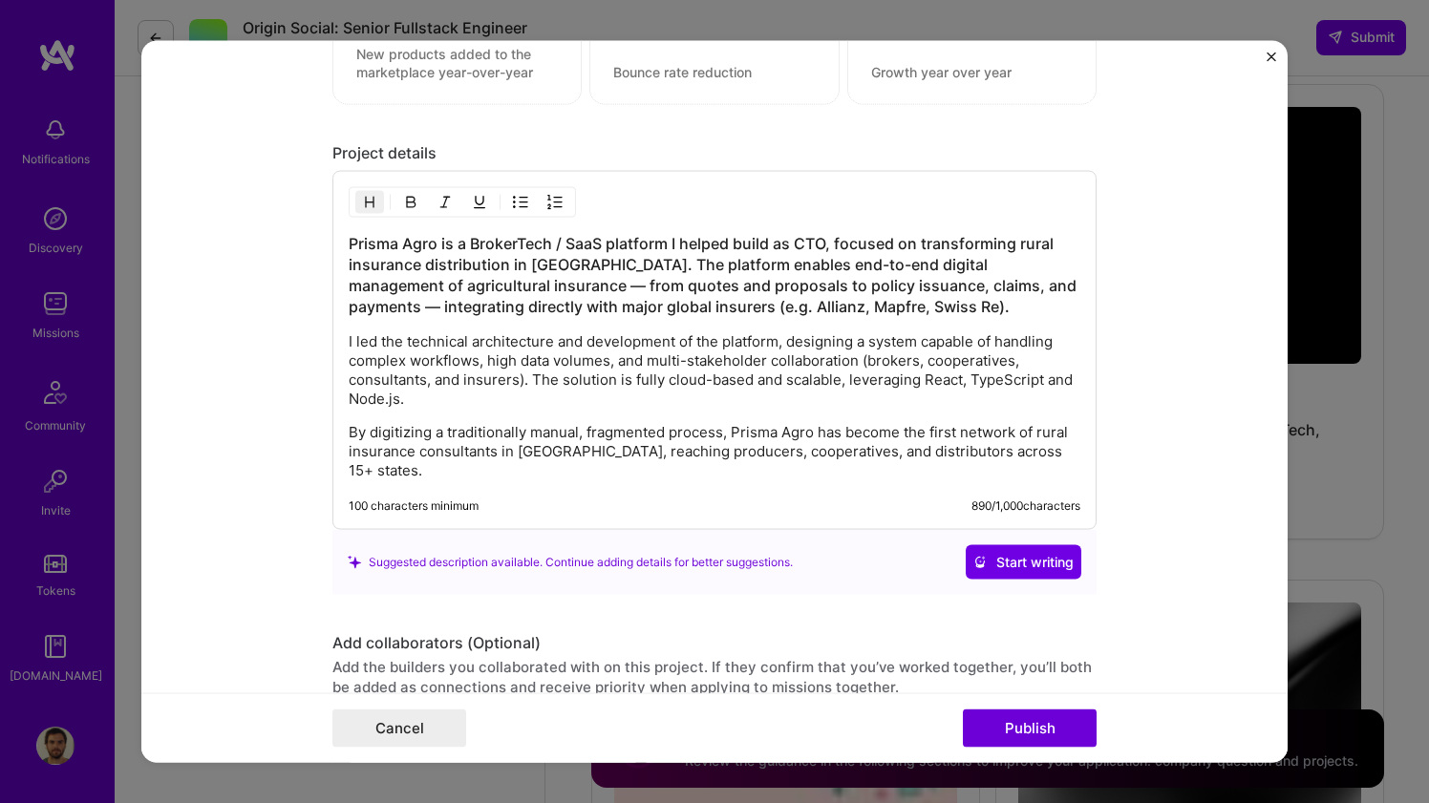
scroll to position [1742, 0]
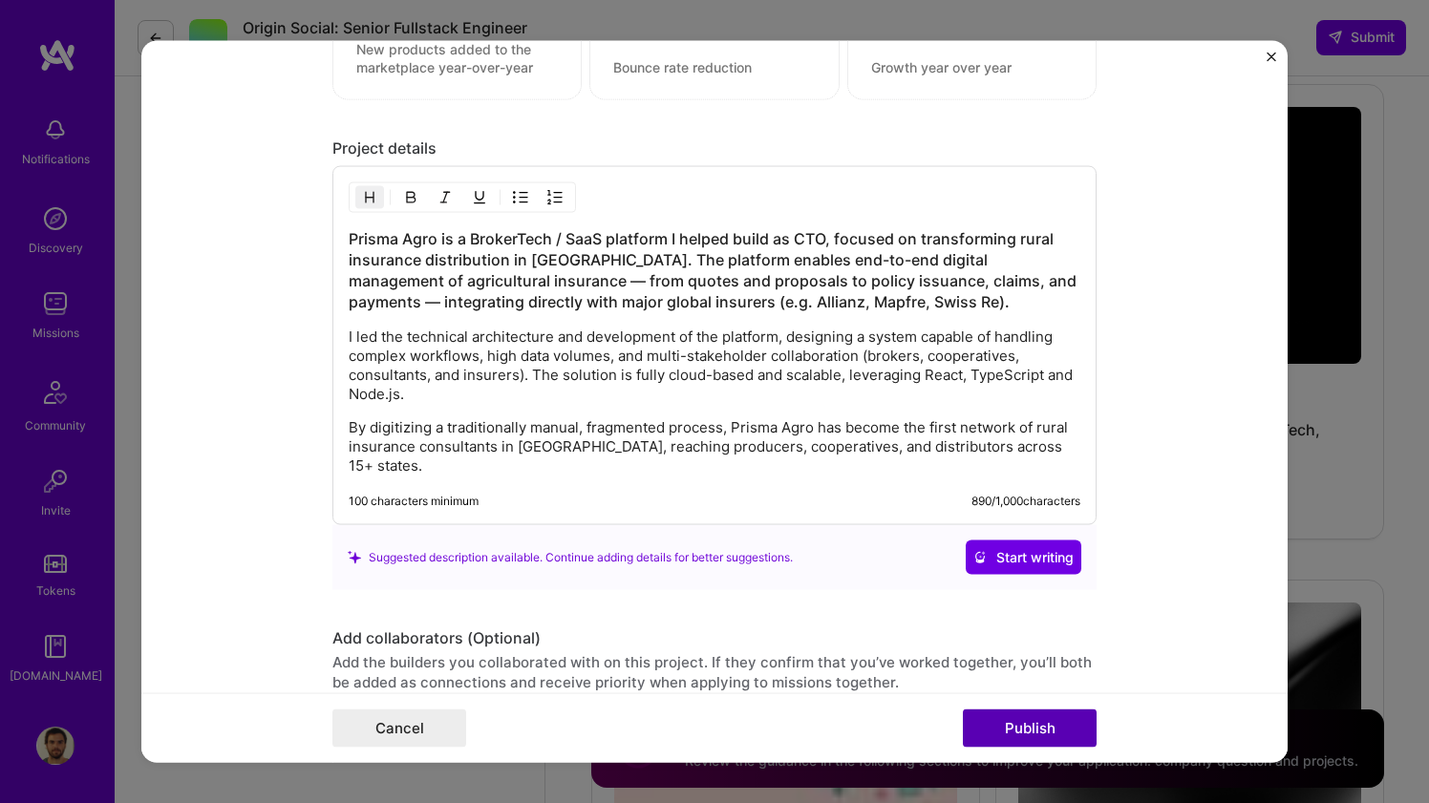
click at [1049, 721] on button "Publish" at bounding box center [1030, 729] width 134 height 38
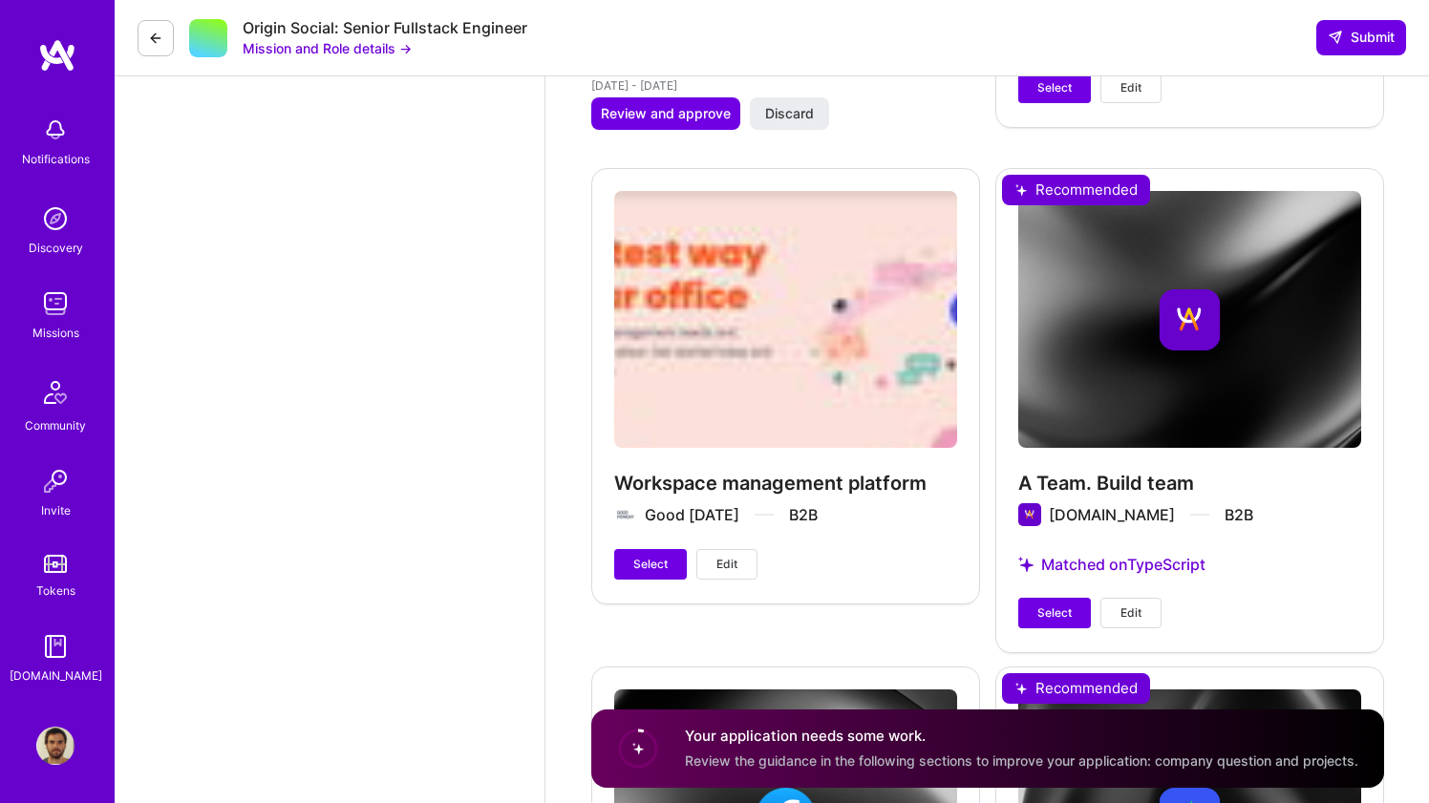
scroll to position [3712, 0]
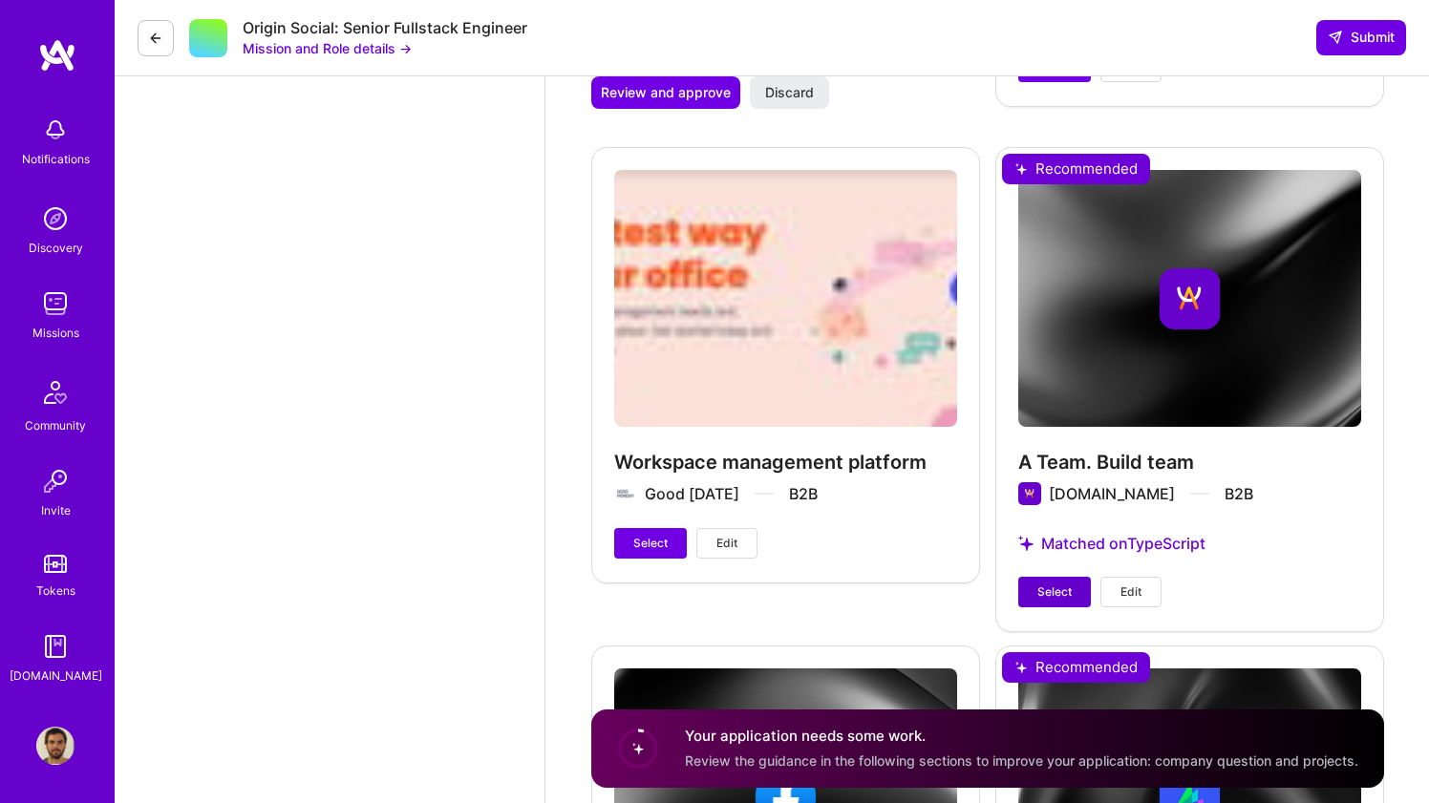
click at [1057, 593] on span "Select" at bounding box center [1054, 592] width 34 height 17
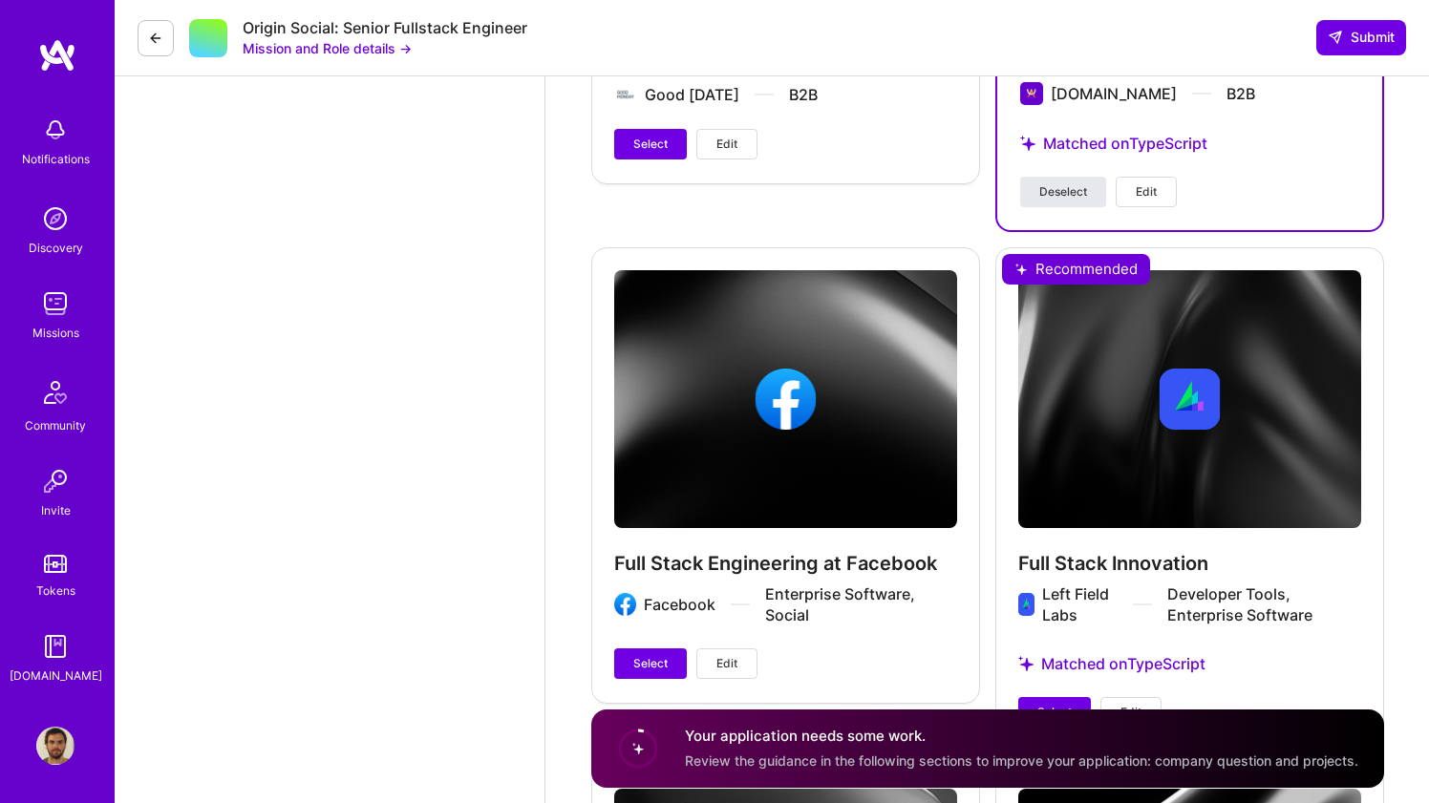
scroll to position [4153, 0]
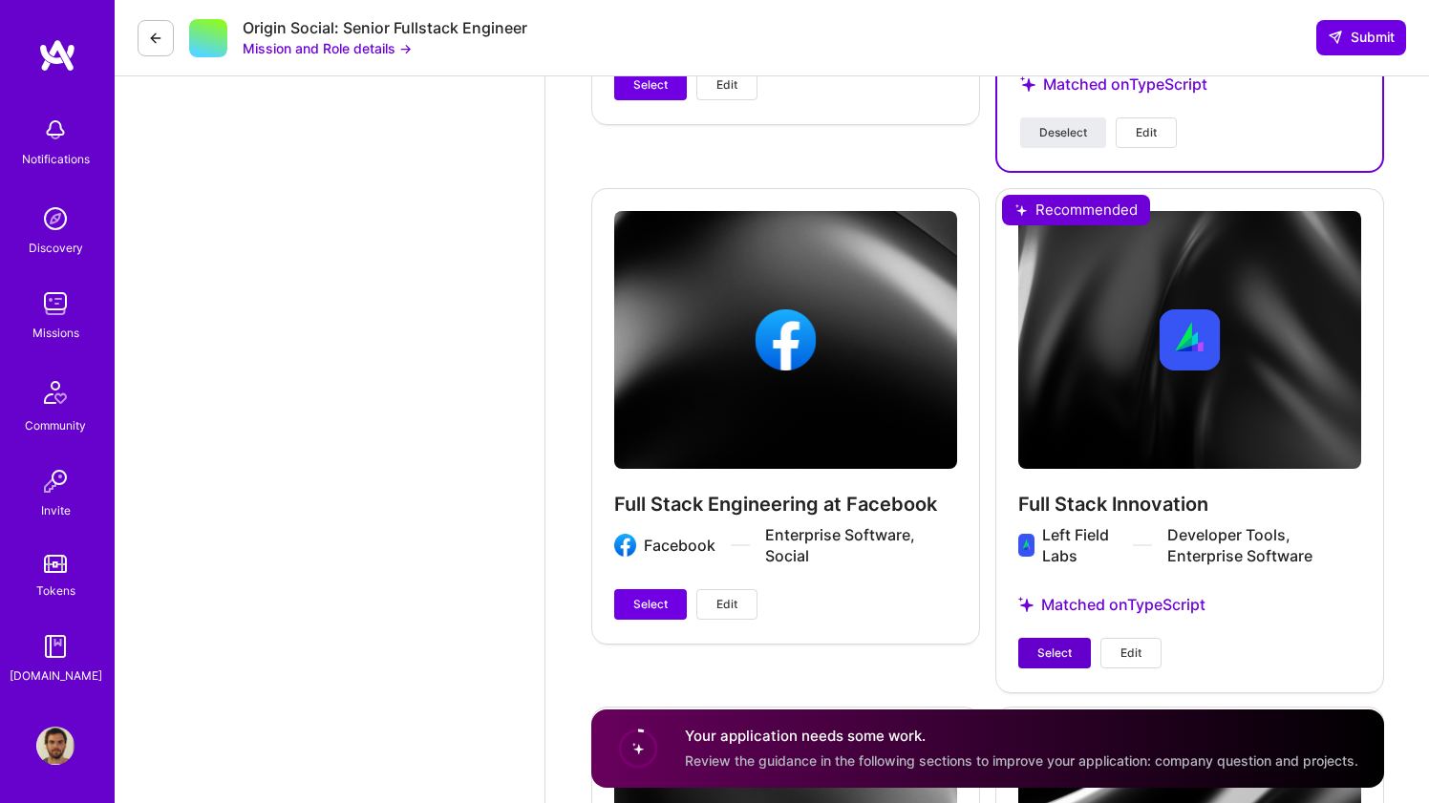
click at [1063, 640] on button "Select" at bounding box center [1054, 653] width 73 height 31
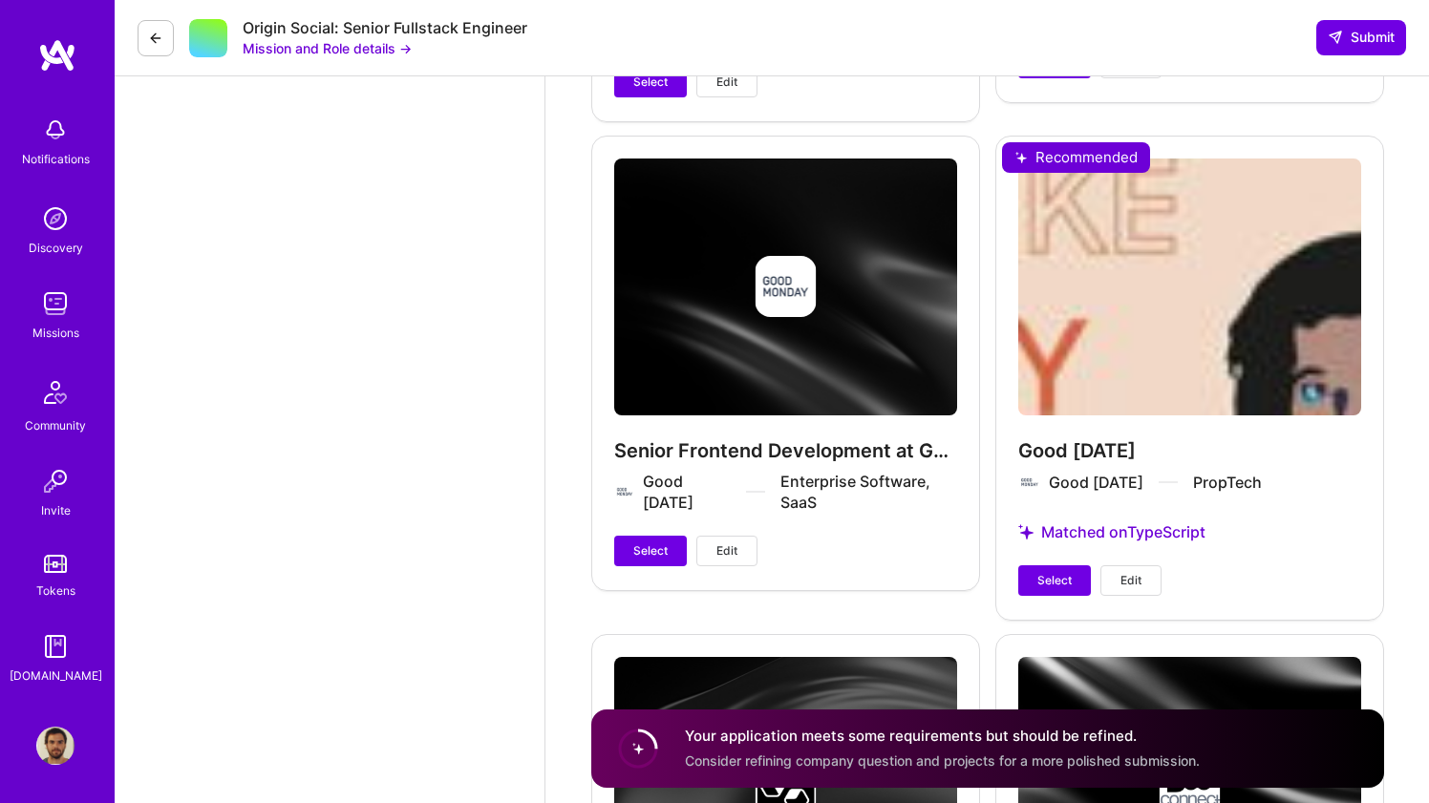
scroll to position [5197, 0]
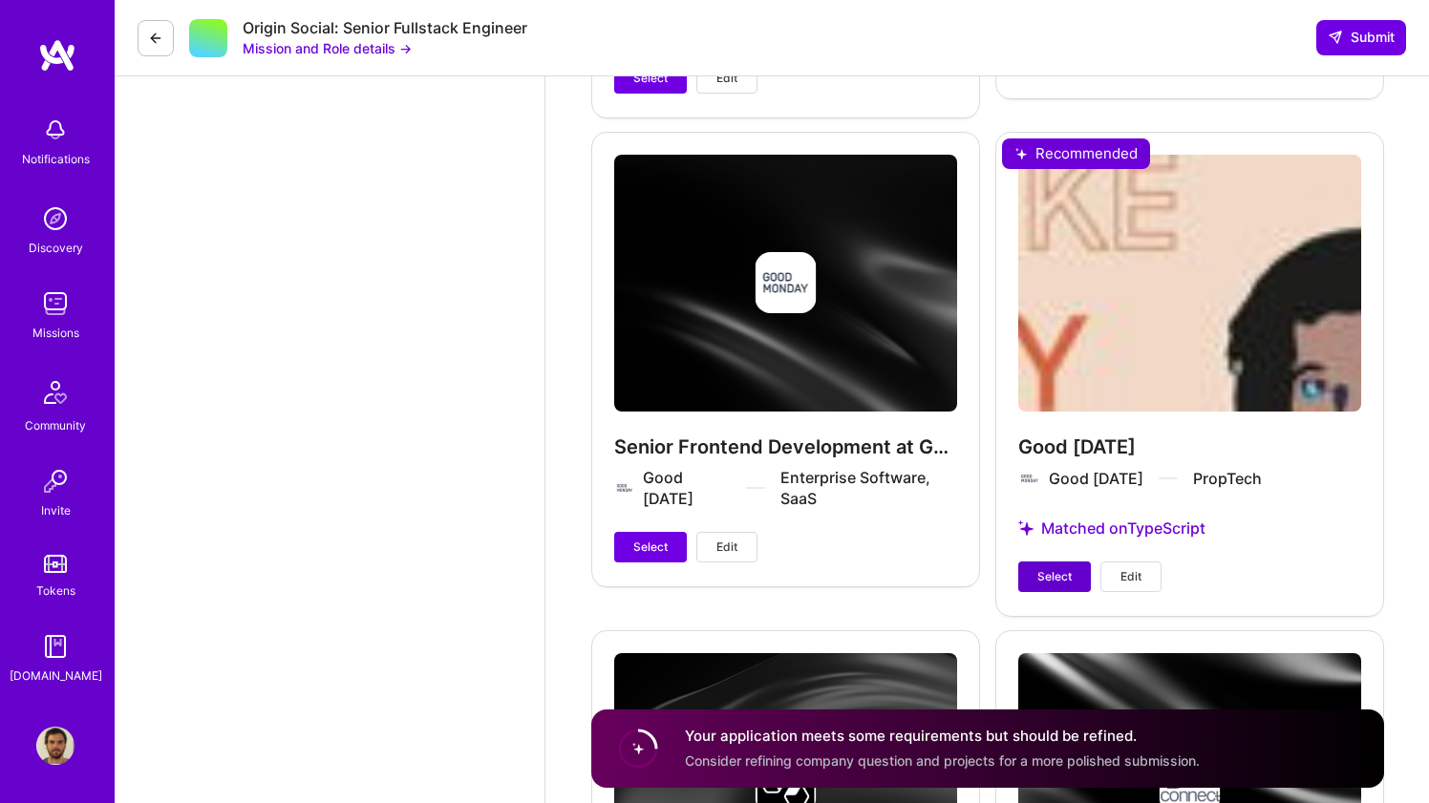
click at [1052, 576] on span "Select" at bounding box center [1054, 576] width 34 height 17
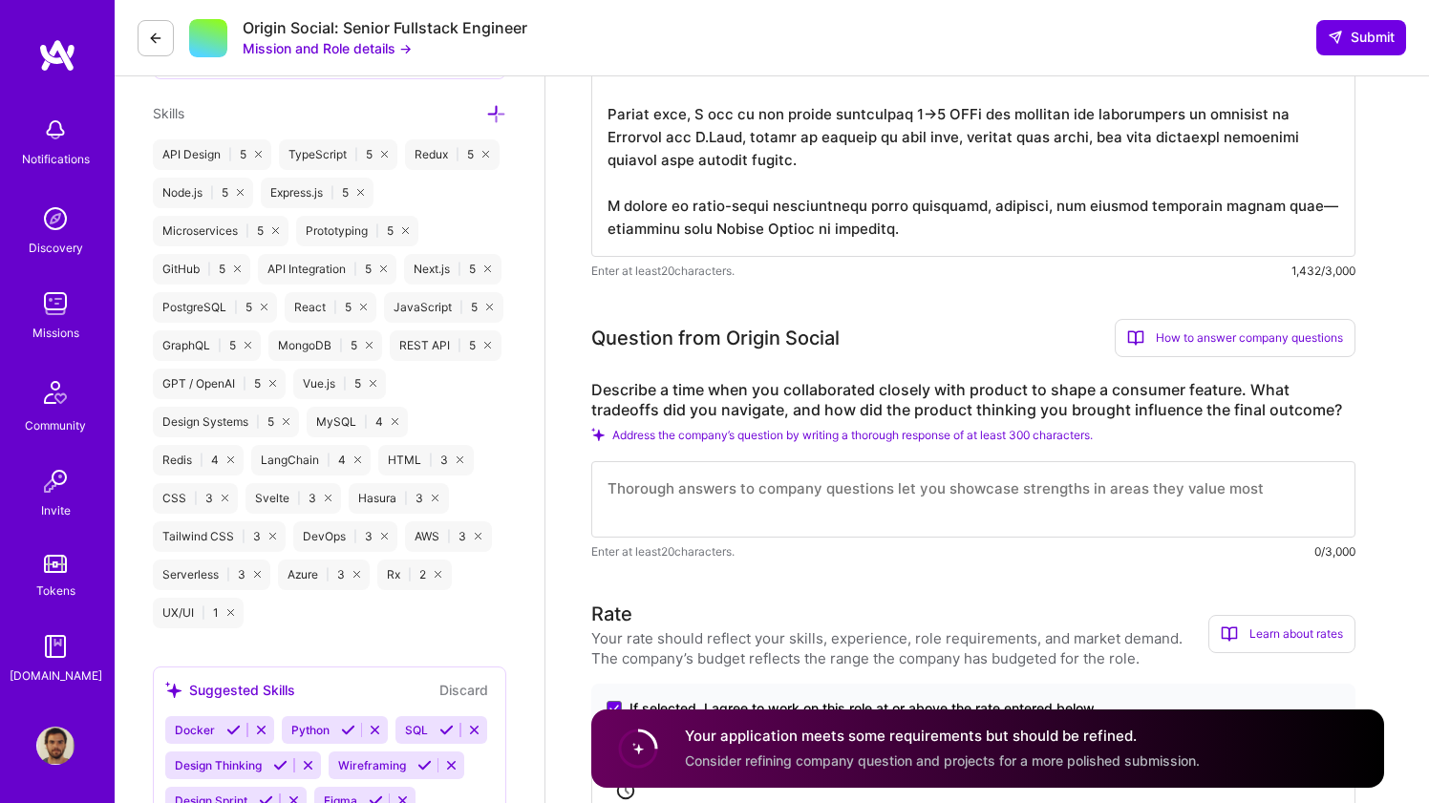
scroll to position [1011, 0]
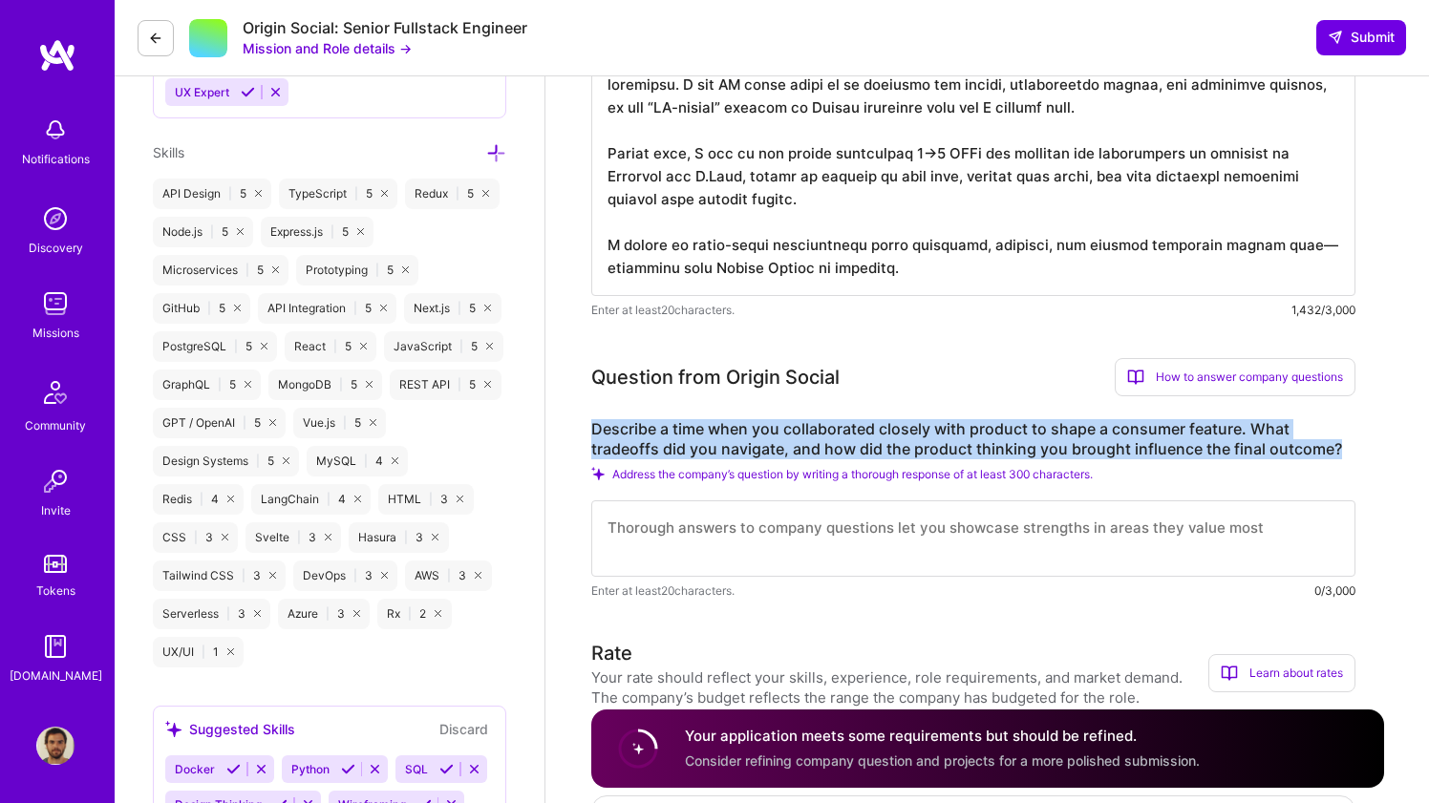
drag, startPoint x: 592, startPoint y: 429, endPoint x: 1375, endPoint y: 452, distance: 783.5
copy label "Describe a time when you collaborated closely with product to shape a consumer …"
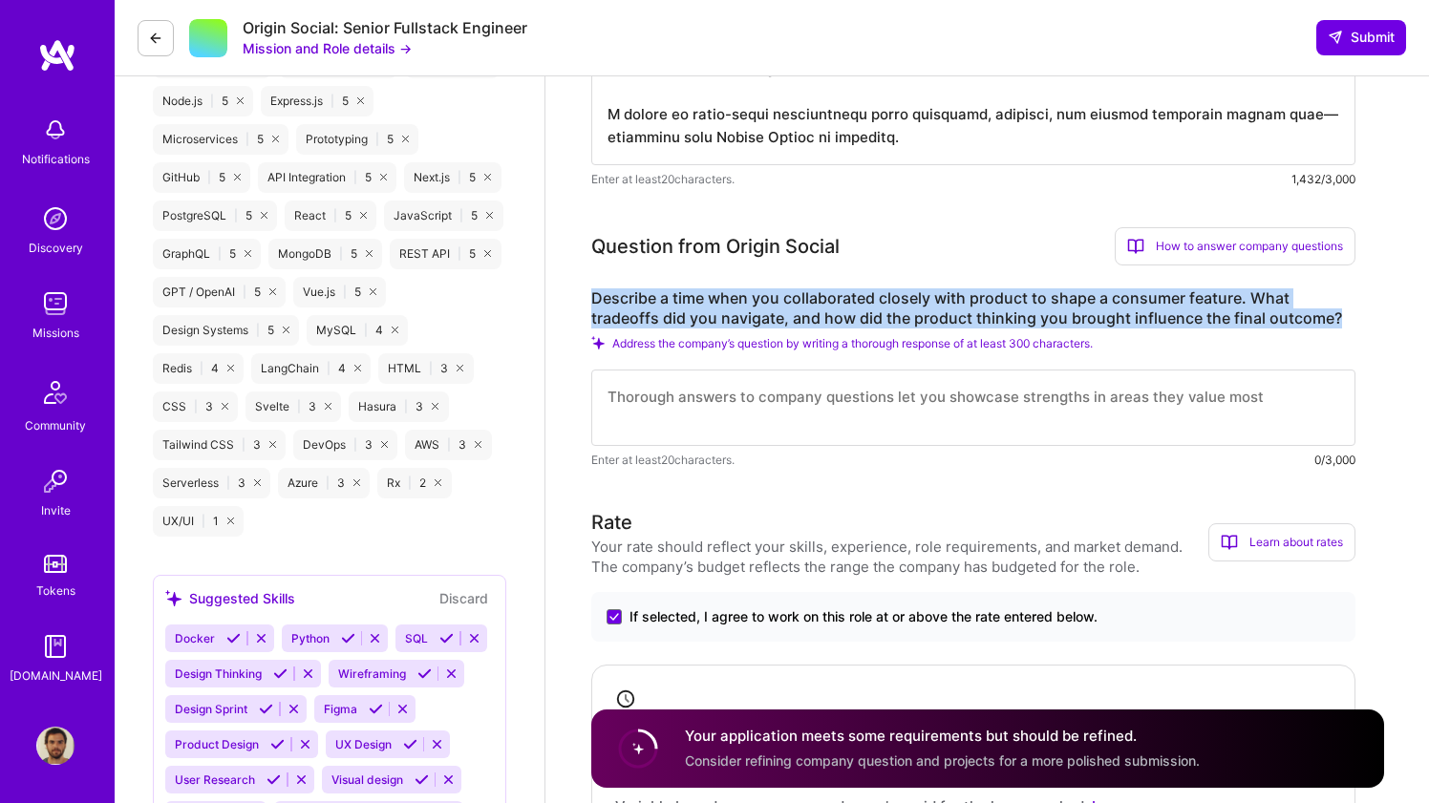
scroll to position [1129, 0]
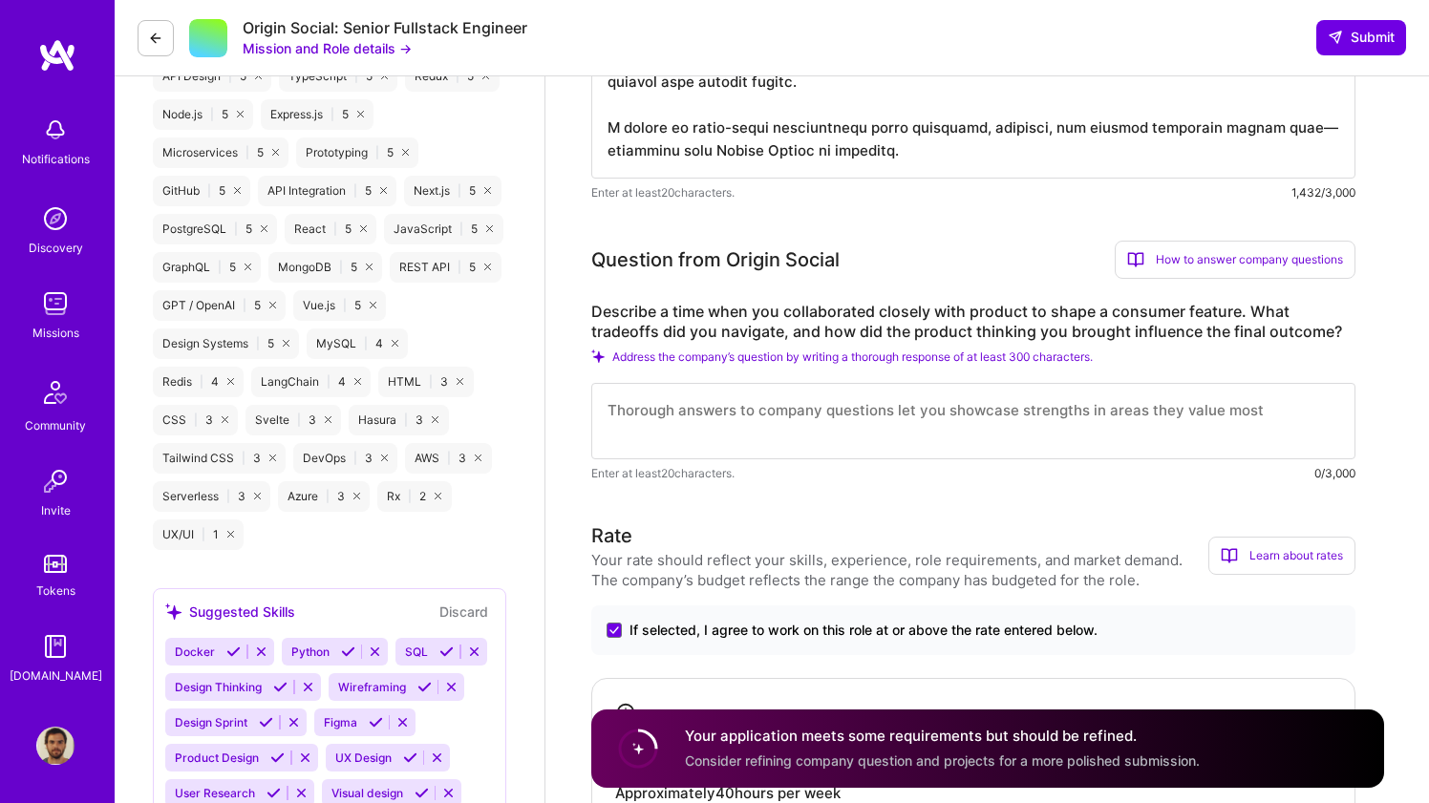
click at [846, 304] on label "Describe a time when you collaborated closely with product to shape a consumer …" at bounding box center [973, 322] width 764 height 40
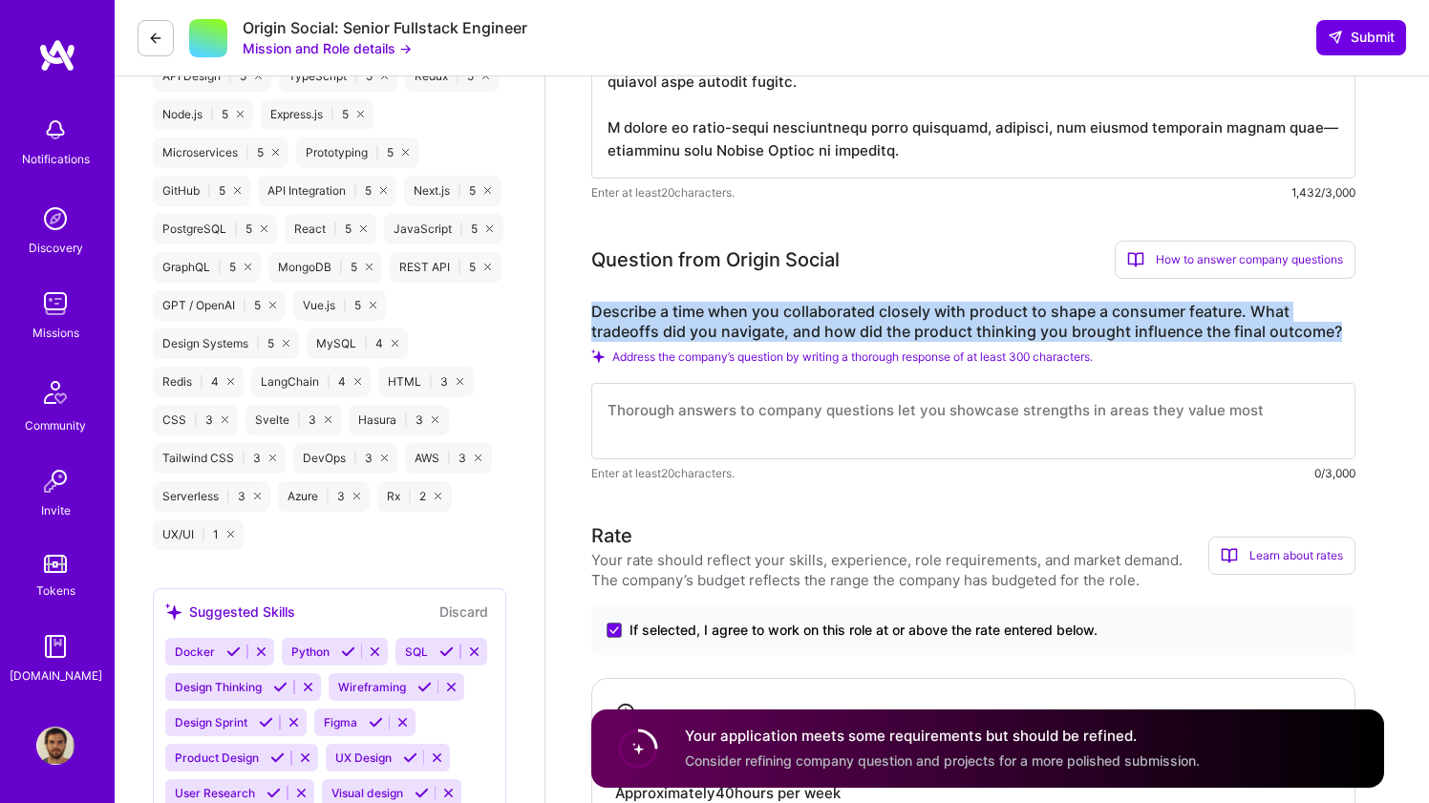
drag, startPoint x: 1334, startPoint y: 326, endPoint x: 1206, endPoint y: 301, distance: 130.4
click at [1206, 301] on div "Question from Origin Social How to answer company questions Mastering company q…" at bounding box center [973, 362] width 764 height 243
click at [725, 414] on textarea at bounding box center [973, 421] width 764 height 76
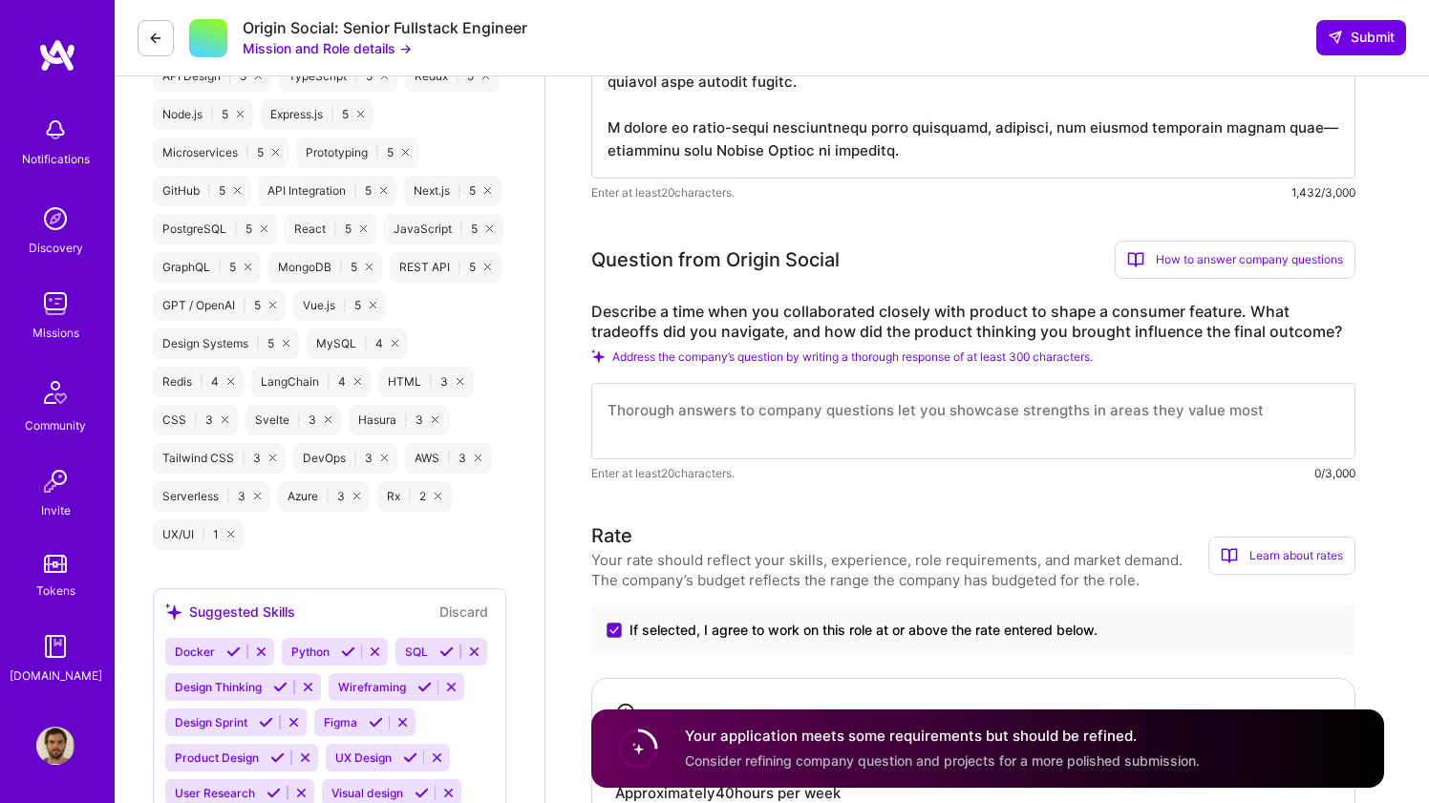
paste textarea "When I joined Prisma Agro, a [DEMOGRAPHIC_DATA] analog insurance broker, I led …"
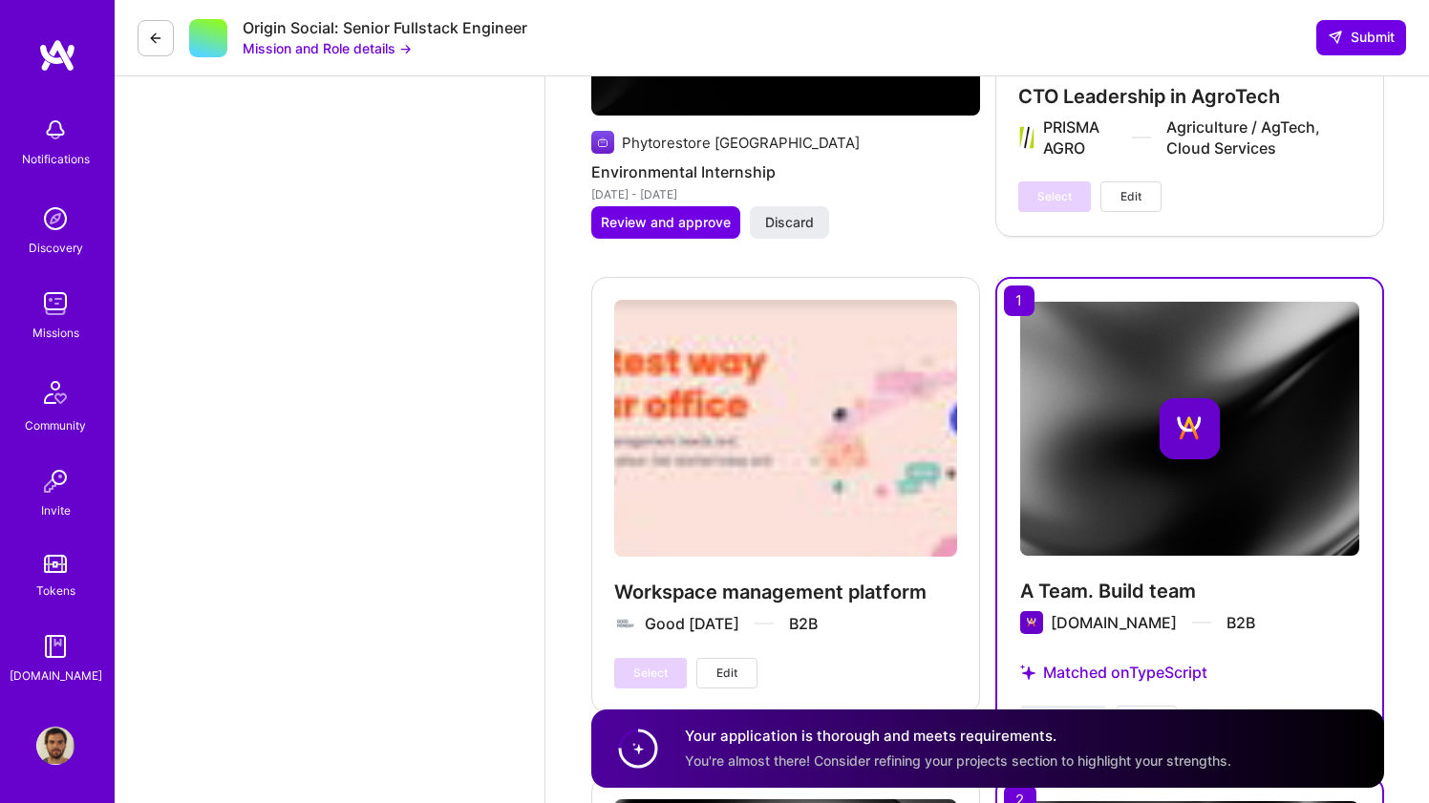
scroll to position [3888, 0]
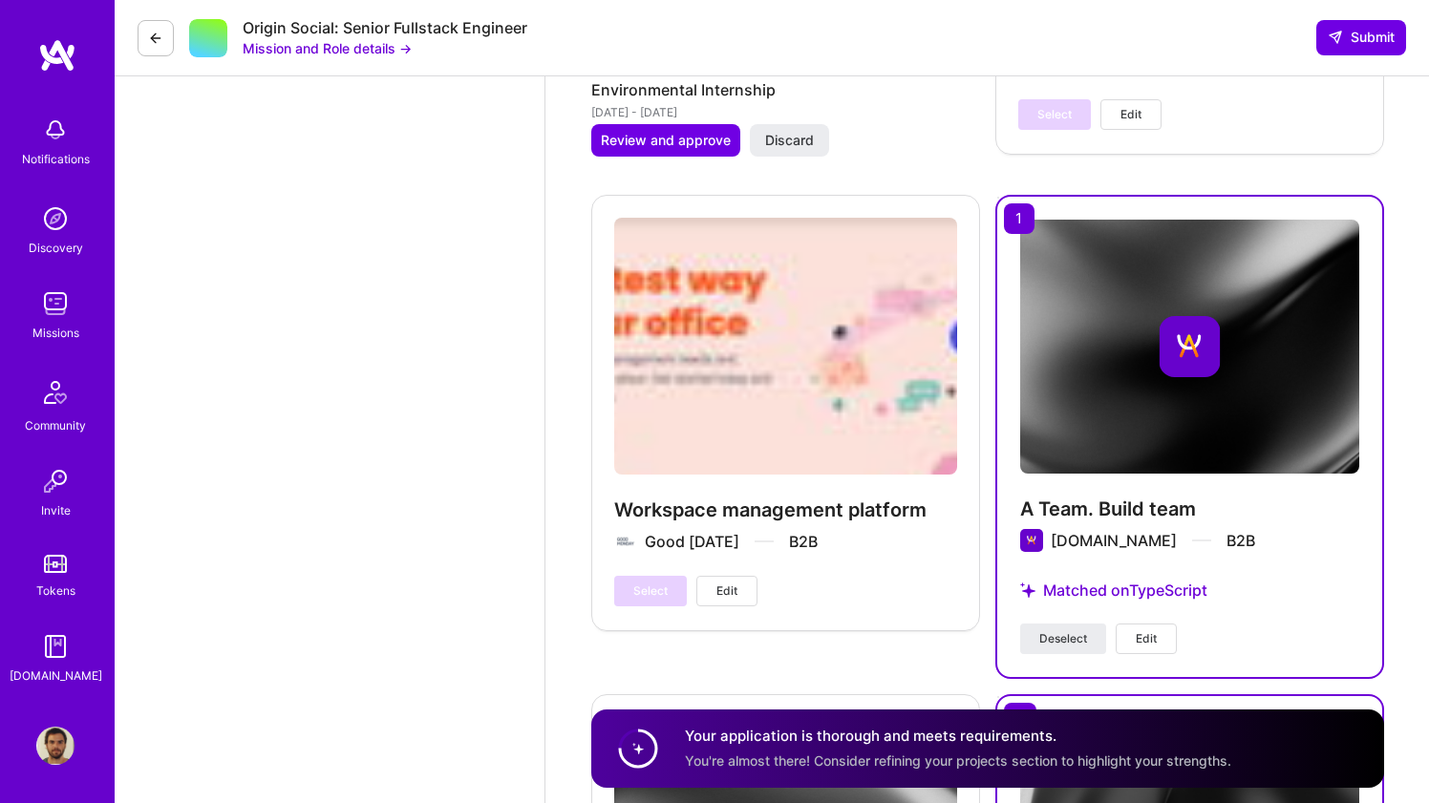
type textarea "When I joined Prisma Agro, a [DEMOGRAPHIC_DATA] analog insurance broker, I led …"
click at [1139, 635] on span "Edit" at bounding box center [1146, 638] width 21 height 17
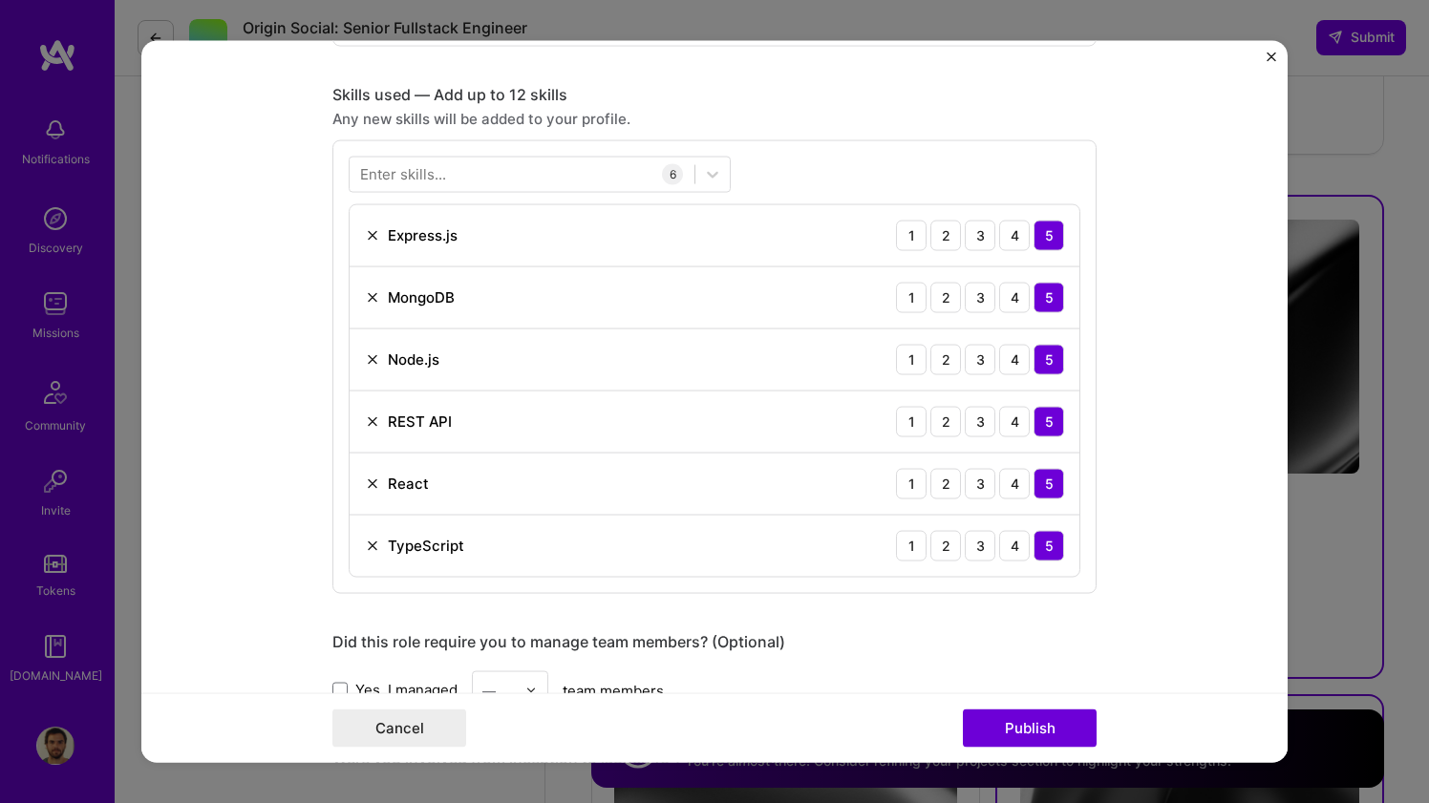
scroll to position [825, 0]
click at [1271, 62] on button "Close" at bounding box center [1271, 62] width 10 height 20
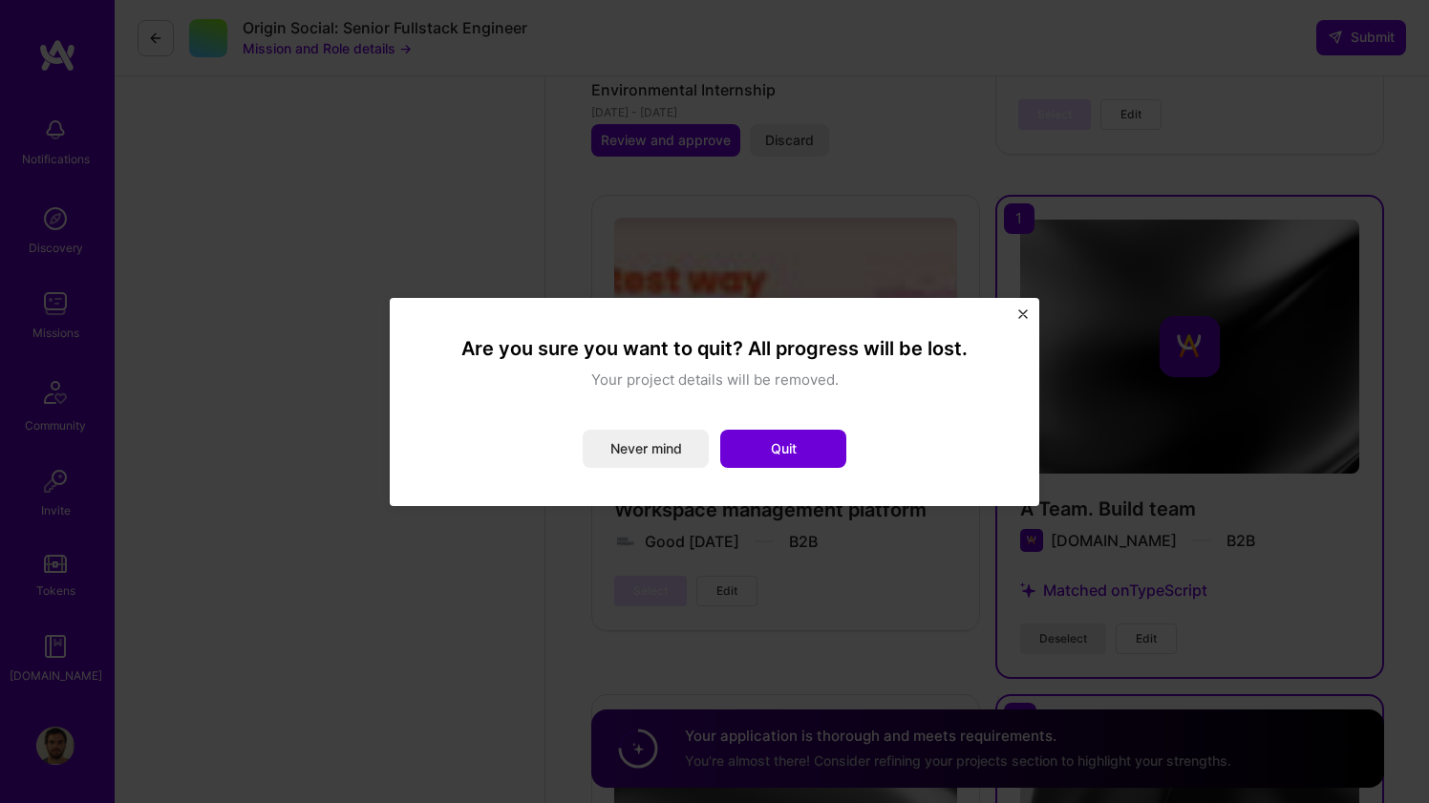
click at [1028, 313] on div "Are you sure you want to quit? All progress will be lost. Your project details …" at bounding box center [714, 402] width 649 height 208
click at [1023, 312] on img "Close" at bounding box center [1023, 314] width 10 height 10
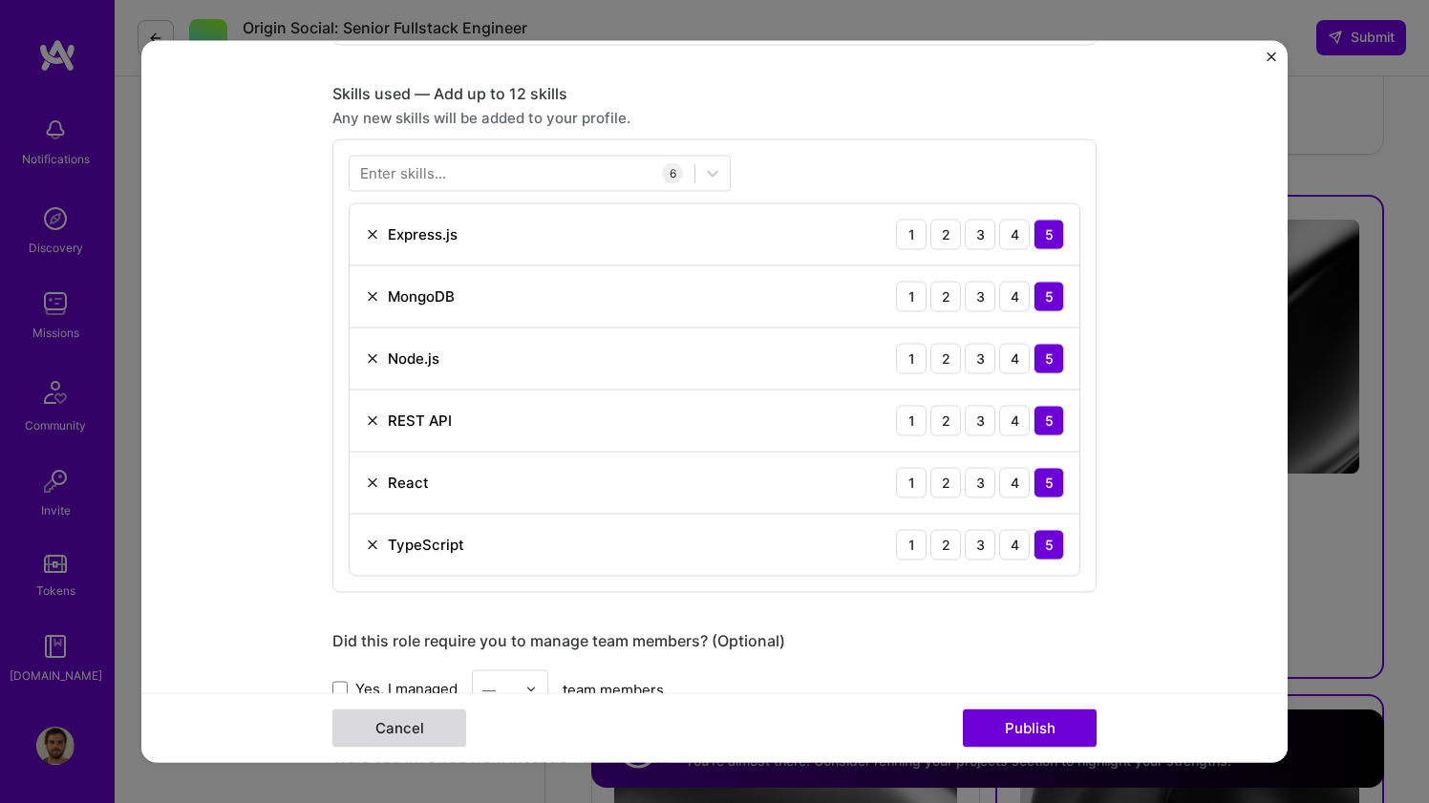
click at [425, 741] on button "Cancel" at bounding box center [399, 729] width 134 height 38
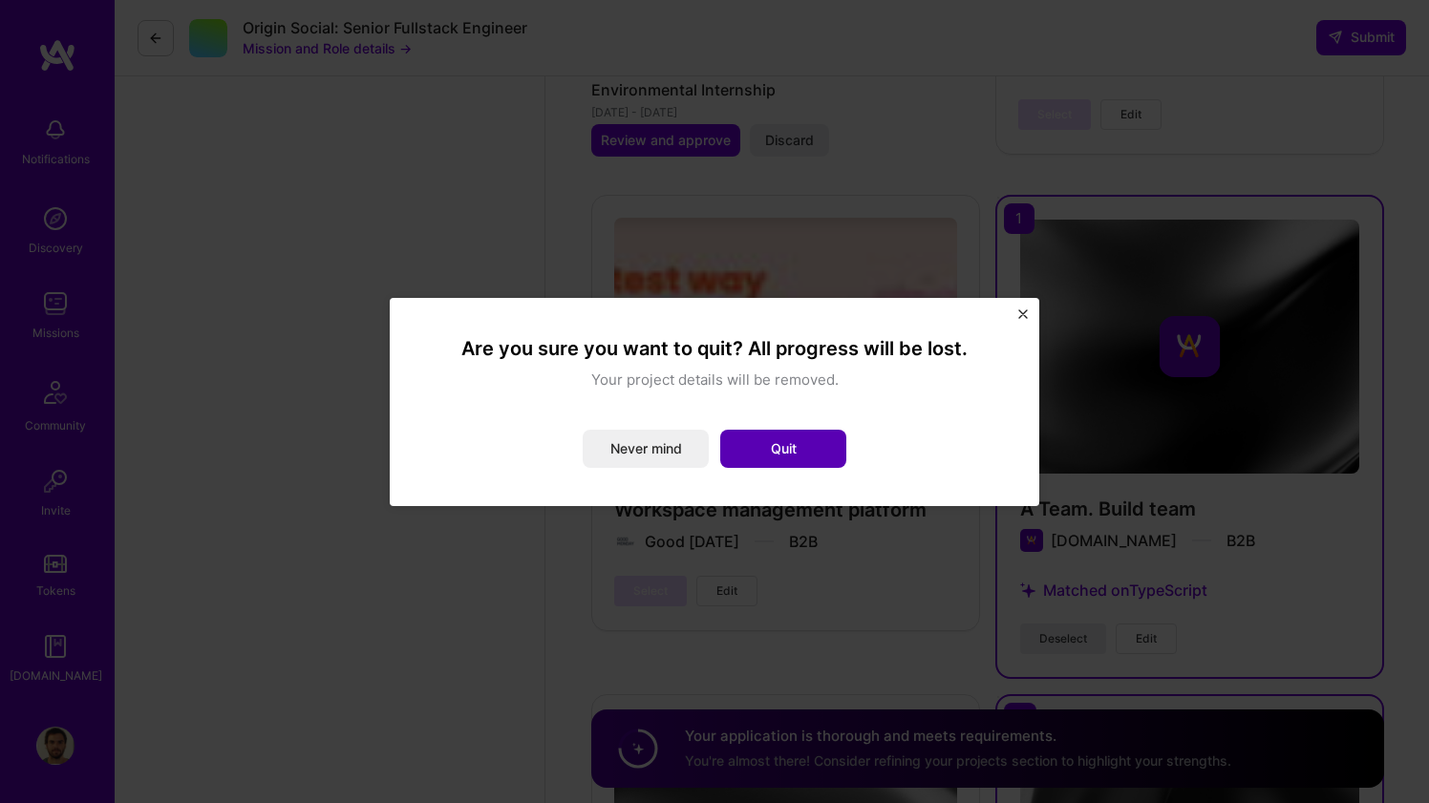
click at [747, 447] on button "Quit" at bounding box center [783, 449] width 126 height 38
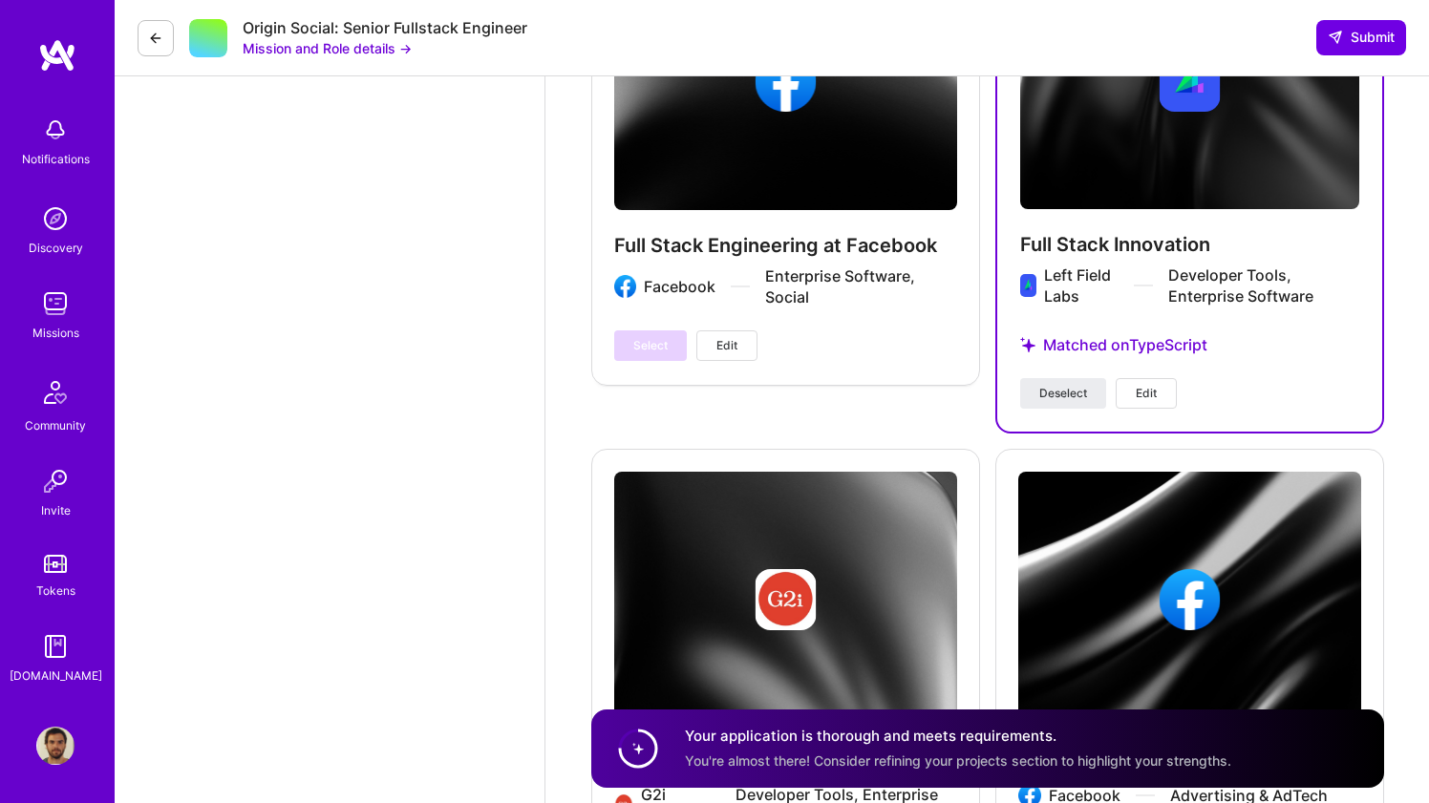
scroll to position [4712, 0]
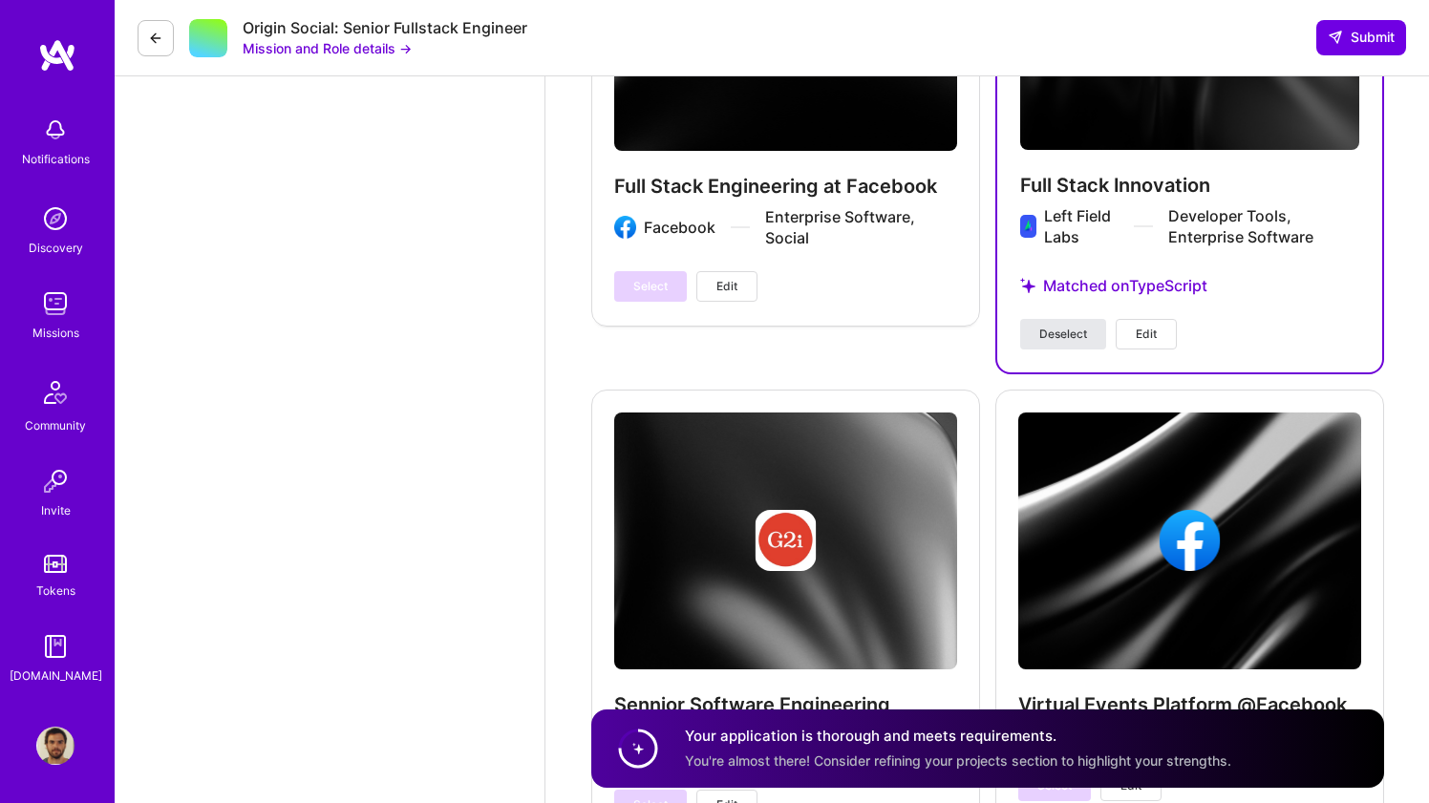
click at [1065, 336] on span "Deselect" at bounding box center [1063, 334] width 48 height 17
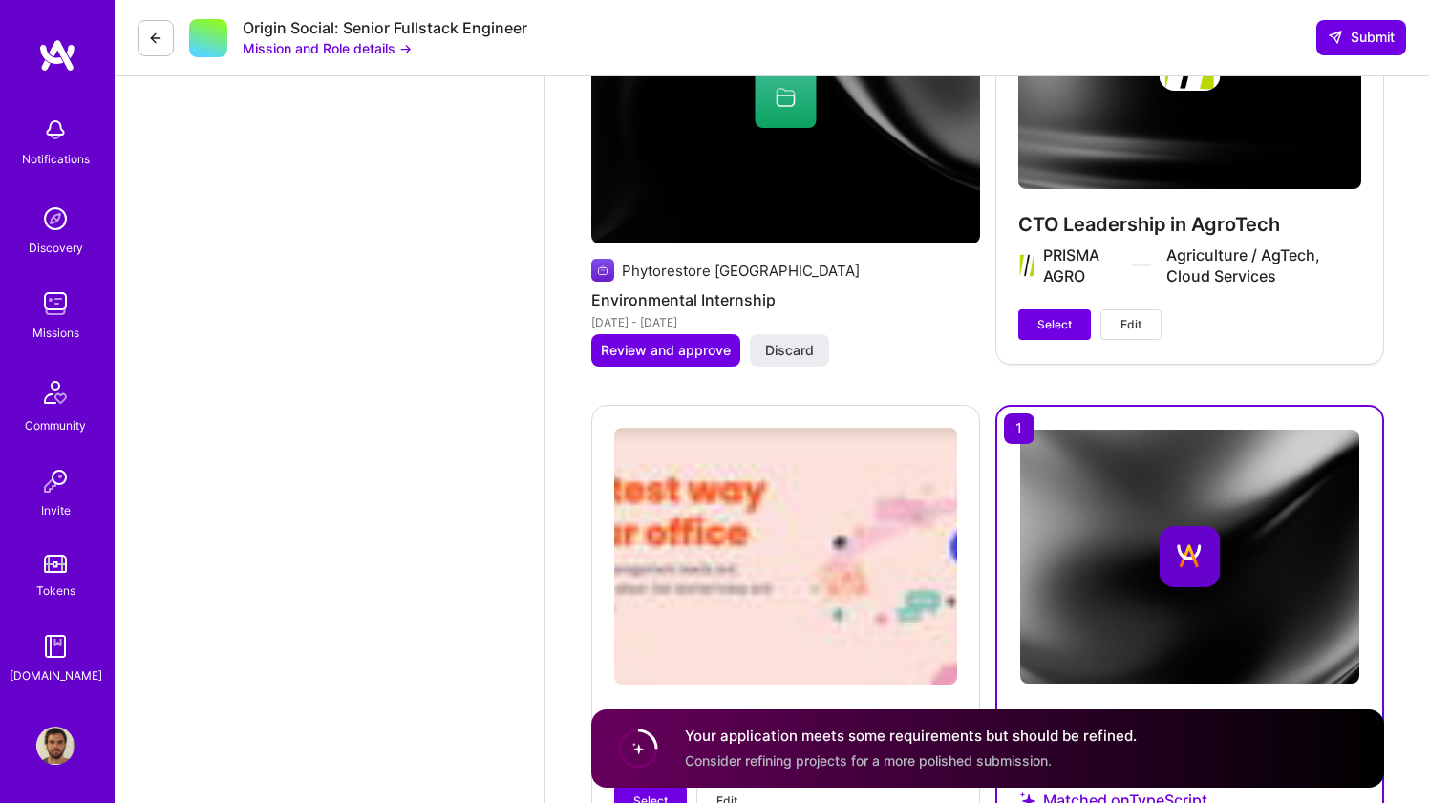
scroll to position [3628, 0]
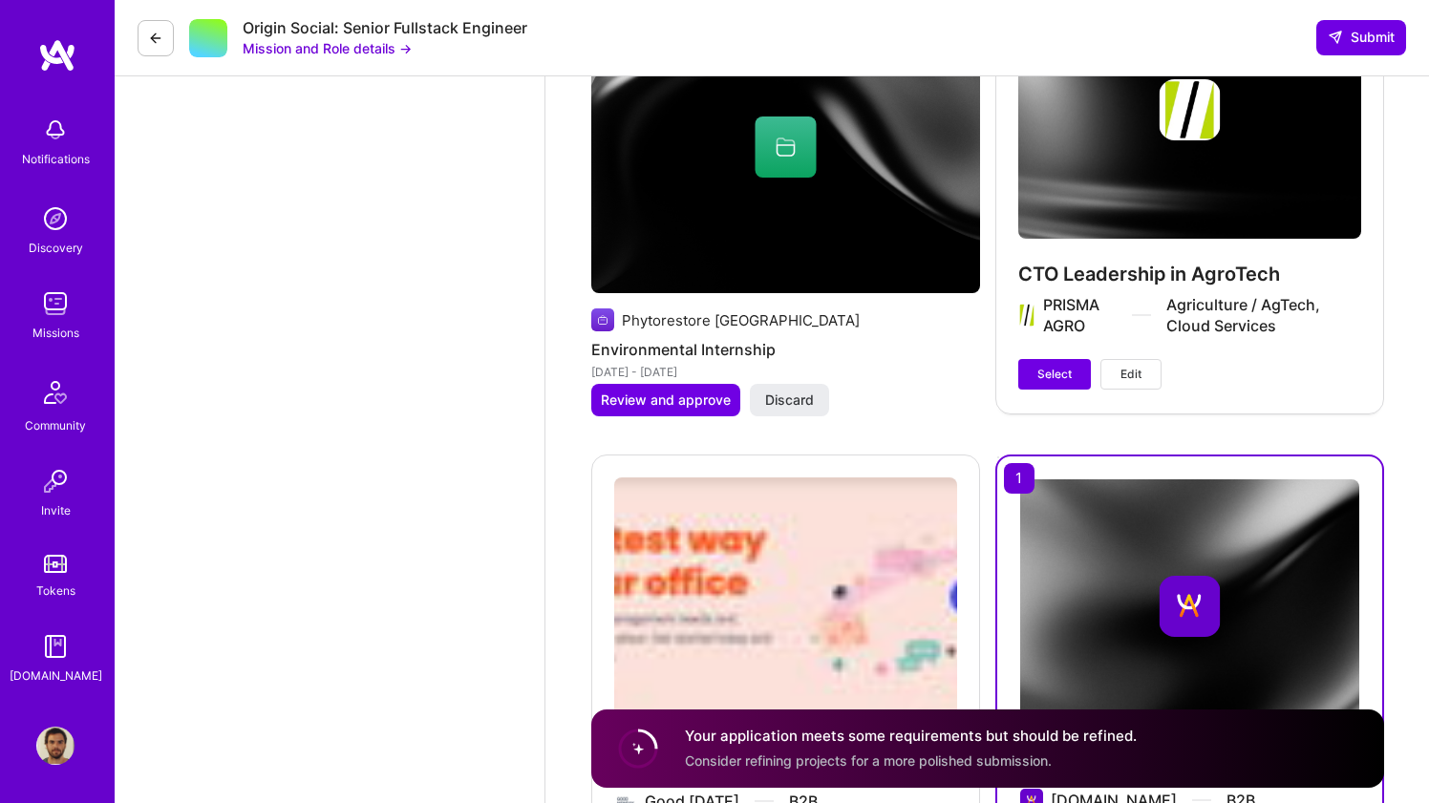
click at [1117, 364] on button "Edit" at bounding box center [1130, 374] width 61 height 31
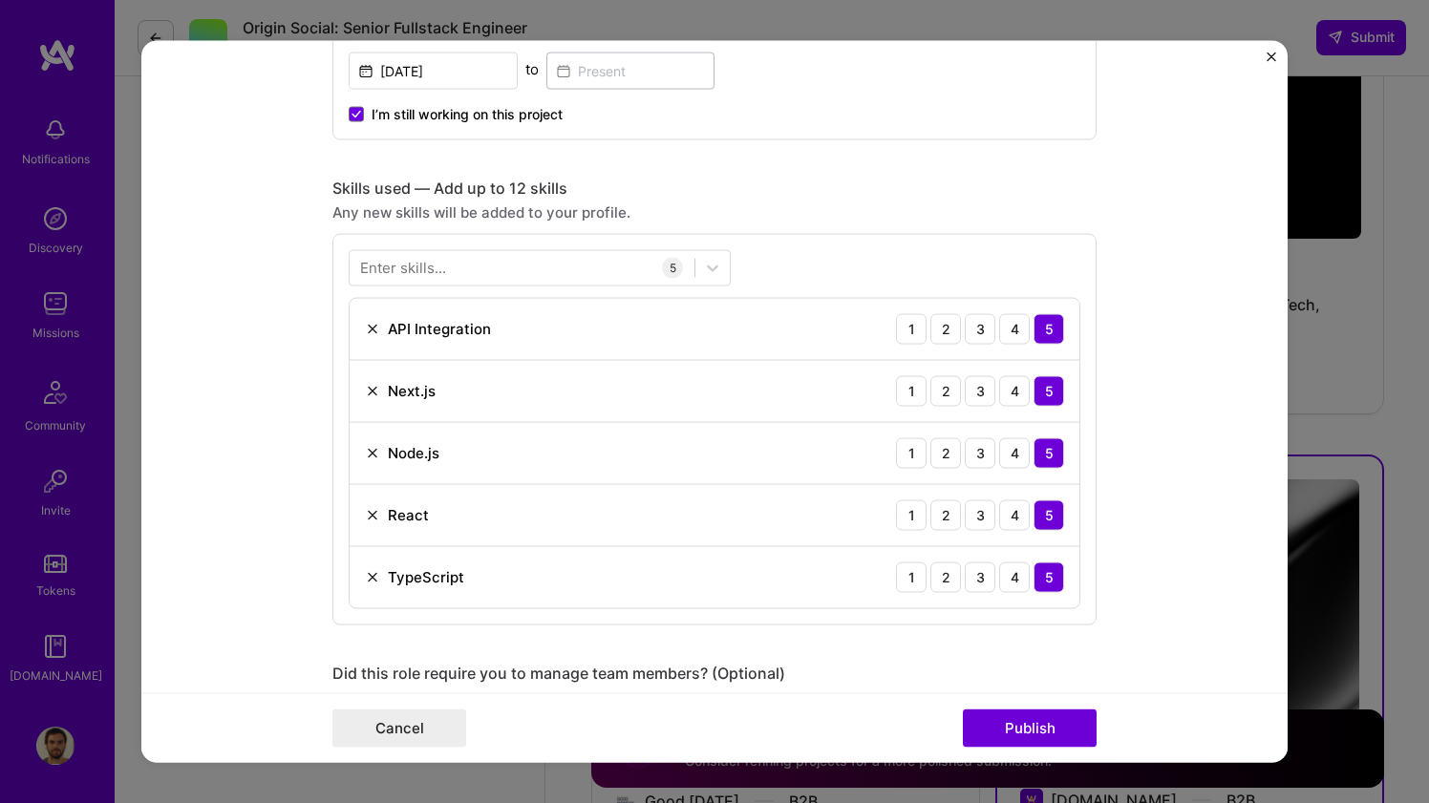
scroll to position [733, 0]
click at [372, 454] on img at bounding box center [372, 449] width 15 height 15
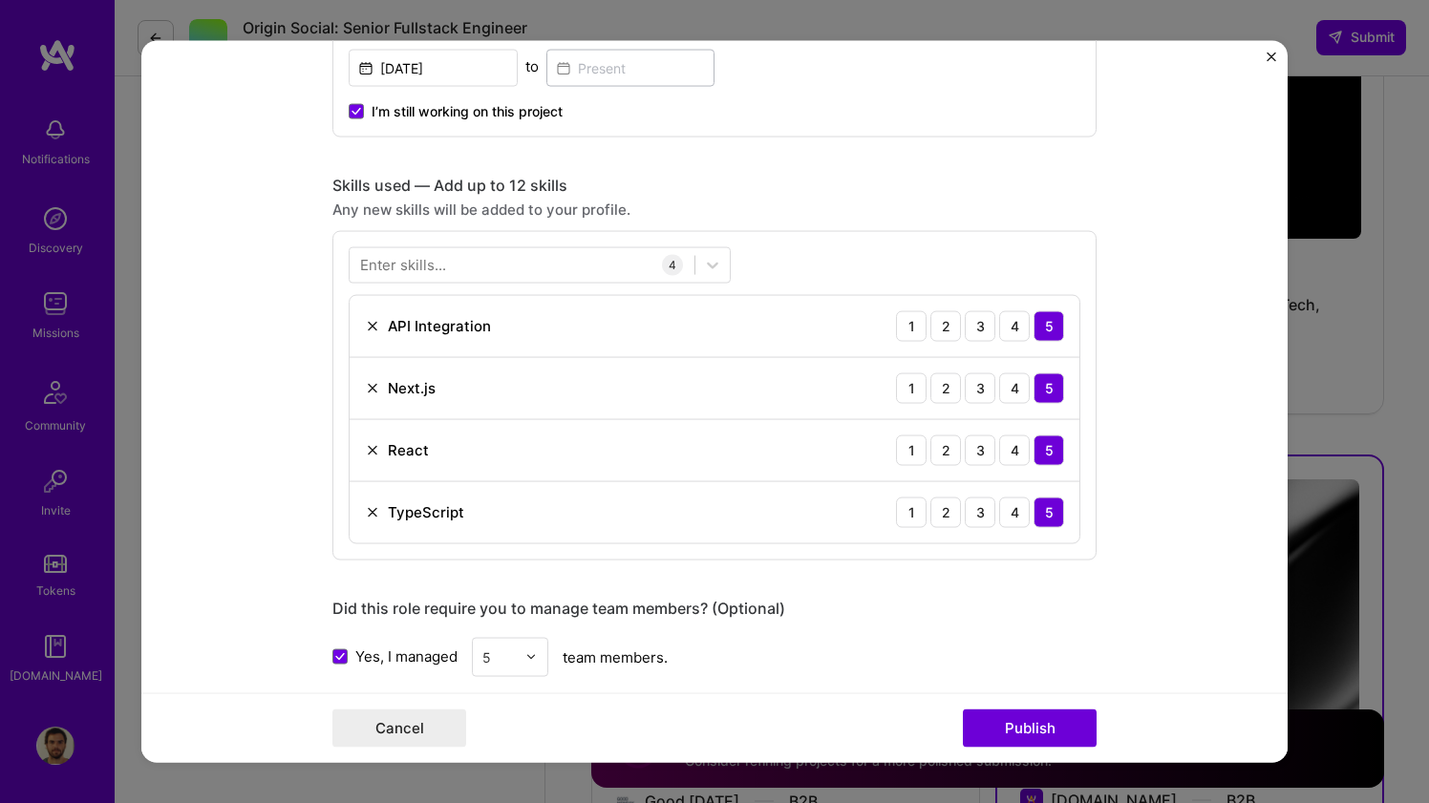
click at [372, 454] on img at bounding box center [372, 449] width 15 height 15
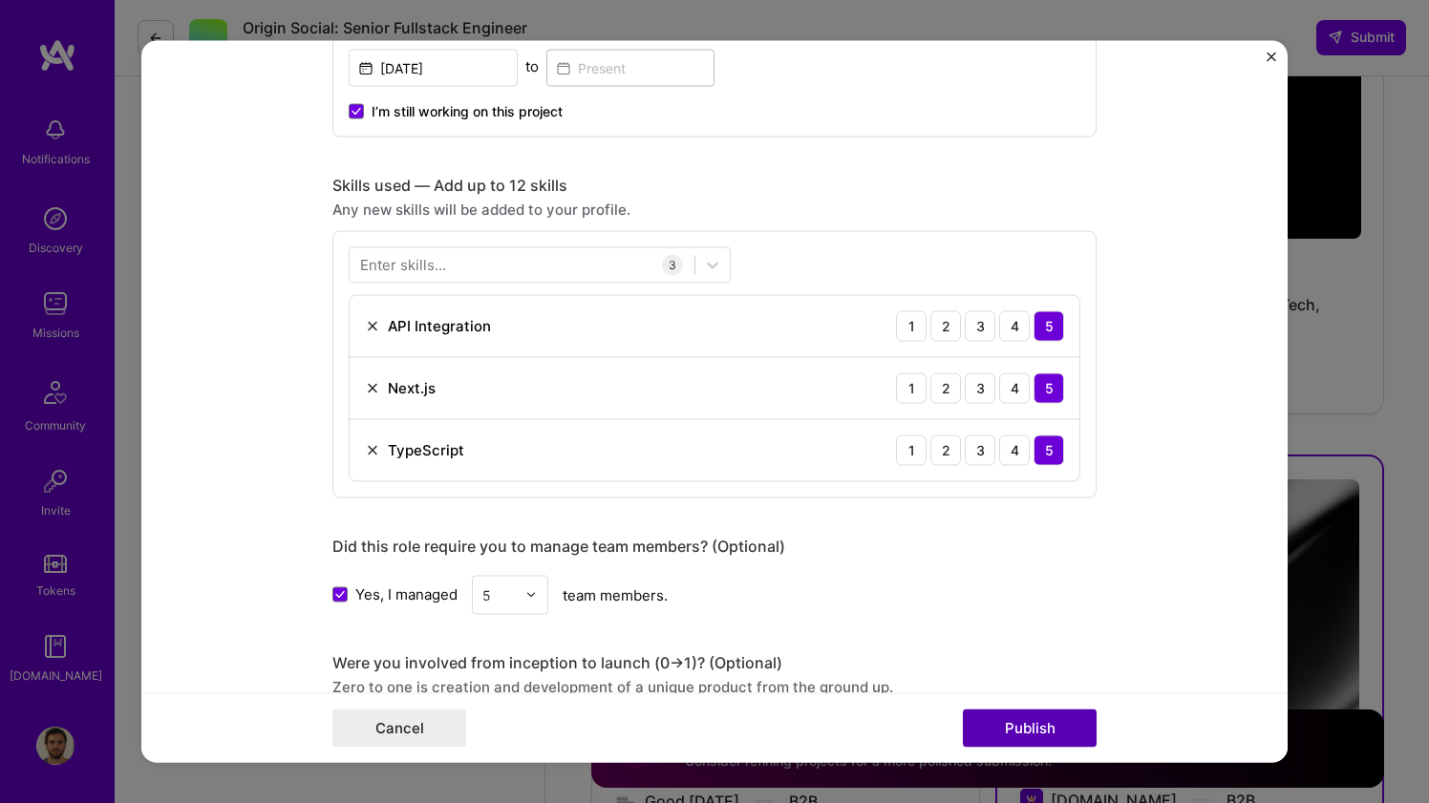
click at [1038, 734] on button "Publish" at bounding box center [1030, 729] width 134 height 38
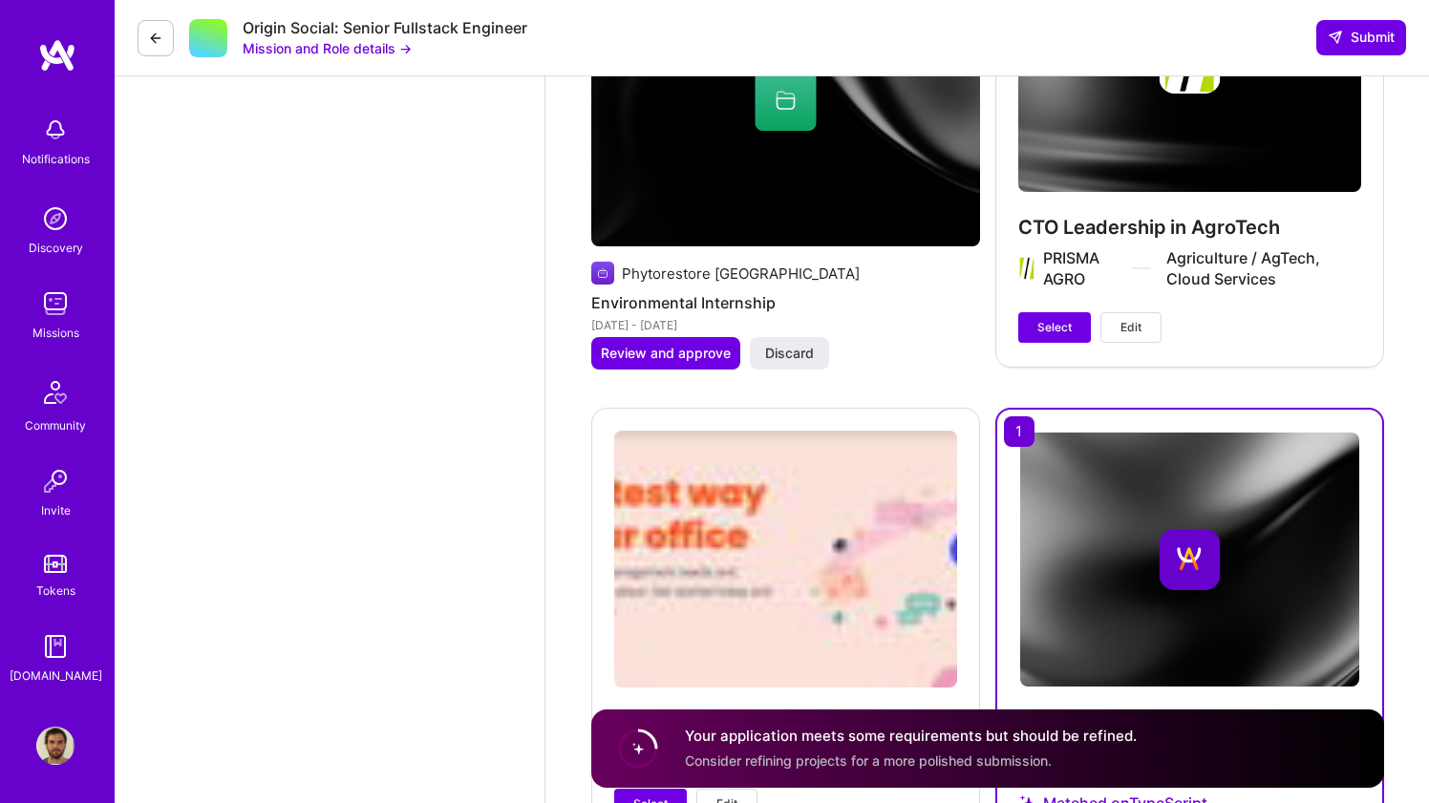
scroll to position [3660, 0]
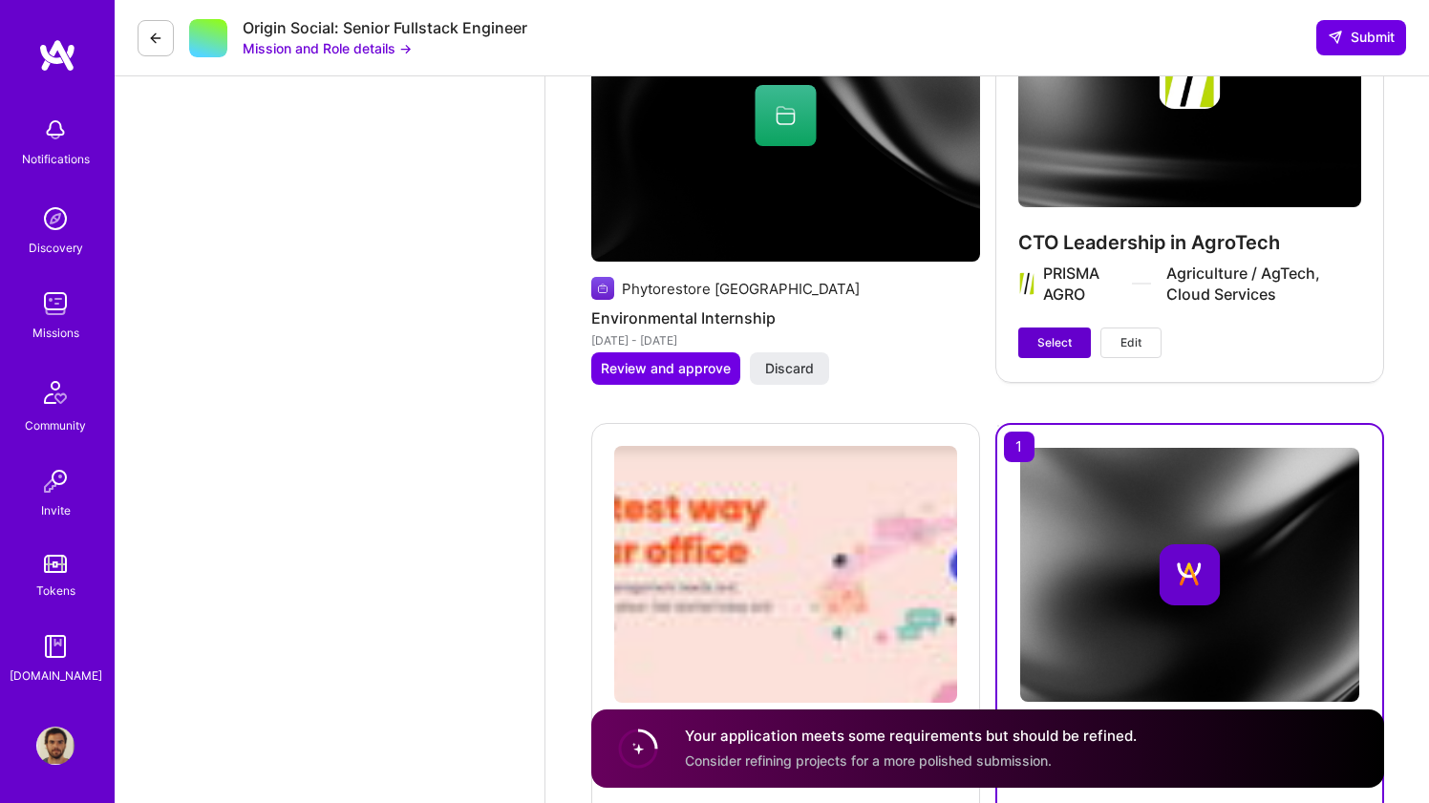
click at [1021, 337] on button "Select" at bounding box center [1054, 343] width 73 height 31
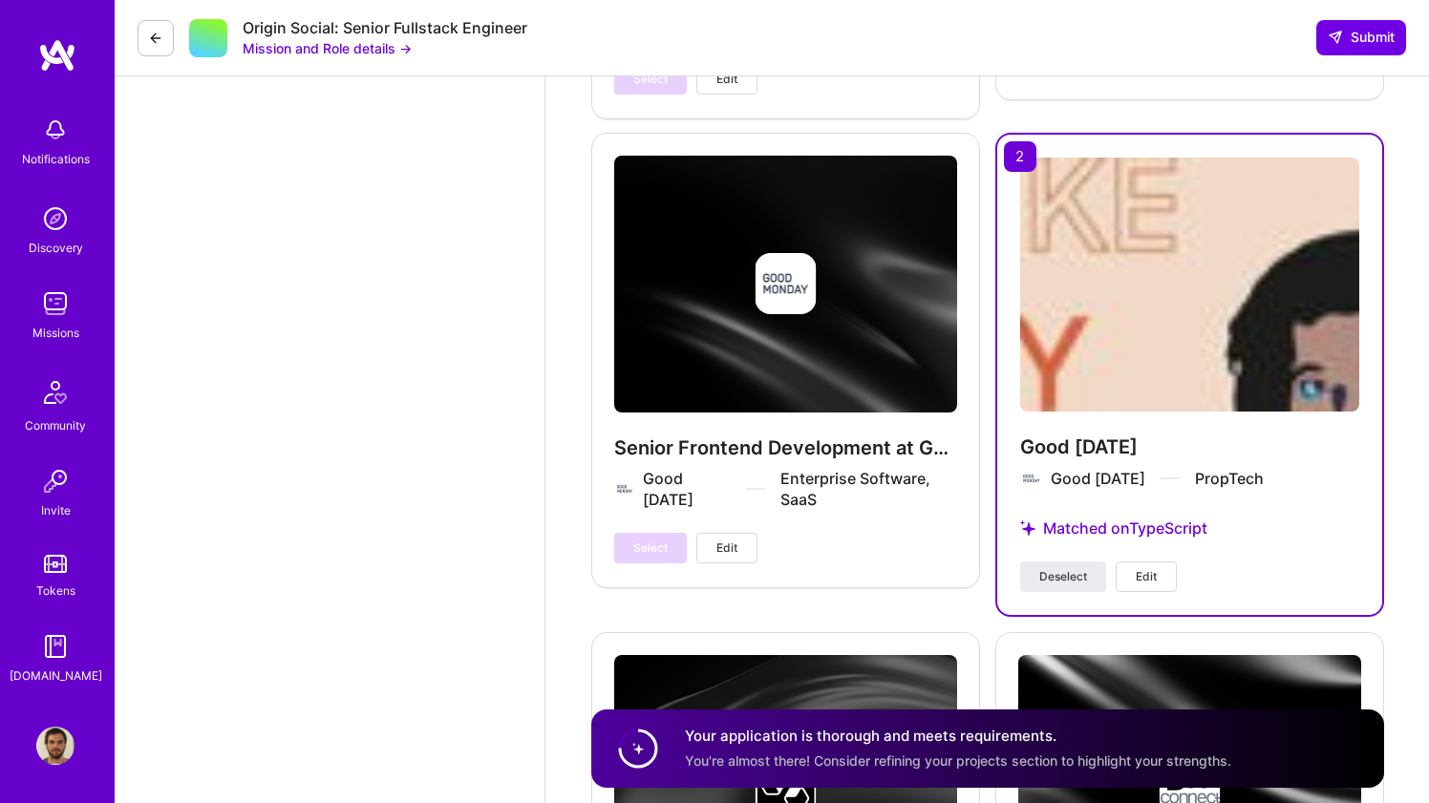
scroll to position [5544, 0]
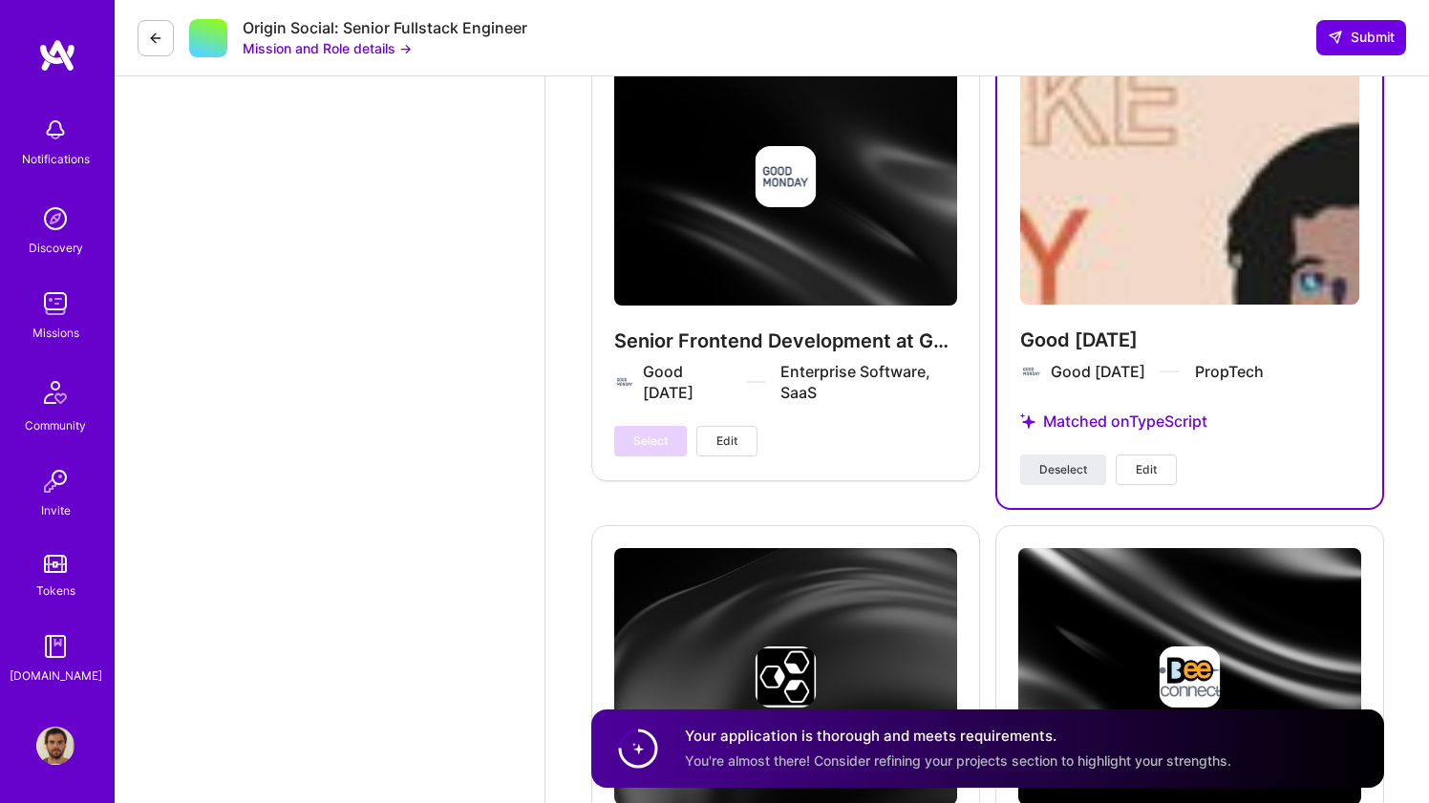
click at [1130, 471] on button "Edit" at bounding box center [1146, 470] width 61 height 31
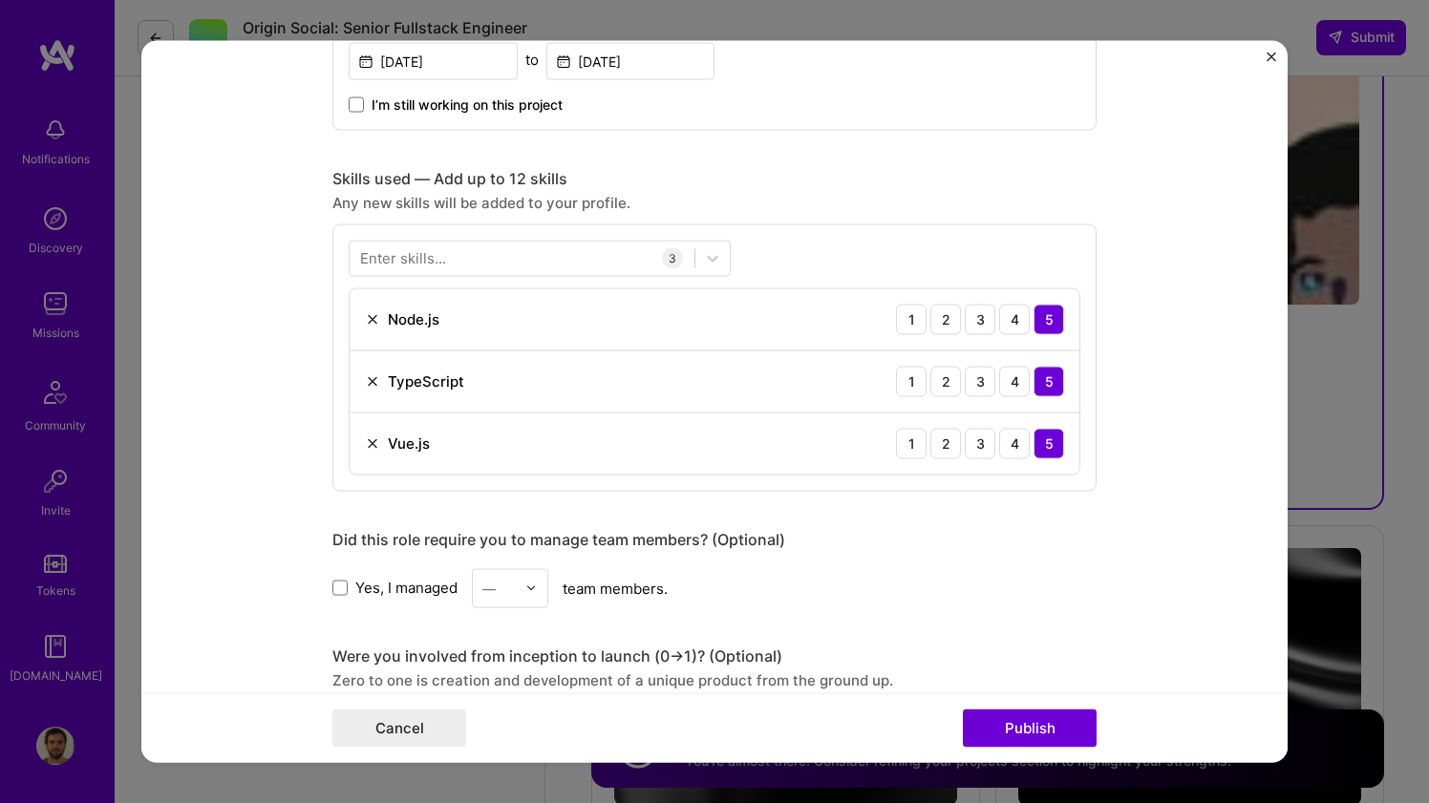
scroll to position [778, 0]
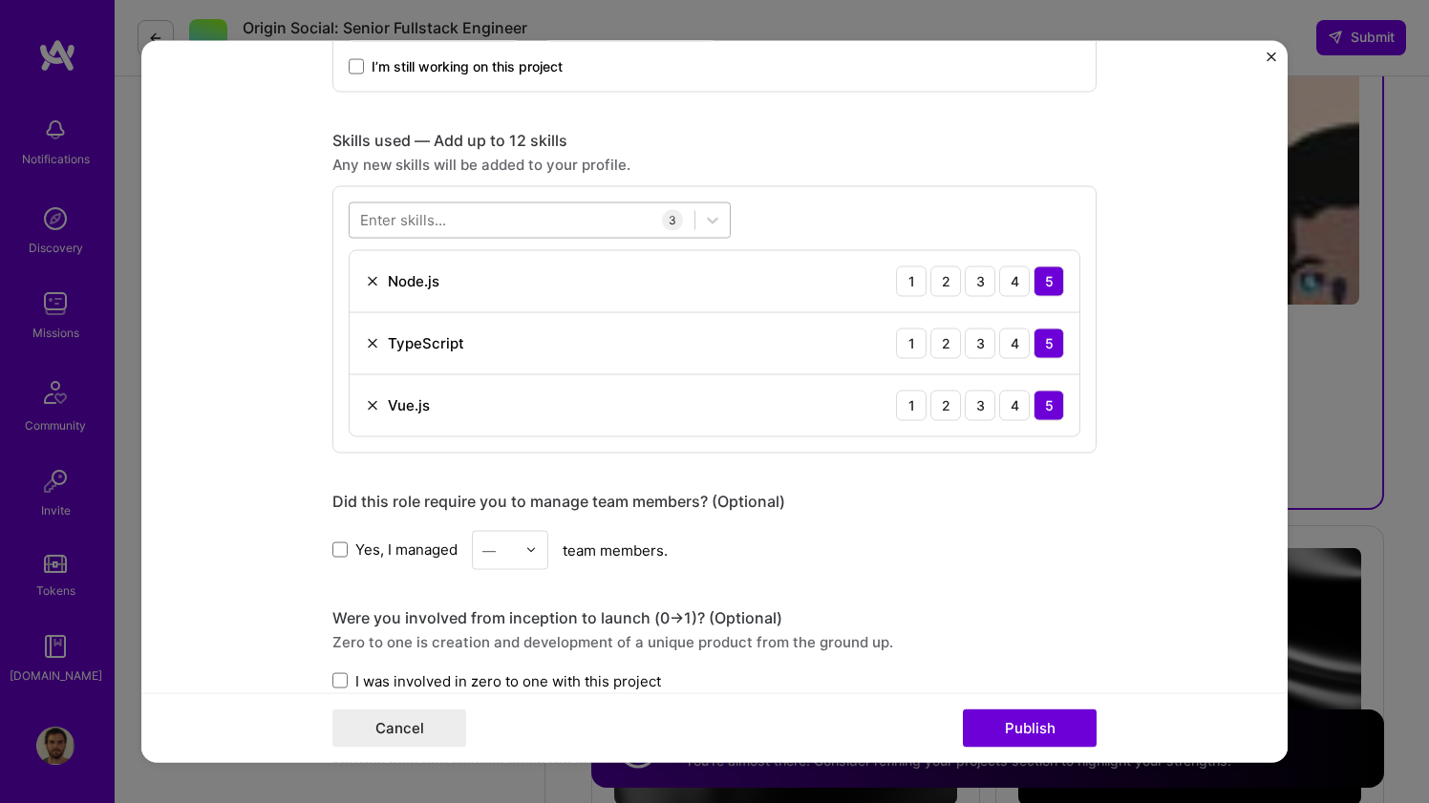
click at [494, 227] on div at bounding box center [522, 220] width 345 height 32
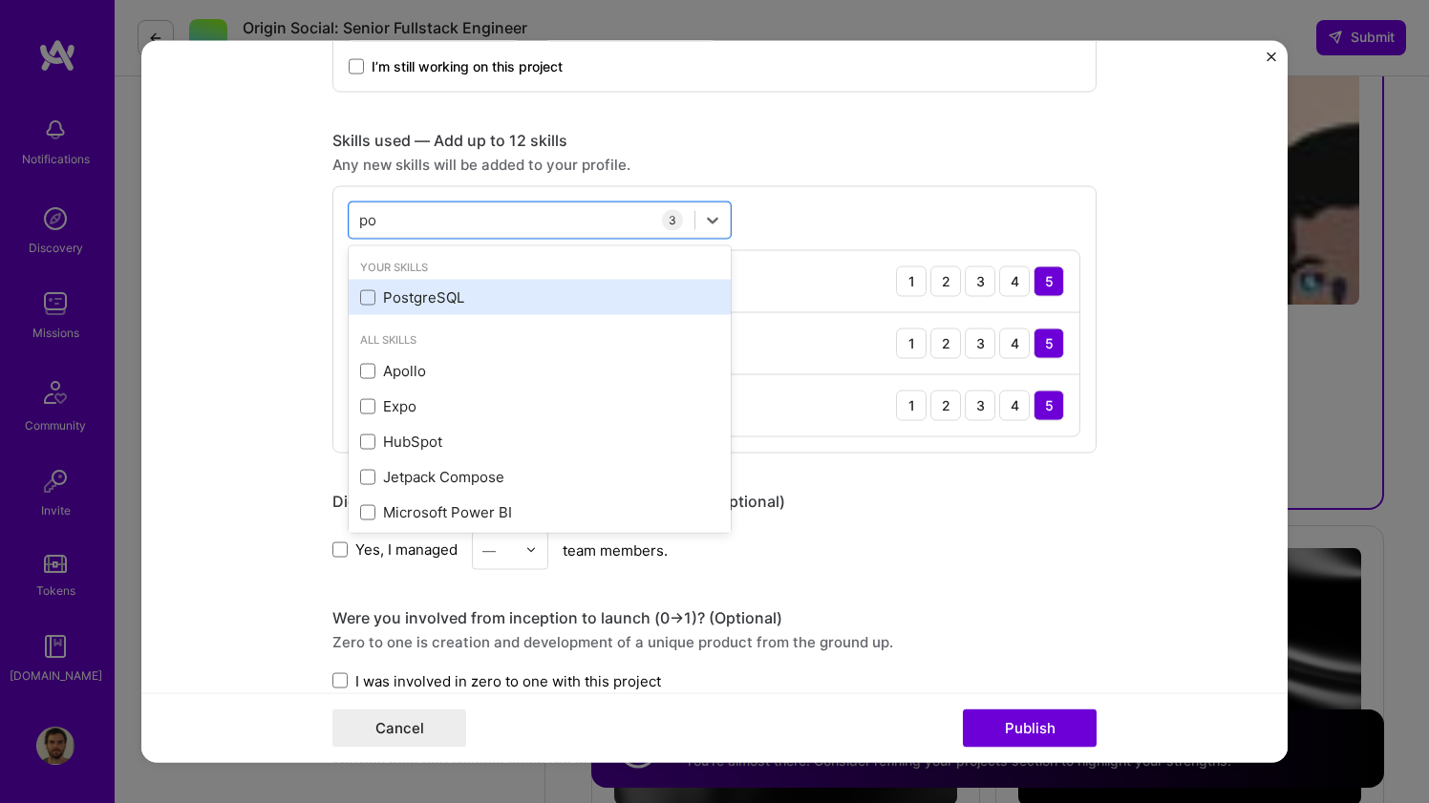
click at [393, 287] on div "PostgreSQL" at bounding box center [539, 297] width 359 height 20
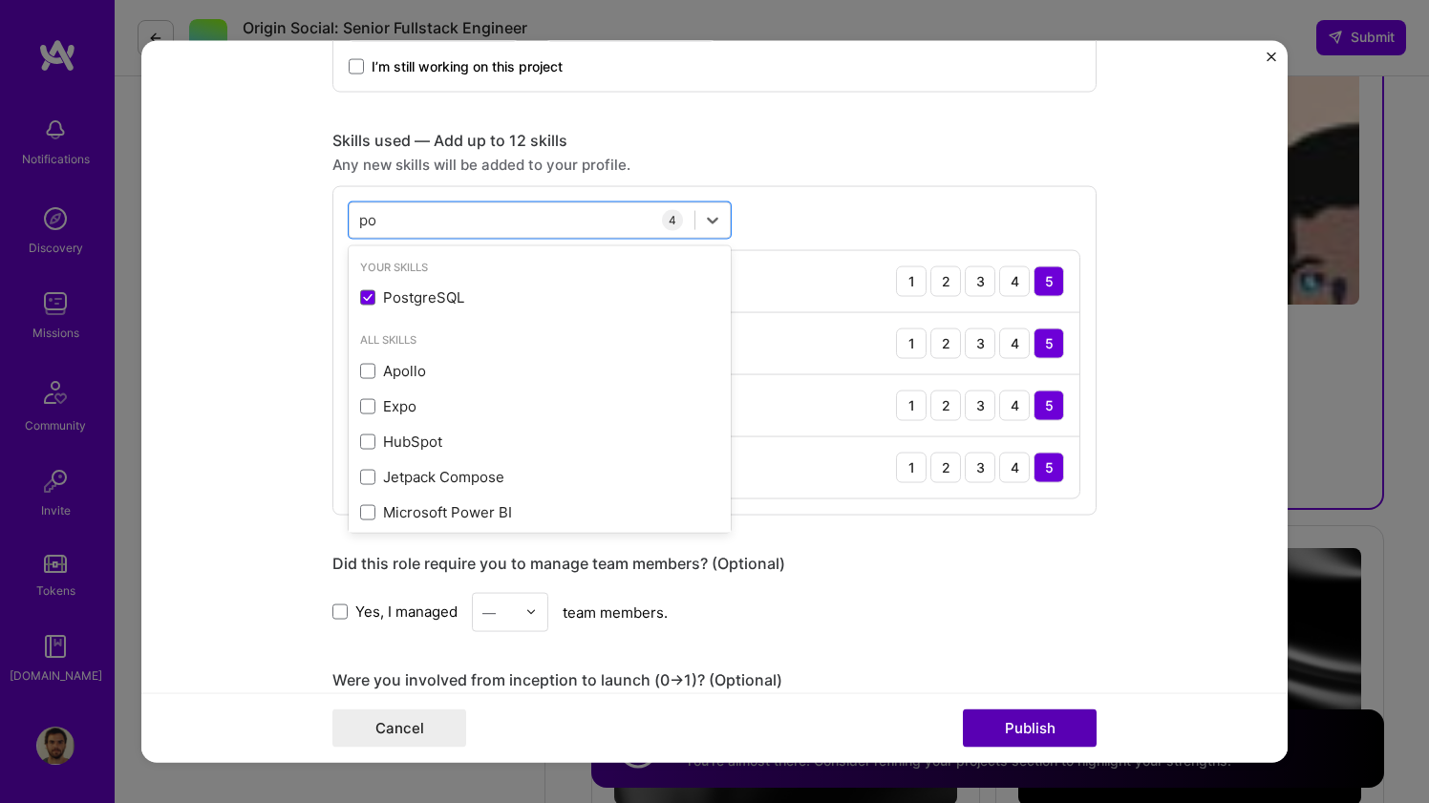
type input "po"
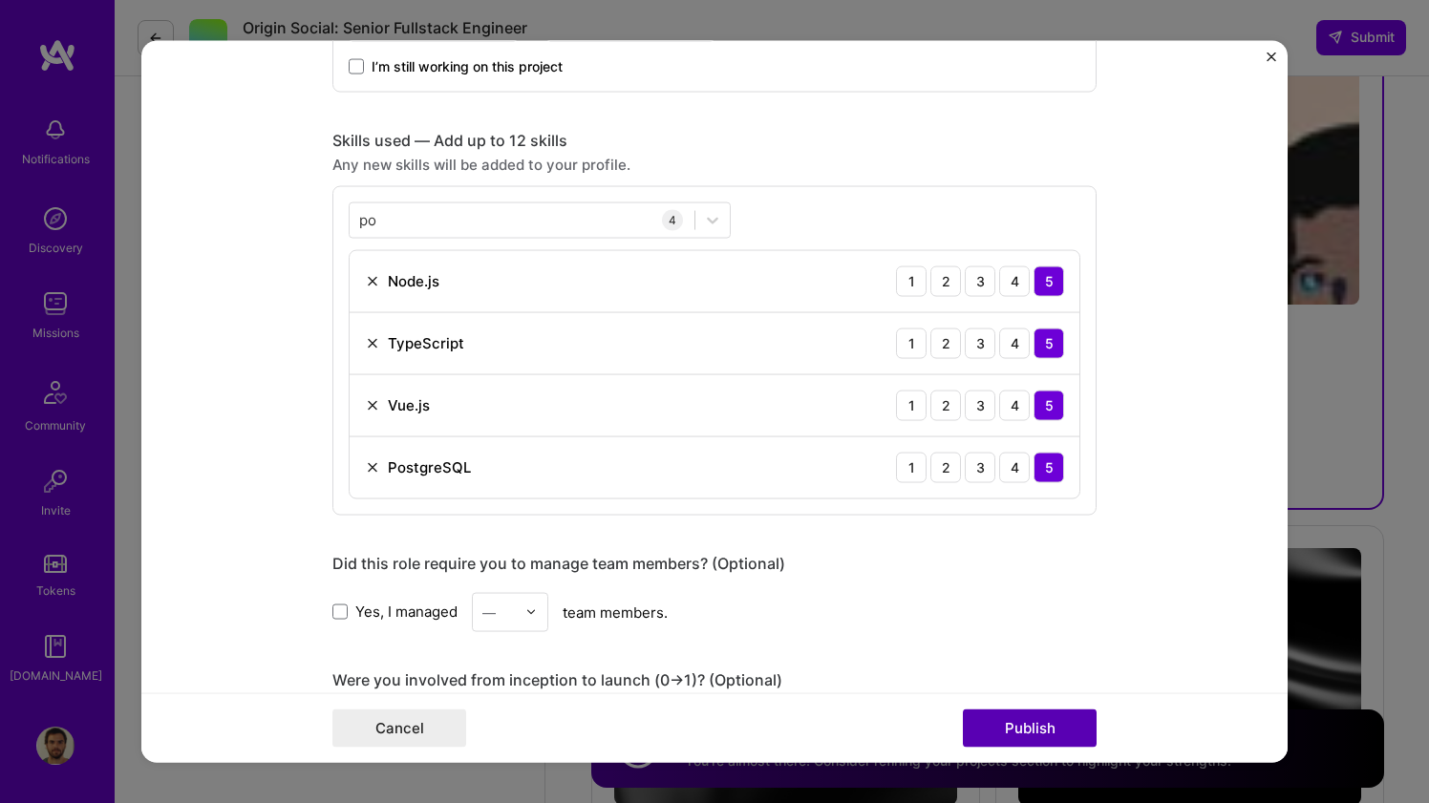
click at [1021, 721] on button "Publish" at bounding box center [1030, 729] width 134 height 38
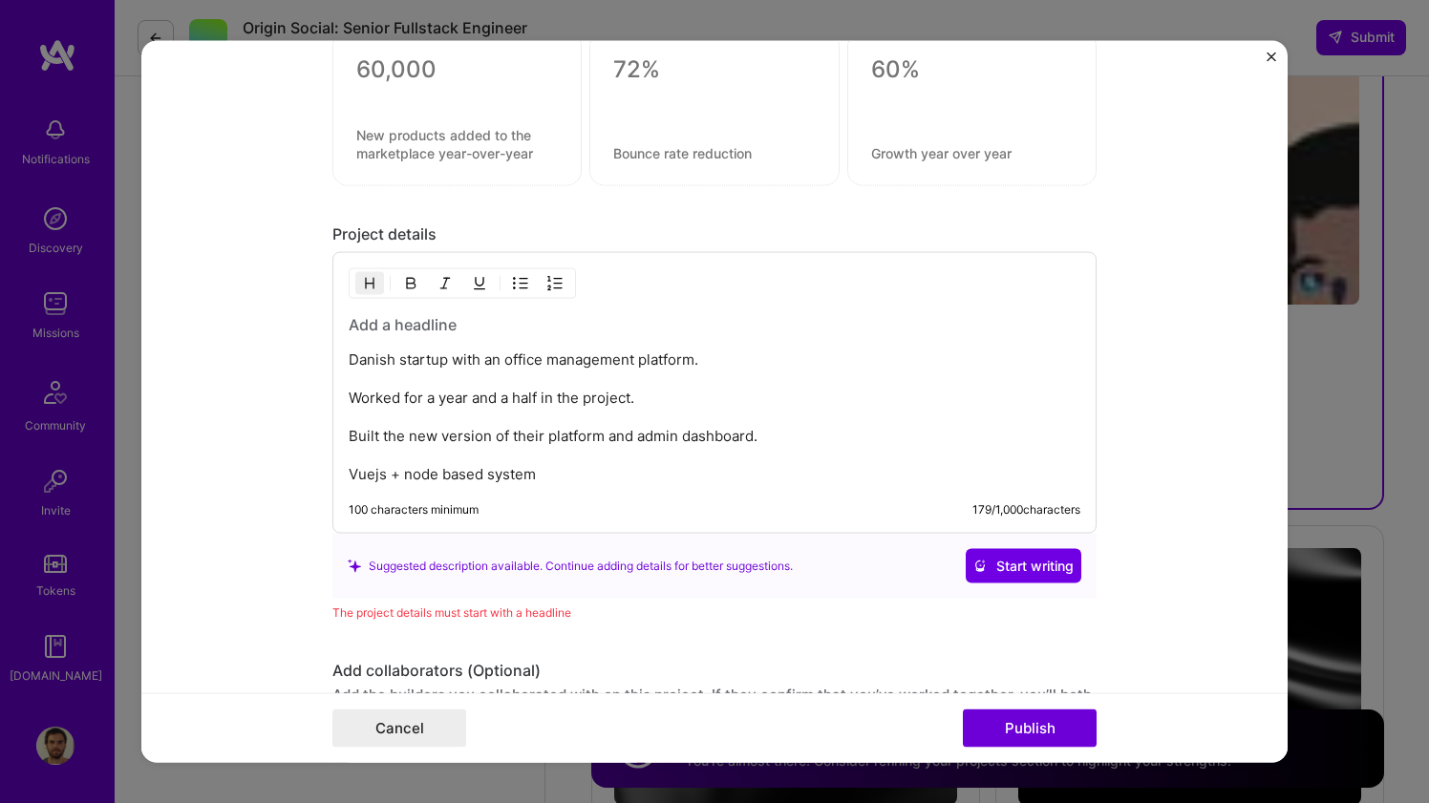
scroll to position [1589, 0]
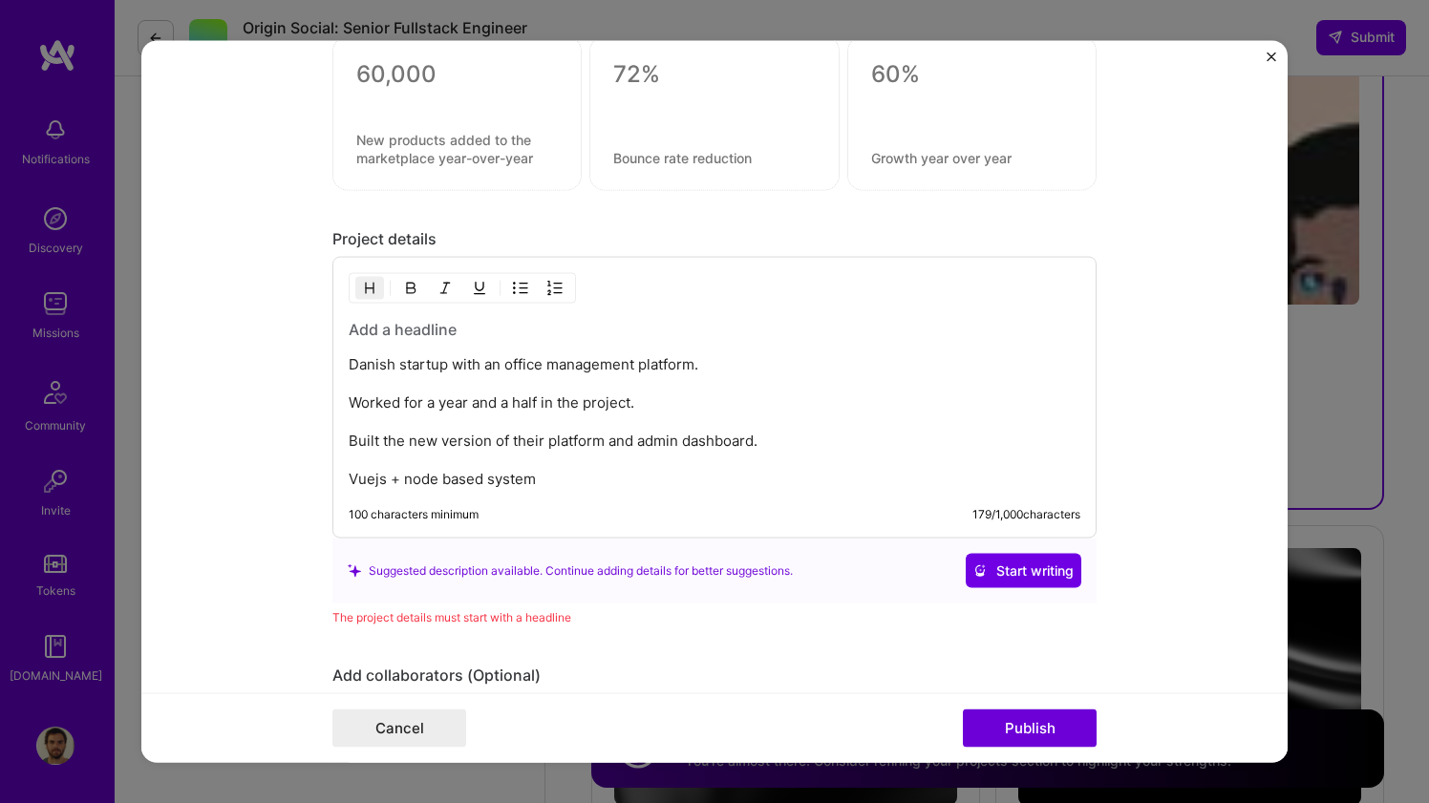
click at [412, 363] on p "Danish startup with an office management platform. Worked for a year and a half…" at bounding box center [715, 422] width 732 height 134
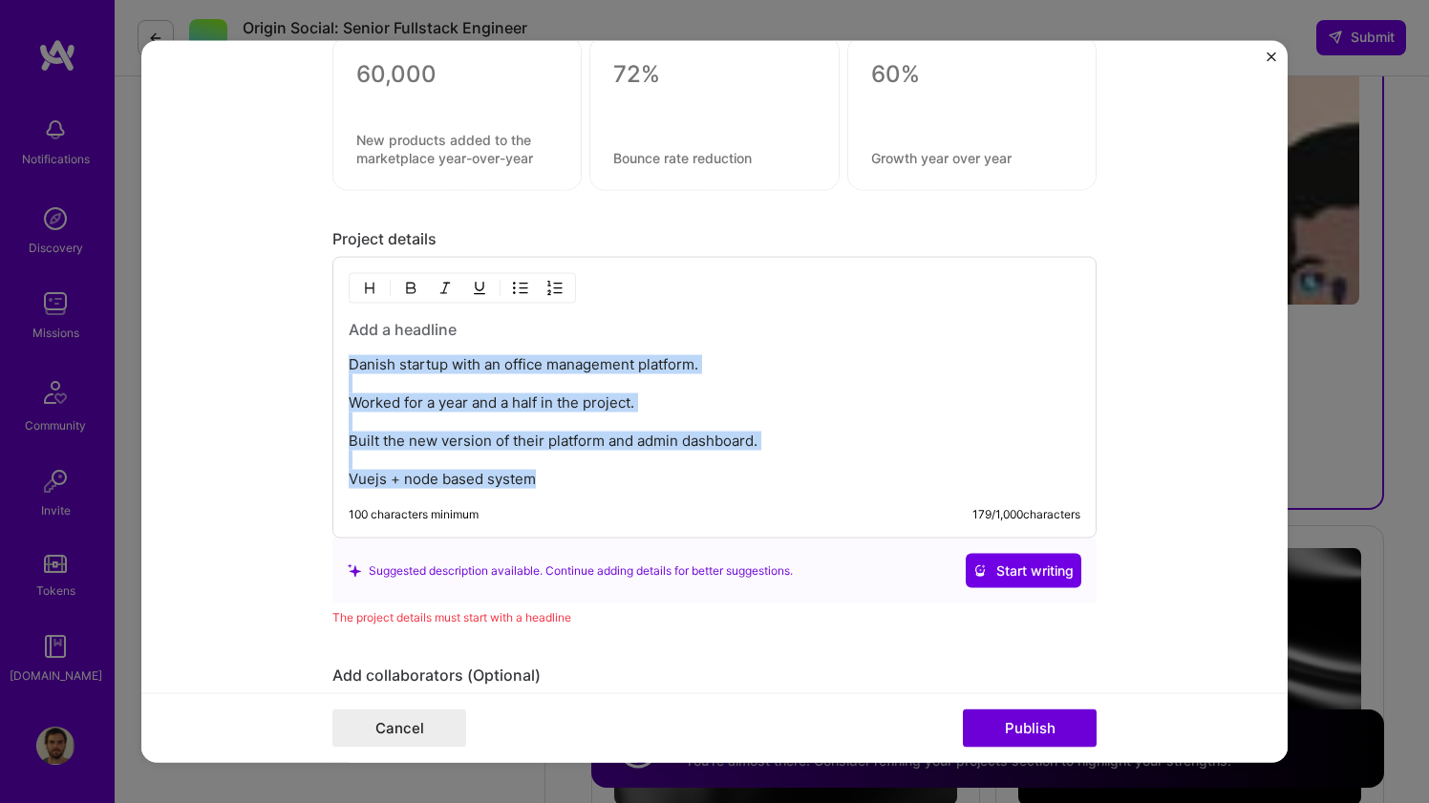
click at [412, 363] on p "Danish startup with an office management platform. Worked for a year and a half…" at bounding box center [715, 422] width 732 height 134
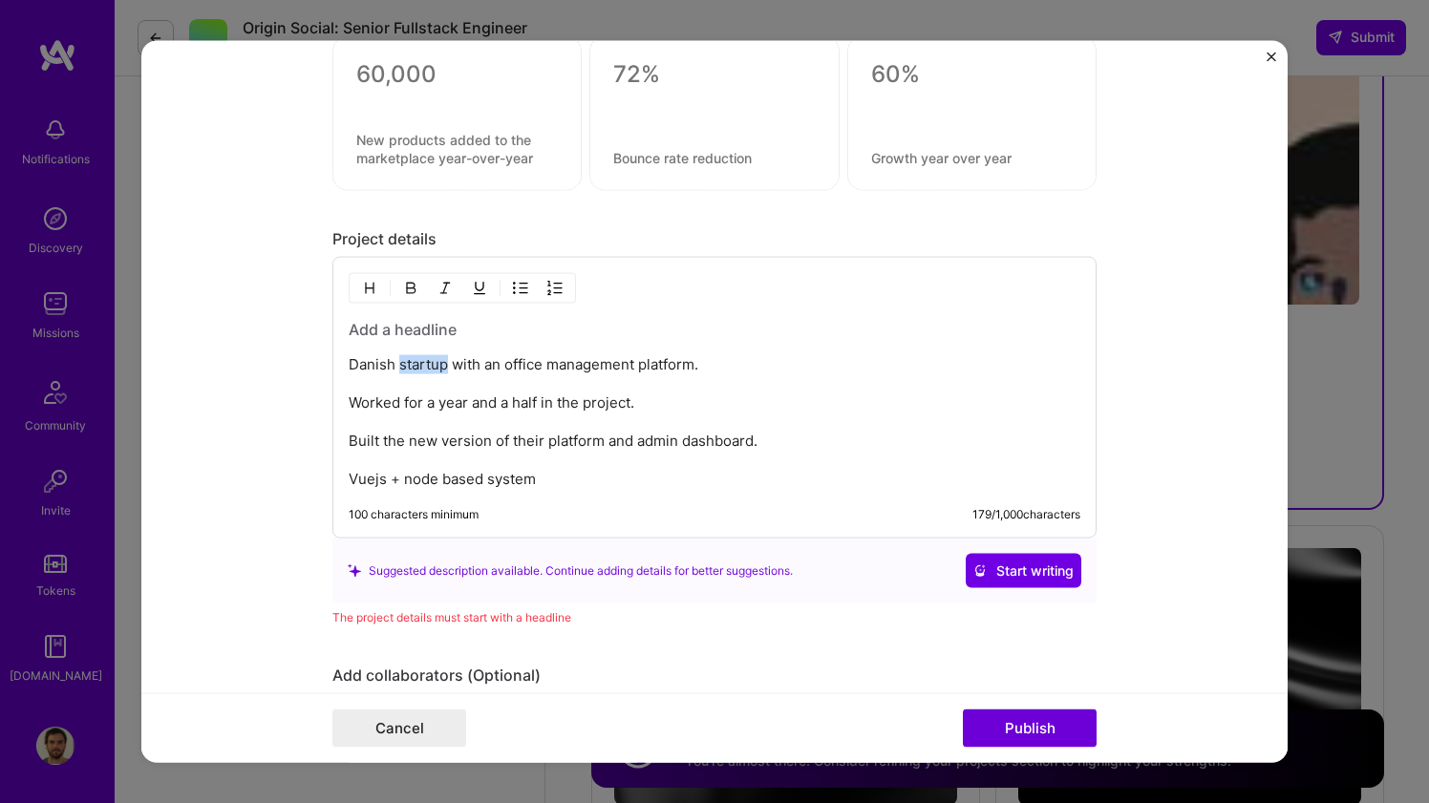
click at [412, 363] on p "Danish startup with an office management platform. Worked for a year and a half…" at bounding box center [715, 422] width 732 height 134
drag, startPoint x: 698, startPoint y: 365, endPoint x: 314, endPoint y: 350, distance: 384.2
click at [323, 350] on form "Project title Good Monday Company Good Monday Project industry Industry 1 Proje…" at bounding box center [714, 401] width 1146 height 723
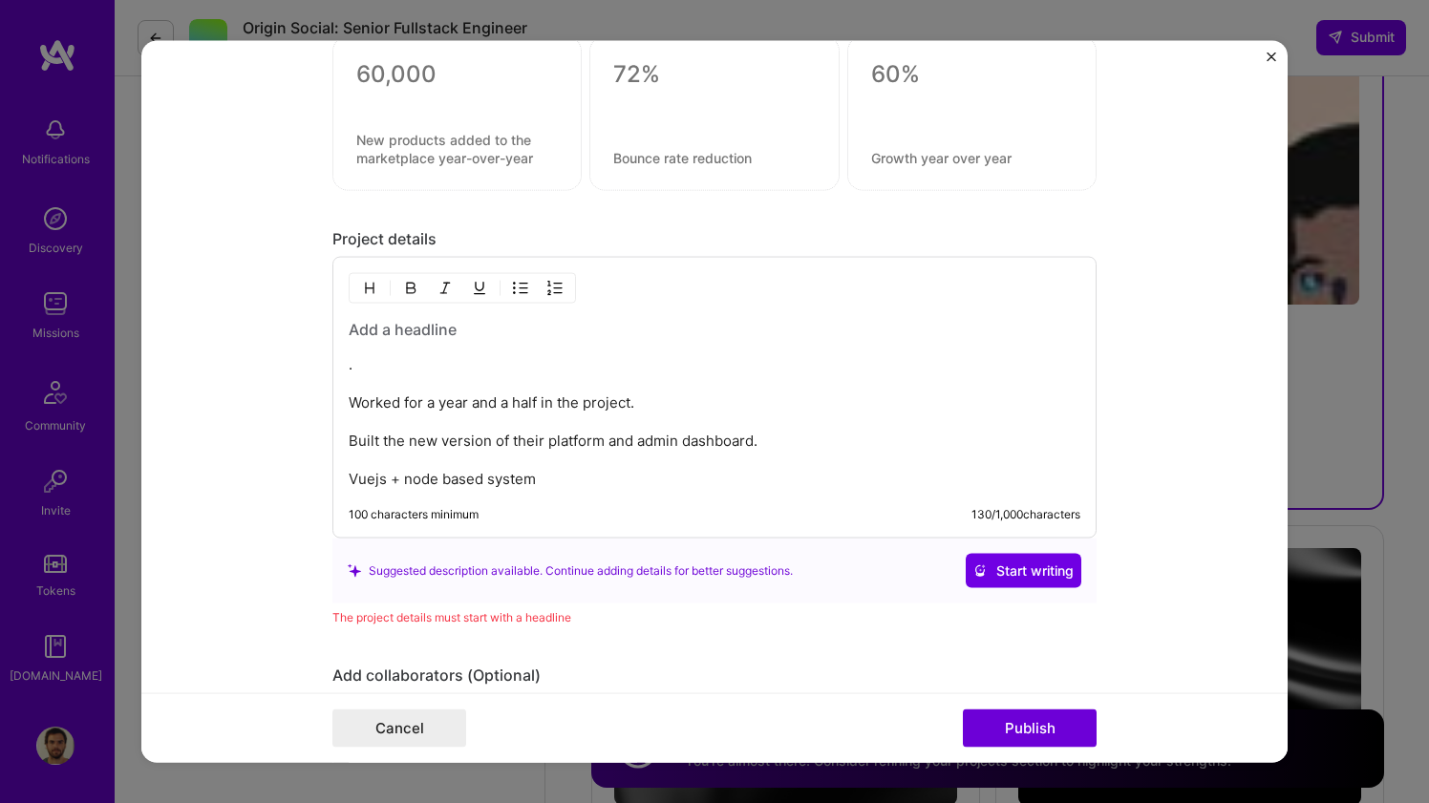
click at [371, 329] on h3 at bounding box center [715, 329] width 732 height 21
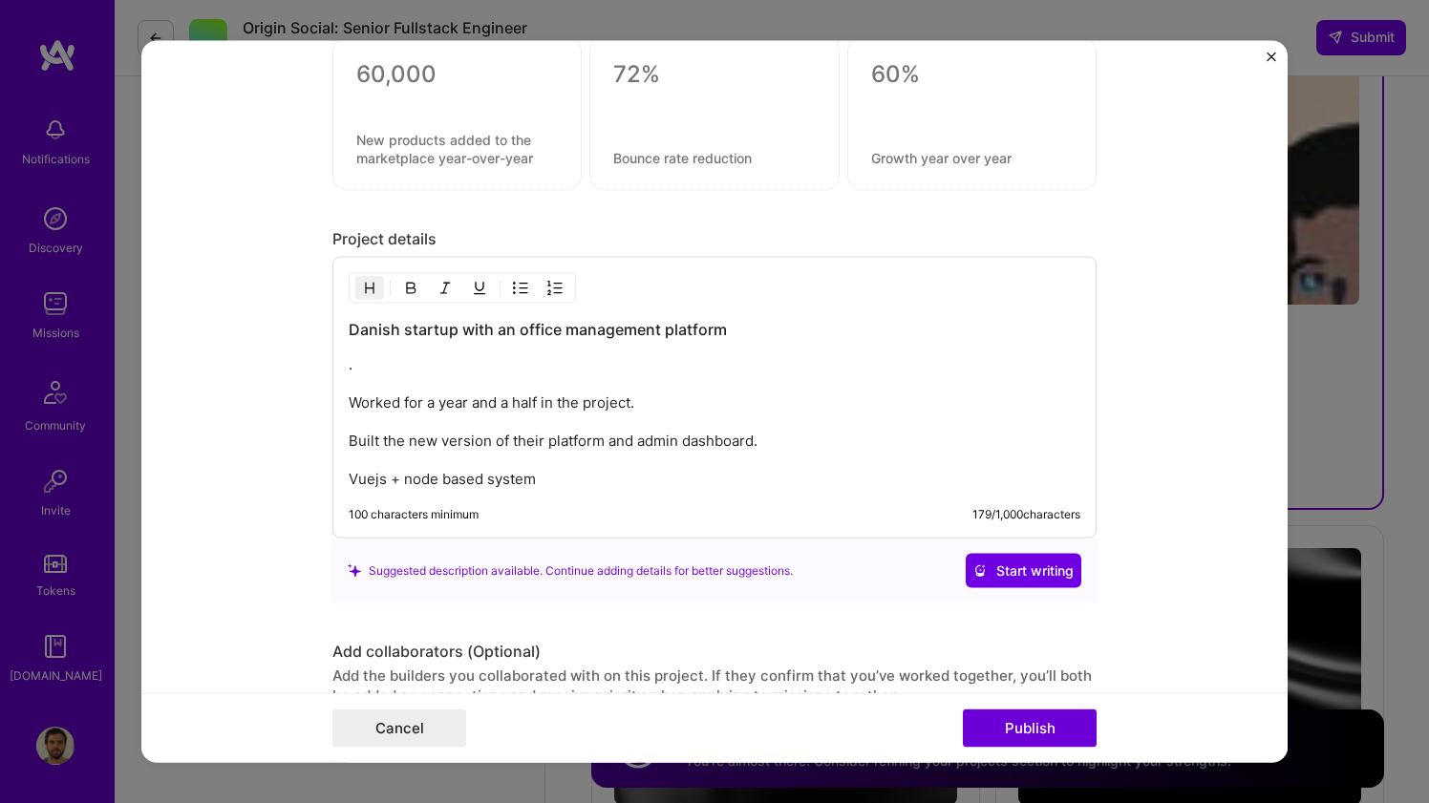
click at [389, 372] on p ". Worked for a year and a half in the project. Built the new version of their p…" at bounding box center [715, 422] width 732 height 134
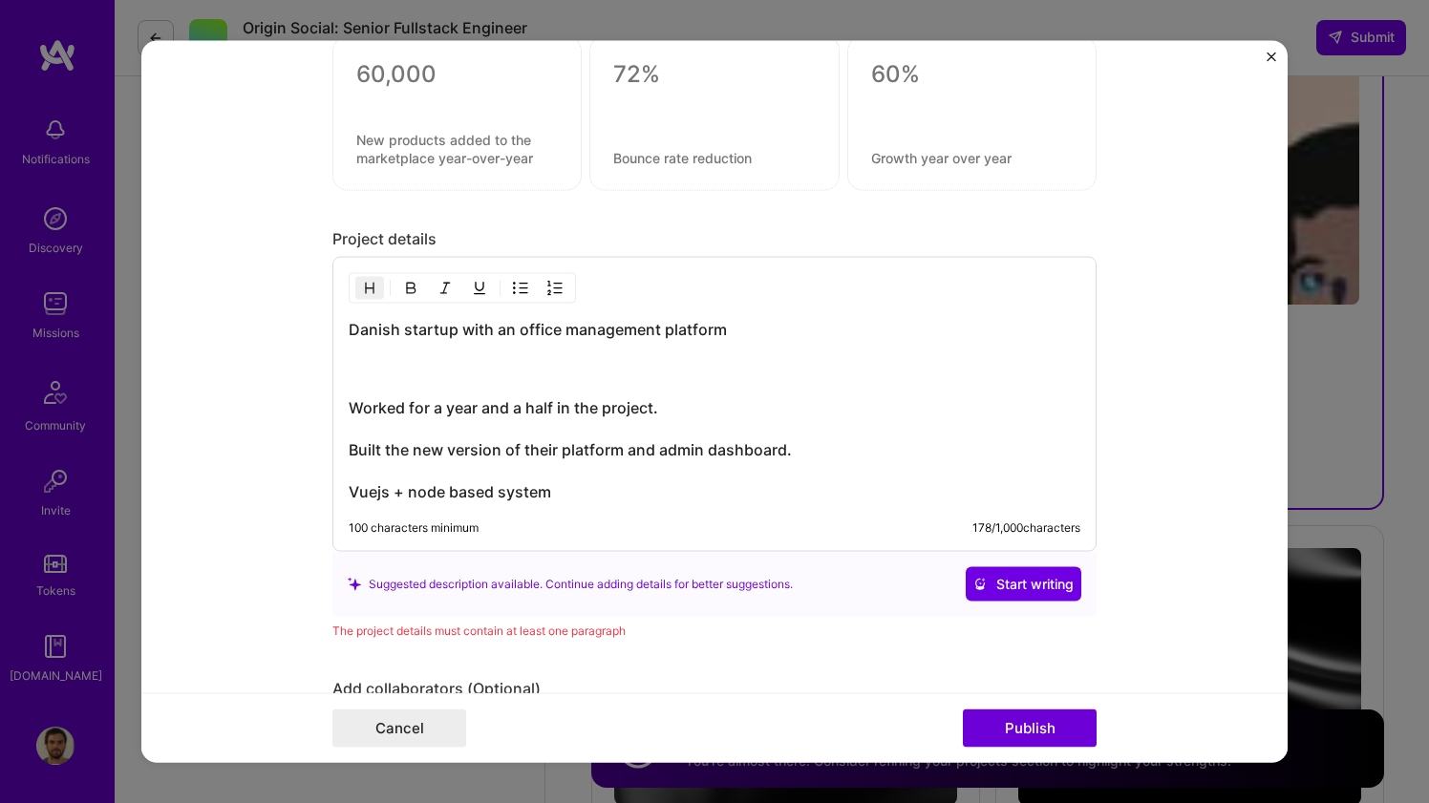
click at [448, 407] on h3 "Worked for a year and a half in the project. Built the new version of their pla…" at bounding box center [715, 428] width 732 height 147
click at [421, 392] on h3 "Worked for a year and a half in the project. Built the new version of their pla…" at bounding box center [715, 428] width 732 height 147
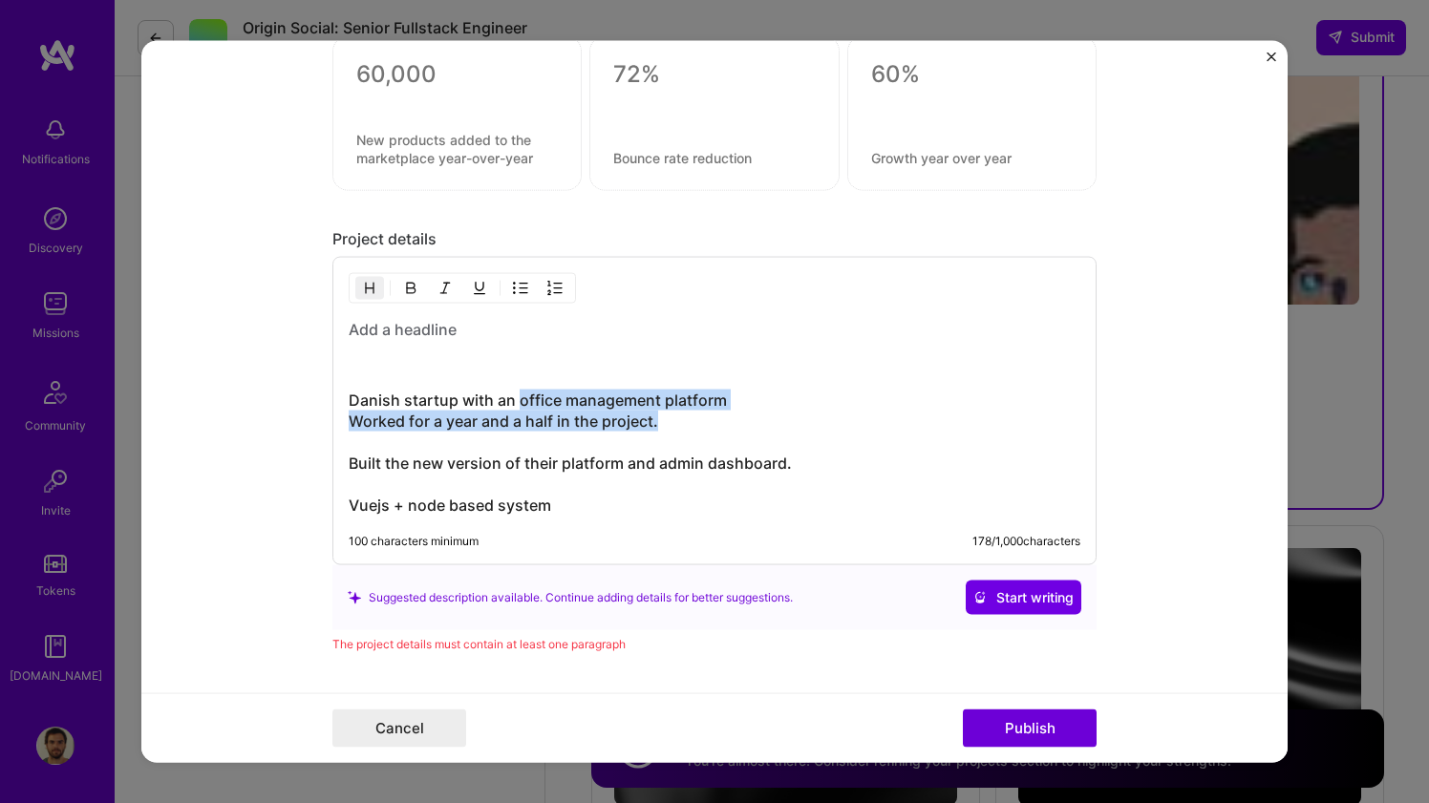
drag, startPoint x: 521, startPoint y: 397, endPoint x: 733, endPoint y: 412, distance: 212.5
click at [733, 412] on h3 "Danish startup with an office management platform Worked for a year and a half …" at bounding box center [715, 453] width 732 height 126
click at [725, 403] on h3 "Danish startup with an office management platform Worked for a year and a half …" at bounding box center [715, 453] width 732 height 126
click at [505, 594] on div "Suggested description available. Continue adding details for better suggestions." at bounding box center [570, 597] width 445 height 20
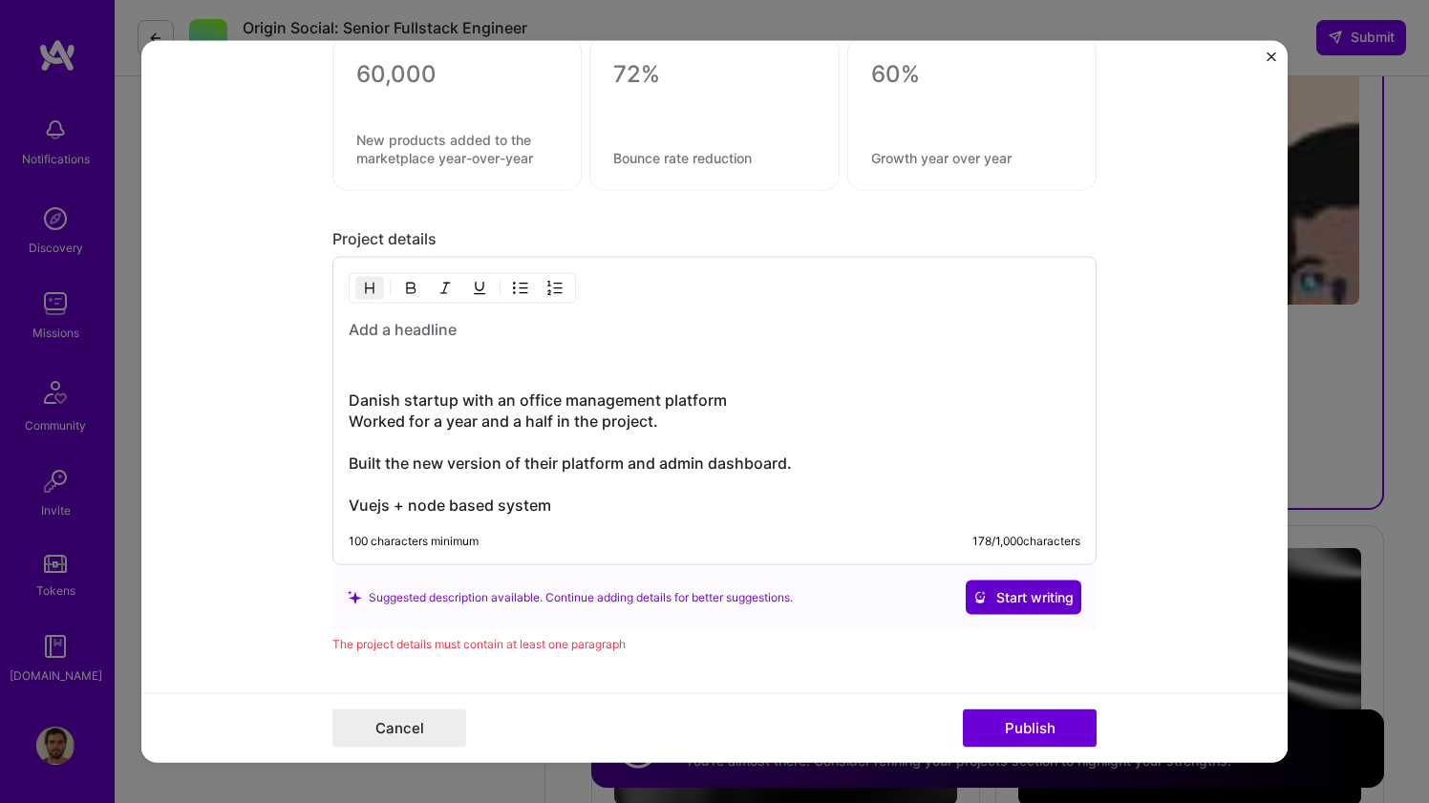
click at [992, 595] on span "Start writing" at bounding box center [1023, 597] width 100 height 19
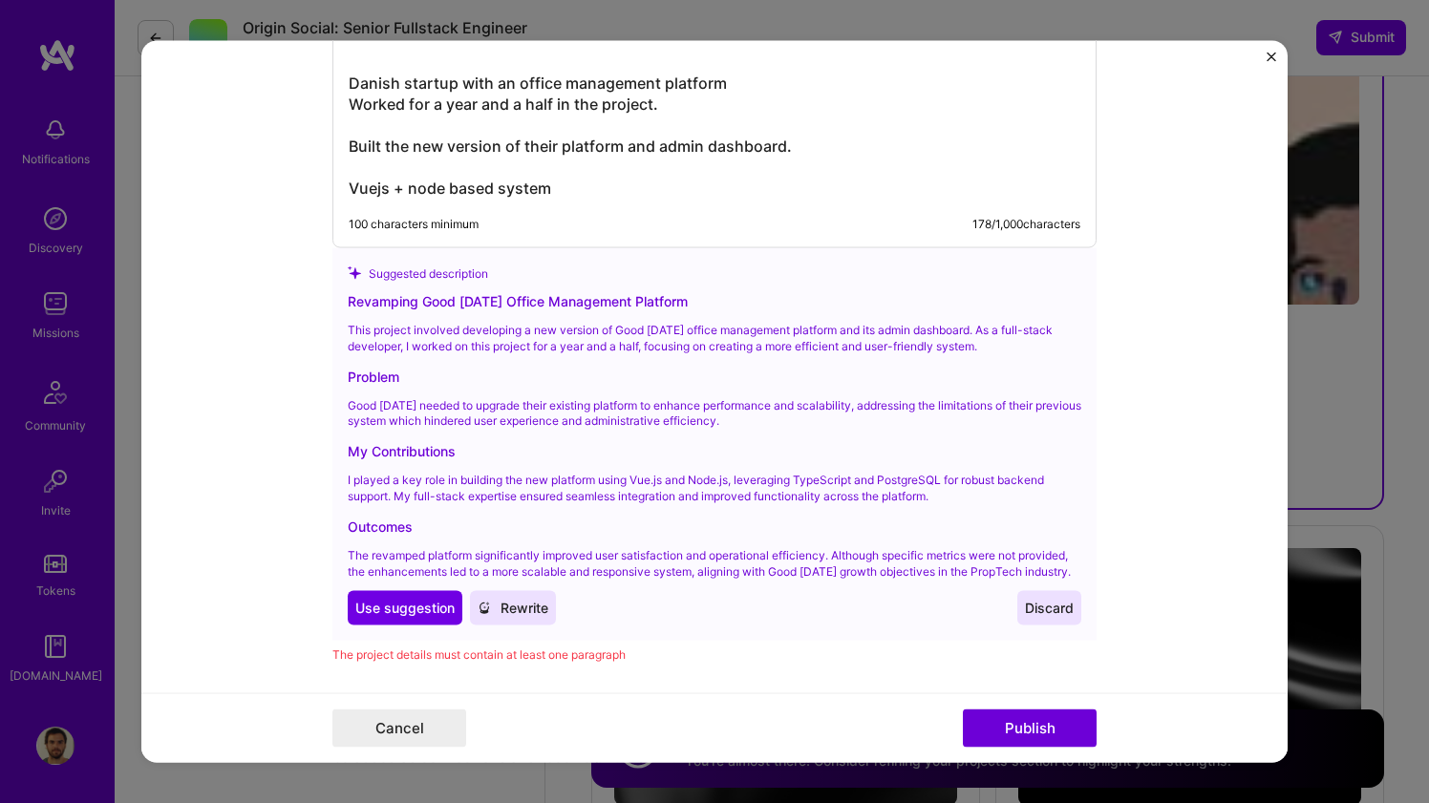
scroll to position [1916, 0]
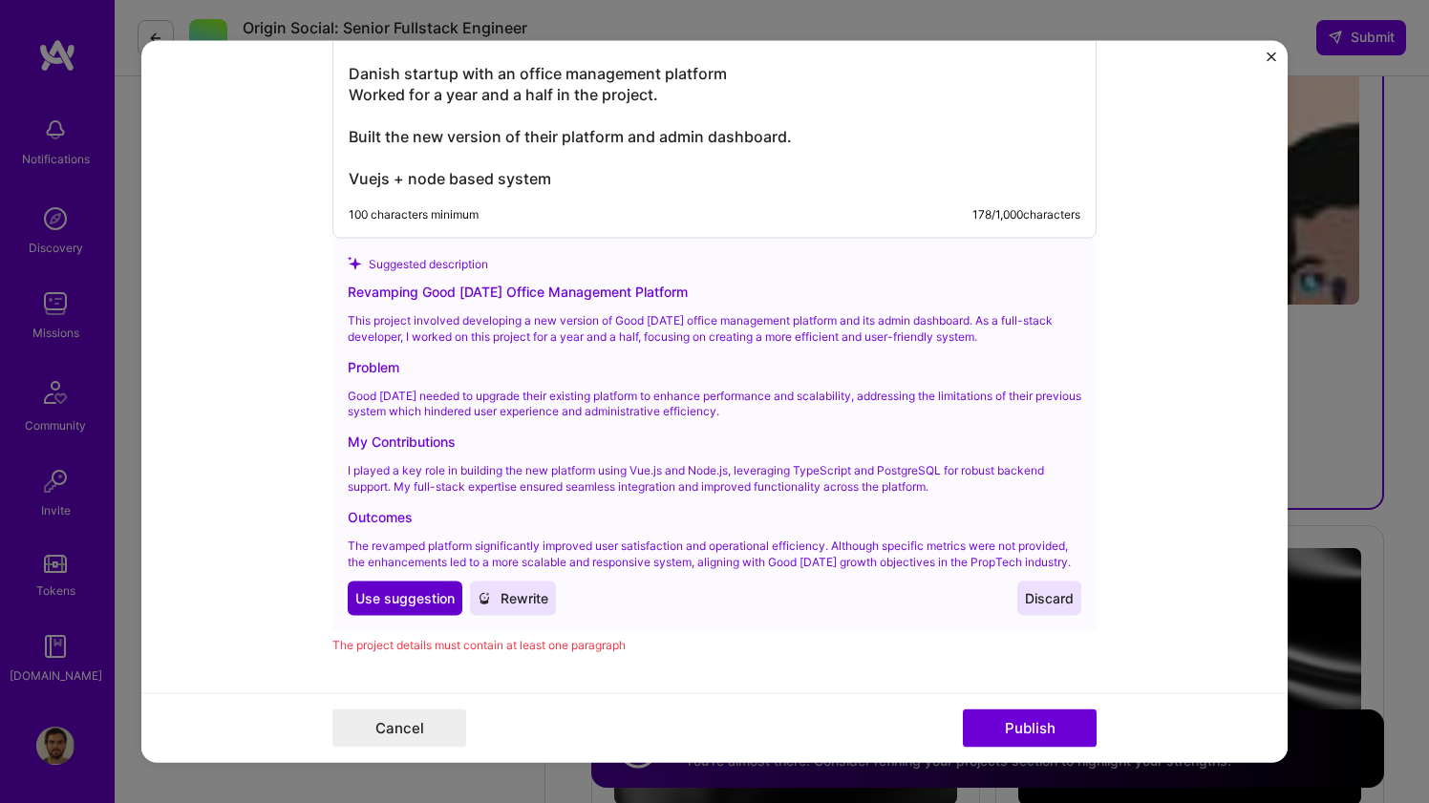
click at [430, 608] on span "Use suggestion" at bounding box center [404, 598] width 99 height 19
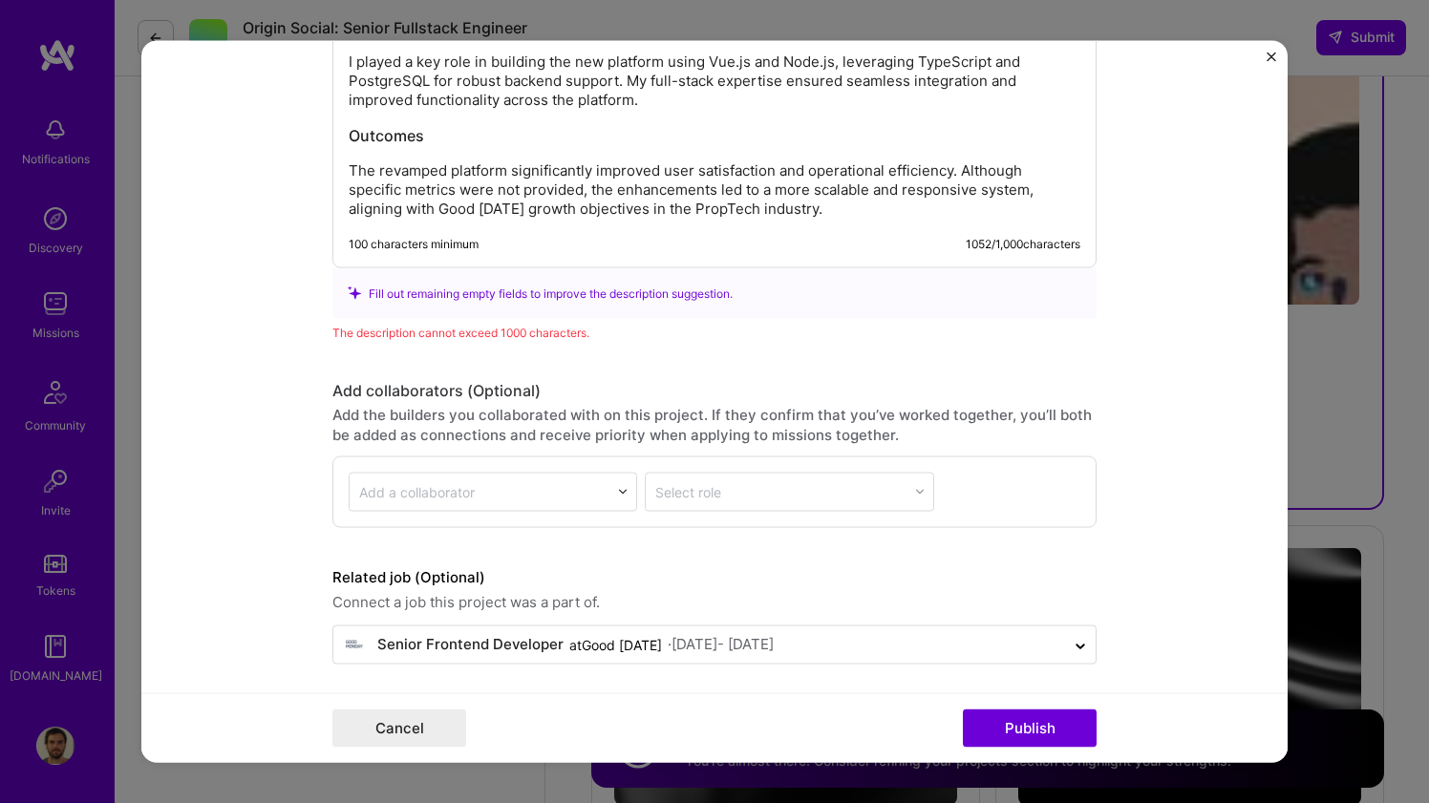
scroll to position [2116, 0]
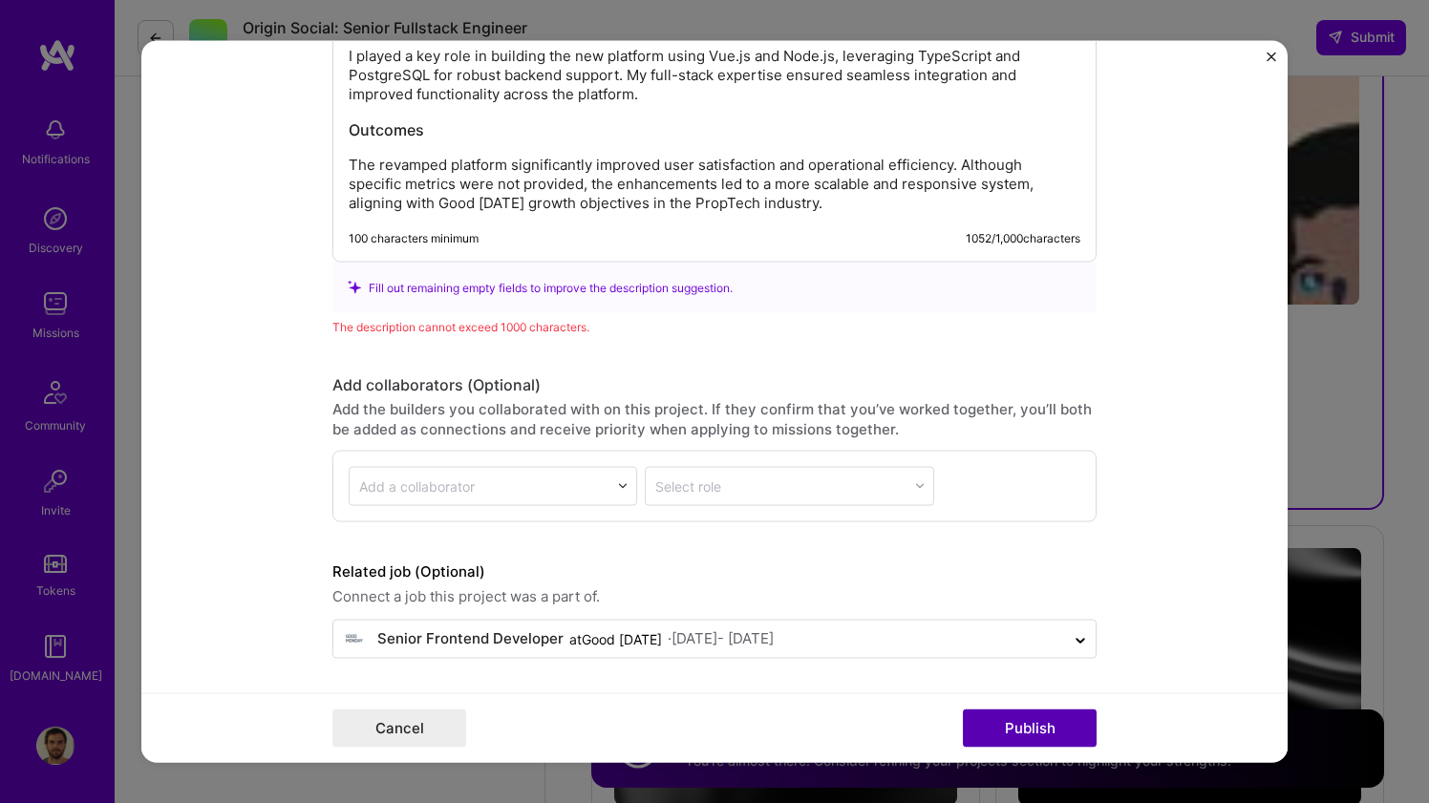
click at [1060, 728] on button "Publish" at bounding box center [1030, 729] width 134 height 38
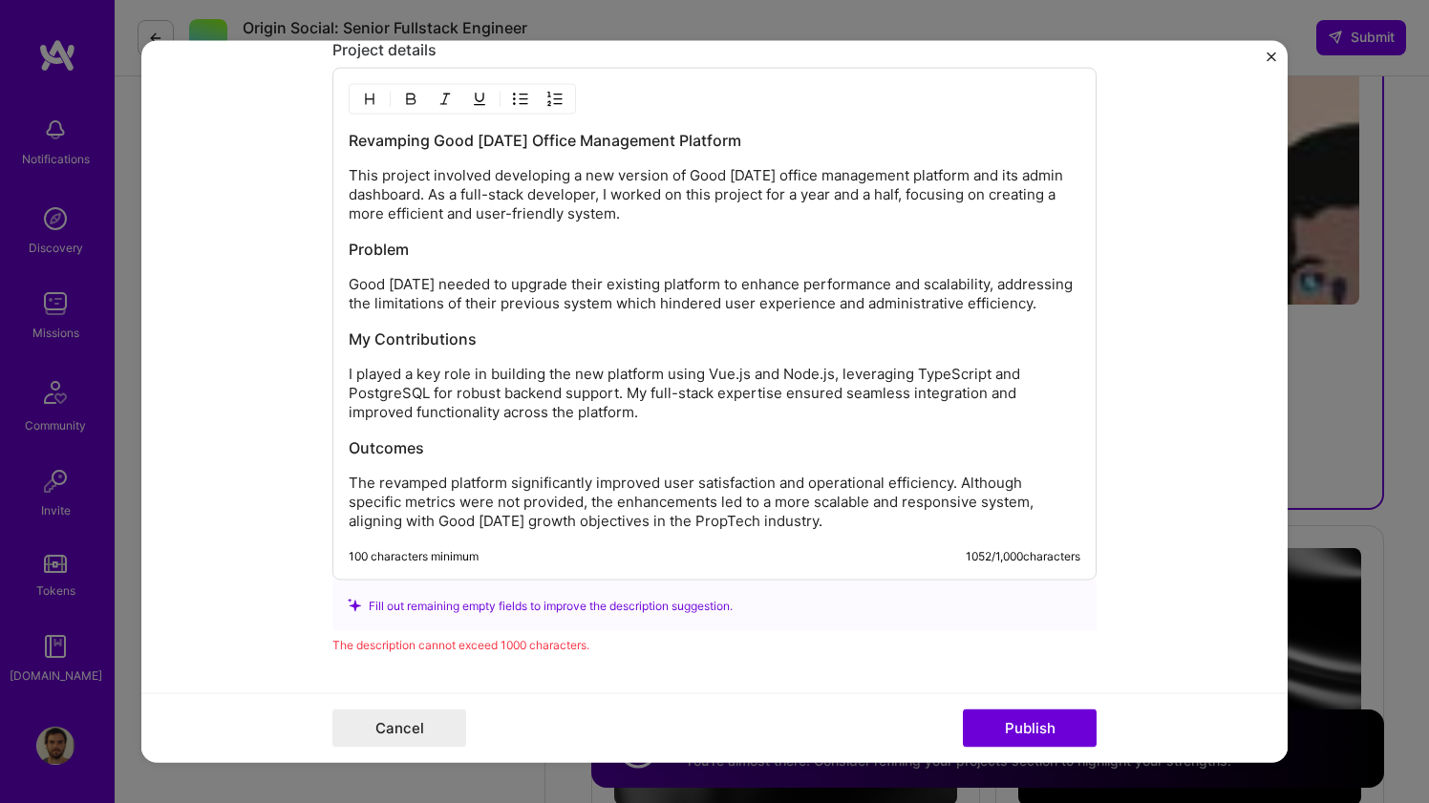
scroll to position [1789, 0]
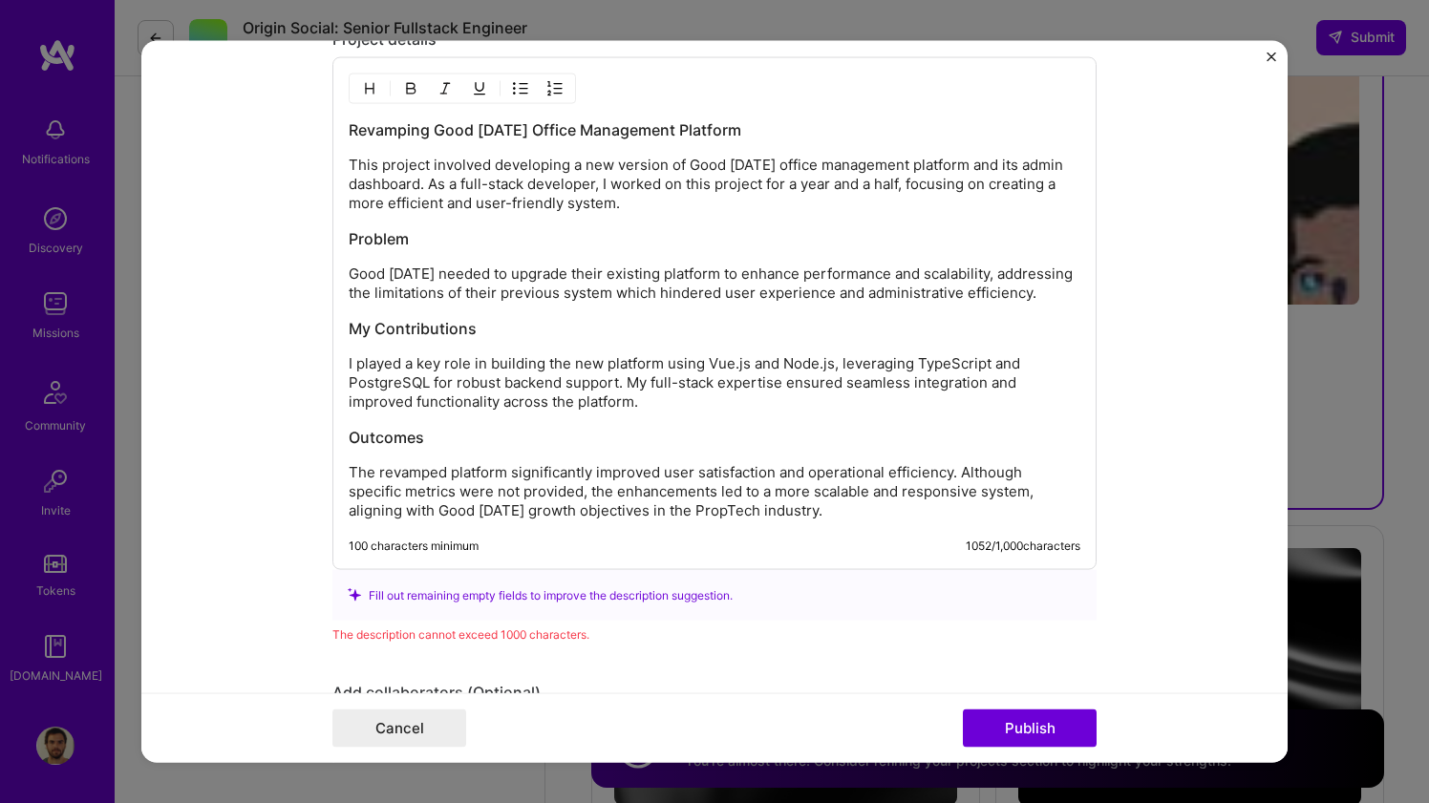
click at [859, 512] on p "The revamped platform significantly improved user satisfaction and operational …" at bounding box center [715, 491] width 732 height 57
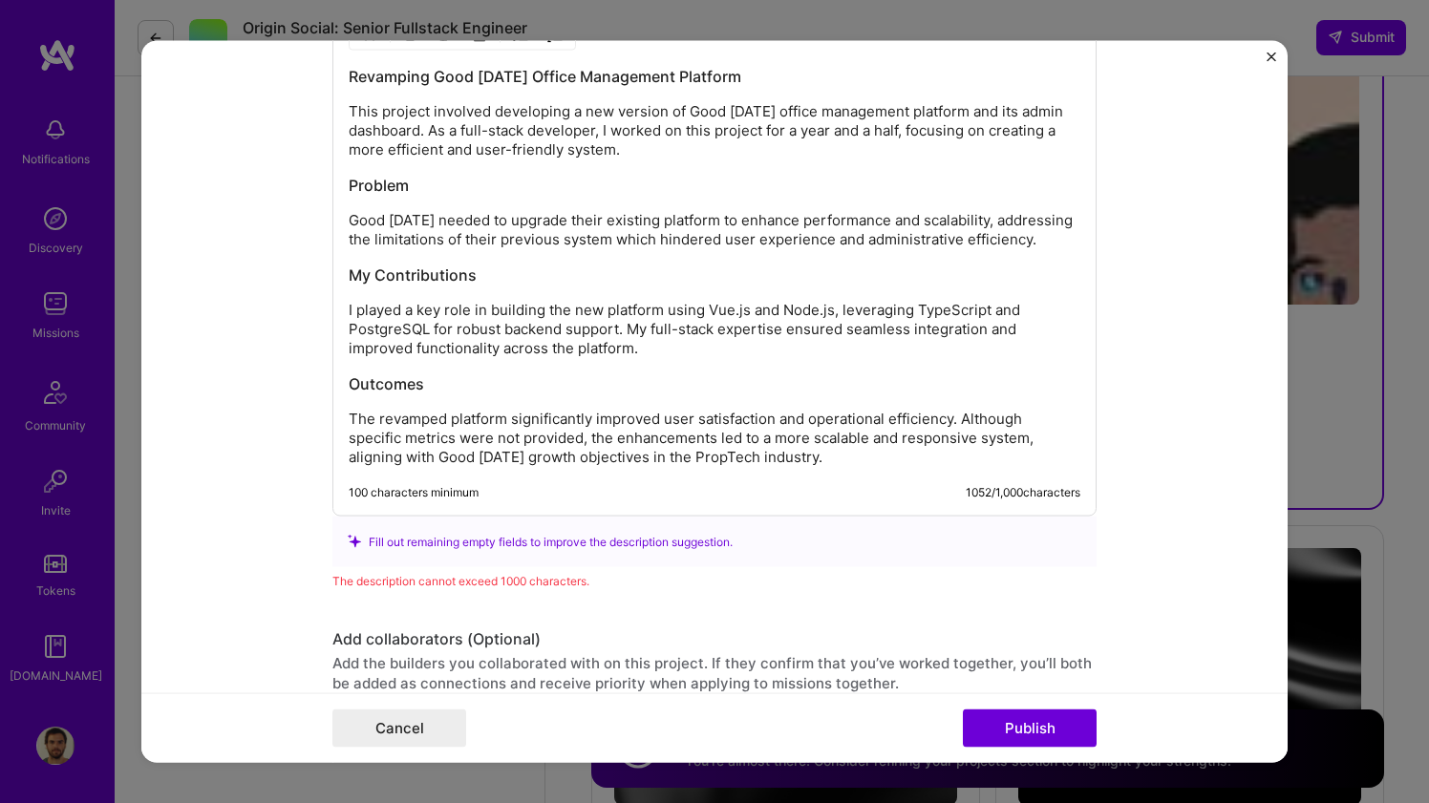
scroll to position [1843, 0]
drag, startPoint x: 854, startPoint y: 479, endPoint x: 957, endPoint y: 433, distance: 113.3
click at [957, 433] on p "The revamped platform significantly improved user satisfaction and operational …" at bounding box center [715, 437] width 732 height 57
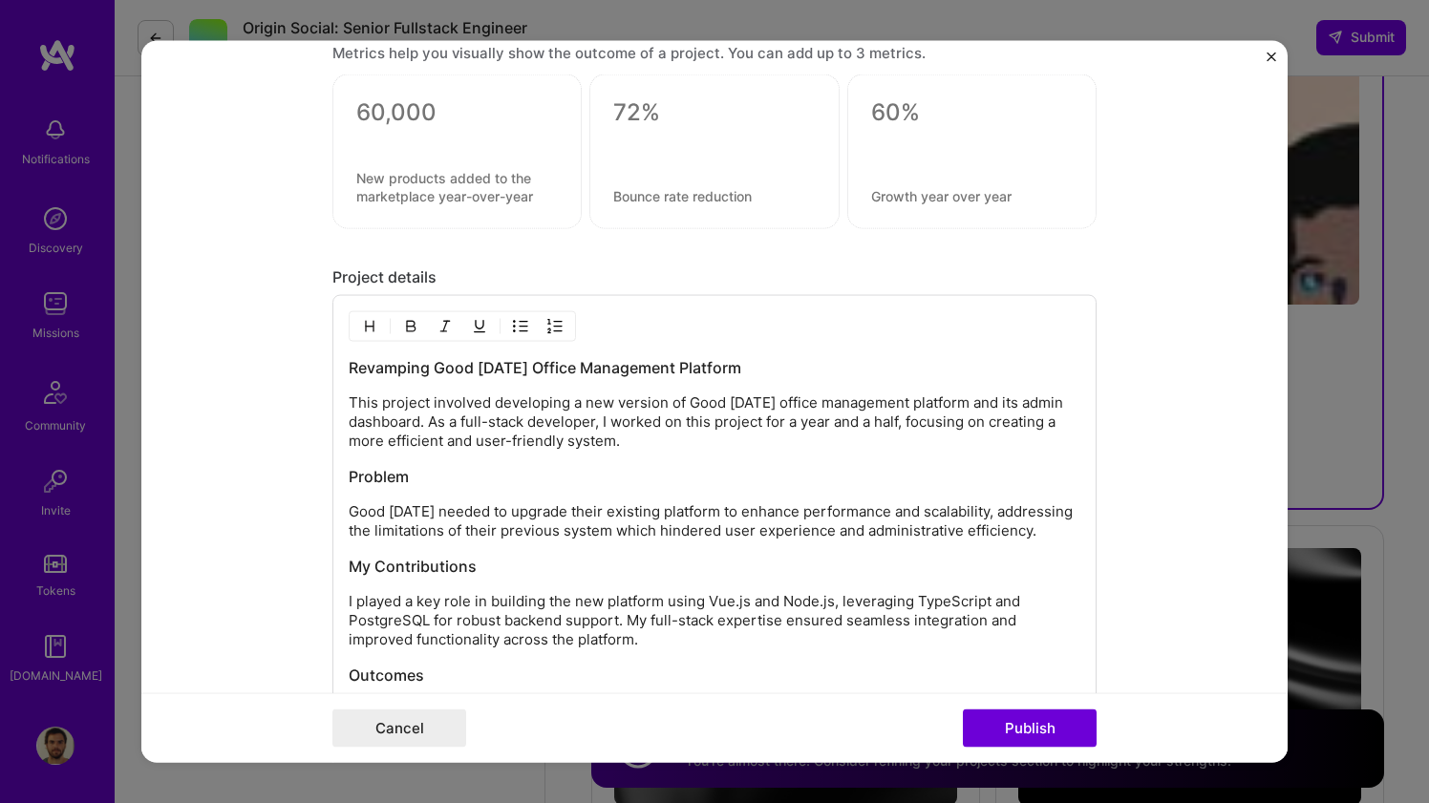
scroll to position [1547, 0]
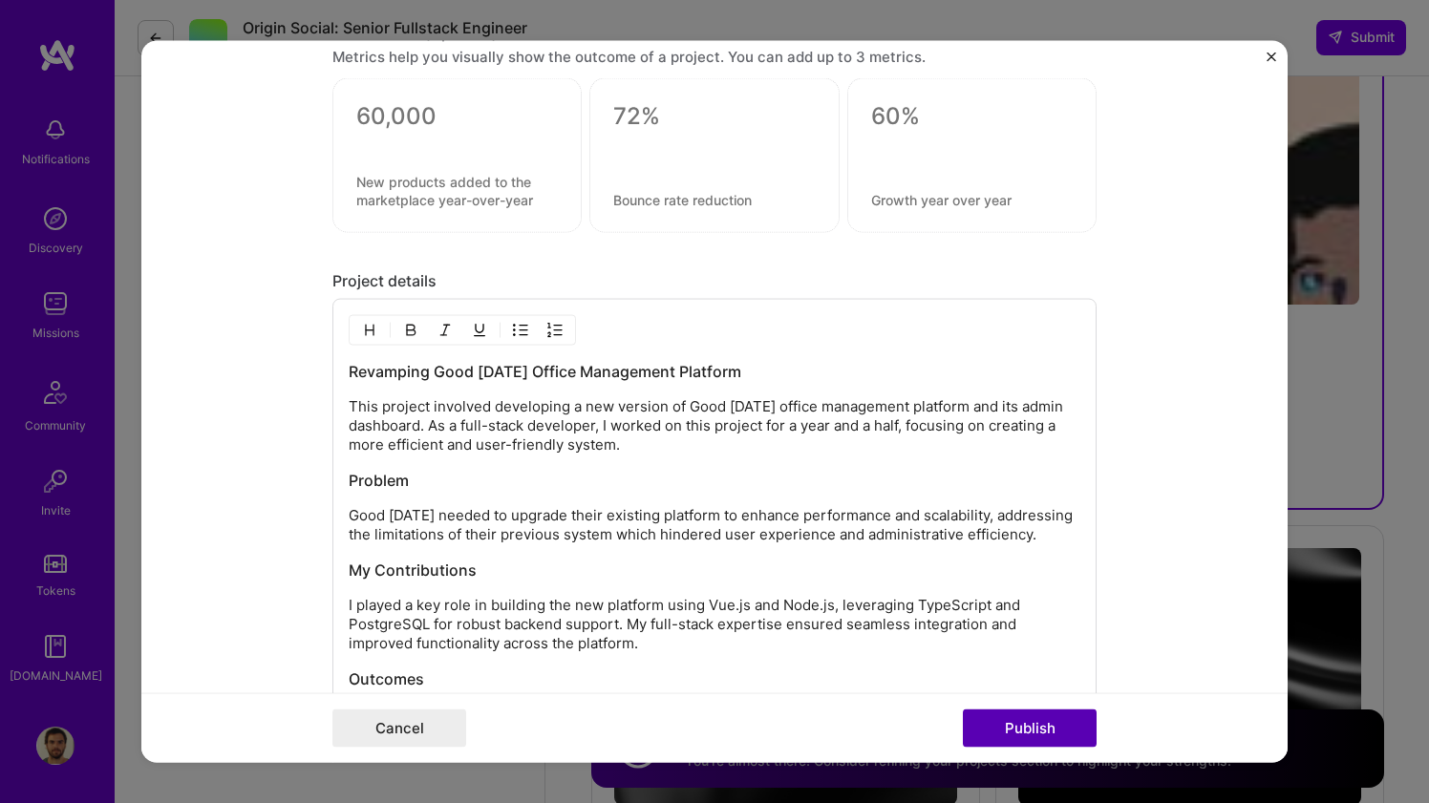
click at [1014, 725] on button "Publish" at bounding box center [1030, 729] width 134 height 38
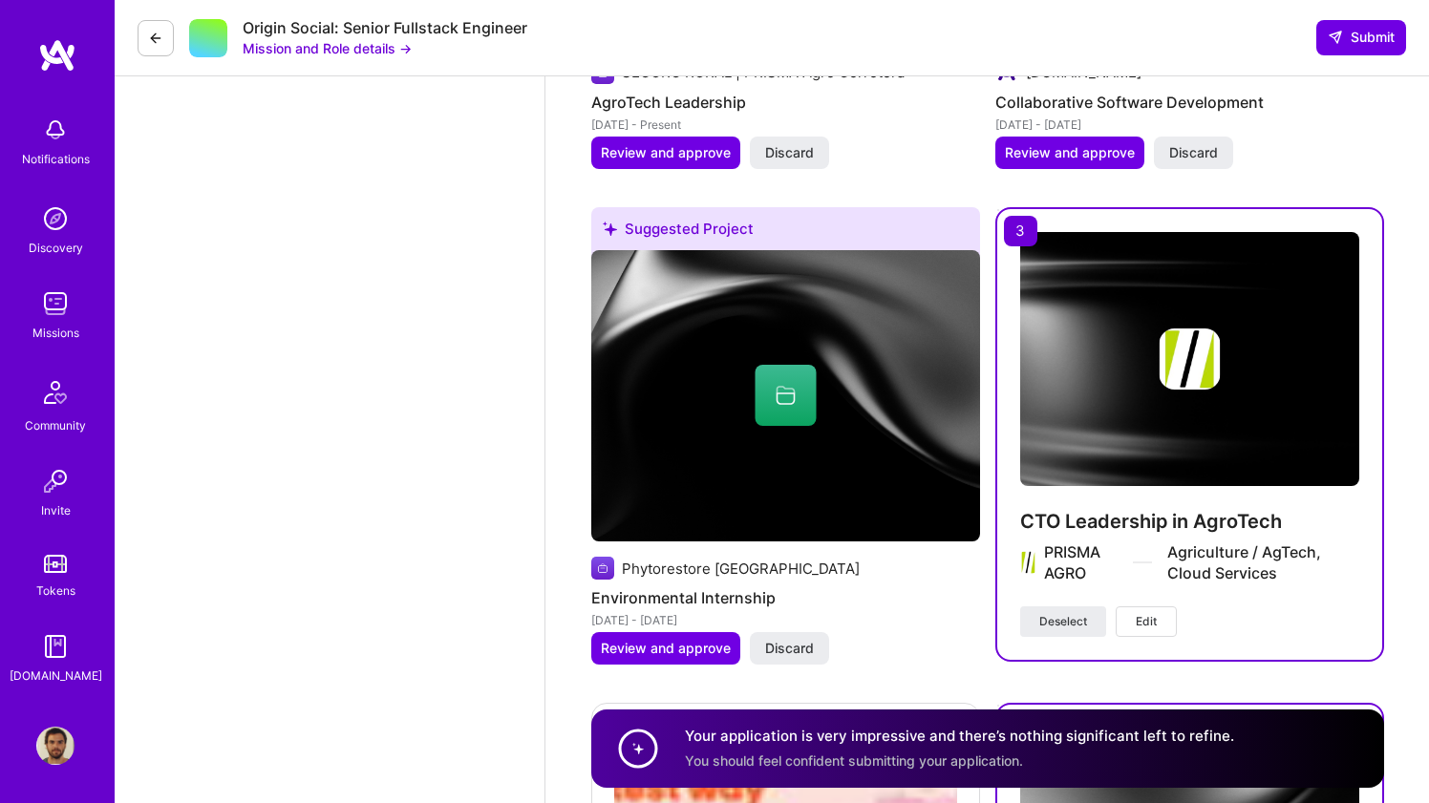
scroll to position [3334, 0]
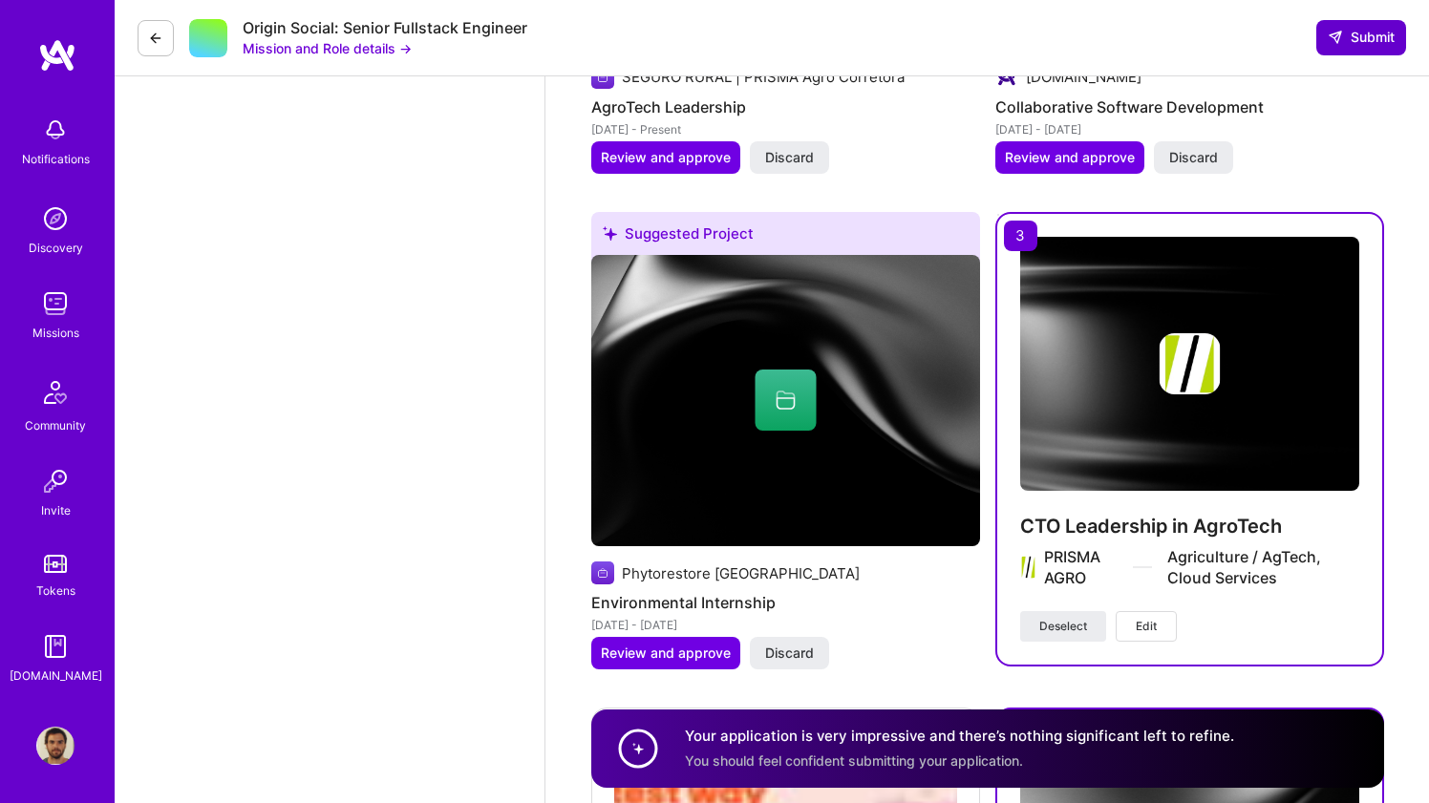
click at [1355, 36] on span "Submit" at bounding box center [1361, 37] width 67 height 19
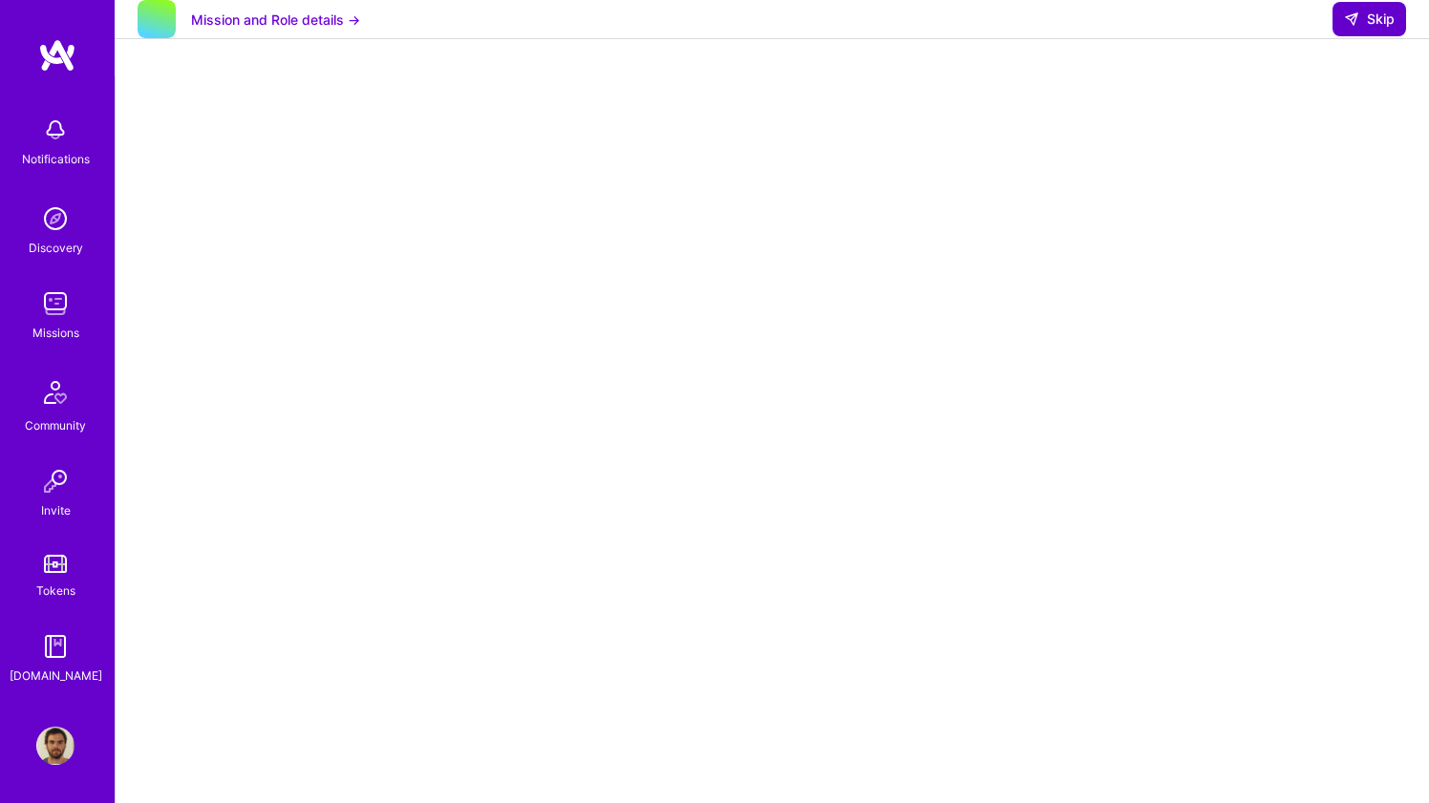
click at [1353, 36] on button "Skip" at bounding box center [1369, 19] width 74 height 34
select select "BR"
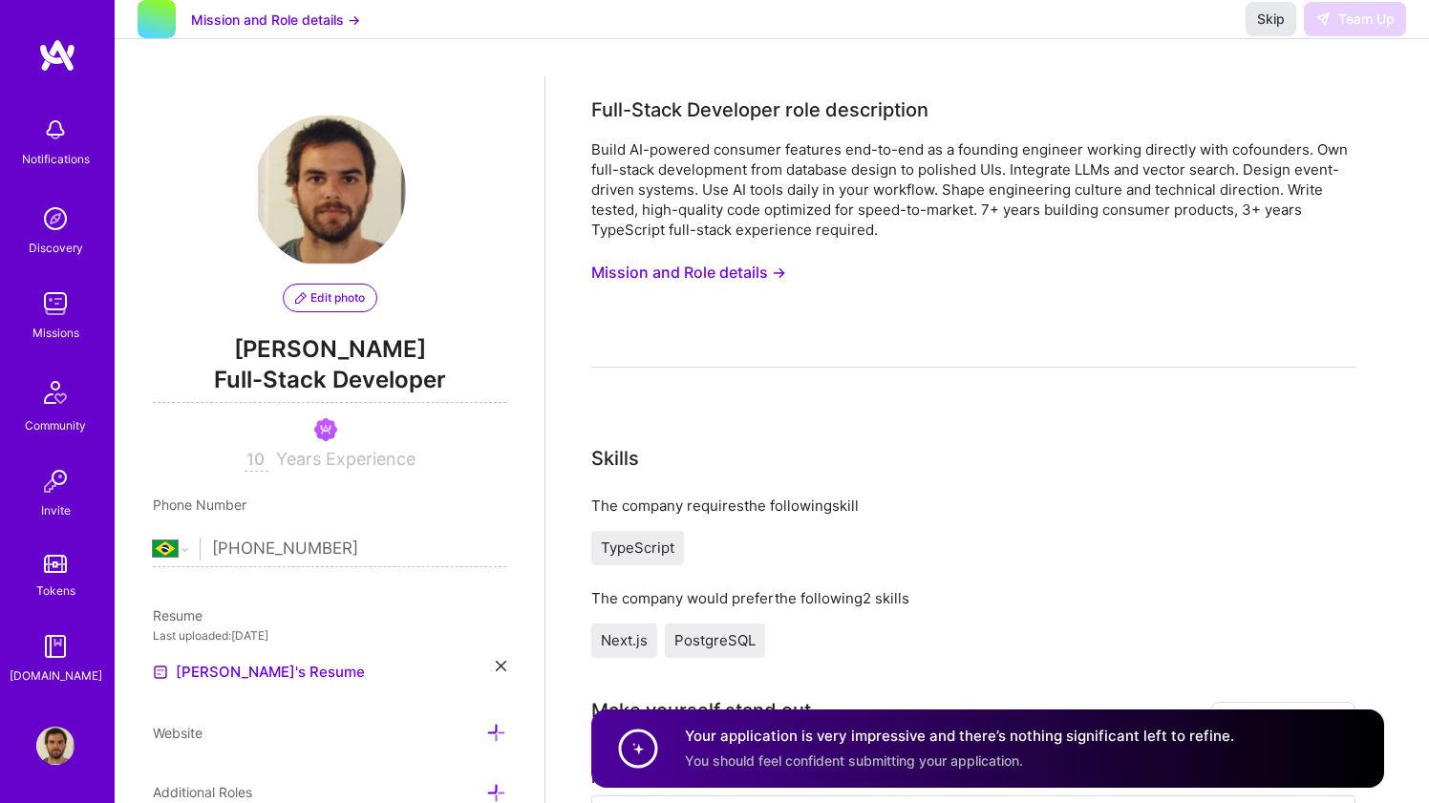
click at [1281, 29] on span "Skip" at bounding box center [1271, 19] width 28 height 19
click at [1149, 132] on div "Full-Stack Developer role description Build AI-powered consumer features end-to…" at bounding box center [973, 232] width 764 height 272
click at [1260, 29] on span "Skip" at bounding box center [1271, 19] width 28 height 19
click at [1257, 29] on span "Skip" at bounding box center [1271, 19] width 28 height 19
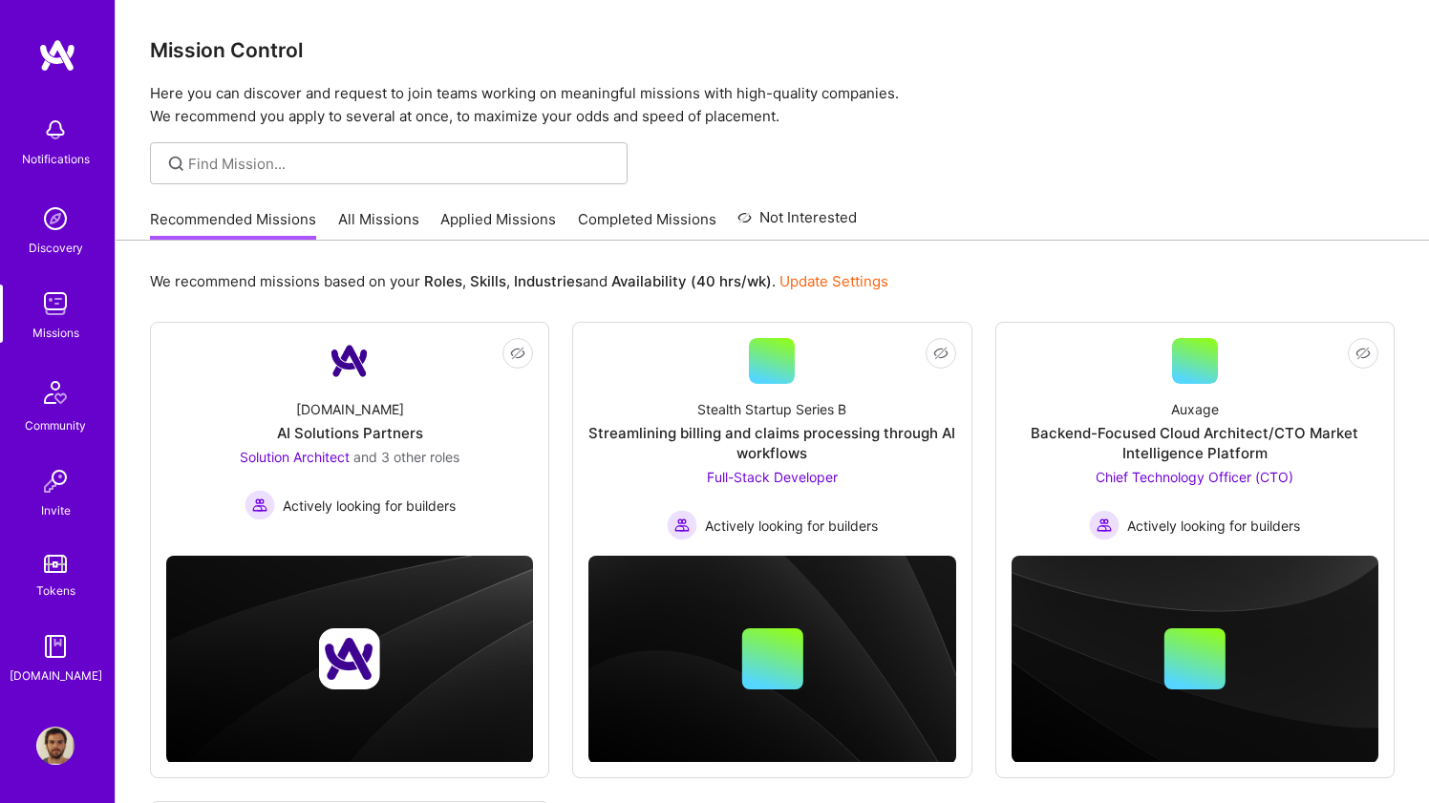
click at [45, 733] on img at bounding box center [55, 746] width 38 height 38
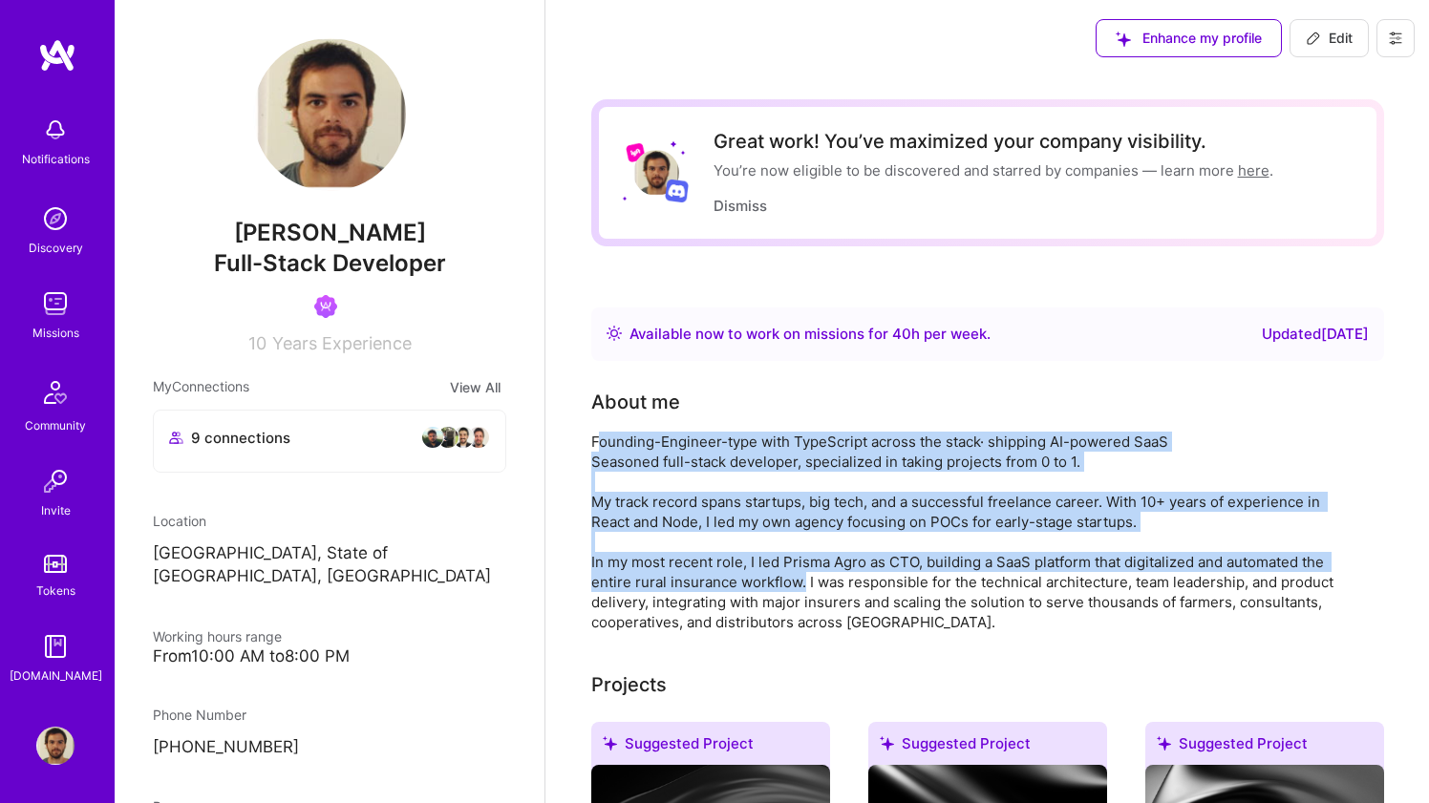
drag, startPoint x: 595, startPoint y: 449, endPoint x: 812, endPoint y: 593, distance: 260.4
click at [812, 593] on div "Founding-Engineer-type with TypeScript across the stack· shipping AI-powered Sa…" at bounding box center [973, 532] width 764 height 201
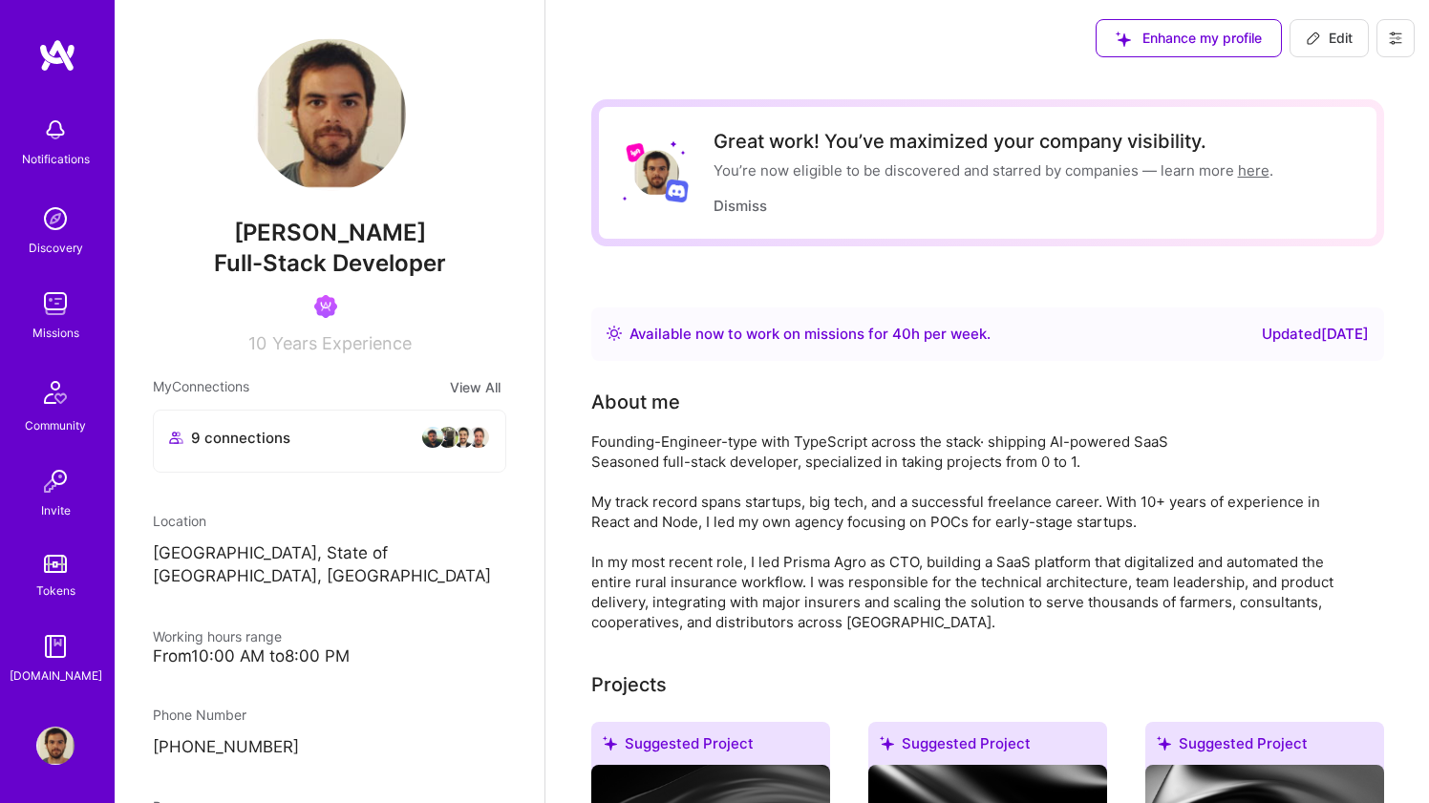
click at [594, 449] on div "Founding-Engineer-type with TypeScript across the stack· shipping AI-powered Sa…" at bounding box center [973, 532] width 764 height 201
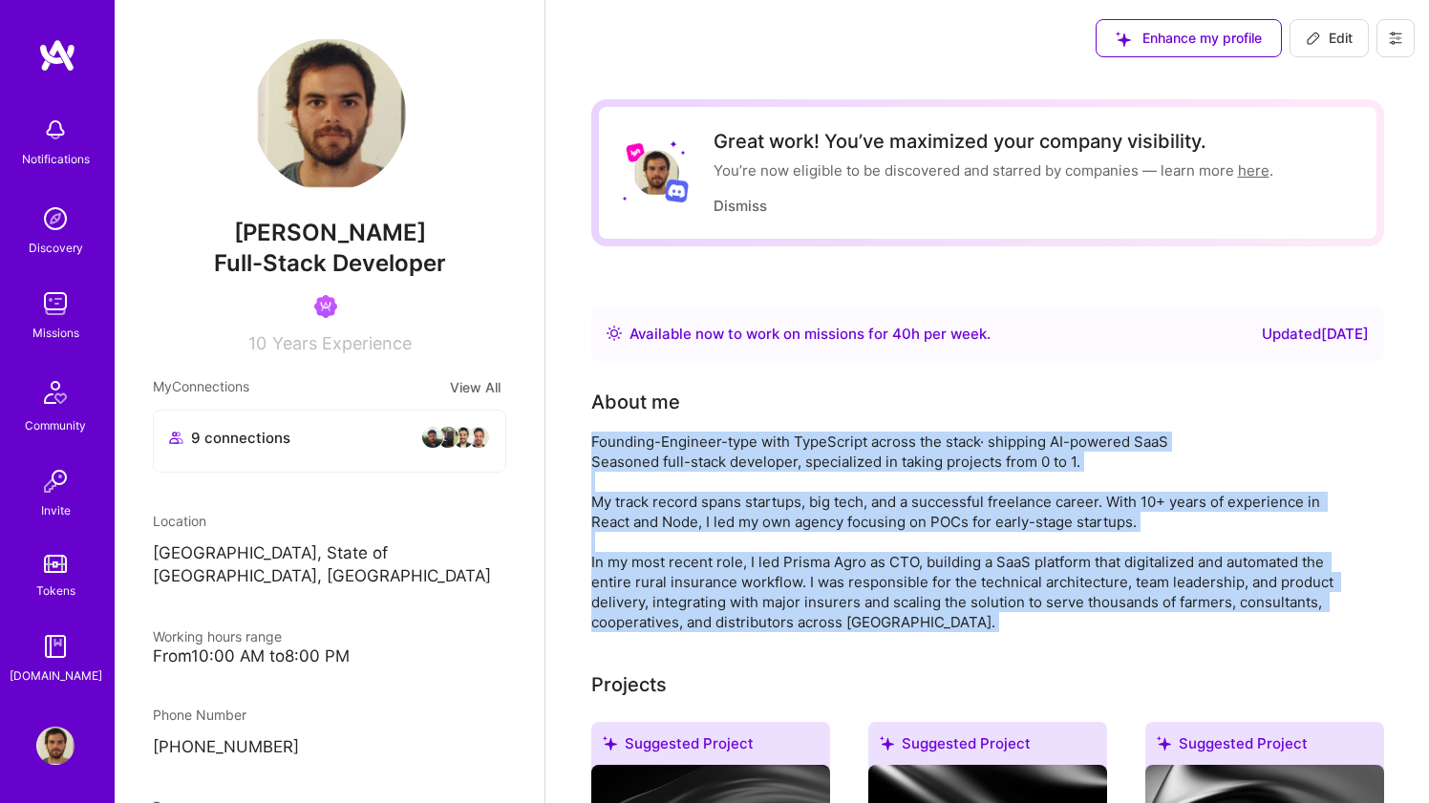
drag, startPoint x: 590, startPoint y: 441, endPoint x: 895, endPoint y: 634, distance: 360.6
copy div "Founding-Engineer-type with TypeScript across the stack· shipping AI-powered Sa…"
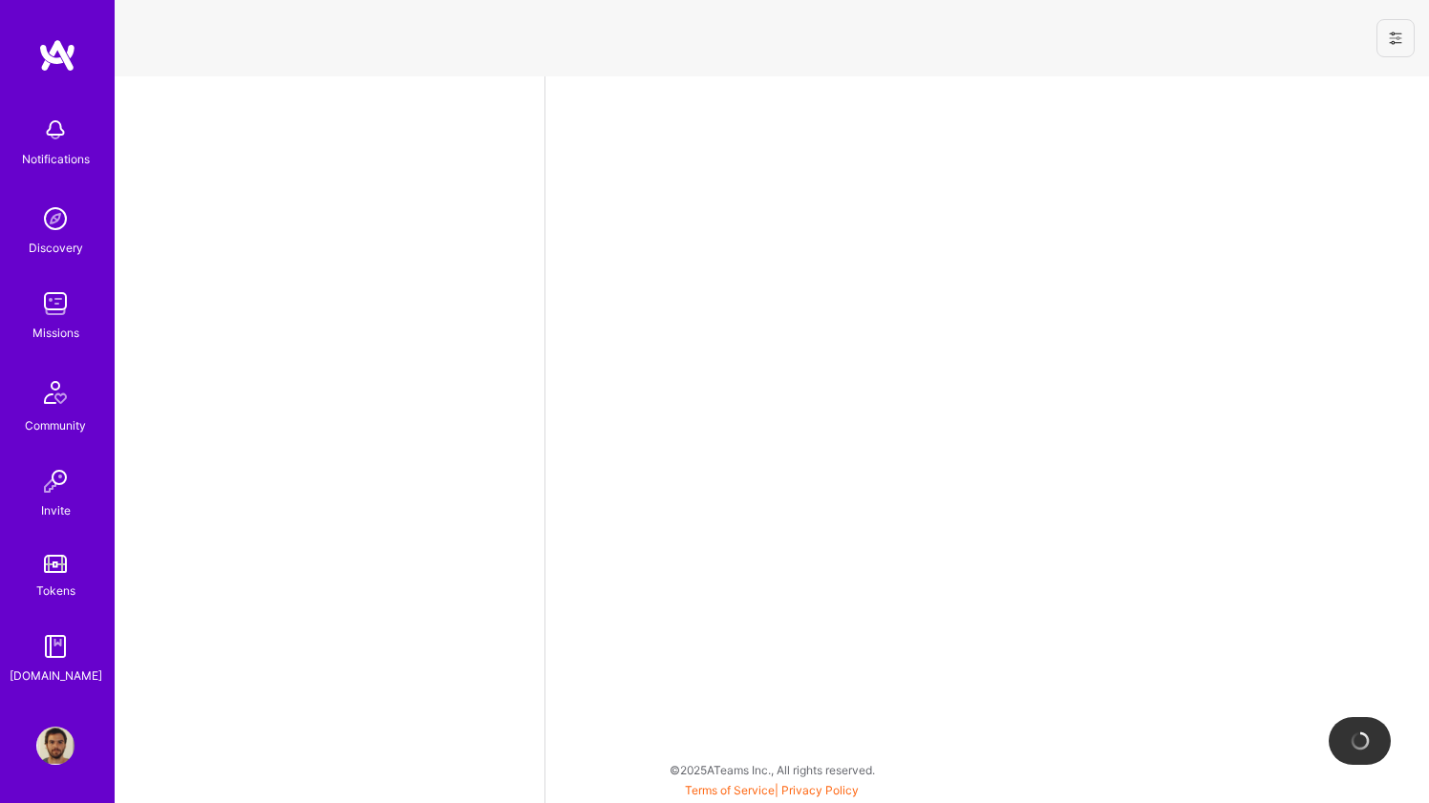
select select "BR"
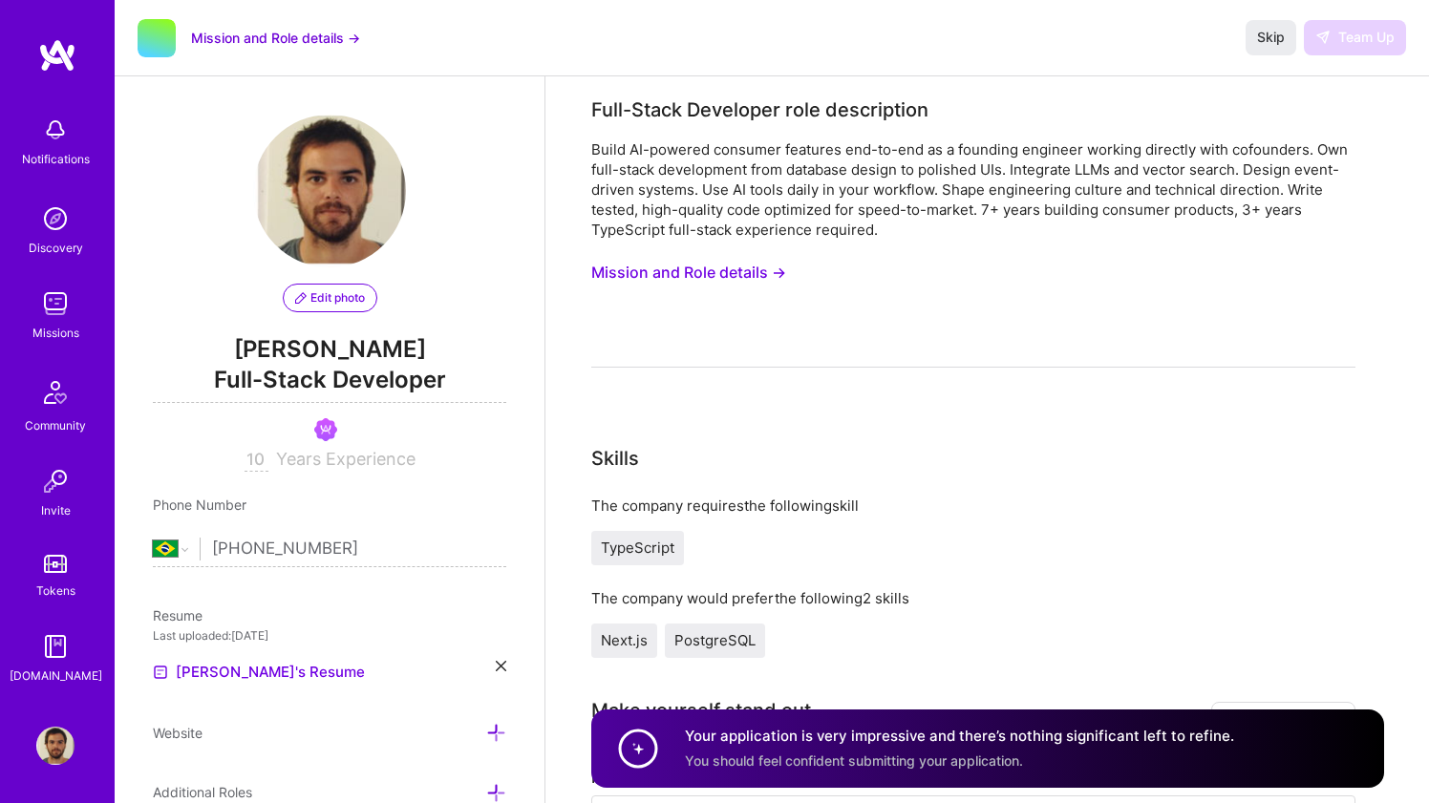
click at [1015, 127] on div "Full-Stack Developer role description Build AI-powered consumer features end-to…" at bounding box center [973, 232] width 764 height 272
click at [1270, 42] on span "Skip" at bounding box center [1271, 37] width 28 height 19
click at [1266, 41] on span "Skip" at bounding box center [1271, 37] width 28 height 19
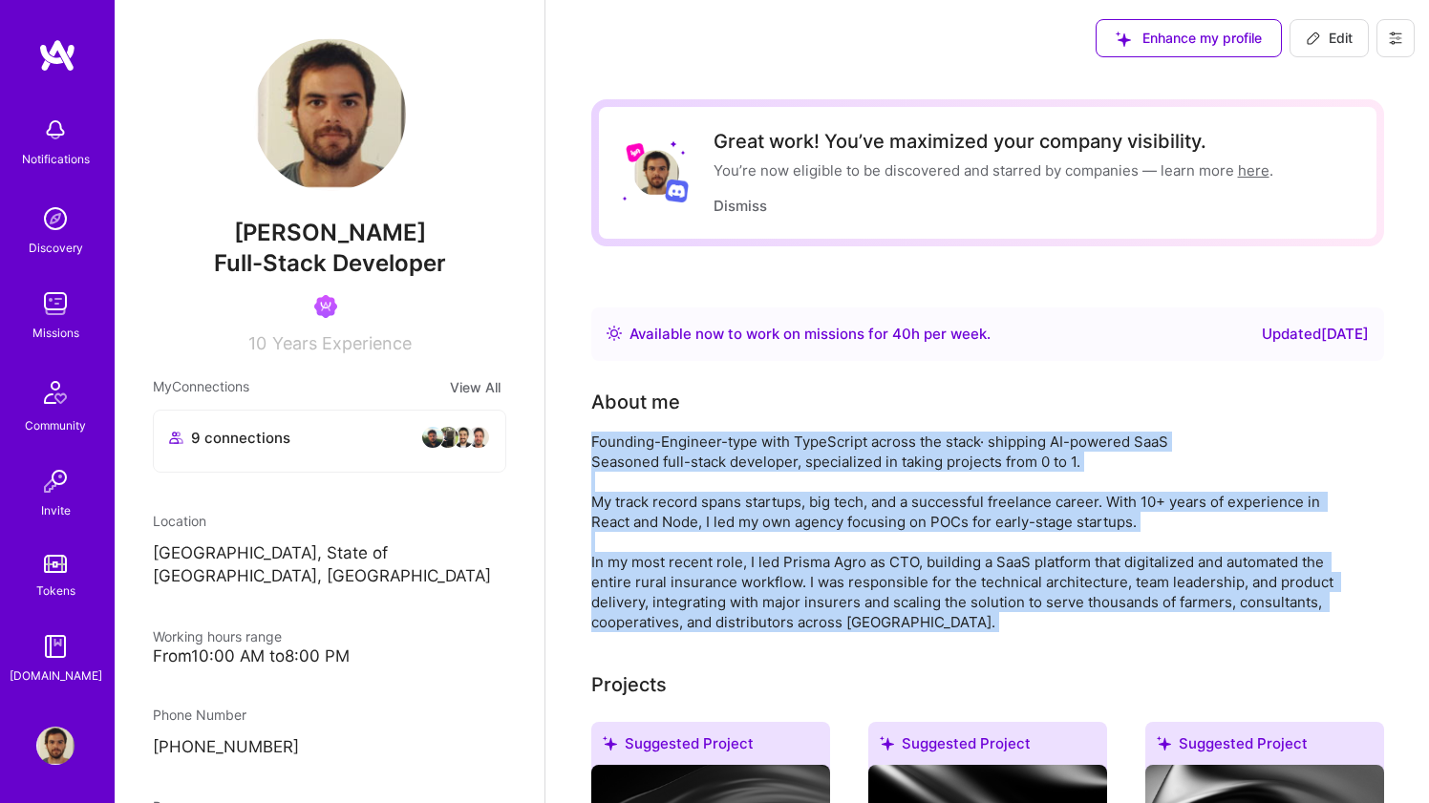
click at [55, 308] on img at bounding box center [55, 304] width 38 height 38
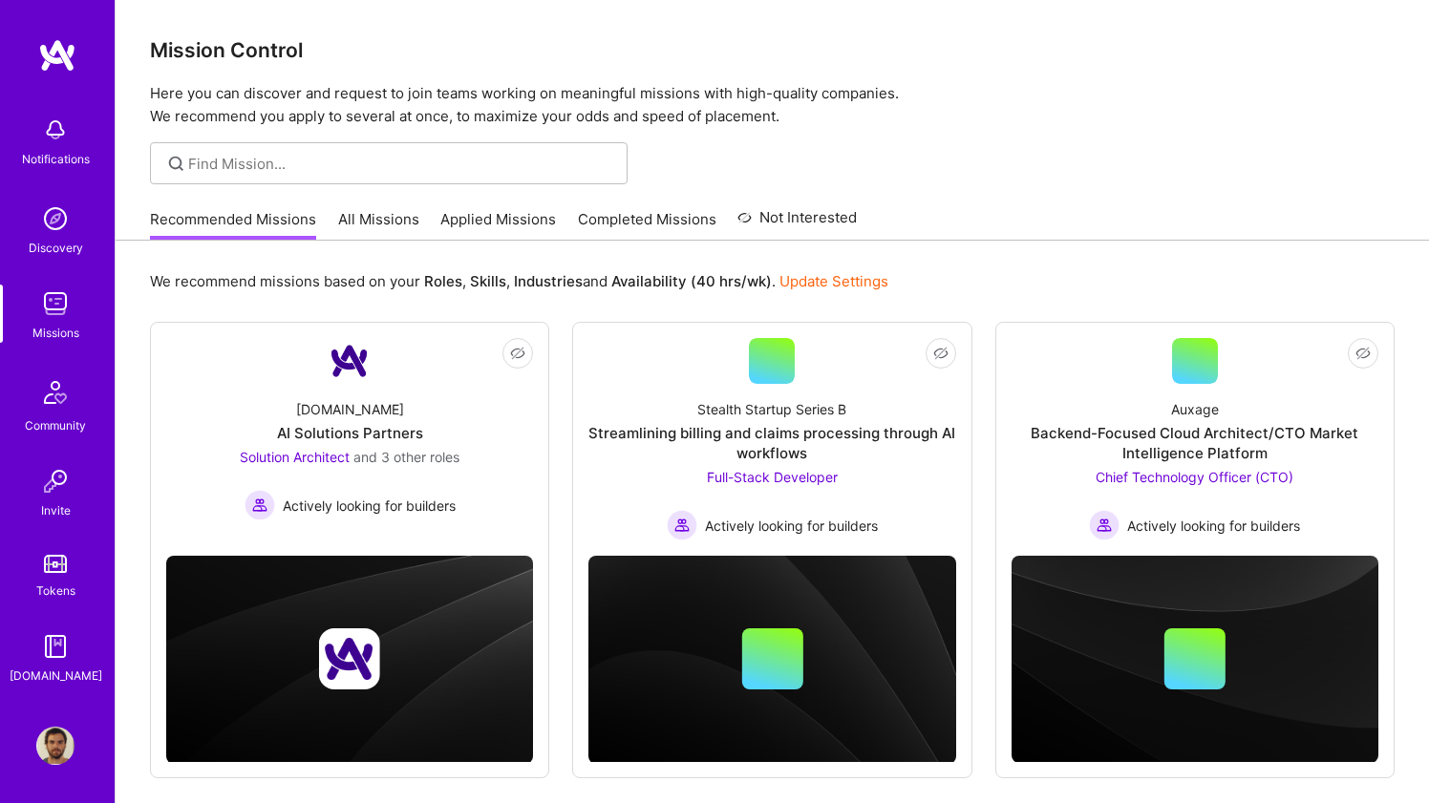
click at [473, 221] on link "Applied Missions" at bounding box center [498, 225] width 116 height 32
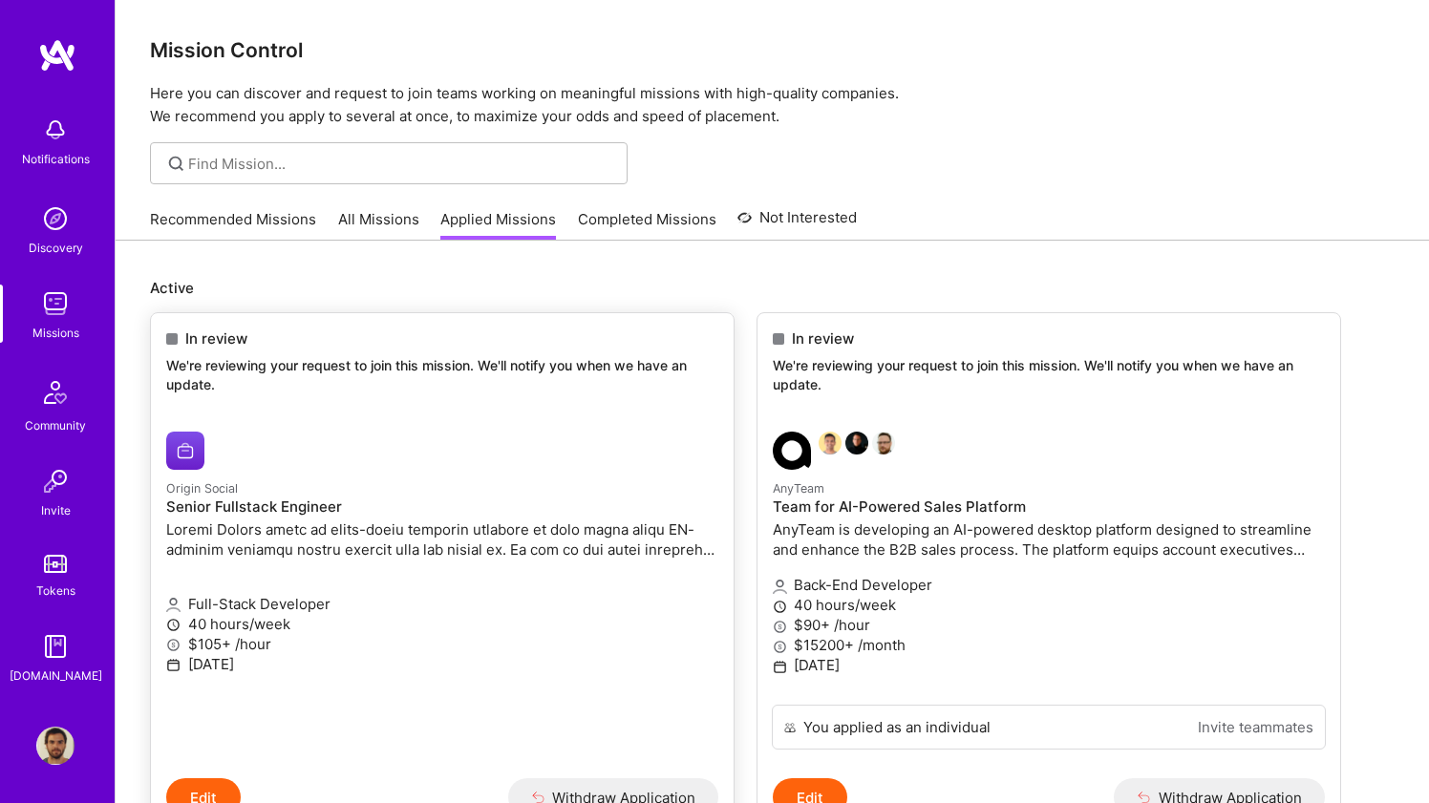
click at [524, 434] on div at bounding box center [350, 451] width 368 height 38
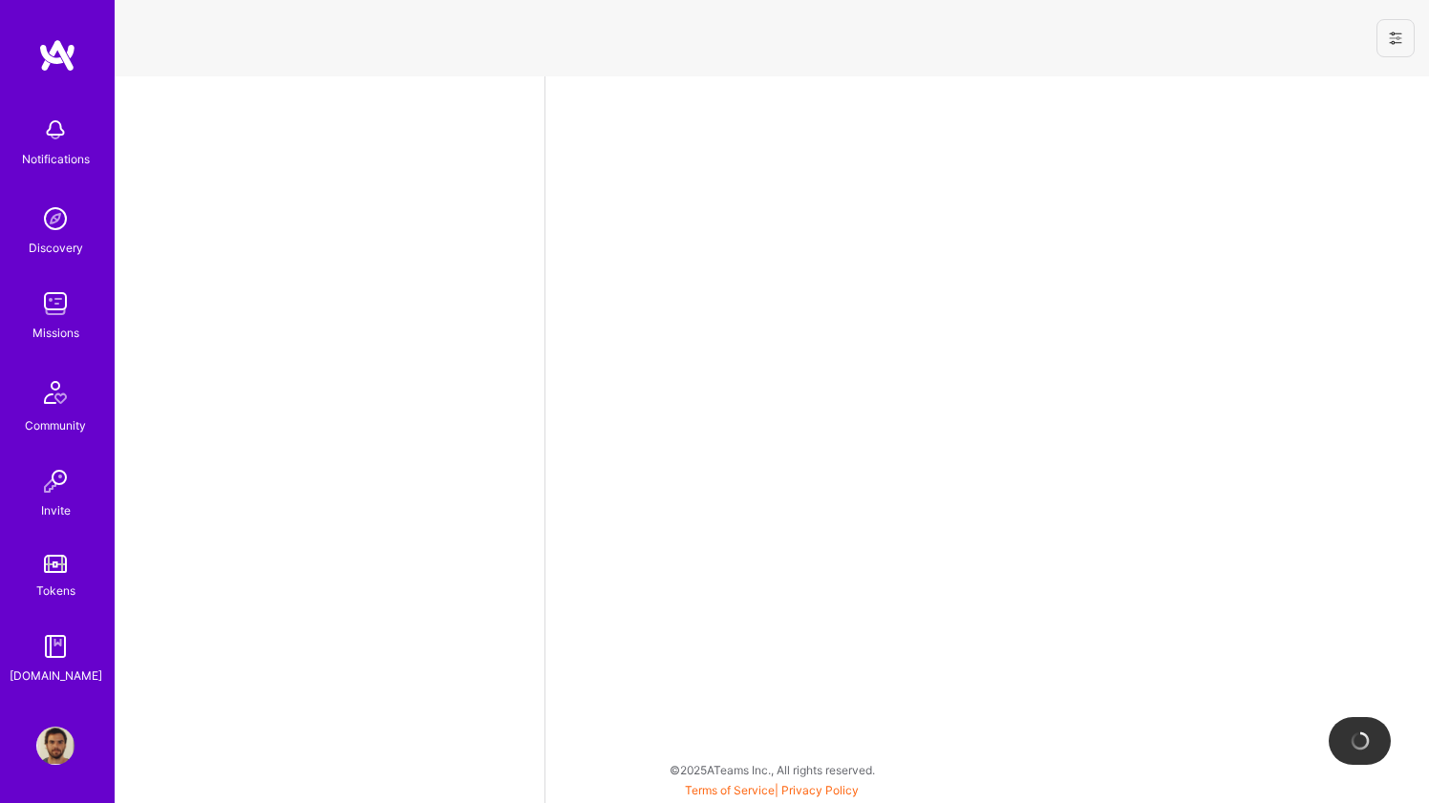
select select "BR"
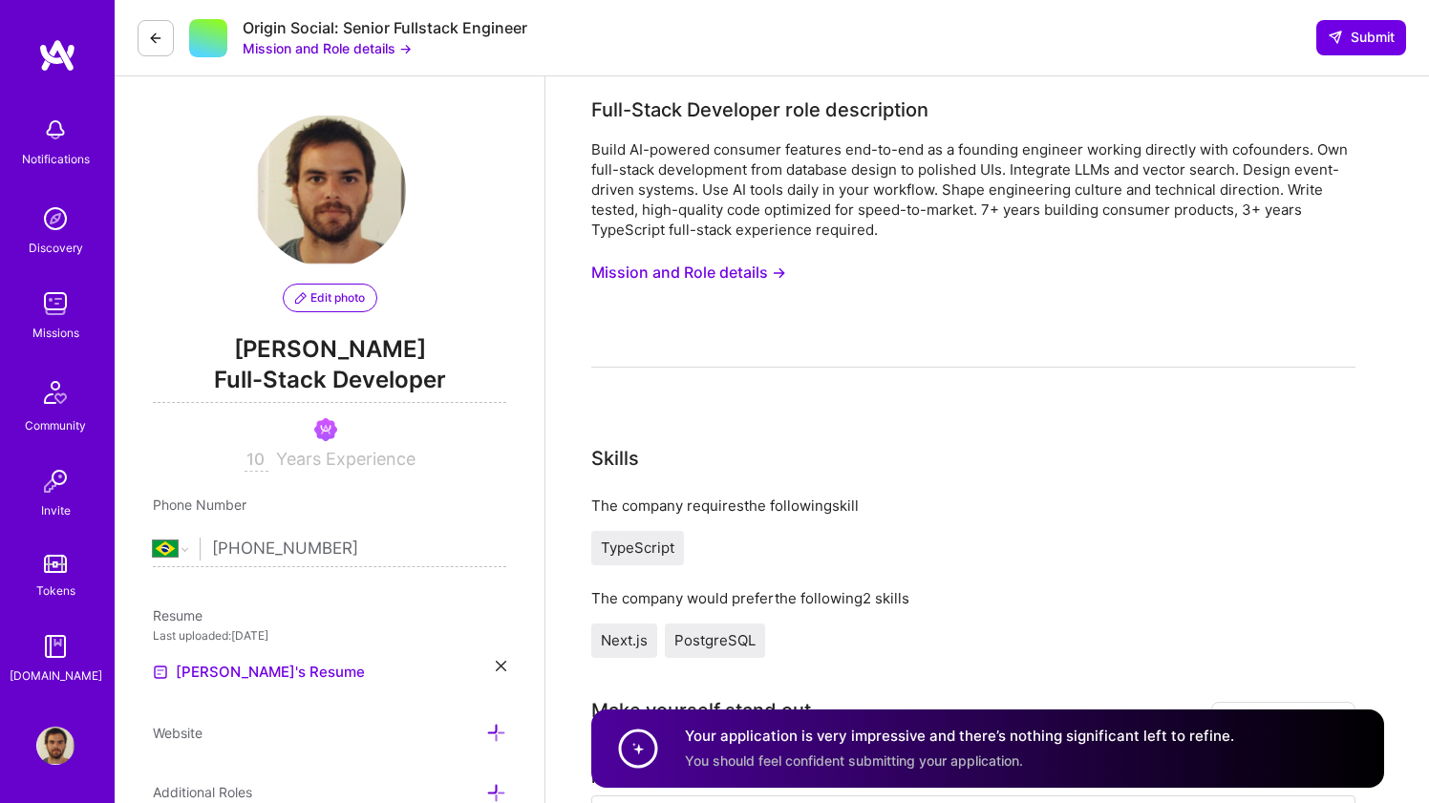
click at [378, 53] on button "Mission and Role details →" at bounding box center [327, 48] width 169 height 20
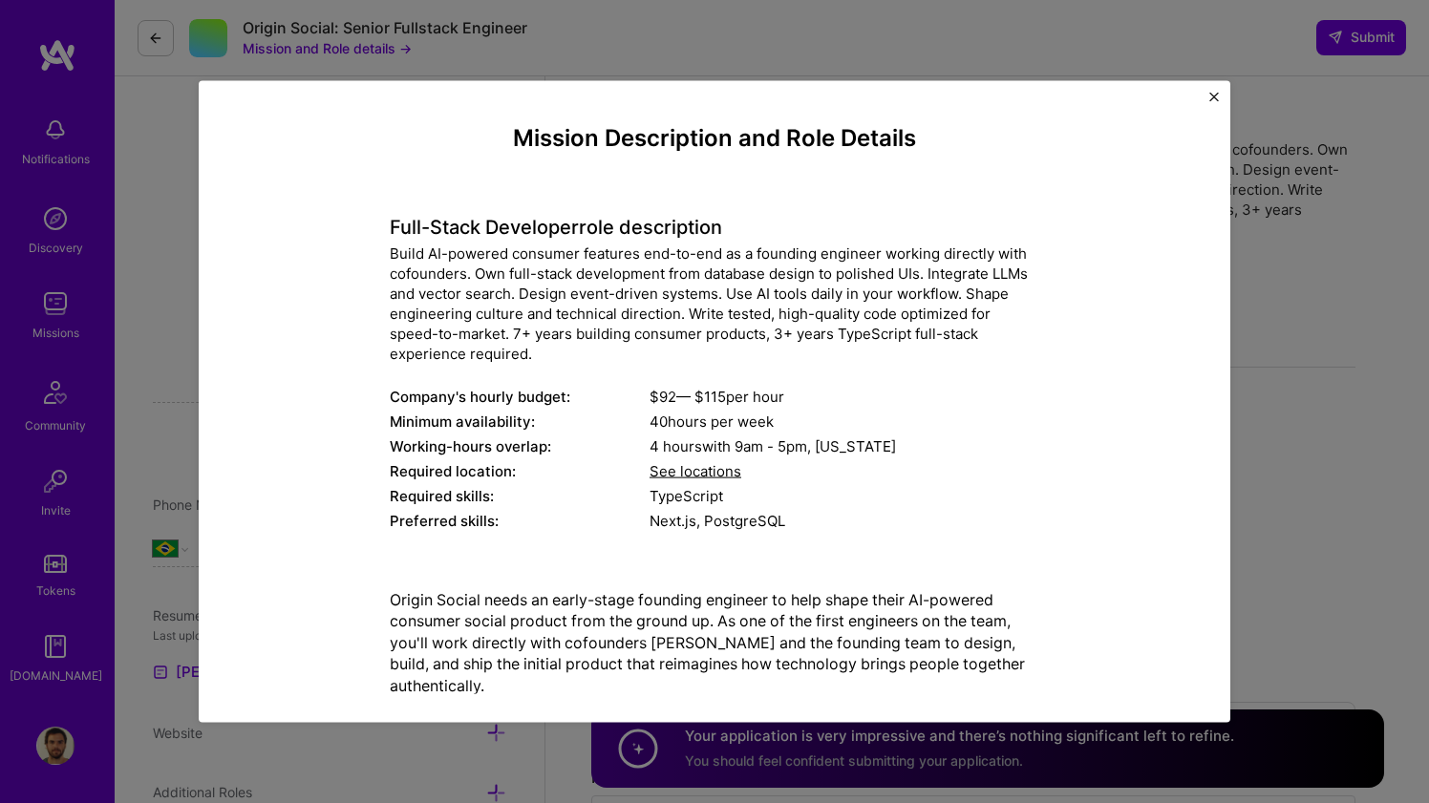
click at [337, 89] on div "Mission Description and Role Details Full-Stack Developer role description Buil…" at bounding box center [714, 401] width 1031 height 643
click at [191, 140] on div "Mission Description and Role Details Full-Stack Developer role description Buil…" at bounding box center [714, 401] width 1429 height 803
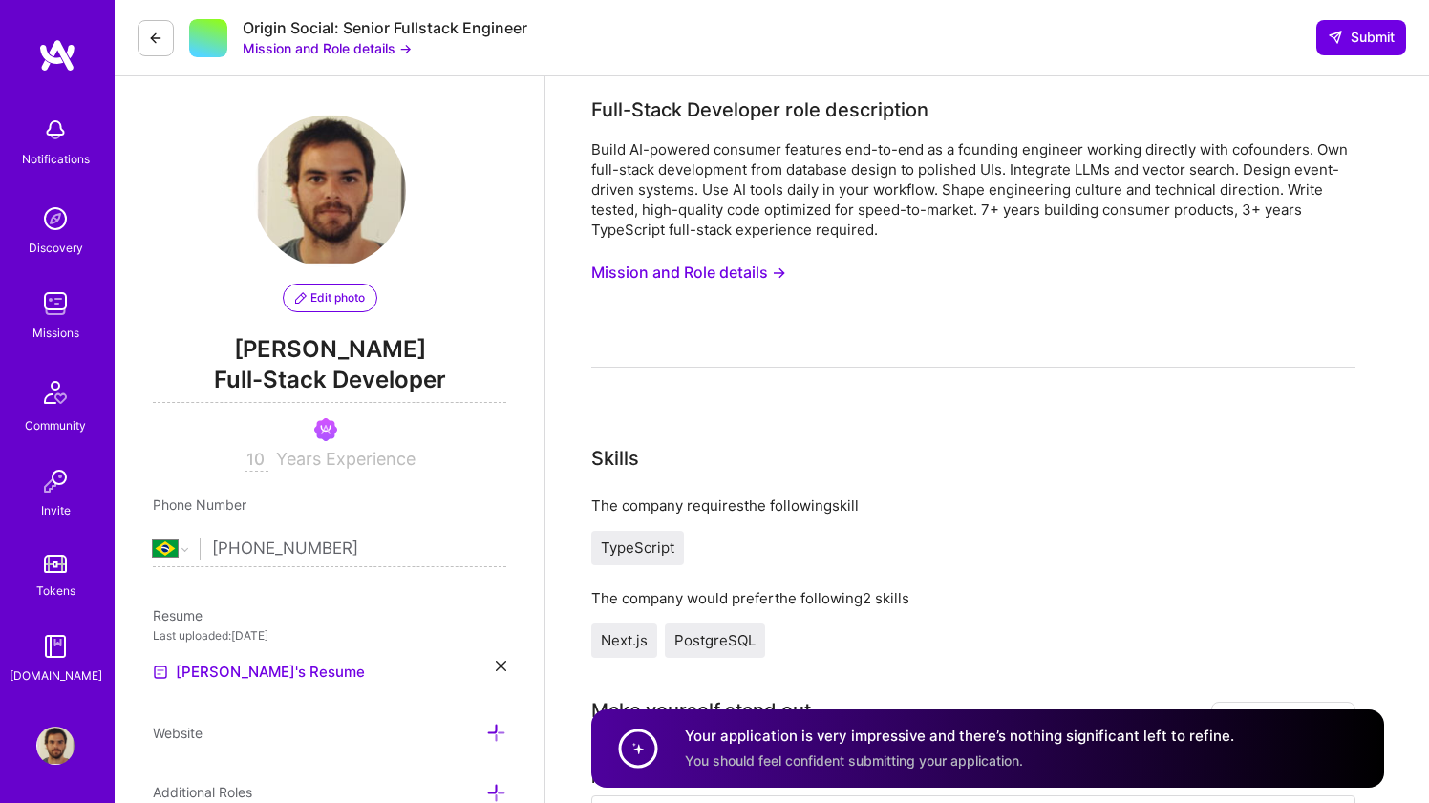
click at [159, 49] on button at bounding box center [156, 38] width 36 height 36
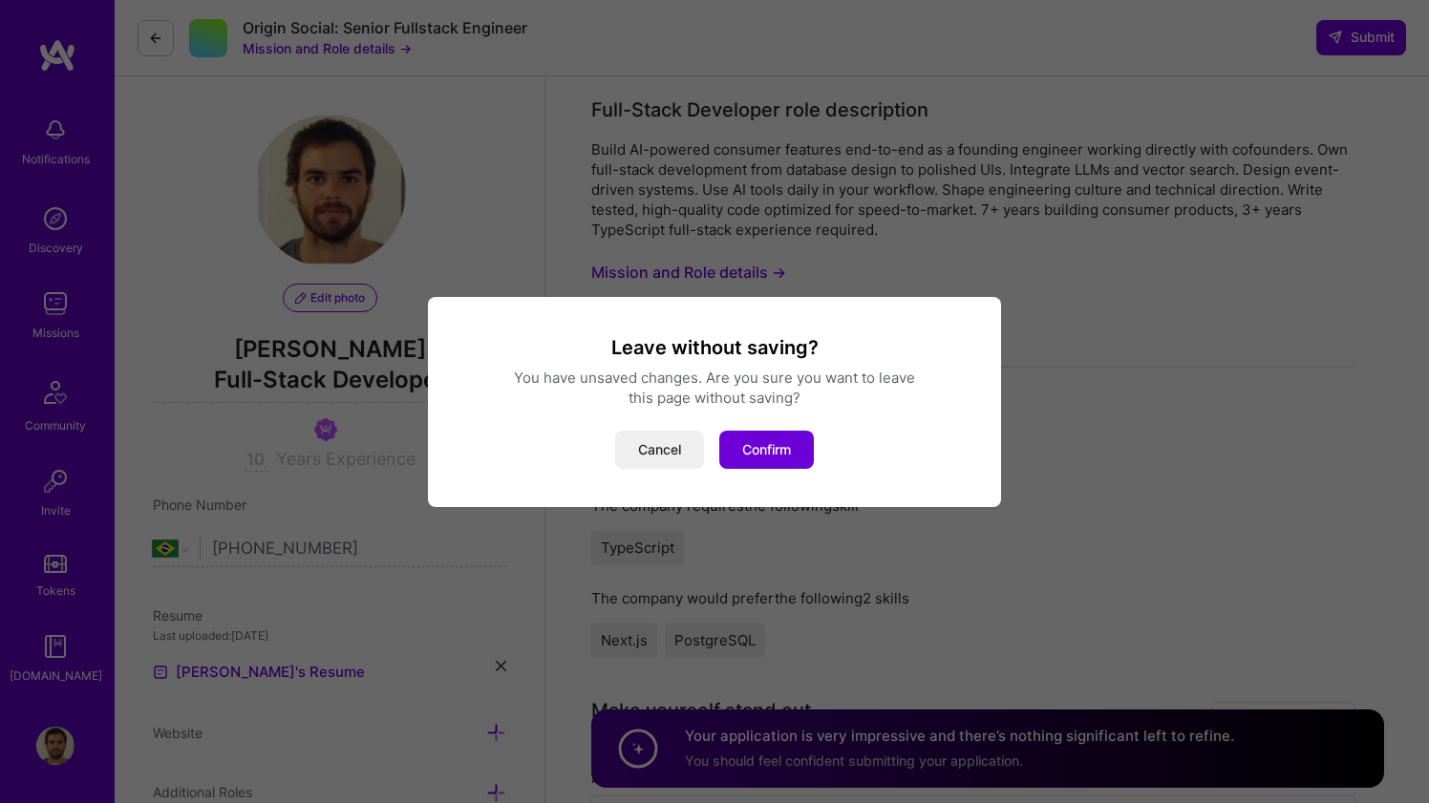
click at [52, 100] on div "Leave without saving? You have unsaved changes. Are you sure you want to leave …" at bounding box center [714, 401] width 1429 height 803
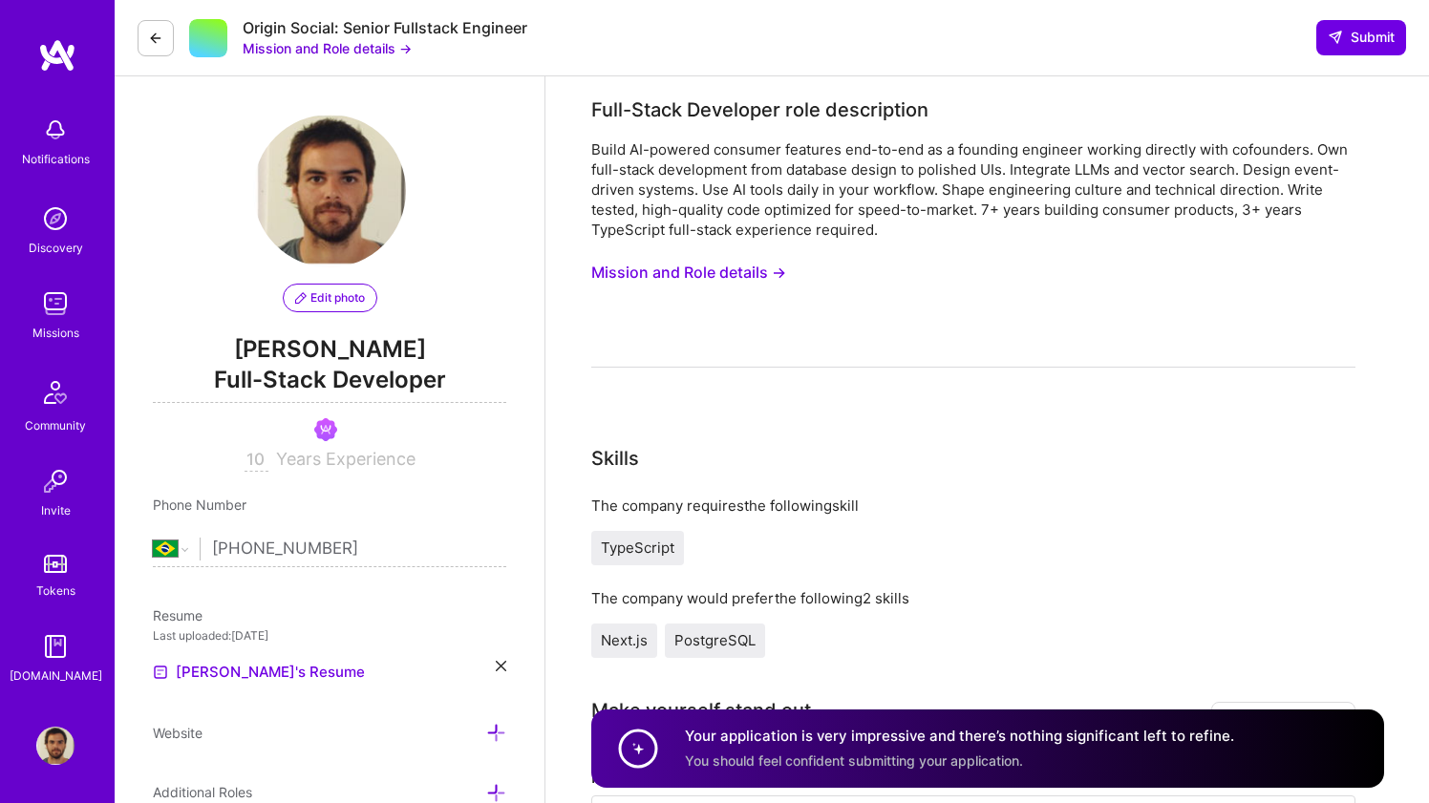
click at [50, 98] on div "Notifications Discovery Missions Community Invite Tokens [DOMAIN_NAME]" at bounding box center [57, 369] width 115 height 662
click at [52, 69] on img at bounding box center [57, 55] width 38 height 34
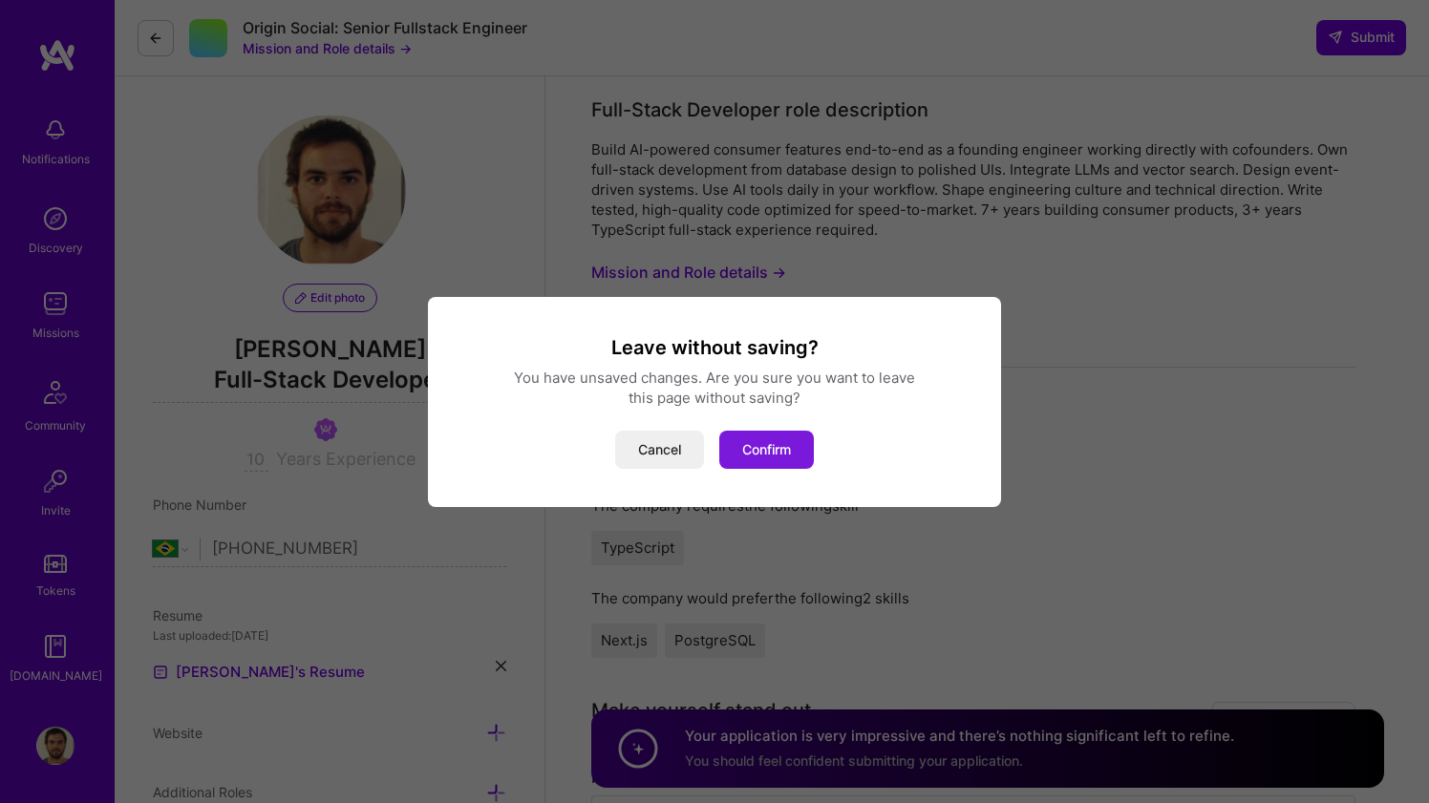
click at [759, 448] on button "Confirm" at bounding box center [766, 450] width 95 height 38
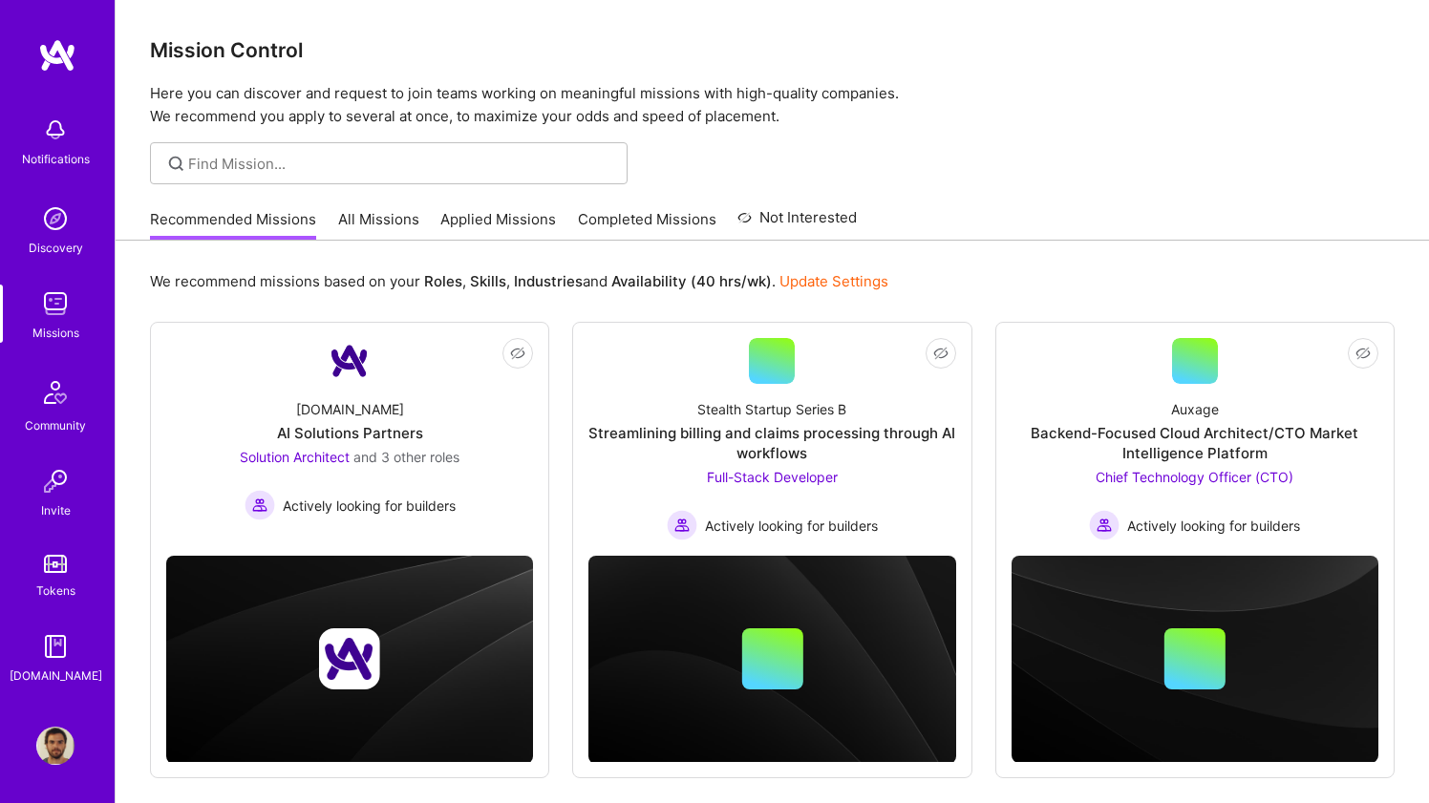
click at [57, 750] on img at bounding box center [55, 746] width 38 height 38
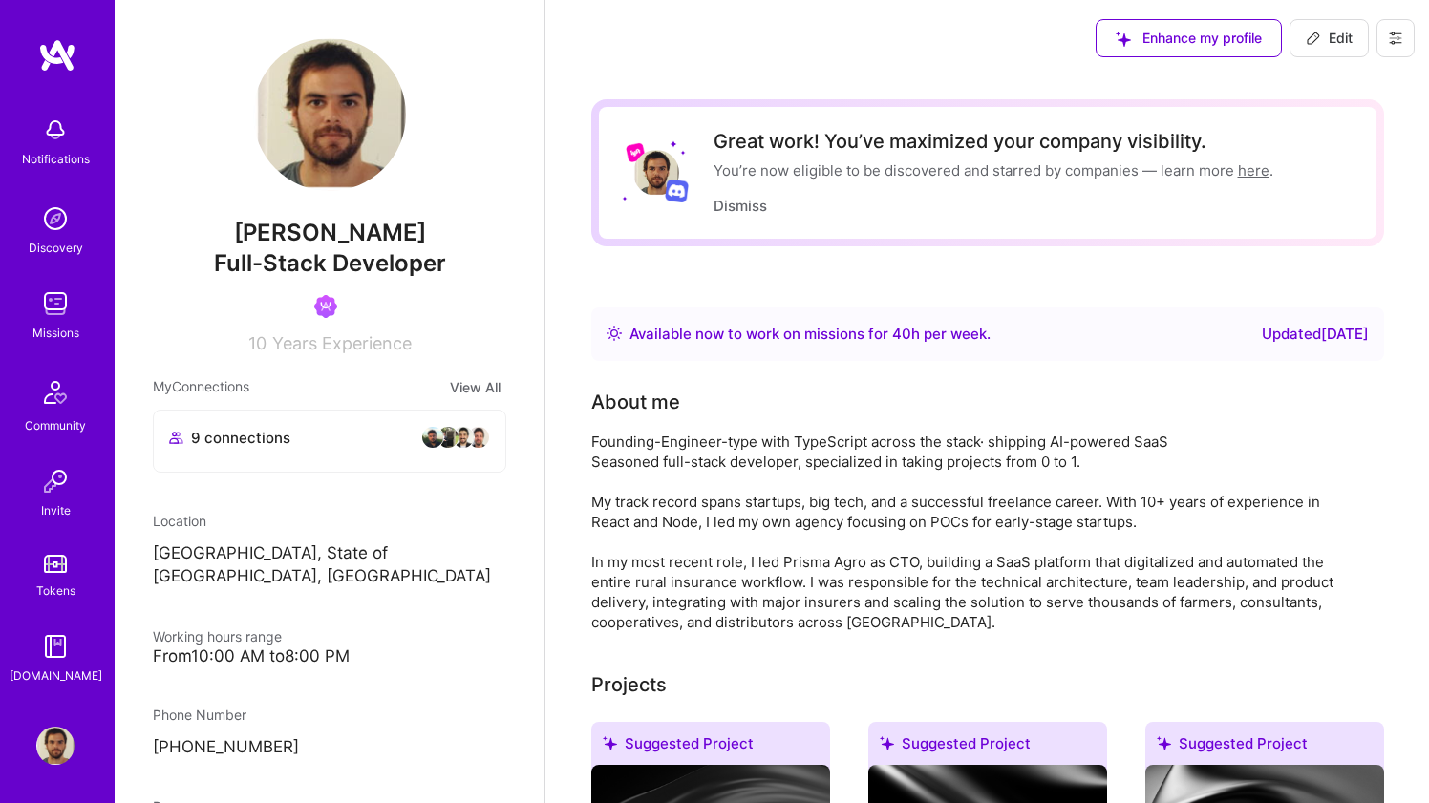
click at [340, 280] on div "[PERSON_NAME] Full-Stack Developer 10 Years Experience" at bounding box center [329, 195] width 353 height 315
click at [340, 259] on span "Full-Stack Developer" at bounding box center [330, 263] width 232 height 28
click at [1337, 42] on span "Edit" at bounding box center [1329, 38] width 47 height 19
select select "BR"
select select "Right Now"
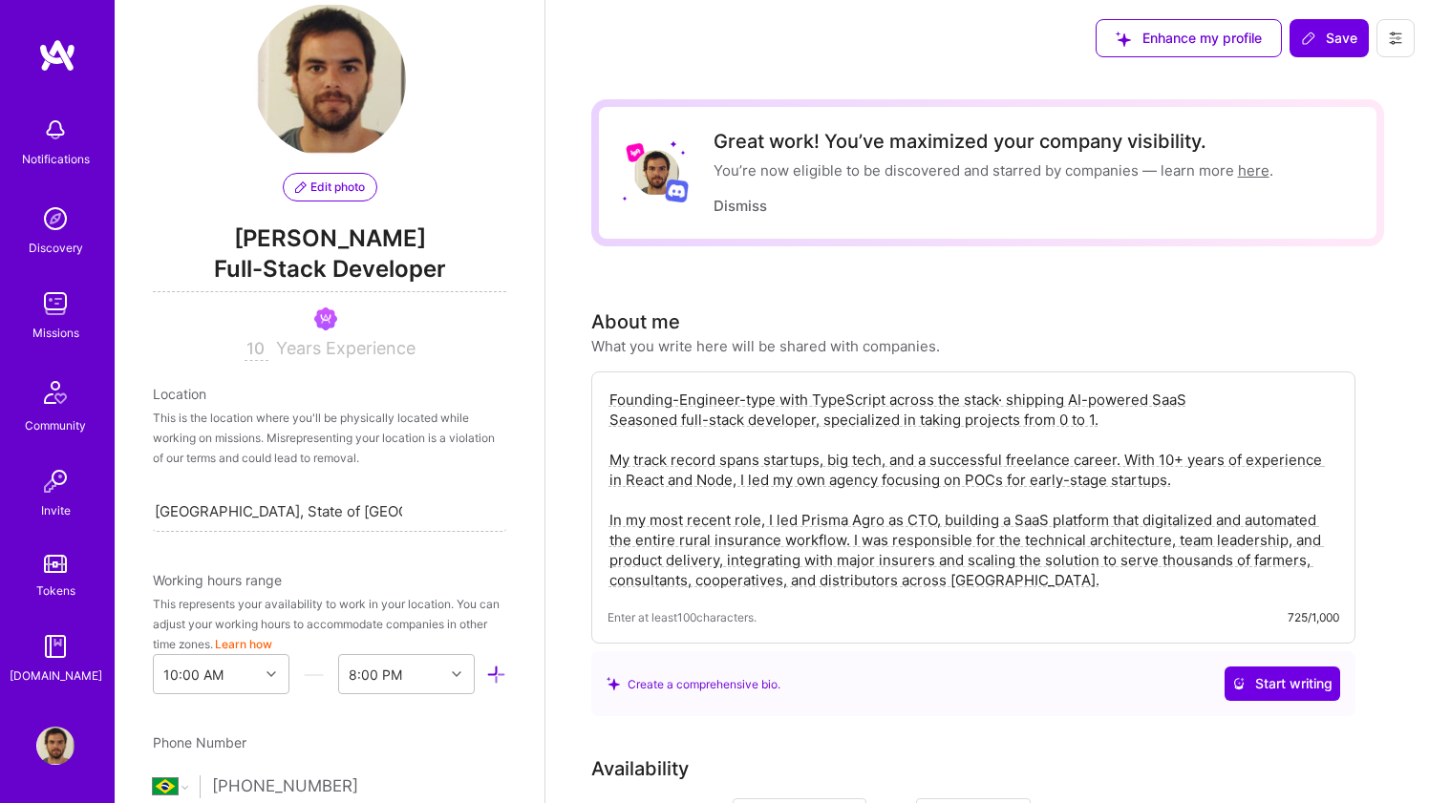
scroll to position [30, 0]
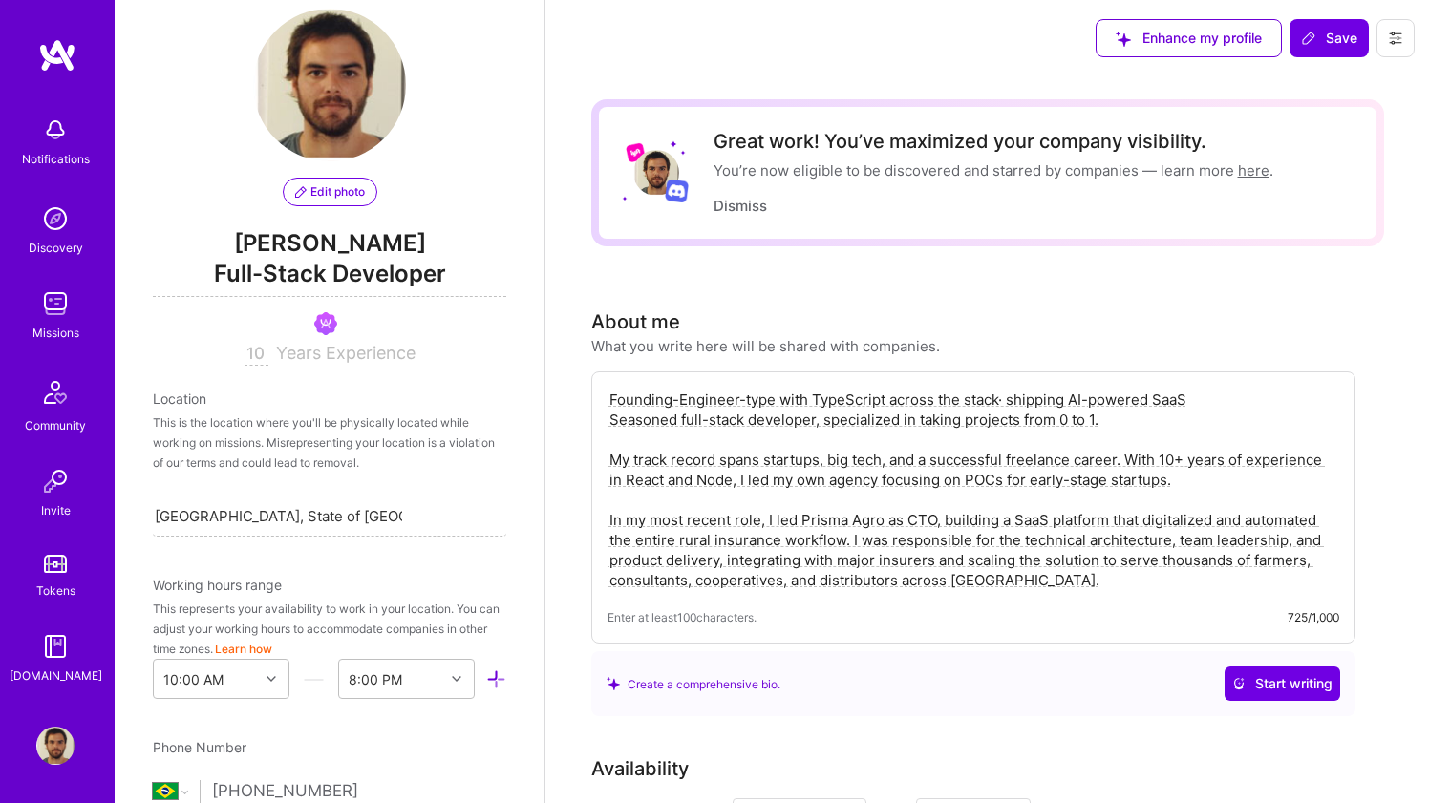
click at [362, 285] on span "Full-Stack Developer" at bounding box center [329, 277] width 353 height 39
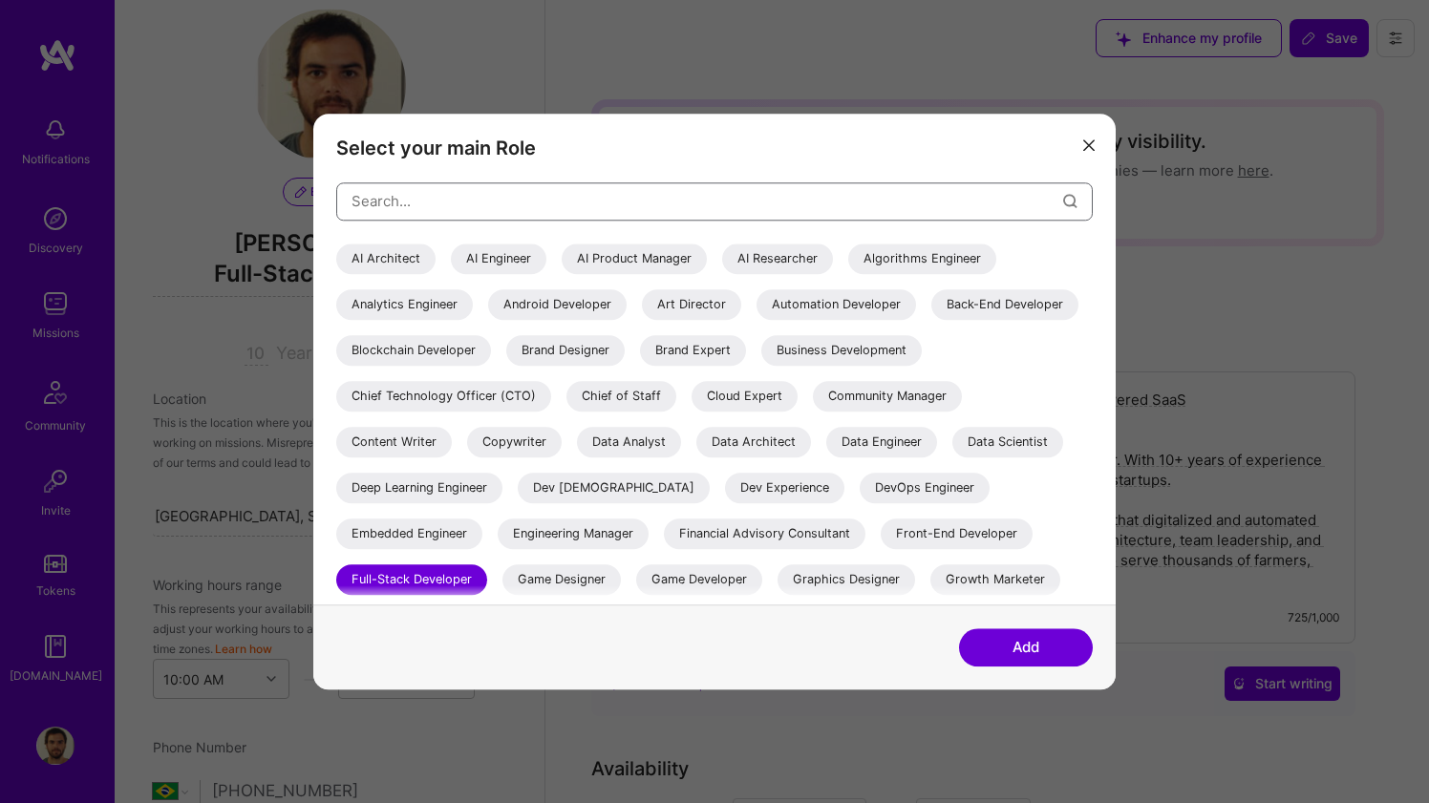
click at [432, 213] on input "modal" at bounding box center [707, 201] width 712 height 49
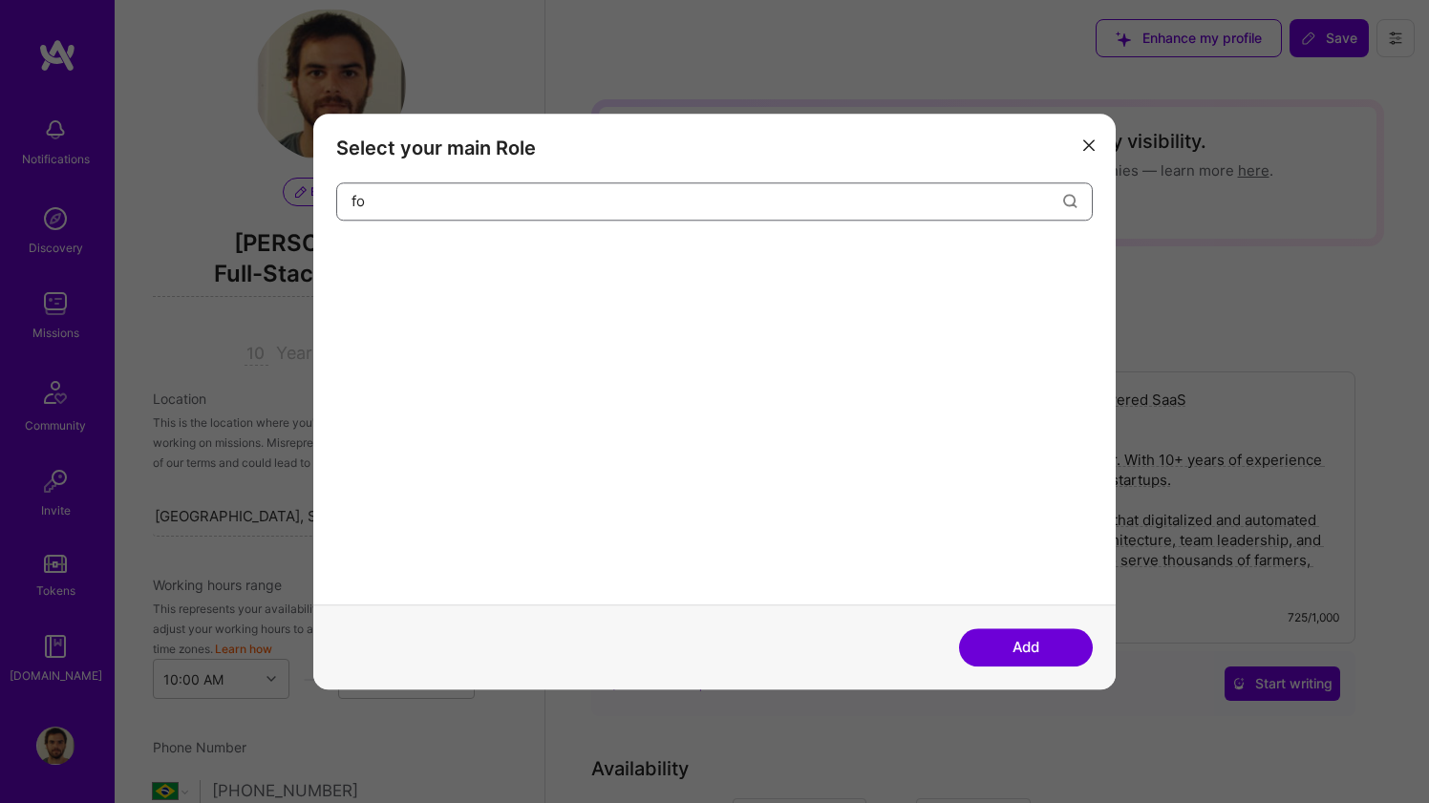
type input "f"
click at [649, 213] on input "engineer hg" at bounding box center [707, 201] width 712 height 49
paste input "Founding Engineer"
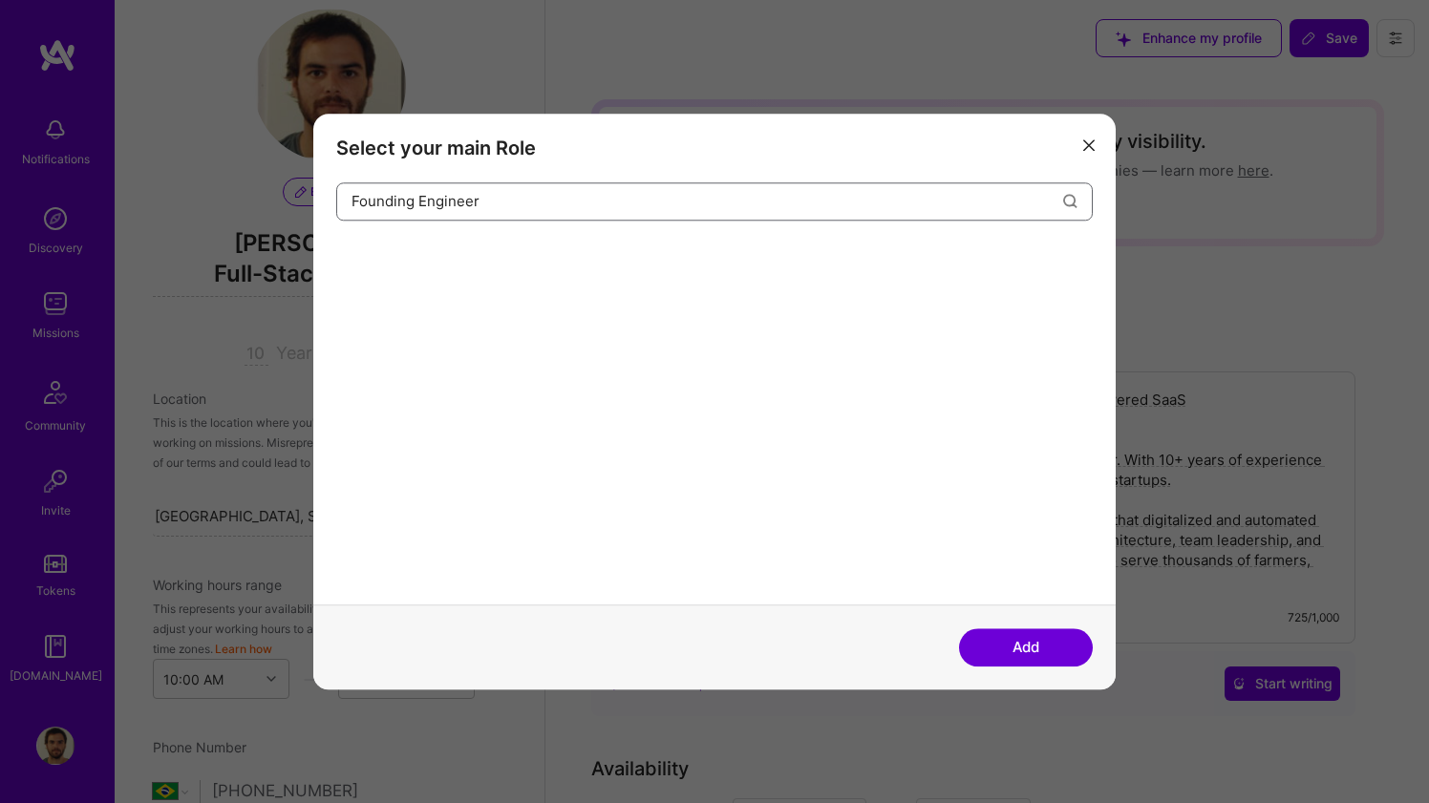
type input "Founding Engineer"
click at [986, 643] on button "Add" at bounding box center [1026, 647] width 134 height 38
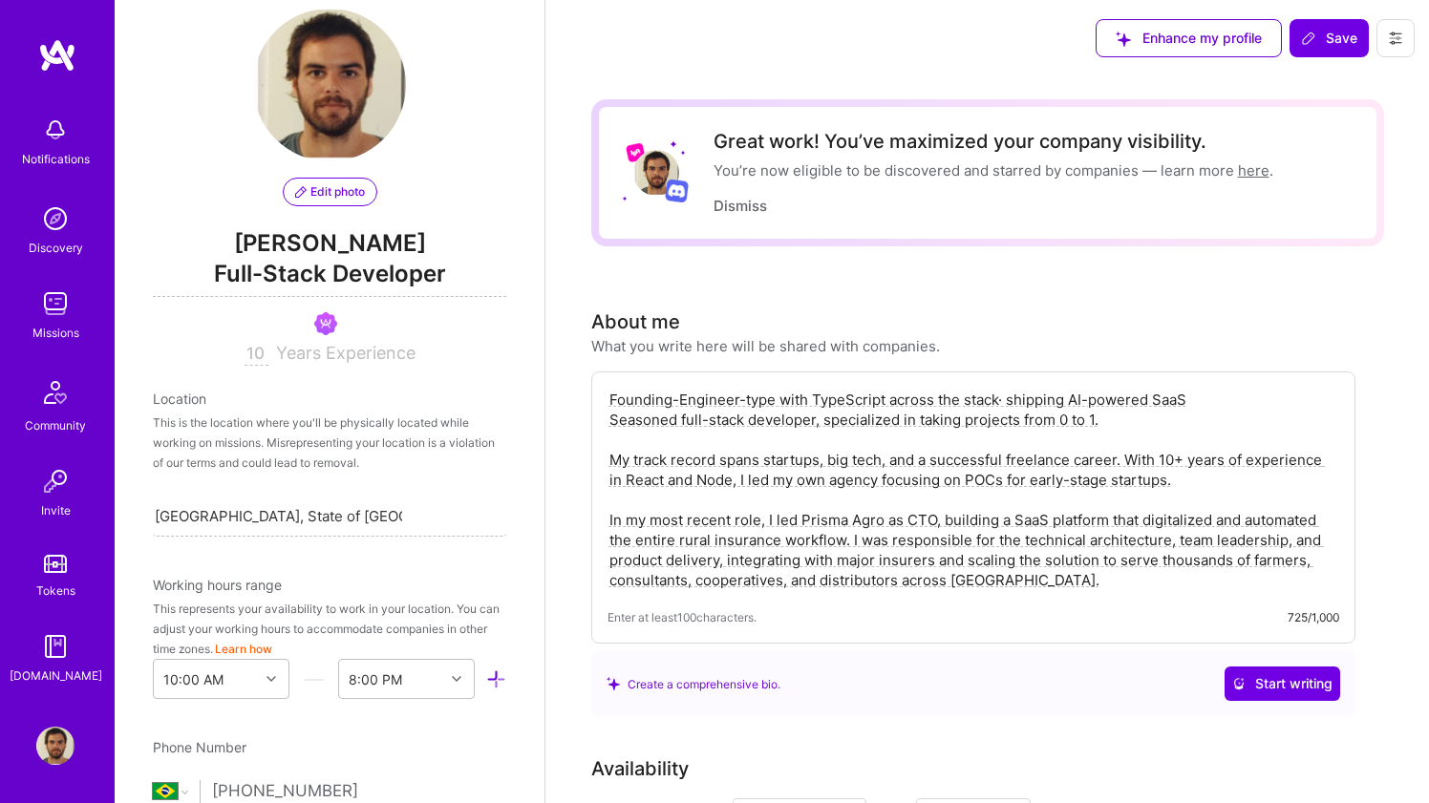
click at [421, 277] on span "Full-Stack Developer" at bounding box center [329, 277] width 353 height 39
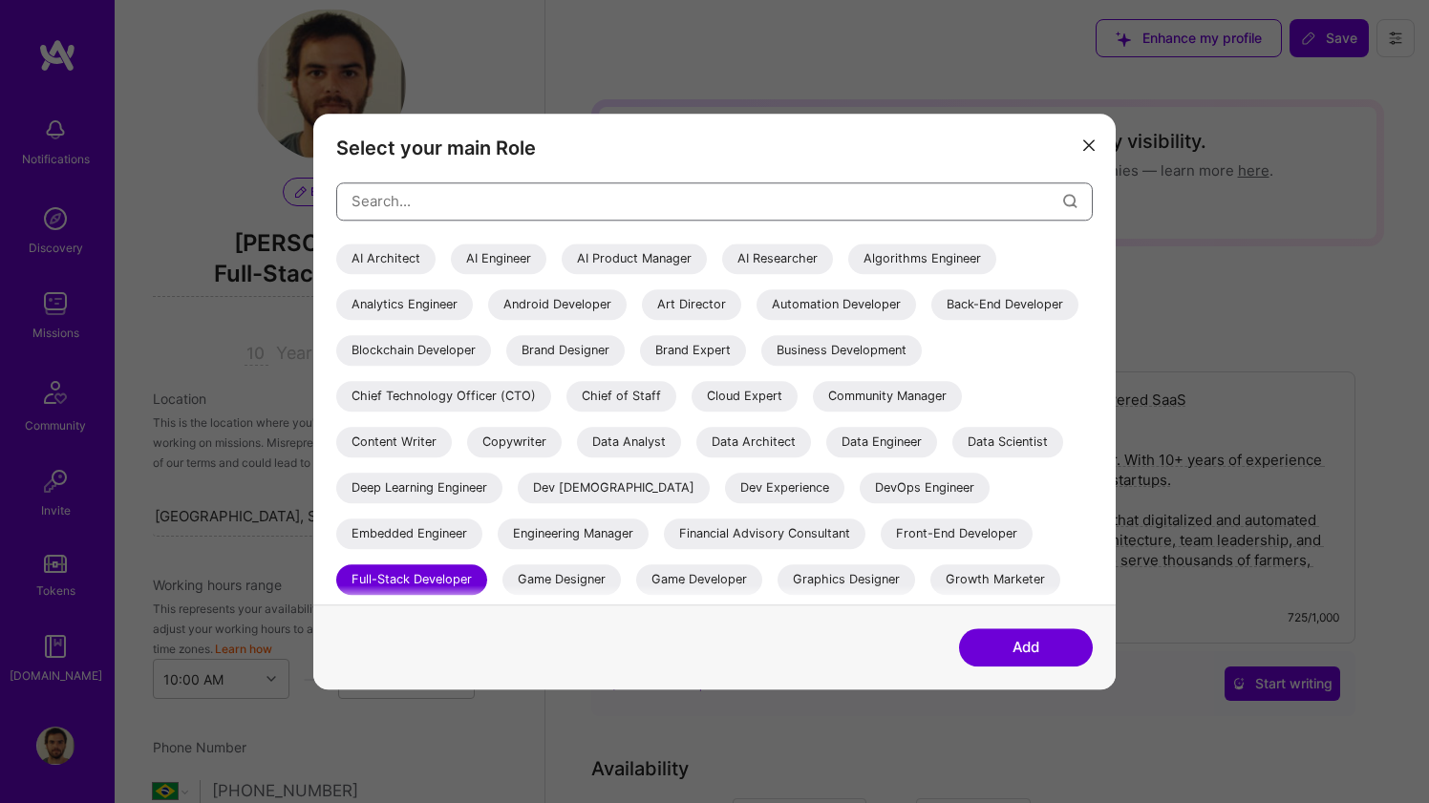
click at [491, 213] on input "modal" at bounding box center [707, 201] width 712 height 49
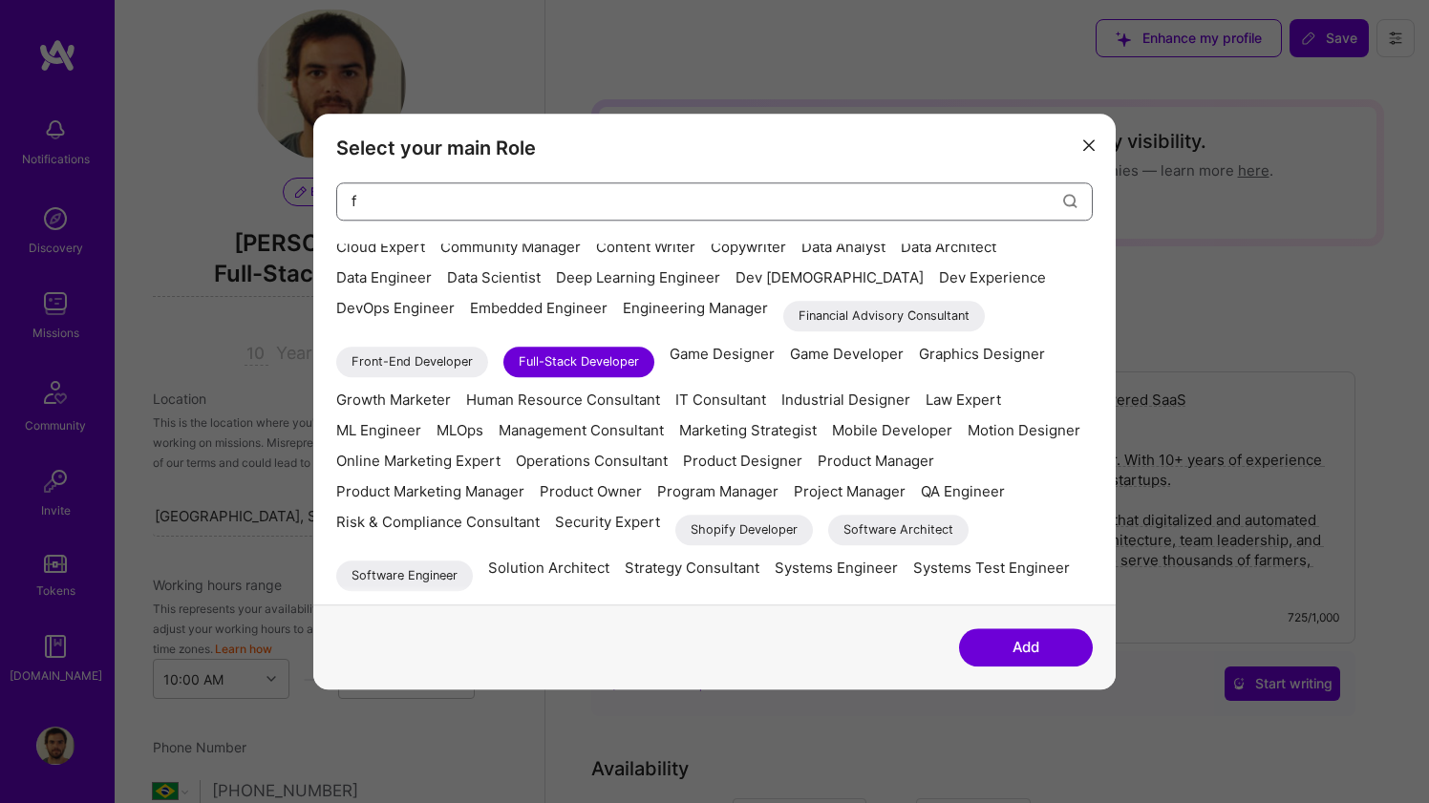
scroll to position [0, 0]
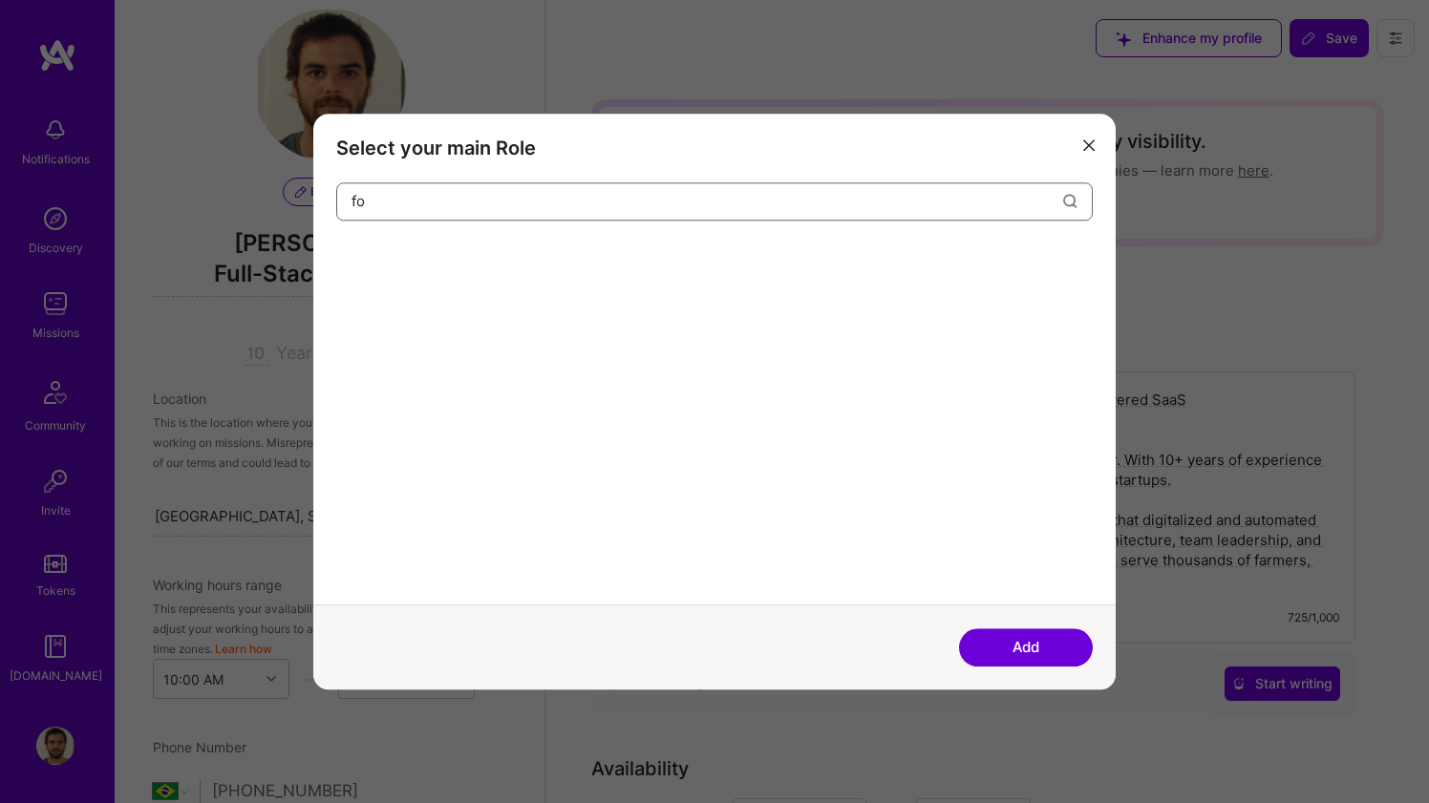
type input "f"
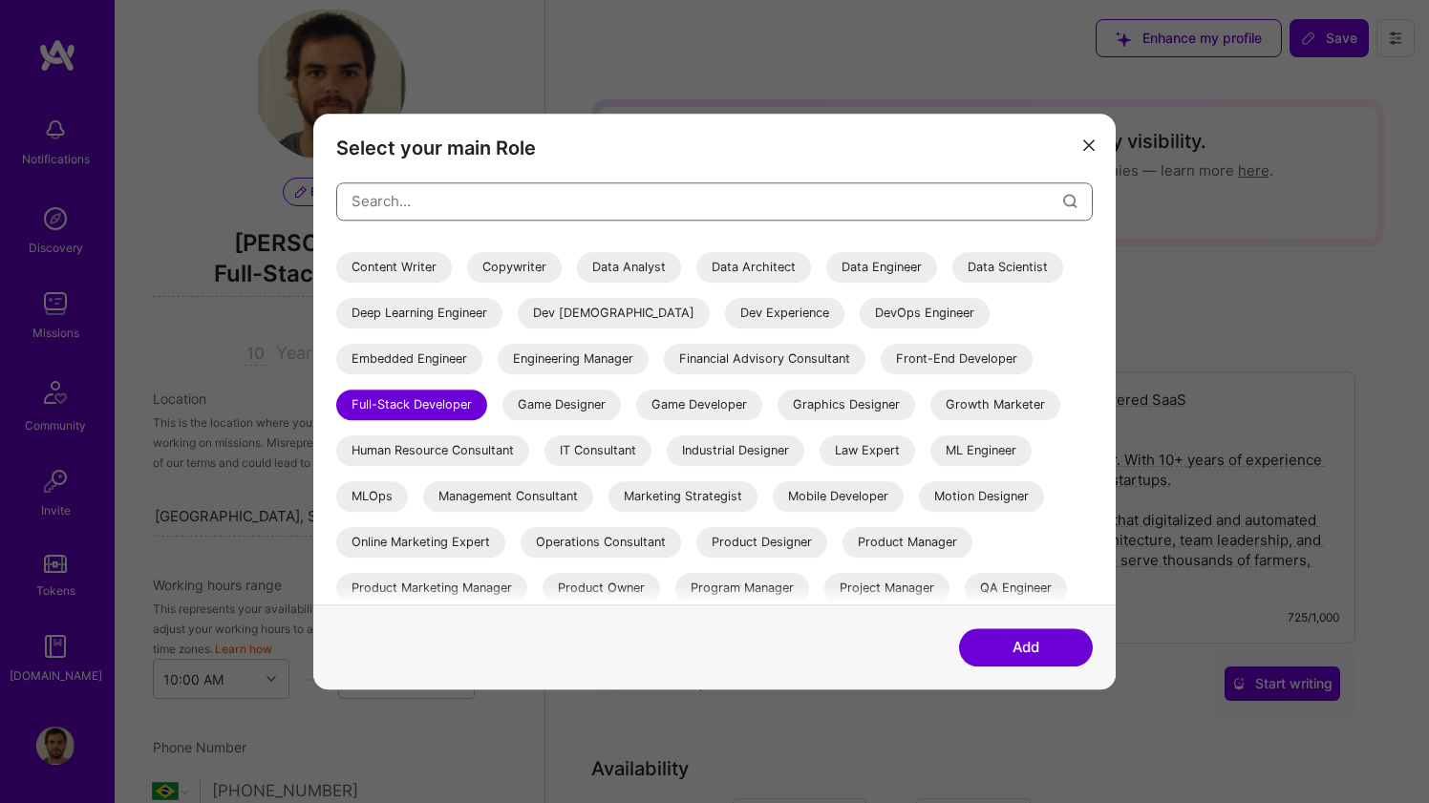
scroll to position [177, 0]
click at [1094, 148] on icon "modal" at bounding box center [1088, 145] width 11 height 11
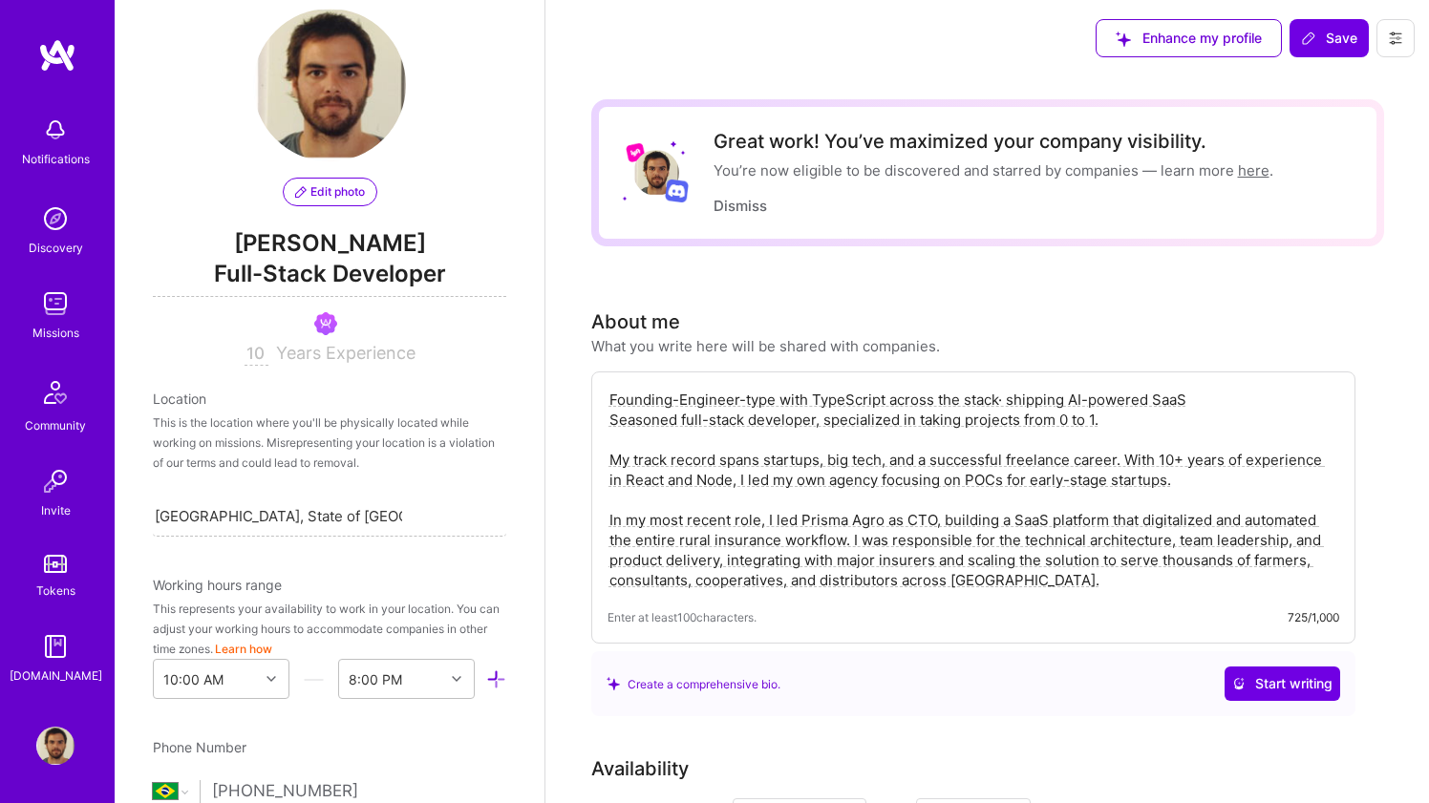
click at [74, 57] on img at bounding box center [57, 55] width 38 height 34
